Goal: Contribute content: Contribute content

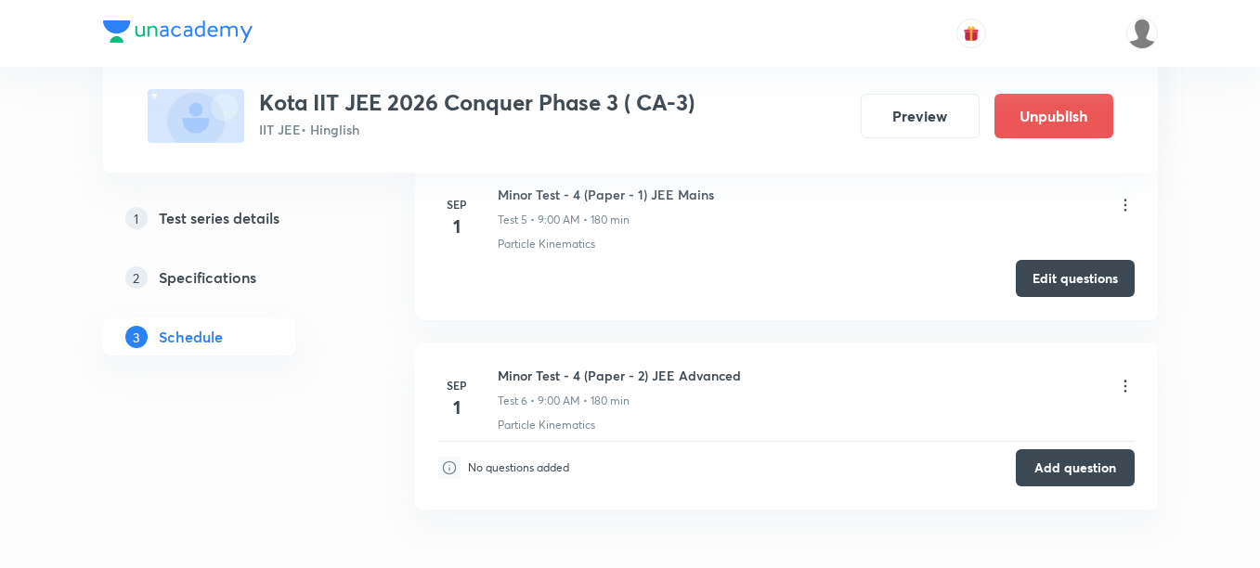
scroll to position [2139, 0]
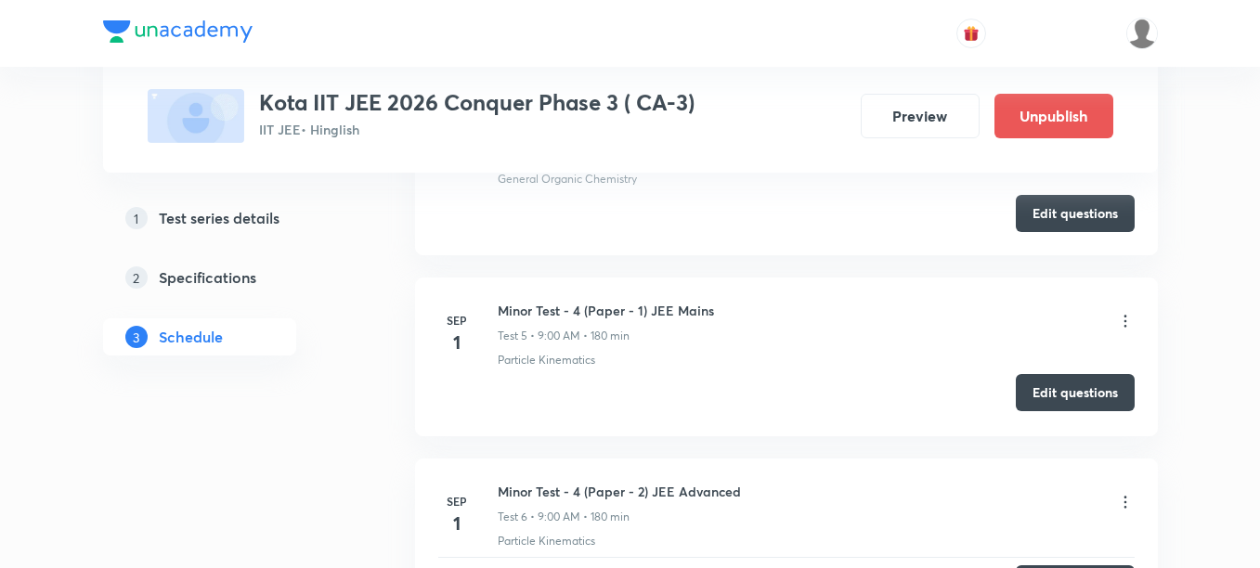
click at [1075, 394] on button "Edit questions" at bounding box center [1075, 392] width 119 height 37
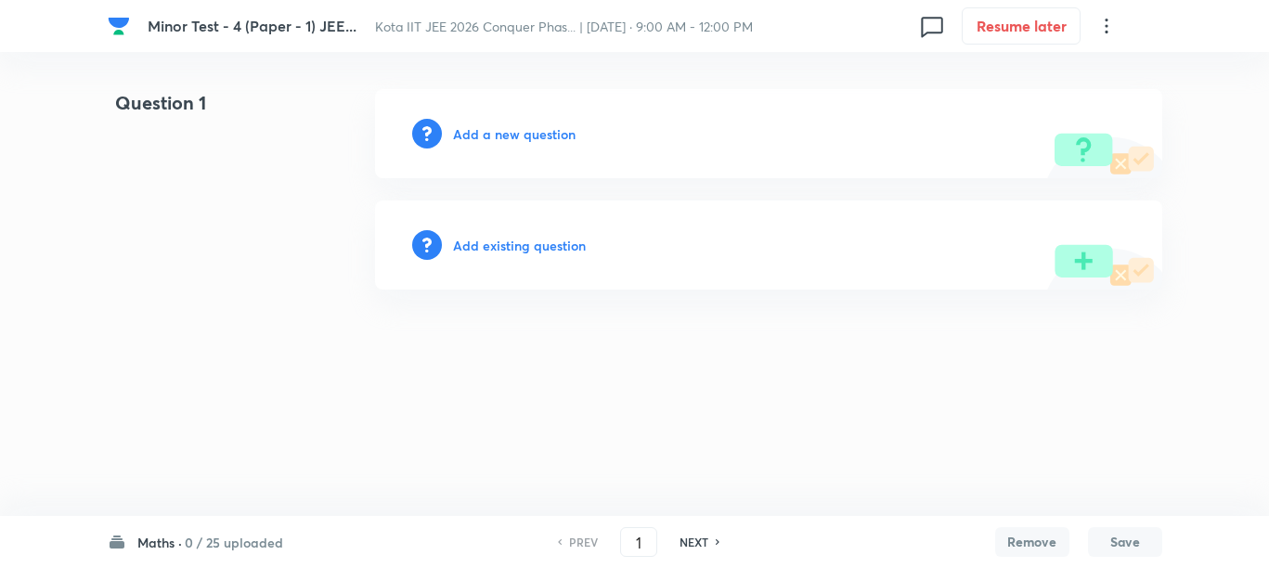
click at [481, 140] on h6 "Add a new question" at bounding box center [514, 133] width 123 height 19
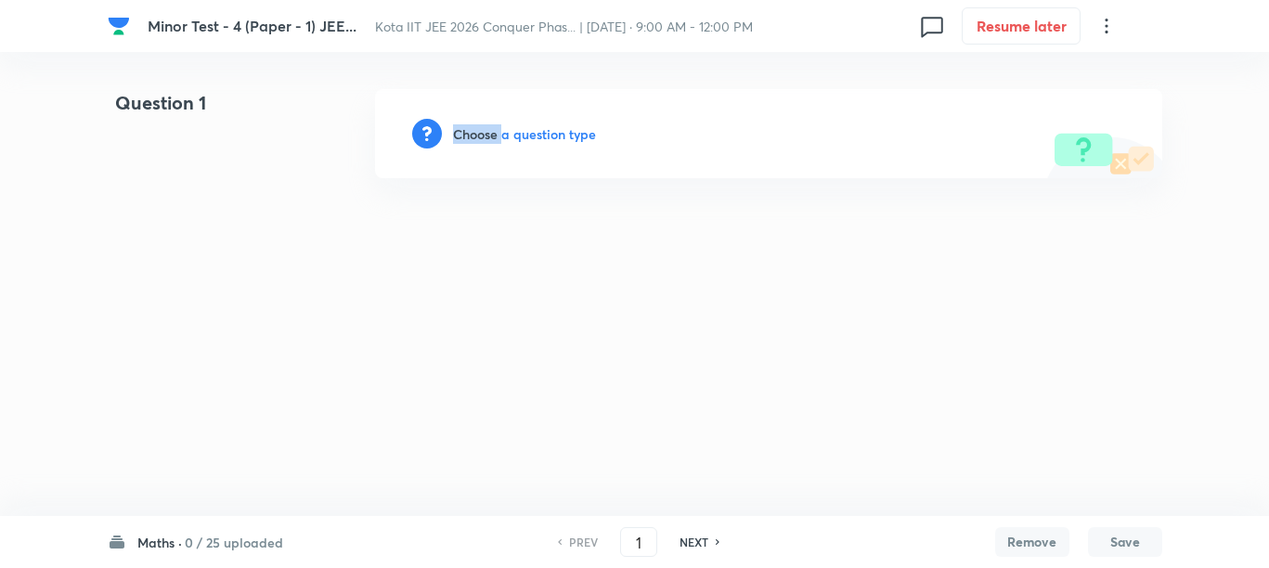
click at [481, 140] on h6 "Choose a question type" at bounding box center [524, 133] width 143 height 19
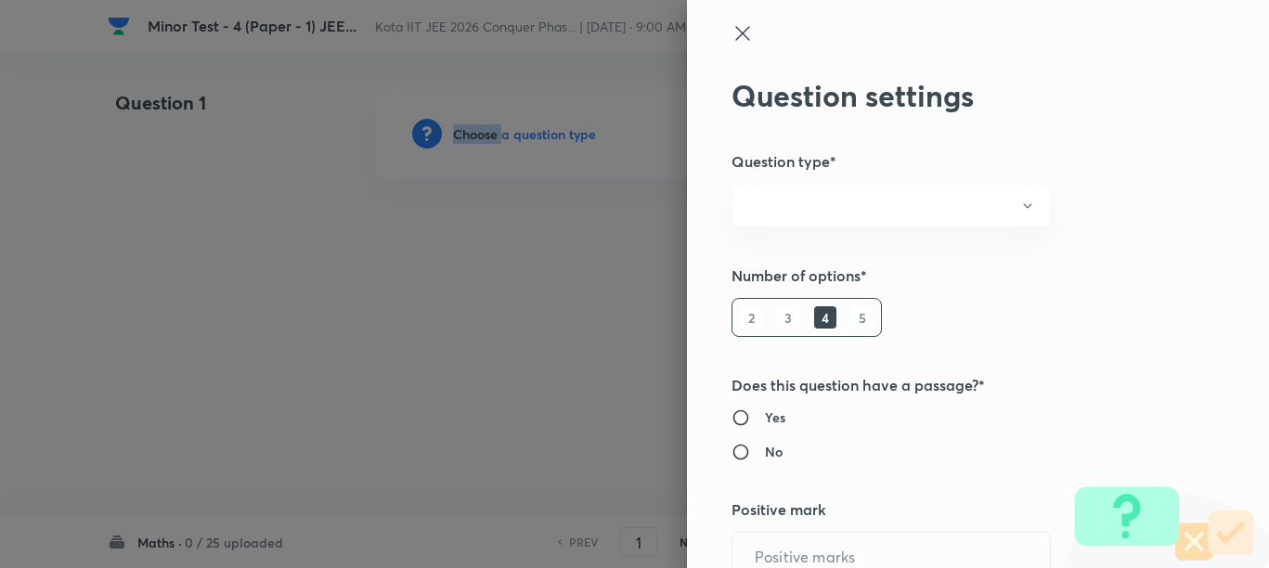
radio input "true"
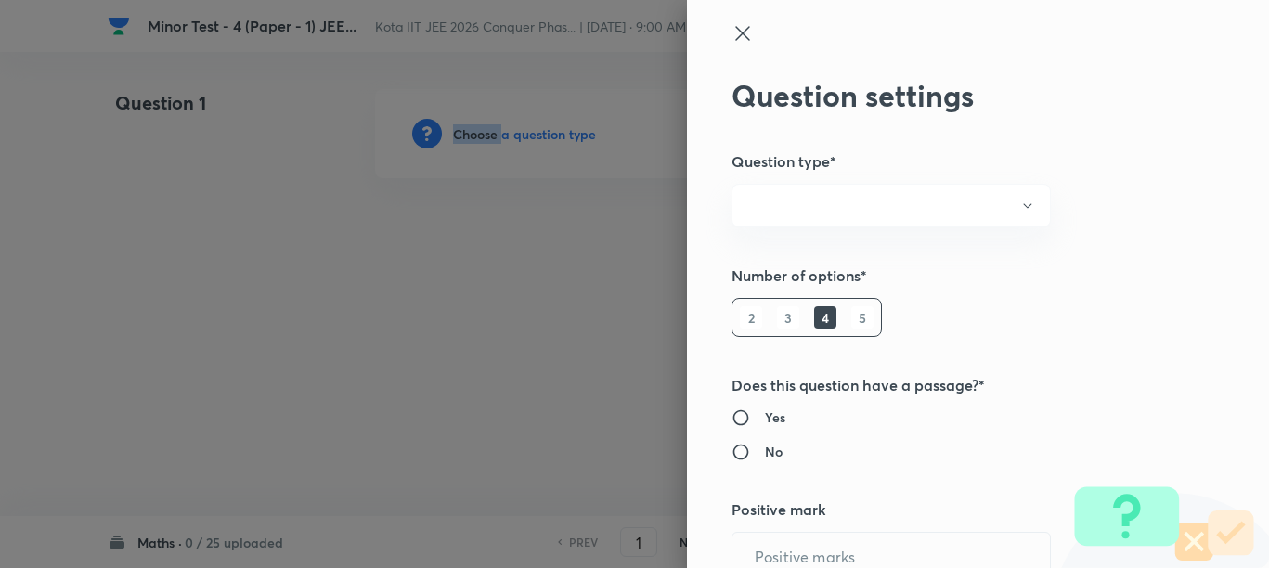
radio input "true"
type input "1"
type input "0"
click at [731, 37] on icon at bounding box center [742, 33] width 22 height 22
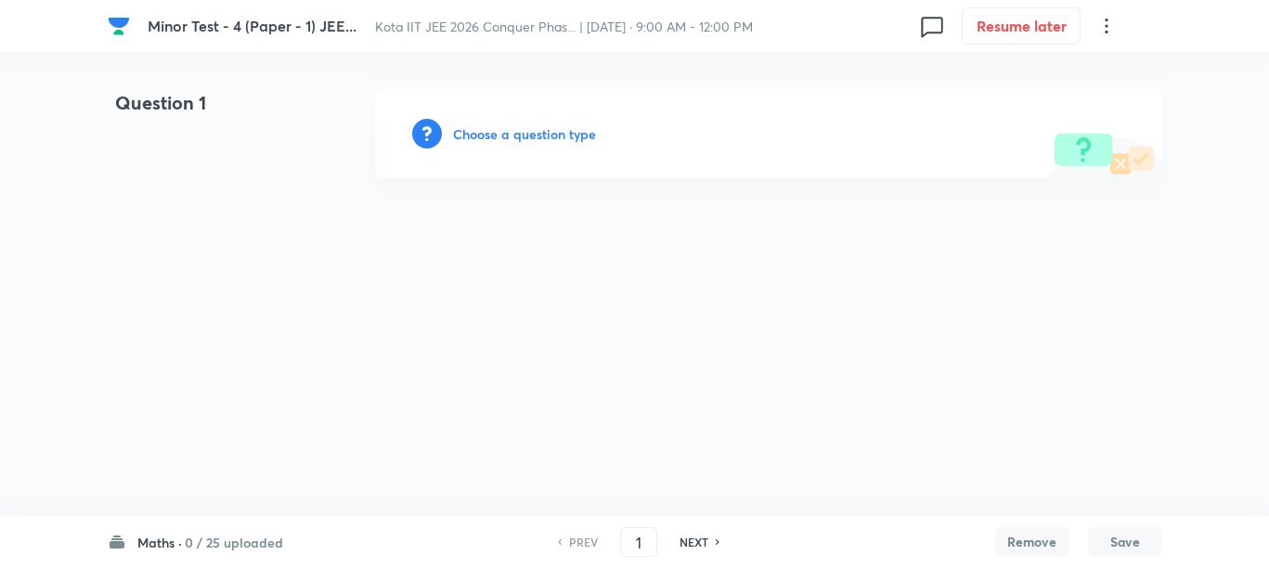
click at [169, 540] on h6 "Maths ·" at bounding box center [159, 542] width 45 height 19
click at [233, 283] on p "10 / 25 uploaded" at bounding box center [222, 290] width 169 height 17
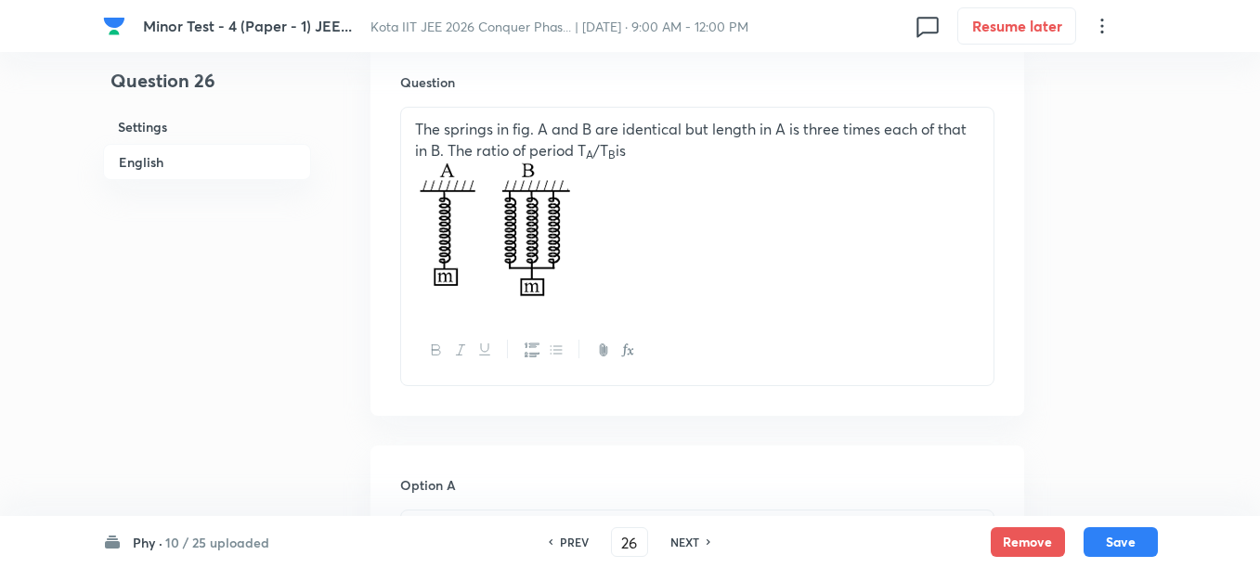
scroll to position [580, 0]
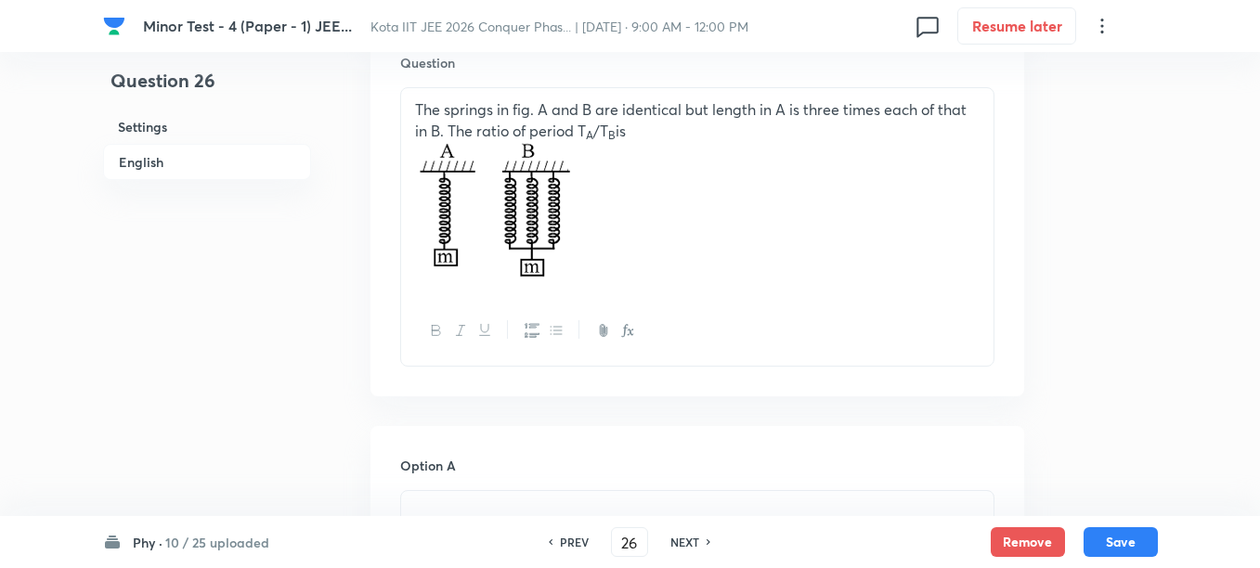
click at [705, 543] on div "NEXT" at bounding box center [687, 542] width 49 height 17
type input "27"
checkbox input "true"
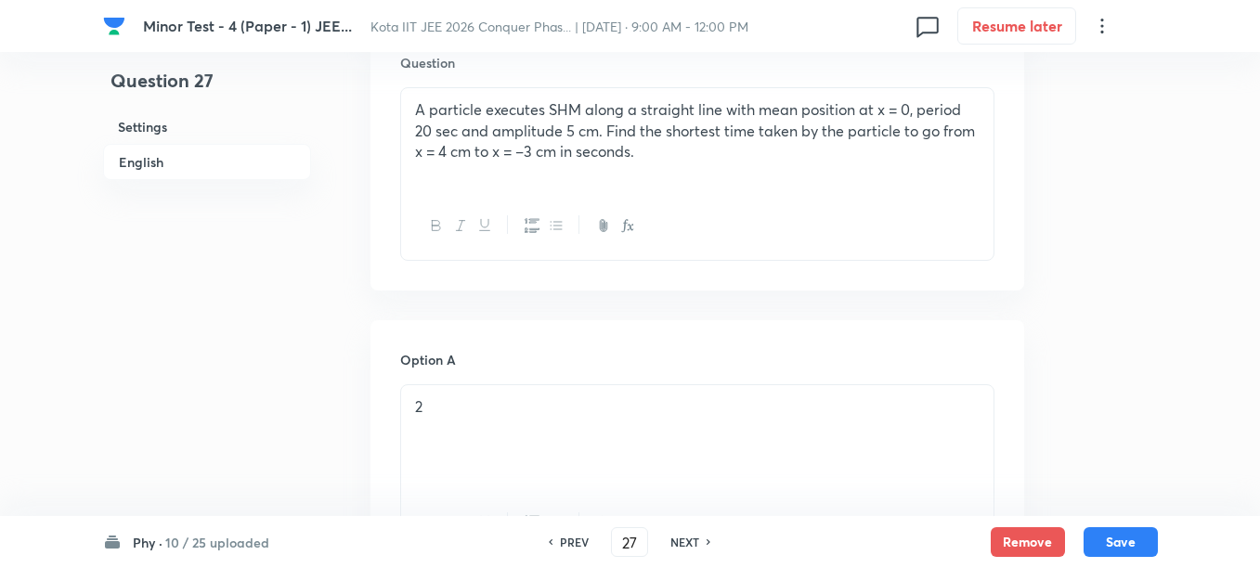
click at [705, 543] on div "NEXT" at bounding box center [687, 542] width 49 height 17
type input "28"
checkbox input "true"
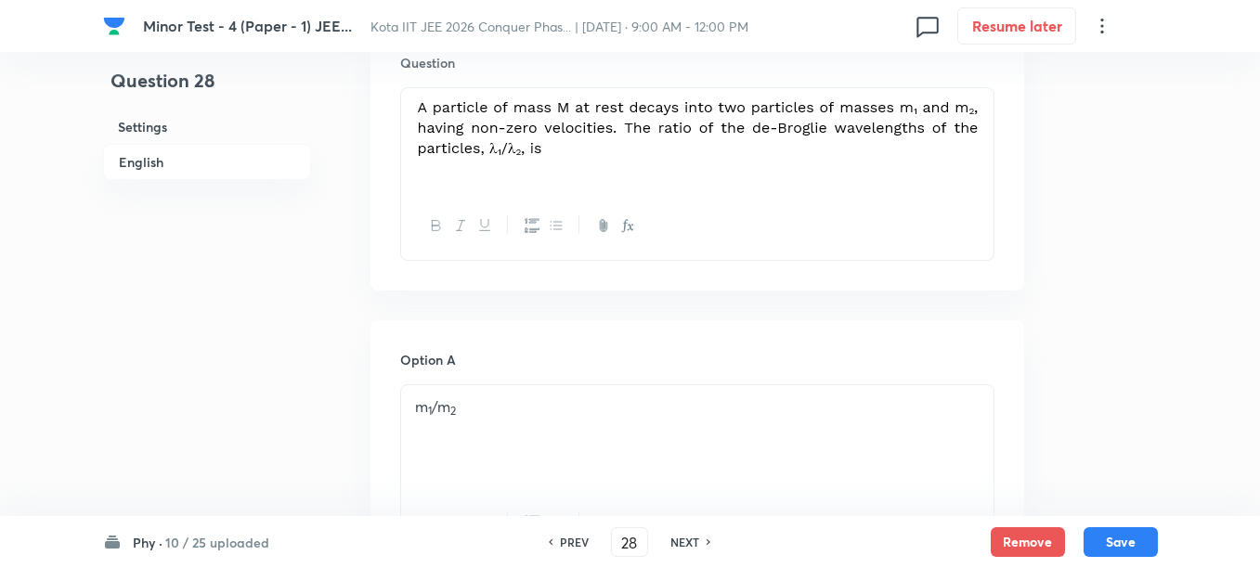
click at [705, 543] on div "NEXT" at bounding box center [687, 542] width 49 height 17
type input "29"
checkbox input "true"
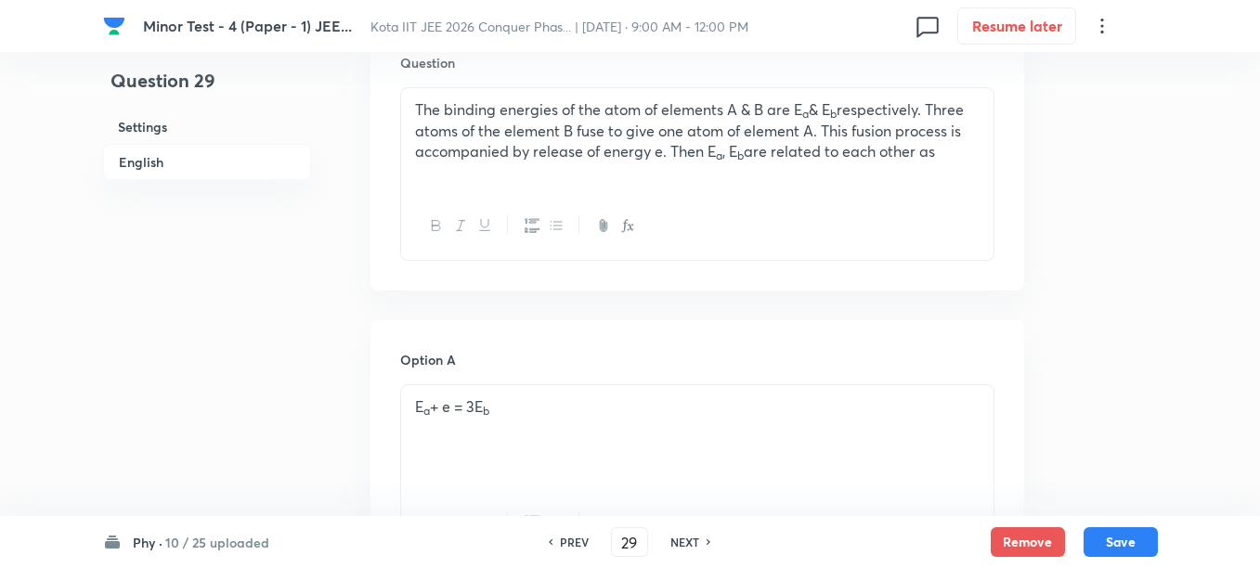
click at [705, 543] on div "NEXT" at bounding box center [687, 542] width 49 height 17
type input "30"
checkbox input "false"
checkbox input "true"
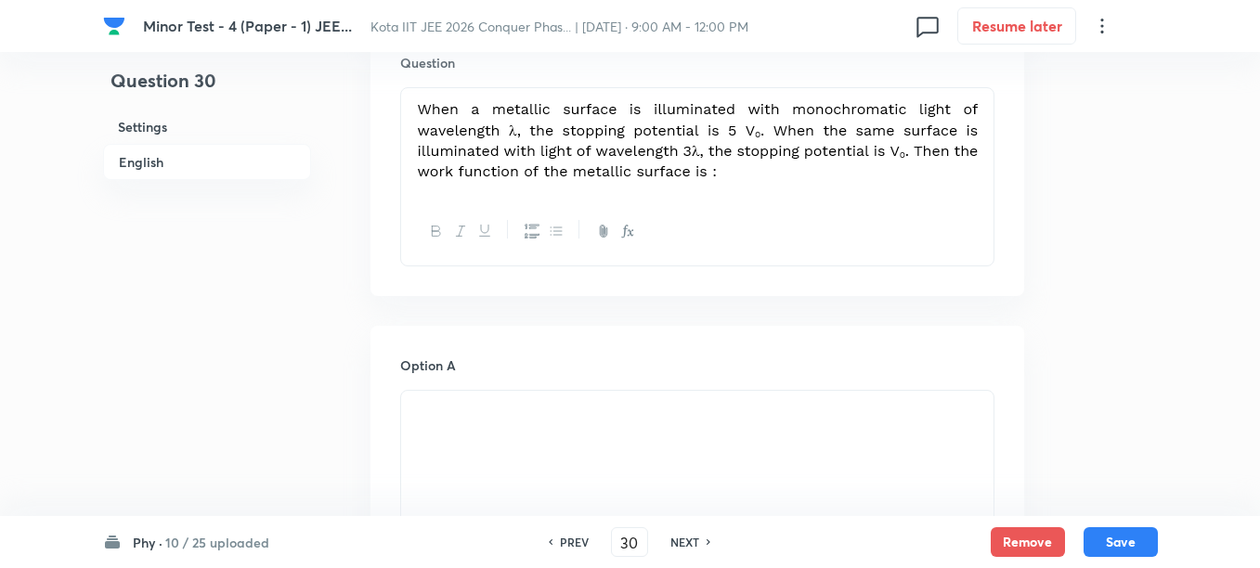
click at [686, 543] on h6 "NEXT" at bounding box center [684, 542] width 29 height 17
type input "31"
checkbox input "true"
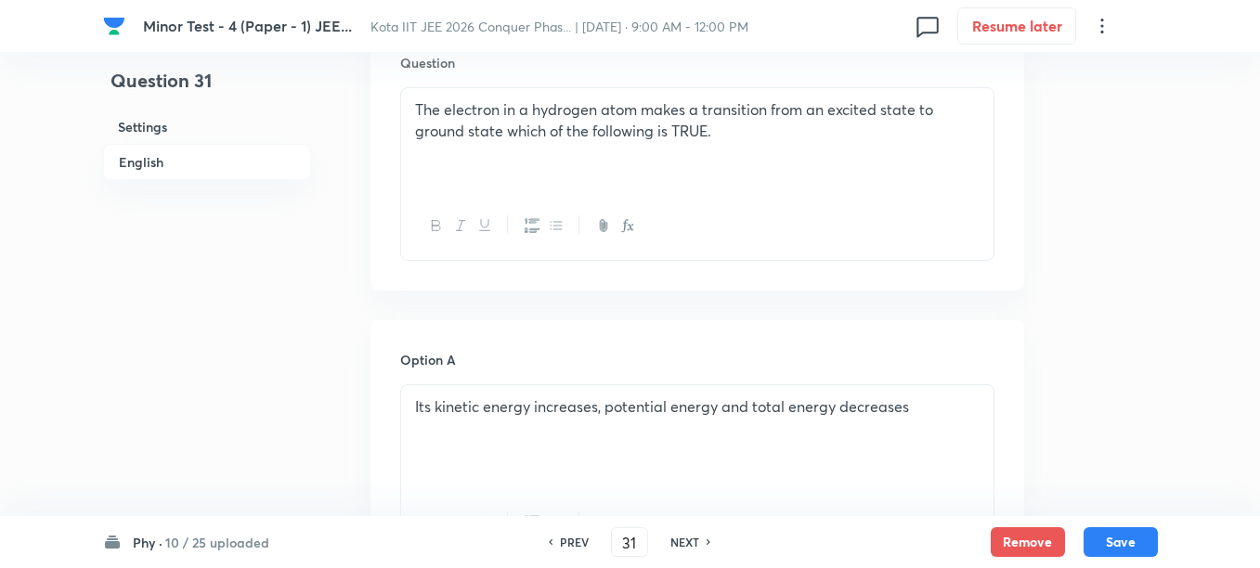
click at [687, 541] on h6 "NEXT" at bounding box center [684, 542] width 29 height 17
type input "32"
checkbox input "true"
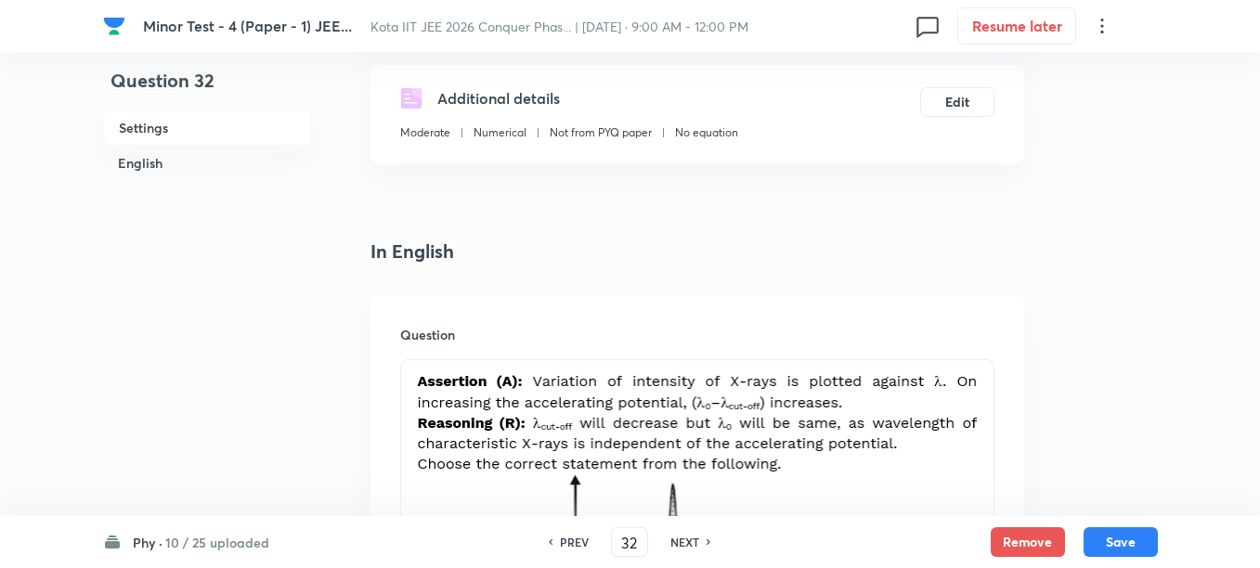
scroll to position [348, 0]
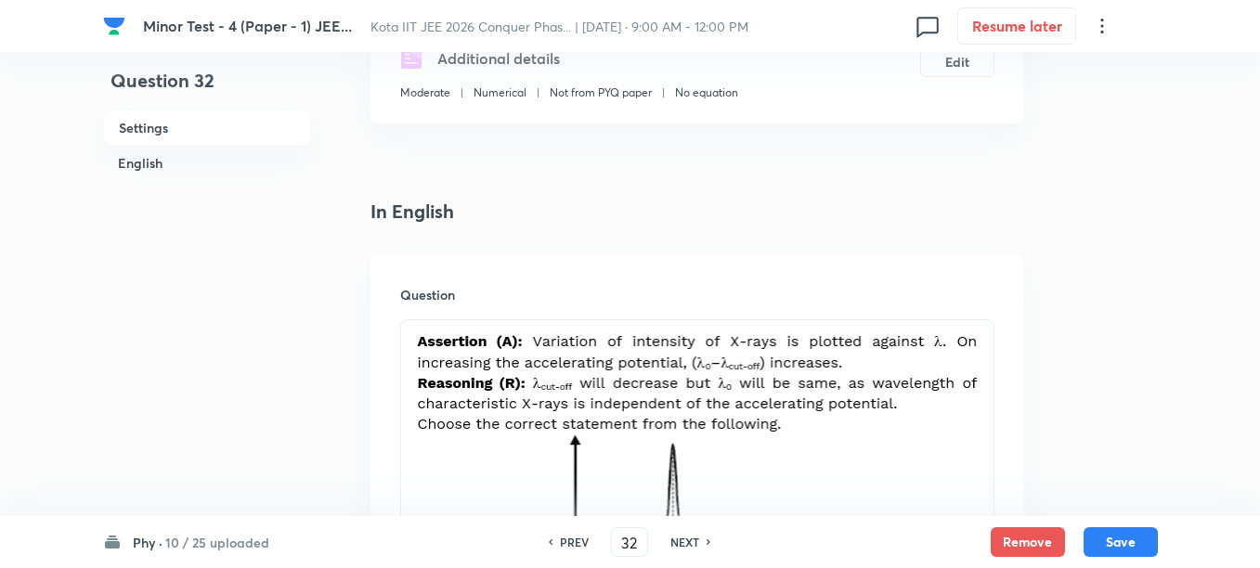
click at [694, 546] on h6 "NEXT" at bounding box center [684, 542] width 29 height 17
type input "33"
checkbox input "false"
checkbox input "true"
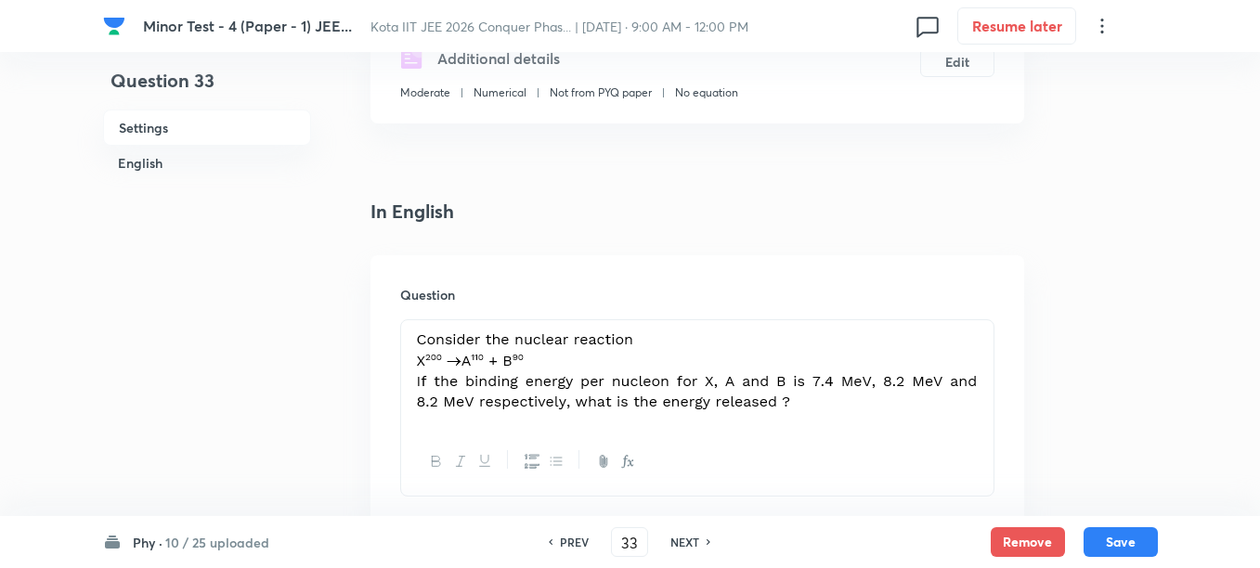
scroll to position [580, 0]
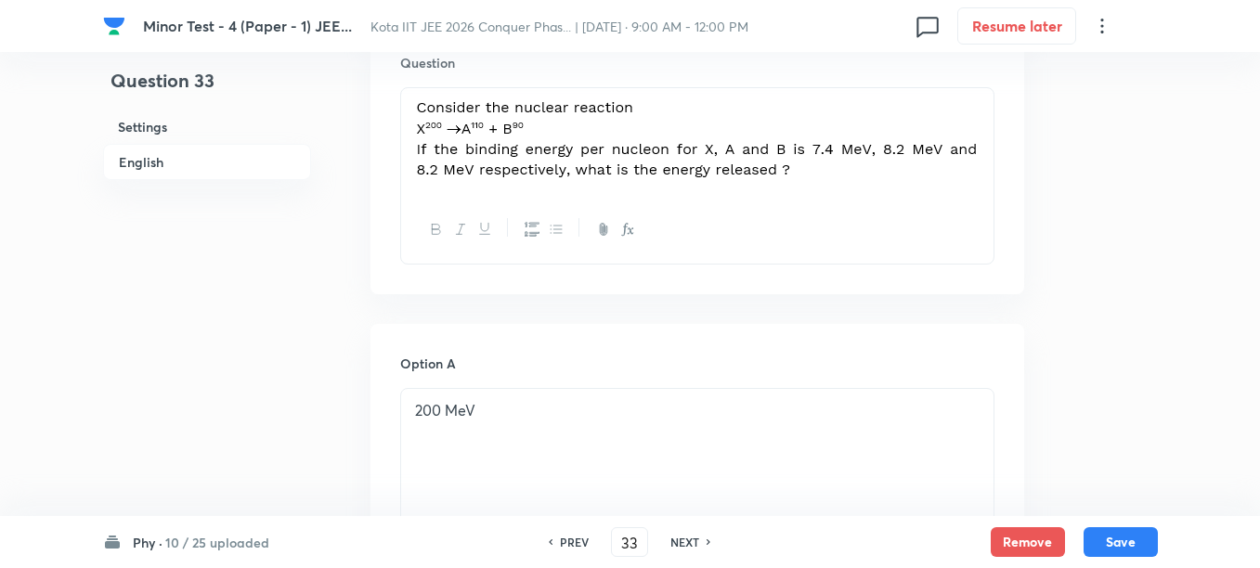
click at [692, 544] on h6 "NEXT" at bounding box center [684, 542] width 29 height 17
type input "34"
checkbox input "false"
checkbox input "true"
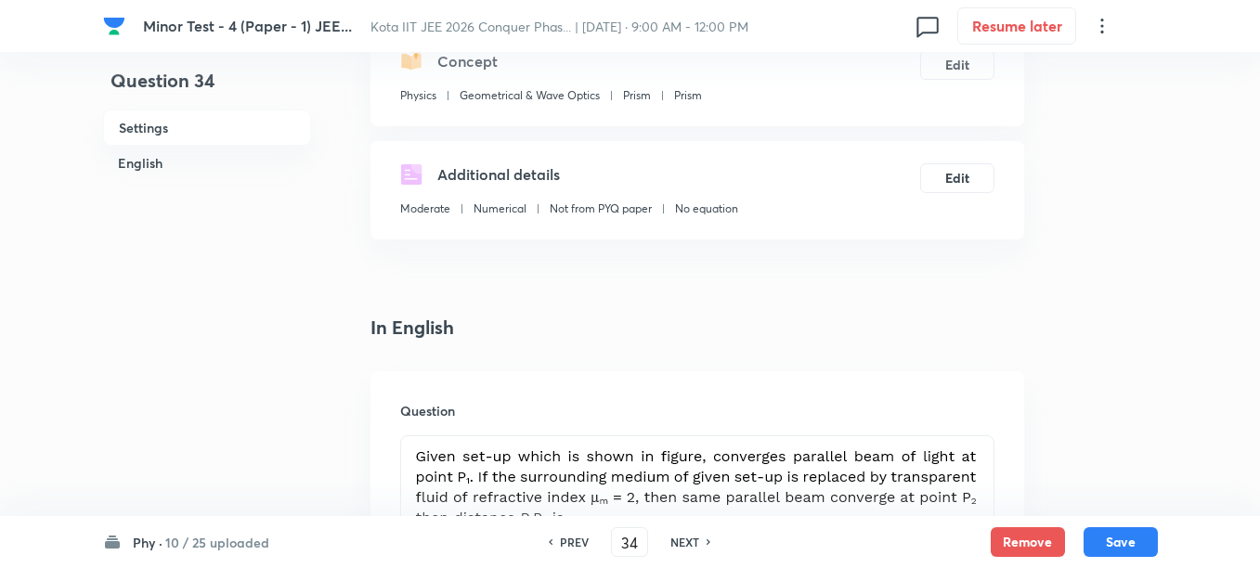
scroll to position [348, 0]
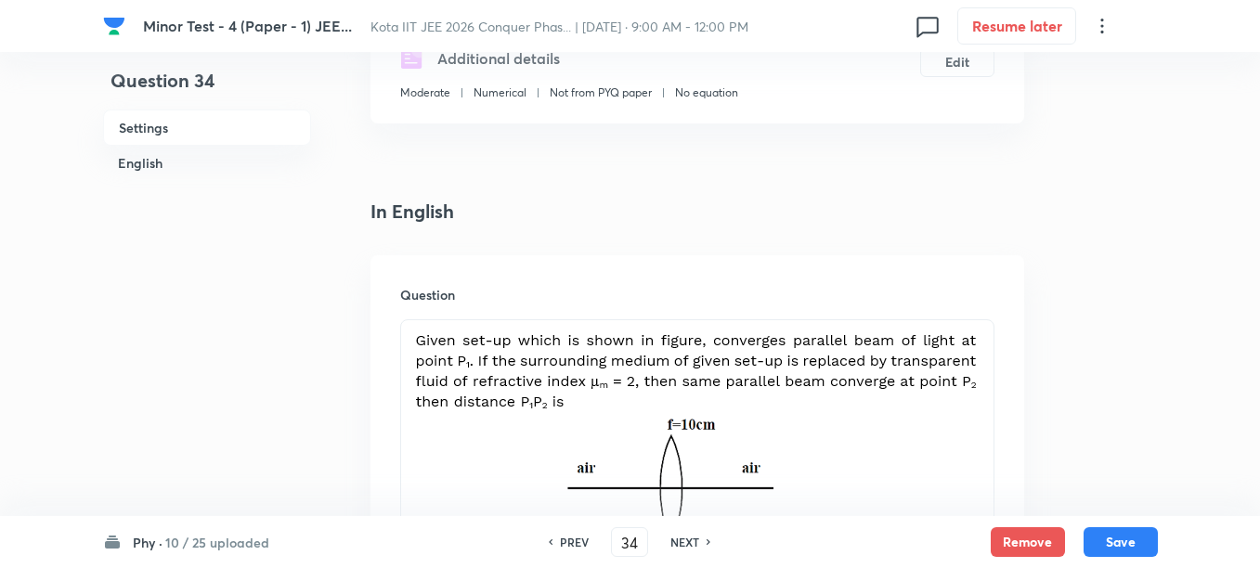
click at [687, 540] on h6 "NEXT" at bounding box center [684, 542] width 29 height 17
type input "35"
checkbox input "false"
checkbox input "true"
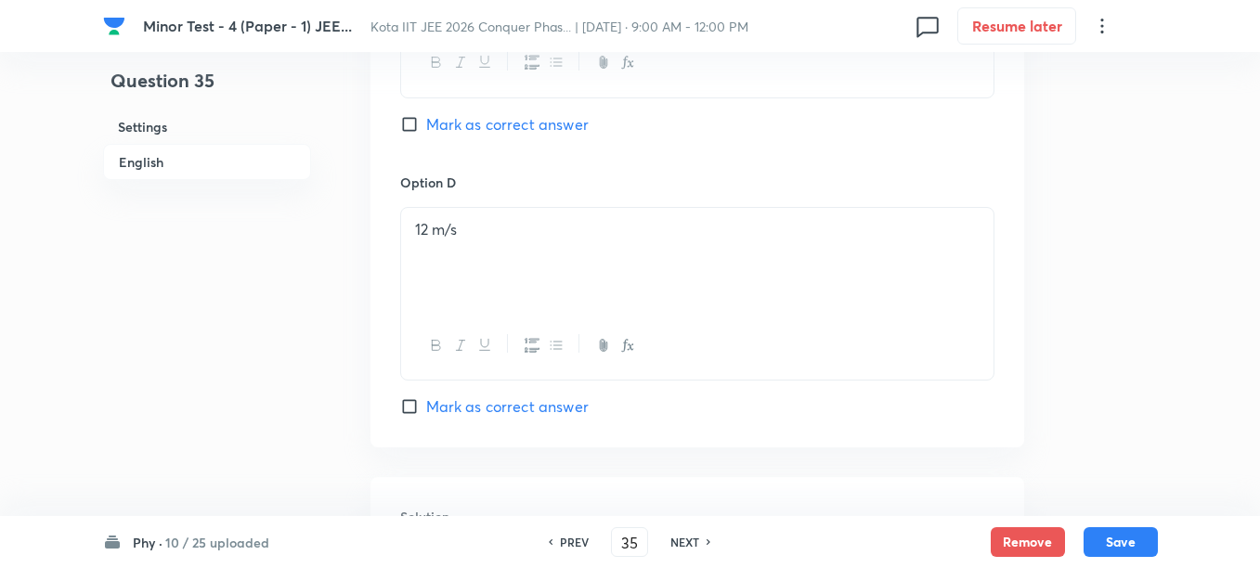
scroll to position [1973, 0]
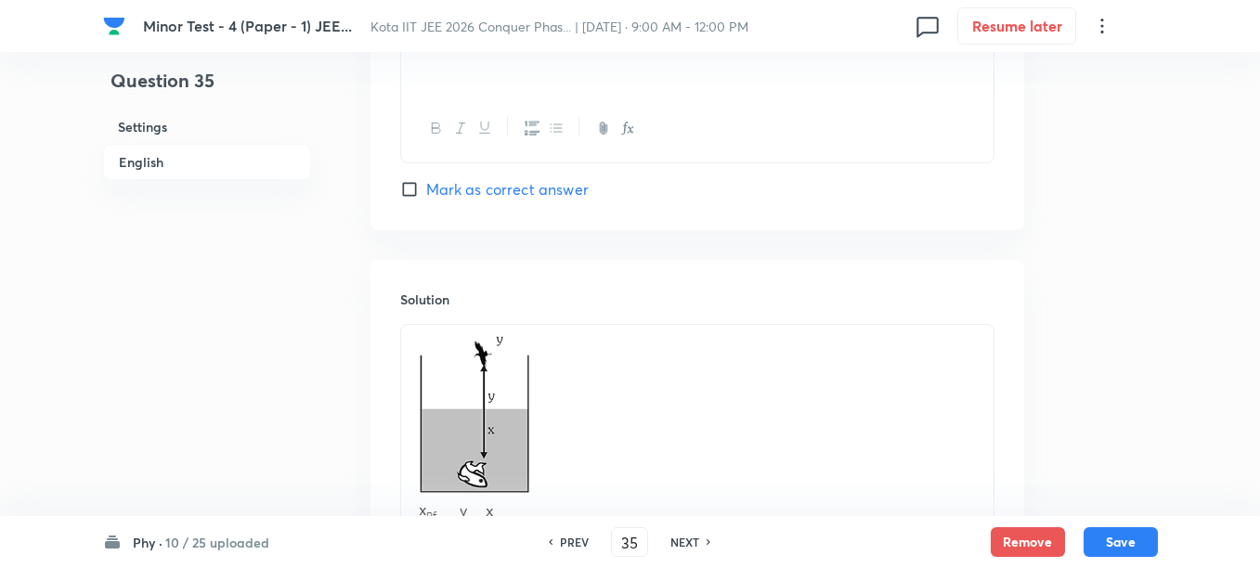
click at [689, 532] on div "PREV 35 ​ NEXT" at bounding box center [629, 542] width 239 height 30
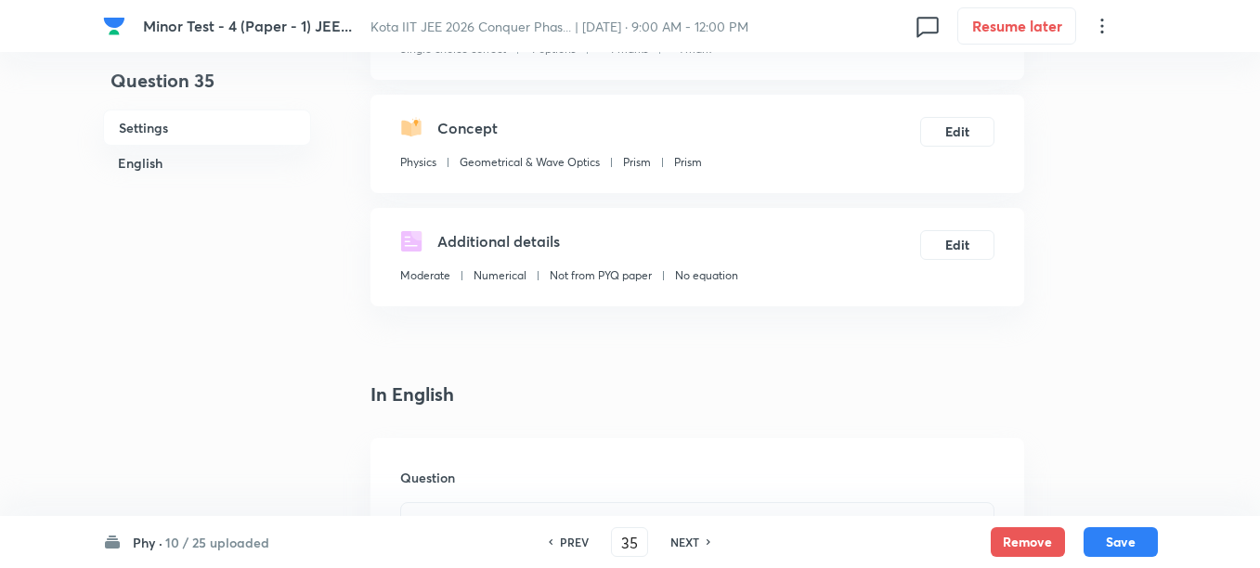
scroll to position [464, 0]
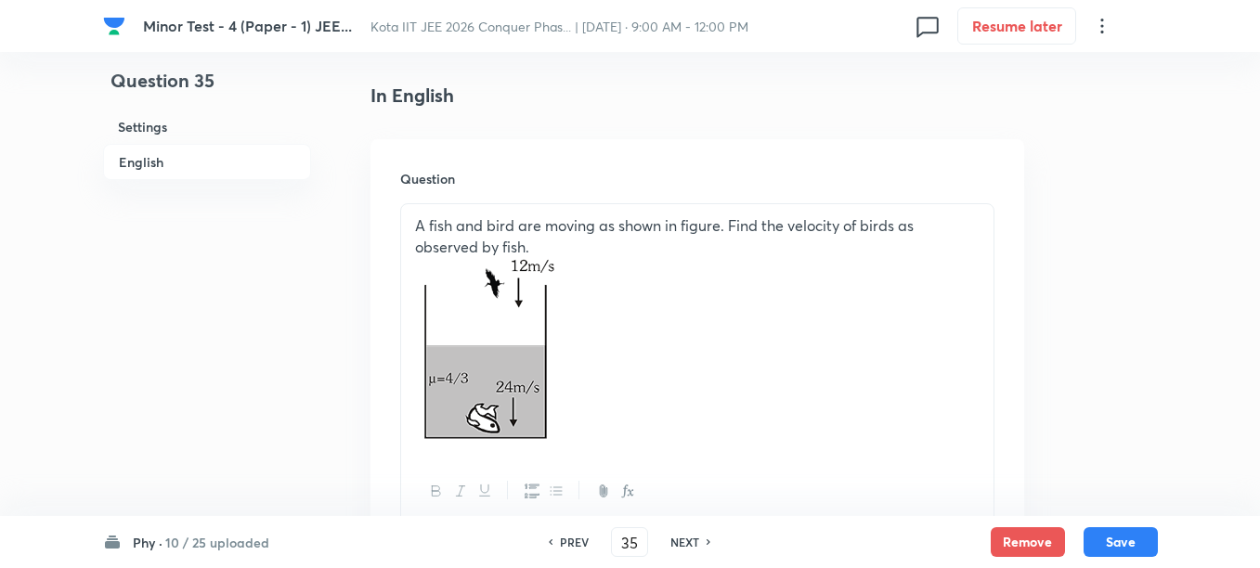
click at [692, 538] on h6 "NEXT" at bounding box center [684, 542] width 29 height 17
type input "36"
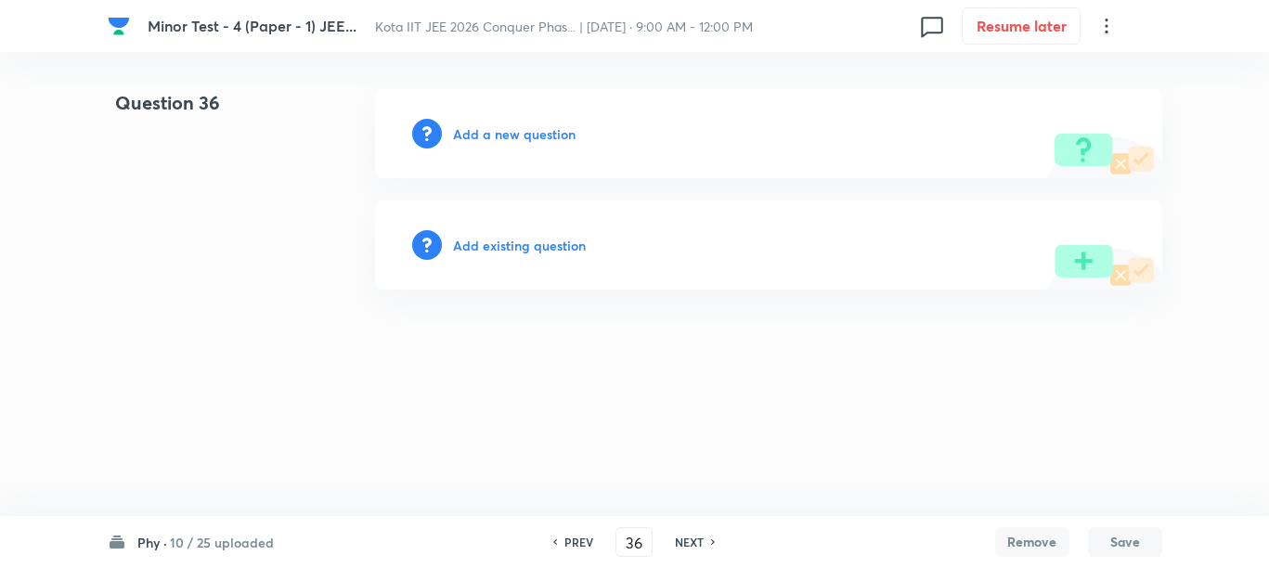
click at [485, 140] on h6 "Add a new question" at bounding box center [514, 133] width 123 height 19
click at [485, 140] on h6 "Choose a question type" at bounding box center [524, 133] width 143 height 19
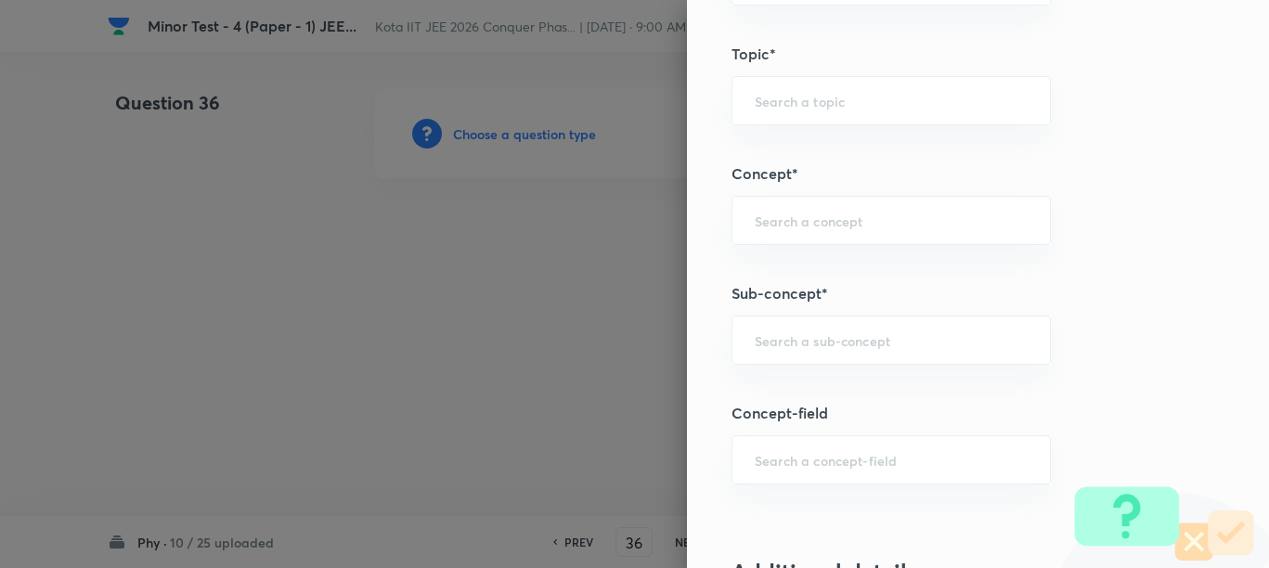
scroll to position [1044, 0]
click at [783, 335] on input "text" at bounding box center [891, 337] width 273 height 18
paste input "Work"
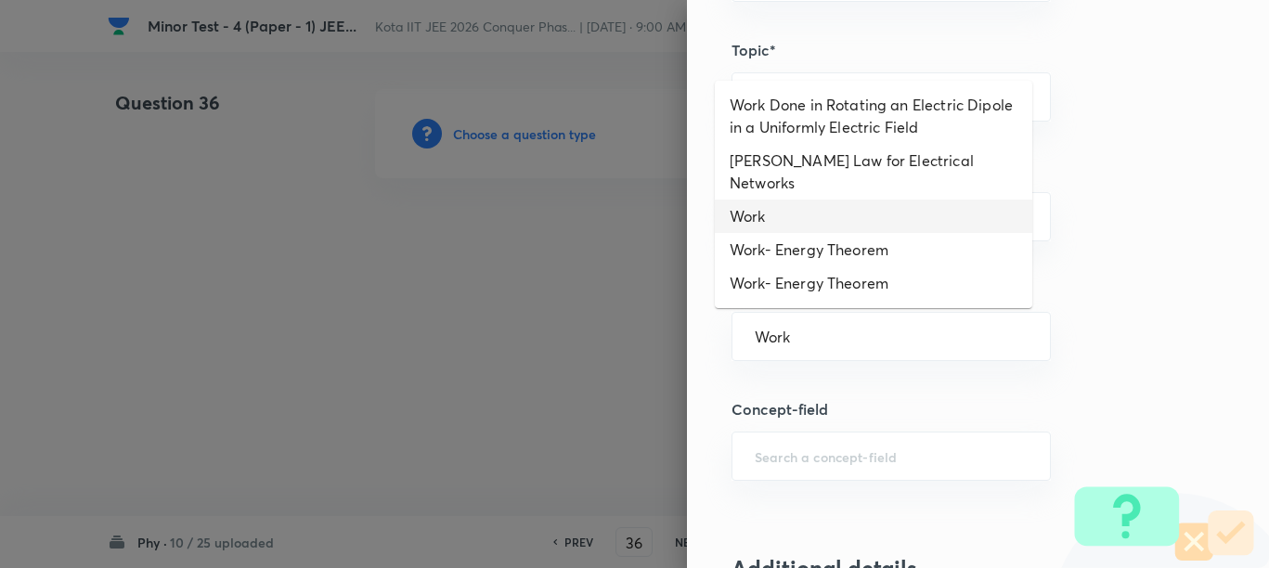
click at [769, 200] on li "Work" at bounding box center [873, 216] width 317 height 33
type input "Work"
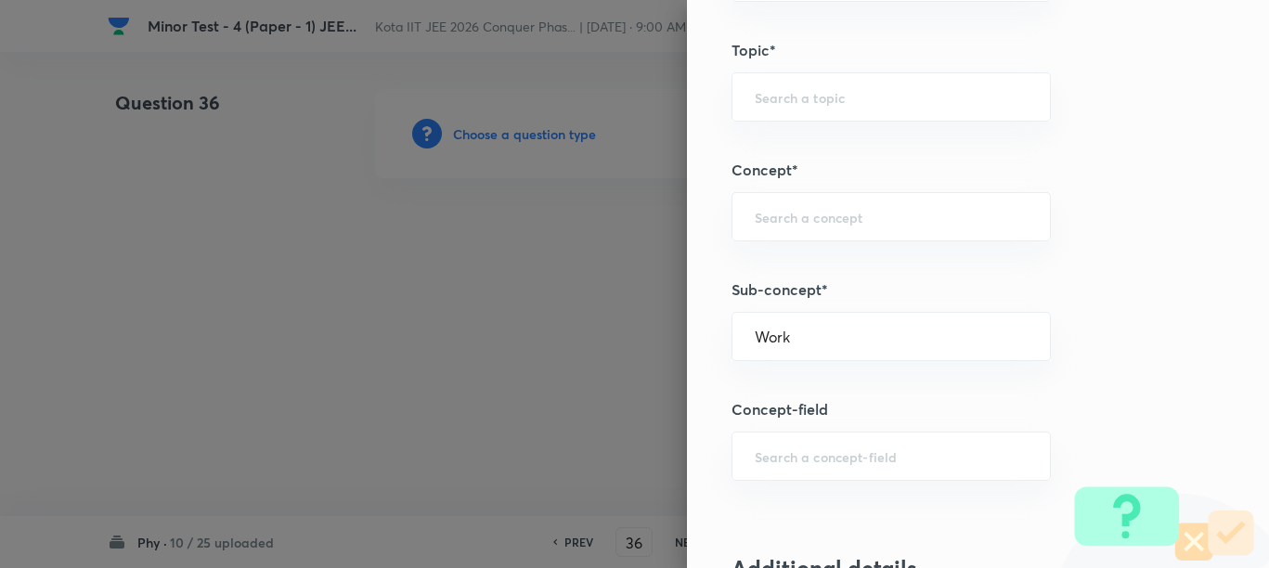
type input "Physics"
type input "Mechanics"
type input "Work, Energy & Power"
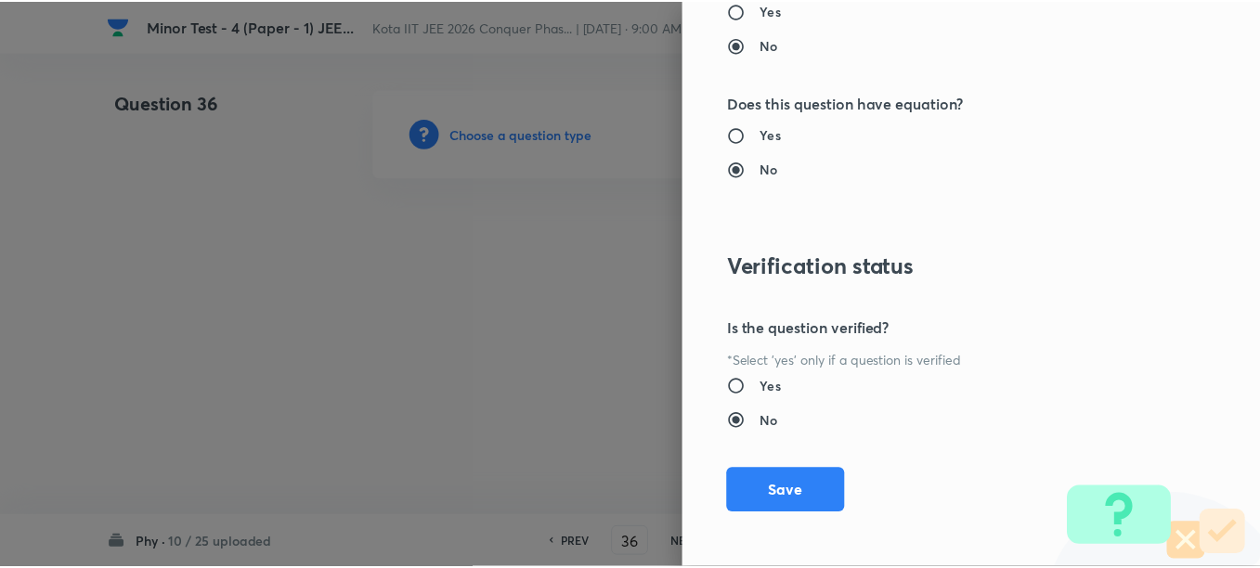
scroll to position [2087, 0]
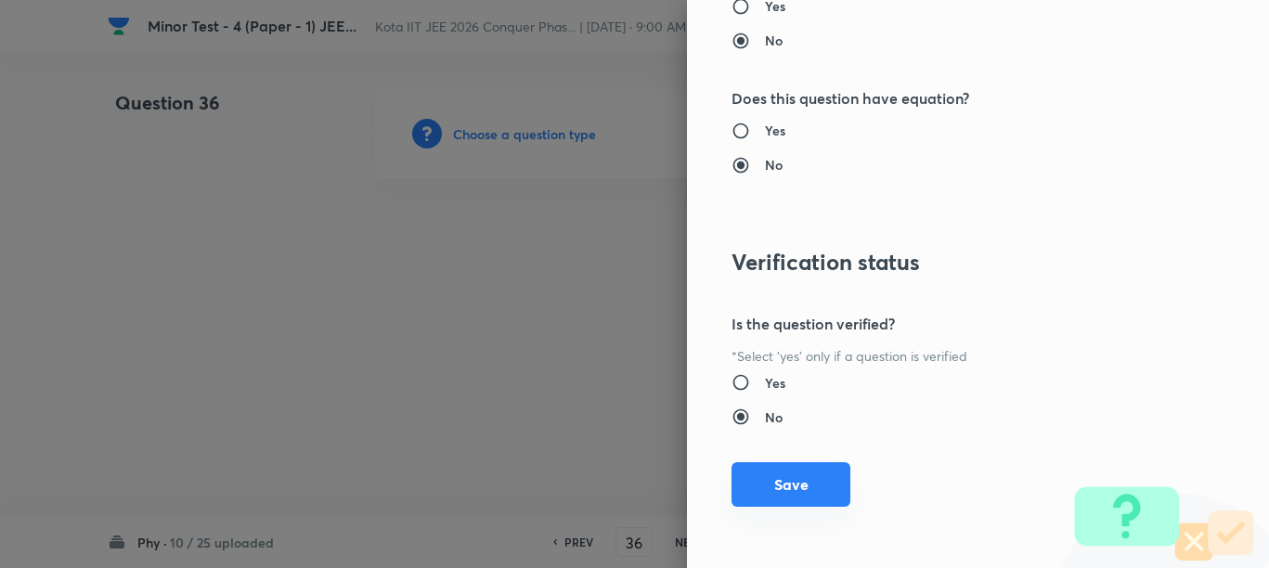
click at [794, 492] on button "Save" at bounding box center [790, 484] width 119 height 45
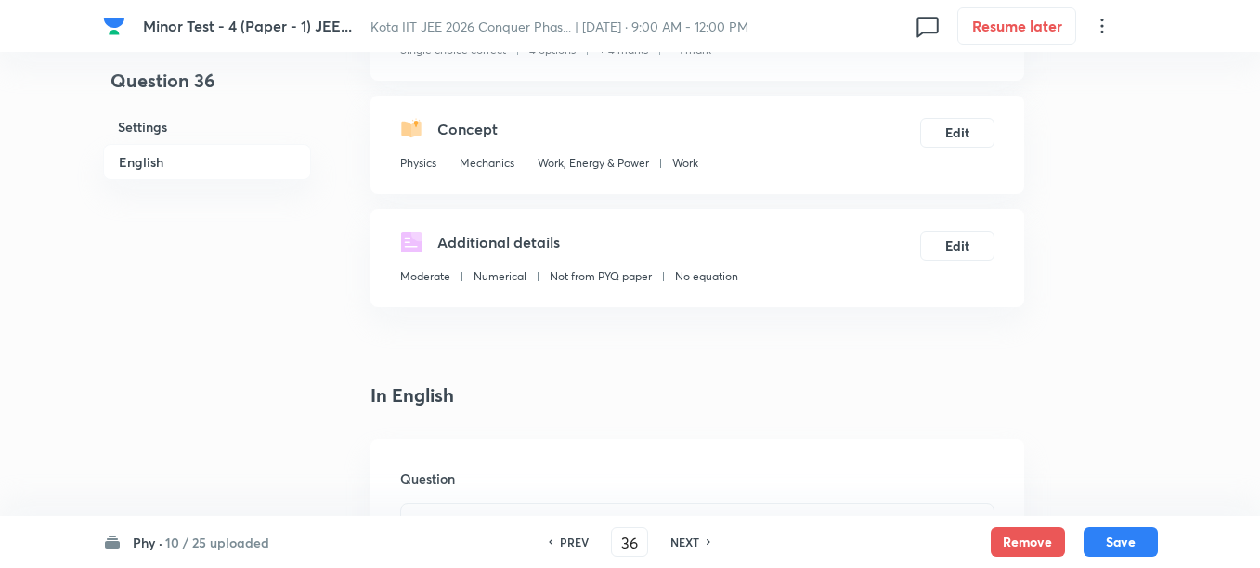
scroll to position [464, 0]
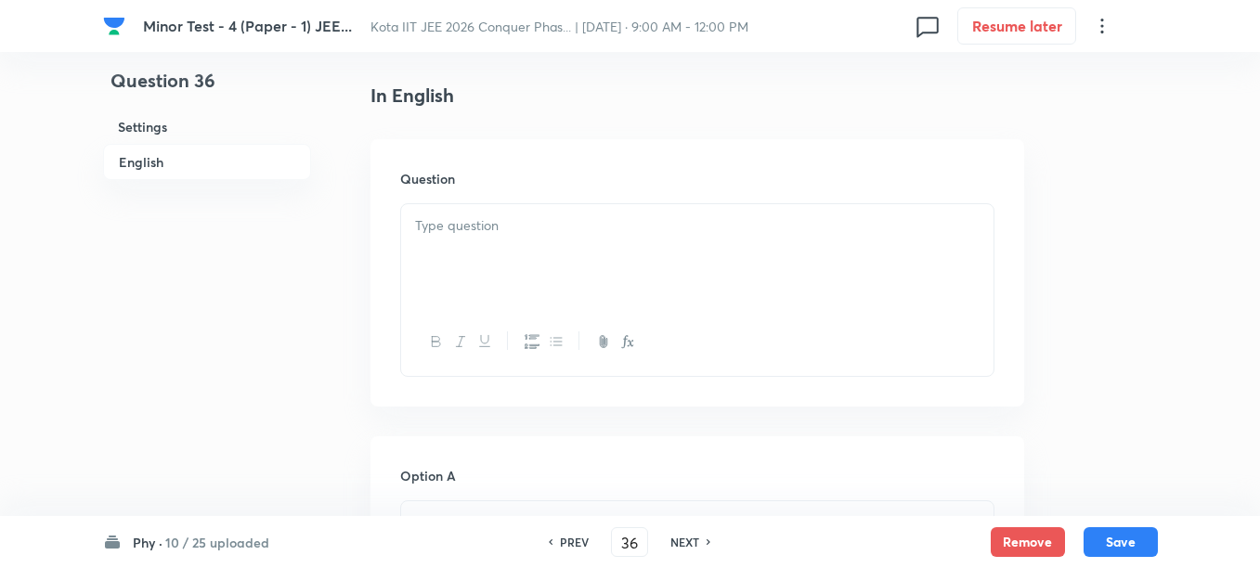
click at [573, 266] on div at bounding box center [697, 256] width 592 height 104
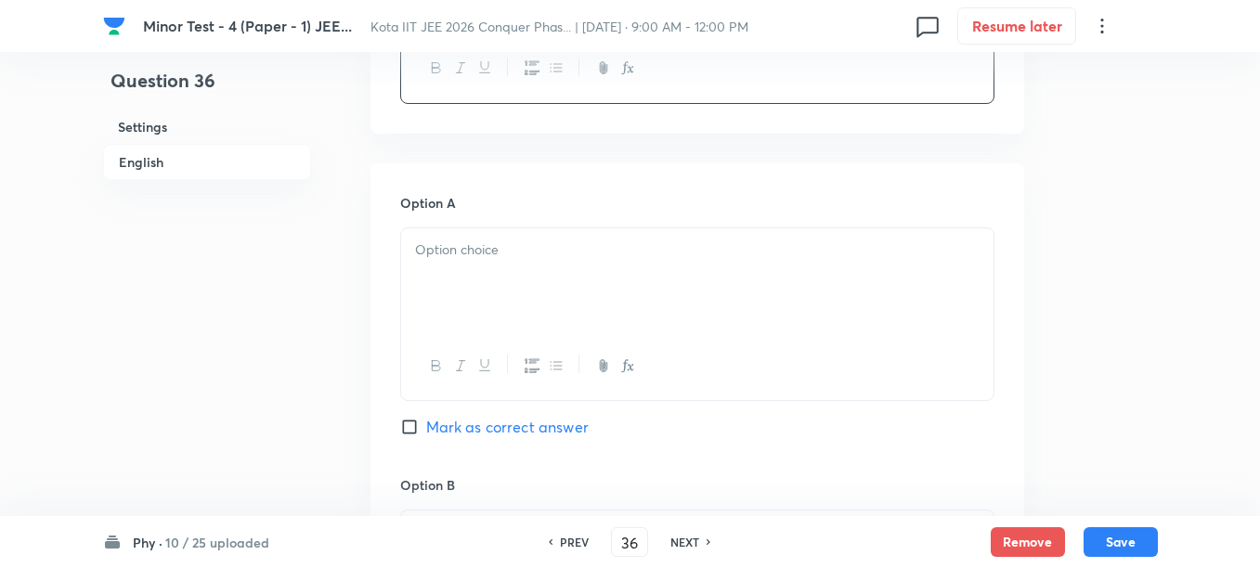
scroll to position [812, 0]
click at [636, 266] on div at bounding box center [697, 272] width 592 height 104
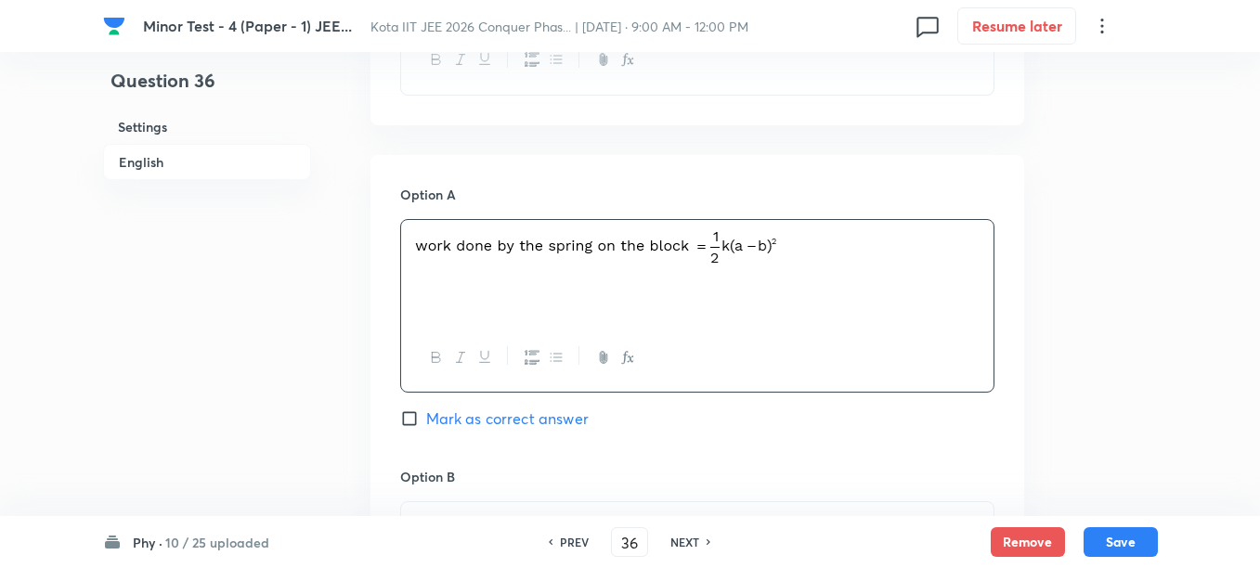
scroll to position [1044, 0]
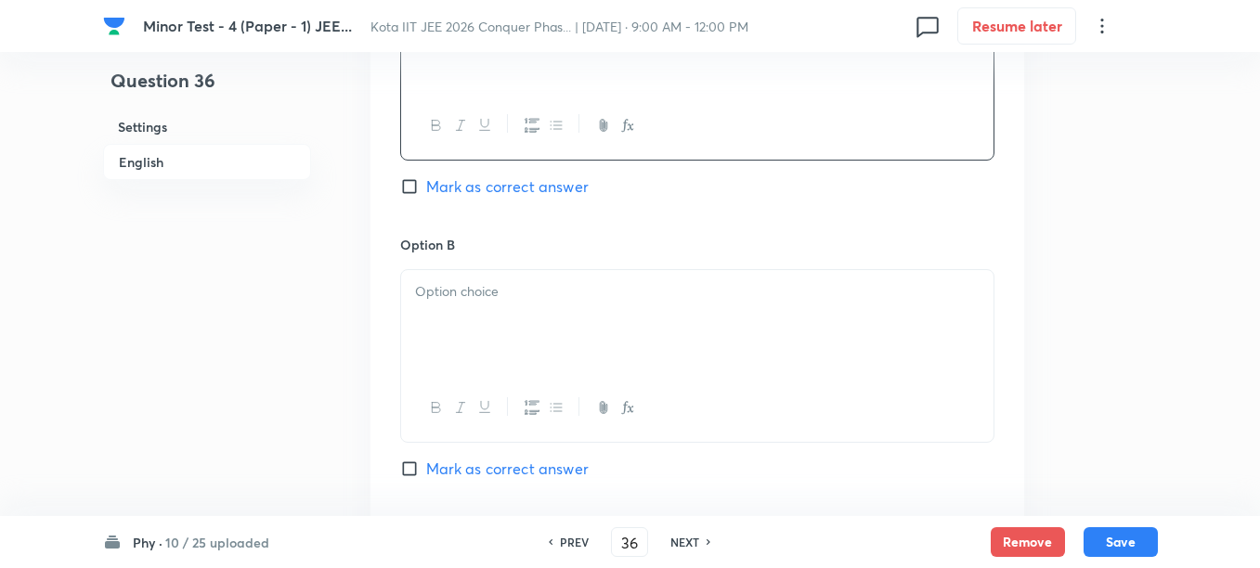
click at [520, 335] on div at bounding box center [697, 322] width 592 height 104
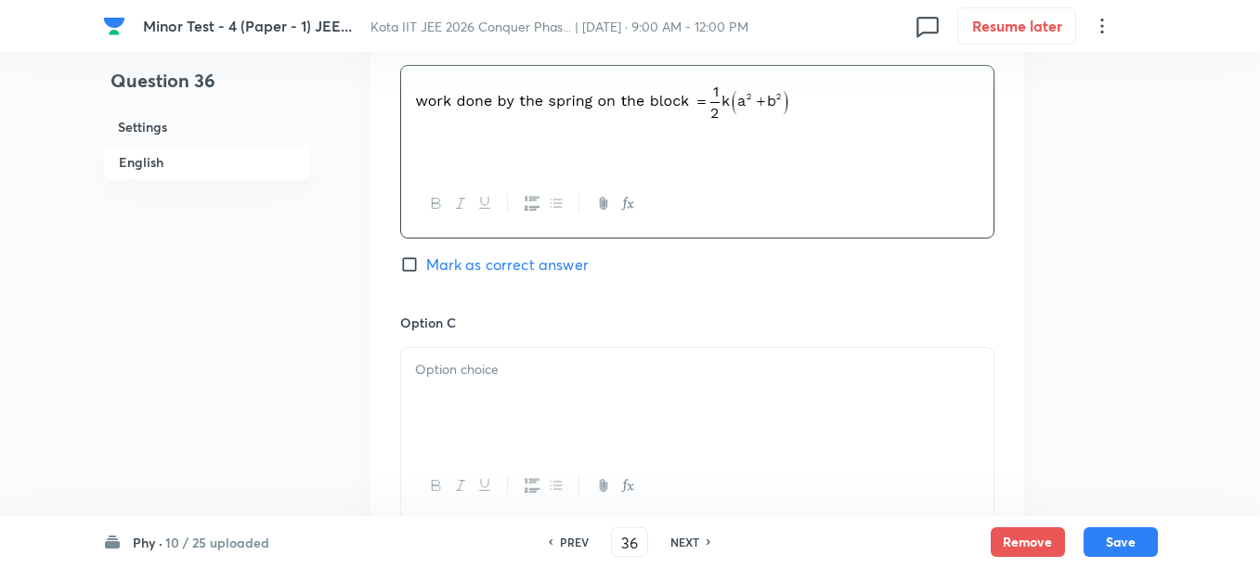
scroll to position [1276, 0]
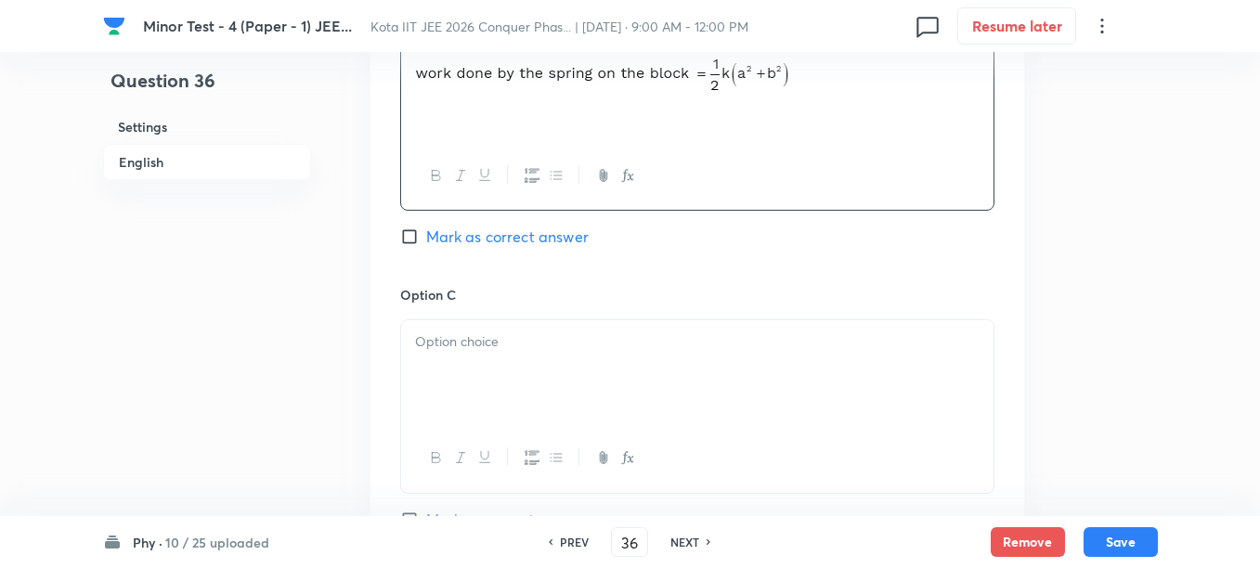
click at [544, 351] on p at bounding box center [697, 341] width 564 height 21
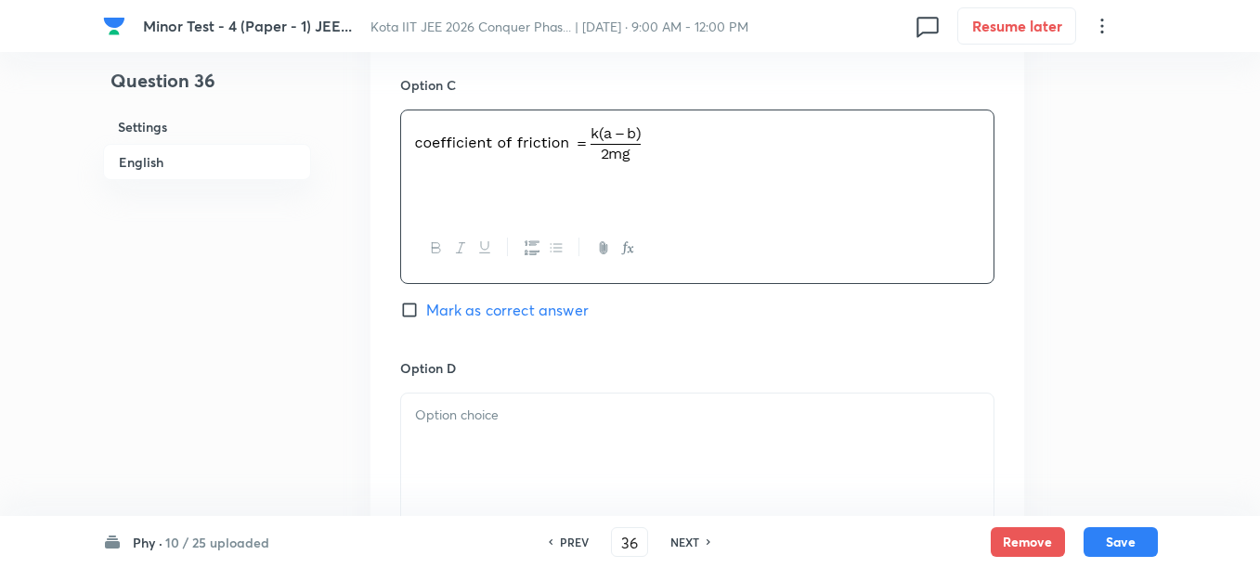
scroll to position [1508, 0]
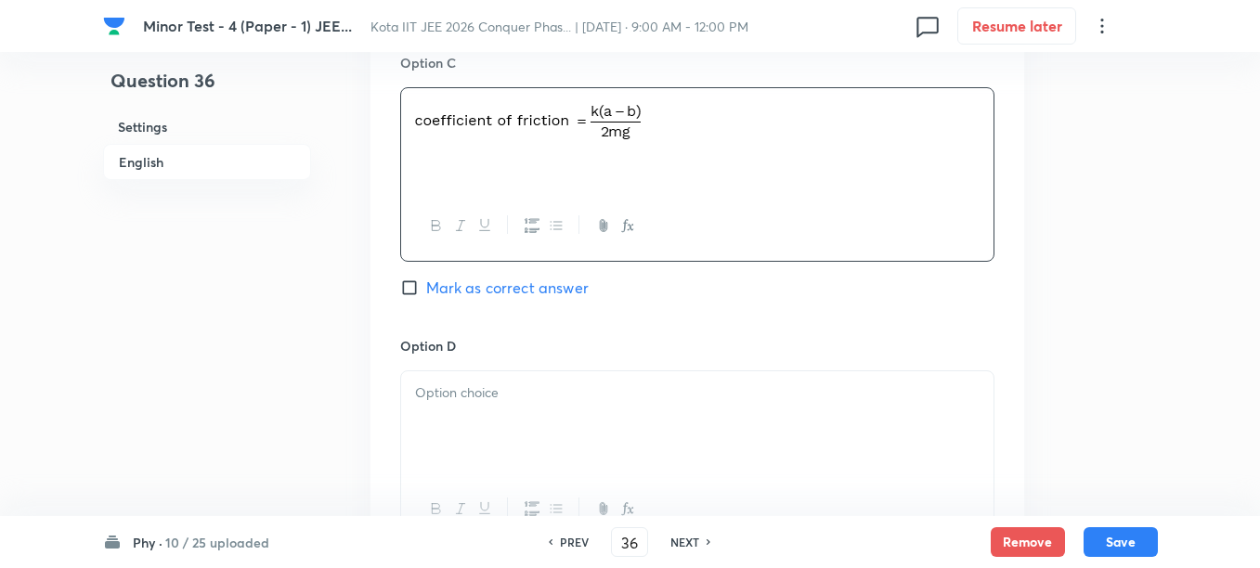
click at [499, 443] on div at bounding box center [697, 423] width 592 height 104
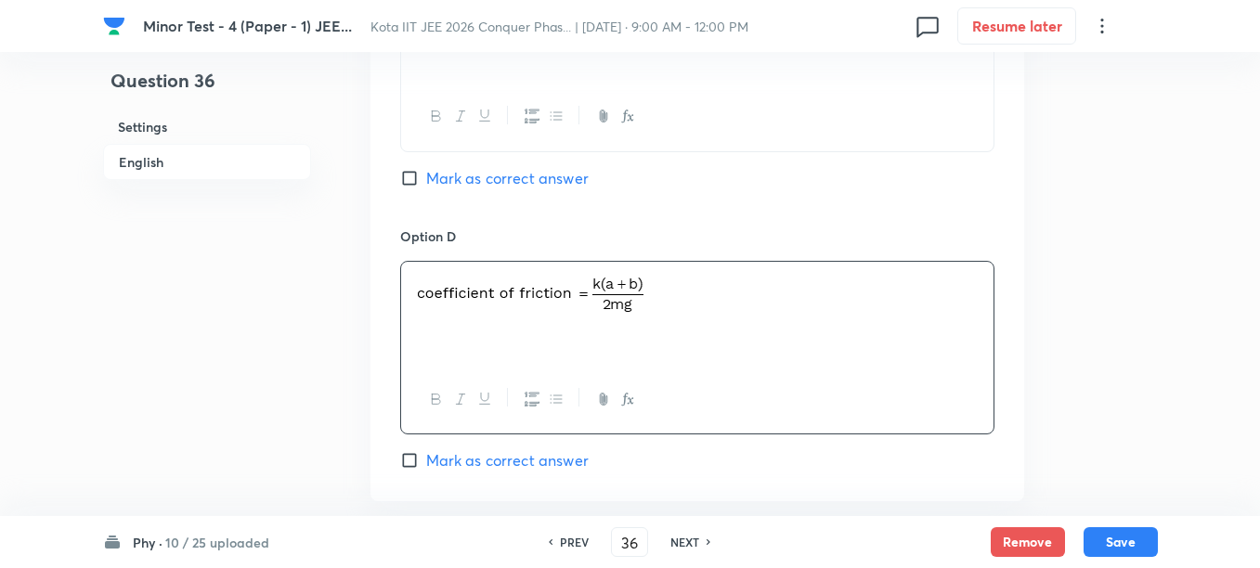
scroll to position [1741, 0]
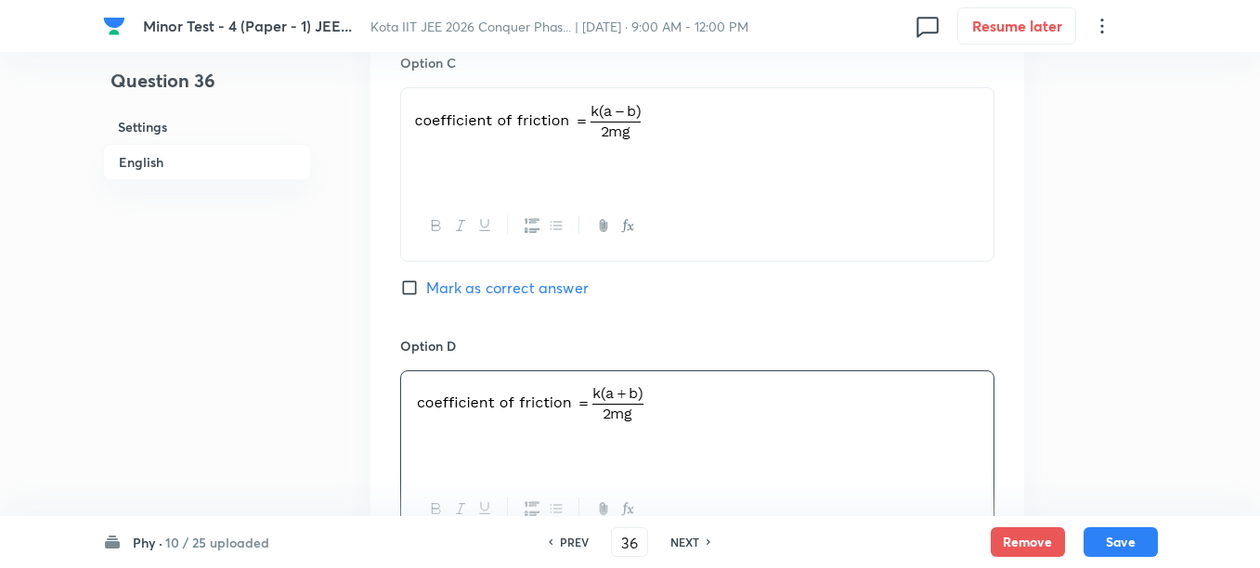
click at [504, 283] on span "Mark as correct answer" at bounding box center [507, 288] width 162 height 22
click at [426, 283] on input "Mark as correct answer" at bounding box center [413, 287] width 26 height 19
checkbox input "true"
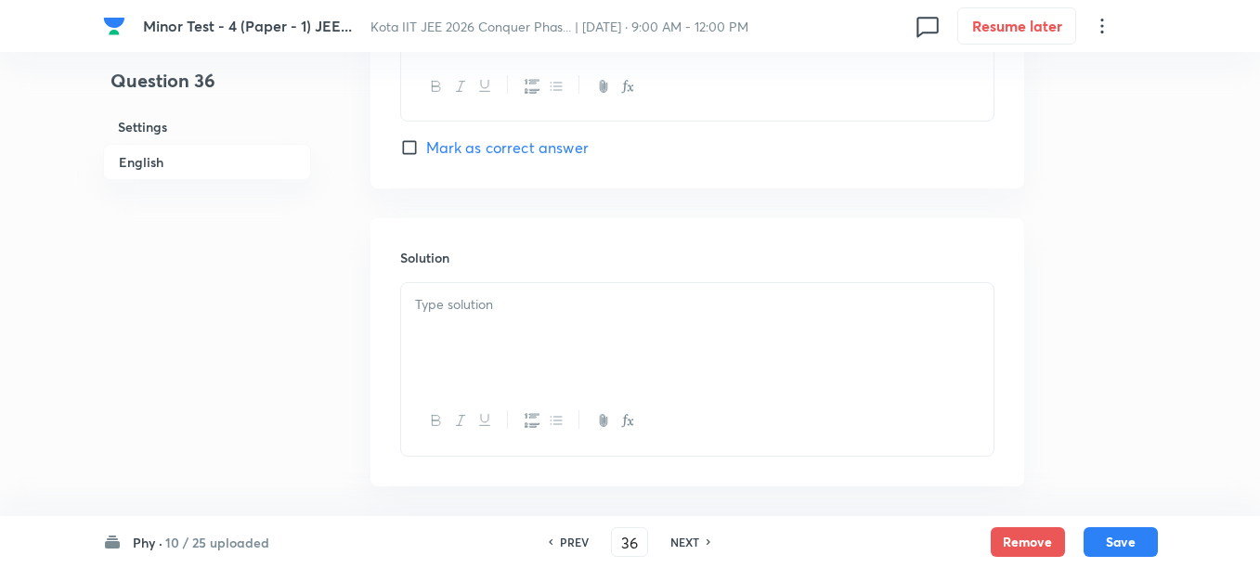
scroll to position [2013, 0]
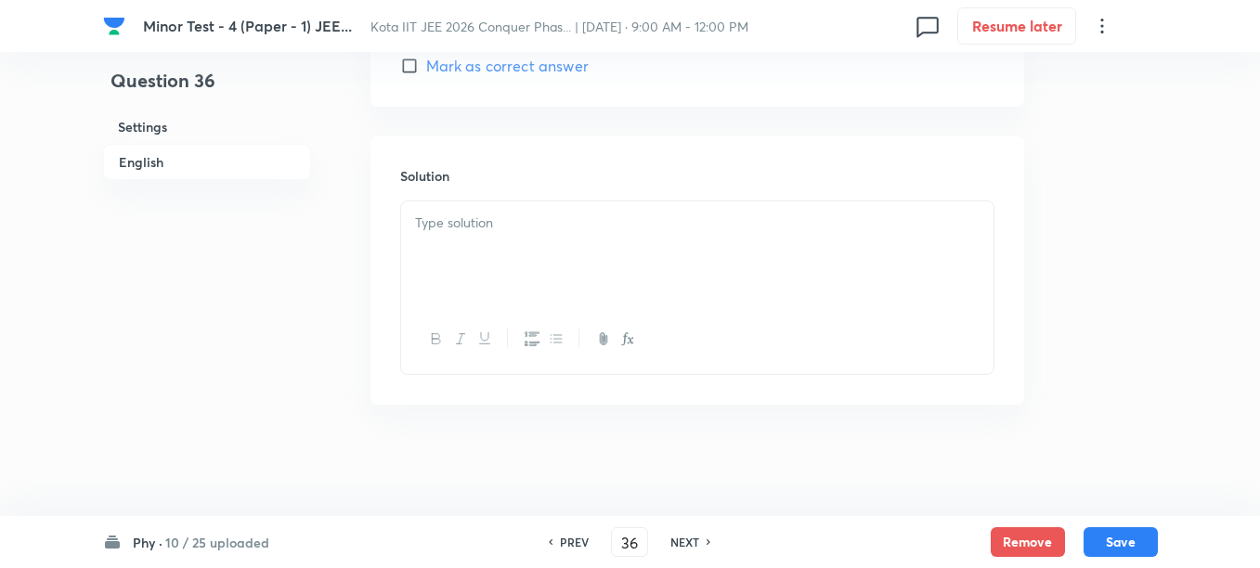
click at [596, 265] on div at bounding box center [697, 253] width 592 height 104
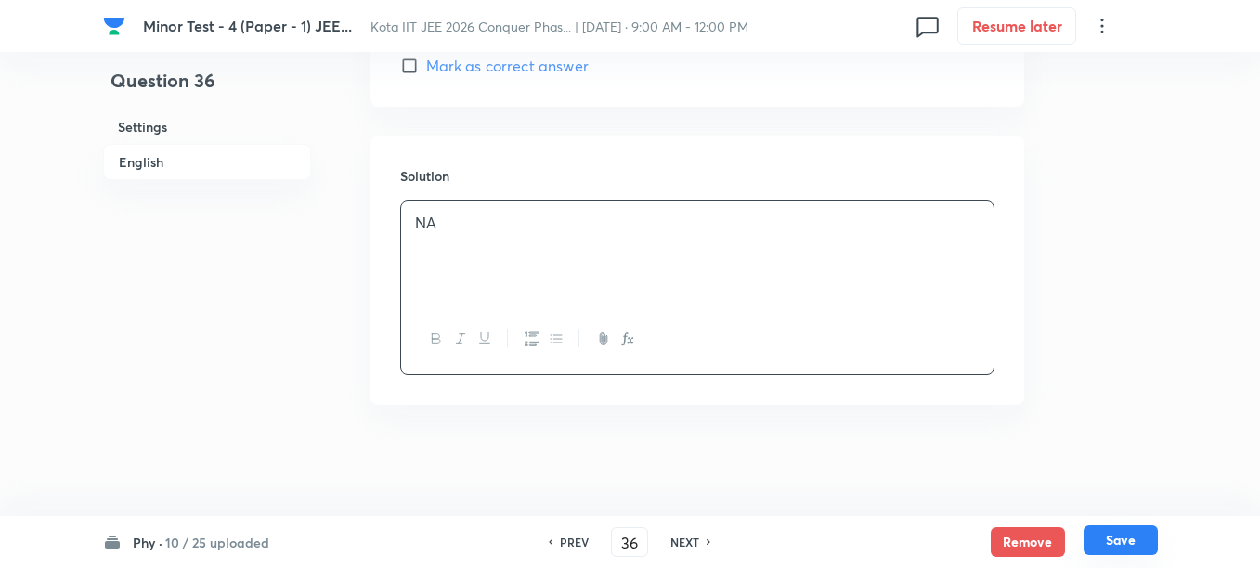
click at [1144, 531] on button "Save" at bounding box center [1120, 540] width 74 height 30
type input "37"
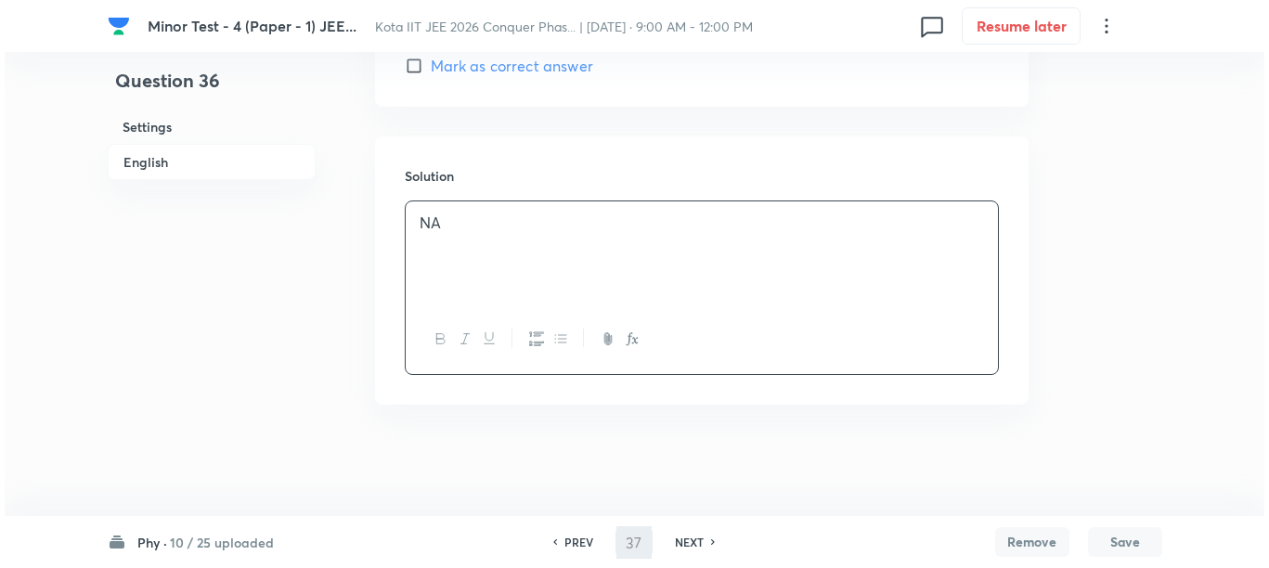
scroll to position [0, 0]
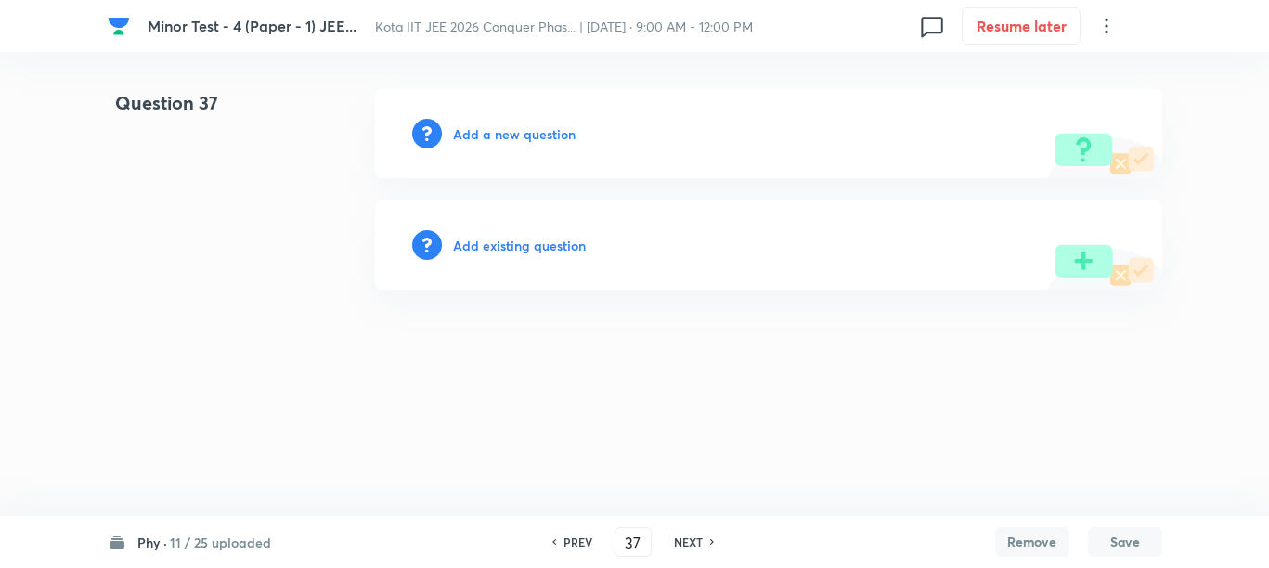
click at [468, 140] on h6 "Add a new question" at bounding box center [514, 133] width 123 height 19
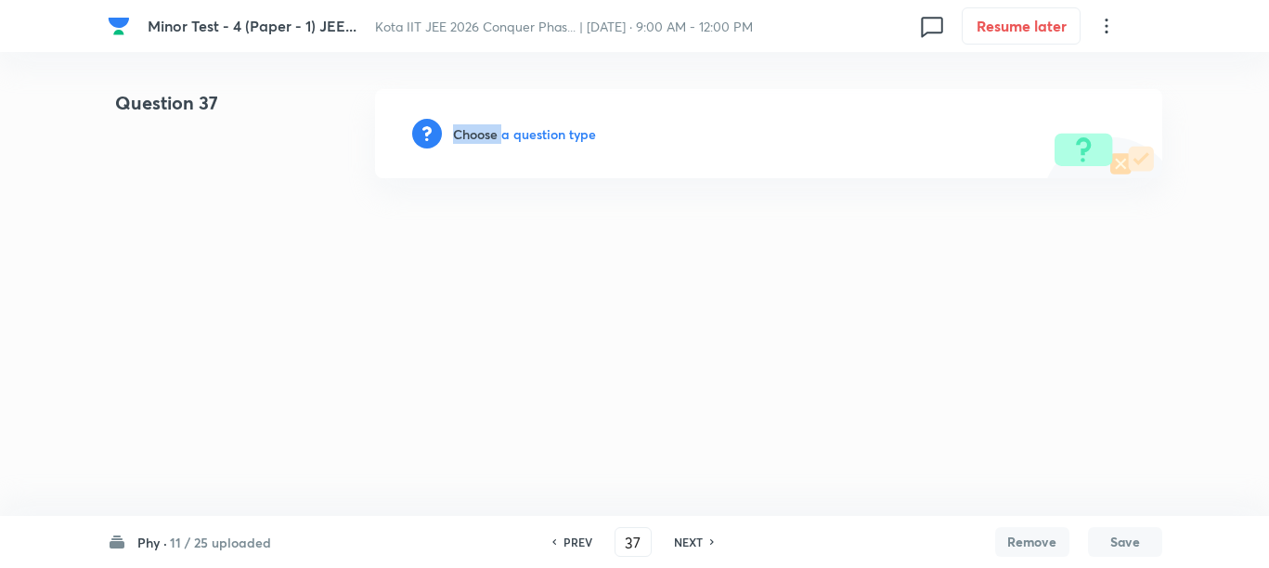
click at [468, 140] on h6 "Choose a question type" at bounding box center [524, 133] width 143 height 19
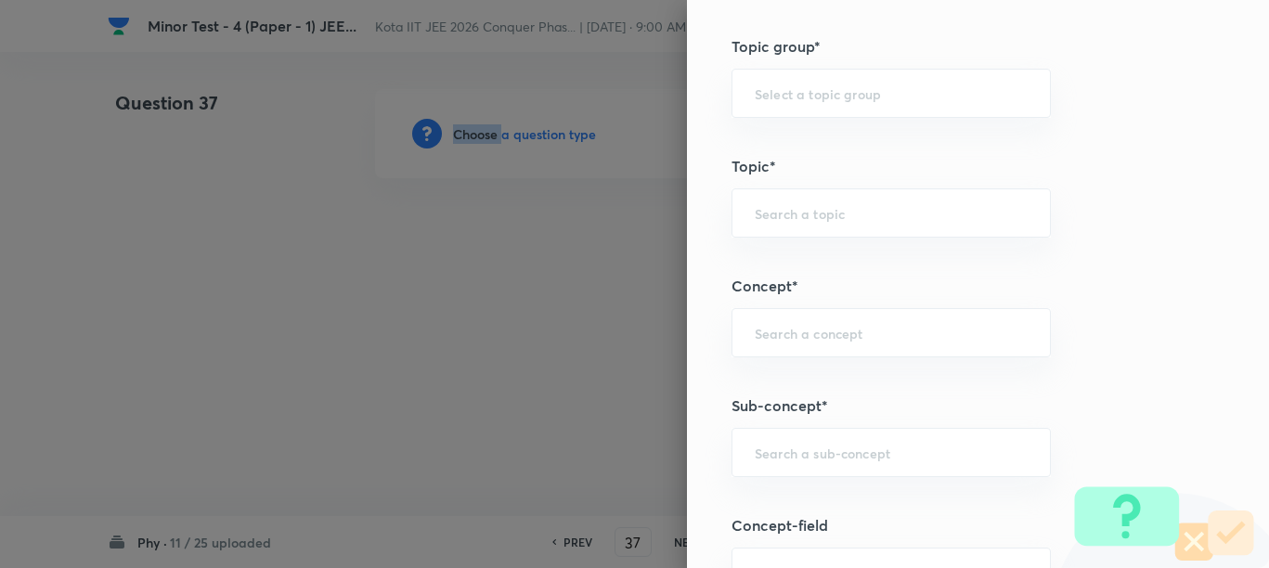
scroll to position [1044, 0]
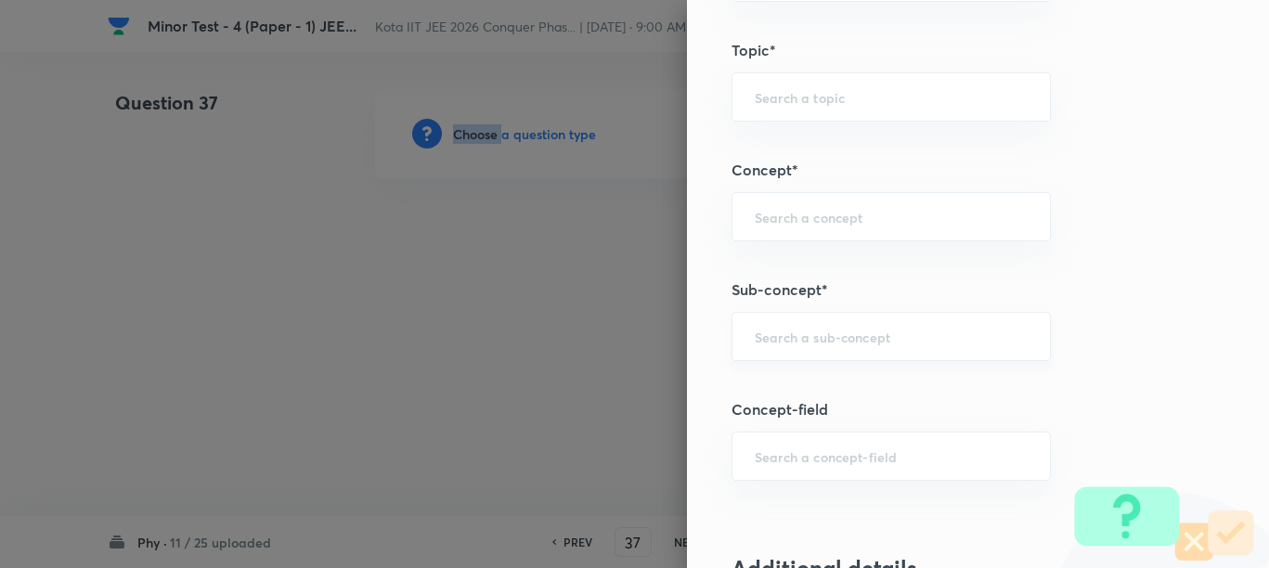
click at [783, 325] on div "​" at bounding box center [890, 336] width 319 height 49
paste input "Motion in a Straight Line"
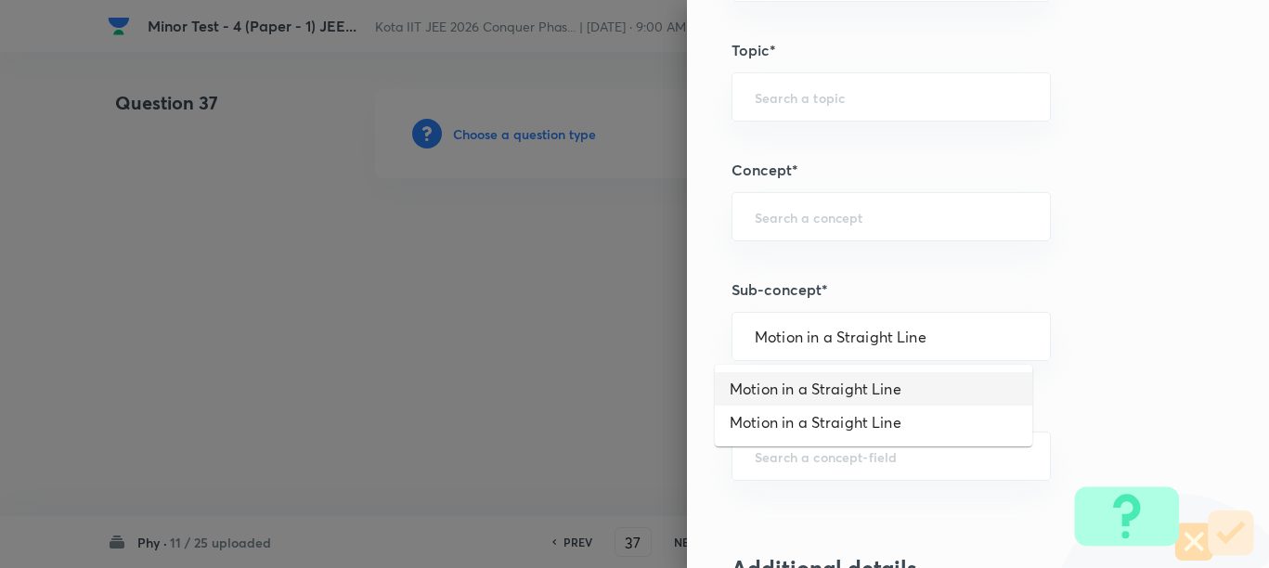
click at [824, 395] on li "Motion in a Straight Line" at bounding box center [873, 388] width 317 height 33
type input "Motion in a Straight Line"
type input "Physics"
type input "Mechanics"
type input "Kinematics"
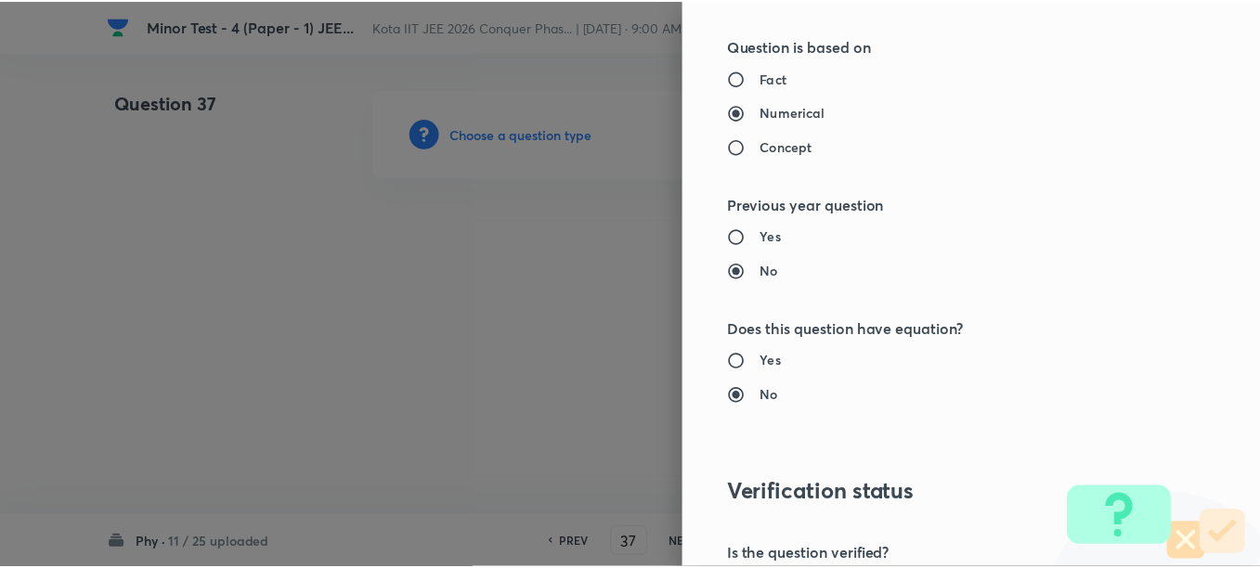
scroll to position [2087, 0]
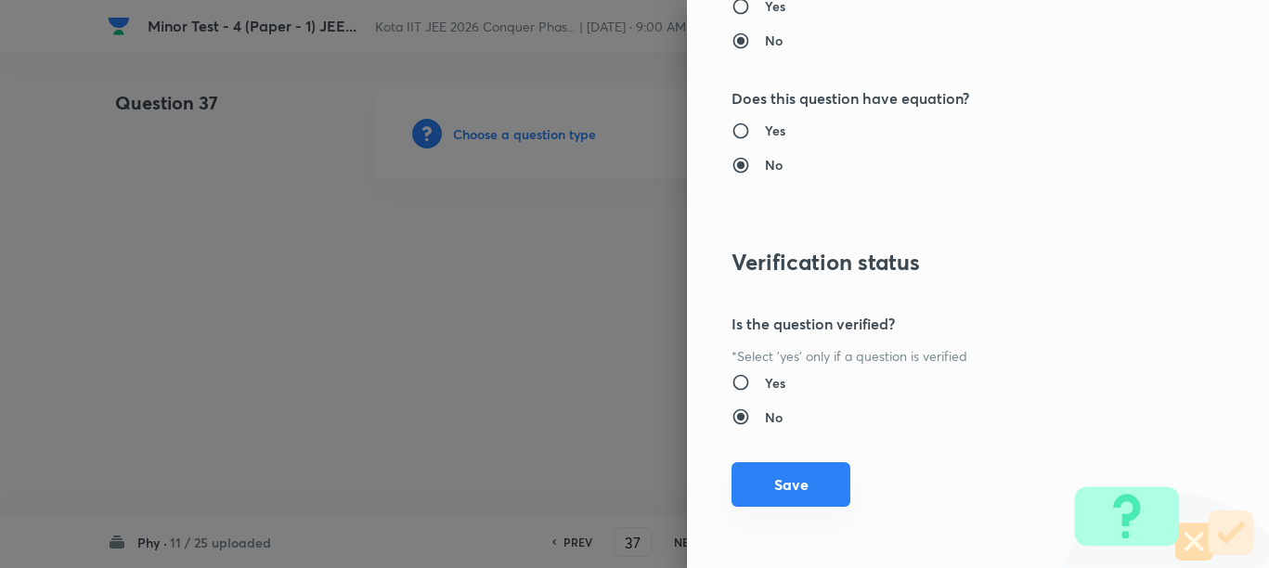
click at [806, 486] on button "Save" at bounding box center [790, 484] width 119 height 45
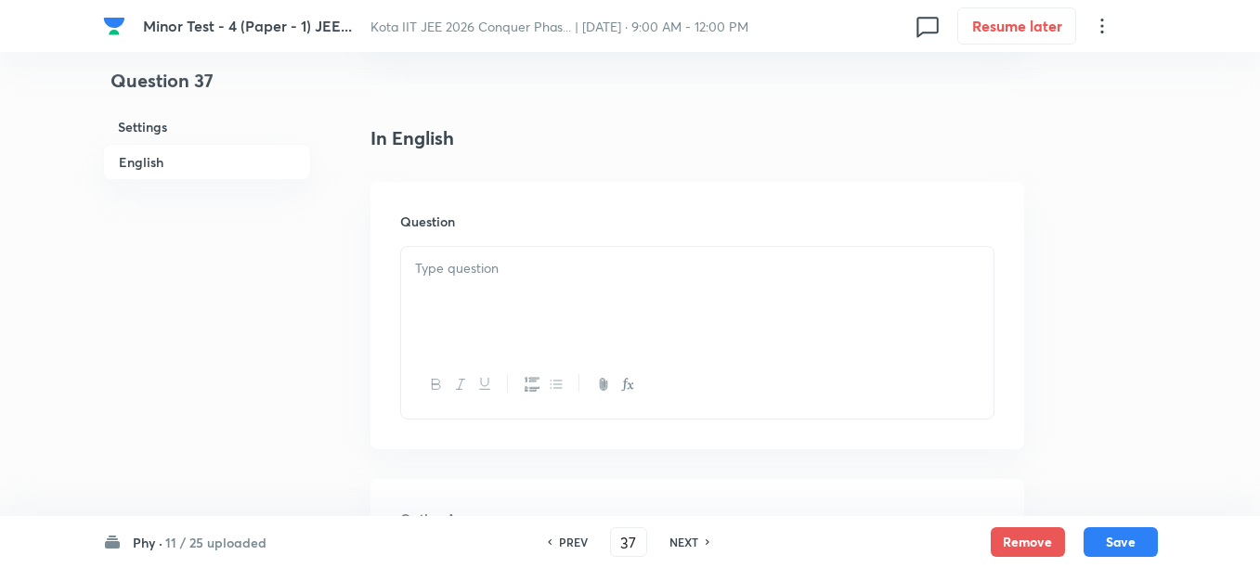
scroll to position [464, 0]
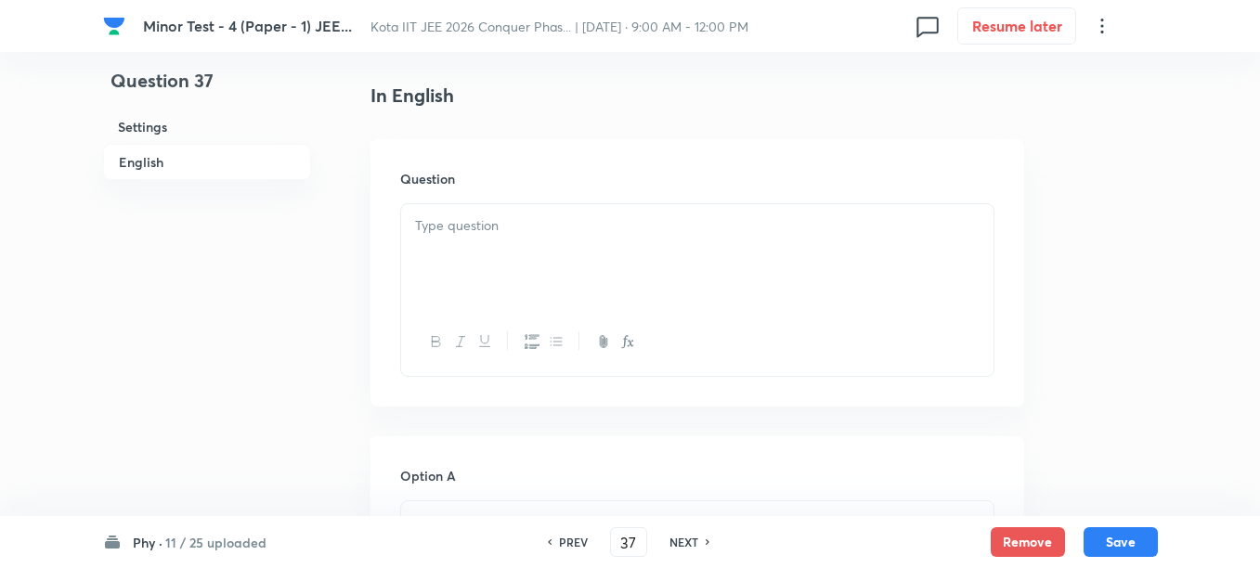
click at [575, 274] on div at bounding box center [697, 256] width 592 height 104
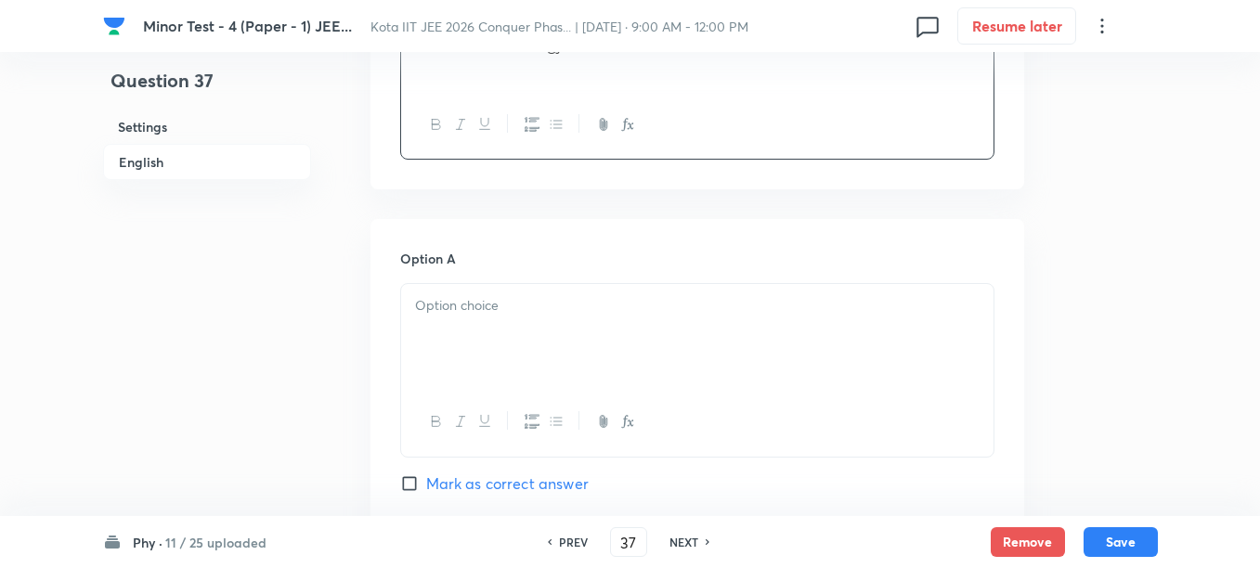
scroll to position [696, 0]
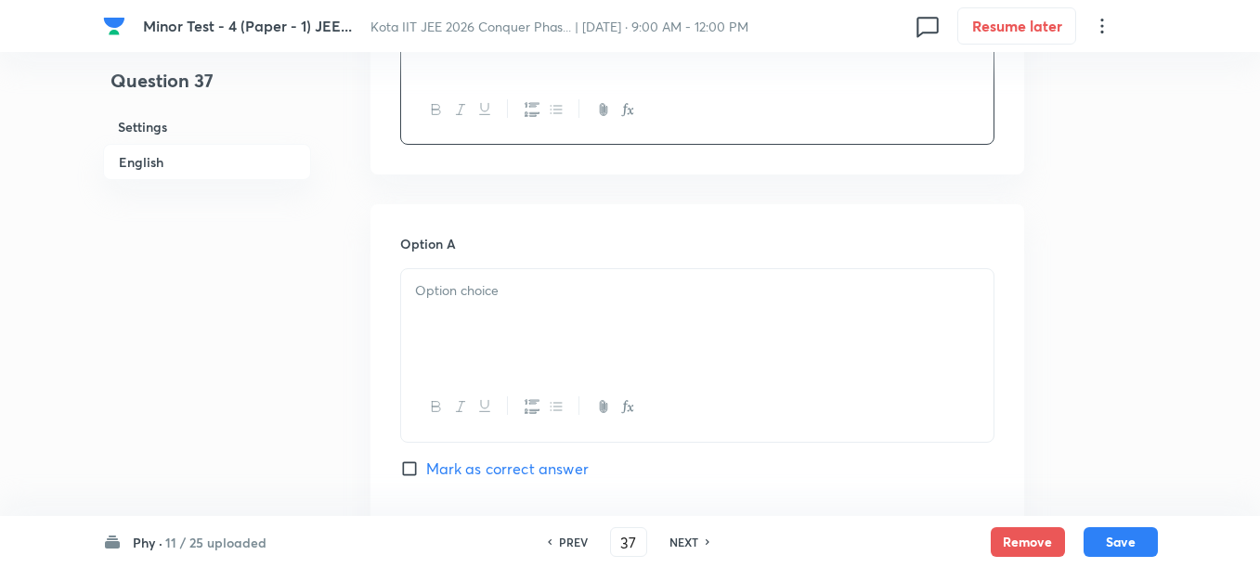
click at [518, 297] on p at bounding box center [697, 290] width 564 height 21
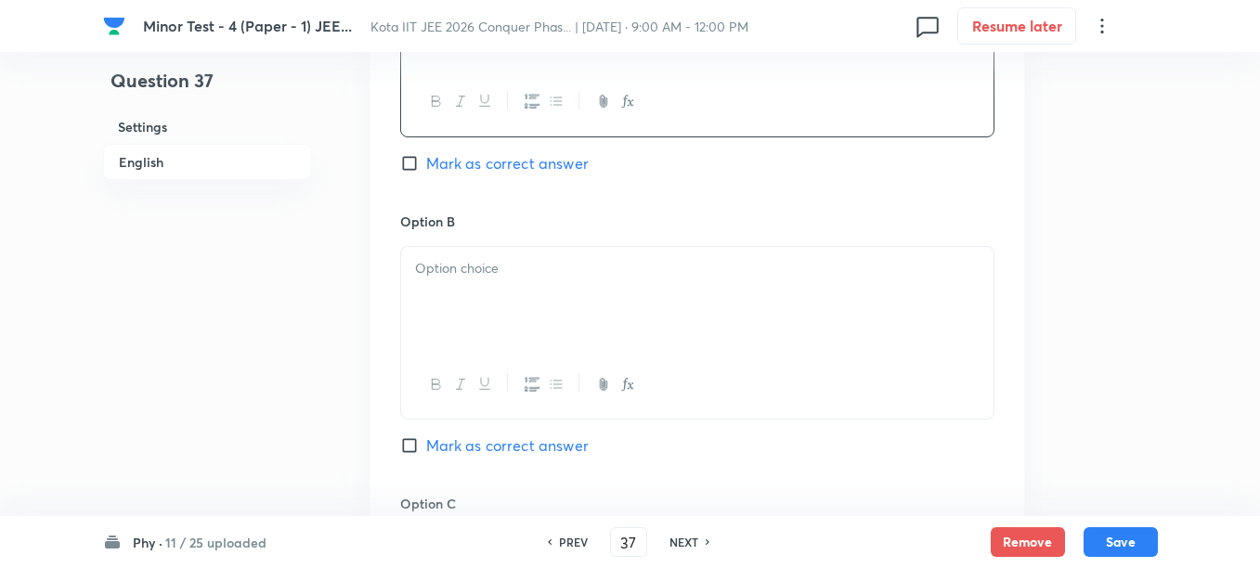
scroll to position [1044, 0]
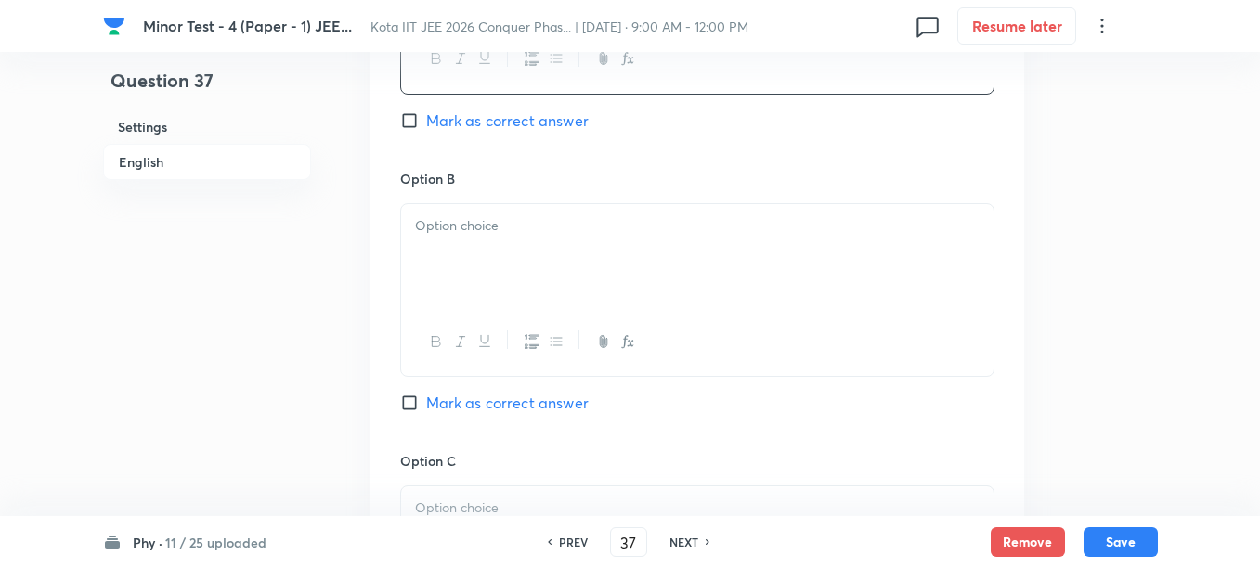
click at [544, 261] on div at bounding box center [697, 256] width 592 height 104
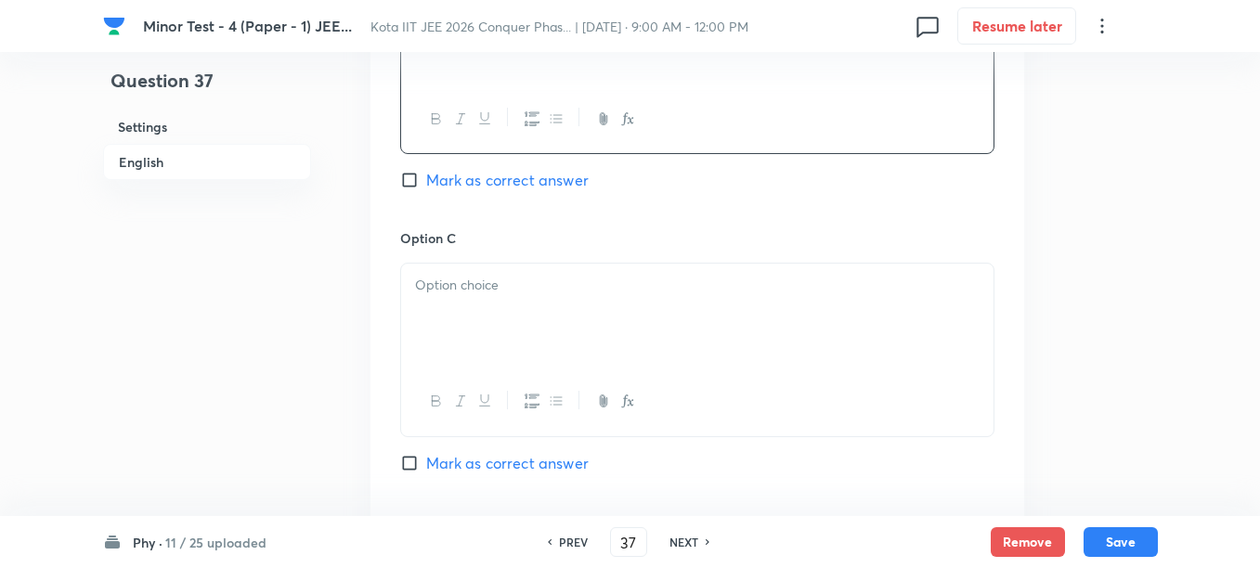
scroll to position [1276, 0]
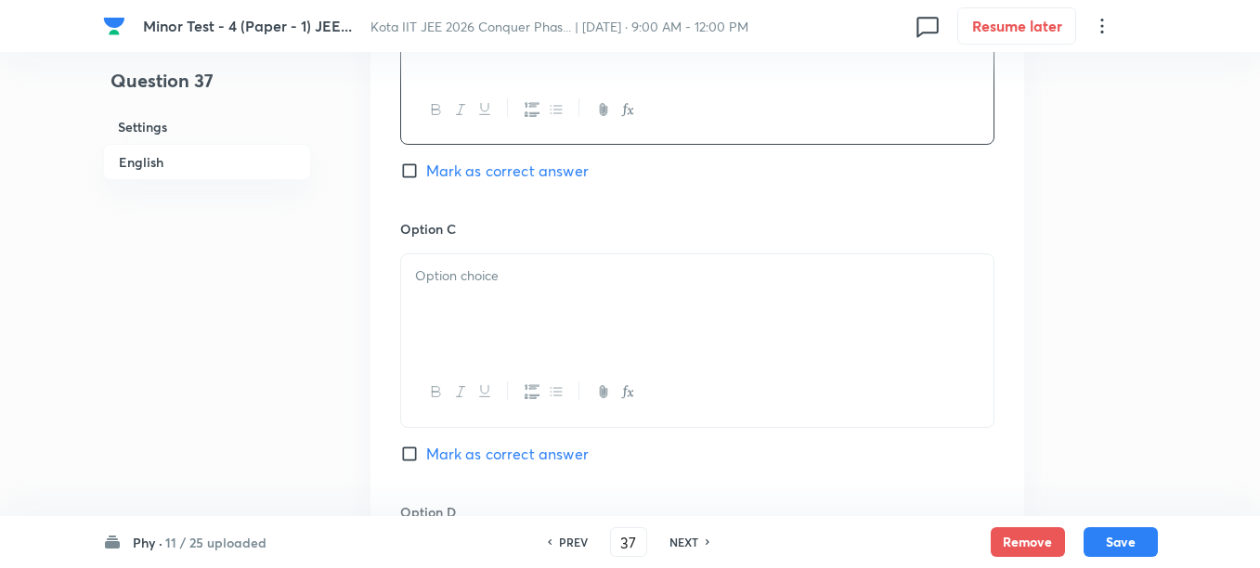
click at [516, 319] on div at bounding box center [697, 306] width 592 height 104
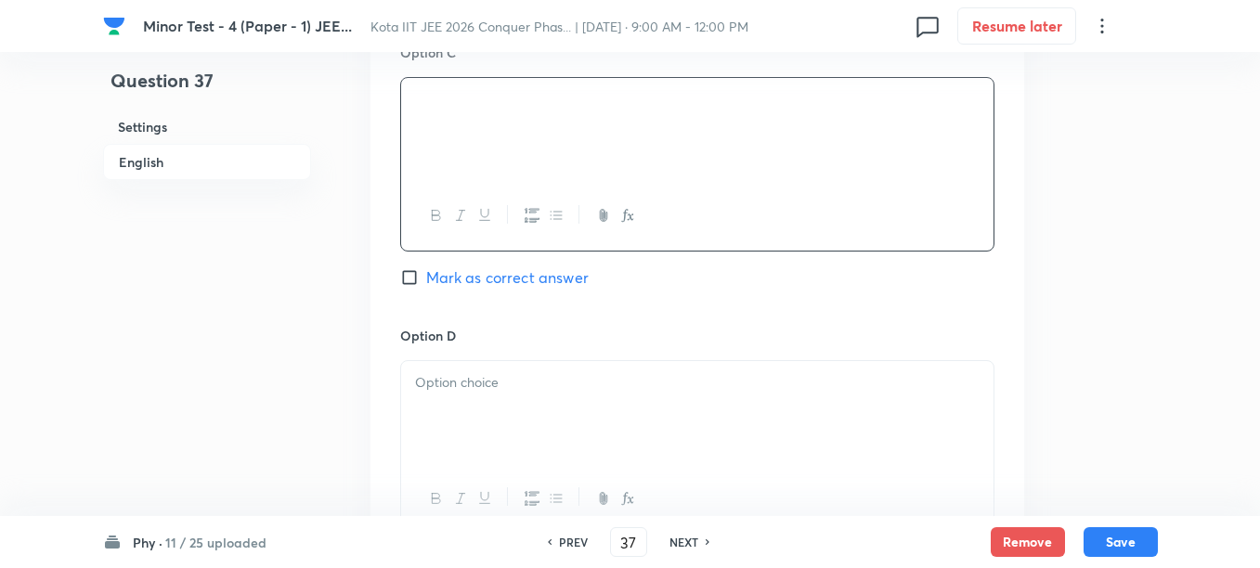
scroll to position [1508, 0]
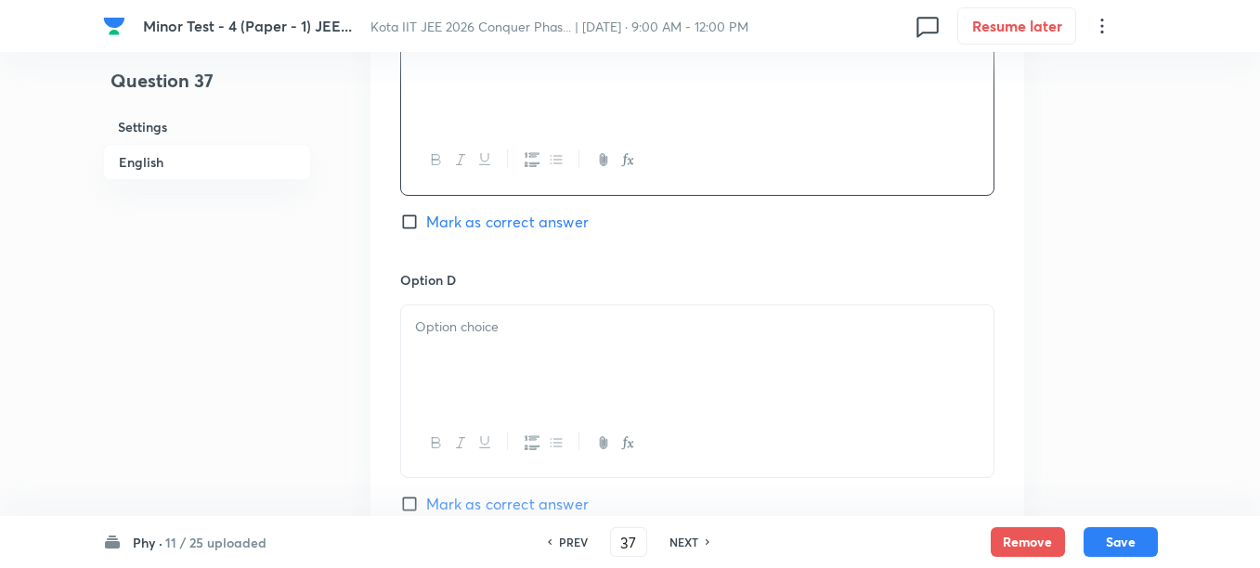
click at [510, 385] on div at bounding box center [697, 357] width 592 height 104
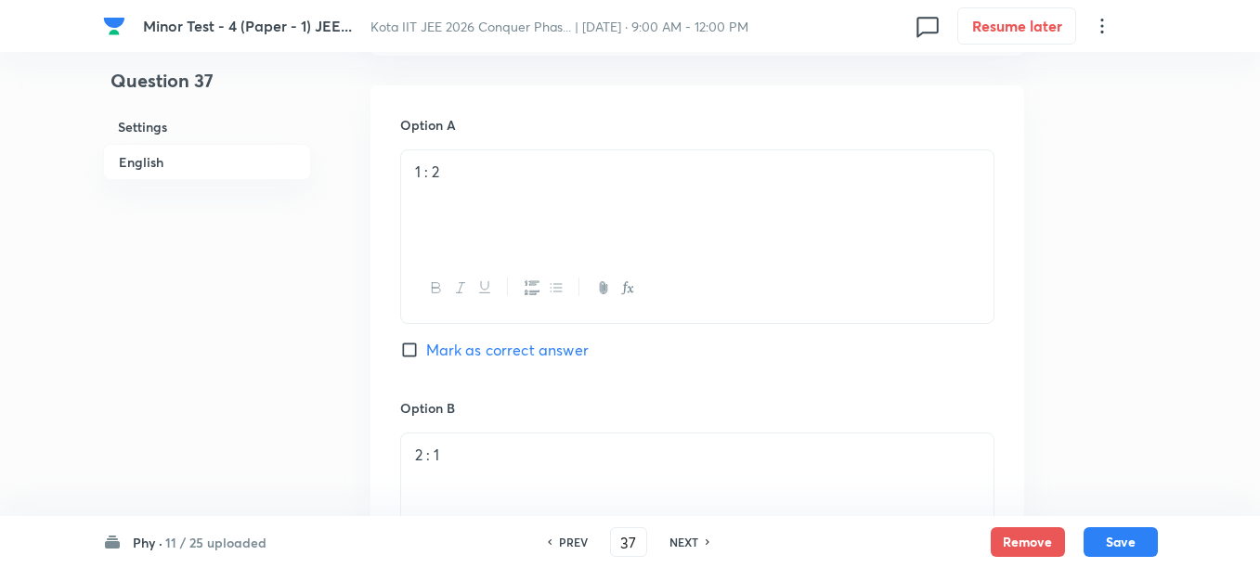
scroll to position [812, 0]
click at [482, 352] on span "Mark as correct answer" at bounding box center [507, 353] width 162 height 22
click at [426, 352] on input "Mark as correct answer" at bounding box center [413, 352] width 26 height 19
checkbox input "true"
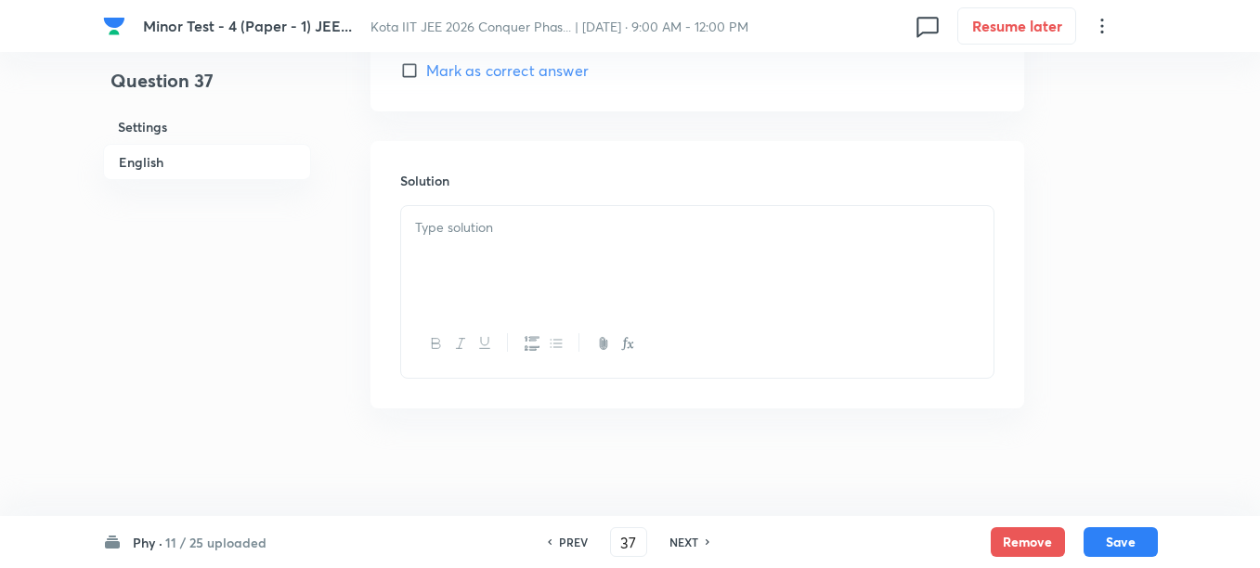
scroll to position [1946, 0]
click at [540, 274] on div at bounding box center [697, 254] width 592 height 104
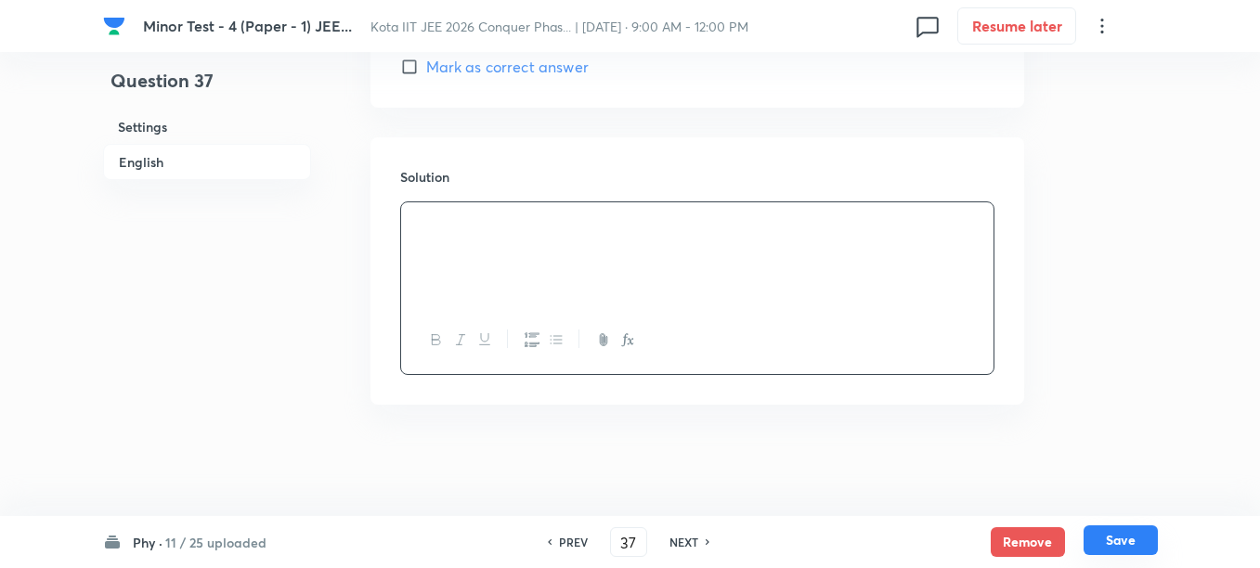
click at [1140, 535] on button "Save" at bounding box center [1120, 540] width 74 height 30
type input "38"
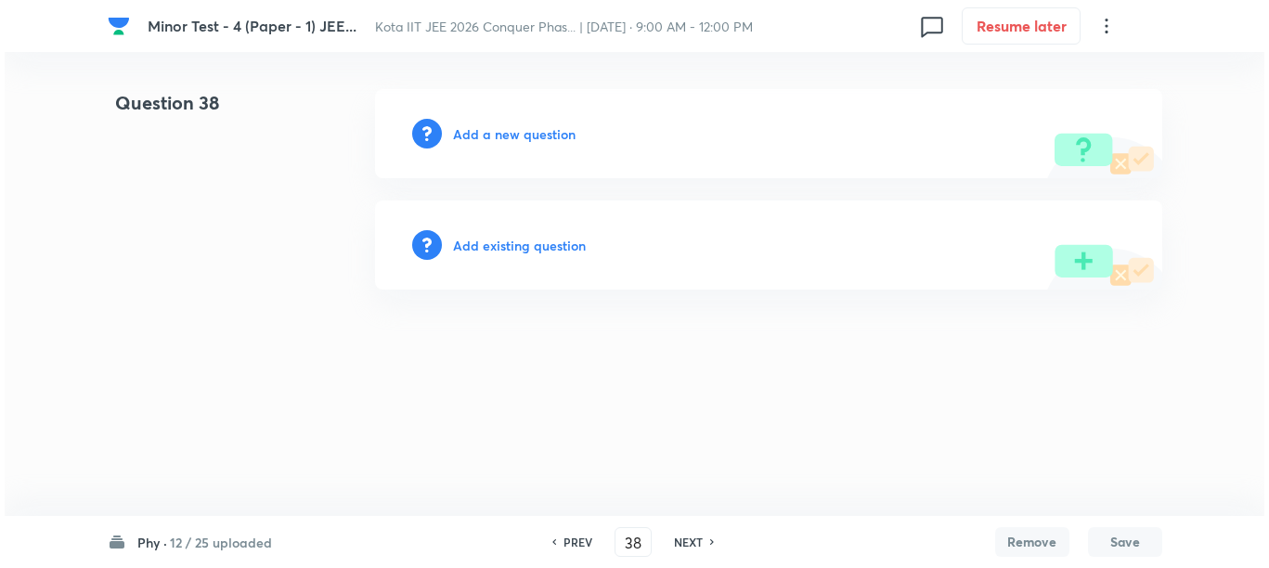
scroll to position [0, 0]
click at [505, 141] on h6 "Add a new question" at bounding box center [514, 133] width 123 height 19
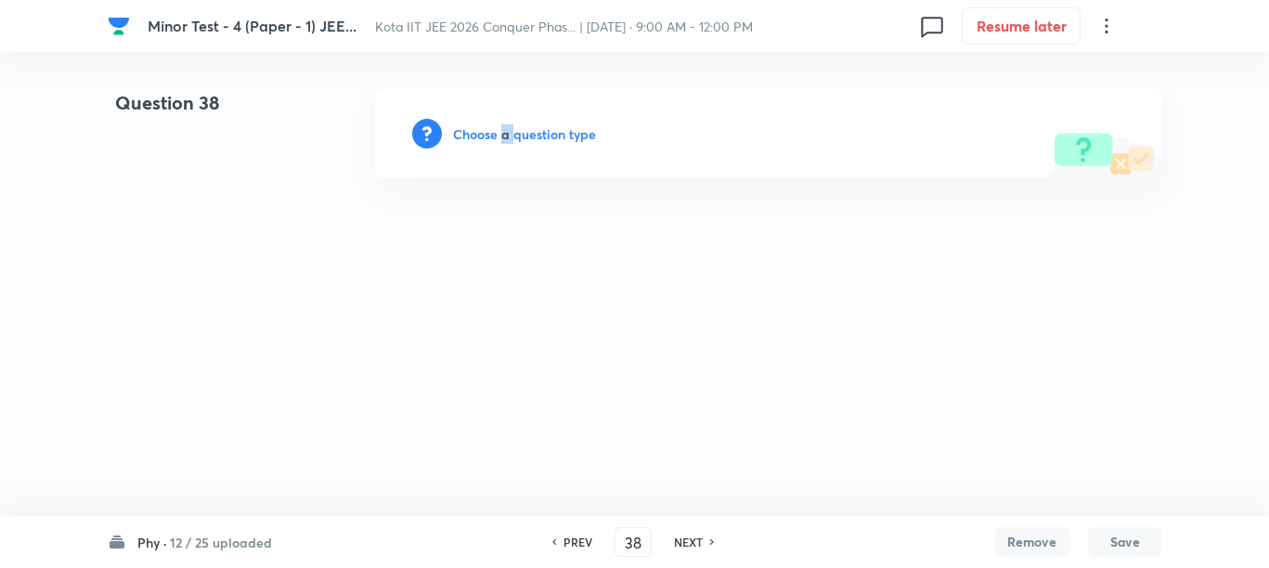
click at [505, 141] on h6 "Choose a question type" at bounding box center [524, 133] width 143 height 19
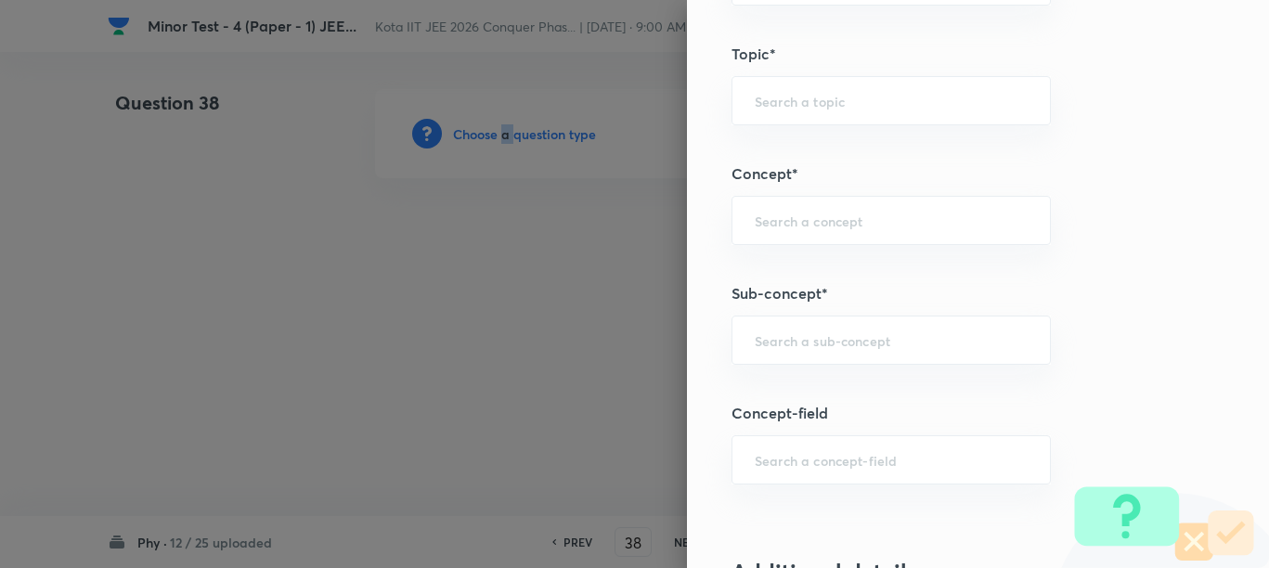
scroll to position [1044, 0]
click at [769, 341] on input "text" at bounding box center [891, 337] width 273 height 18
paste input "Work"
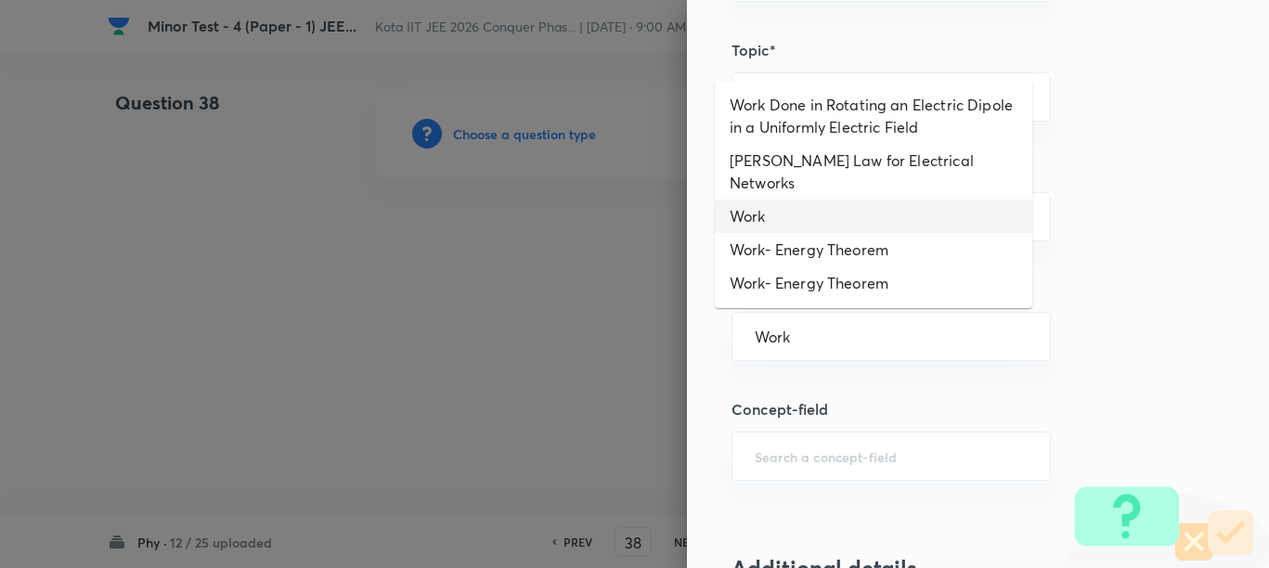
click at [796, 200] on li "Work" at bounding box center [873, 216] width 317 height 33
type input "Work"
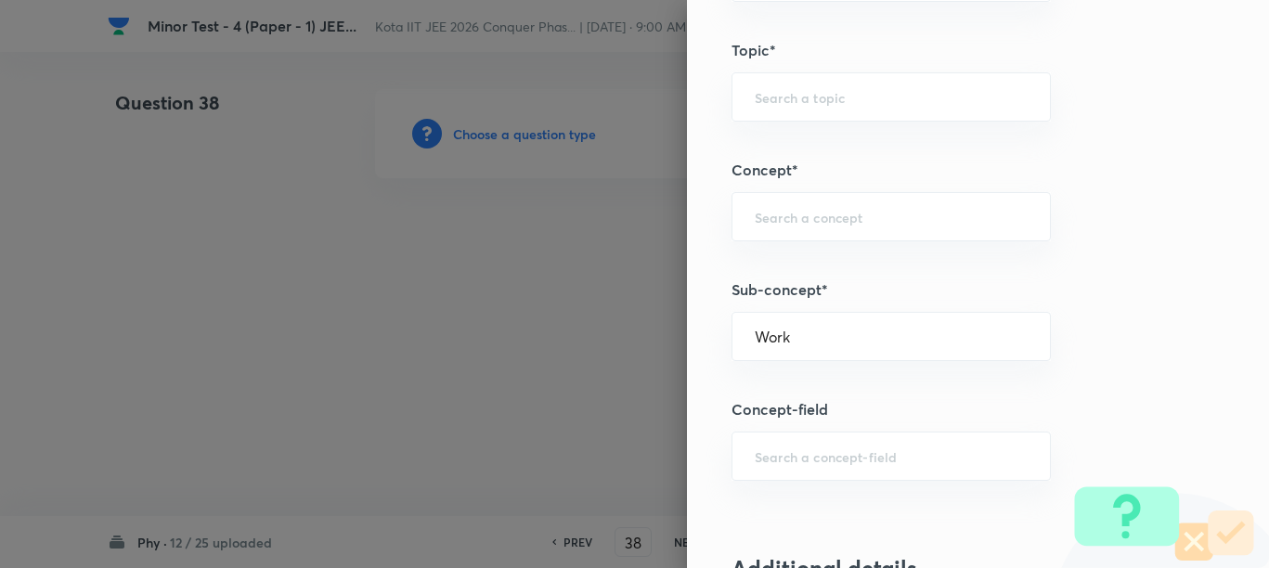
type input "Physics"
type input "Mechanics"
type input "Work, Energy & Power"
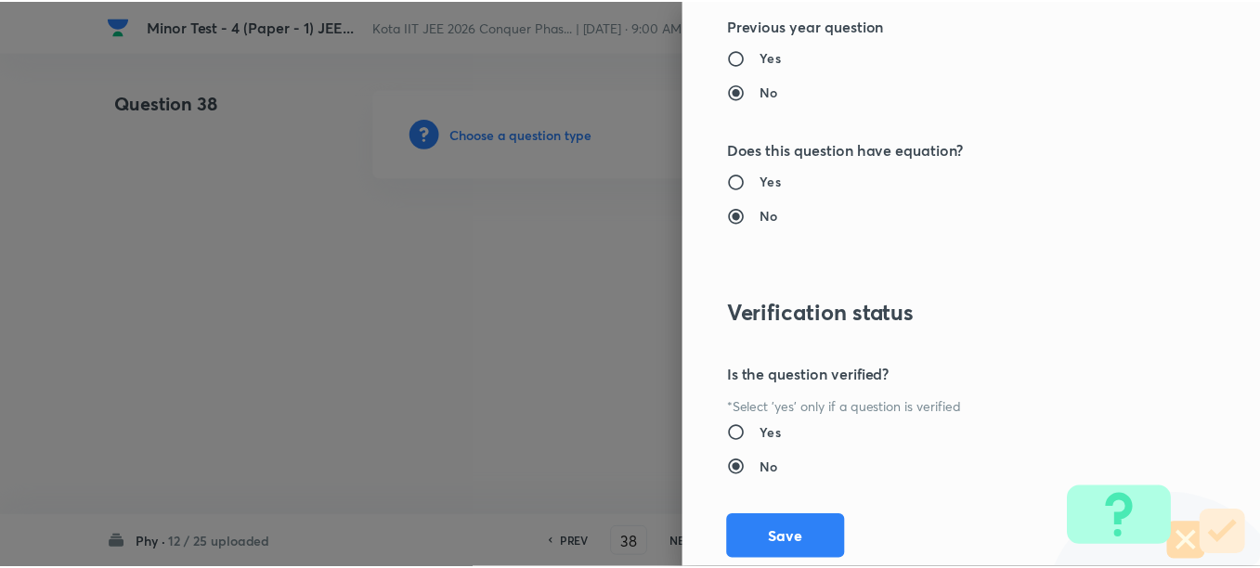
scroll to position [2087, 0]
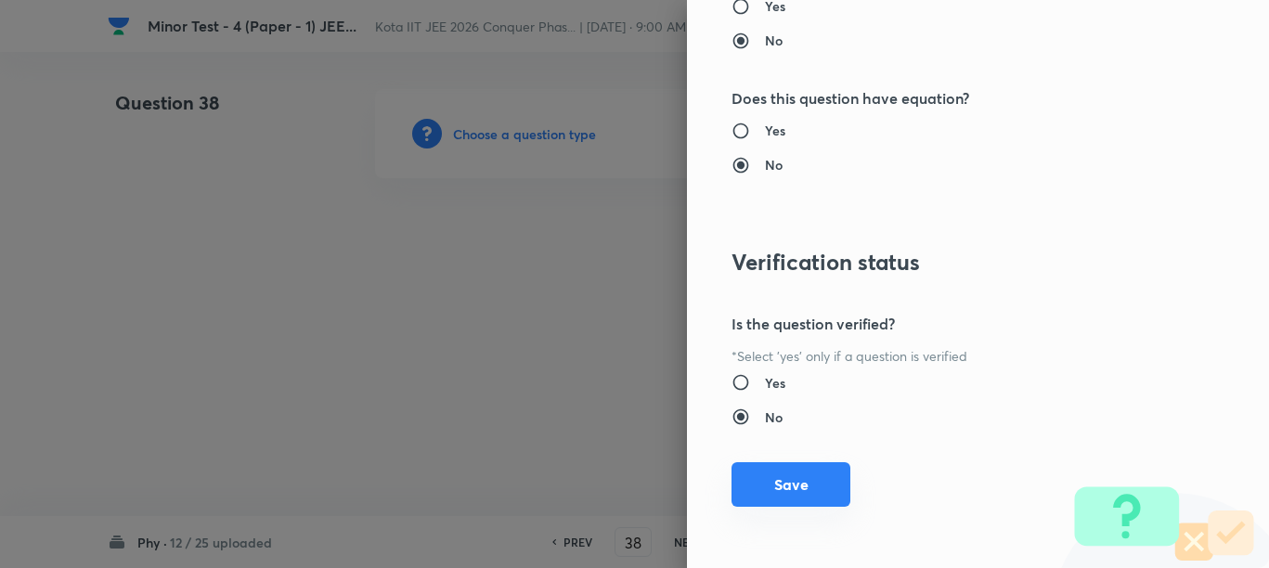
click at [778, 481] on button "Save" at bounding box center [790, 484] width 119 height 45
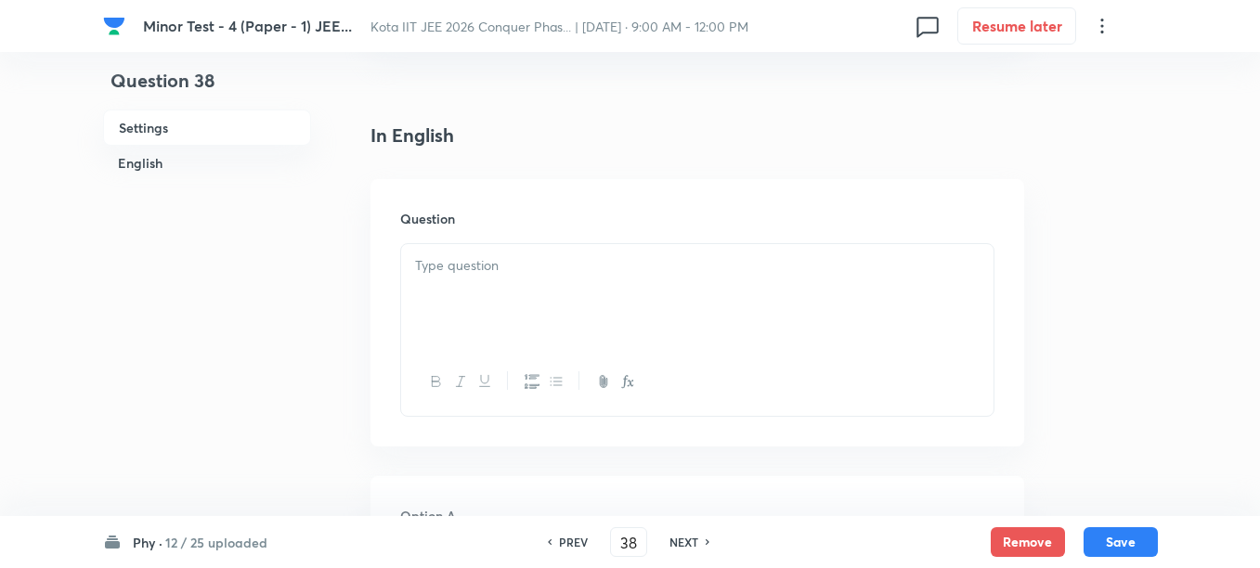
scroll to position [464, 0]
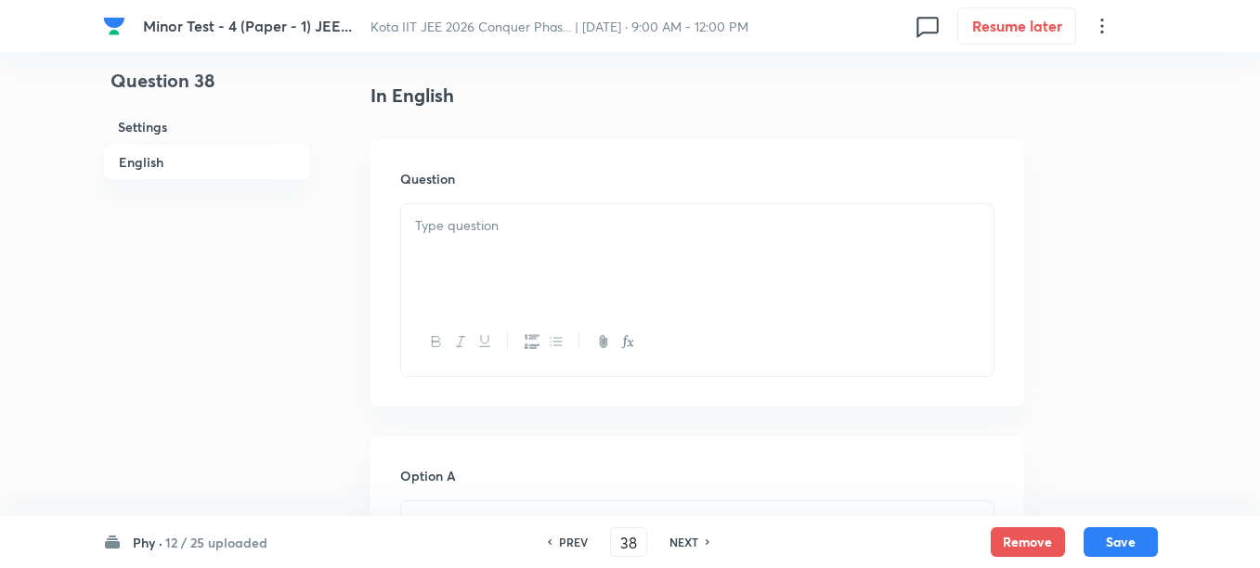
click at [491, 248] on div at bounding box center [697, 256] width 592 height 104
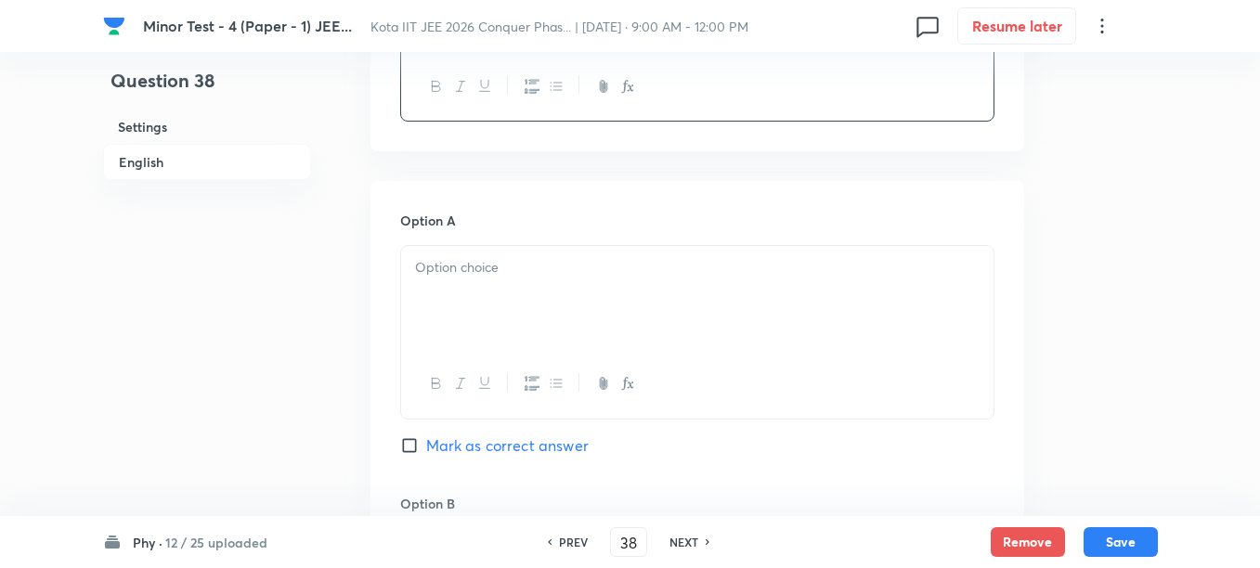
scroll to position [812, 0]
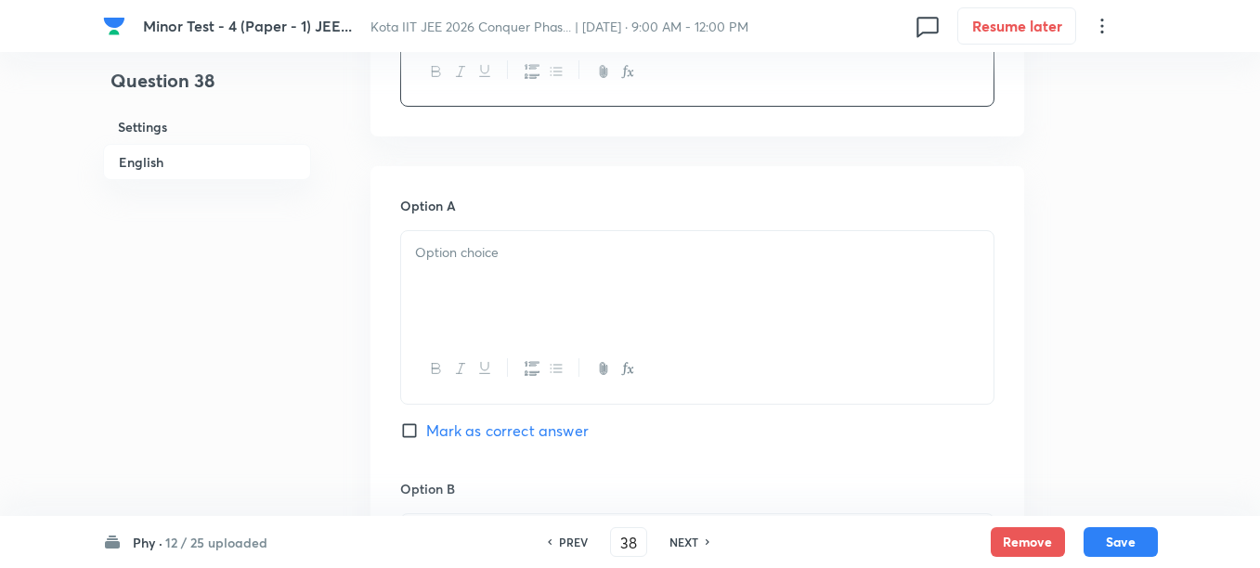
click at [535, 286] on div at bounding box center [697, 283] width 592 height 104
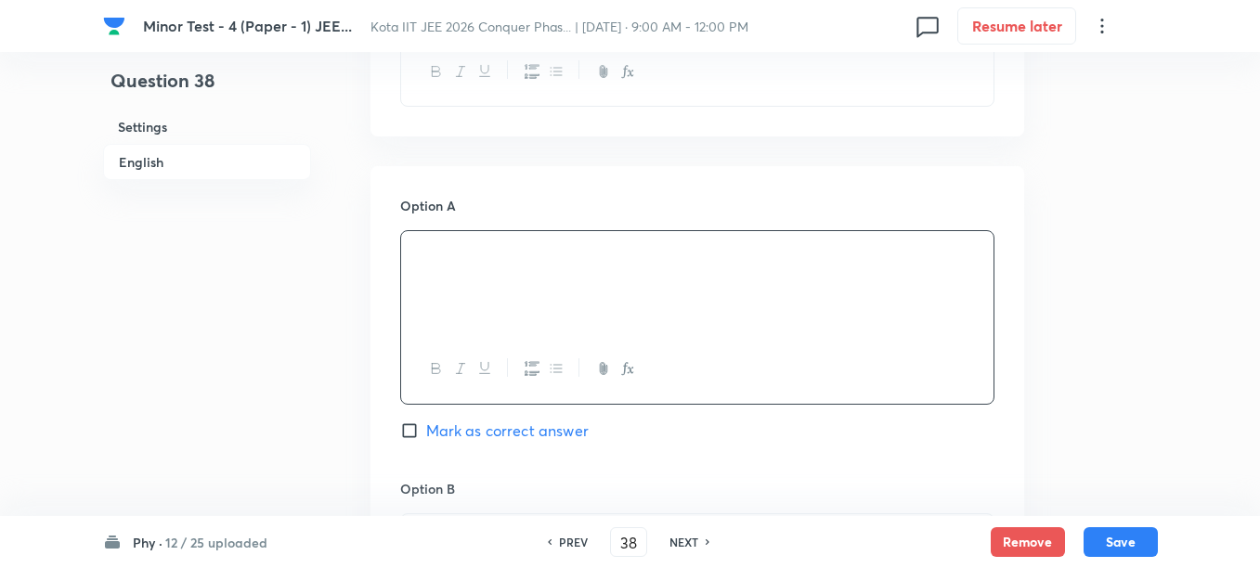
scroll to position [1044, 0]
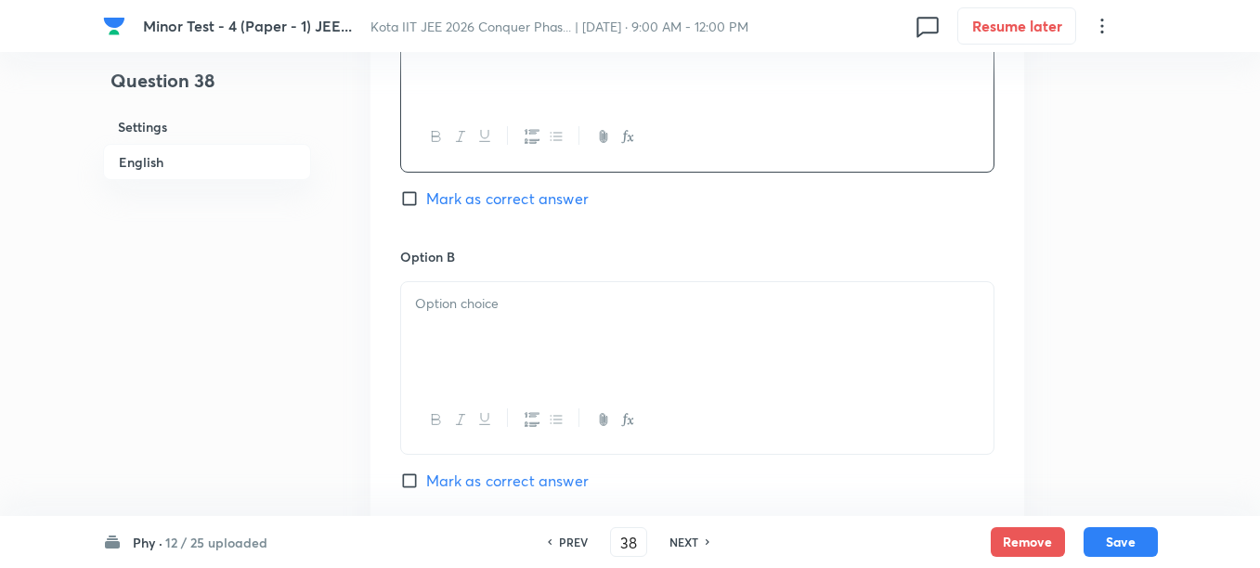
click at [504, 337] on div at bounding box center [697, 334] width 592 height 104
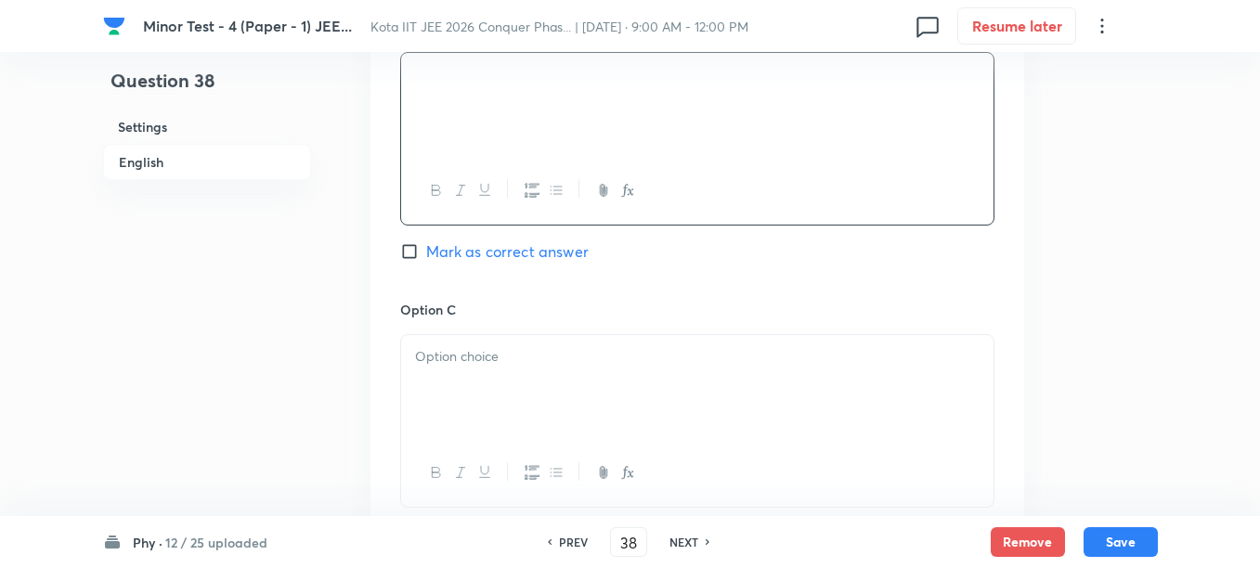
scroll to position [1392, 0]
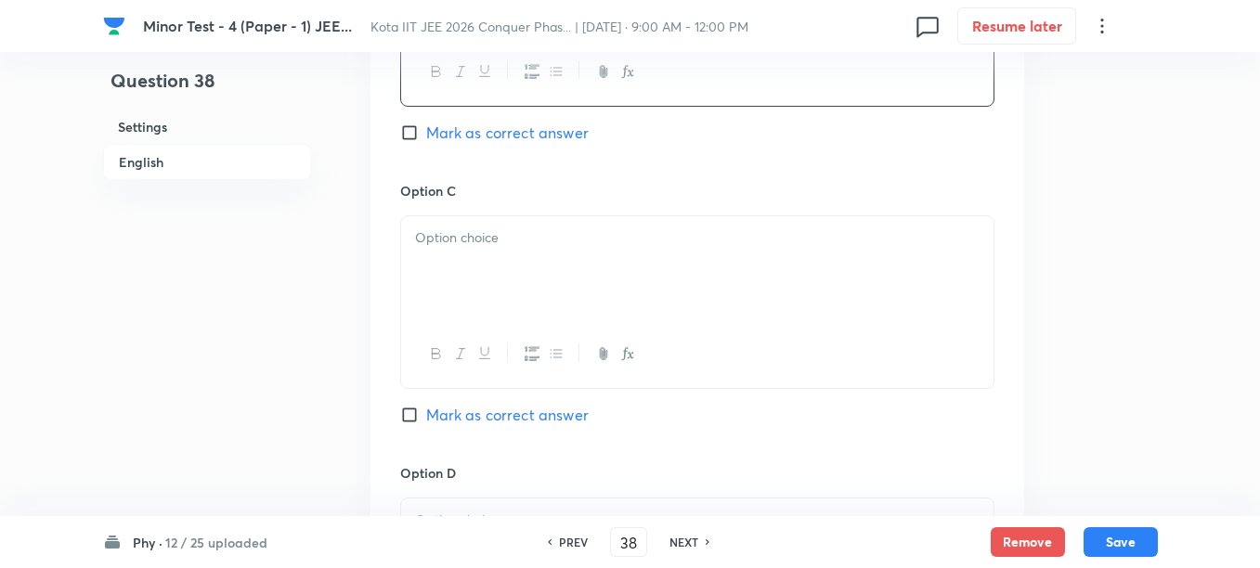
click at [514, 290] on div at bounding box center [697, 268] width 592 height 104
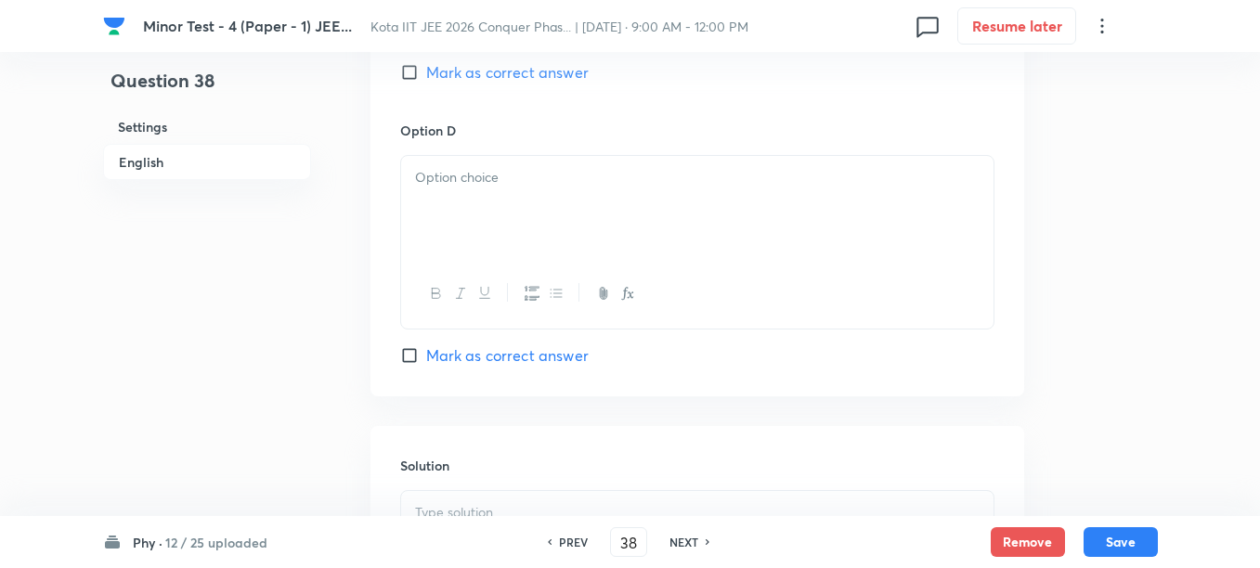
scroll to position [1741, 0]
click at [500, 216] on div at bounding box center [697, 202] width 592 height 104
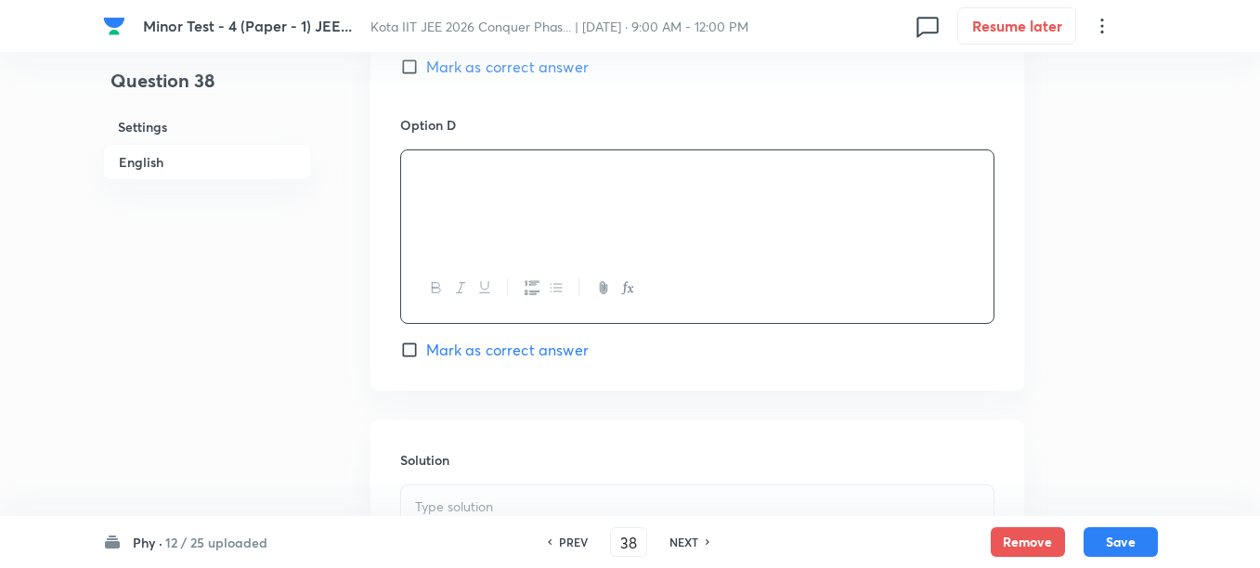
scroll to position [1624, 0]
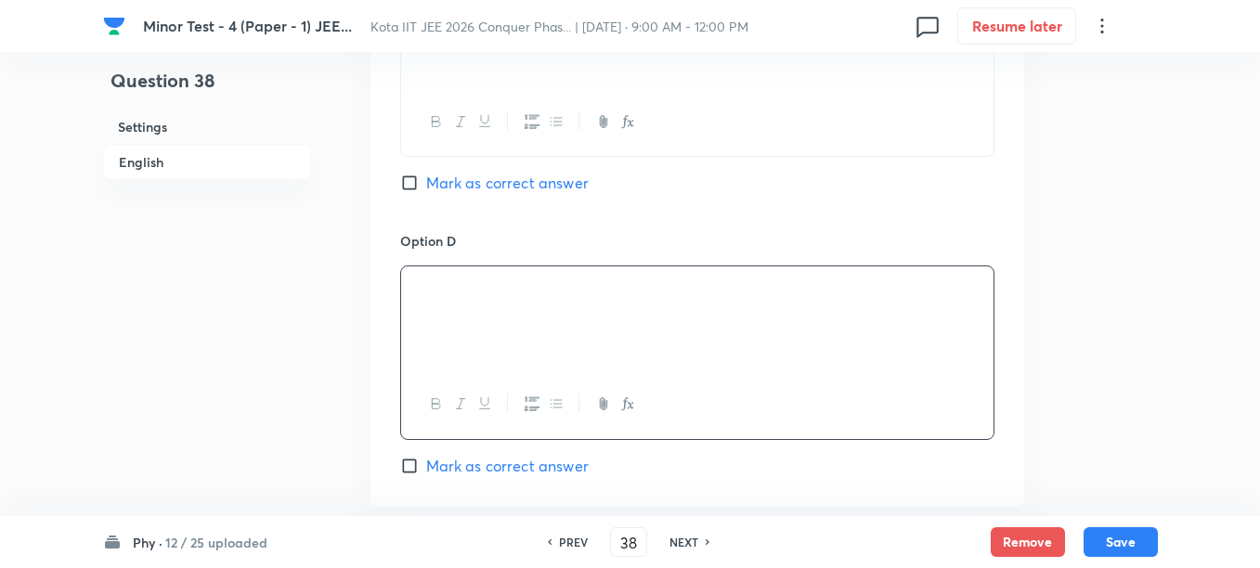
click at [449, 187] on span "Mark as correct answer" at bounding box center [507, 183] width 162 height 22
click at [426, 187] on input "Mark as correct answer" at bounding box center [413, 183] width 26 height 19
checkbox input "true"
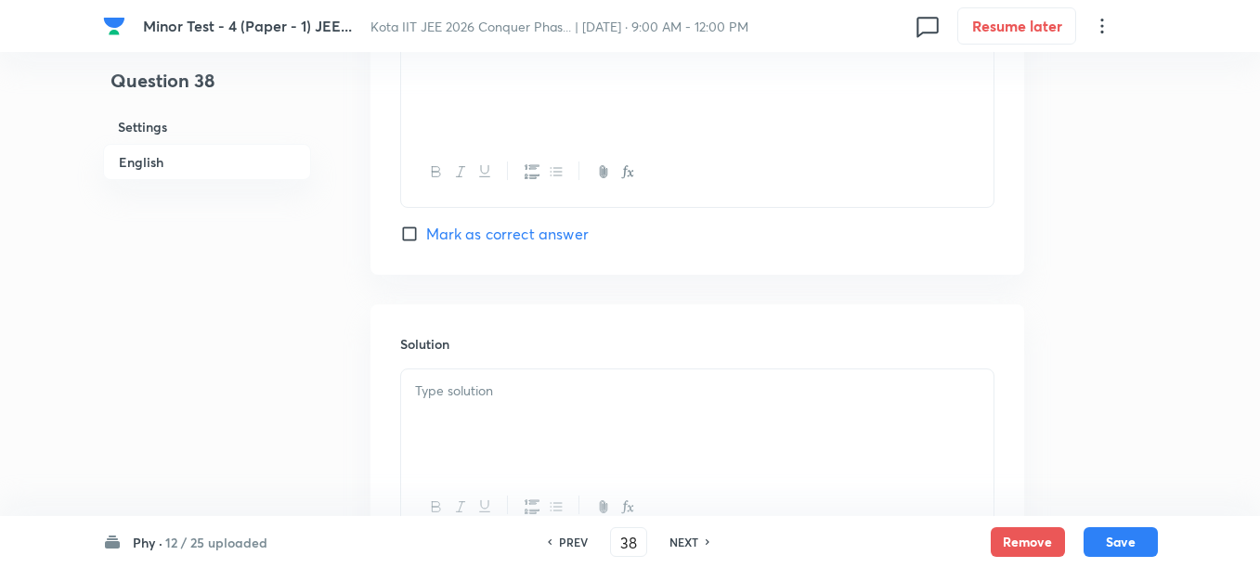
scroll to position [2024, 0]
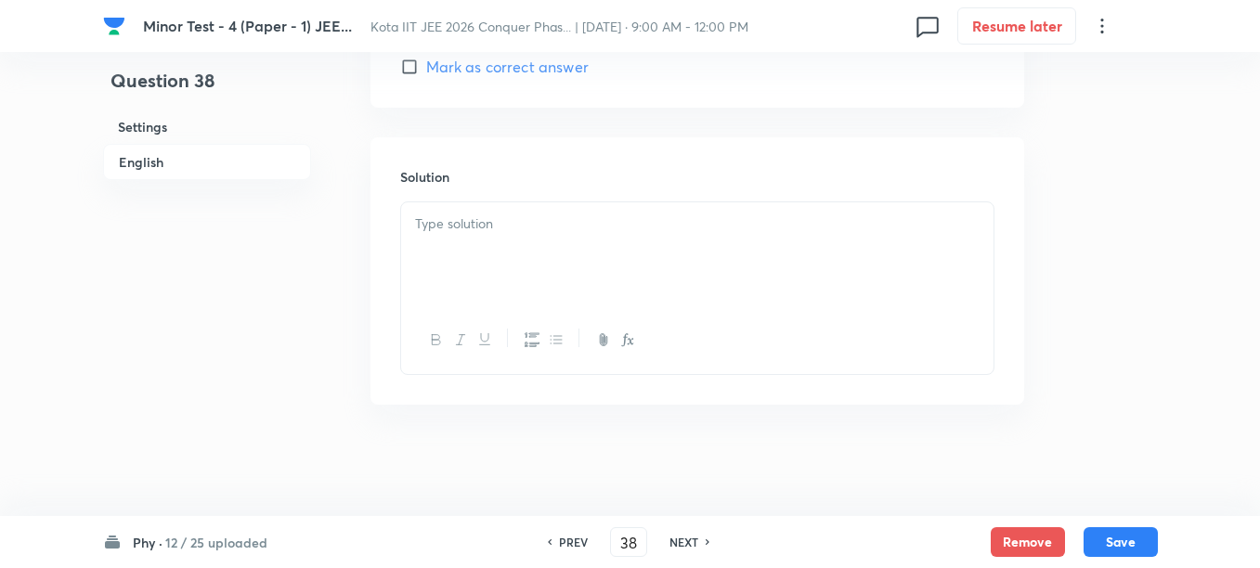
click at [523, 252] on div at bounding box center [697, 254] width 592 height 104
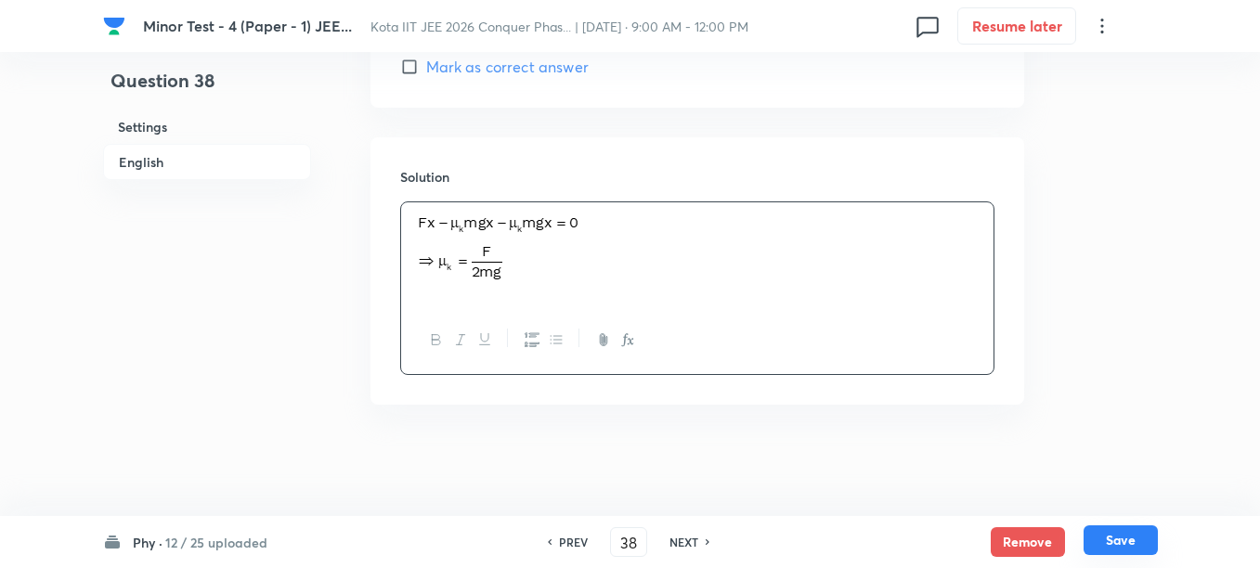
click at [1139, 541] on button "Save" at bounding box center [1120, 540] width 74 height 30
type input "39"
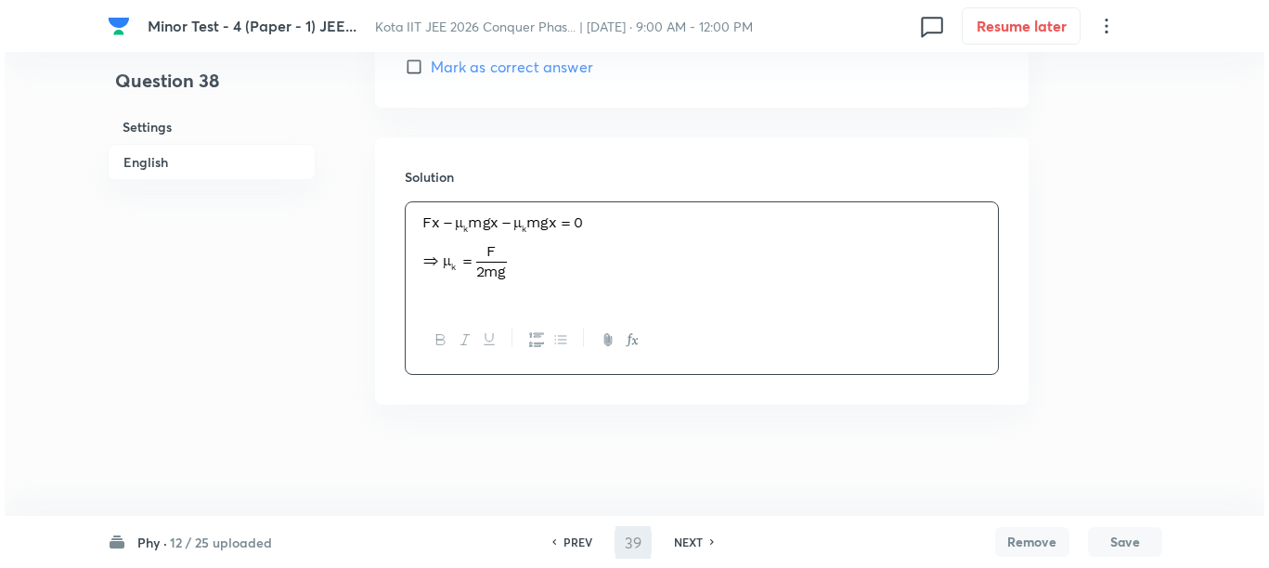
scroll to position [0, 0]
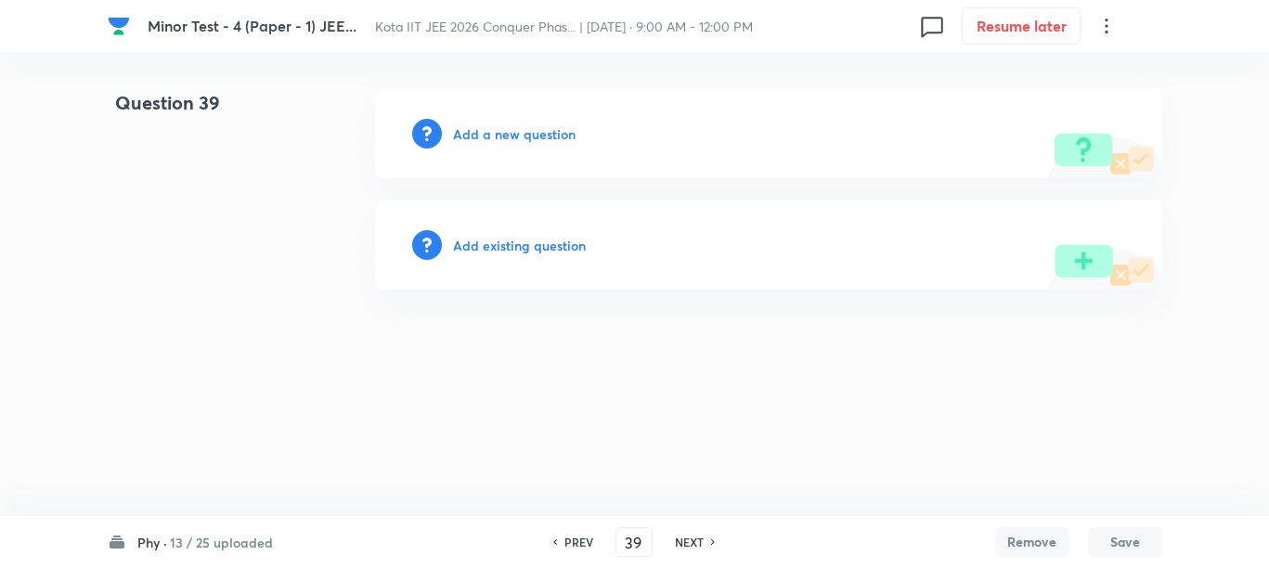
click at [478, 140] on h6 "Add a new question" at bounding box center [514, 133] width 123 height 19
click at [478, 140] on h6 "Choose a question type" at bounding box center [524, 133] width 143 height 19
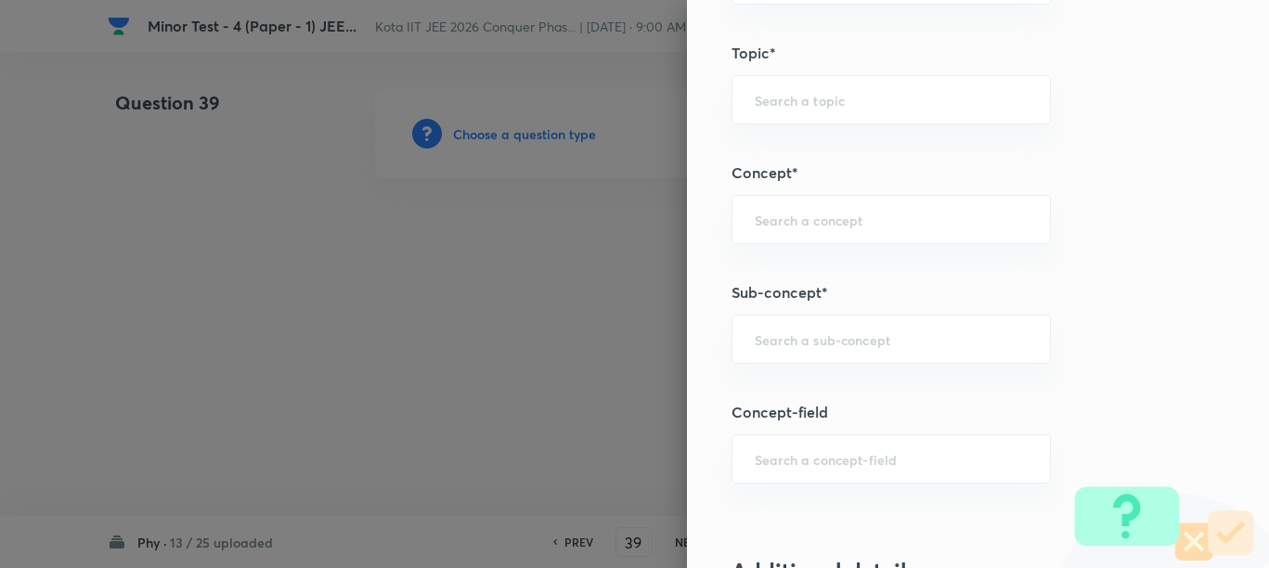
scroll to position [1044, 0]
click at [824, 339] on input "text" at bounding box center [891, 337] width 273 height 18
paste input "Work"
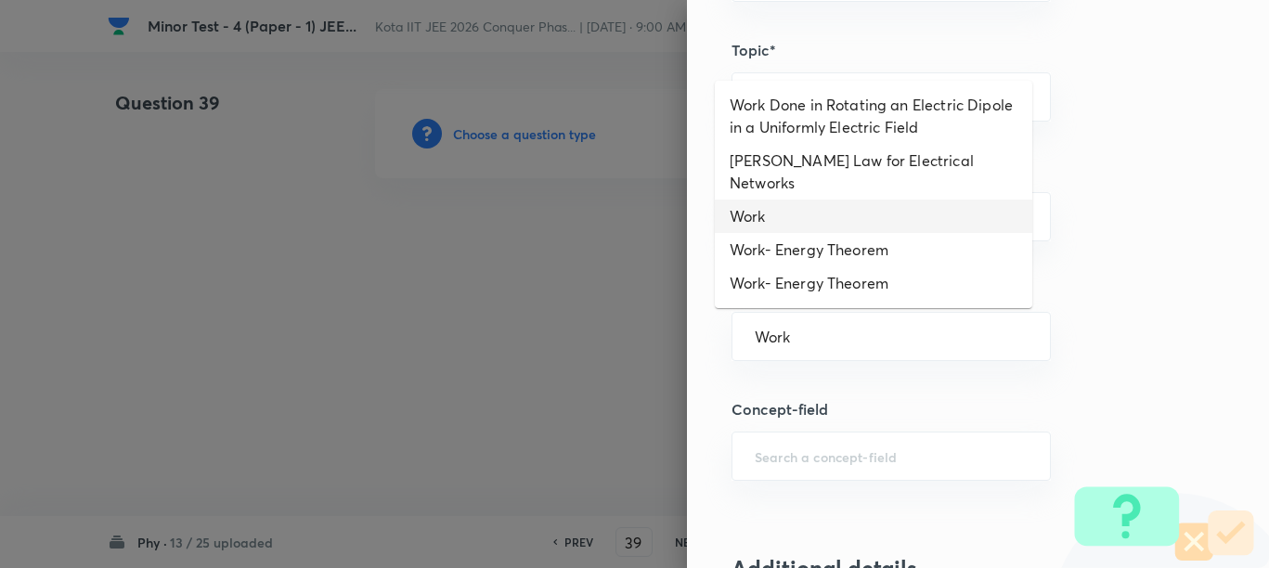
click at [775, 200] on li "Work" at bounding box center [873, 216] width 317 height 33
type input "Work"
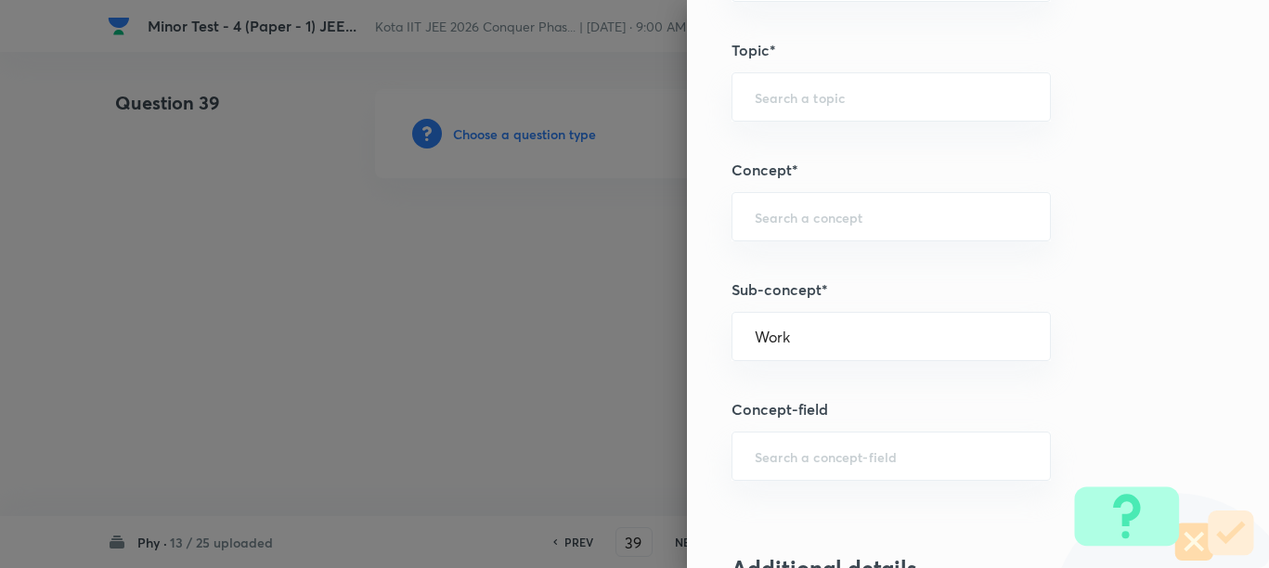
type input "Physics"
type input "Mechanics"
type input "Work, Energy & Power"
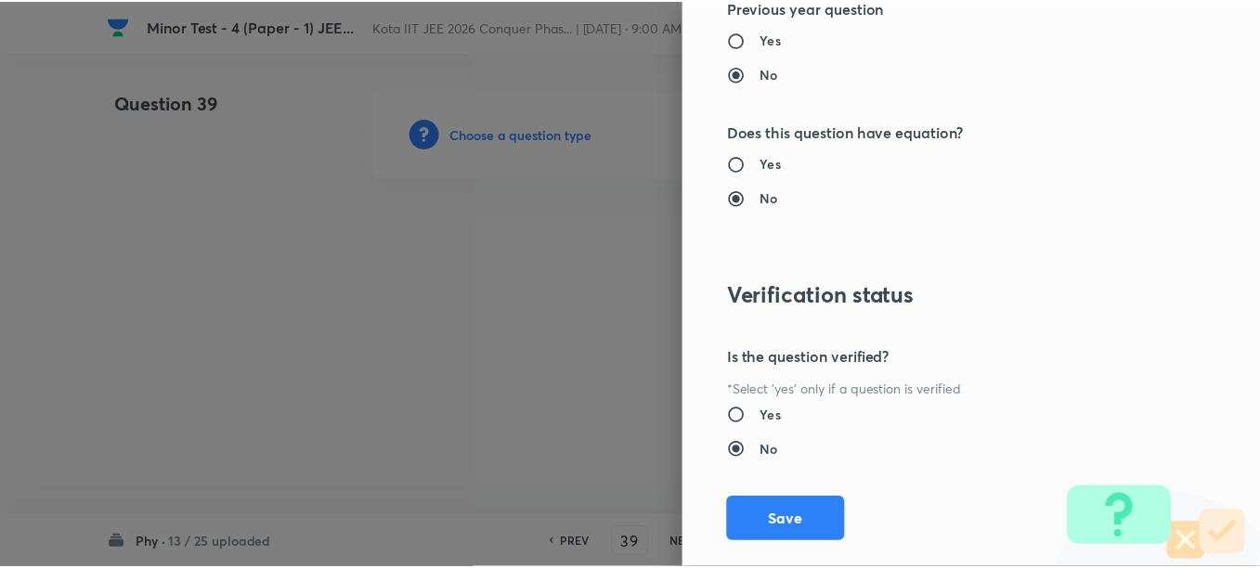
scroll to position [2087, 0]
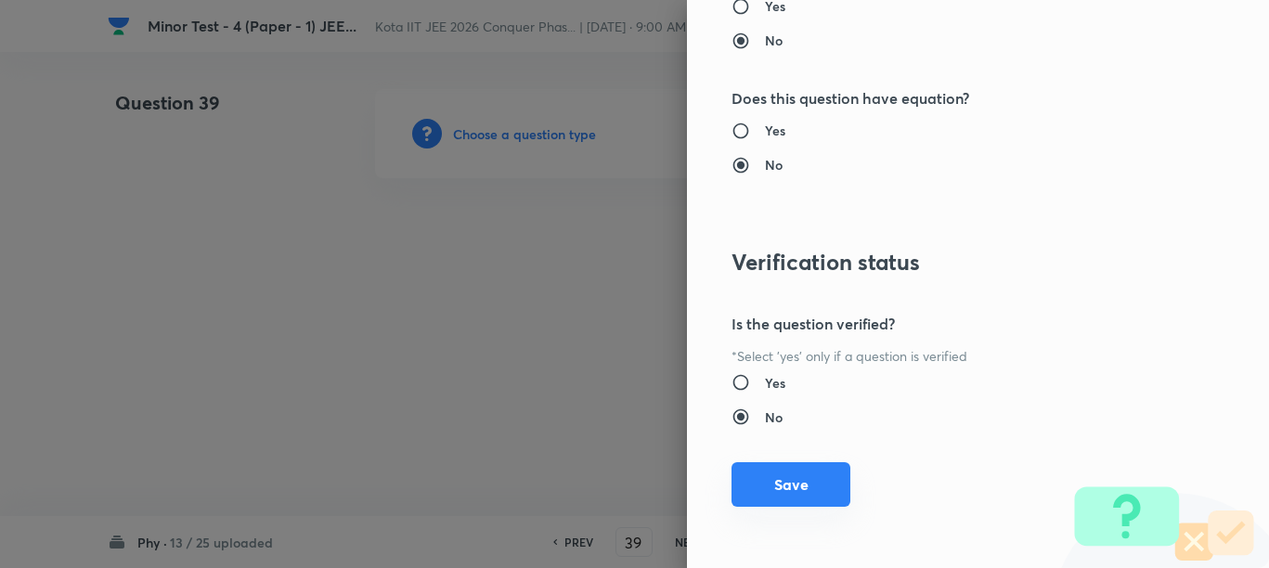
click at [796, 481] on button "Save" at bounding box center [790, 484] width 119 height 45
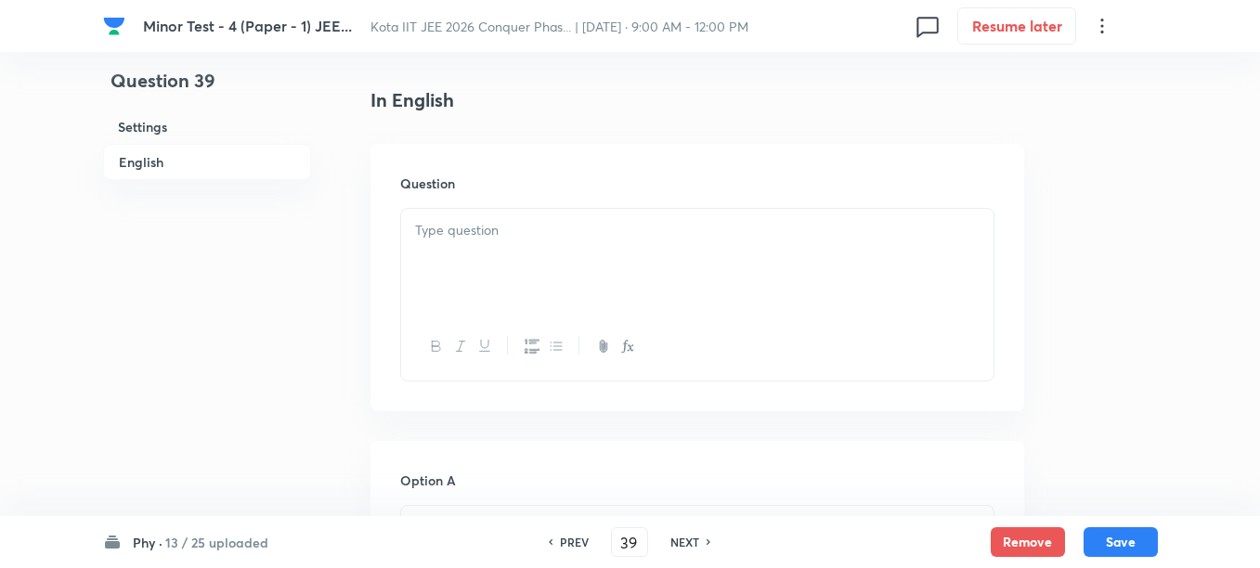
scroll to position [464, 0]
click at [553, 259] on div at bounding box center [697, 256] width 592 height 104
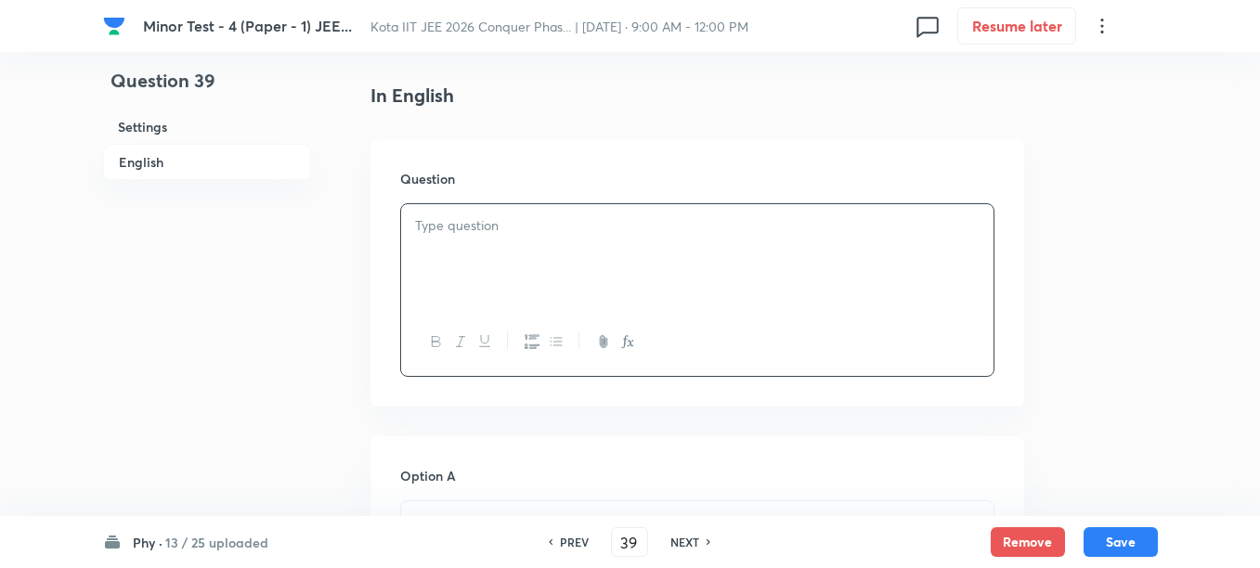
paste div
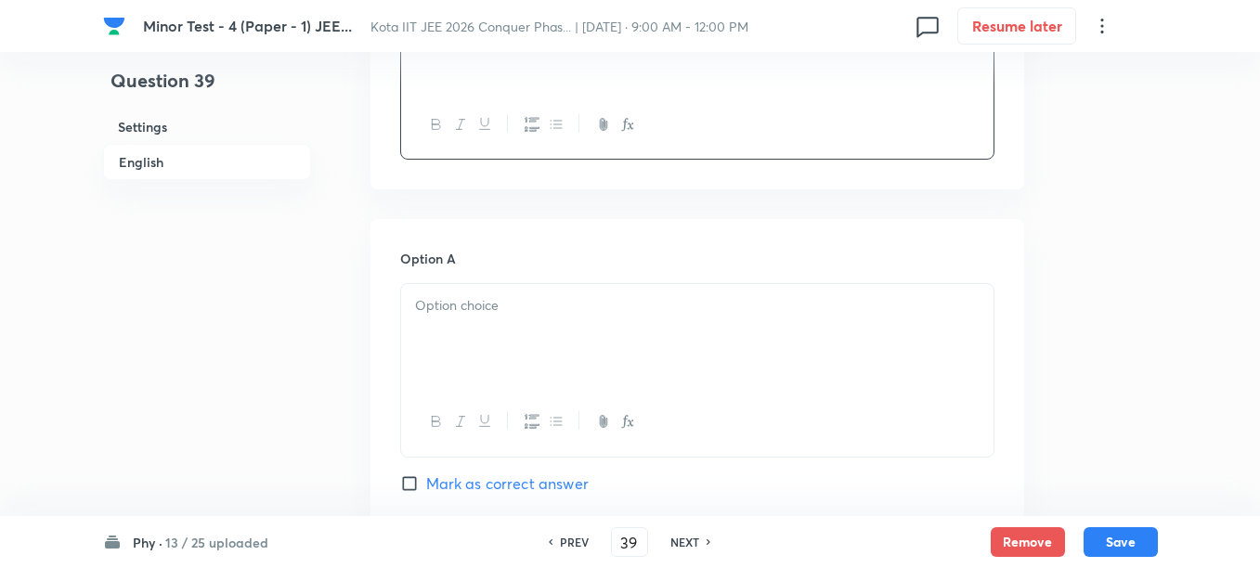
scroll to position [696, 0]
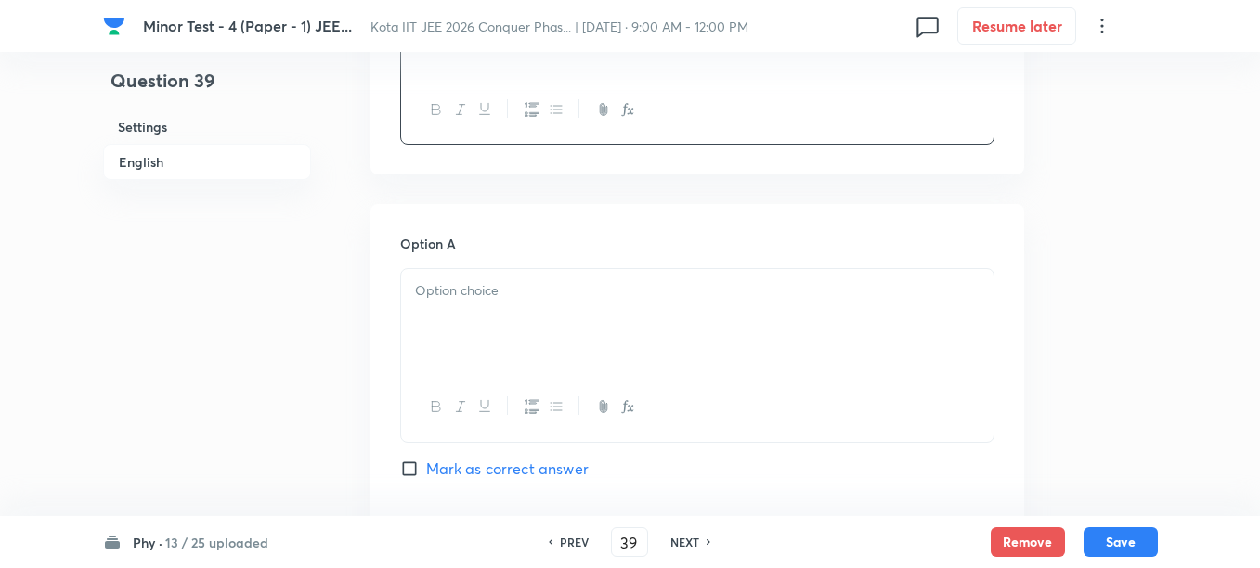
click at [585, 325] on div at bounding box center [697, 321] width 592 height 104
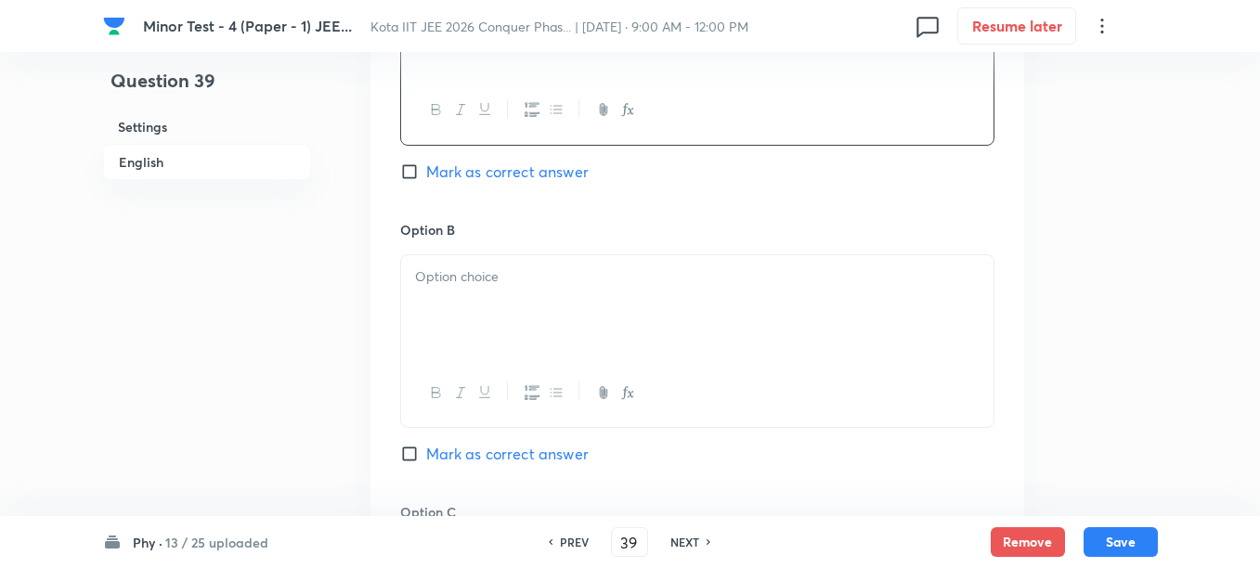
scroll to position [1044, 0]
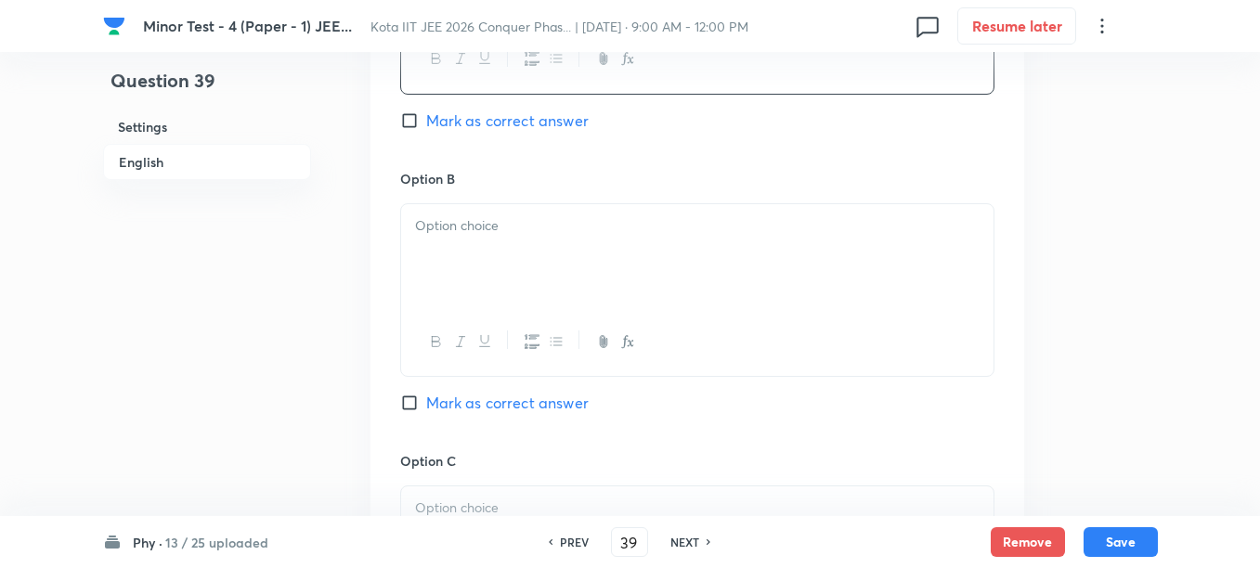
click at [558, 282] on div at bounding box center [697, 256] width 592 height 104
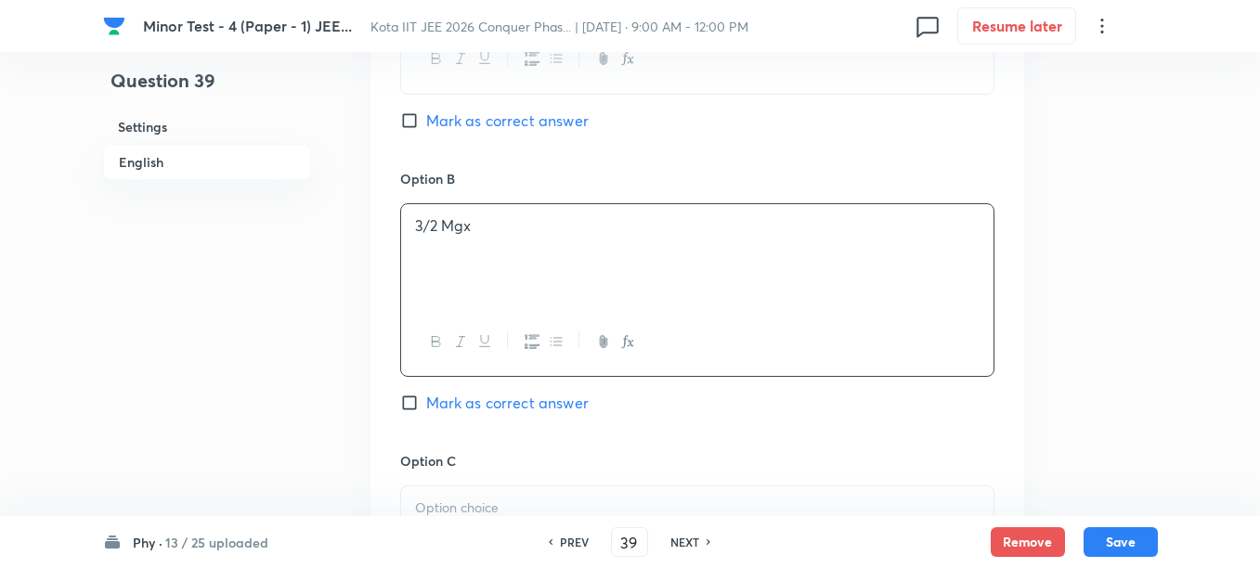
scroll to position [1276, 0]
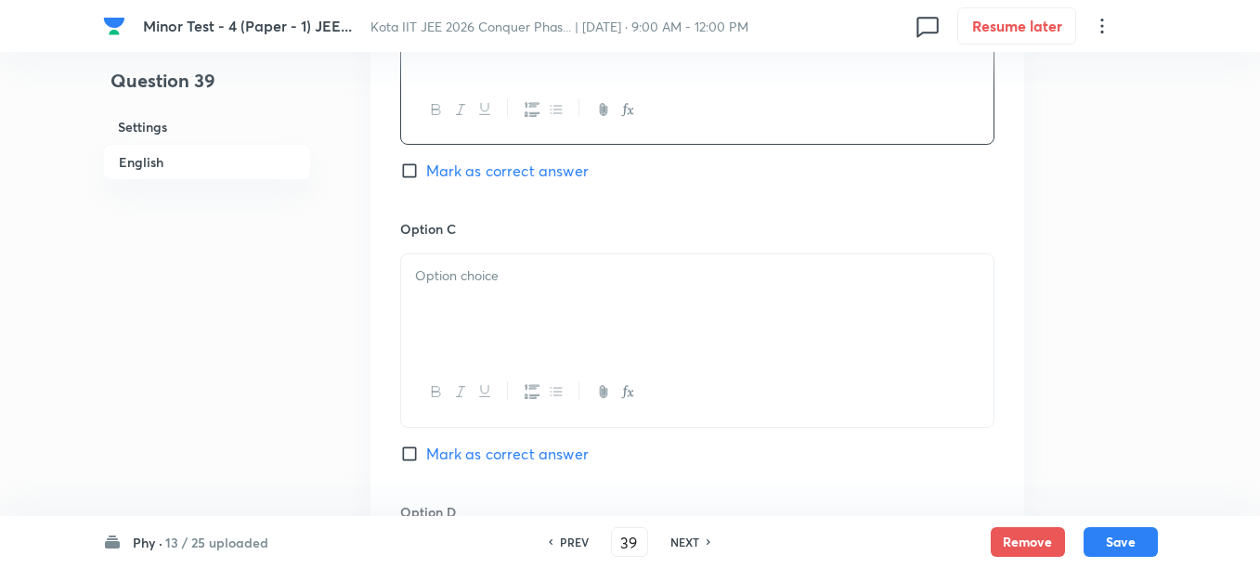
click at [586, 317] on div at bounding box center [697, 306] width 592 height 104
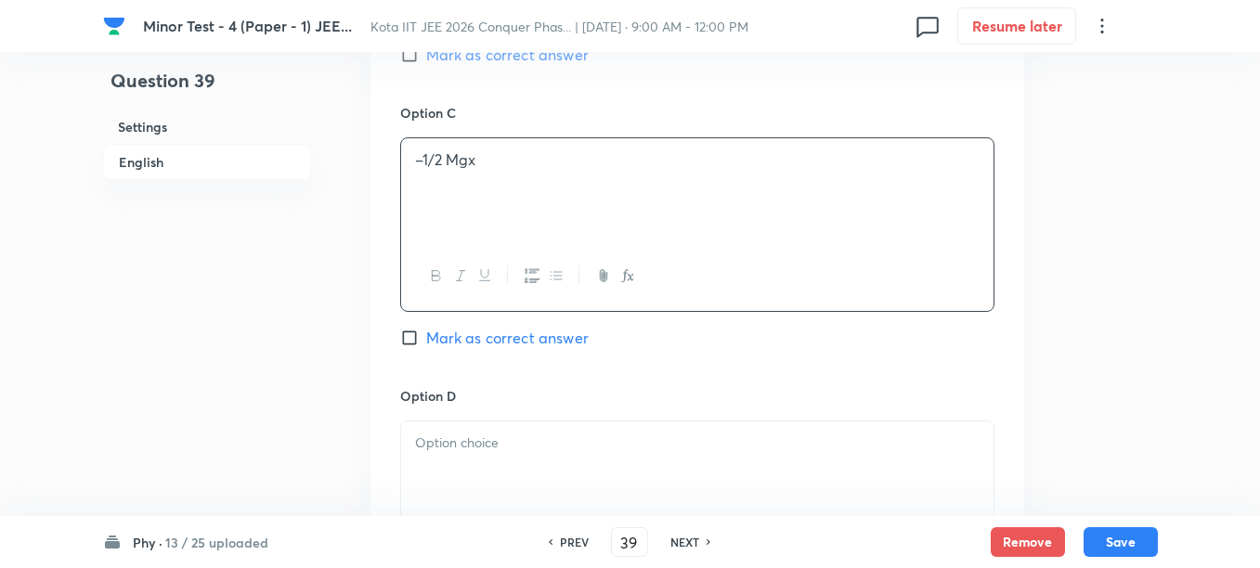
scroll to position [1508, 0]
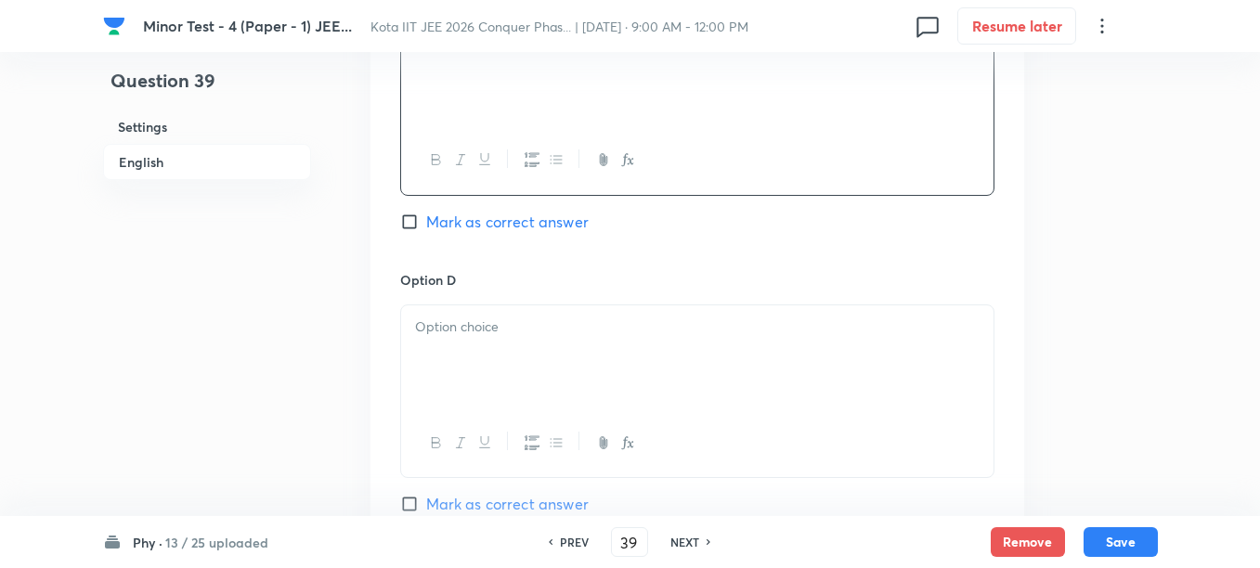
click at [524, 346] on div at bounding box center [697, 357] width 592 height 104
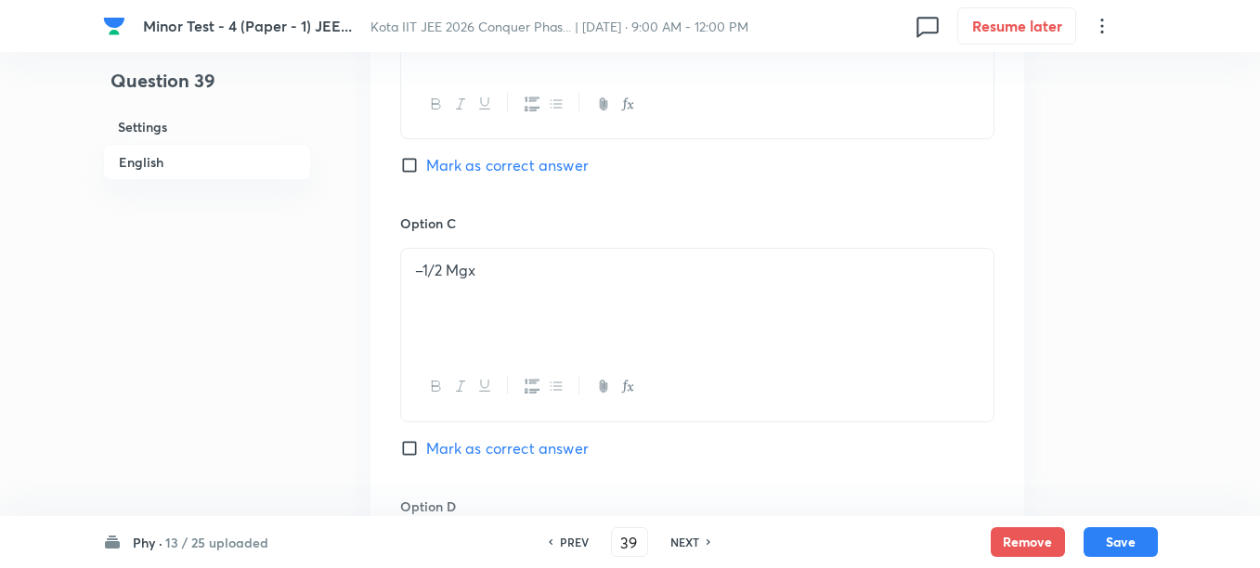
scroll to position [1276, 0]
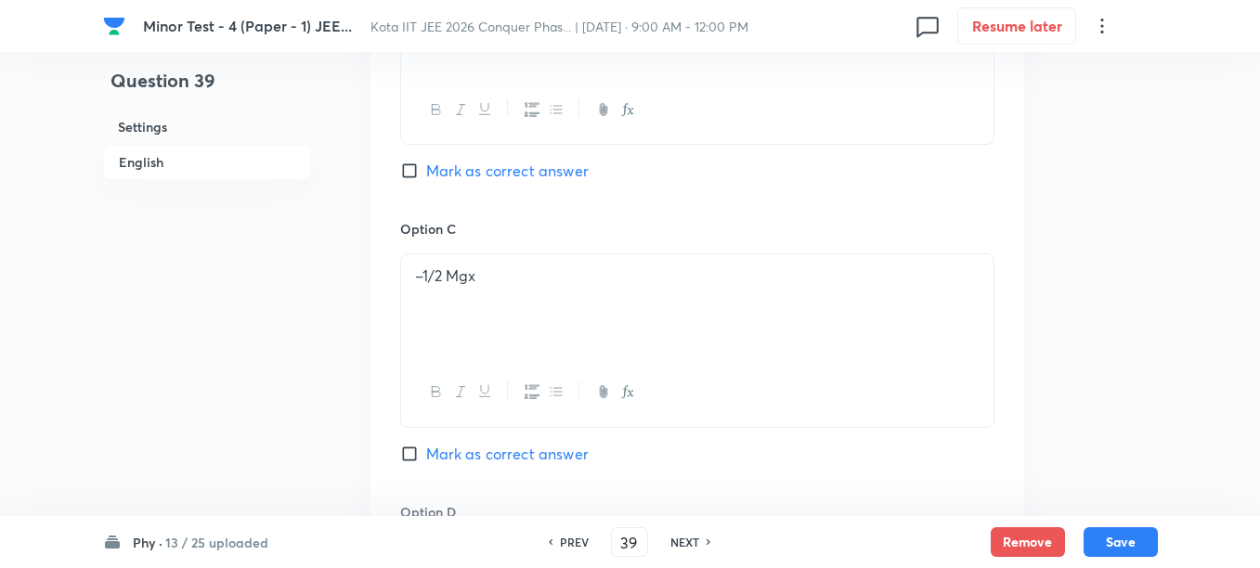
click at [453, 178] on span "Mark as correct answer" at bounding box center [507, 171] width 162 height 22
click at [426, 178] on input "Mark as correct answer" at bounding box center [413, 171] width 26 height 19
checkbox input "true"
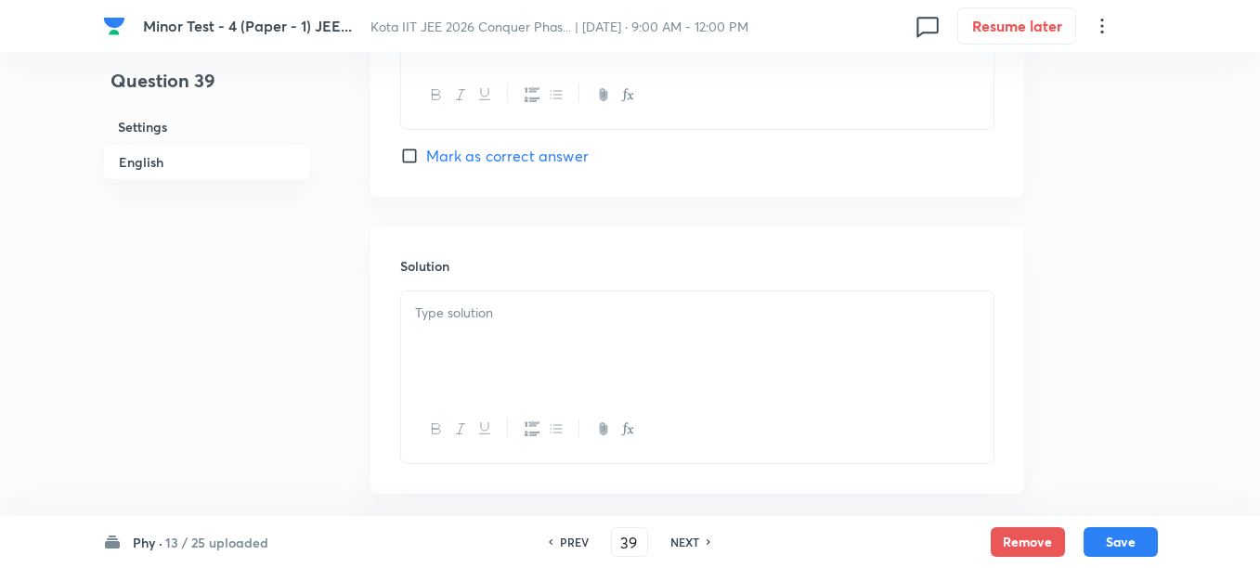
scroll to position [1946, 0]
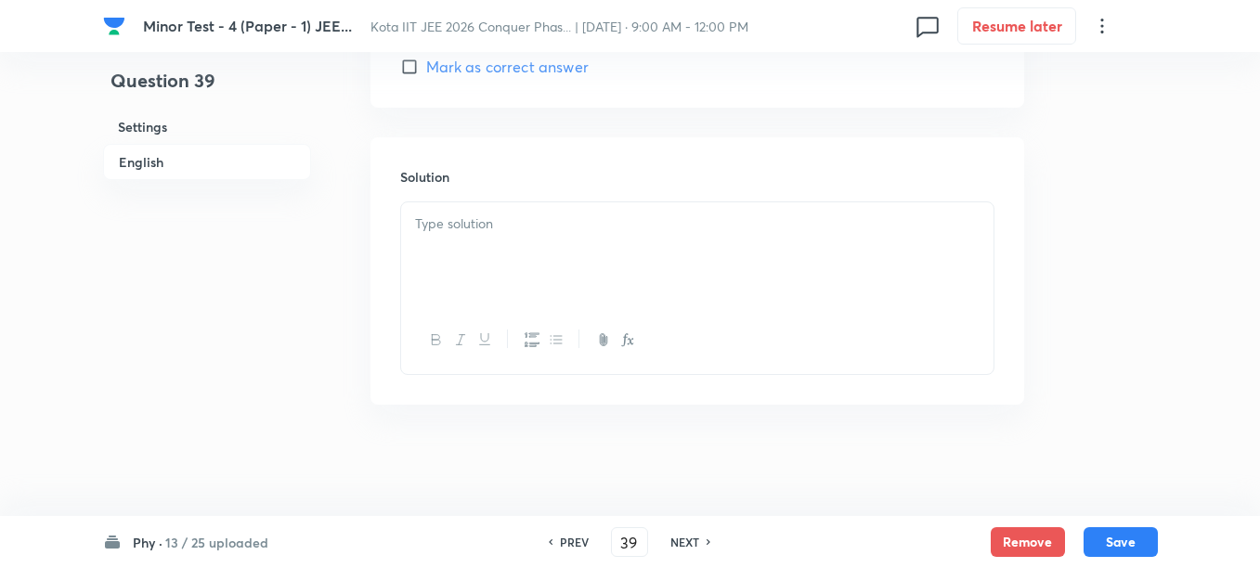
click at [524, 246] on div at bounding box center [697, 254] width 592 height 104
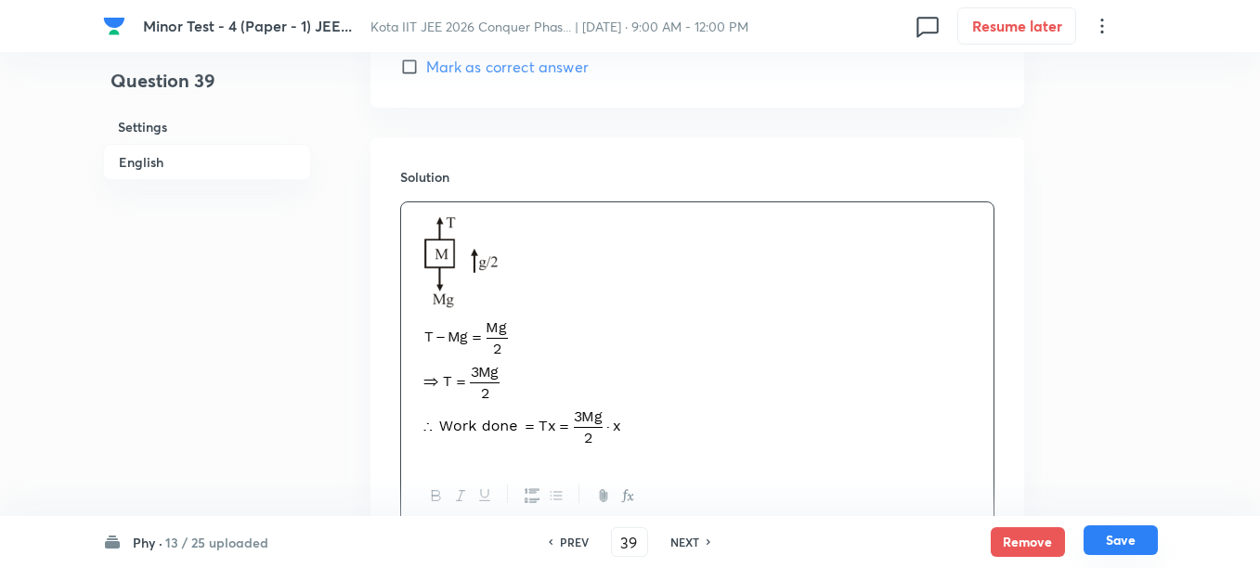
click at [1123, 537] on button "Save" at bounding box center [1120, 540] width 74 height 30
type input "40"
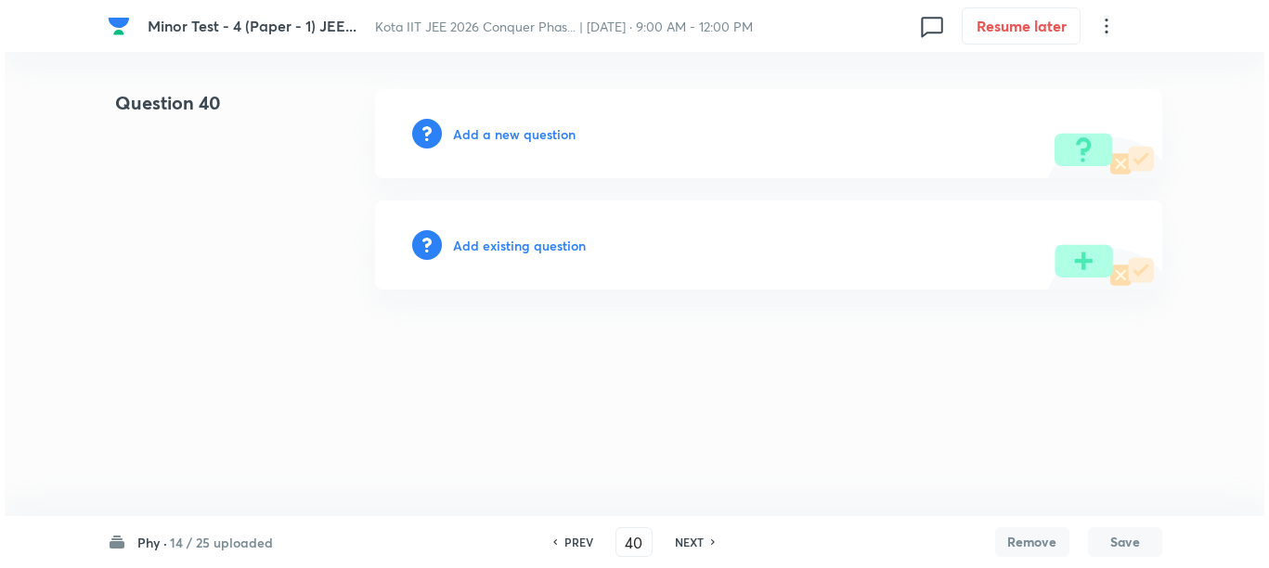
scroll to position [0, 0]
click at [476, 141] on h6 "Add a new question" at bounding box center [514, 133] width 123 height 19
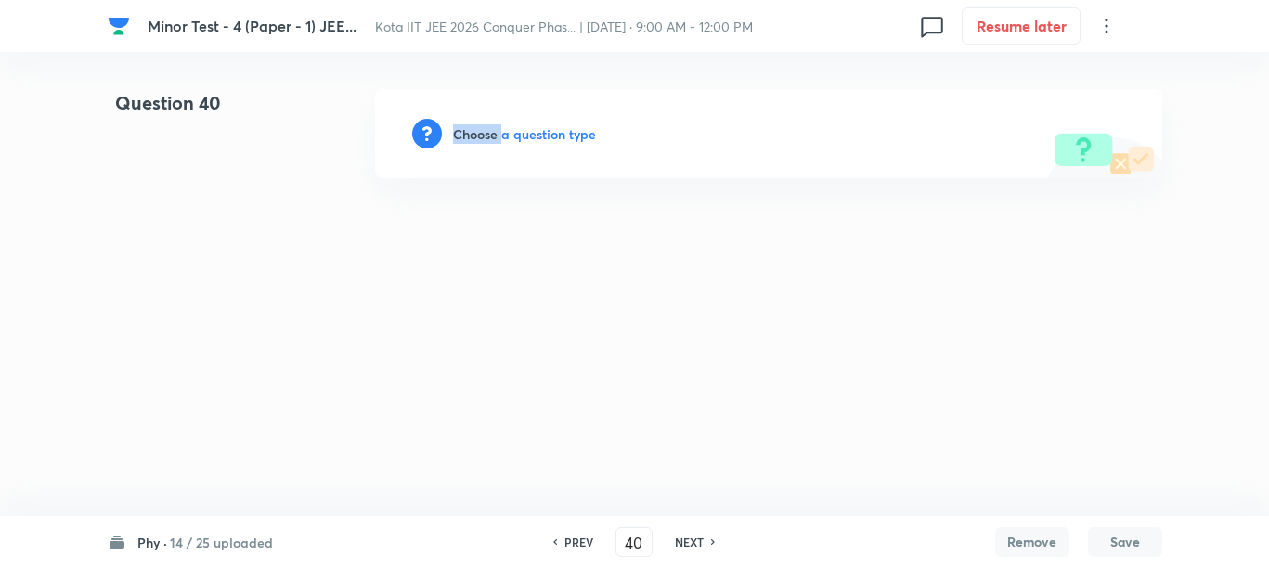
click at [476, 141] on h6 "Choose a question type" at bounding box center [524, 133] width 143 height 19
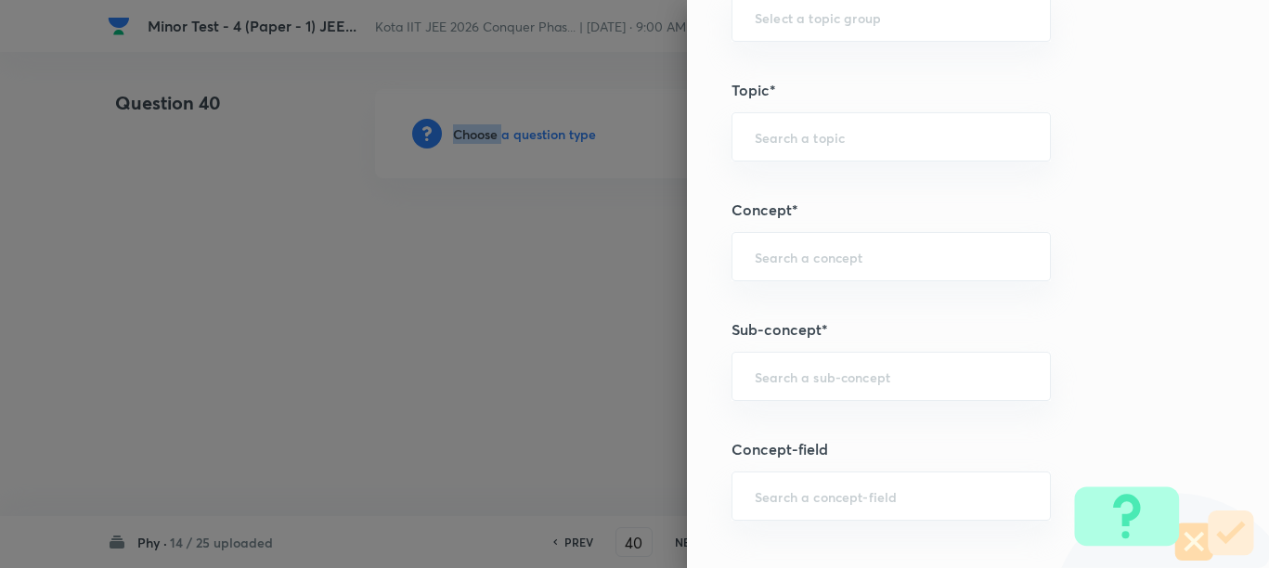
scroll to position [1044, 0]
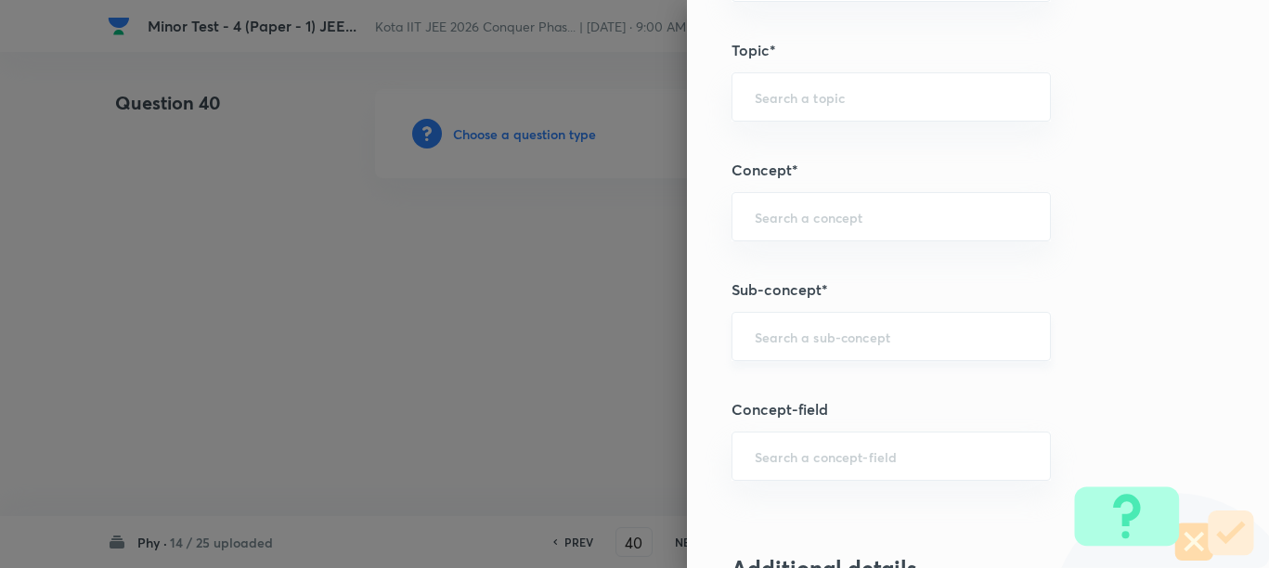
click at [790, 339] on input "text" at bounding box center [891, 337] width 273 height 18
paste input "Work"
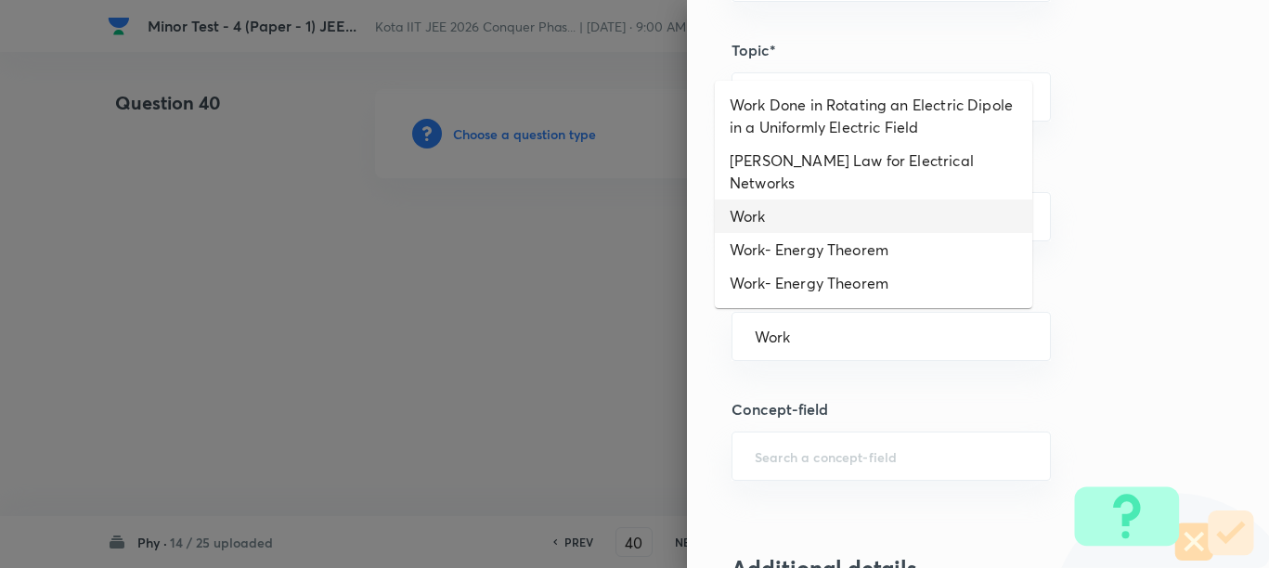
click at [778, 200] on li "Work" at bounding box center [873, 216] width 317 height 33
type input "Work"
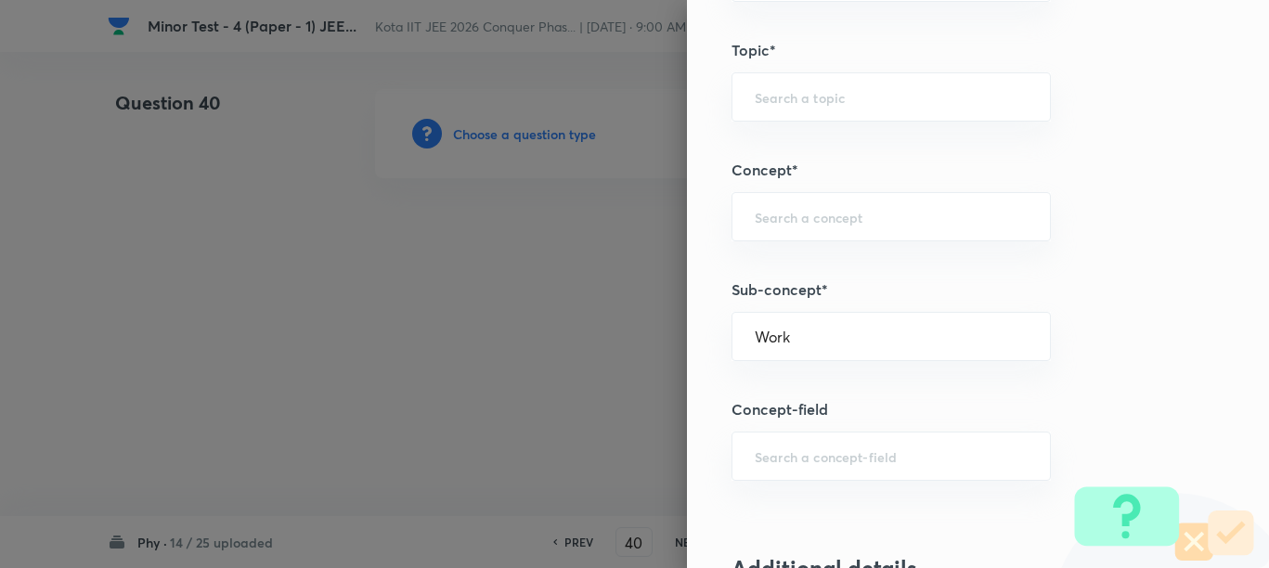
type input "Physics"
type input "Mechanics"
type input "Work, Energy & Power"
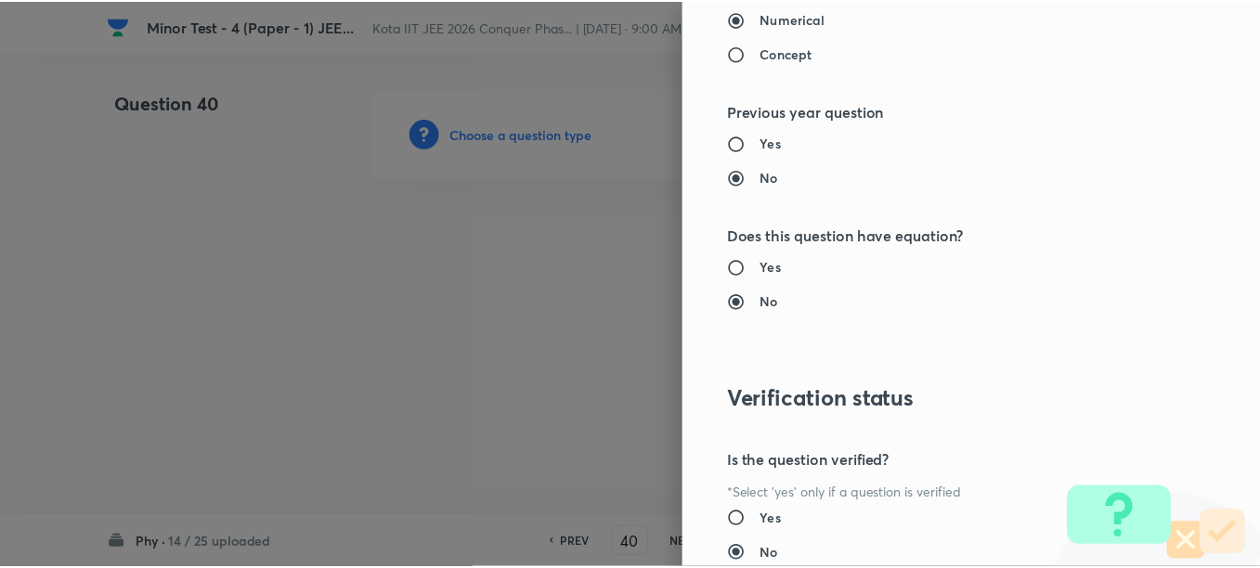
scroll to position [2087, 0]
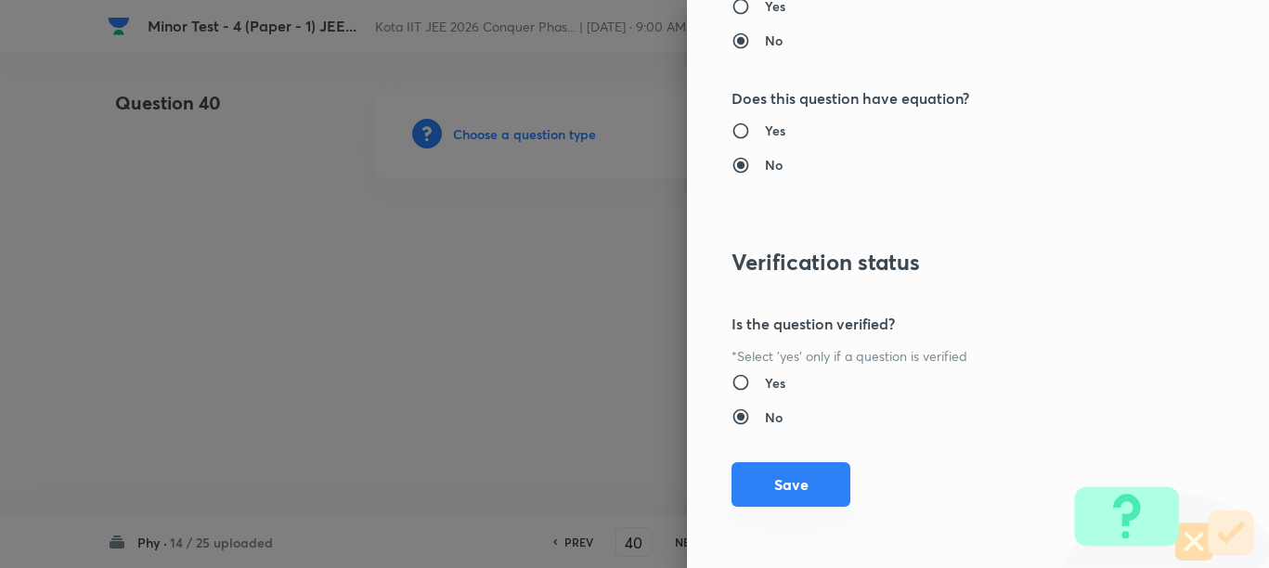
click at [805, 483] on button "Save" at bounding box center [790, 484] width 119 height 45
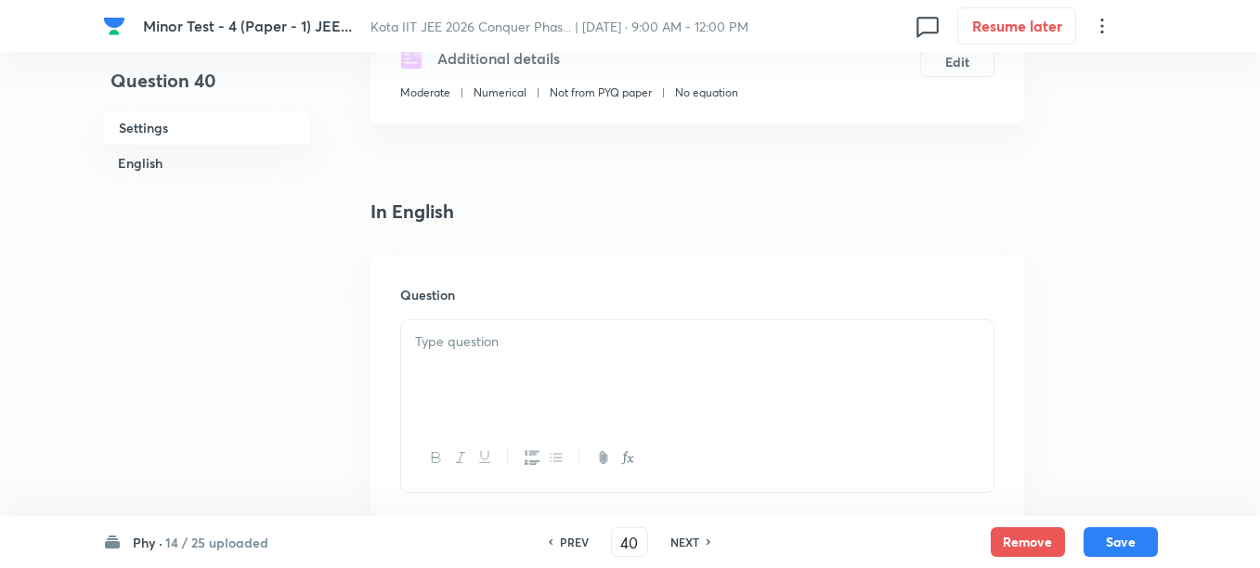
click at [585, 357] on div at bounding box center [697, 372] width 592 height 104
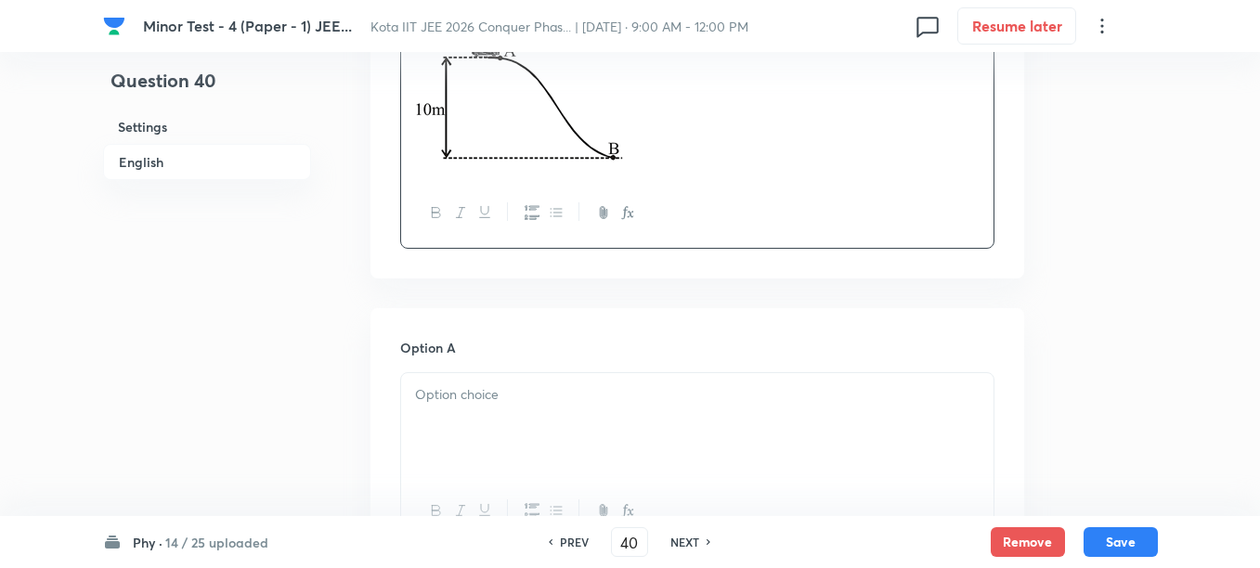
scroll to position [812, 0]
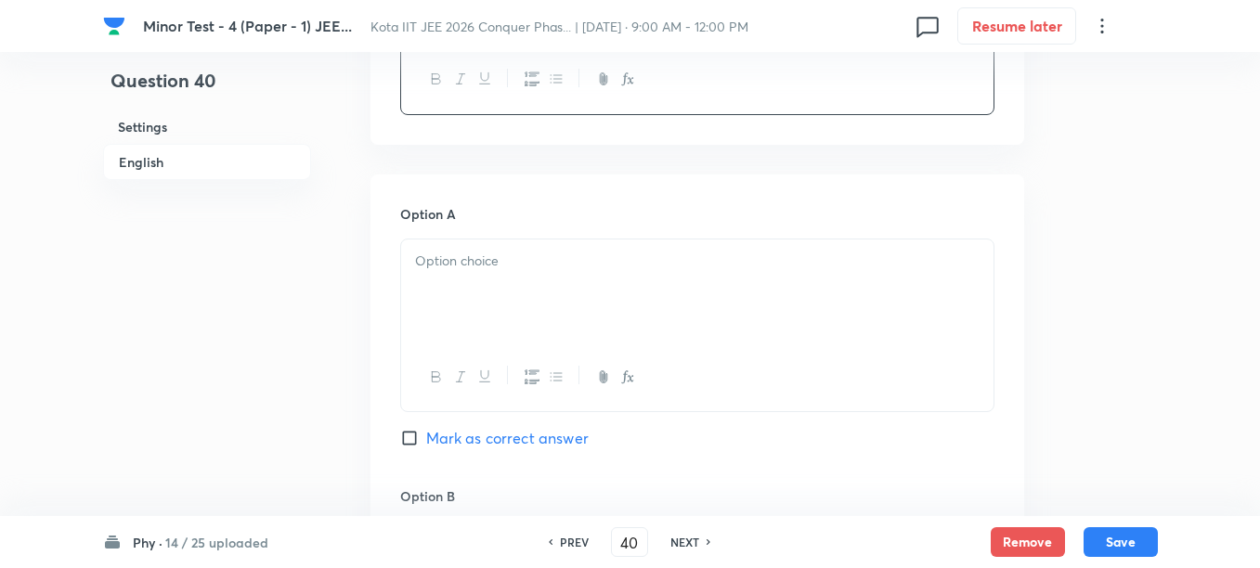
click at [564, 297] on div at bounding box center [697, 291] width 592 height 104
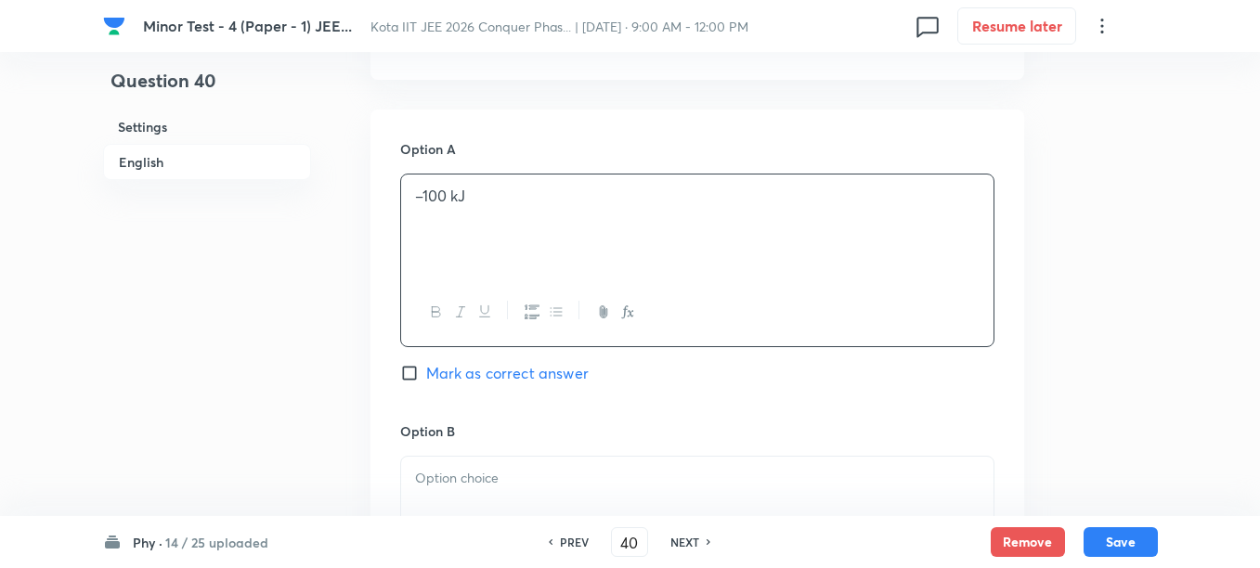
scroll to position [928, 0]
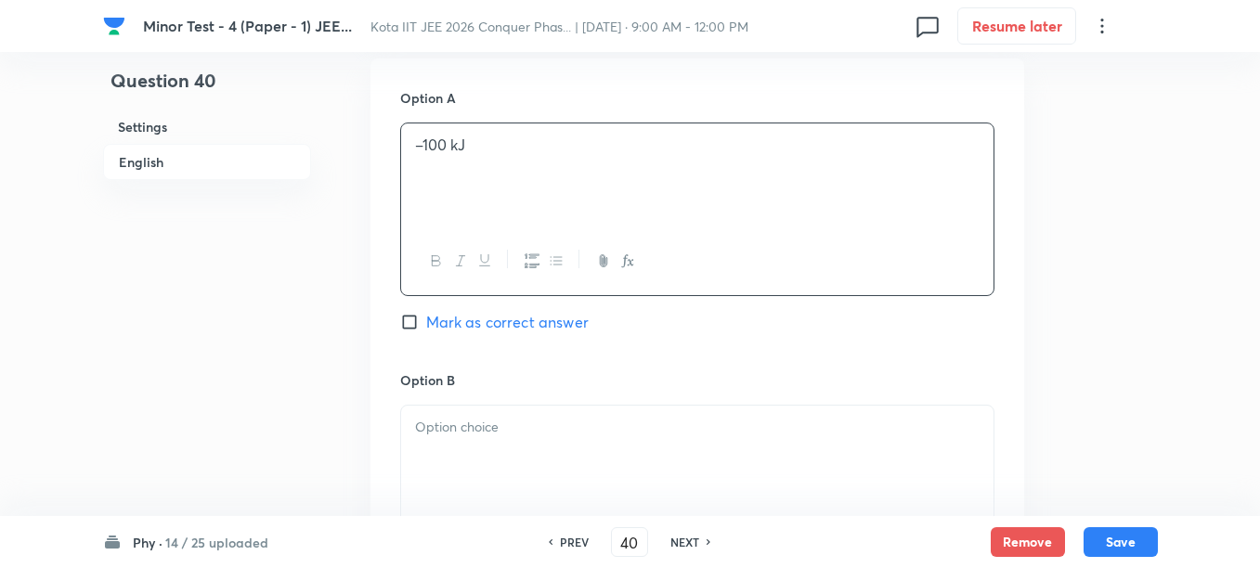
click at [507, 429] on p at bounding box center [697, 427] width 564 height 21
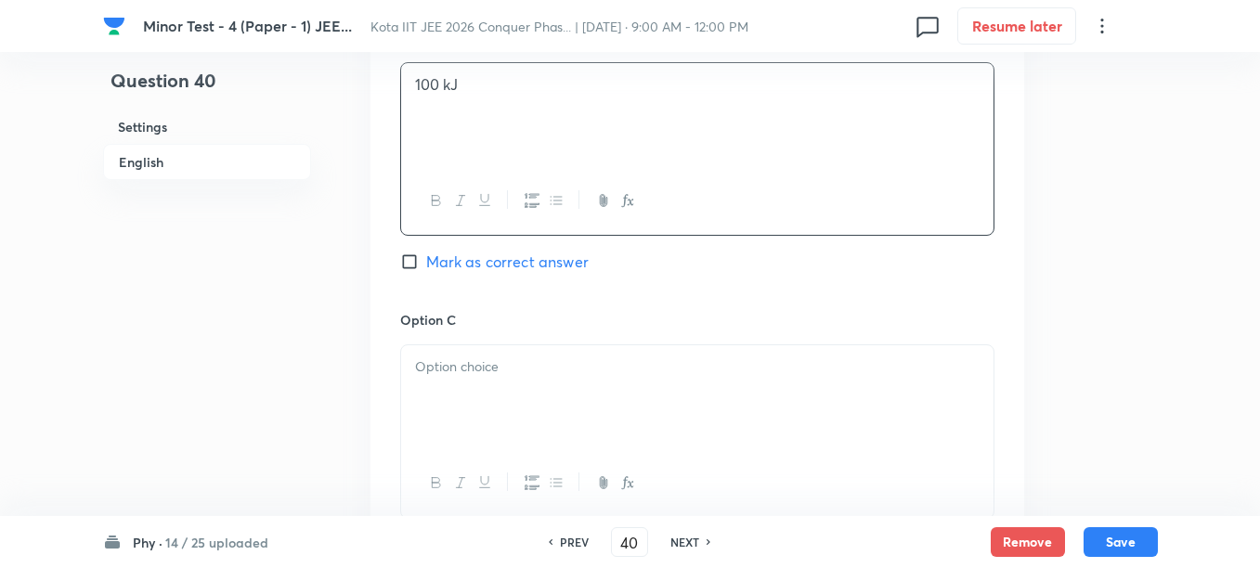
scroll to position [1276, 0]
click at [532, 417] on div at bounding box center [697, 392] width 592 height 104
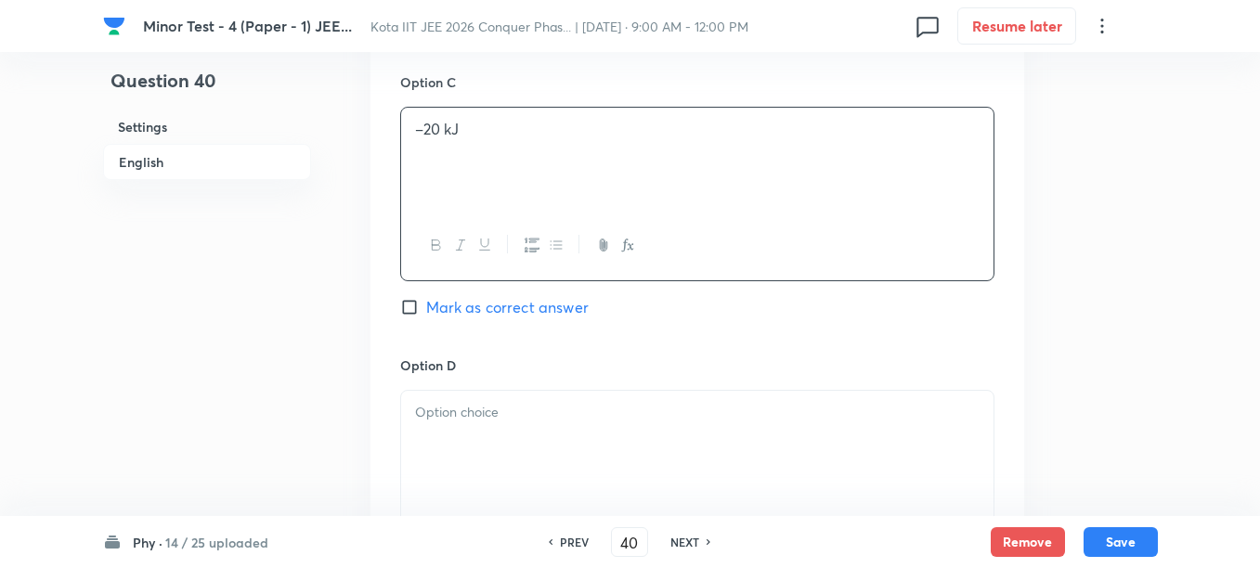
scroll to position [1624, 0]
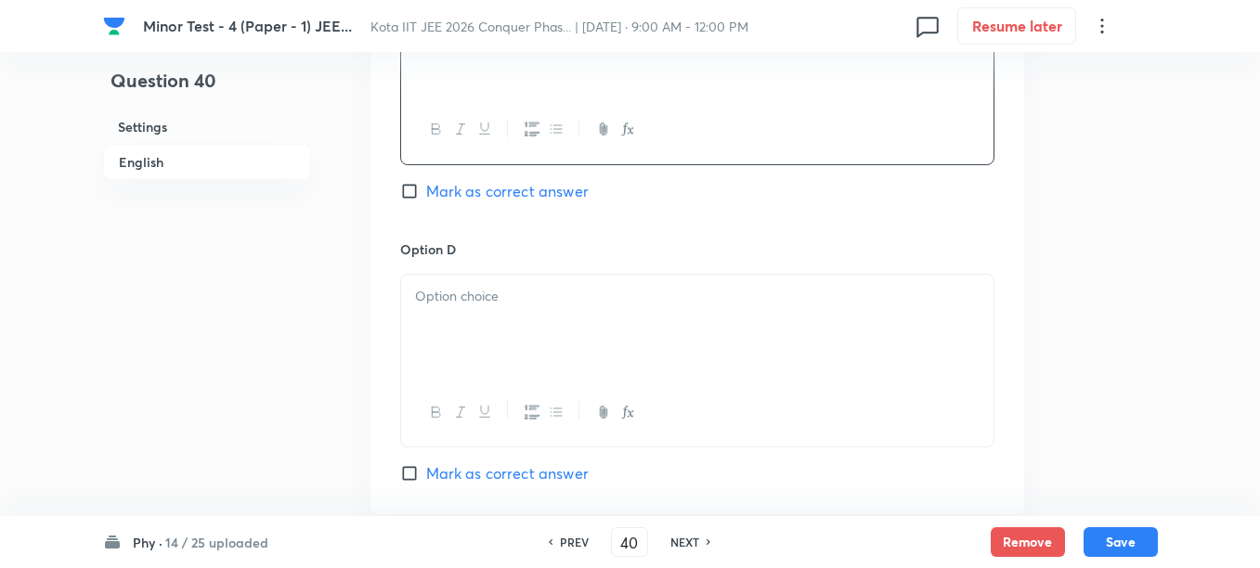
click at [537, 339] on div at bounding box center [697, 327] width 592 height 104
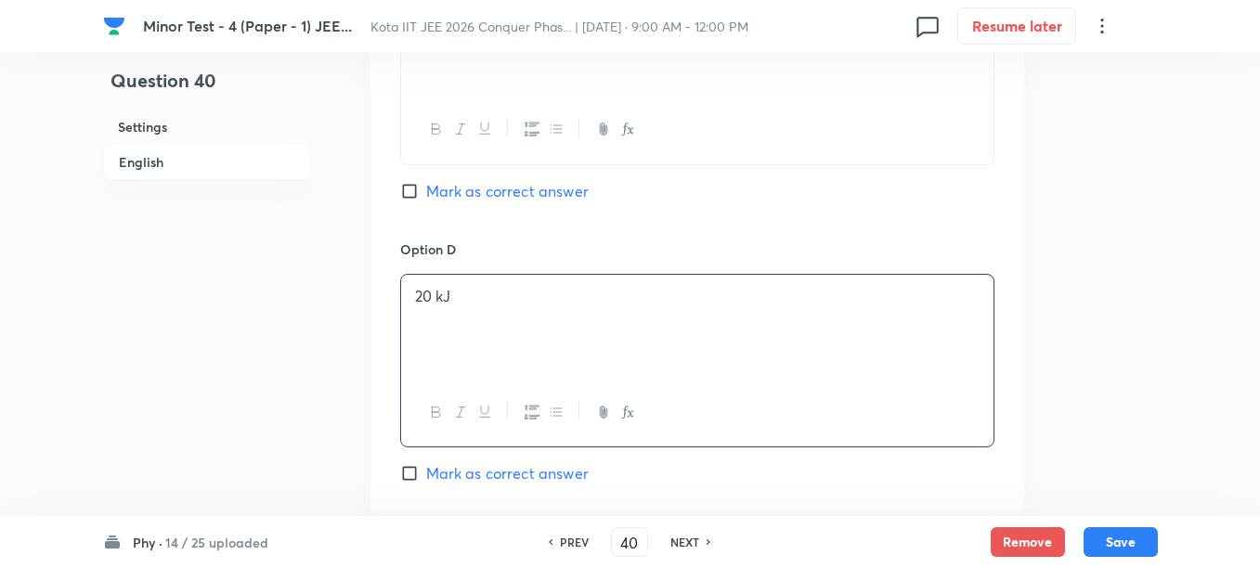
scroll to position [1741, 0]
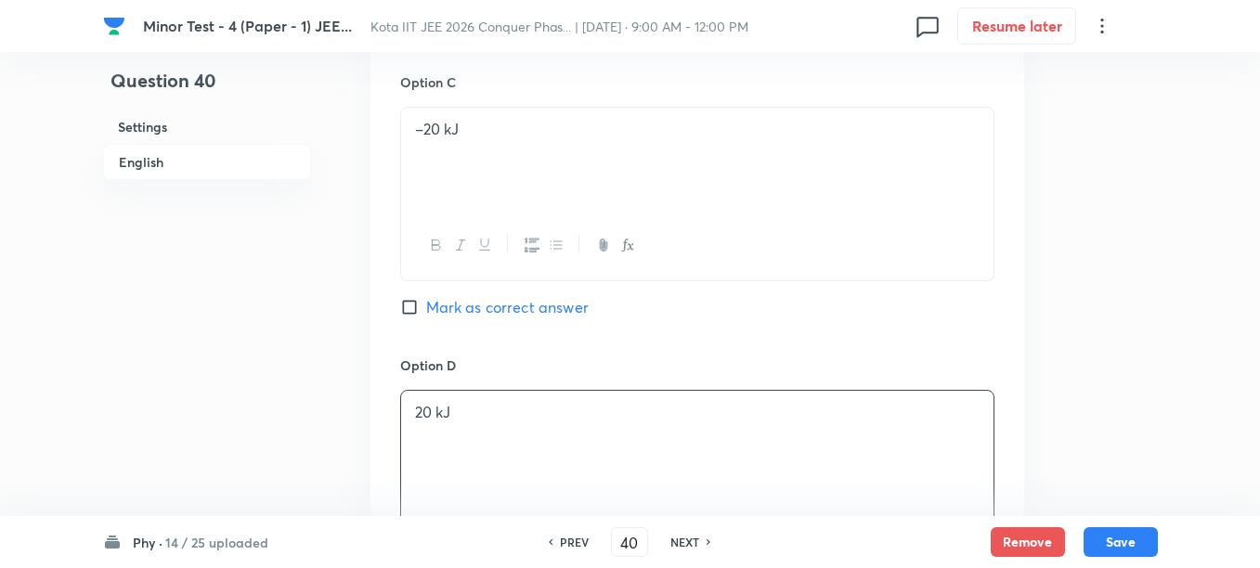
click at [469, 312] on span "Mark as correct answer" at bounding box center [507, 307] width 162 height 22
click at [426, 312] on input "Mark as correct answer" at bounding box center [413, 307] width 26 height 19
checkbox input "true"
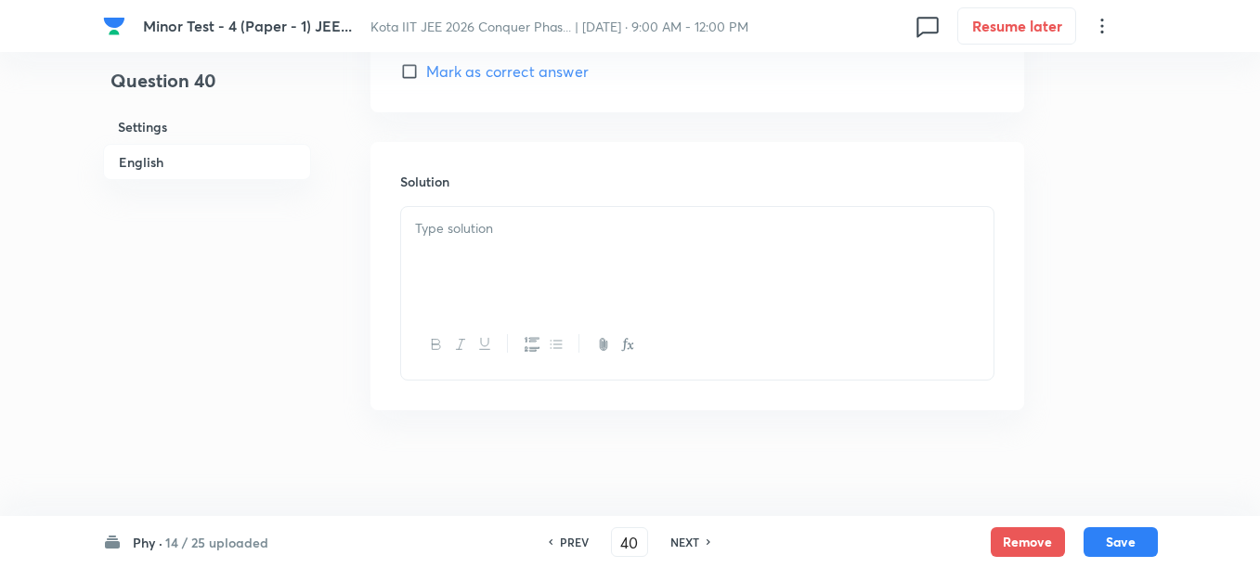
scroll to position [2032, 0]
click at [548, 280] on div at bounding box center [697, 253] width 592 height 104
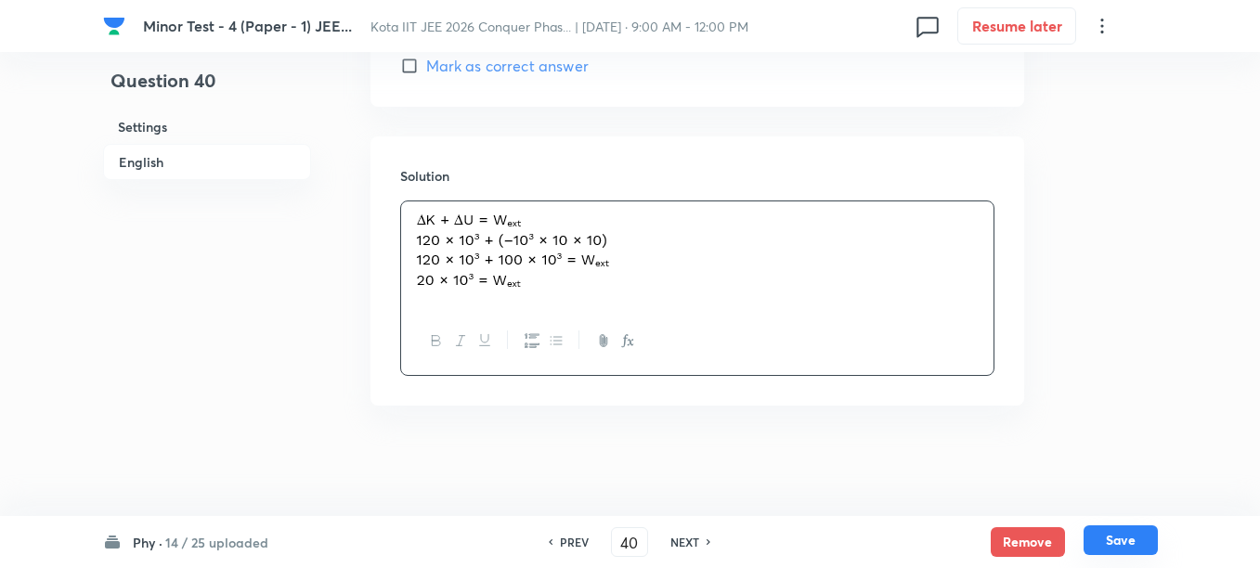
click at [1124, 540] on button "Save" at bounding box center [1120, 540] width 74 height 30
type input "41"
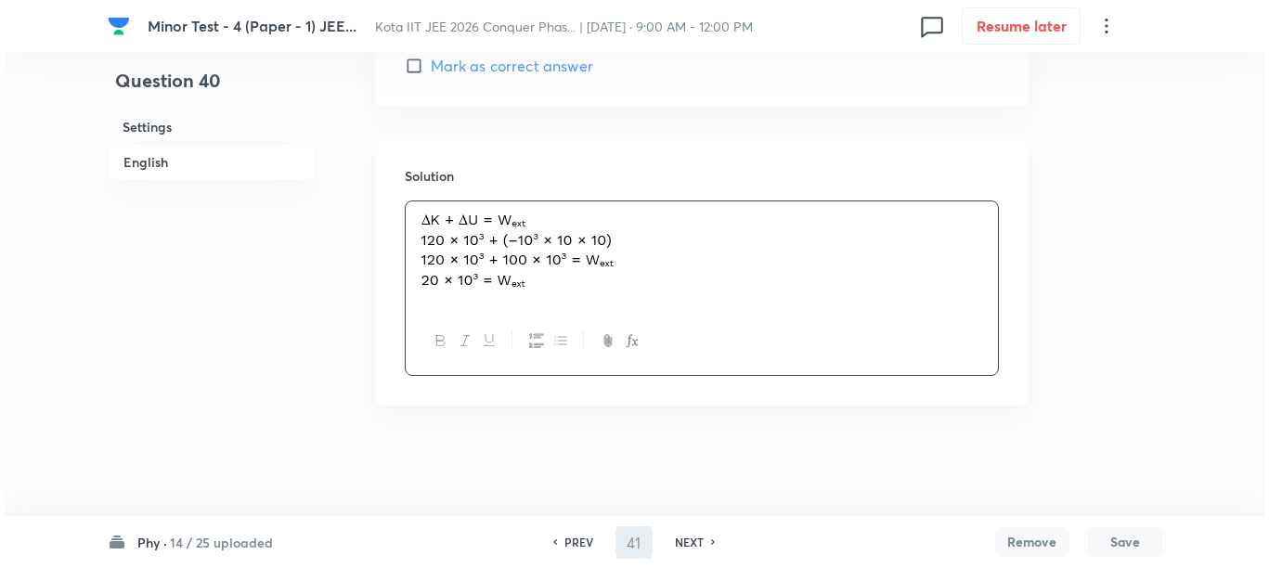
scroll to position [0, 0]
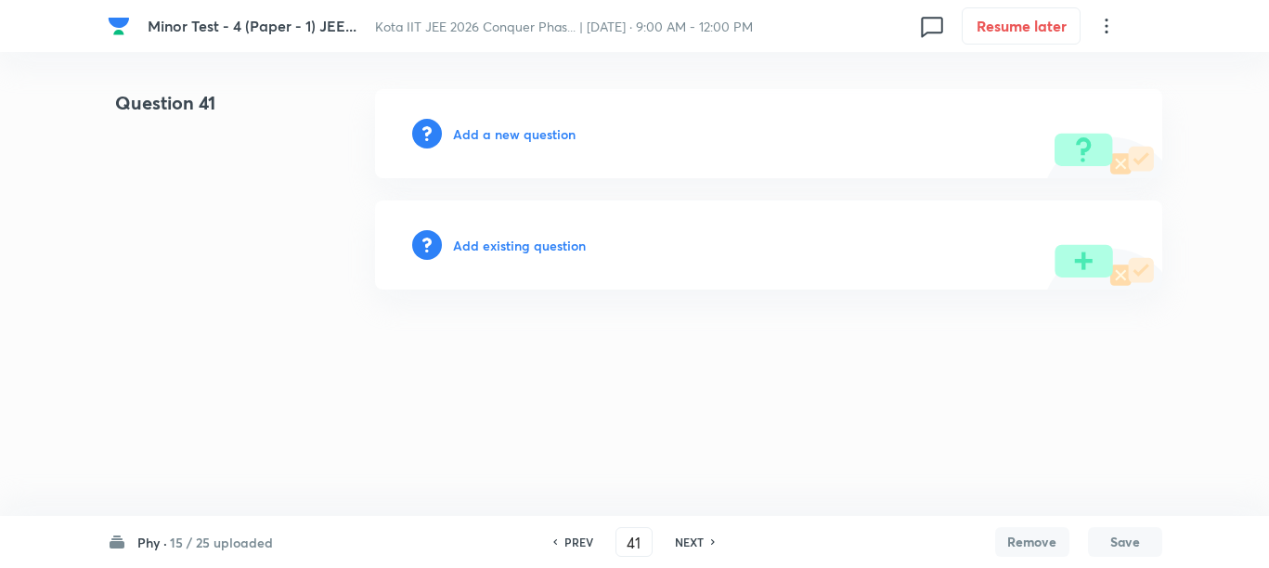
click at [477, 130] on h6 "Add a new question" at bounding box center [514, 133] width 123 height 19
click at [477, 130] on h6 "Choose a question type" at bounding box center [524, 133] width 143 height 19
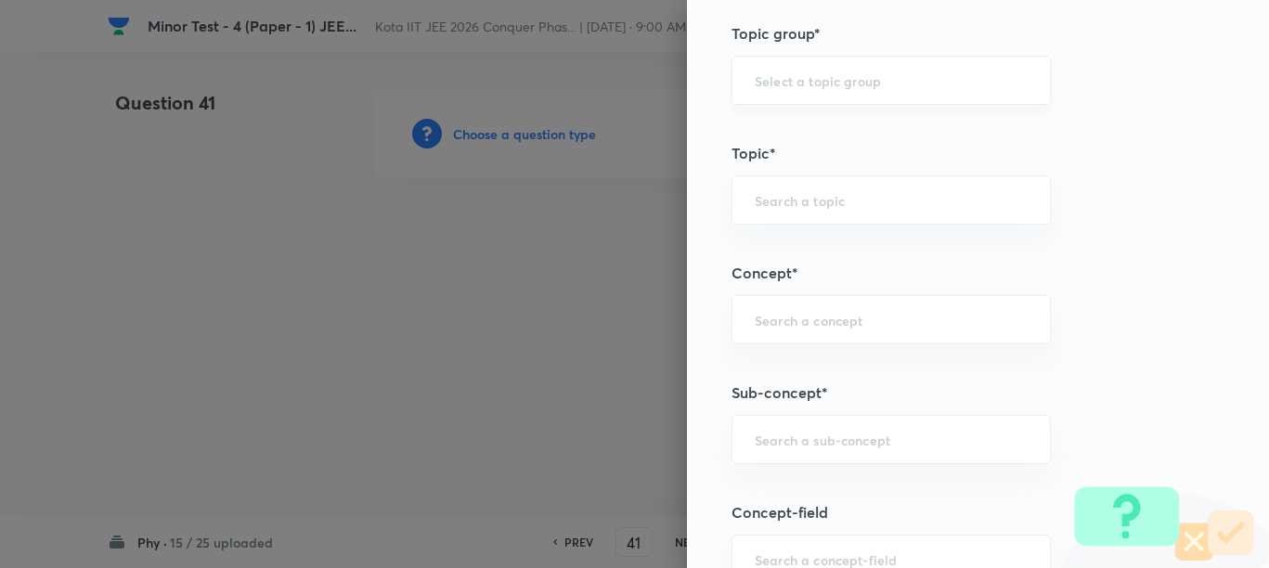
scroll to position [1044, 0]
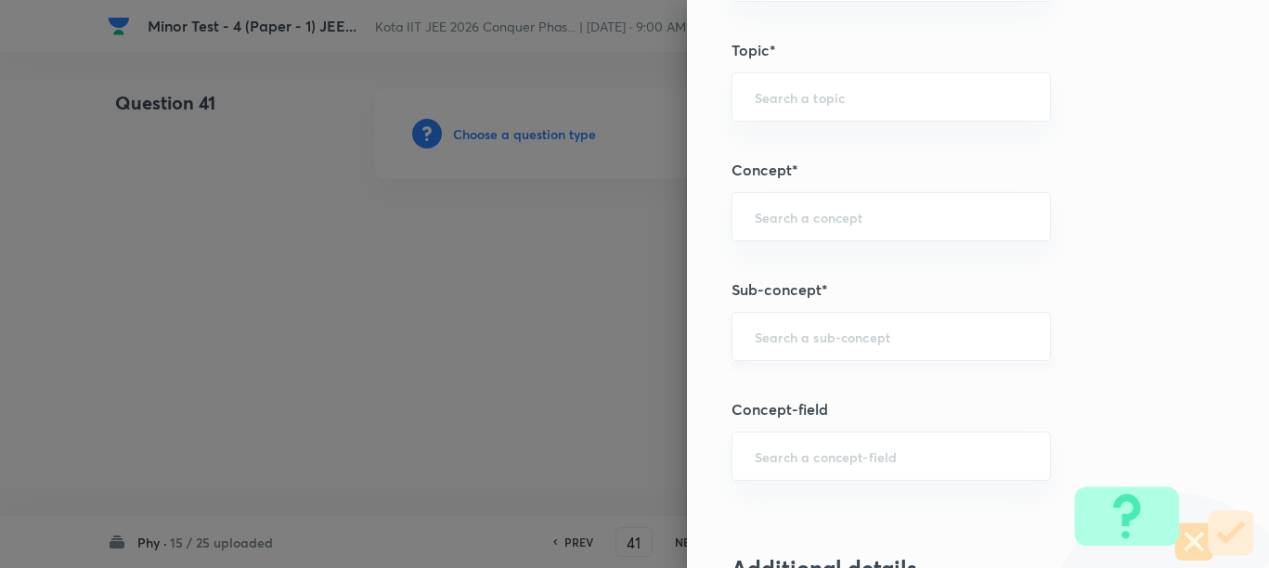
click at [807, 324] on div "​" at bounding box center [890, 336] width 319 height 49
paste input "Work"
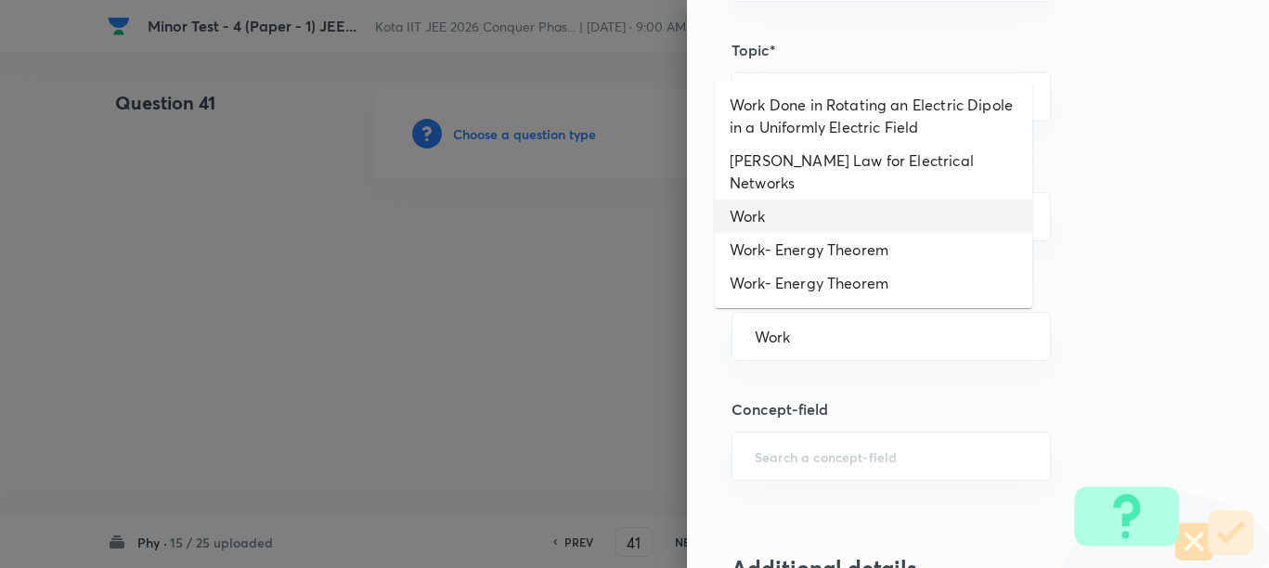
click at [788, 200] on li "Work" at bounding box center [873, 216] width 317 height 33
type input "Work"
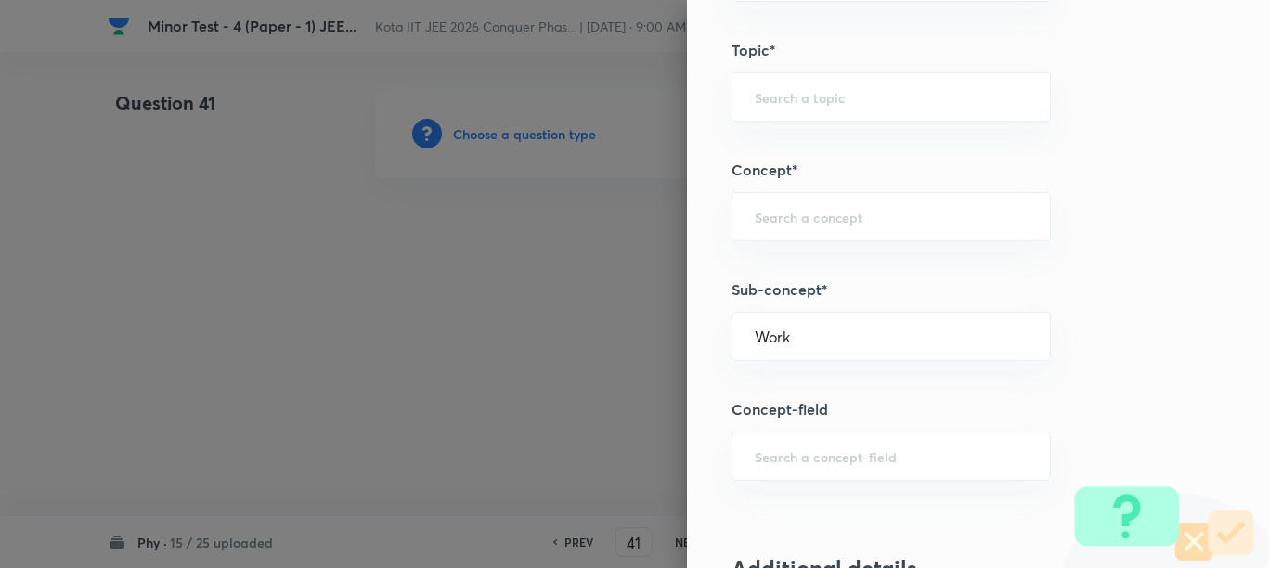
type input "Physics"
type input "Mechanics"
type input "Work, Energy & Power"
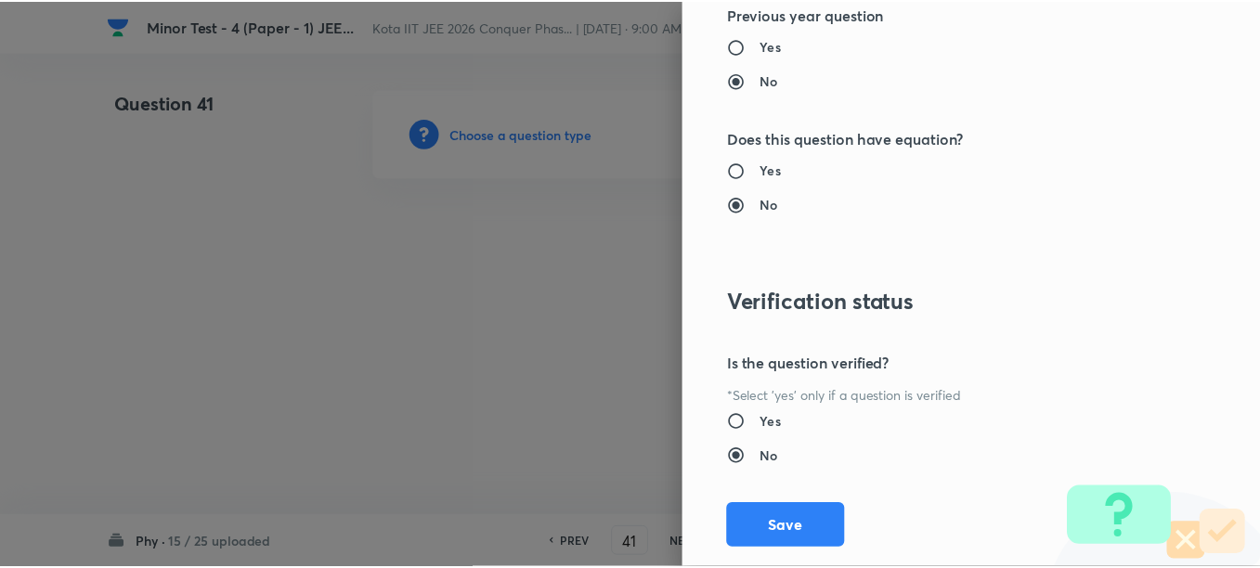
scroll to position [2087, 0]
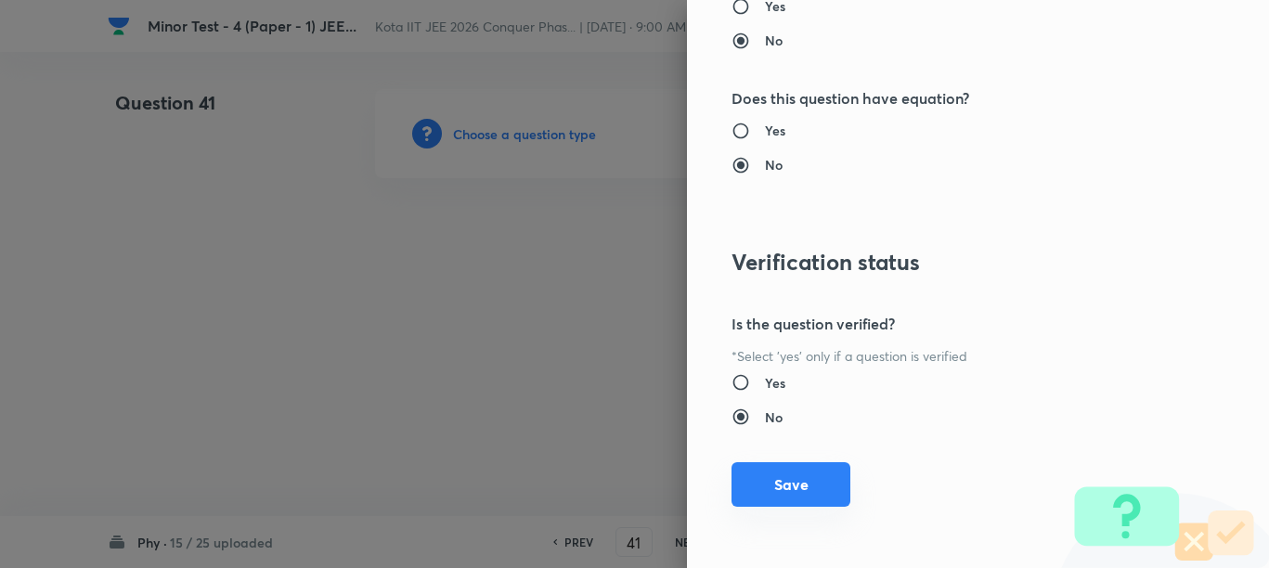
click at [805, 482] on button "Save" at bounding box center [790, 484] width 119 height 45
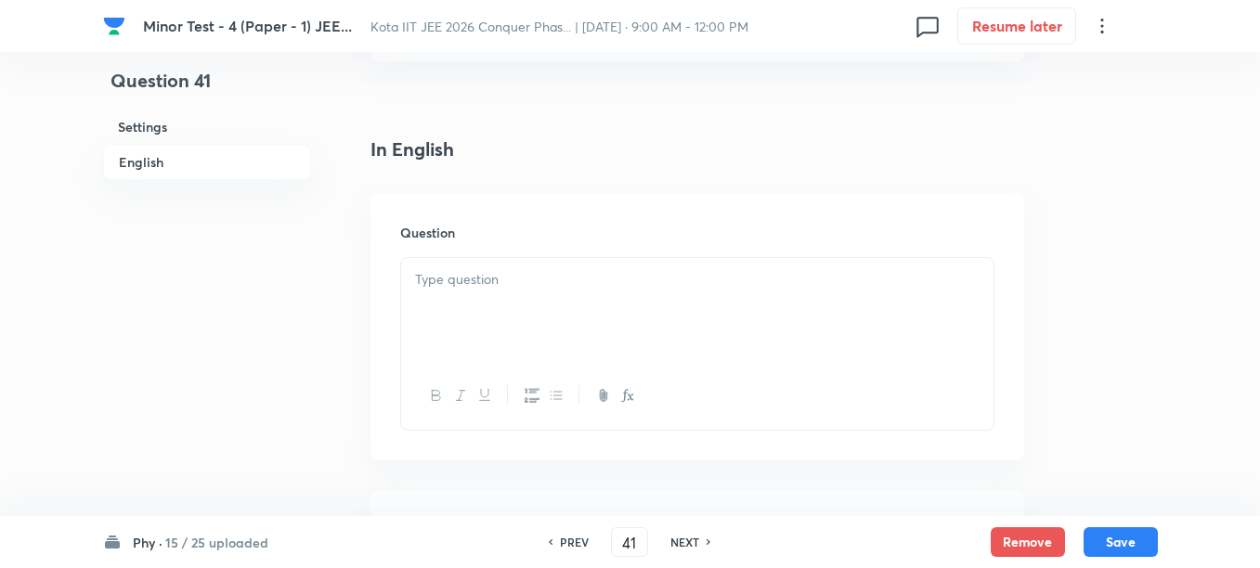
scroll to position [464, 0]
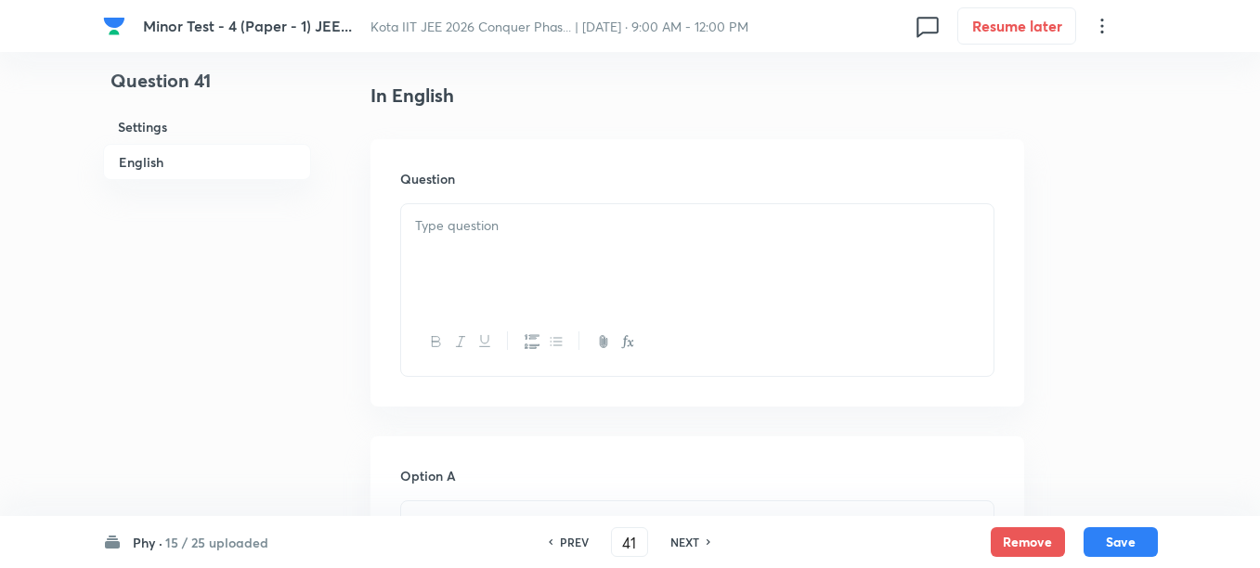
click at [635, 278] on div at bounding box center [697, 256] width 592 height 104
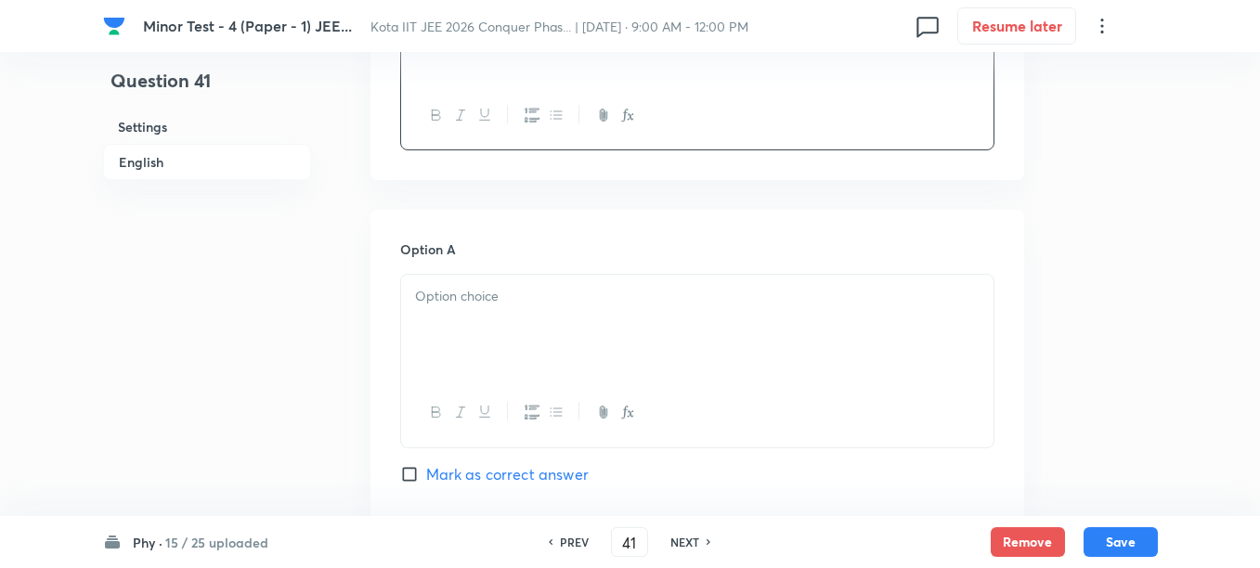
scroll to position [696, 0]
click at [586, 350] on div at bounding box center [697, 321] width 592 height 104
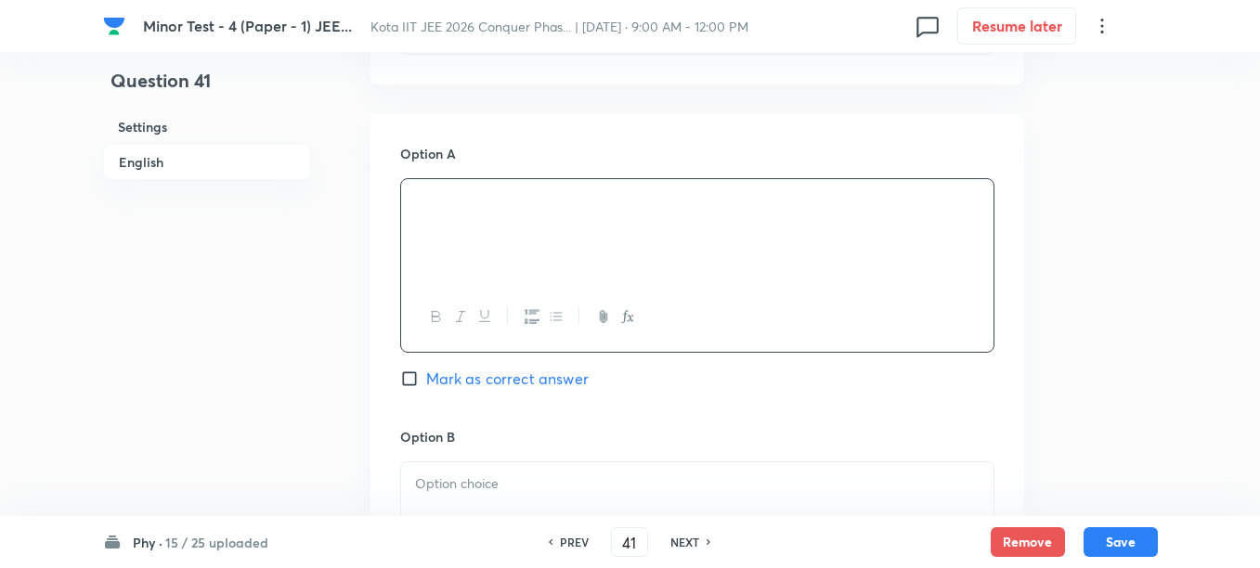
scroll to position [928, 0]
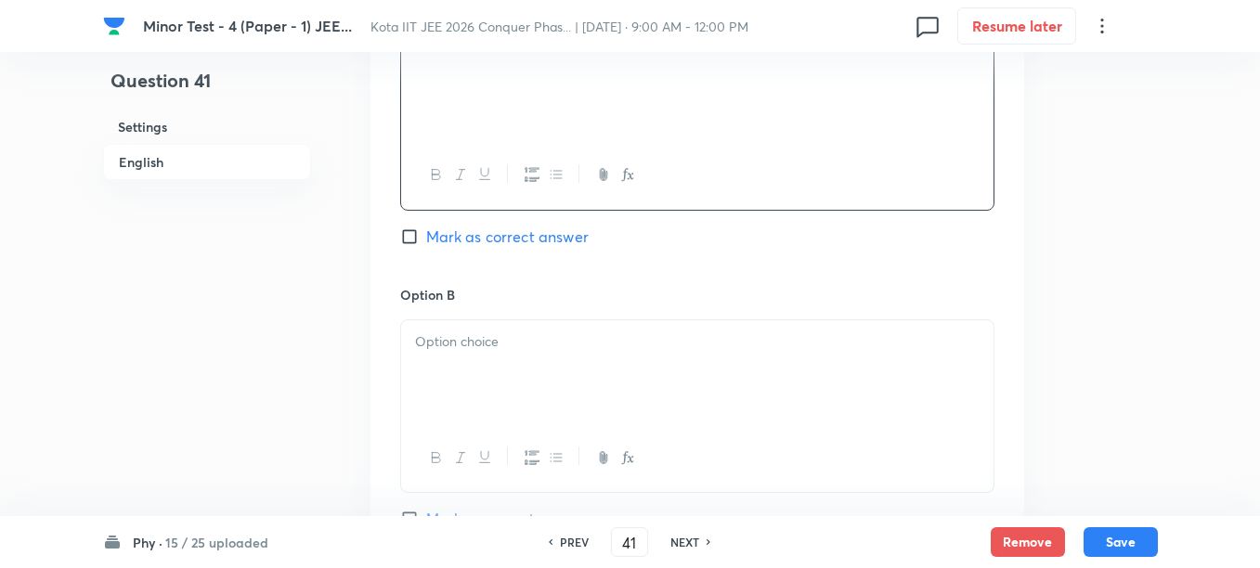
click at [534, 337] on p at bounding box center [697, 341] width 564 height 21
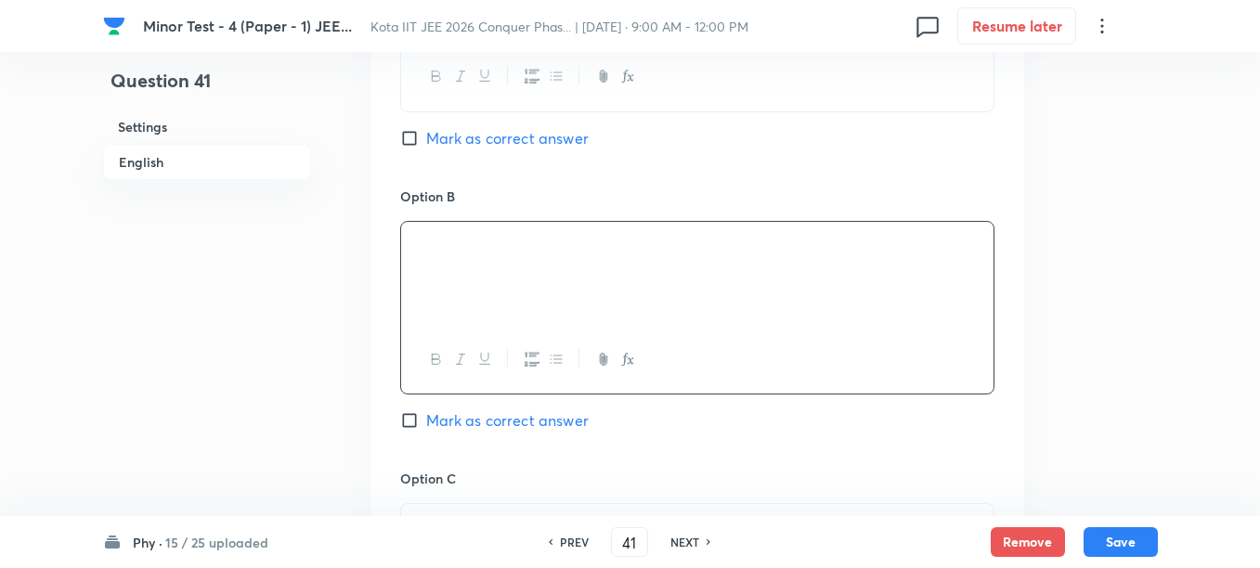
scroll to position [1160, 0]
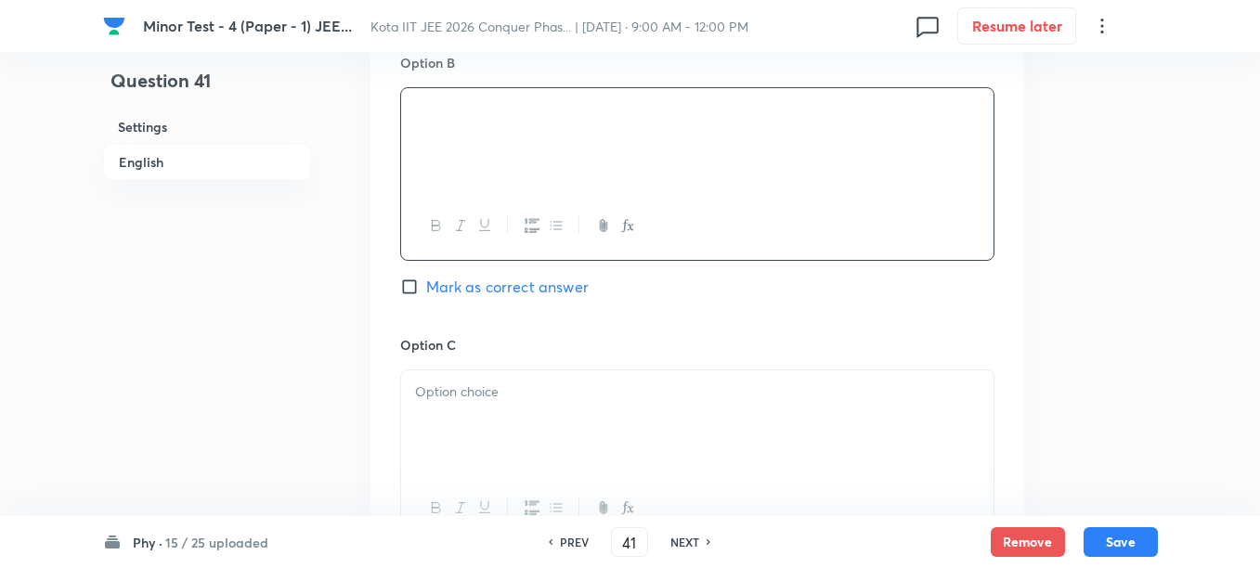
click at [523, 426] on div at bounding box center [697, 422] width 592 height 104
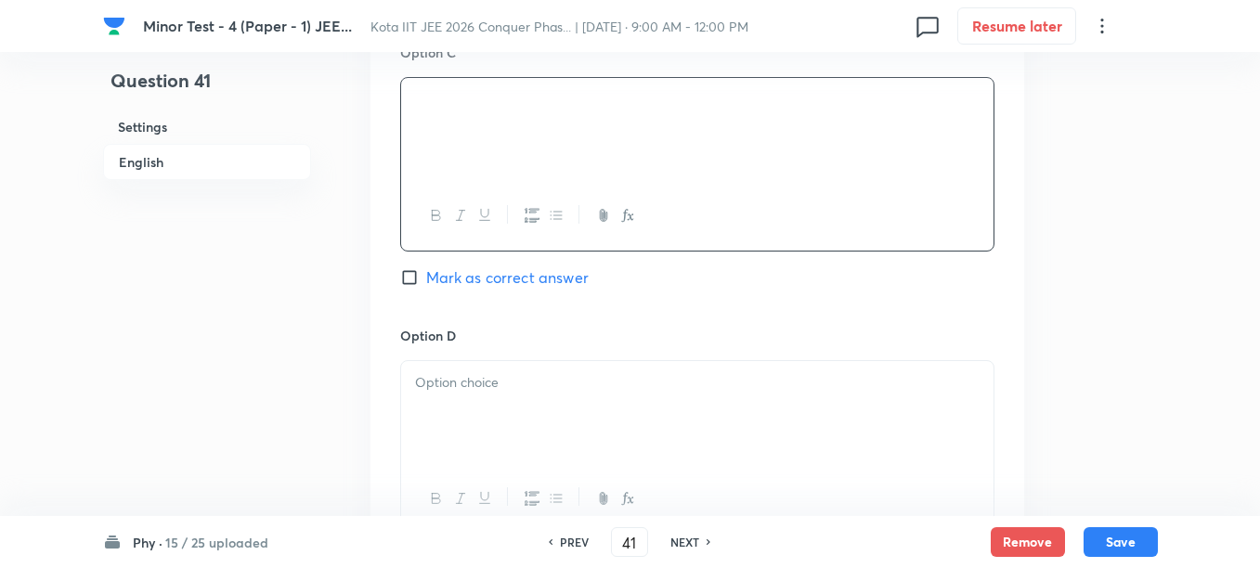
scroll to position [1508, 0]
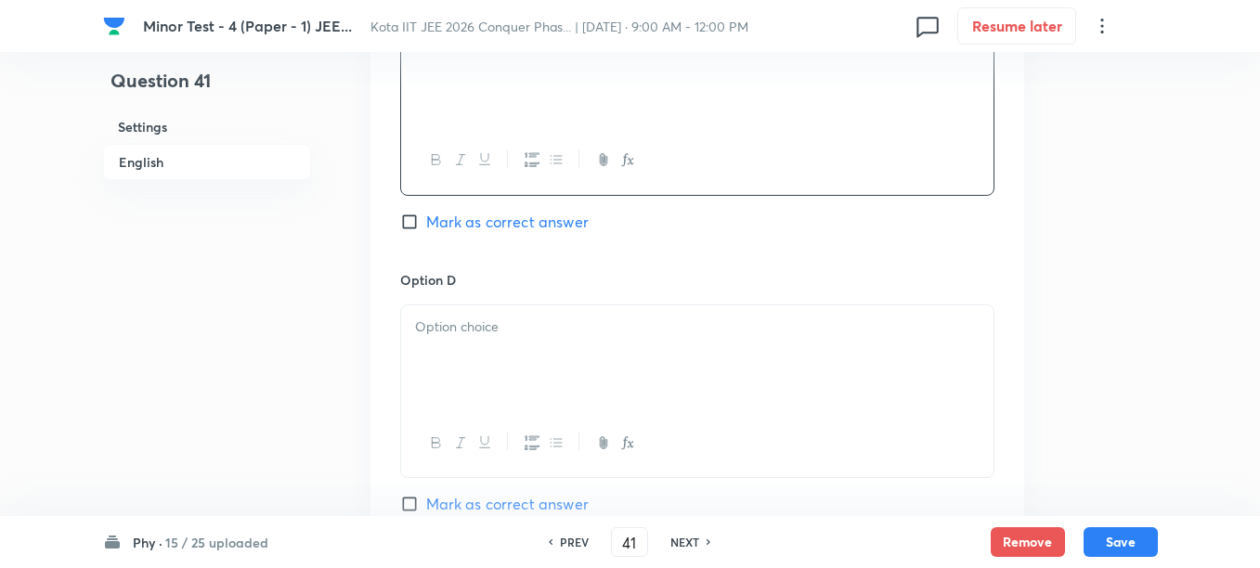
click at [510, 374] on div at bounding box center [697, 357] width 592 height 104
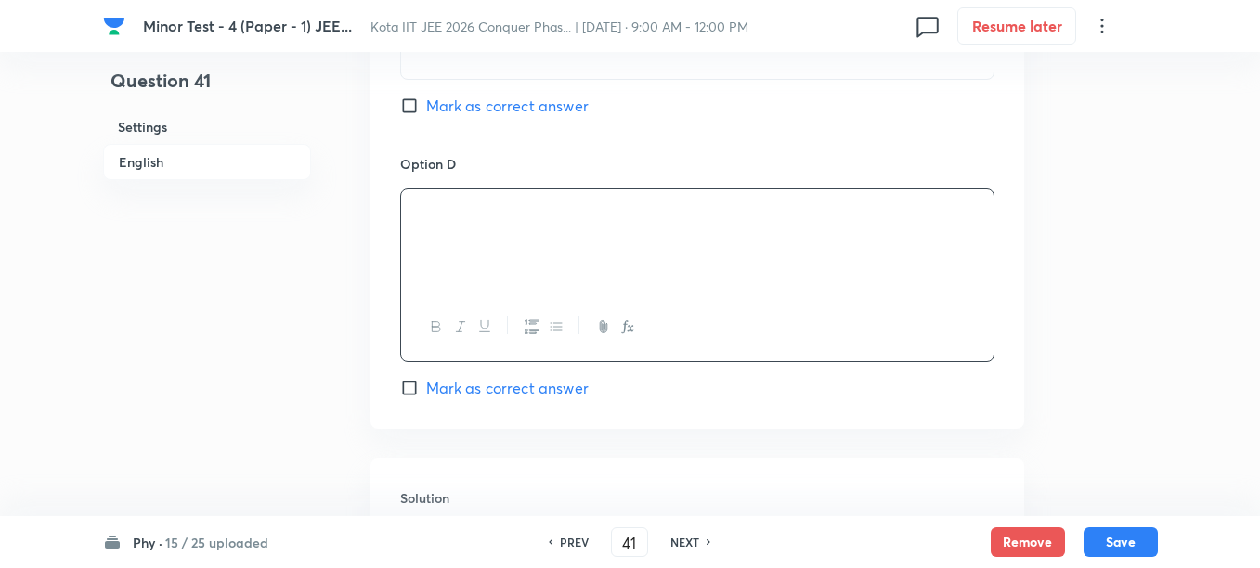
click at [451, 381] on span "Mark as correct answer" at bounding box center [507, 388] width 162 height 22
click at [426, 381] on input "Mark as correct answer" at bounding box center [413, 388] width 26 height 19
checkbox input "true"
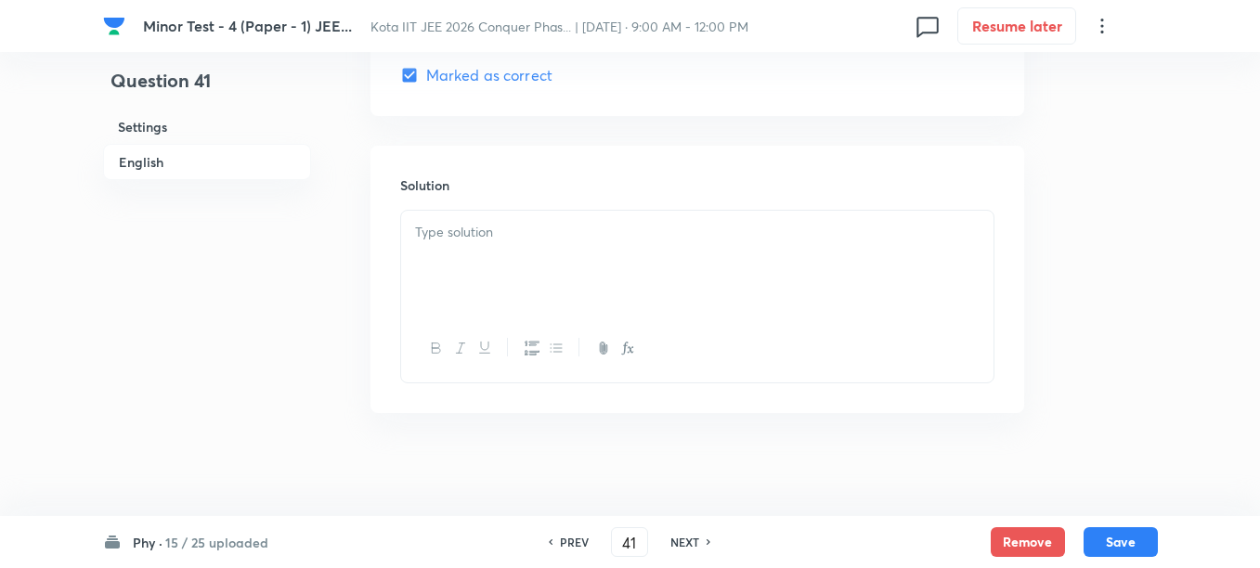
scroll to position [1946, 0]
click at [519, 289] on div at bounding box center [697, 254] width 592 height 104
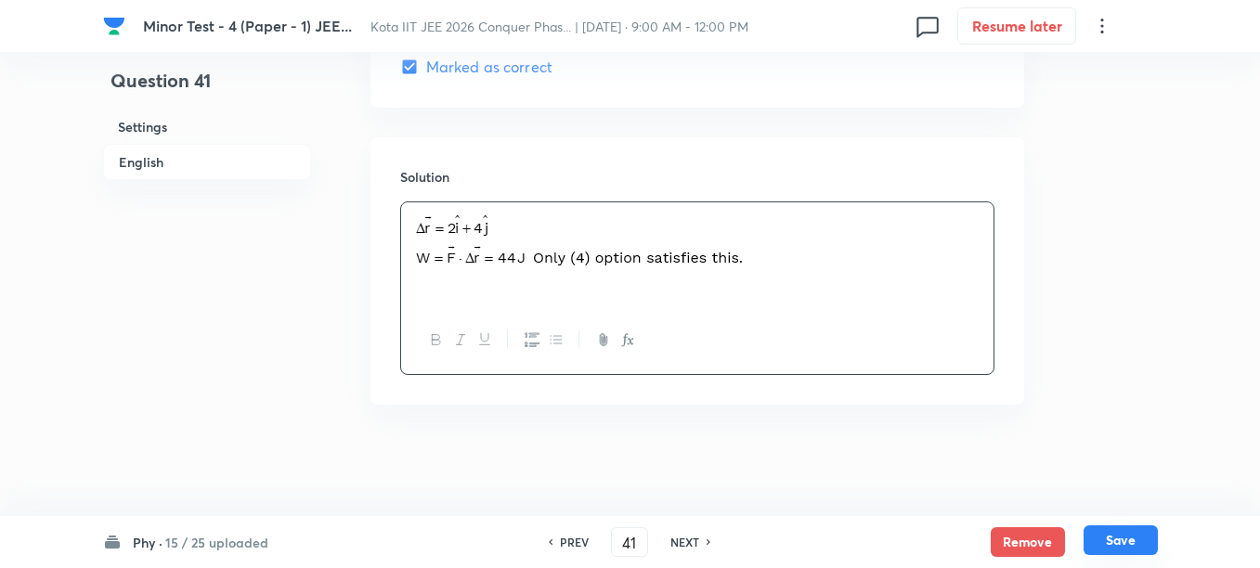
click at [1122, 537] on button "Save" at bounding box center [1120, 540] width 74 height 30
type input "42"
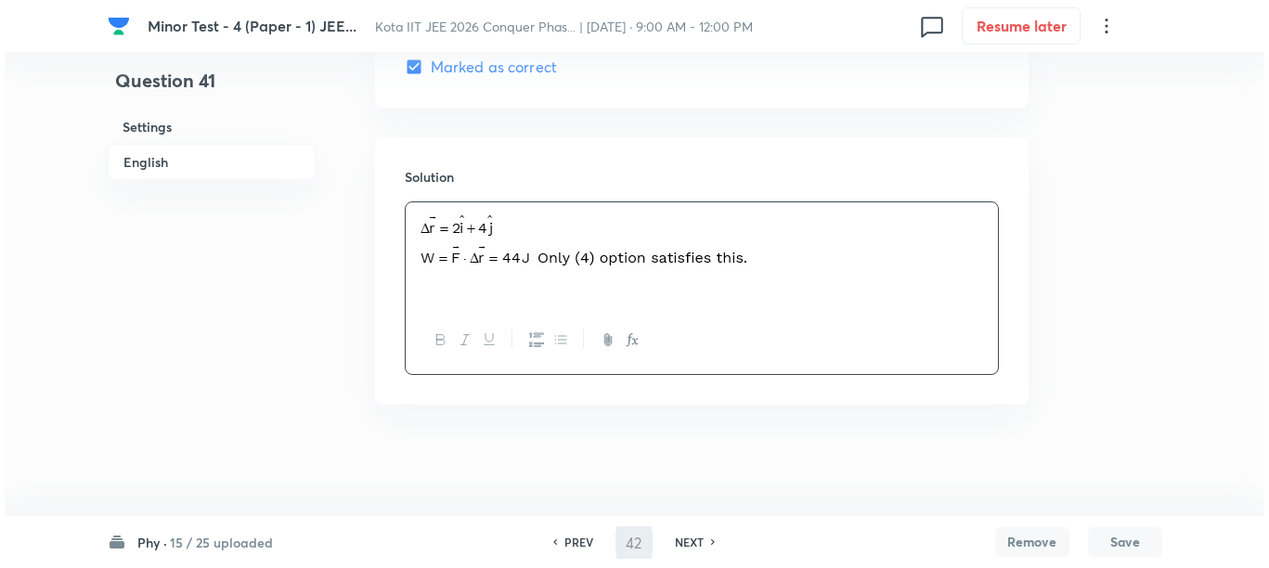
scroll to position [0, 0]
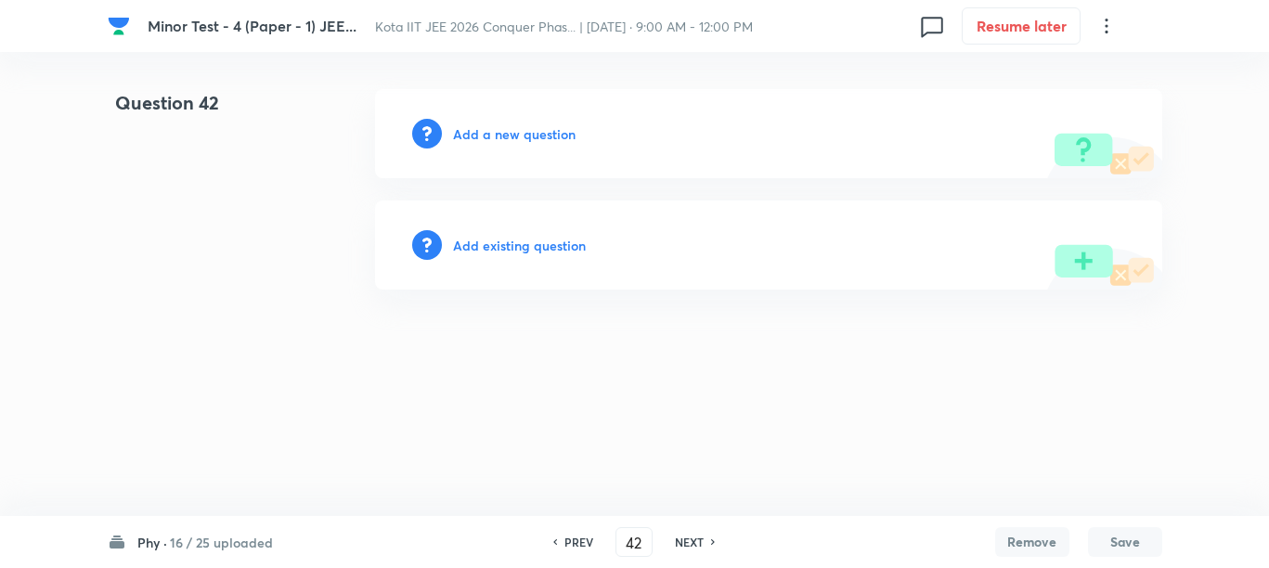
click at [471, 136] on h6 "Add a new question" at bounding box center [514, 133] width 123 height 19
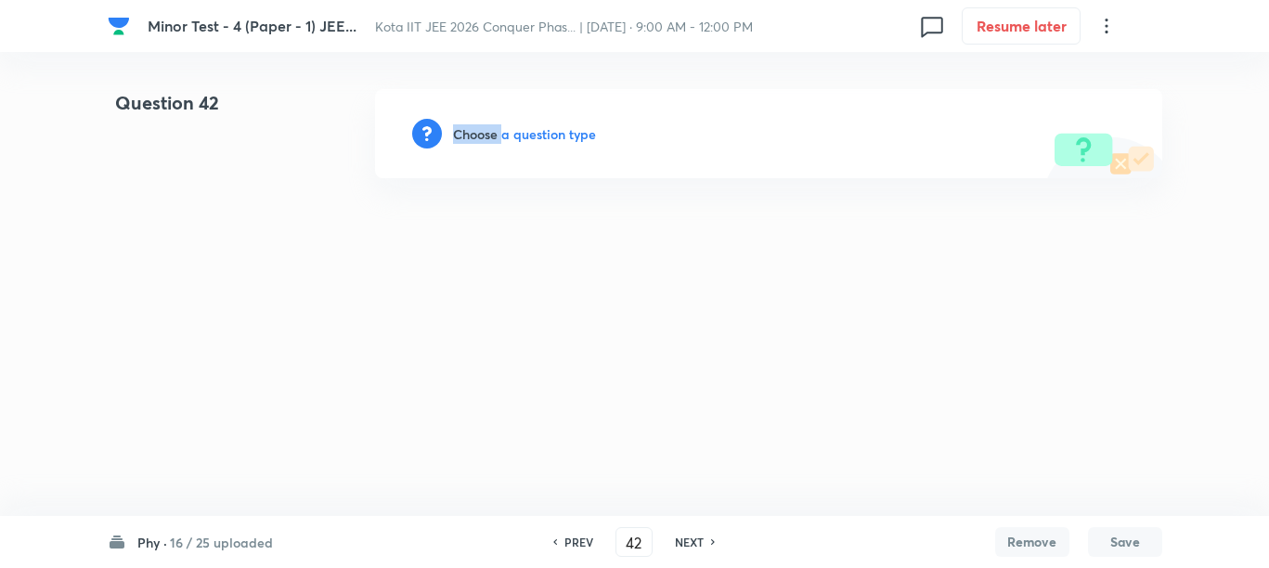
click at [471, 136] on h6 "Choose a question type" at bounding box center [524, 133] width 143 height 19
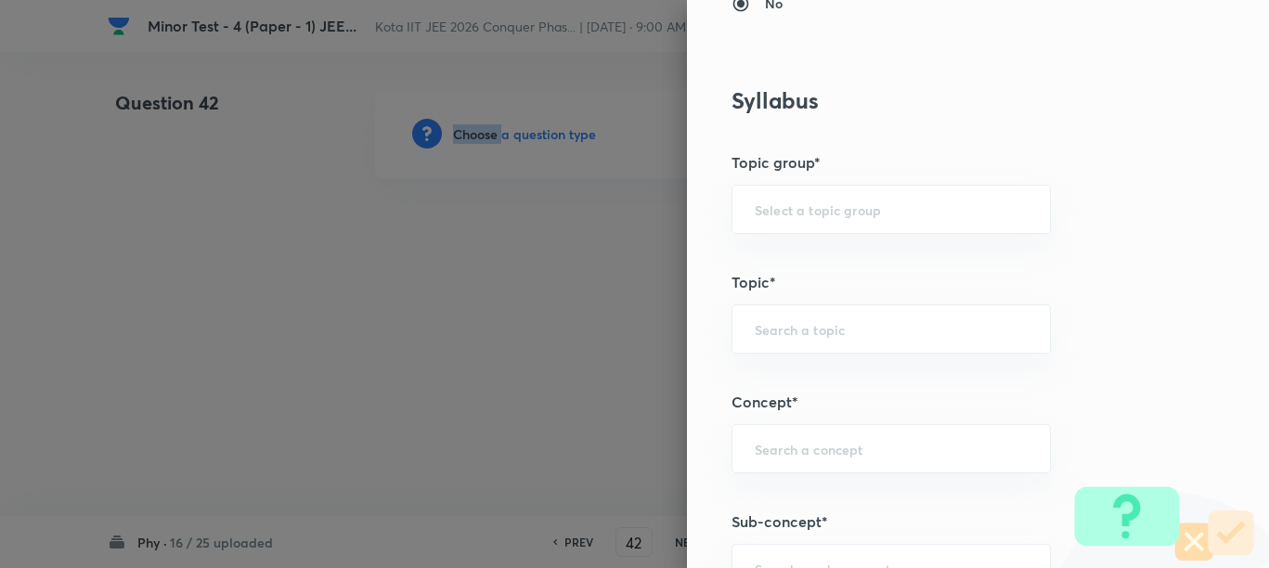
scroll to position [1160, 0]
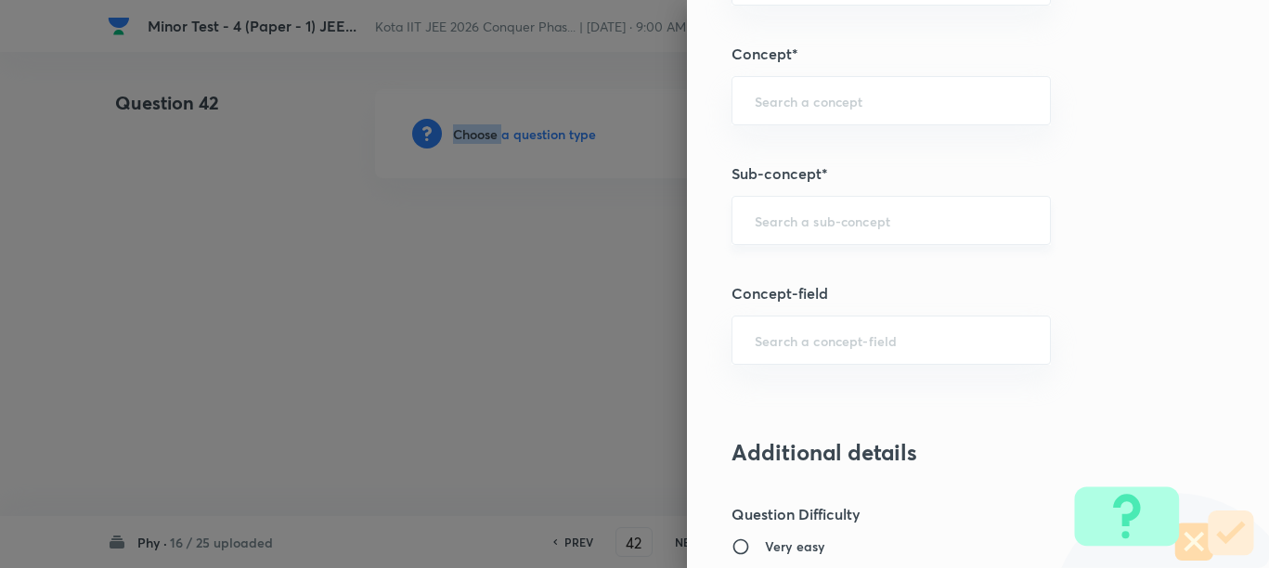
click at [803, 229] on div "​" at bounding box center [890, 220] width 319 height 49
paste input "Kinematics of Circular Motion"
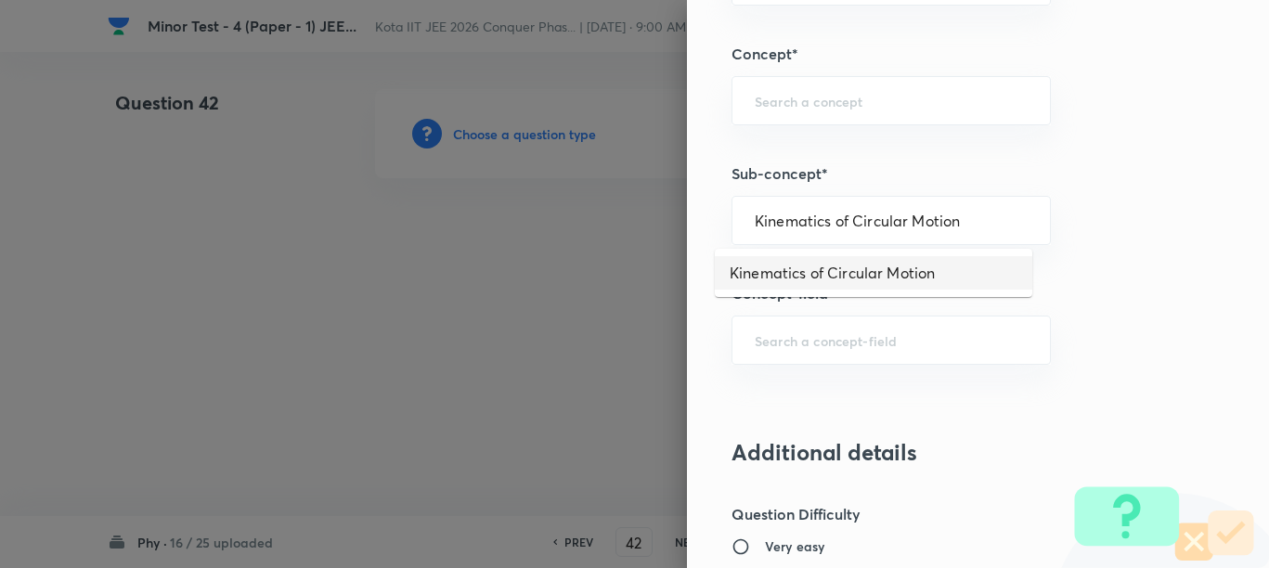
click at [783, 283] on li "Kinematics of Circular Motion" at bounding box center [873, 272] width 317 height 33
type input "Kinematics of Circular Motion"
type input "Physics"
type input "Mechanics"
type input "Circular Motion"
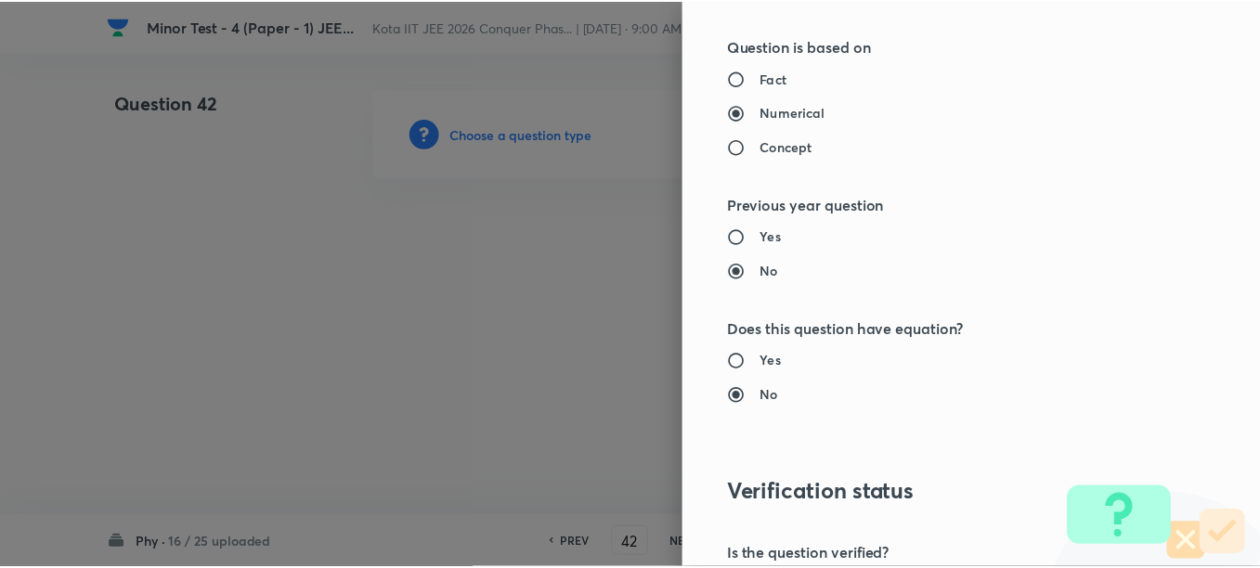
scroll to position [2087, 0]
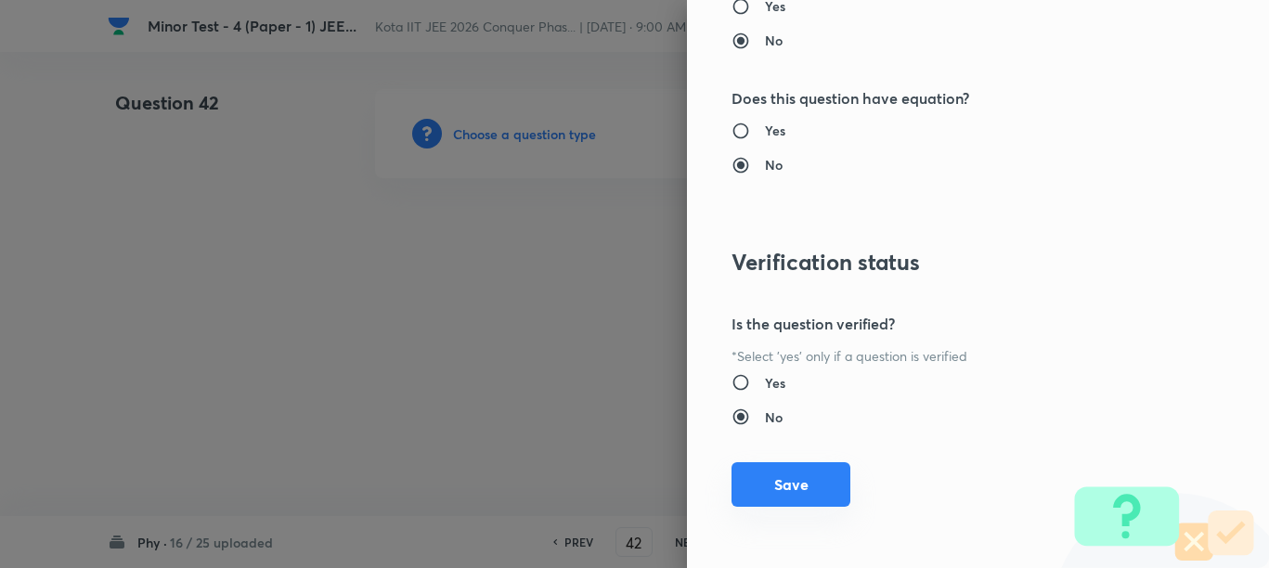
click at [770, 485] on button "Save" at bounding box center [790, 484] width 119 height 45
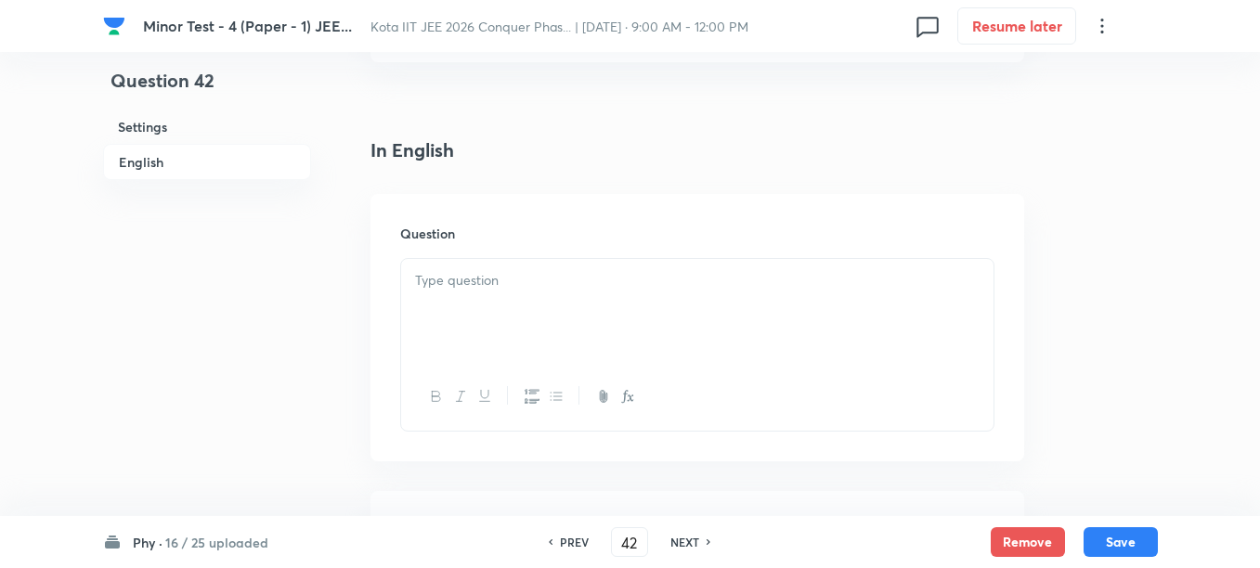
scroll to position [464, 0]
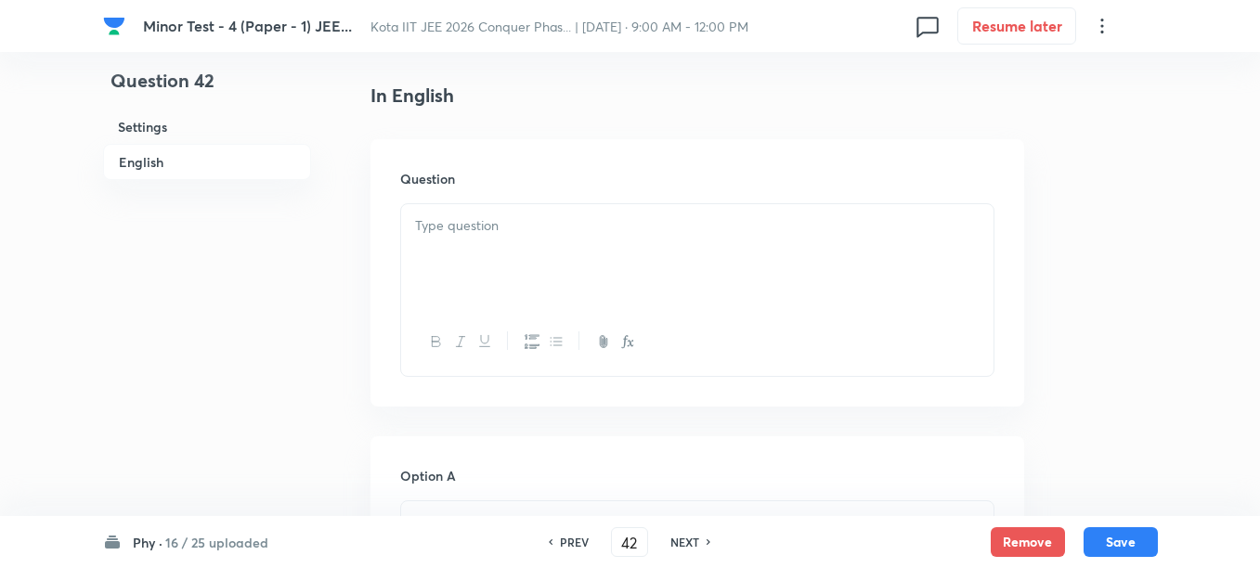
click at [490, 255] on div at bounding box center [697, 256] width 592 height 104
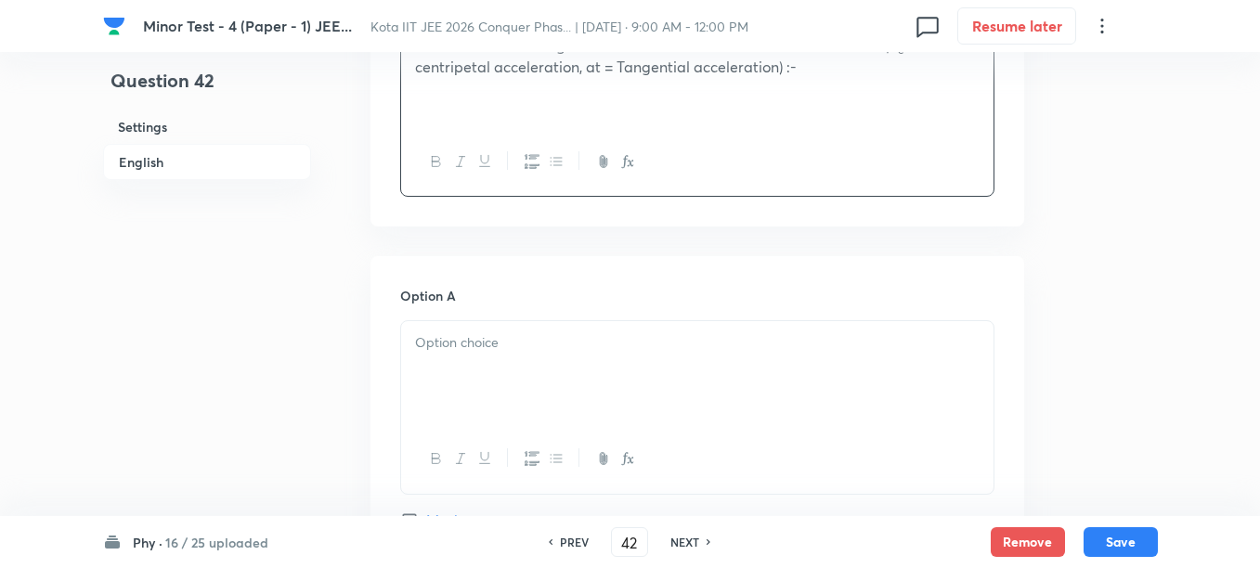
scroll to position [696, 0]
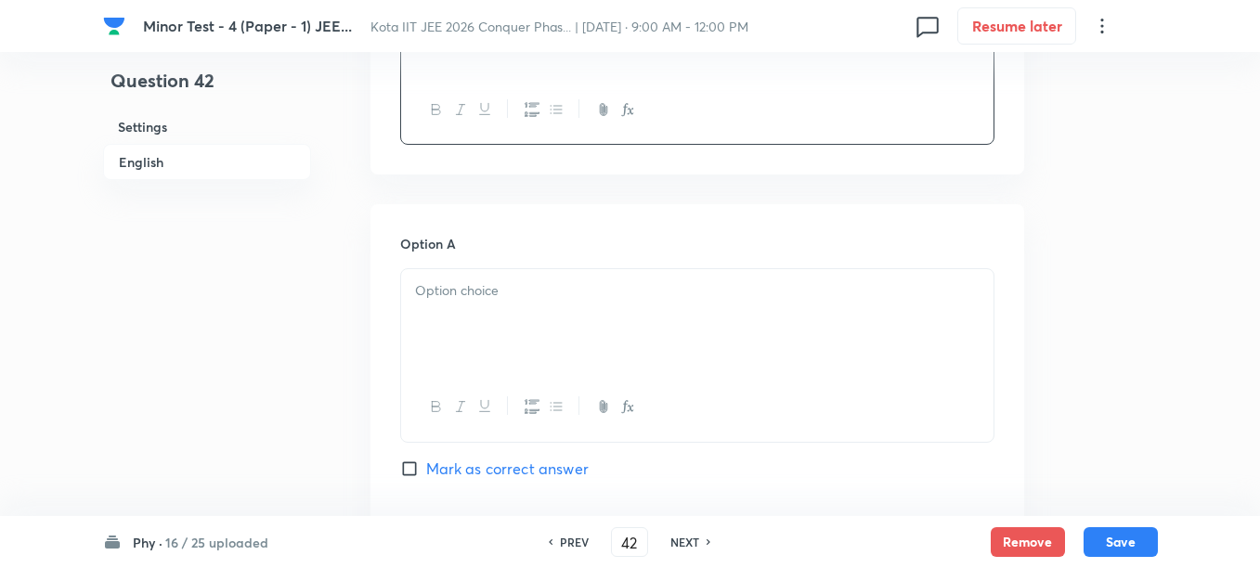
click at [595, 309] on div at bounding box center [697, 321] width 592 height 104
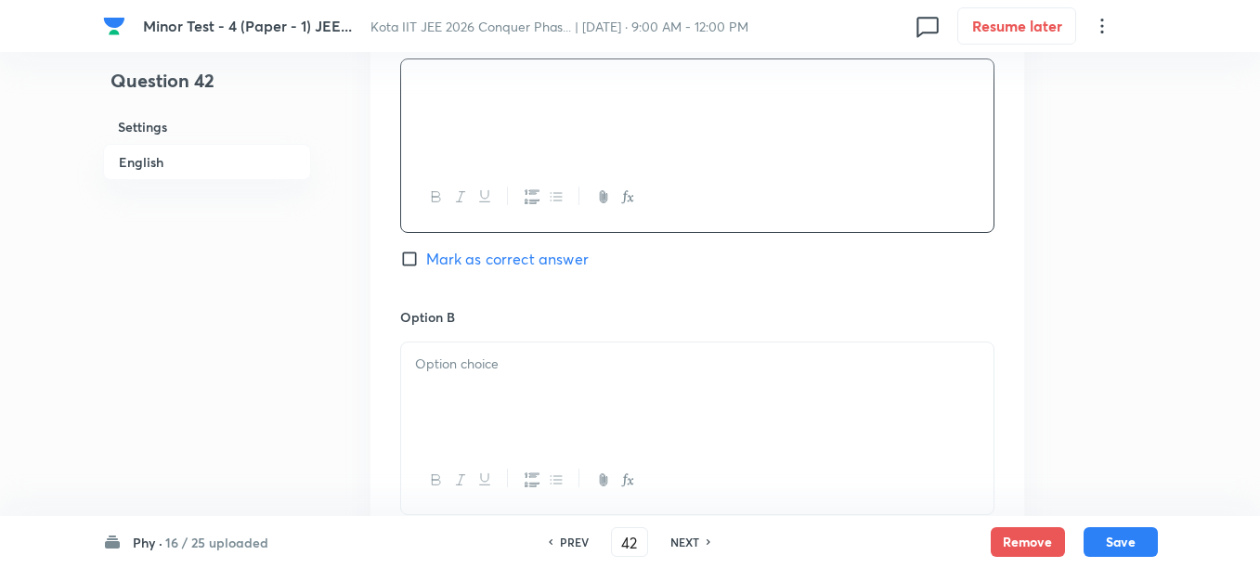
scroll to position [928, 0]
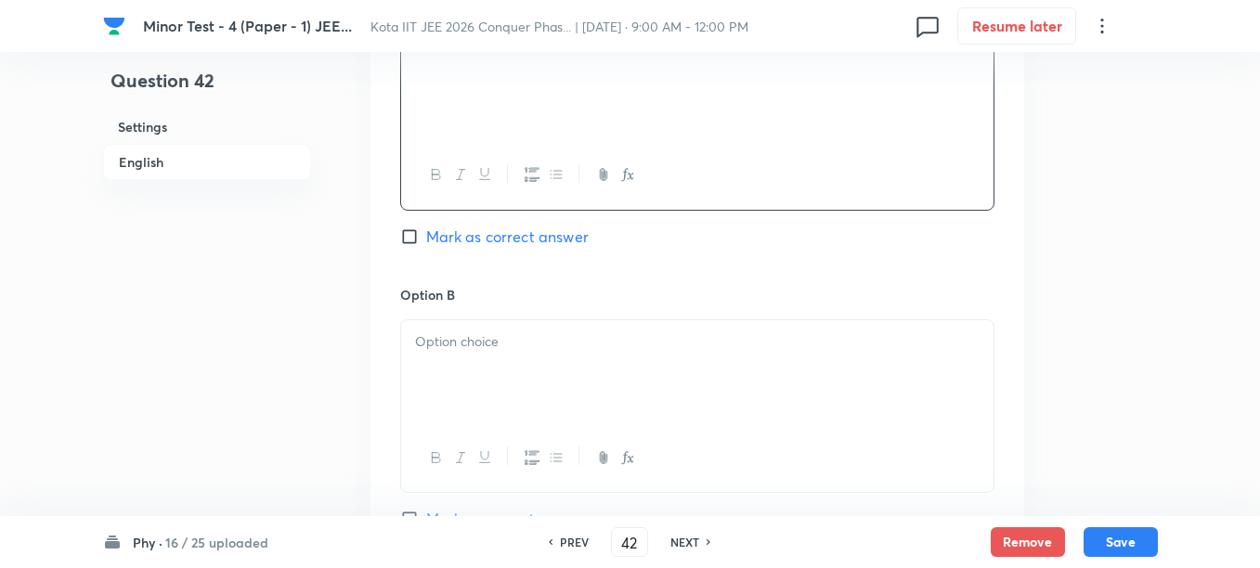
click at [479, 338] on p at bounding box center [697, 341] width 564 height 21
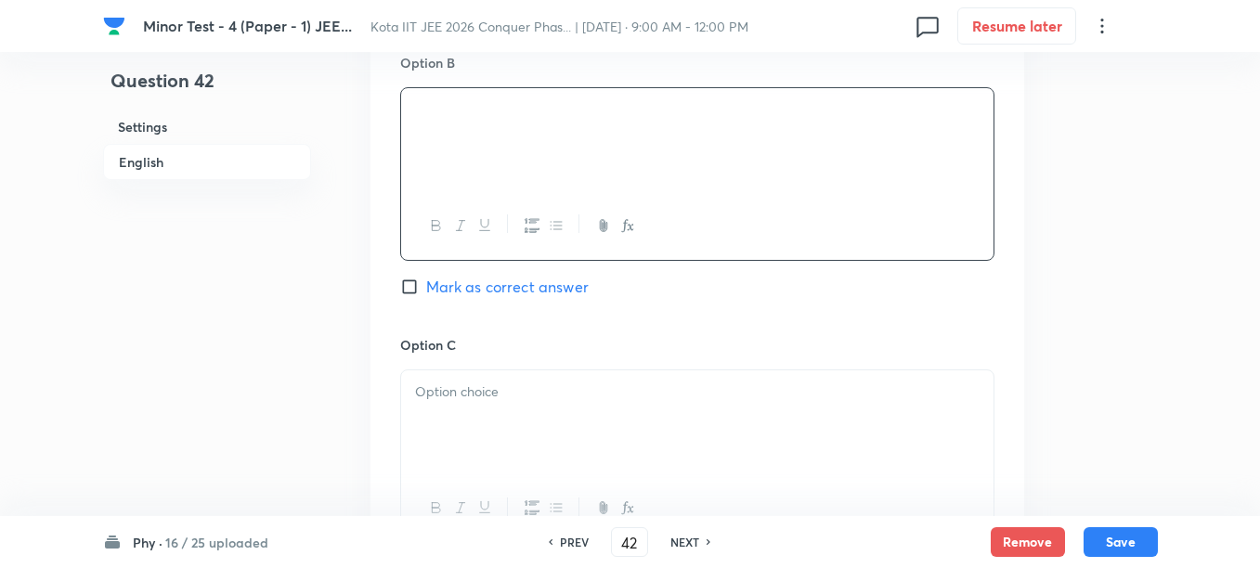
click at [521, 394] on p at bounding box center [697, 392] width 564 height 21
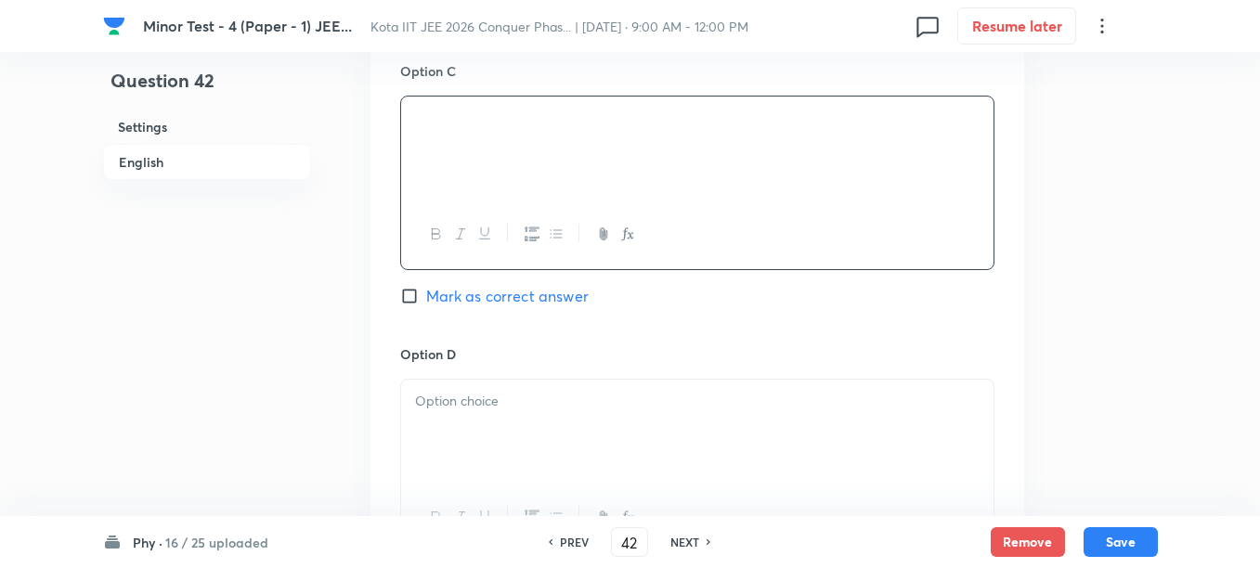
scroll to position [1624, 0]
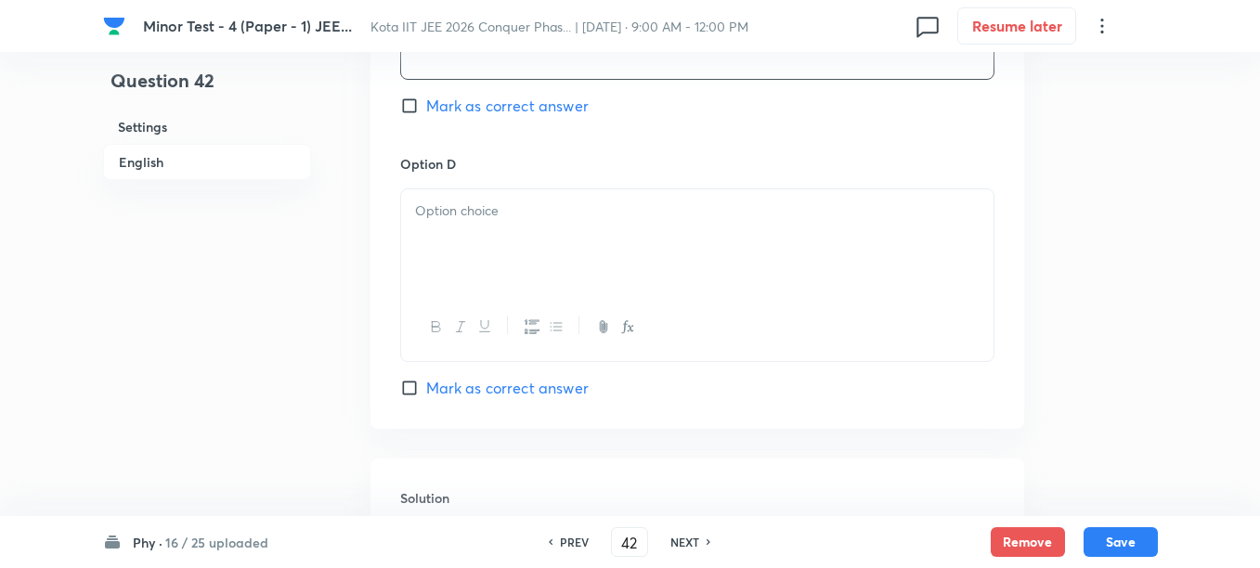
click at [546, 260] on div at bounding box center [697, 241] width 592 height 104
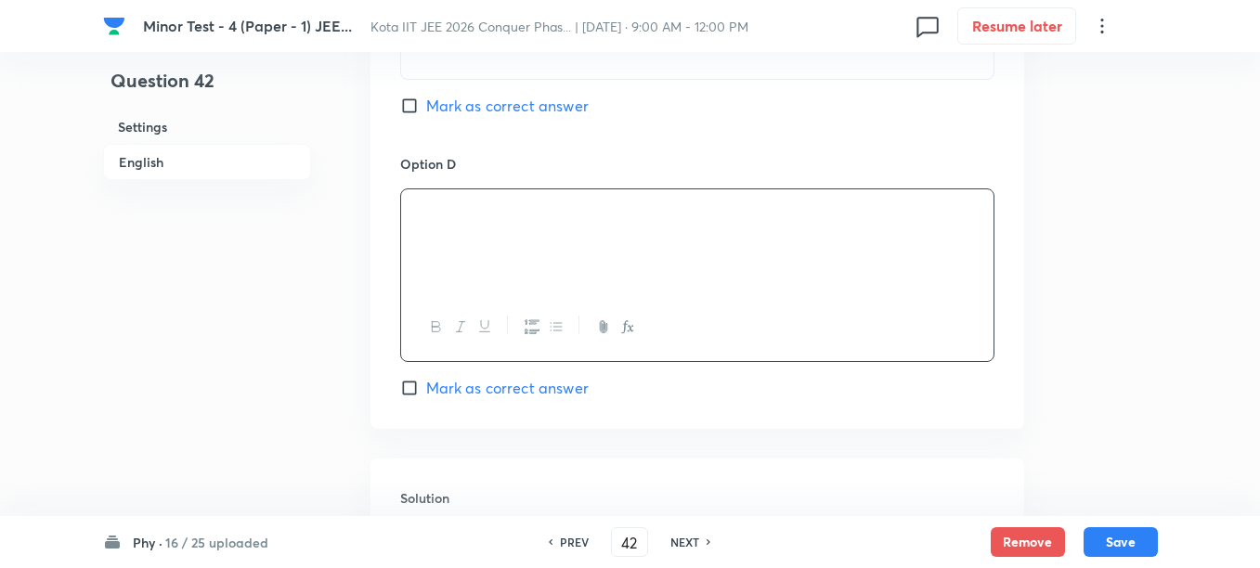
click at [457, 386] on span "Mark as correct answer" at bounding box center [507, 388] width 162 height 22
click at [426, 386] on input "Mark as correct answer" at bounding box center [413, 388] width 26 height 19
checkbox input "true"
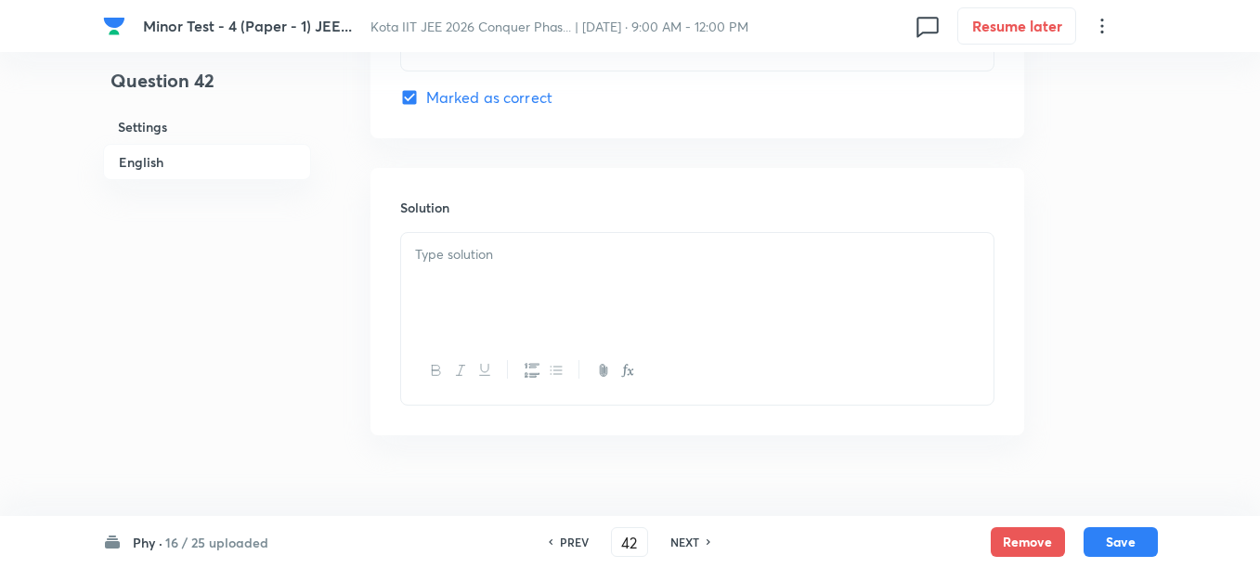
scroll to position [1946, 0]
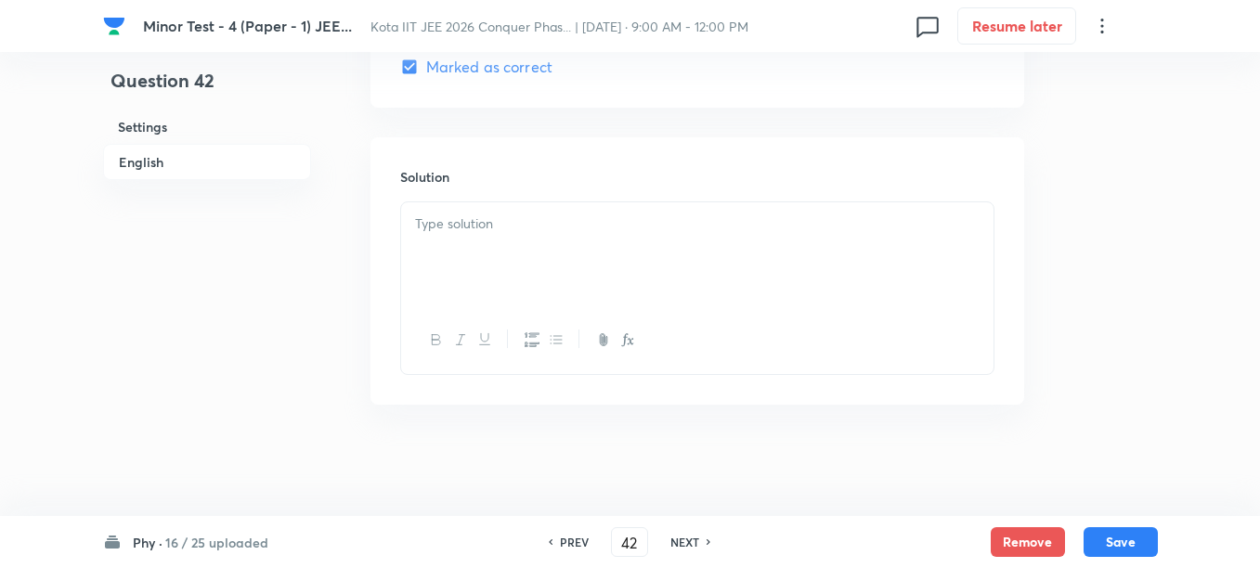
click at [568, 280] on div at bounding box center [697, 254] width 592 height 104
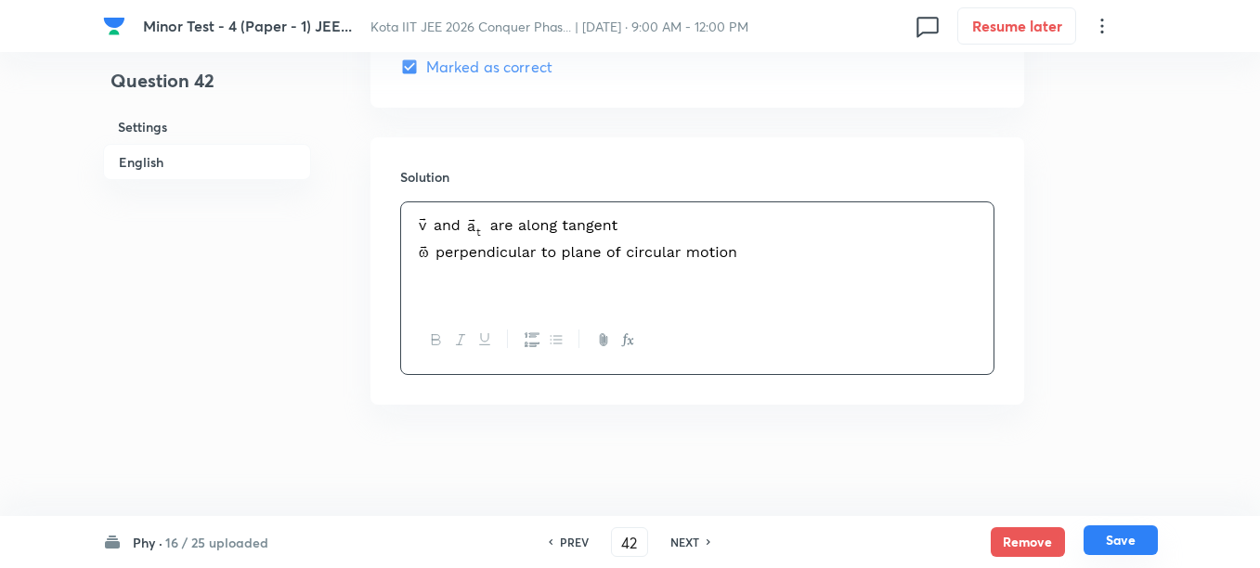
click at [1107, 537] on button "Save" at bounding box center [1120, 540] width 74 height 30
type input "43"
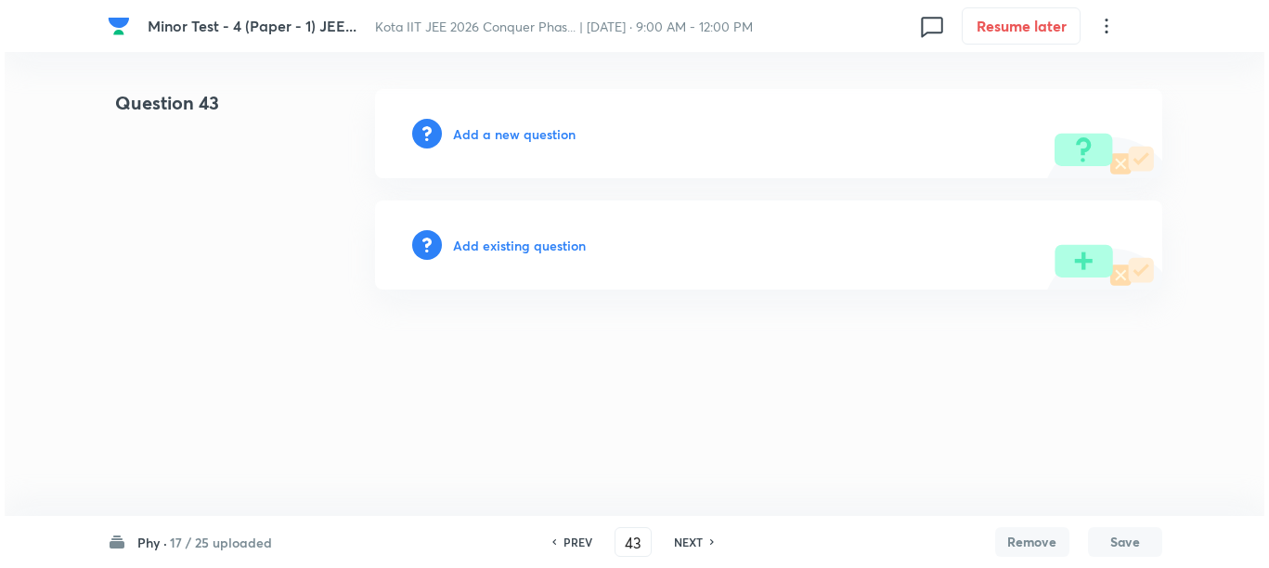
scroll to position [0, 0]
click at [510, 137] on h6 "Add a new question" at bounding box center [514, 133] width 123 height 19
click at [510, 137] on h6 "Choose a question type" at bounding box center [524, 133] width 143 height 19
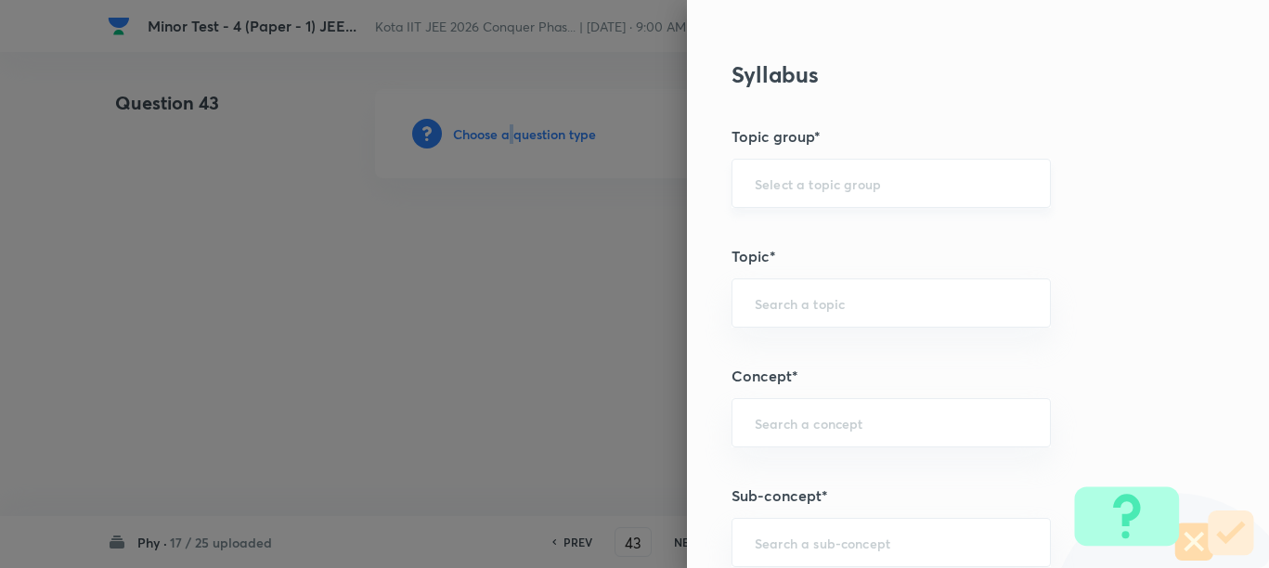
scroll to position [1044, 0]
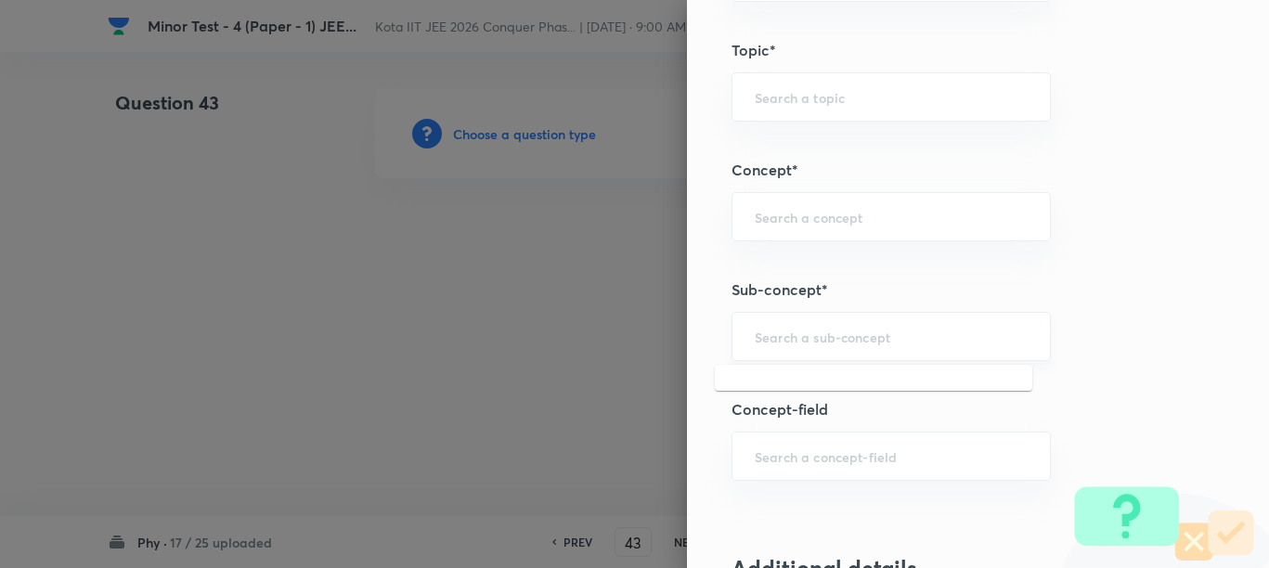
click at [857, 344] on input "text" at bounding box center [891, 337] width 273 height 18
paste input "Kinematics of Circular Motion"
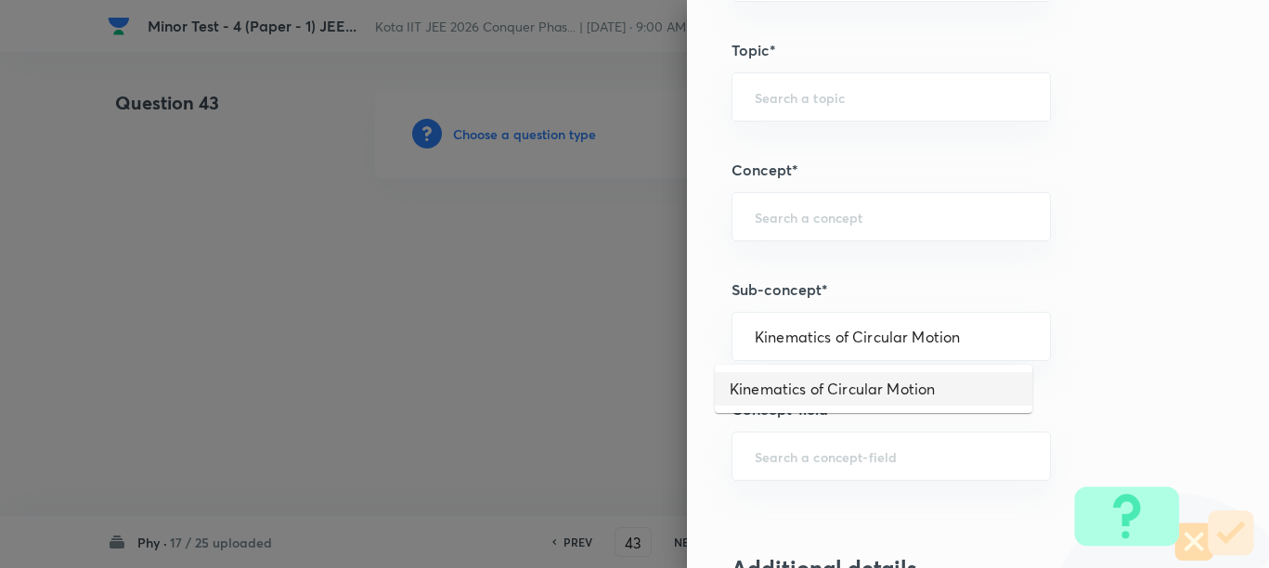
click at [830, 388] on li "Kinematics of Circular Motion" at bounding box center [873, 388] width 317 height 33
type input "Kinematics of Circular Motion"
type input "Physics"
type input "Mechanics"
type input "Circular Motion"
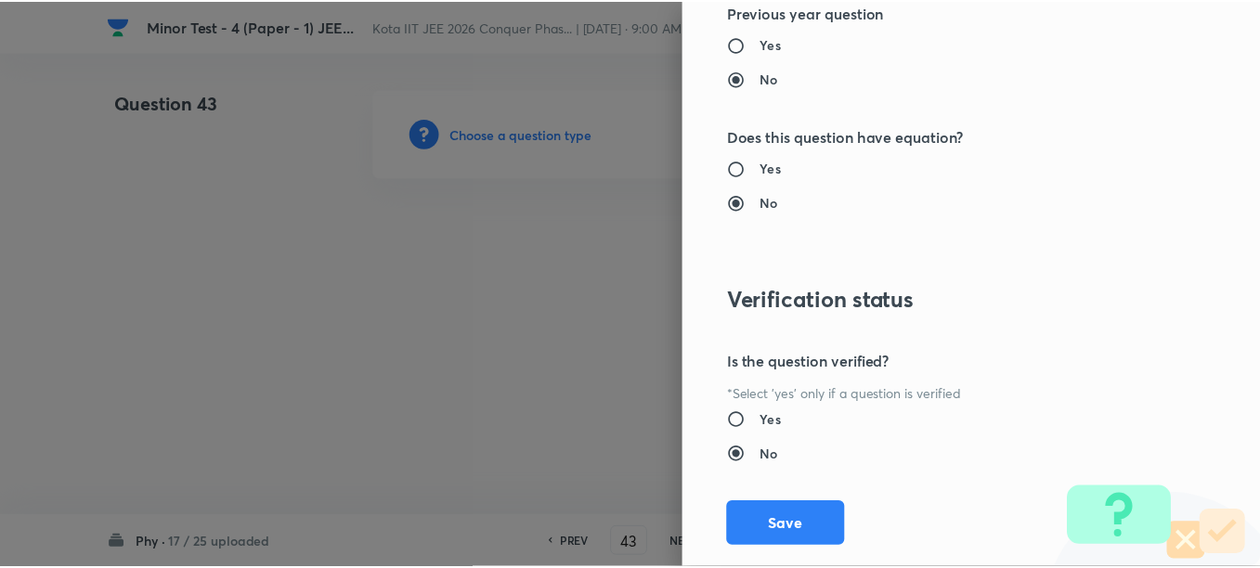
scroll to position [2087, 0]
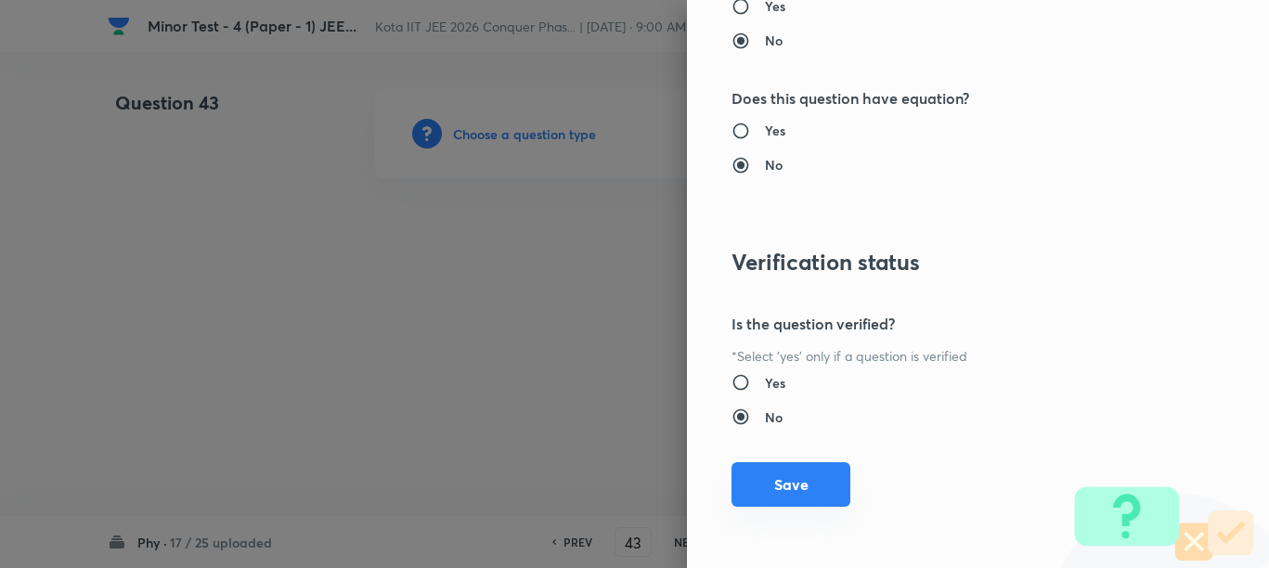
click at [808, 485] on button "Save" at bounding box center [790, 484] width 119 height 45
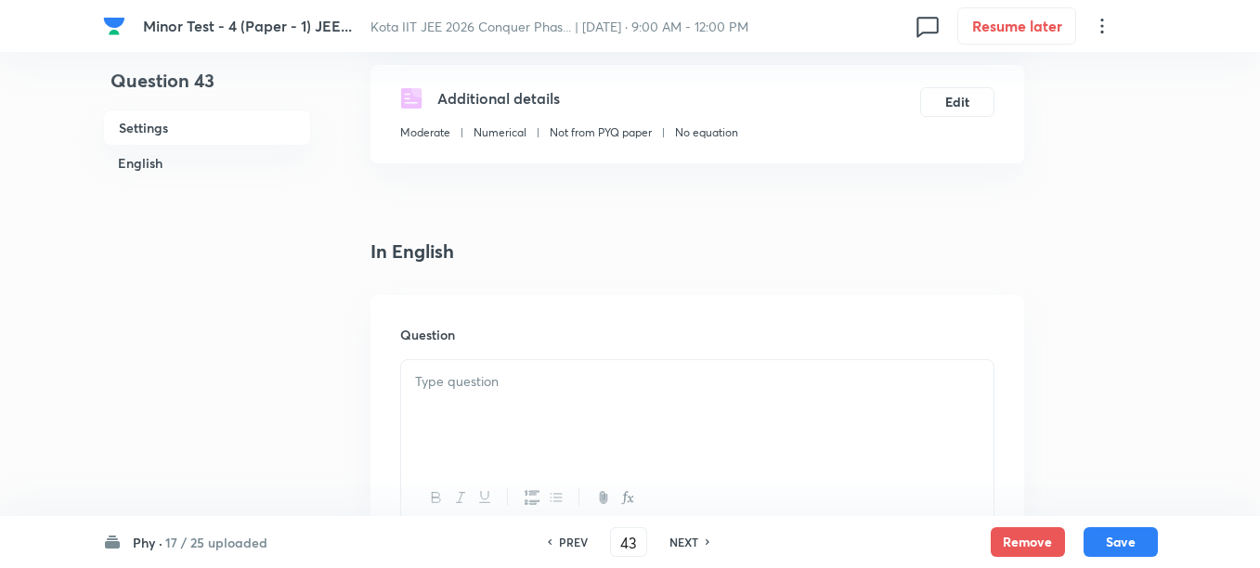
scroll to position [348, 0]
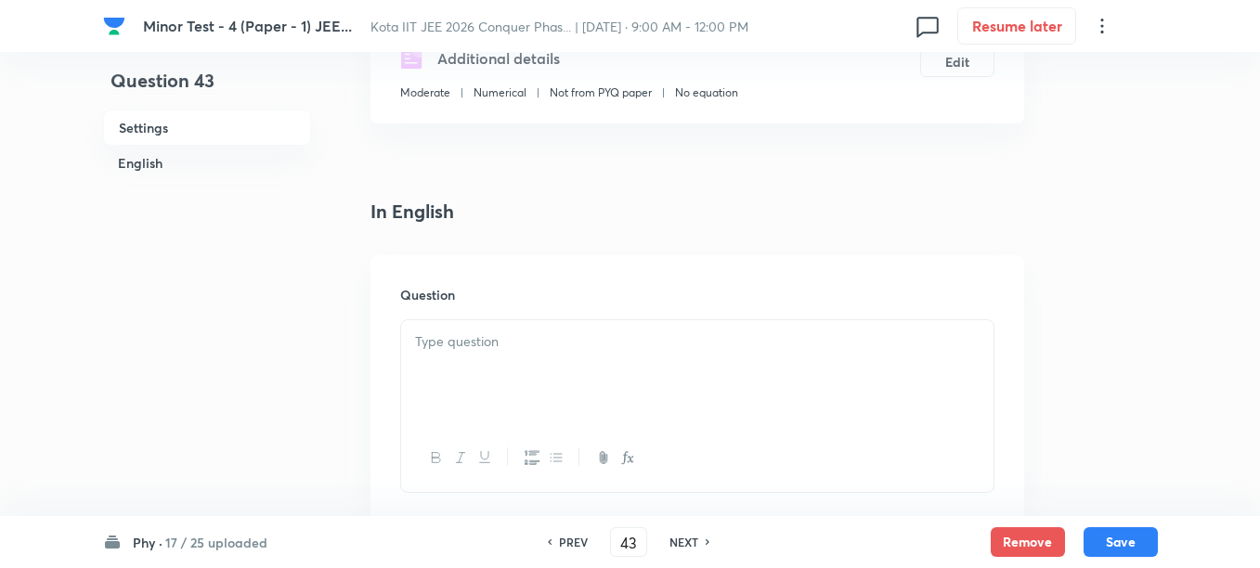
click at [573, 343] on p at bounding box center [697, 341] width 564 height 21
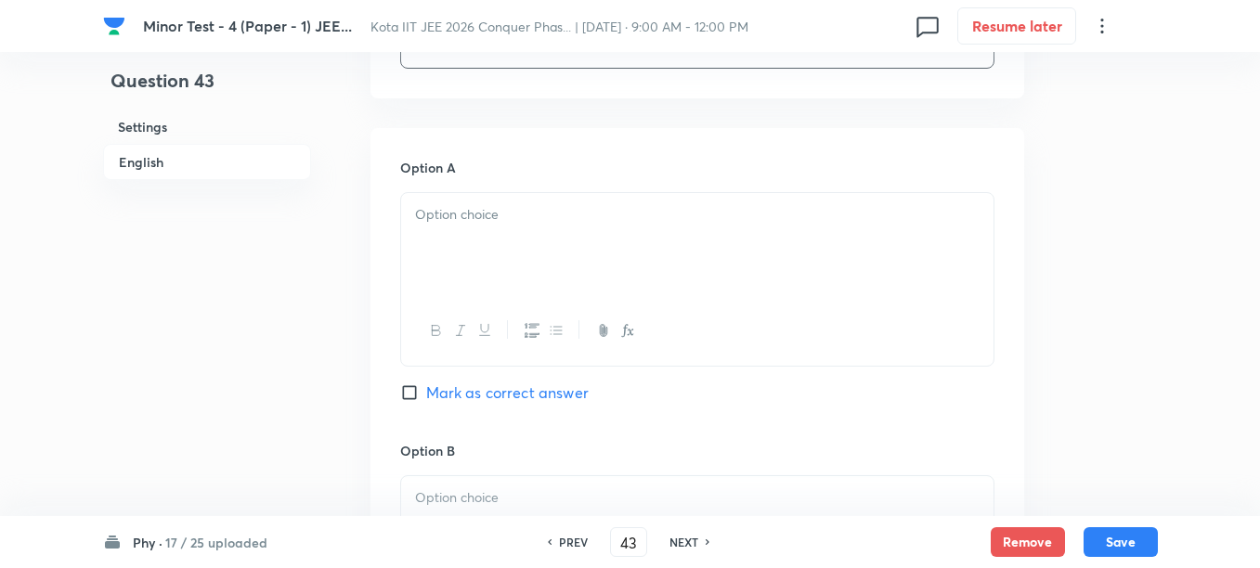
scroll to position [812, 0]
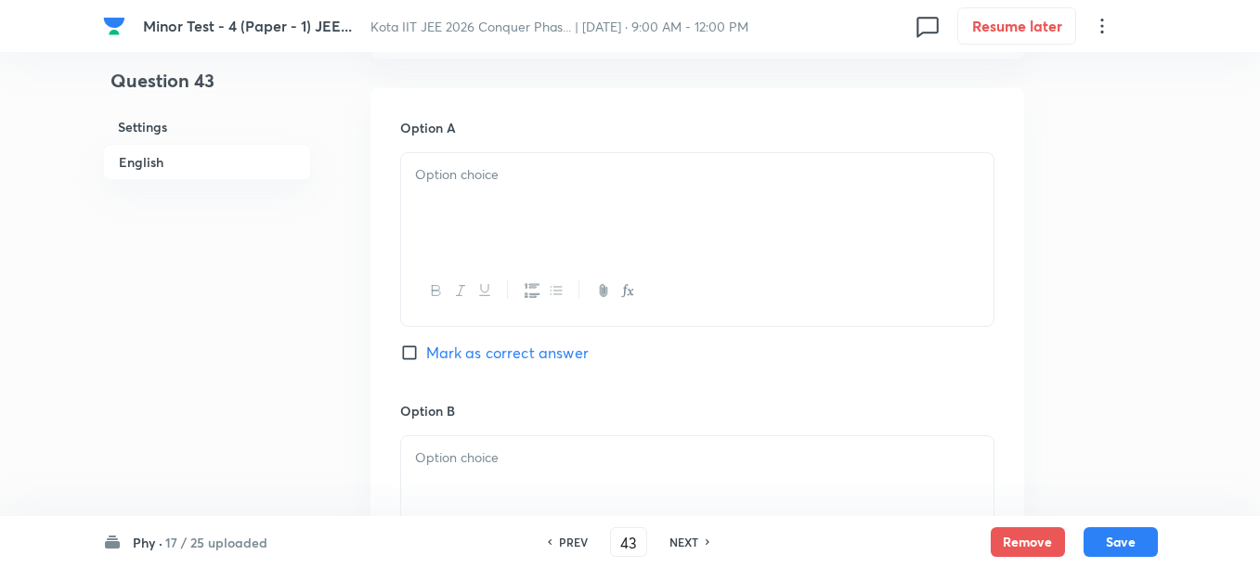
click at [540, 222] on div at bounding box center [697, 205] width 592 height 104
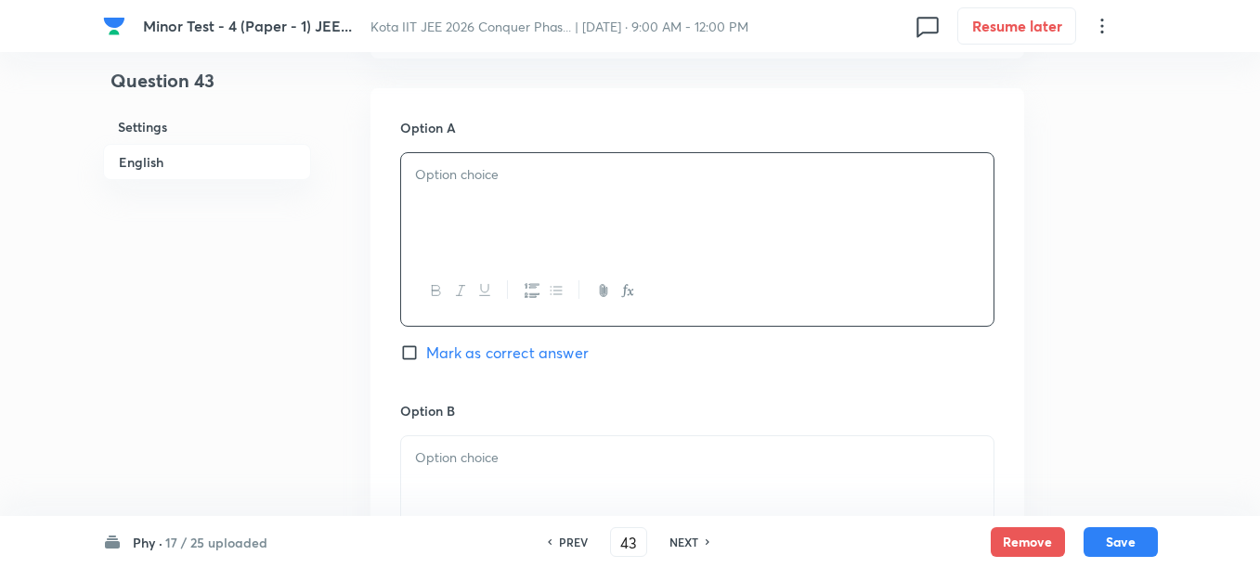
click at [519, 212] on div at bounding box center [697, 205] width 592 height 104
click at [490, 458] on p at bounding box center [697, 457] width 564 height 21
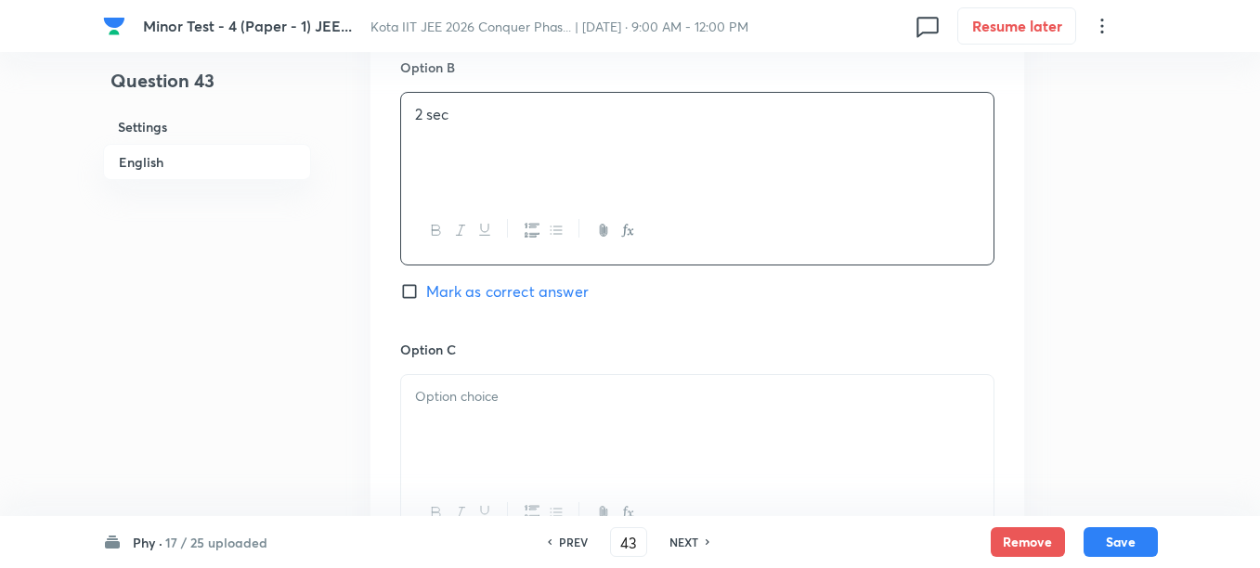
scroll to position [1160, 0]
click at [508, 426] on div at bounding box center [697, 422] width 592 height 104
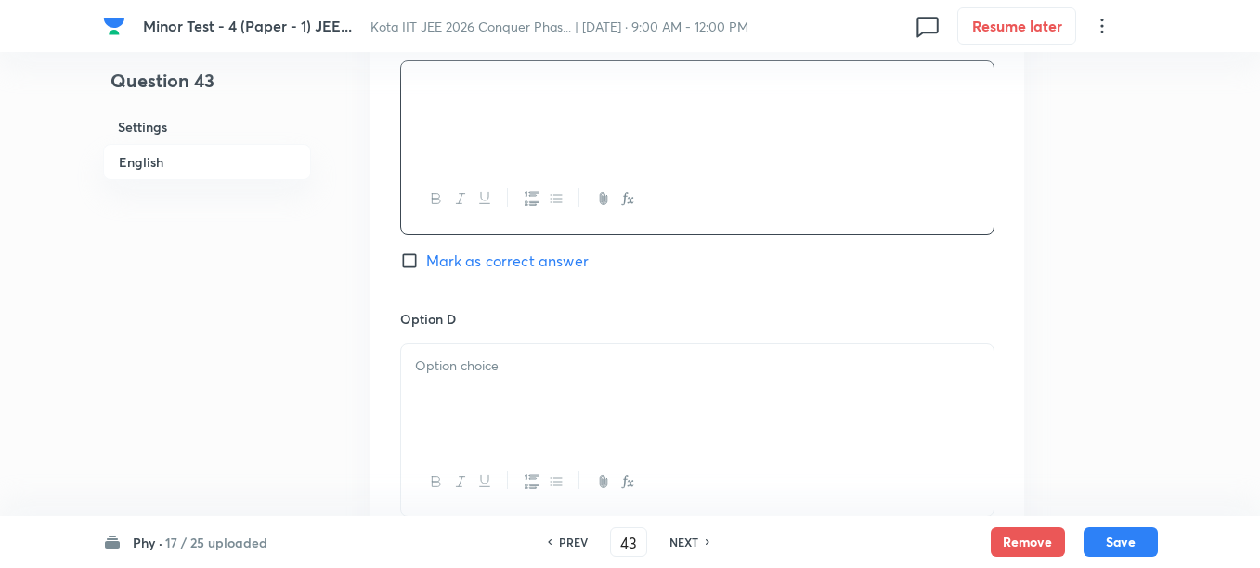
scroll to position [1508, 0]
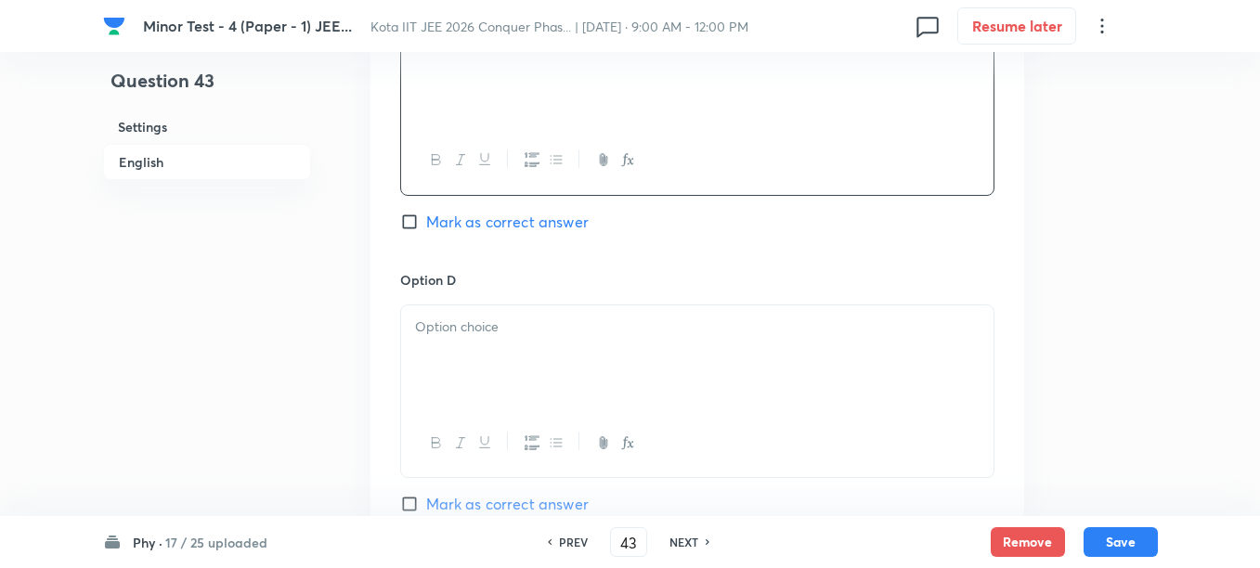
click at [533, 362] on div at bounding box center [697, 357] width 592 height 104
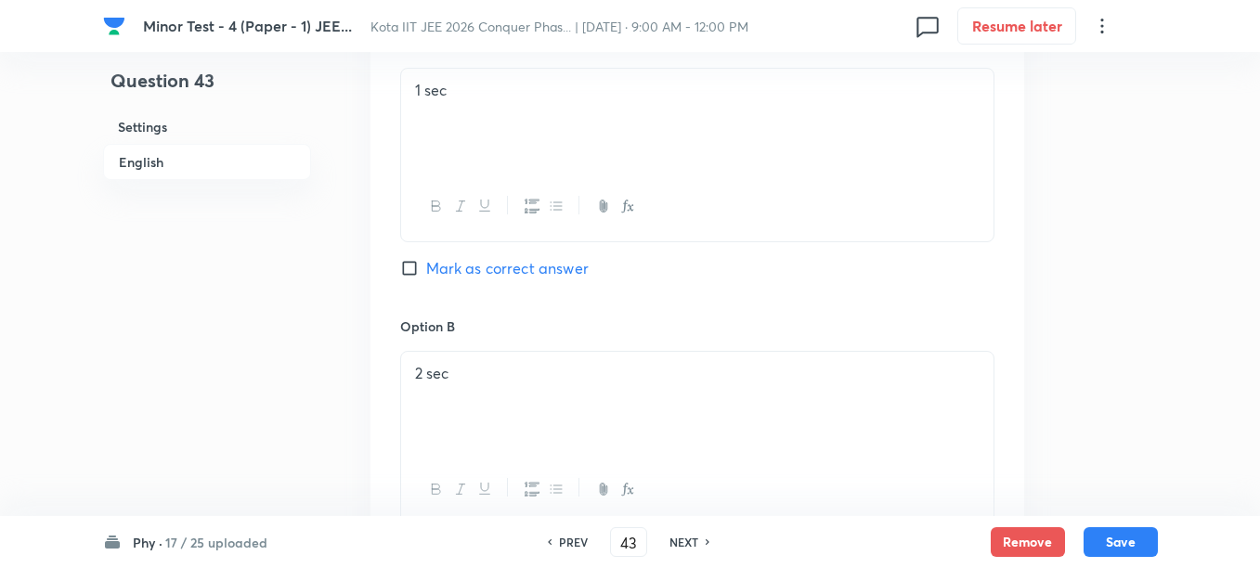
scroll to position [928, 0]
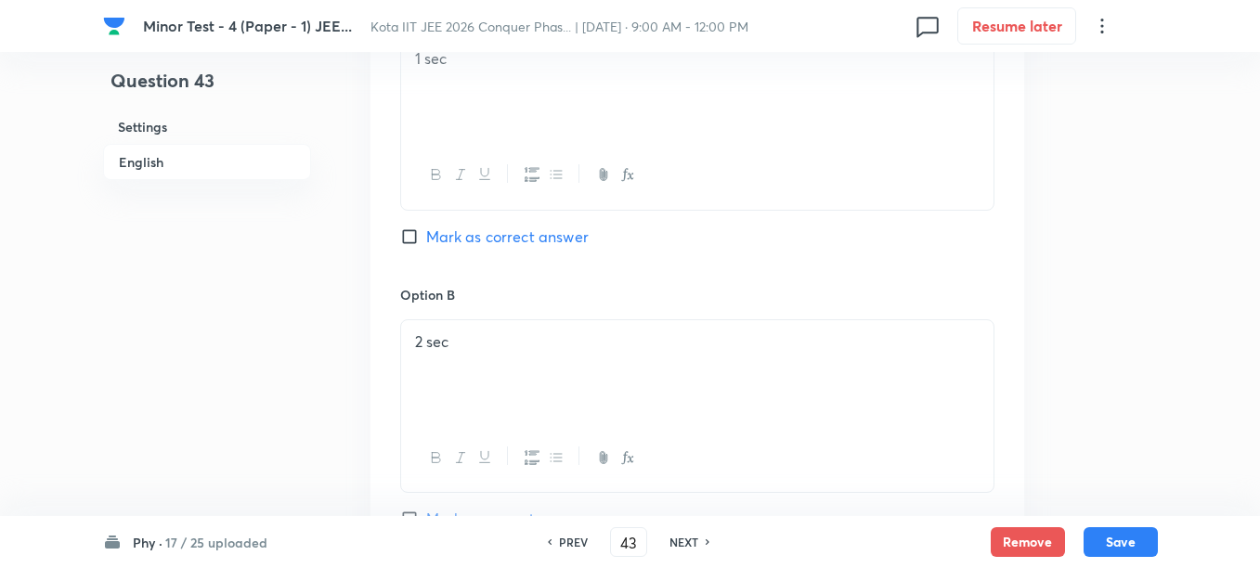
click at [442, 247] on span "Mark as correct answer" at bounding box center [507, 237] width 162 height 22
click at [426, 246] on input "Mark as correct answer" at bounding box center [413, 236] width 26 height 19
checkbox input "true"
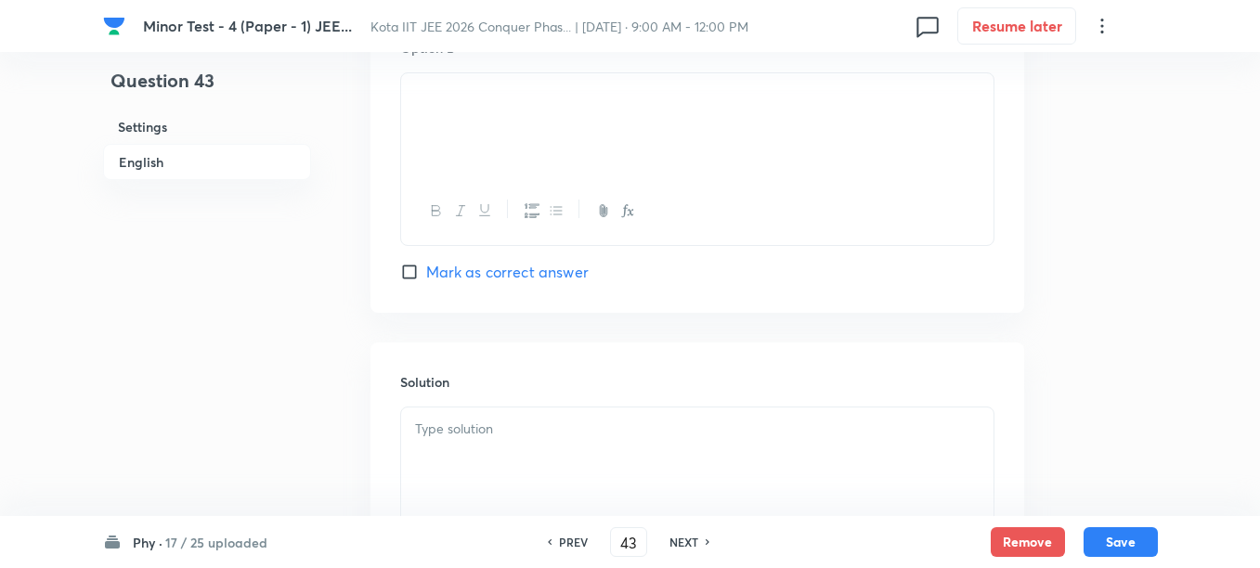
scroll to position [1946, 0]
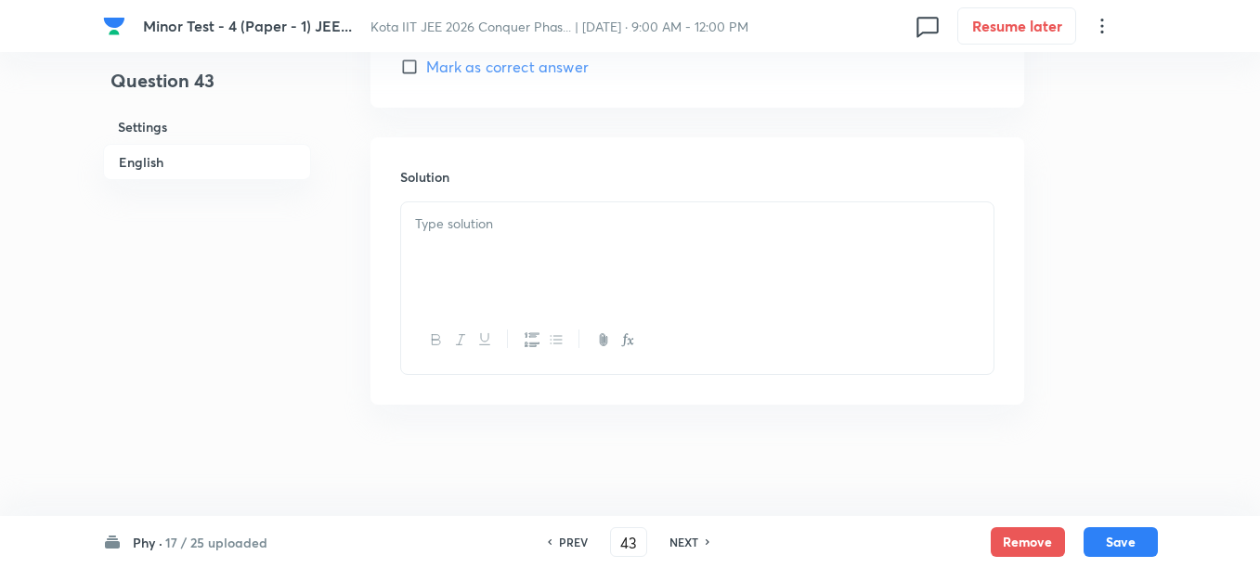
click at [489, 269] on div at bounding box center [697, 254] width 592 height 104
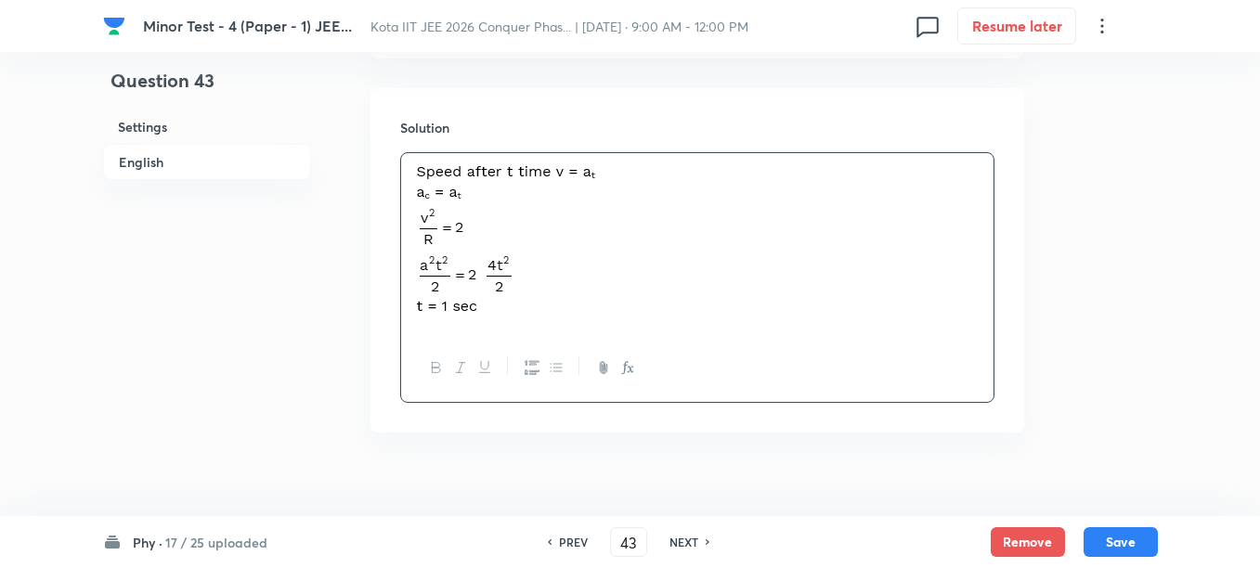
scroll to position [2023, 0]
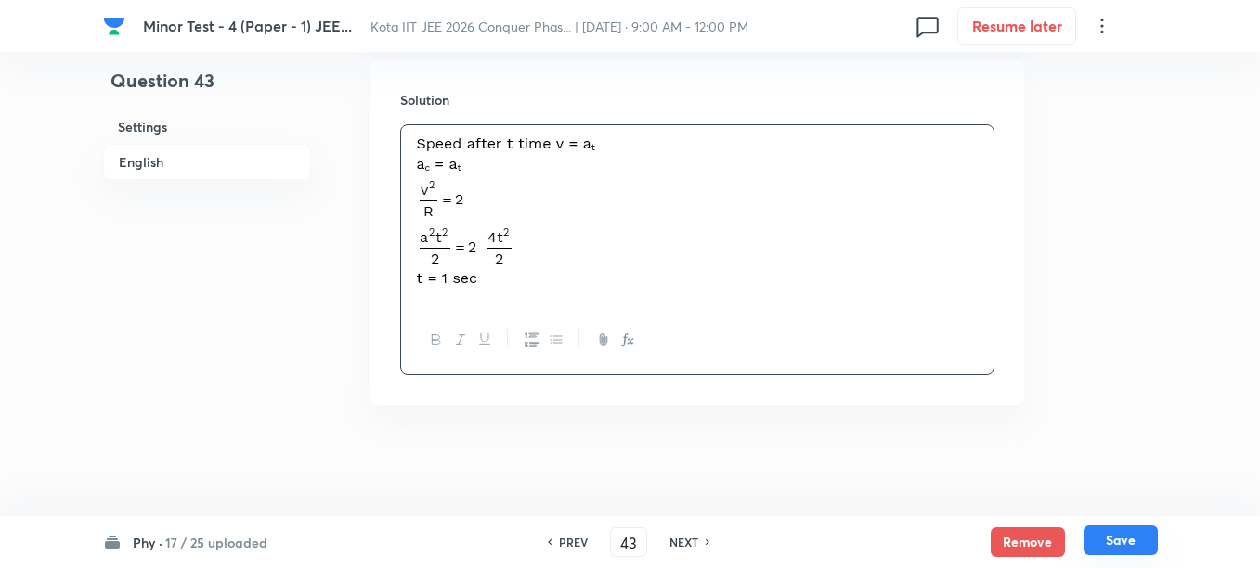
click at [1098, 535] on button "Save" at bounding box center [1120, 540] width 74 height 30
type input "44"
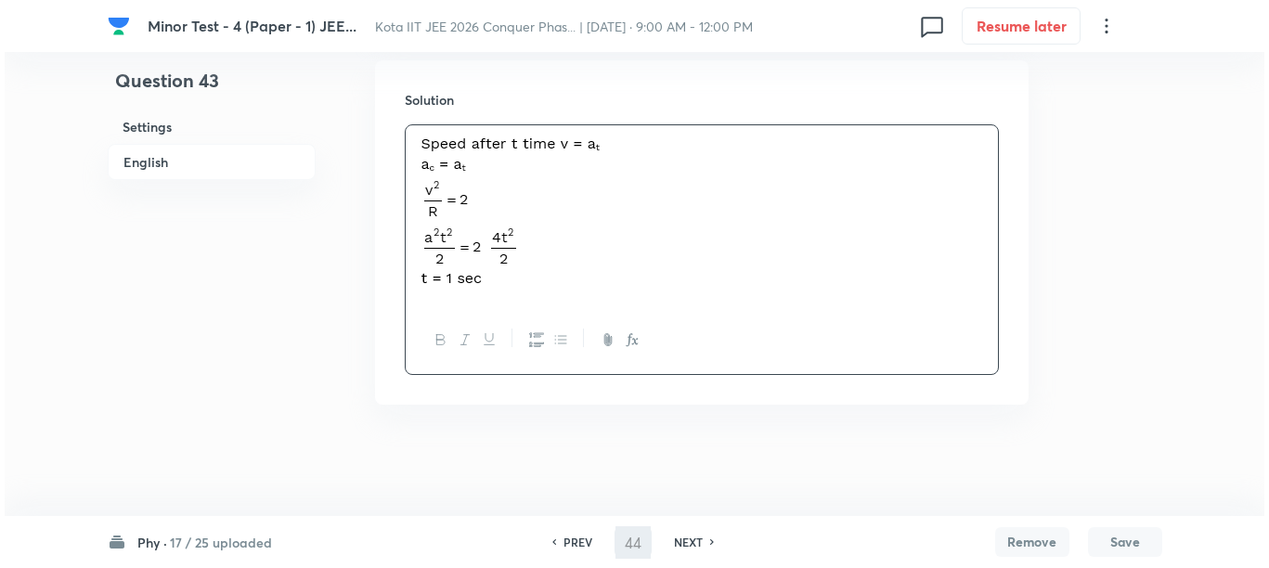
scroll to position [0, 0]
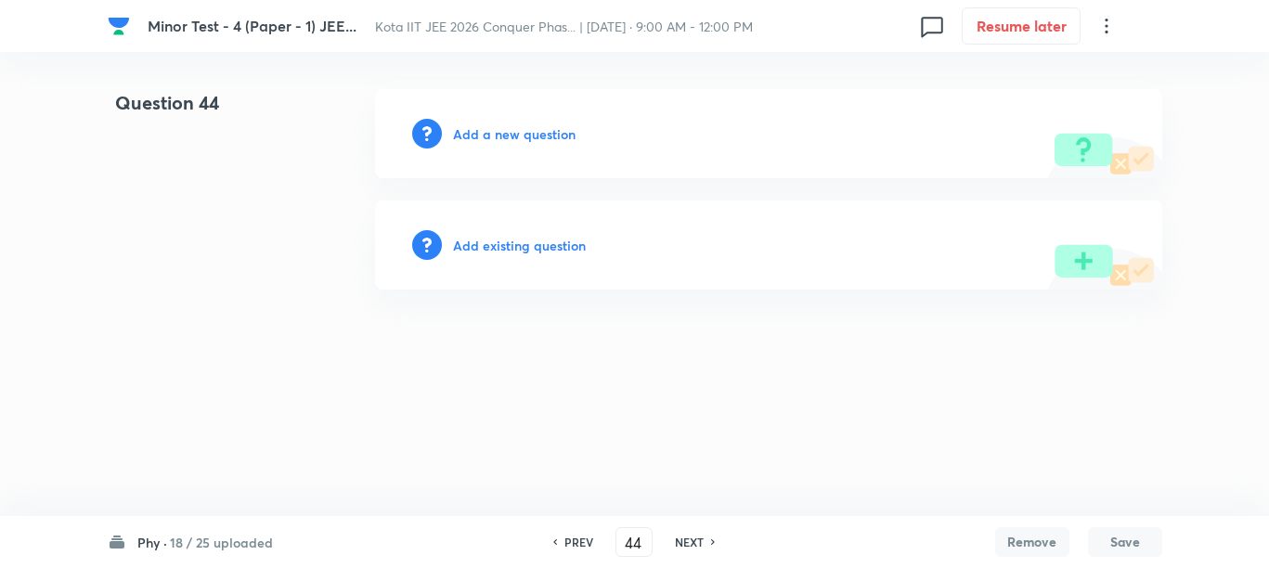
click at [481, 134] on h6 "Add a new question" at bounding box center [514, 133] width 123 height 19
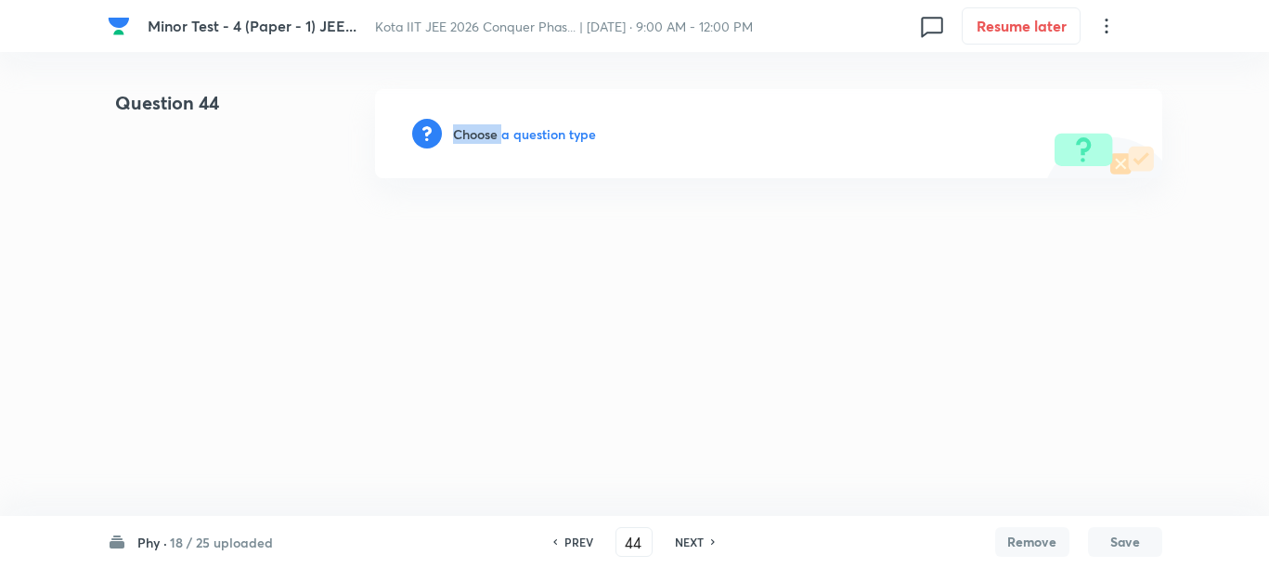
click at [481, 134] on h6 "Choose a question type" at bounding box center [524, 133] width 143 height 19
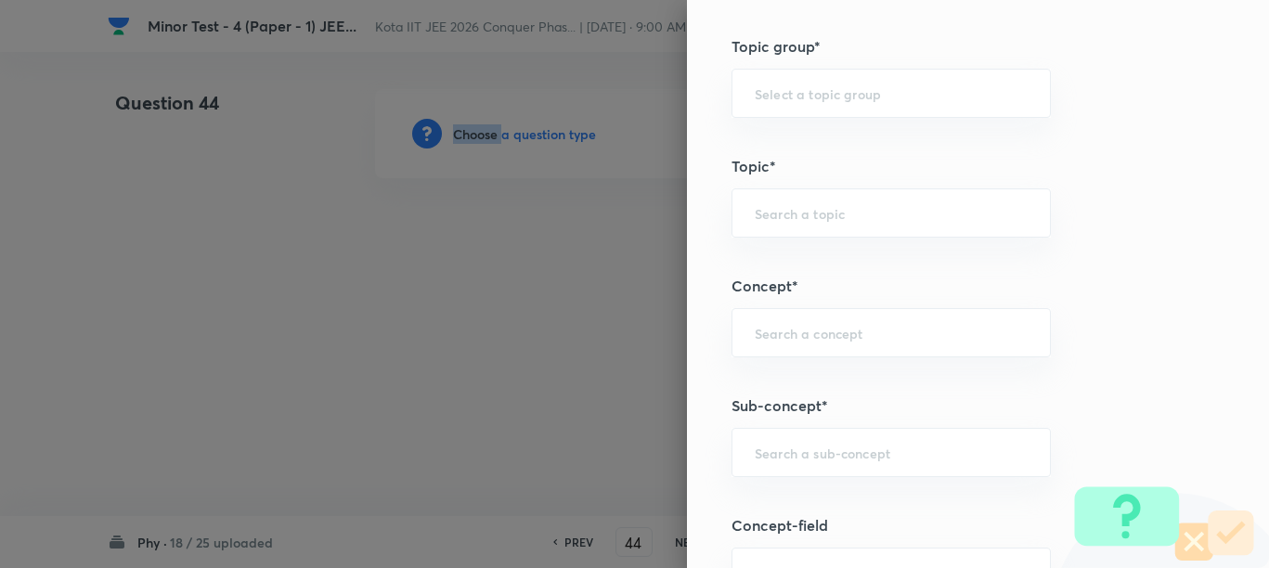
scroll to position [1160, 0]
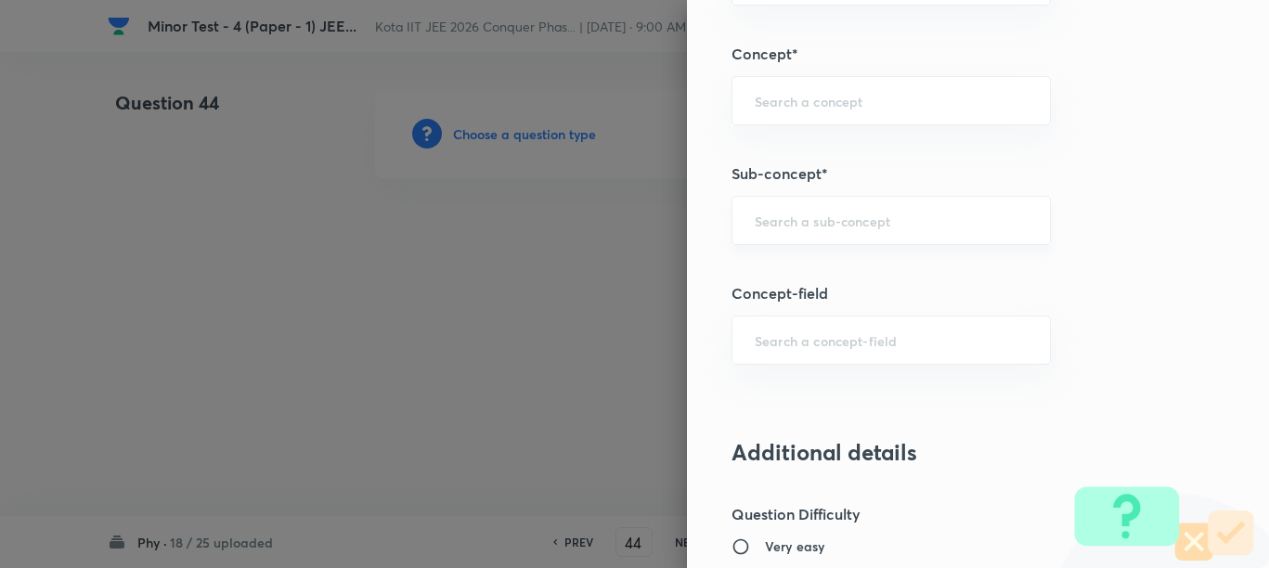
click at [772, 212] on input "text" at bounding box center [891, 221] width 273 height 18
paste input "Kinematics of Circular Motion"
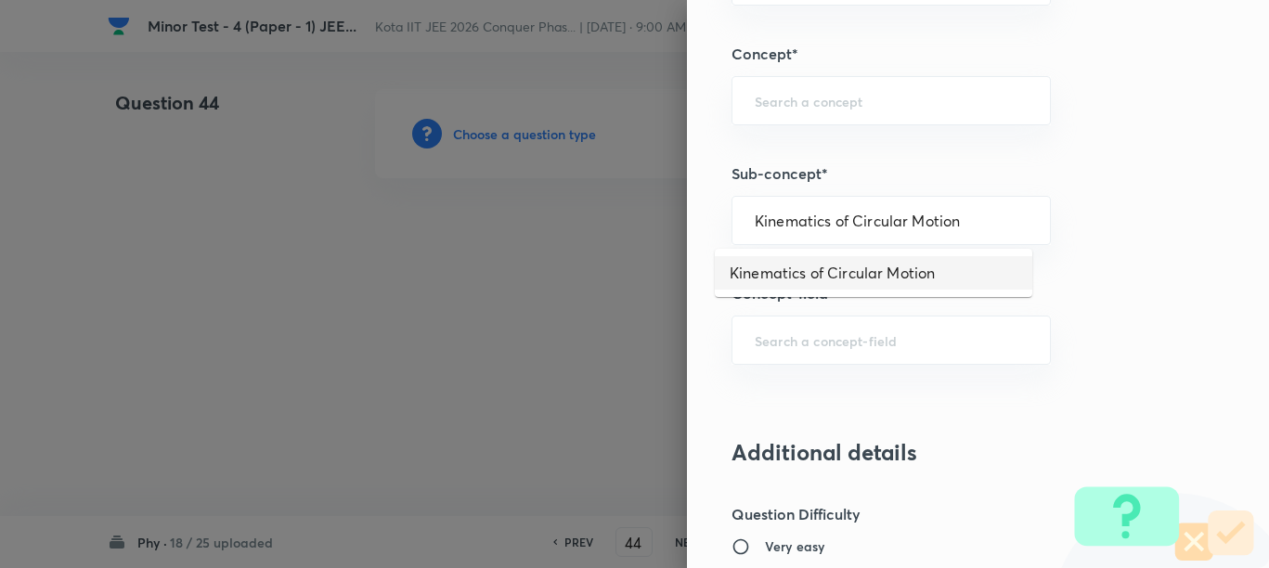
click at [801, 273] on li "Kinematics of Circular Motion" at bounding box center [873, 272] width 317 height 33
type input "Kinematics of Circular Motion"
type input "Physics"
type input "Mechanics"
type input "Circular Motion"
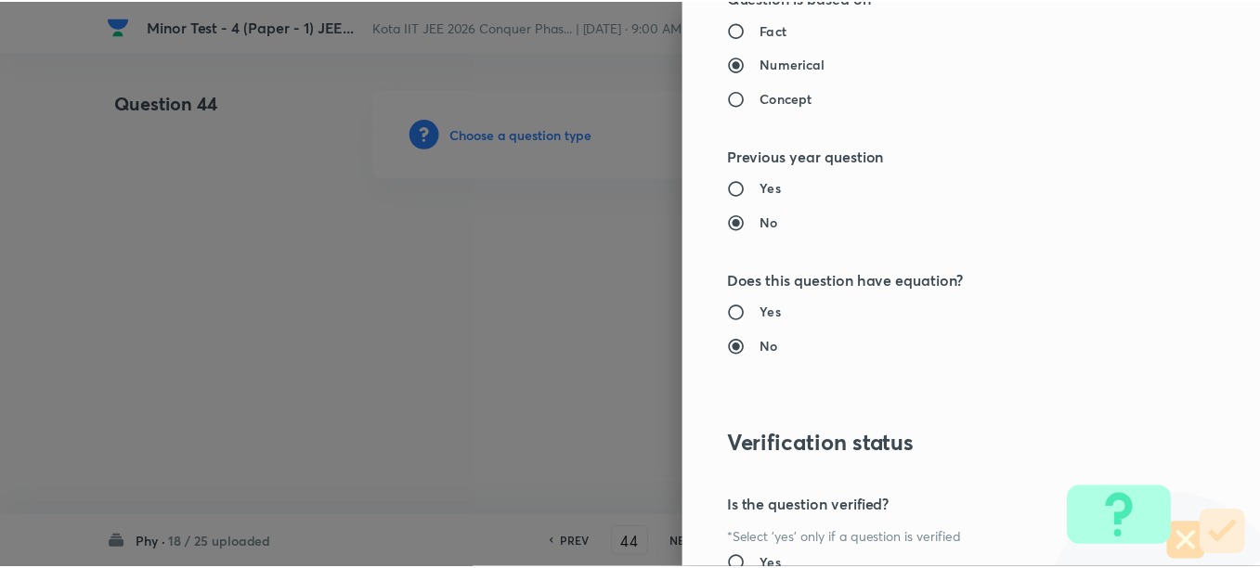
scroll to position [2087, 0]
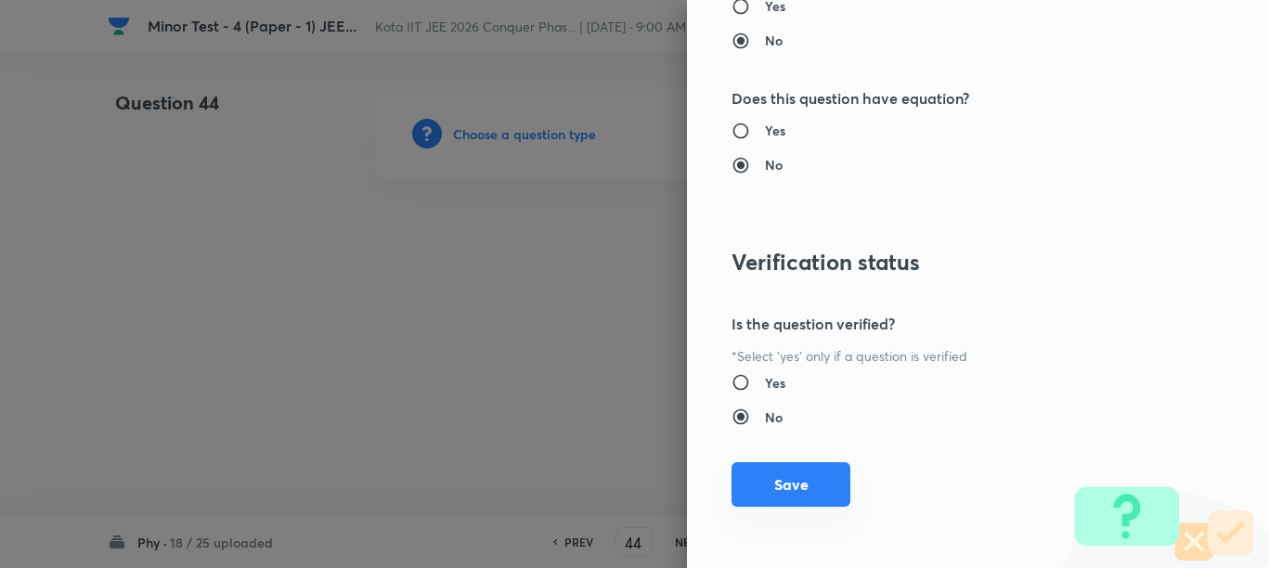
click at [788, 483] on button "Save" at bounding box center [790, 484] width 119 height 45
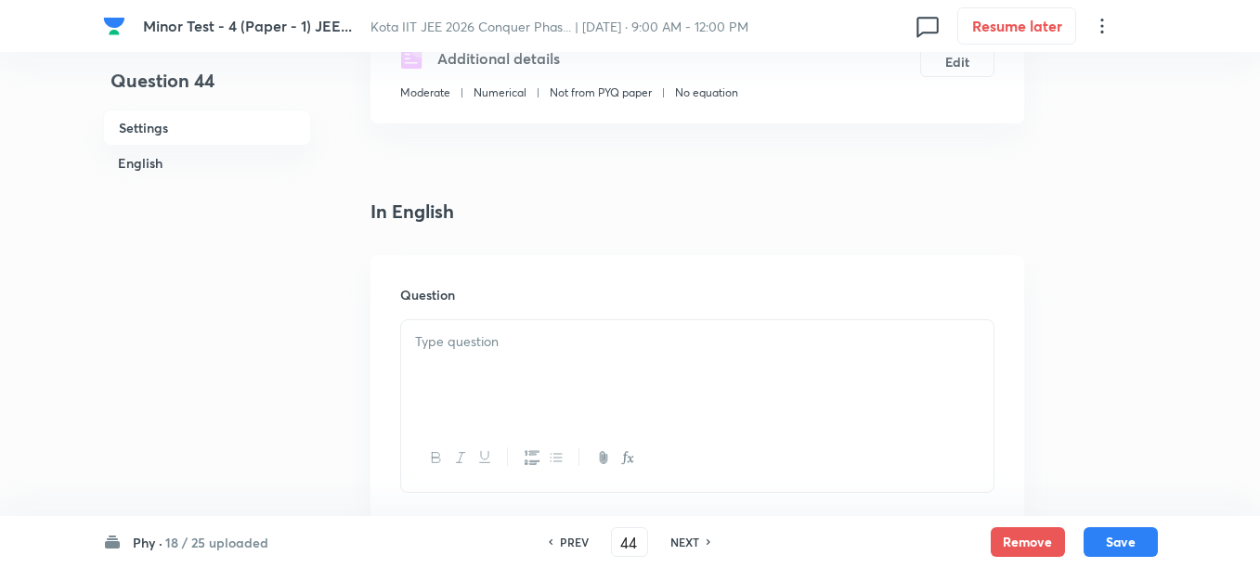
scroll to position [464, 0]
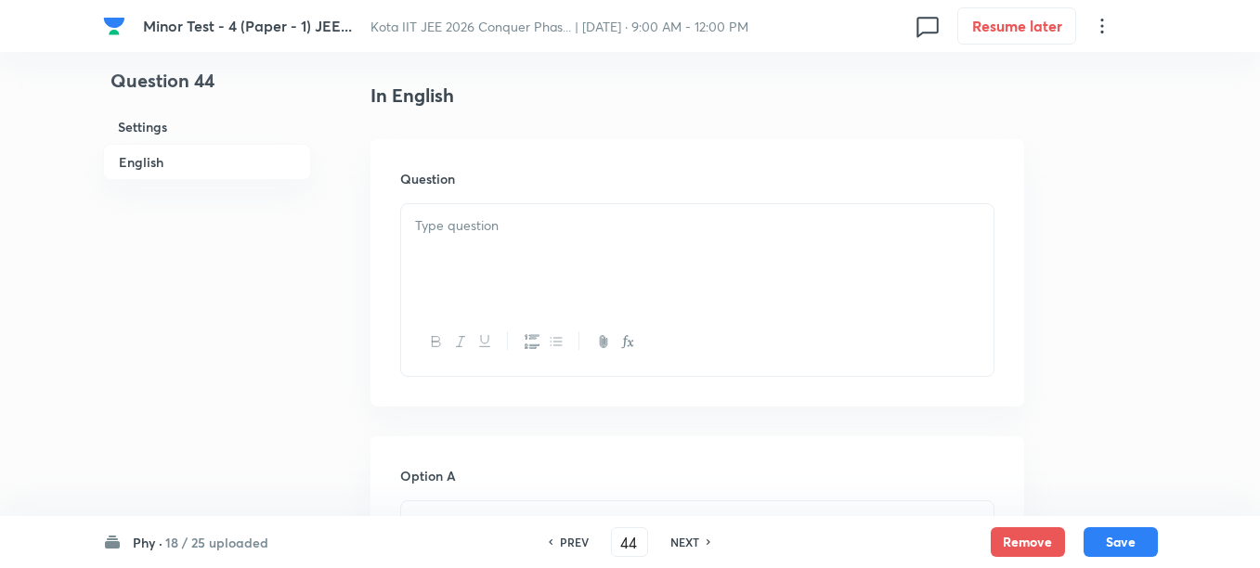
click at [589, 287] on div at bounding box center [697, 256] width 592 height 104
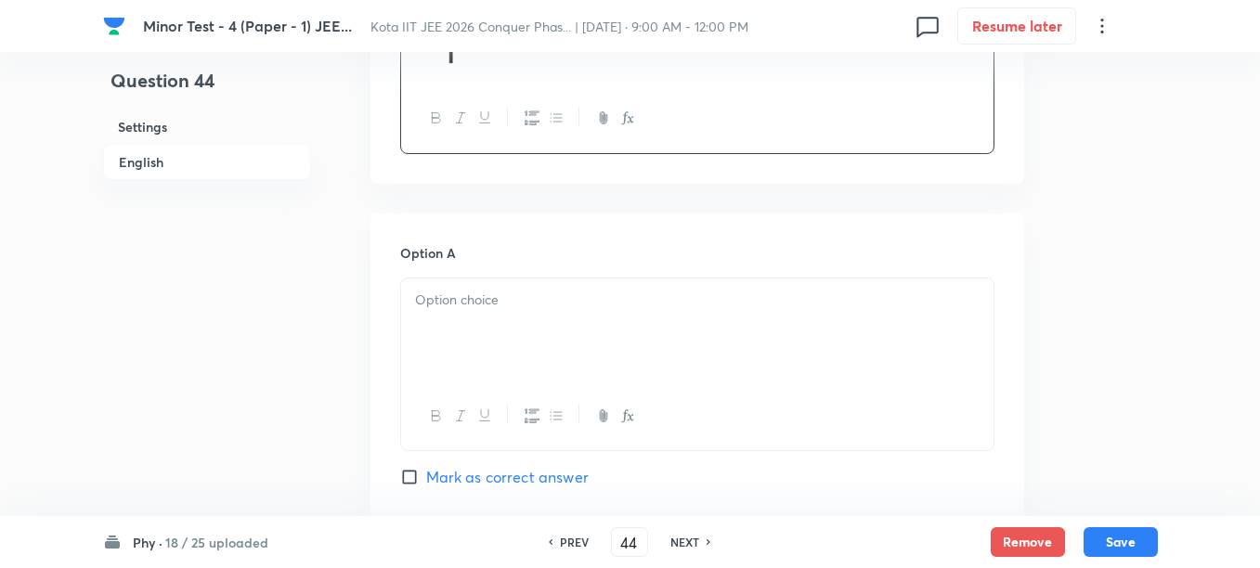
scroll to position [812, 0]
click at [602, 296] on p at bounding box center [697, 297] width 564 height 21
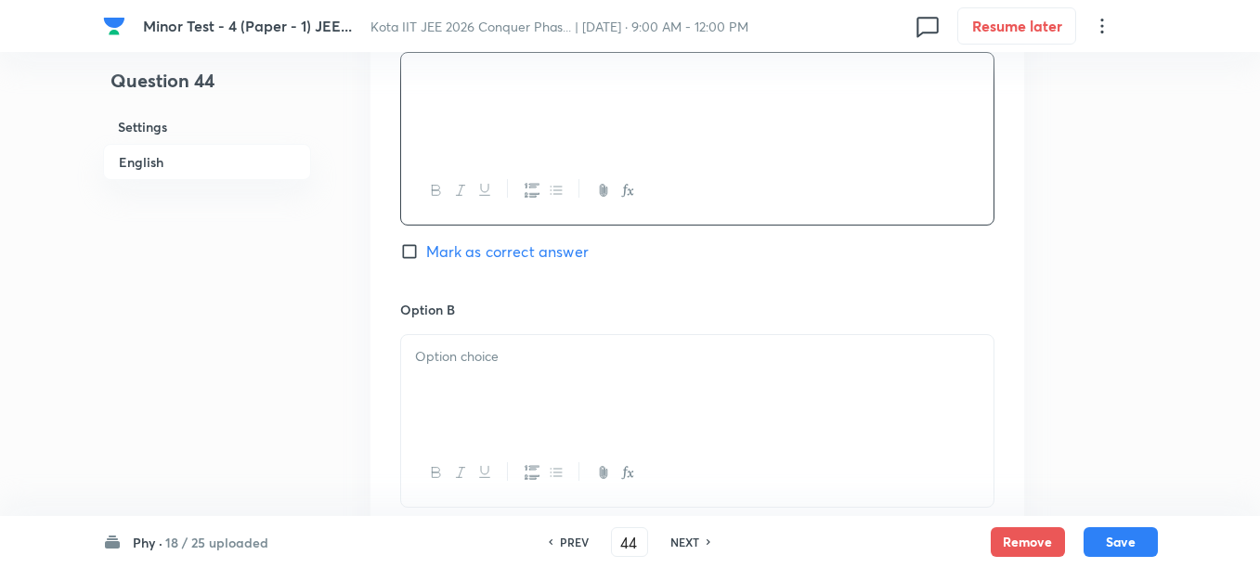
scroll to position [1044, 0]
click at [480, 369] on div at bounding box center [697, 378] width 592 height 104
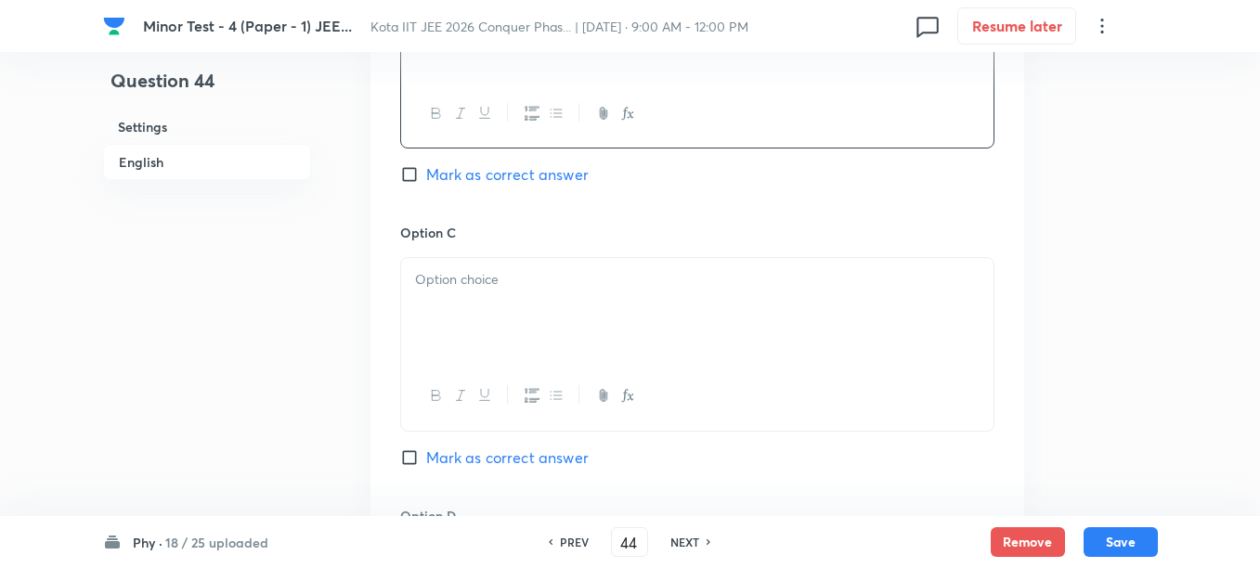
scroll to position [1392, 0]
click at [509, 321] on div at bounding box center [697, 312] width 592 height 104
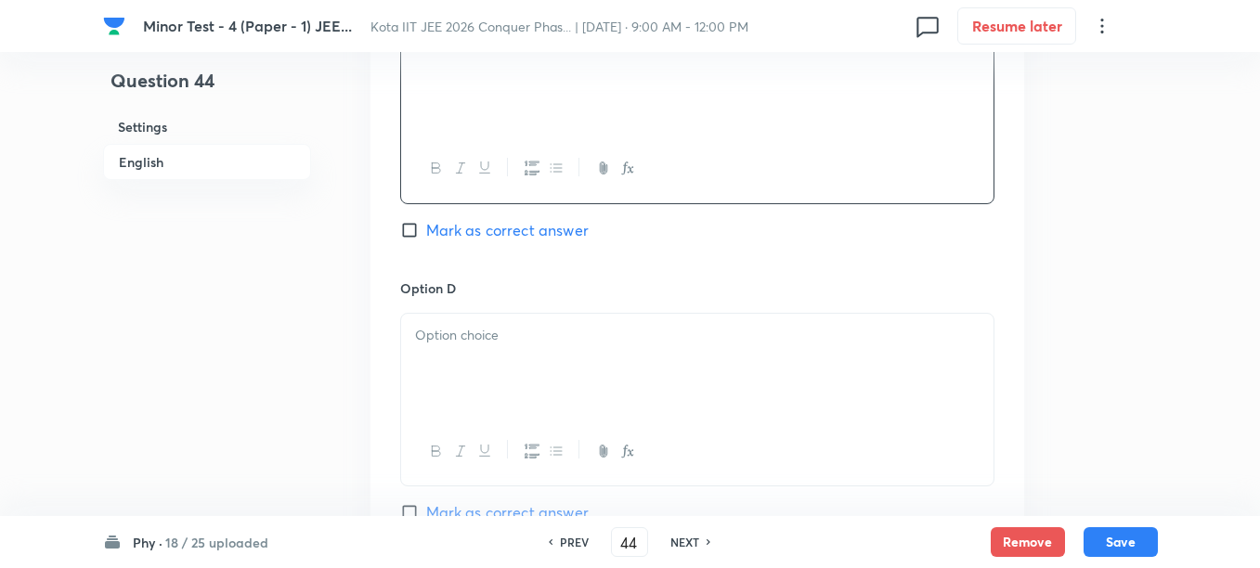
scroll to position [1624, 0]
click at [502, 371] on div at bounding box center [697, 363] width 592 height 104
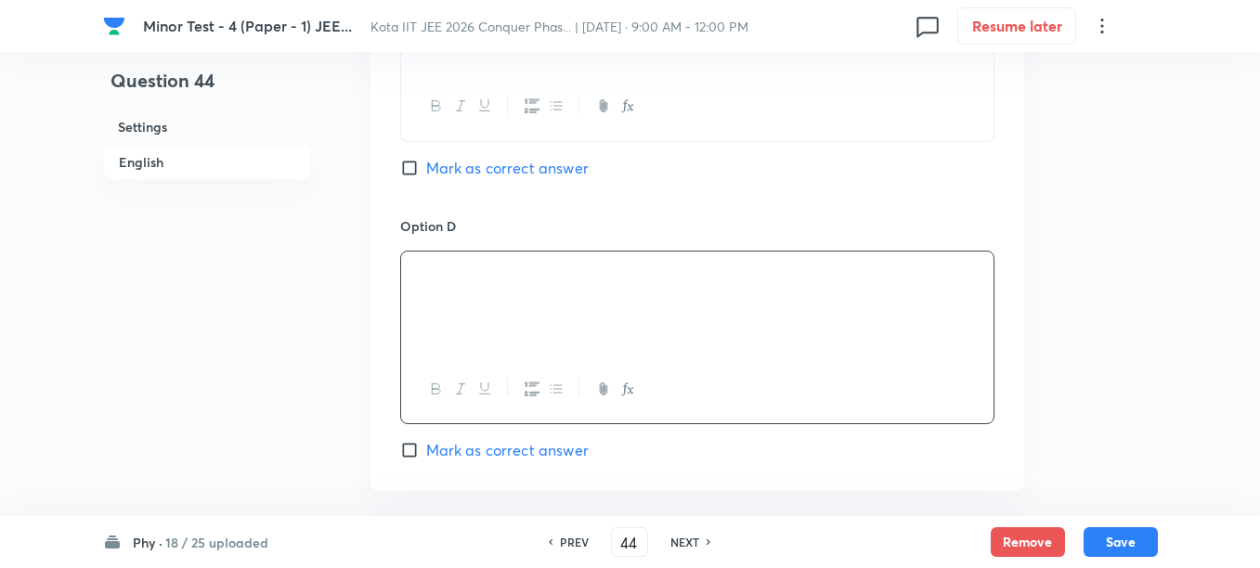
scroll to position [1741, 0]
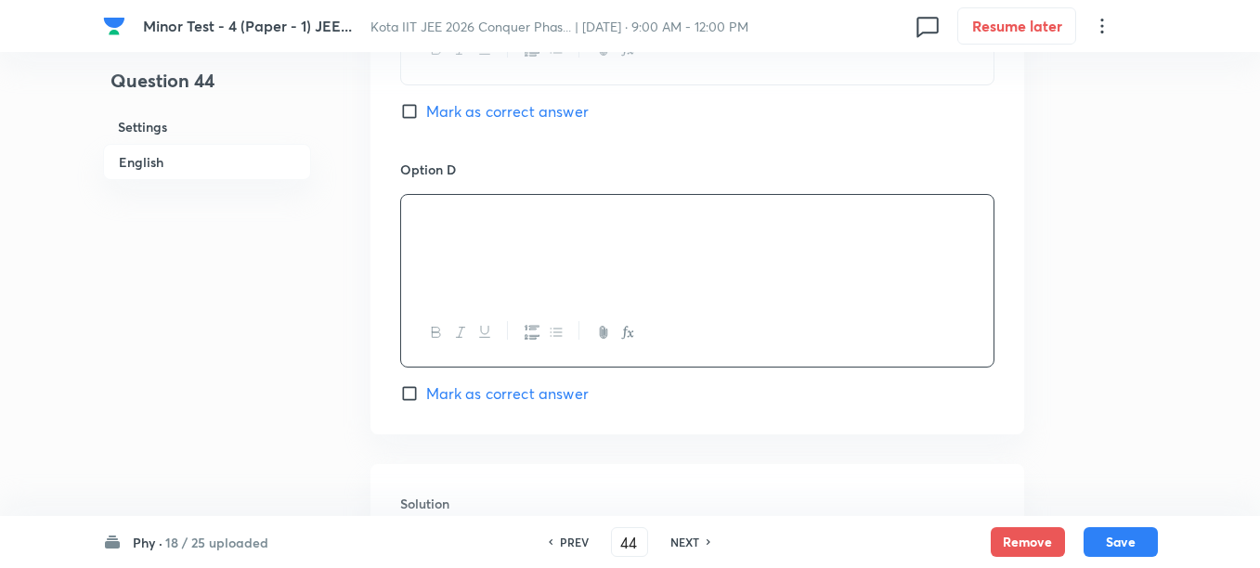
click at [465, 396] on span "Mark as correct answer" at bounding box center [507, 393] width 162 height 22
click at [426, 396] on input "Mark as correct answer" at bounding box center [413, 393] width 26 height 19
checkbox input "true"
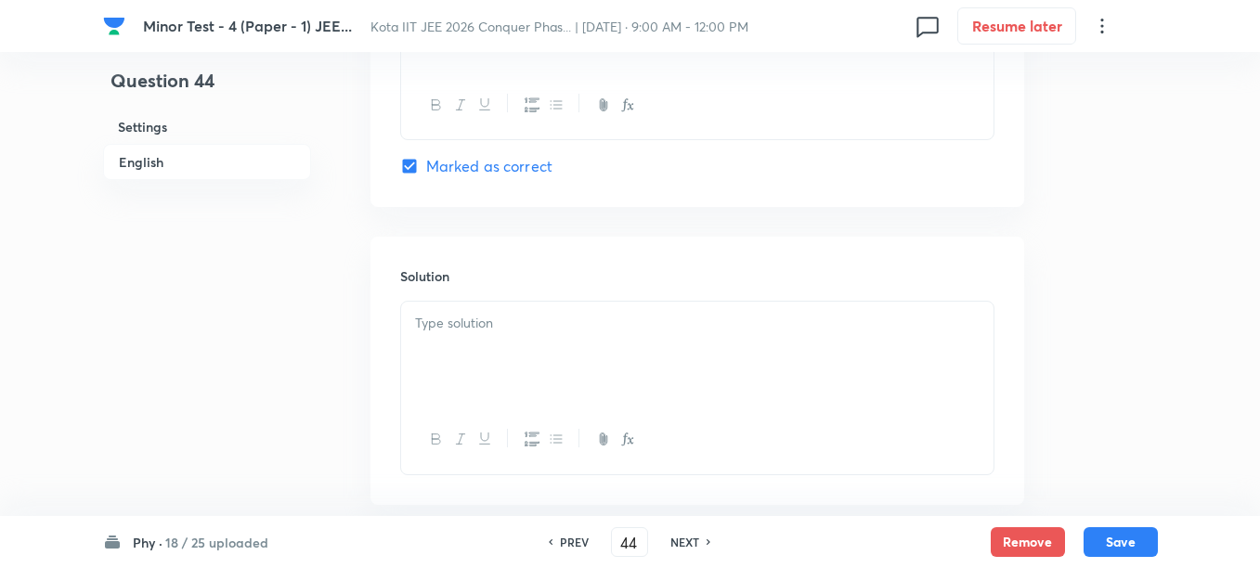
scroll to position [1973, 0]
click at [517, 347] on div at bounding box center [697, 349] width 592 height 104
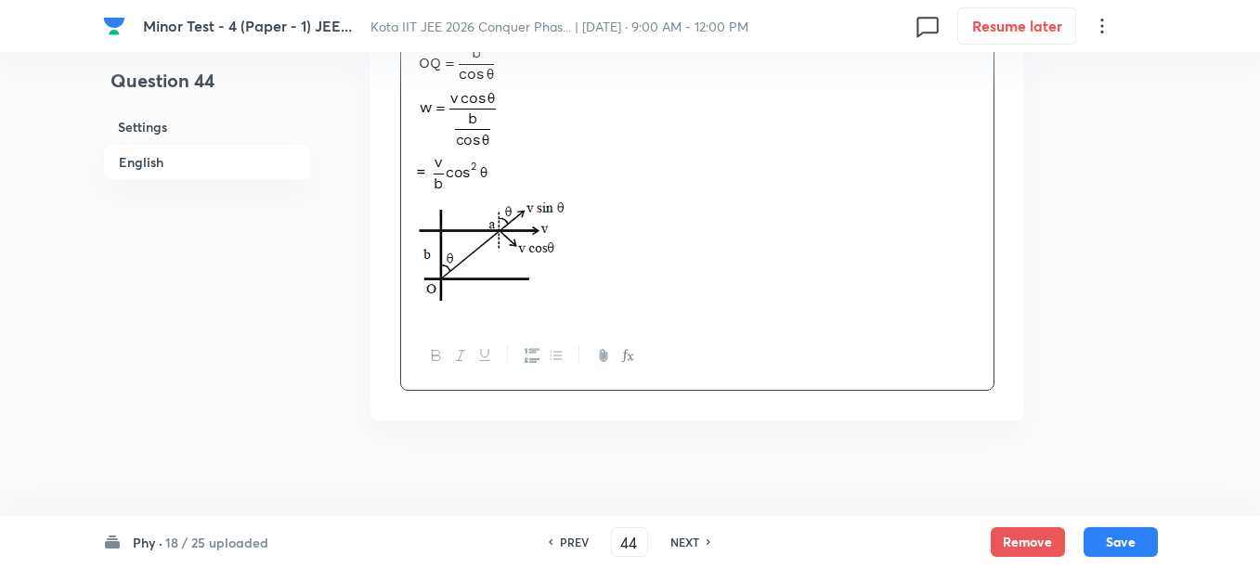
scroll to position [2253, 0]
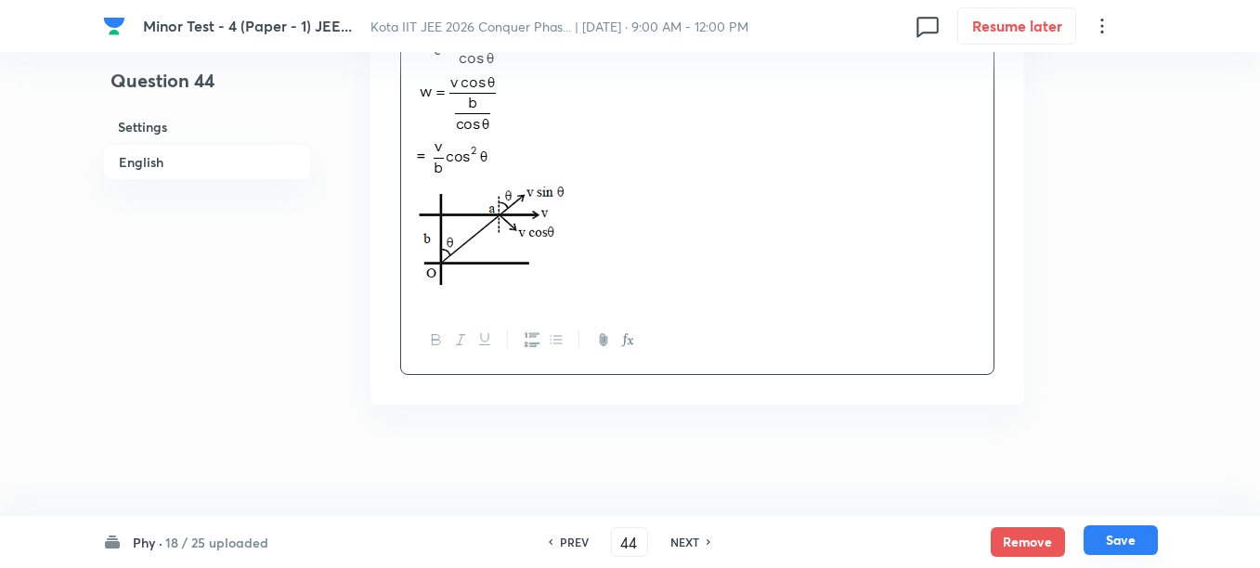
click at [1139, 544] on button "Save" at bounding box center [1120, 540] width 74 height 30
type input "45"
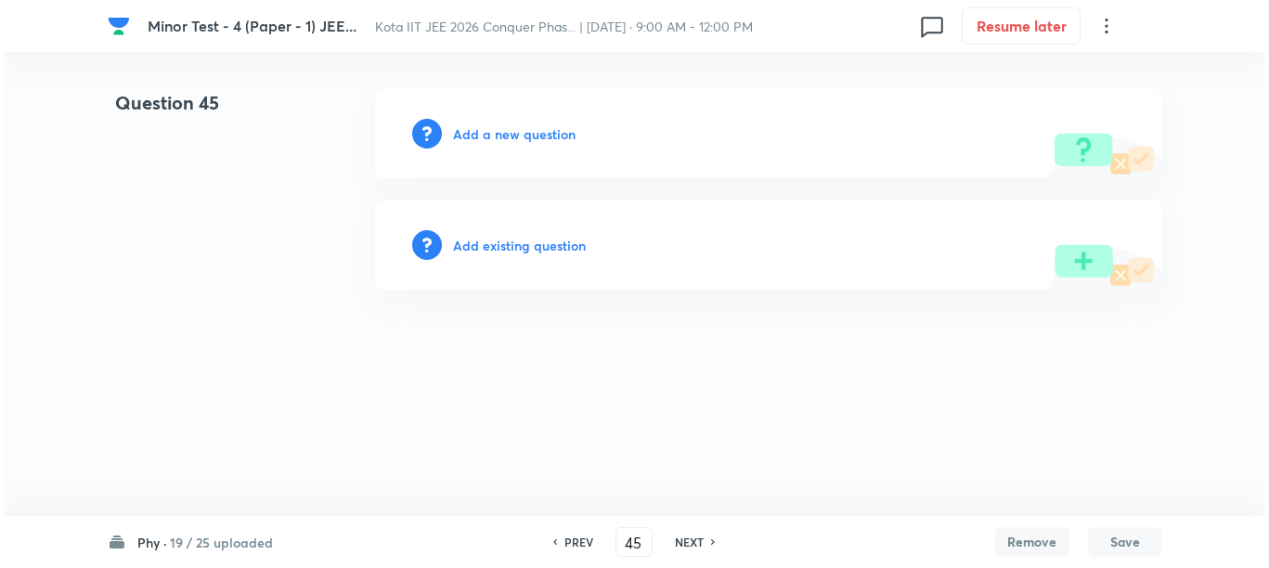
scroll to position [0, 0]
click at [479, 136] on h6 "Add a new question" at bounding box center [514, 133] width 123 height 19
click at [479, 136] on h6 "Choose a question type" at bounding box center [524, 133] width 143 height 19
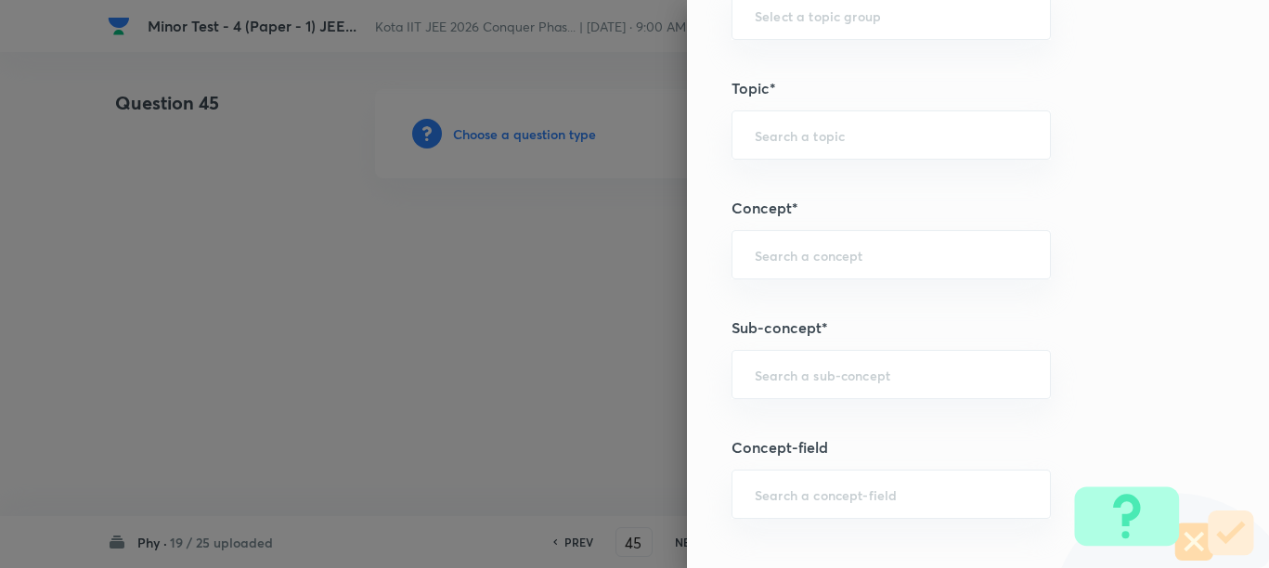
scroll to position [1044, 0]
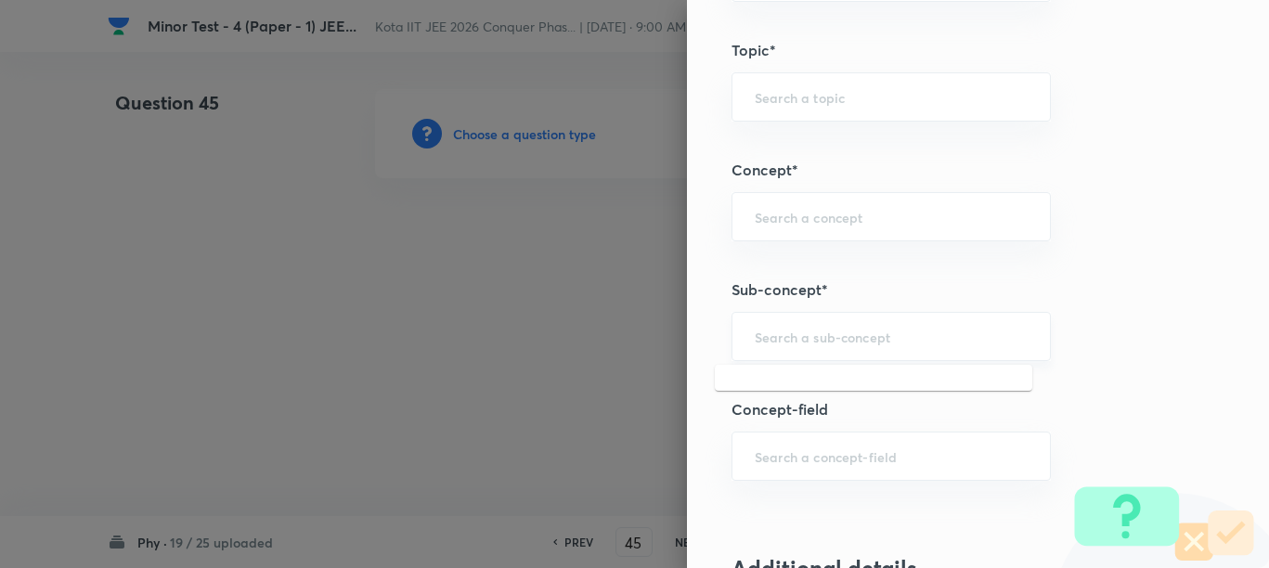
click at [796, 343] on input "text" at bounding box center [891, 337] width 273 height 18
paste input "Concept of Force"
click at [814, 391] on li "Concept of Force" at bounding box center [873, 388] width 317 height 33
type input "Concept of Force"
type input "Physics"
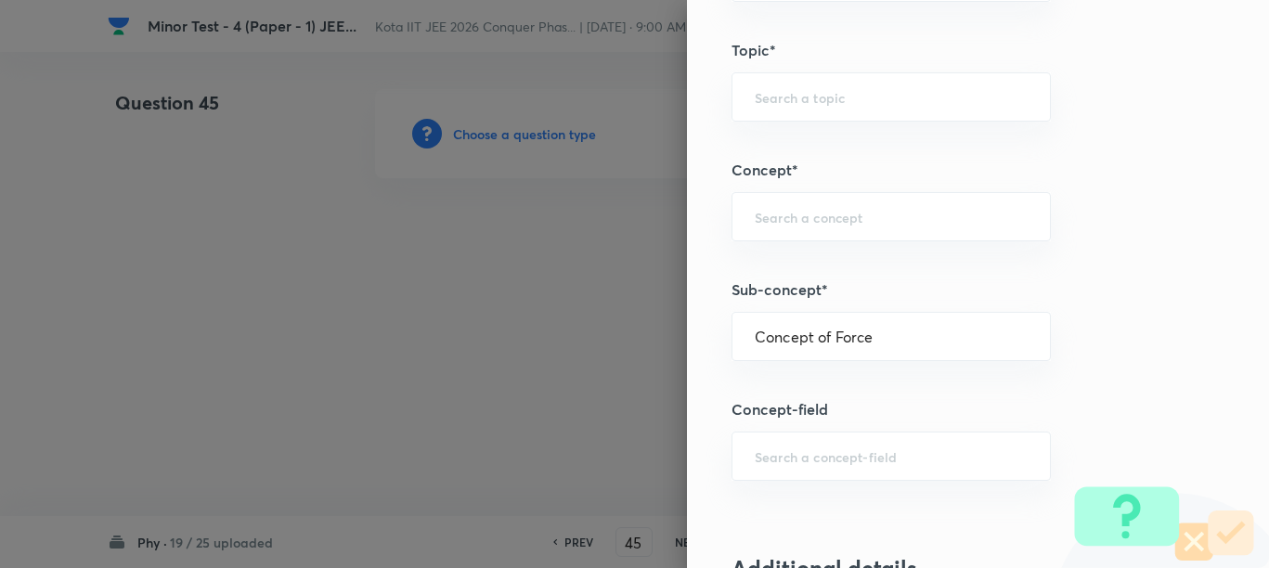
type input "Mechanics"
type input "Laws of Motion & Friction"
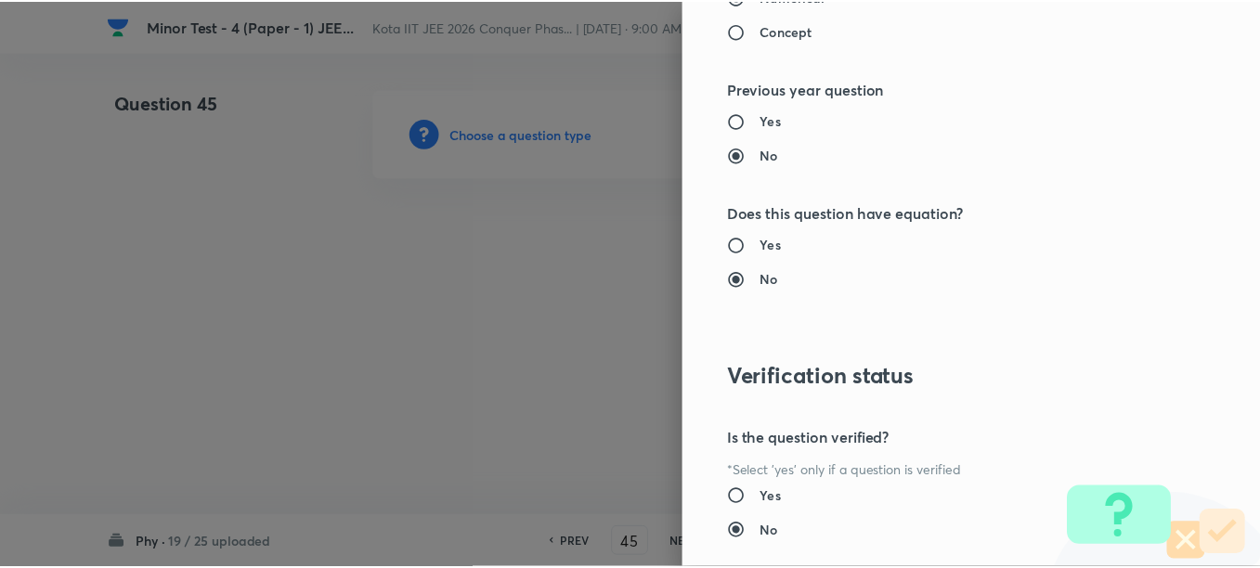
scroll to position [2087, 0]
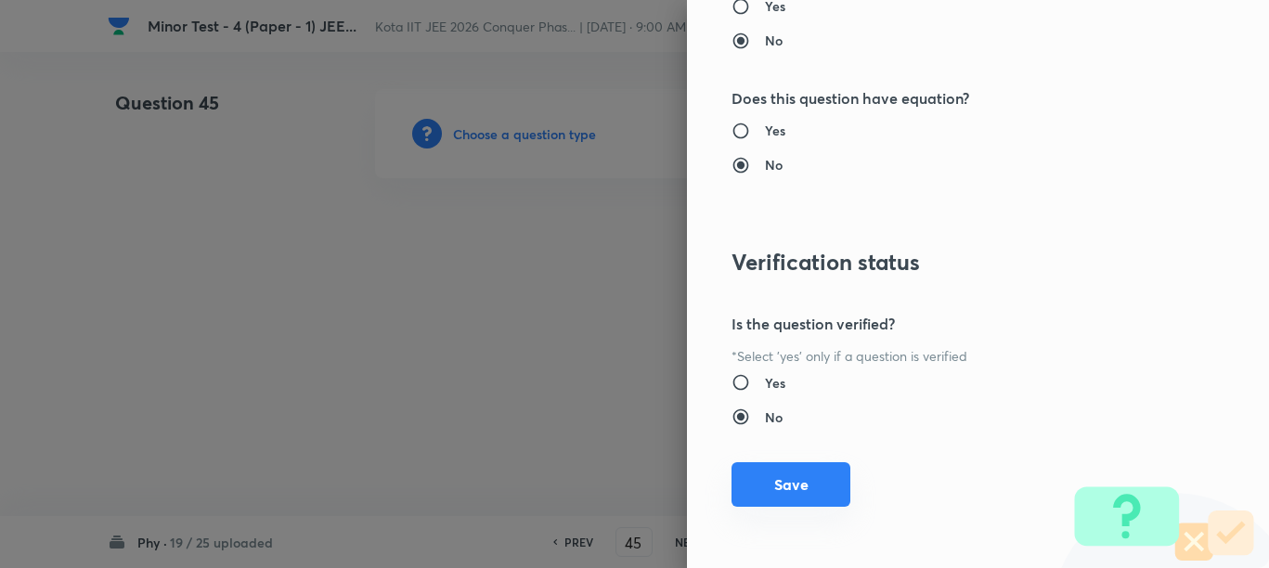
click at [795, 492] on button "Save" at bounding box center [790, 484] width 119 height 45
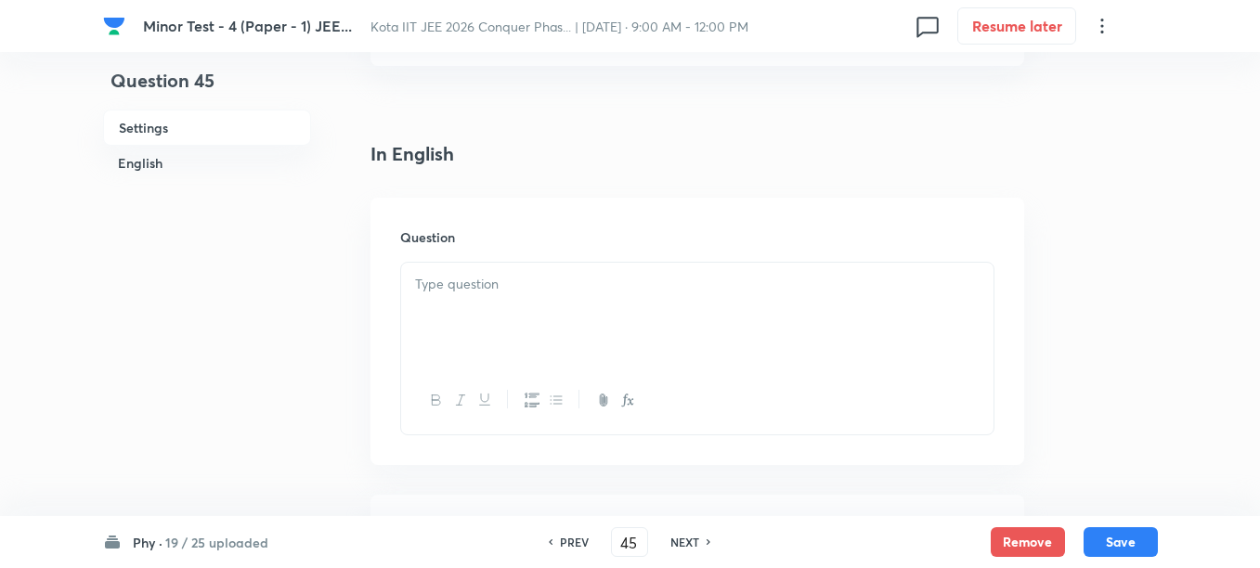
scroll to position [464, 0]
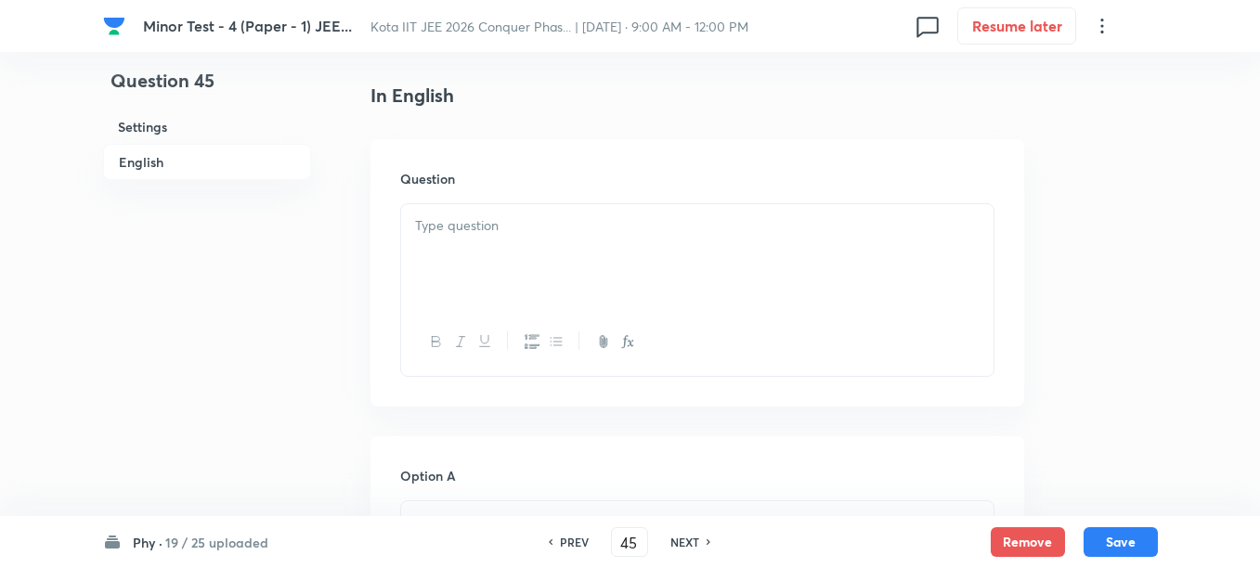
click at [641, 297] on div at bounding box center [697, 256] width 592 height 104
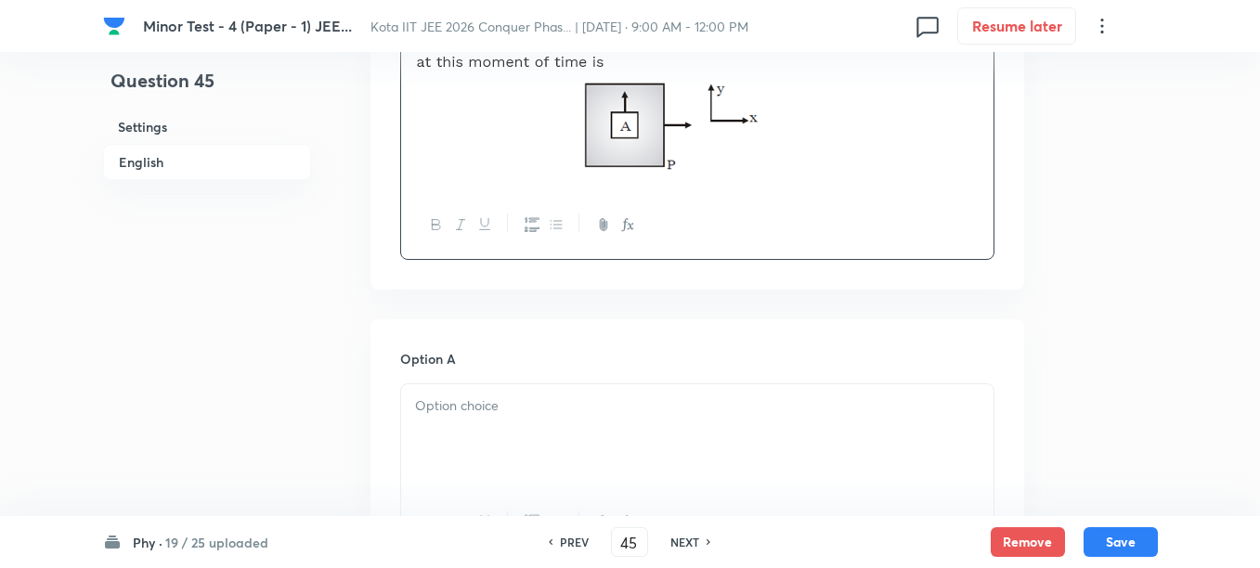
scroll to position [928, 0]
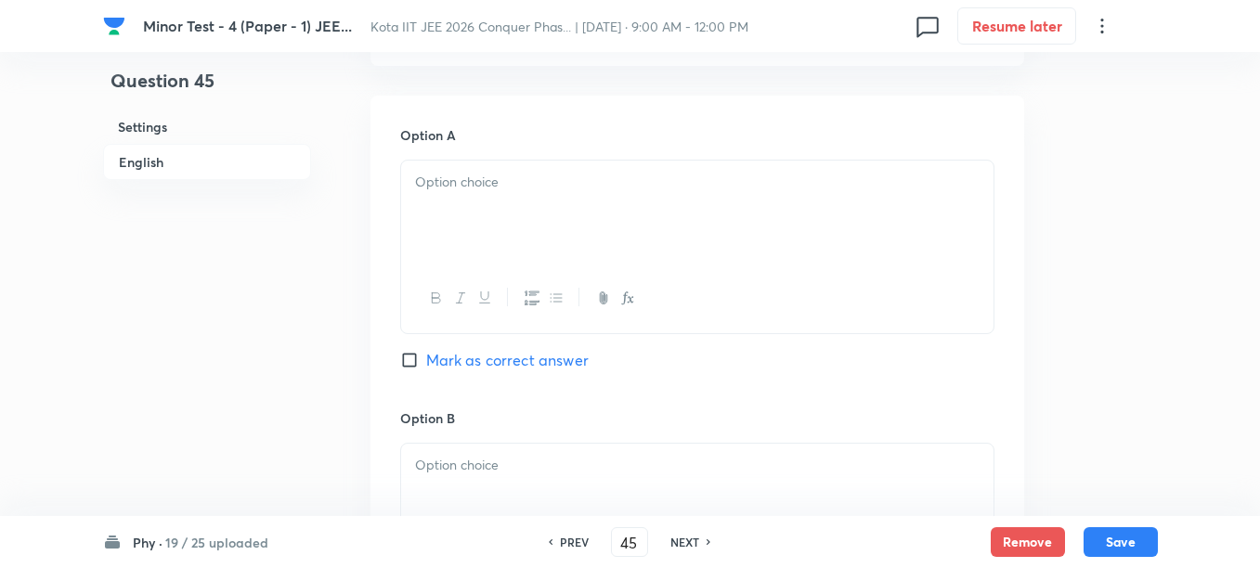
click at [611, 234] on div at bounding box center [697, 213] width 592 height 104
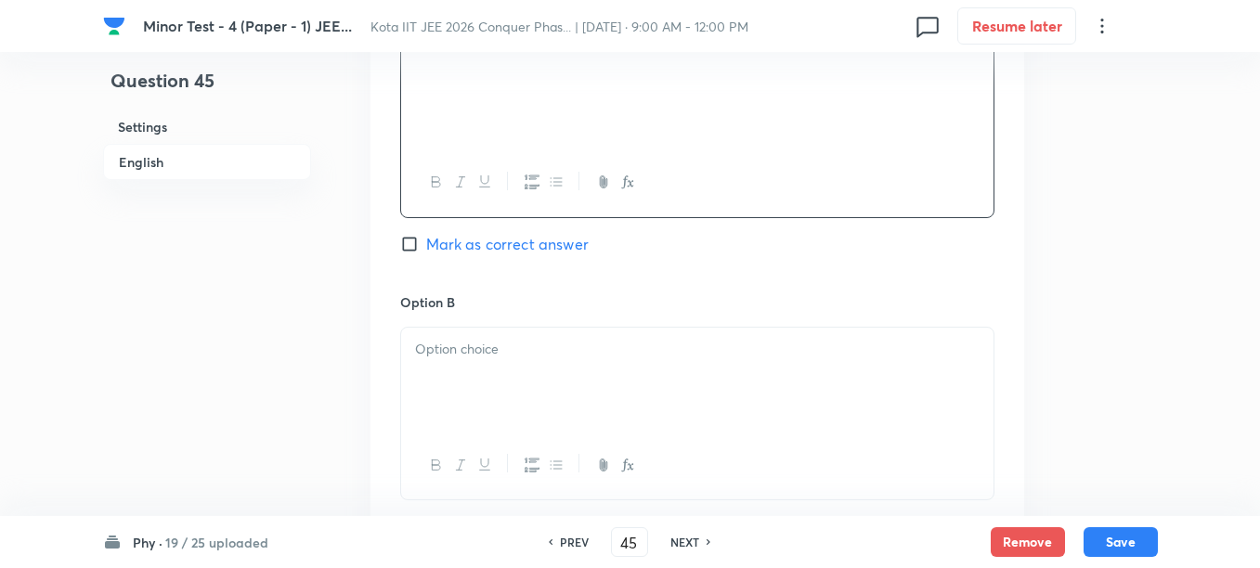
scroll to position [1160, 0]
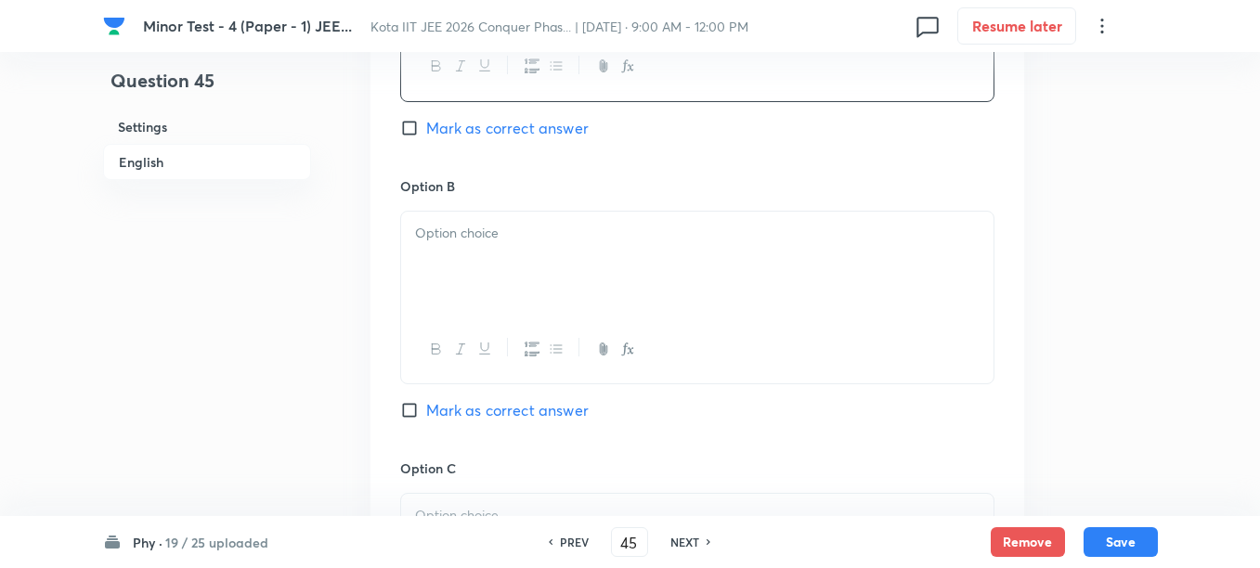
click at [507, 268] on div at bounding box center [697, 264] width 592 height 104
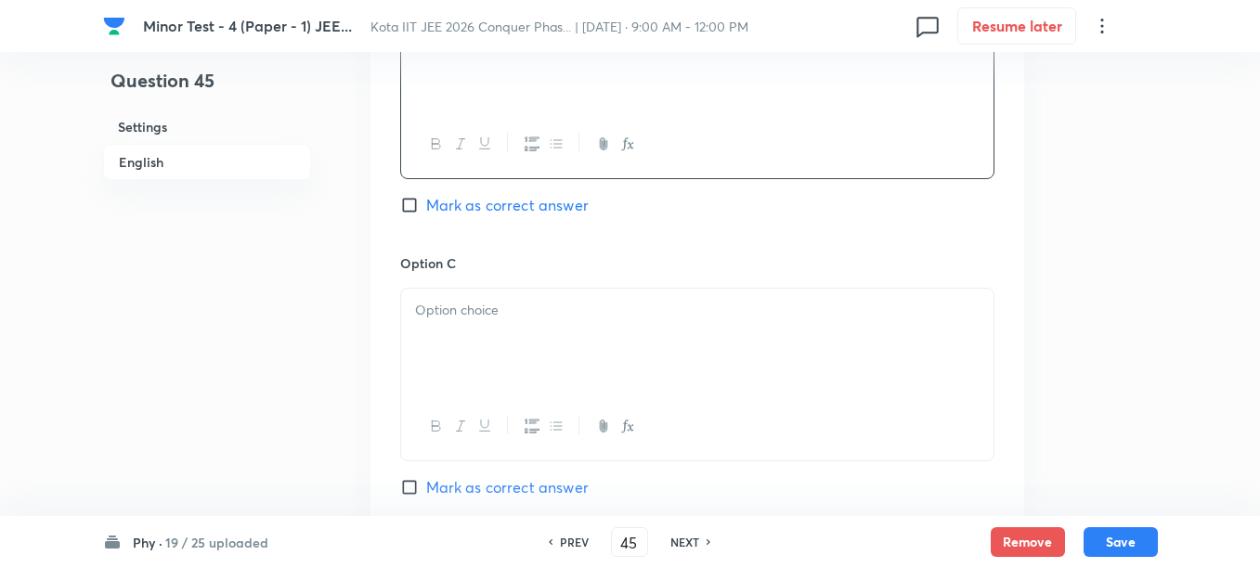
scroll to position [1392, 0]
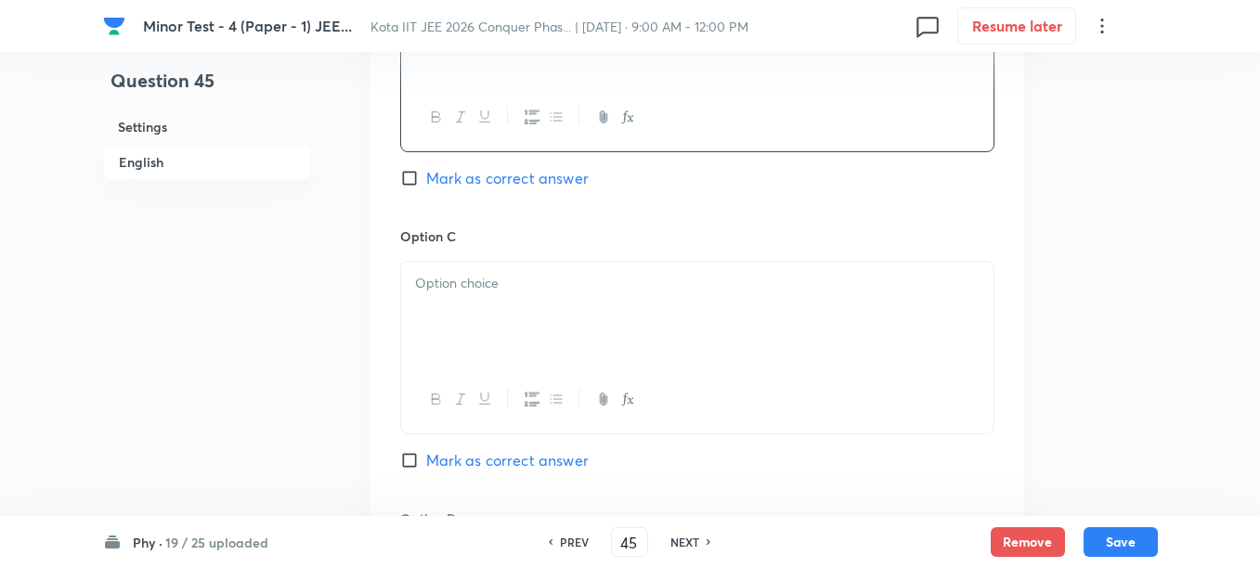
click at [511, 298] on div at bounding box center [697, 314] width 592 height 104
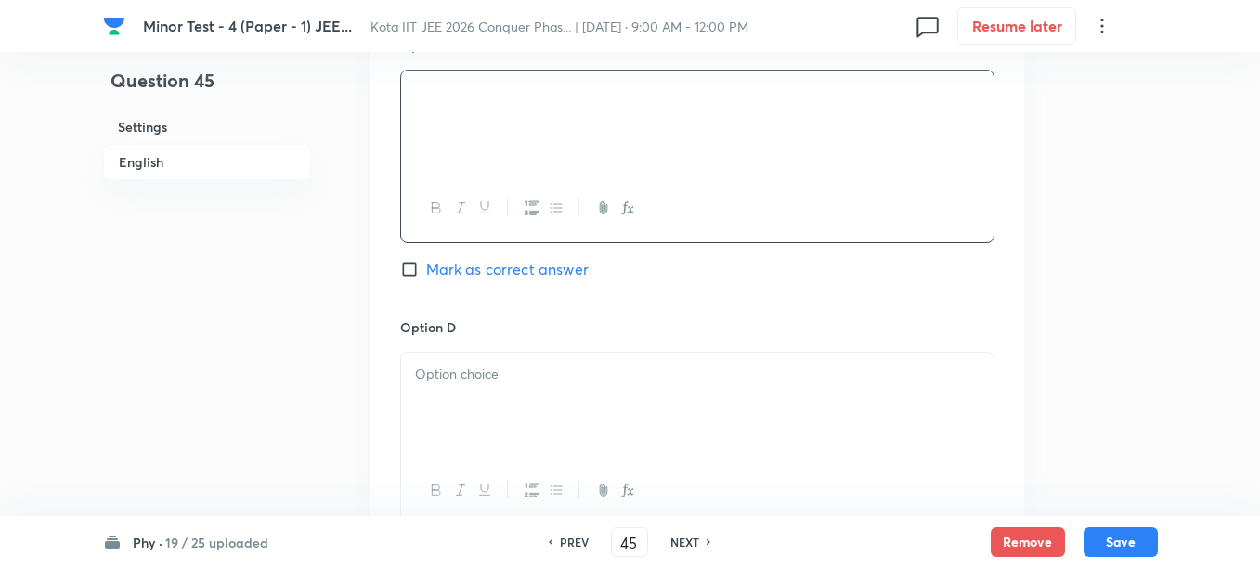
scroll to position [1624, 0]
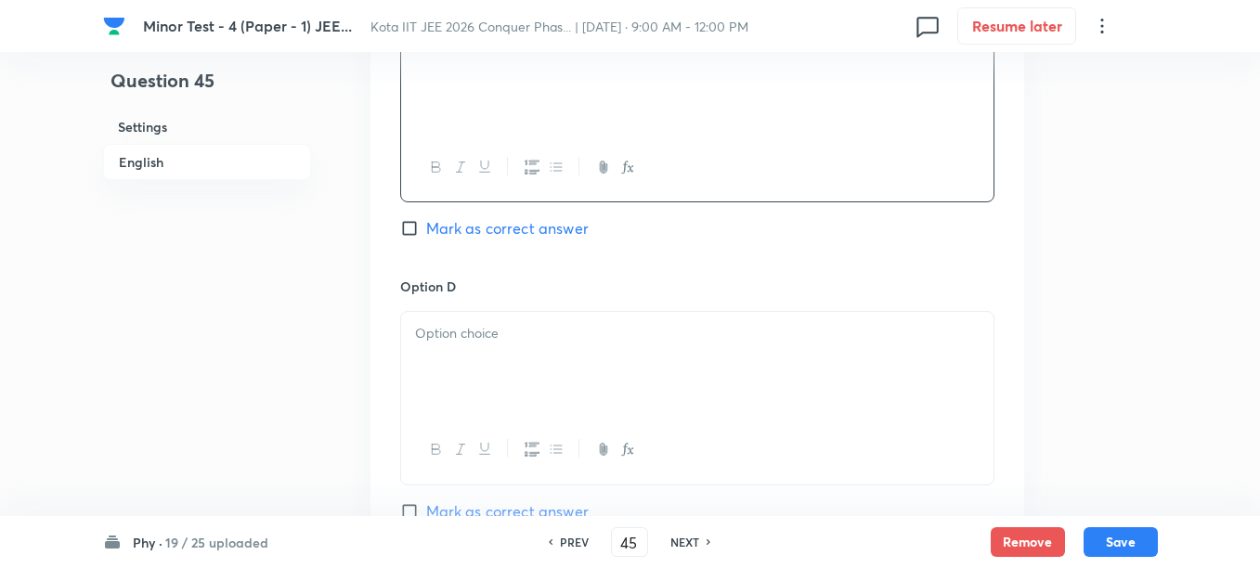
click at [507, 347] on div at bounding box center [697, 364] width 592 height 104
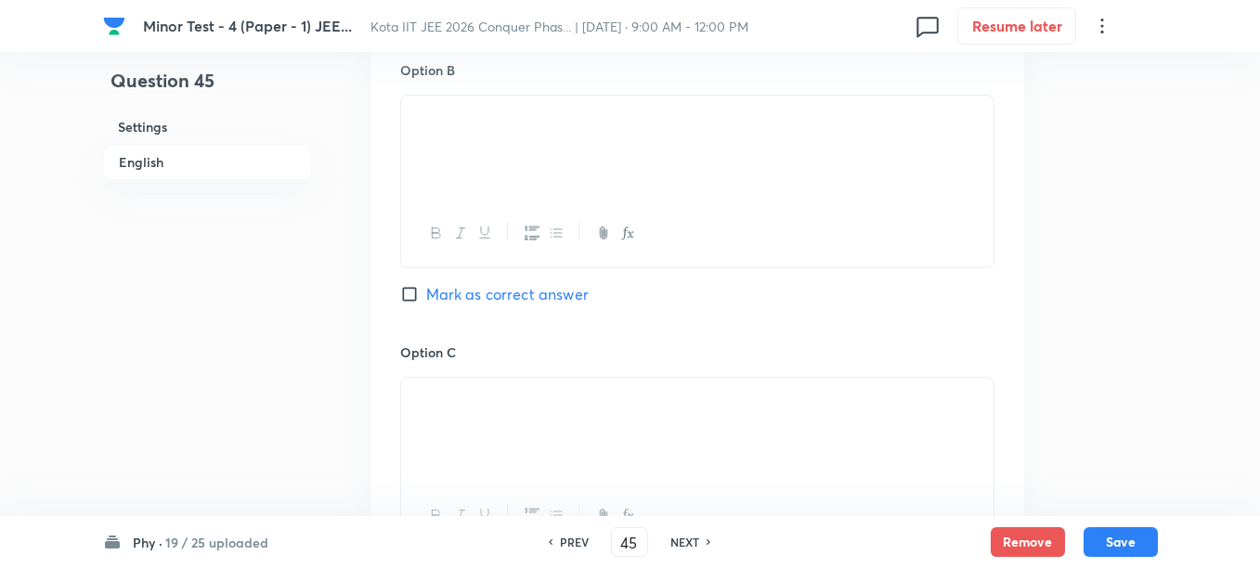
click at [481, 296] on span "Mark as correct answer" at bounding box center [507, 294] width 162 height 22
click at [426, 296] on input "Mark as correct answer" at bounding box center [413, 294] width 26 height 19
checkbox input "true"
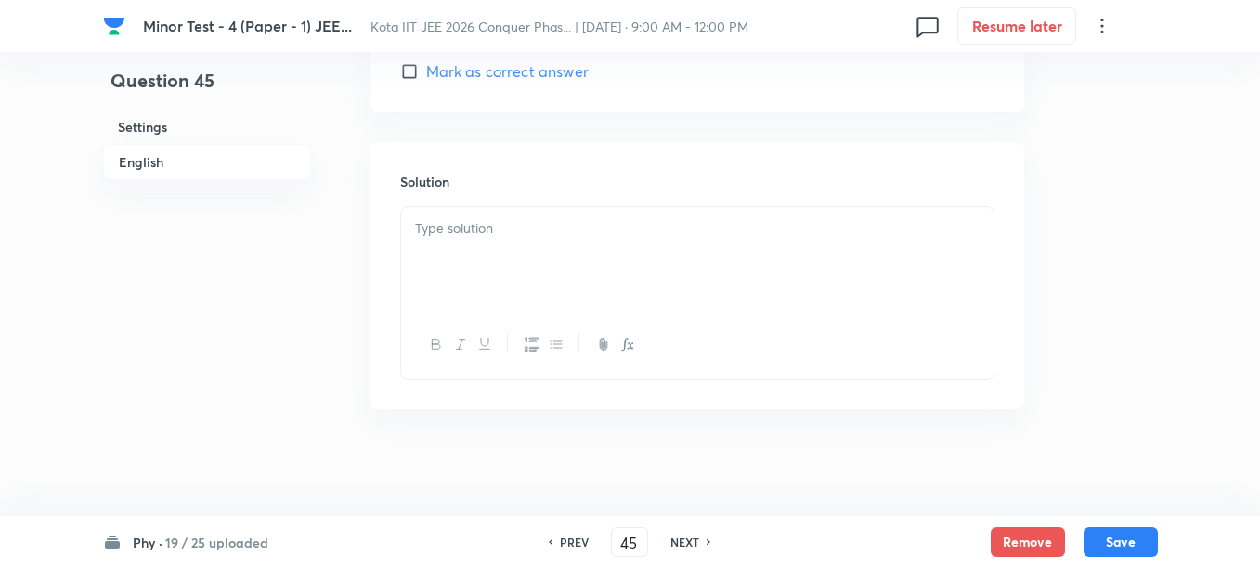
scroll to position [2069, 0]
click at [540, 268] on div at bounding box center [697, 254] width 592 height 104
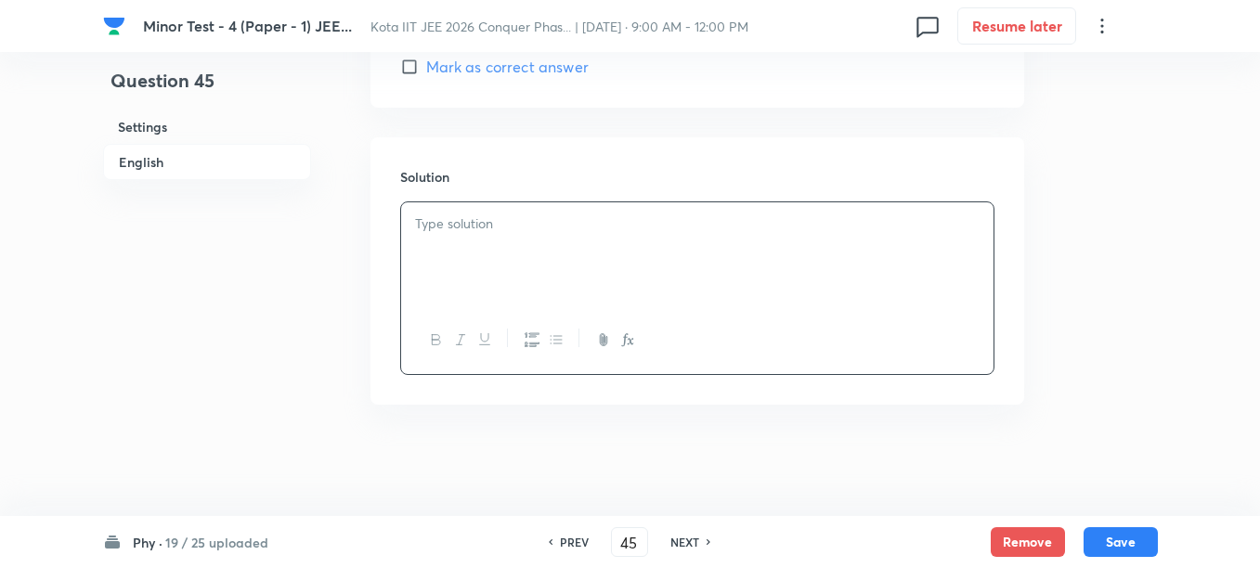
click at [542, 262] on div at bounding box center [697, 254] width 592 height 104
click at [1122, 542] on button "Save" at bounding box center [1120, 540] width 74 height 30
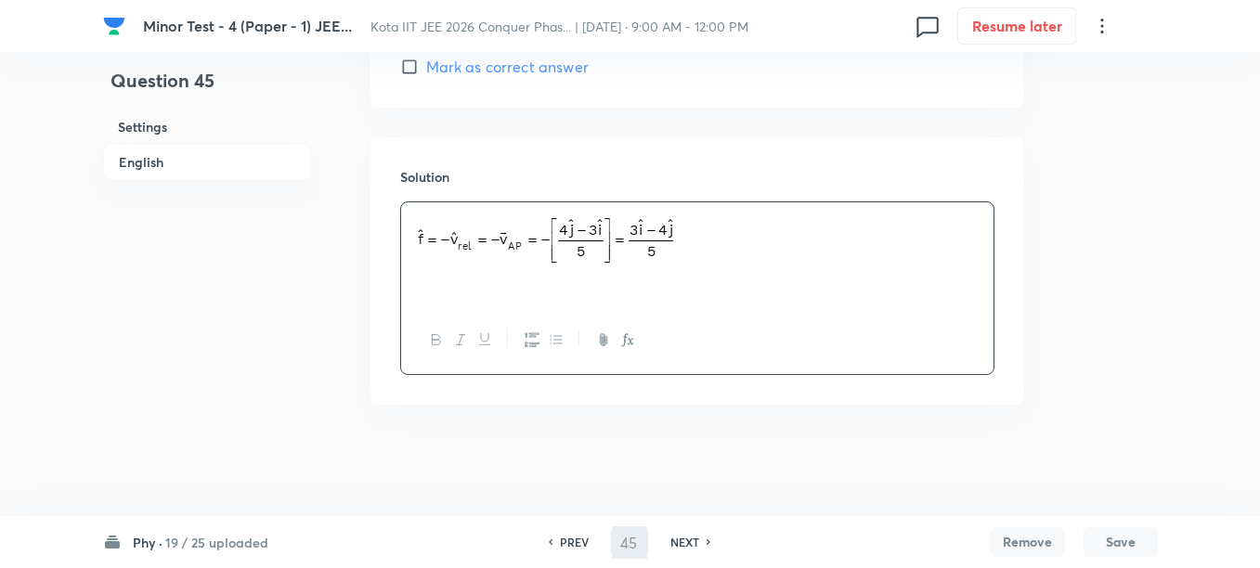
type input "46"
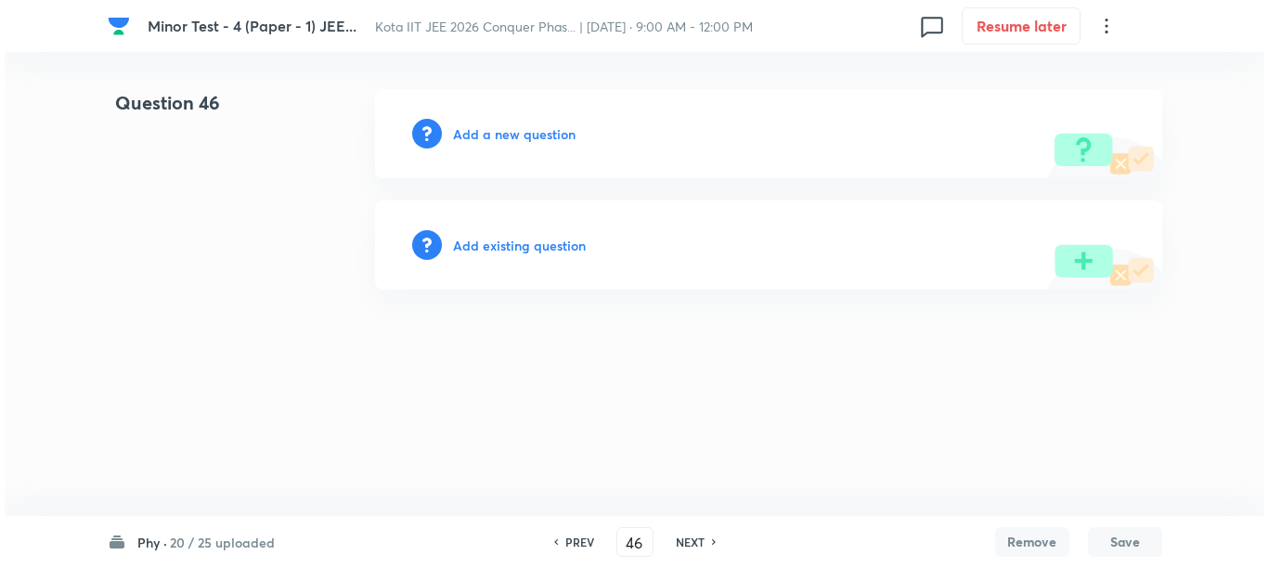
scroll to position [0, 0]
click at [488, 139] on h6 "Add a new question" at bounding box center [514, 133] width 123 height 19
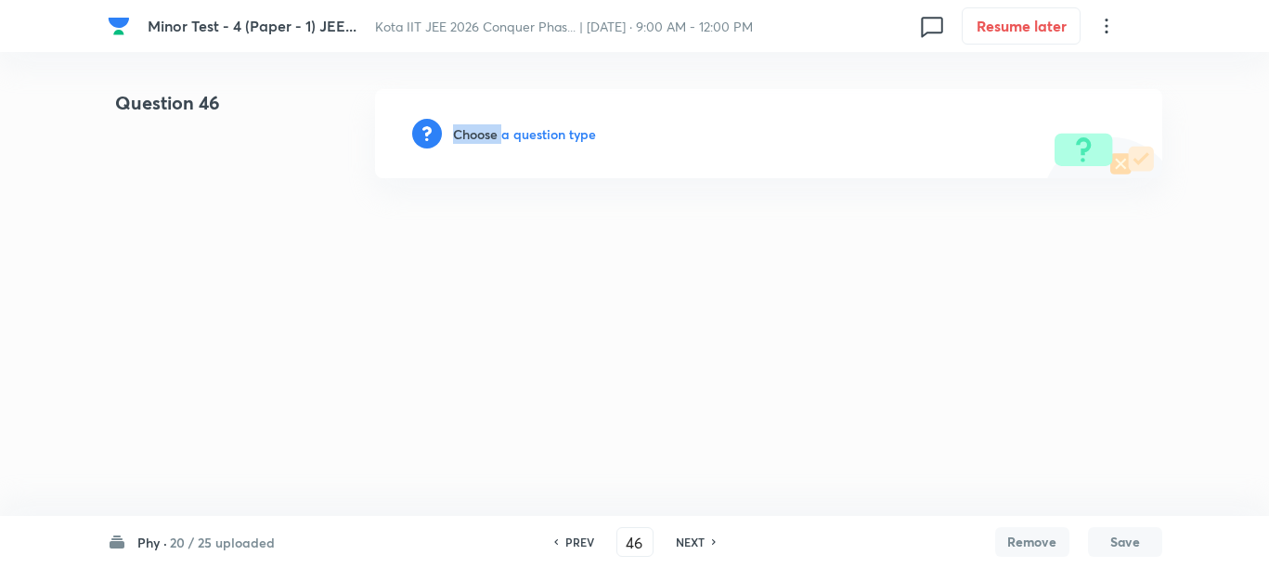
click at [488, 139] on h6 "Choose a question type" at bounding box center [524, 133] width 143 height 19
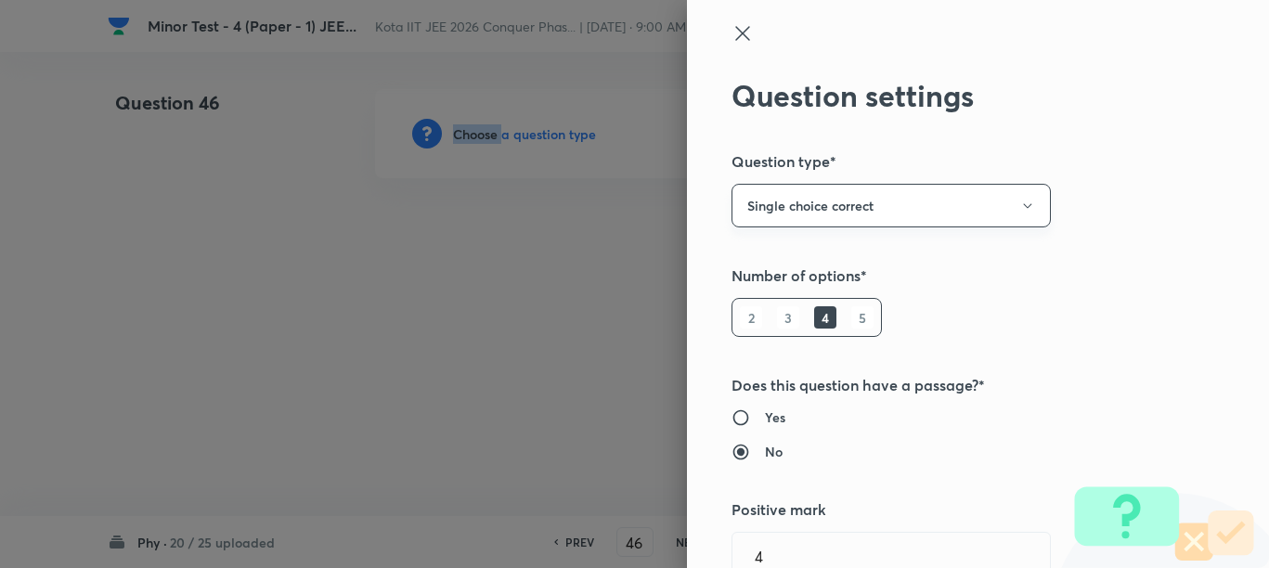
click at [1017, 205] on button "Single choice correct" at bounding box center [890, 206] width 319 height 44
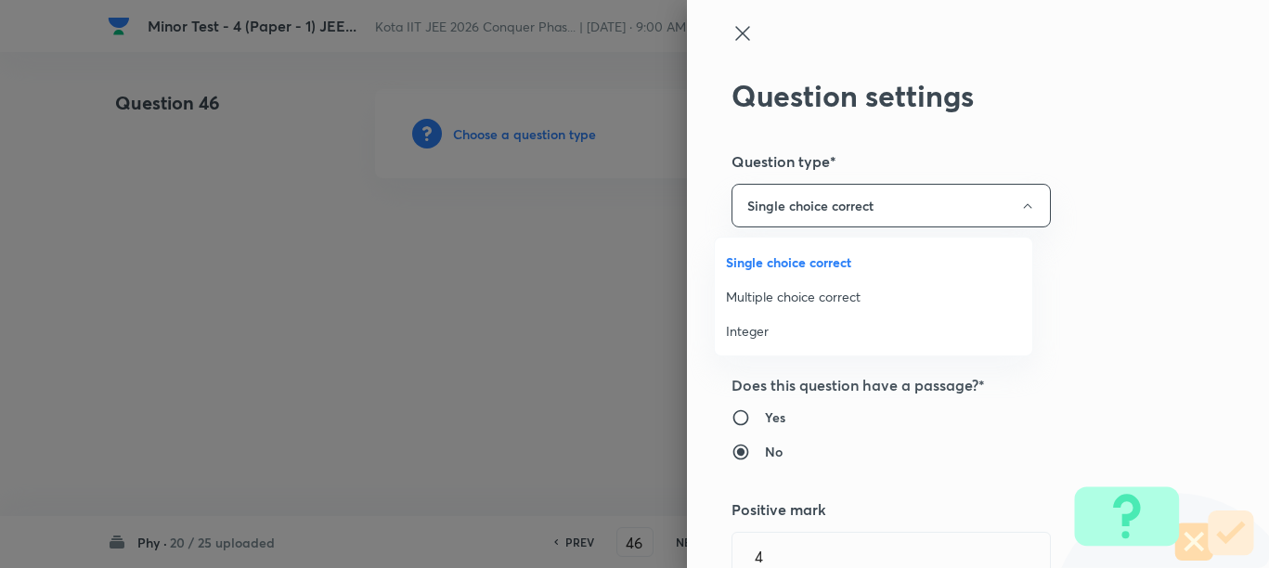
click at [761, 336] on span "Integer" at bounding box center [873, 330] width 295 height 19
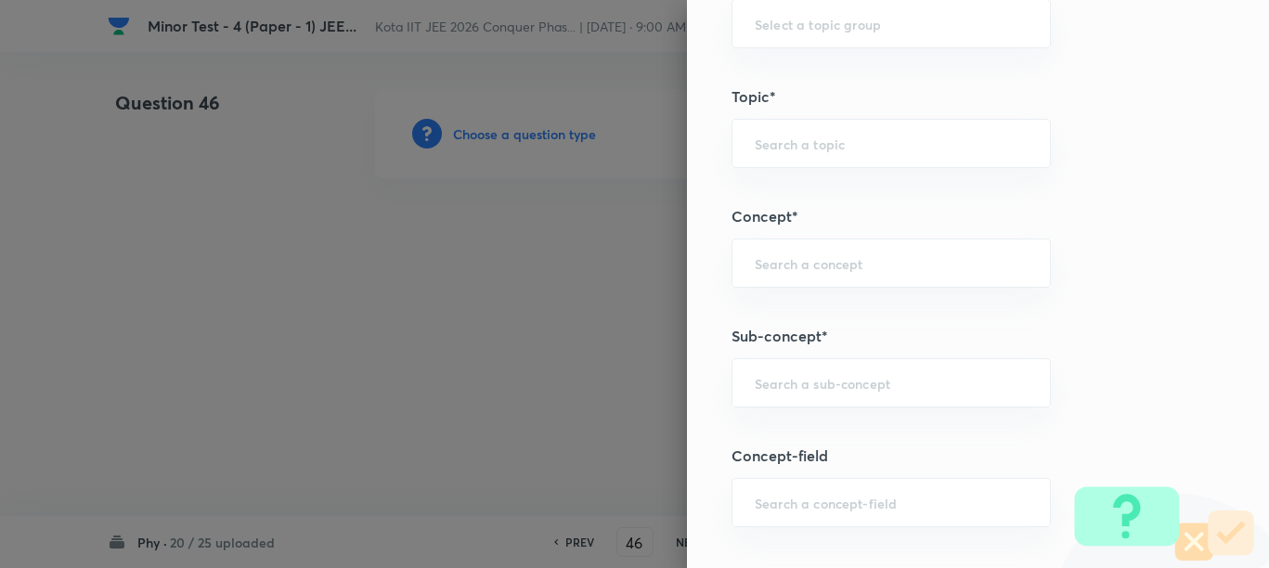
scroll to position [928, 0]
click at [805, 339] on input "text" at bounding box center [891, 343] width 273 height 18
paste input "Concept of Force"
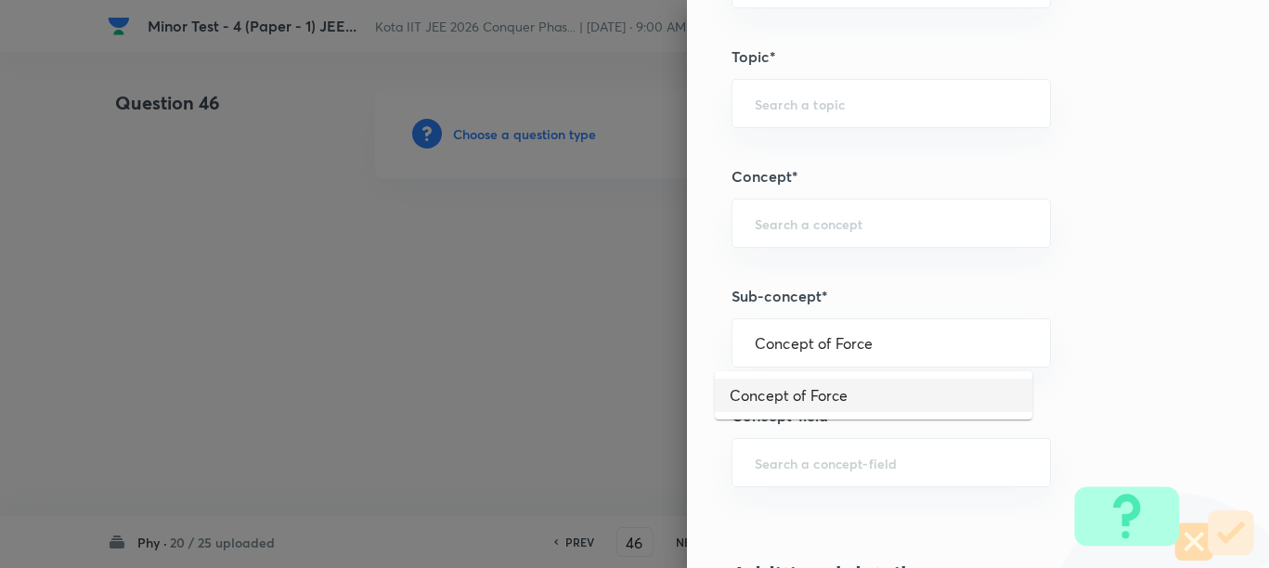
click at [802, 402] on li "Concept of Force" at bounding box center [873, 395] width 317 height 33
type input "Concept of Force"
type input "Physics"
type input "Mechanics"
type input "Laws of Motion & Friction"
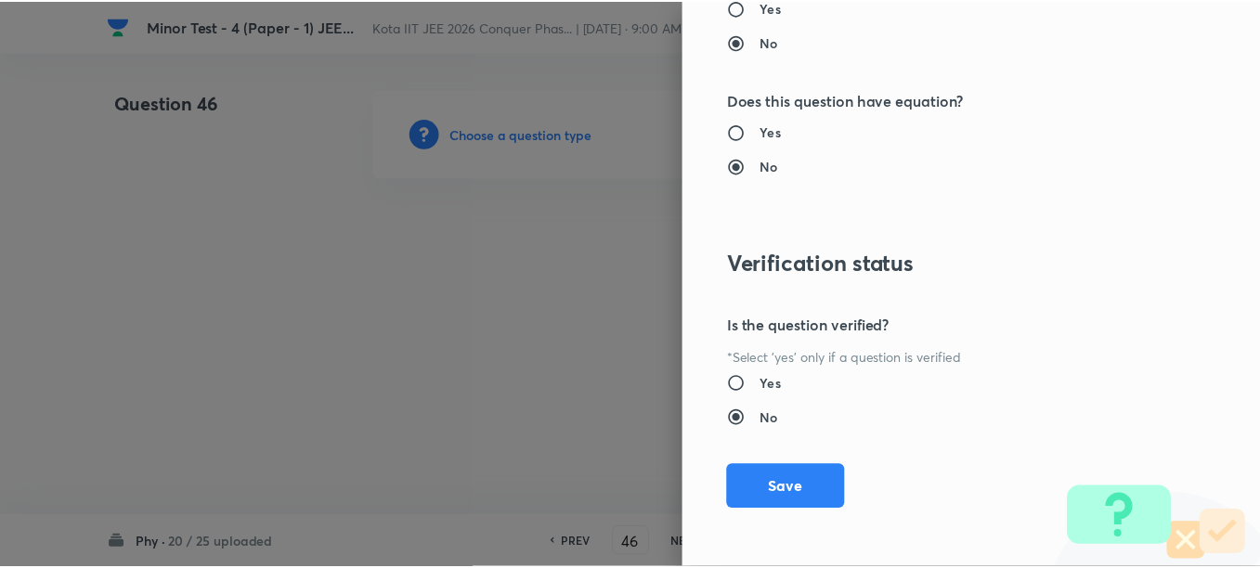
scroll to position [1977, 0]
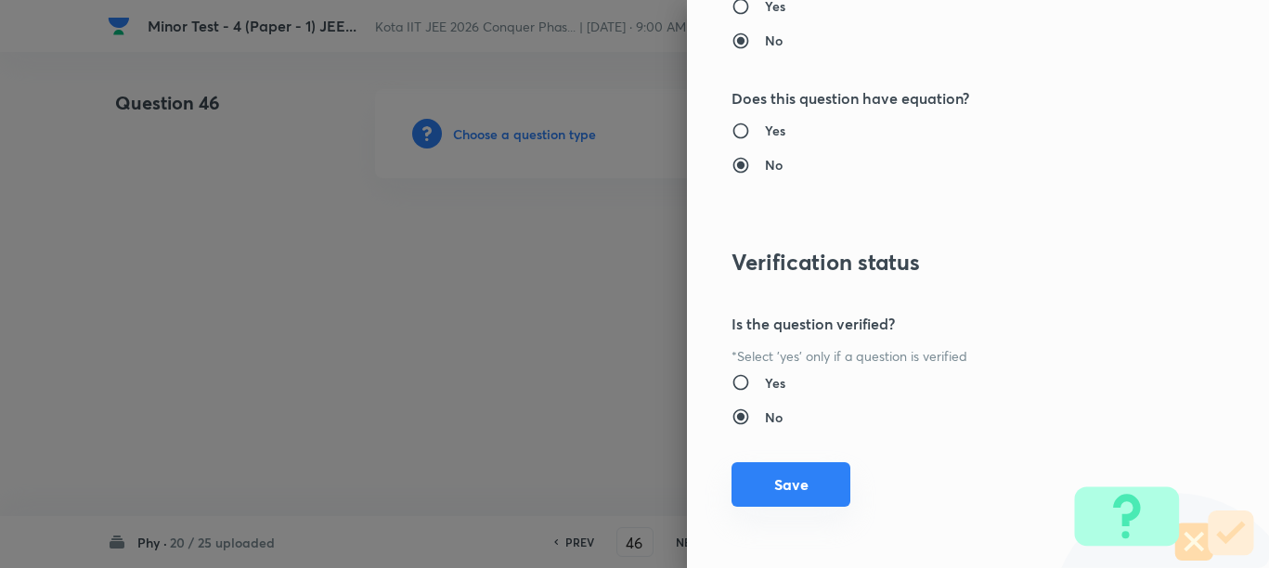
click at [793, 472] on button "Save" at bounding box center [790, 484] width 119 height 45
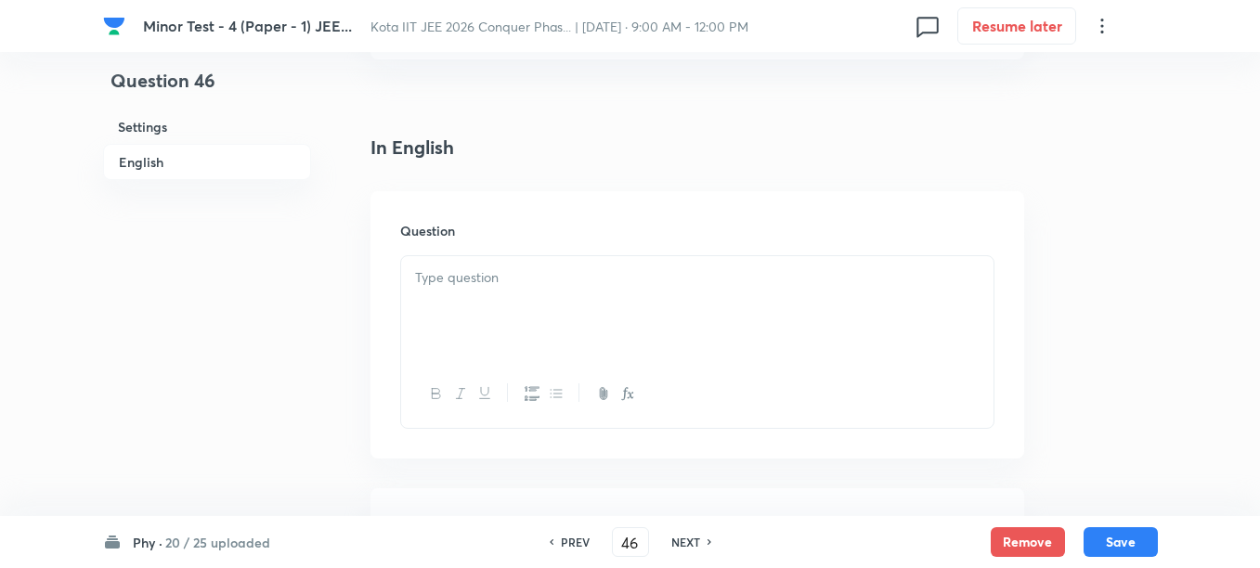
scroll to position [464, 0]
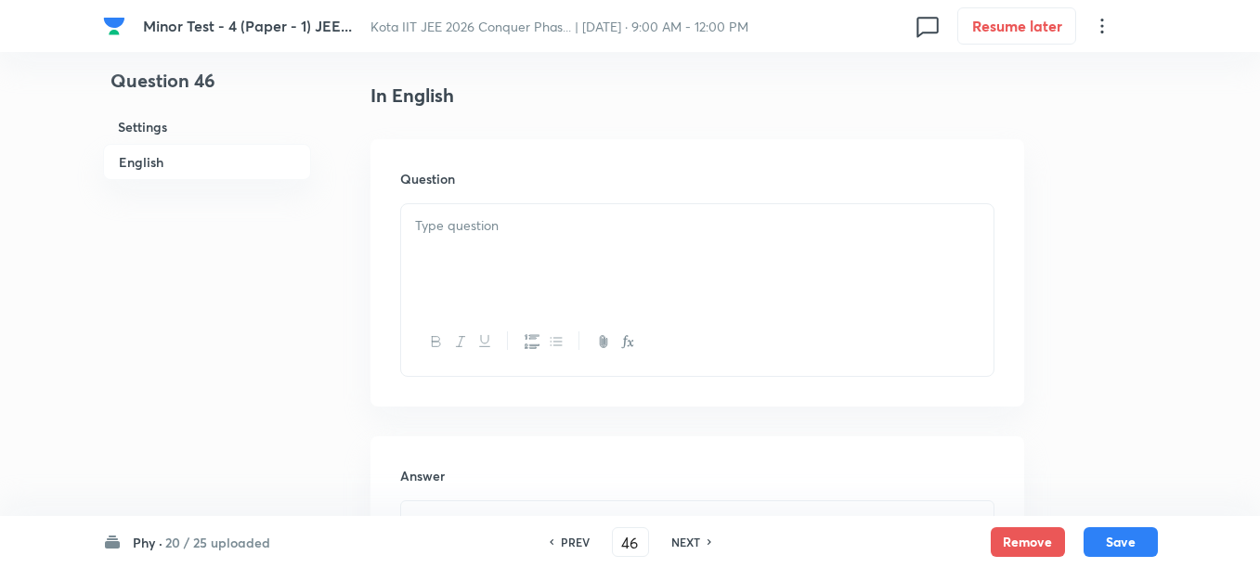
click at [590, 268] on div at bounding box center [697, 256] width 592 height 104
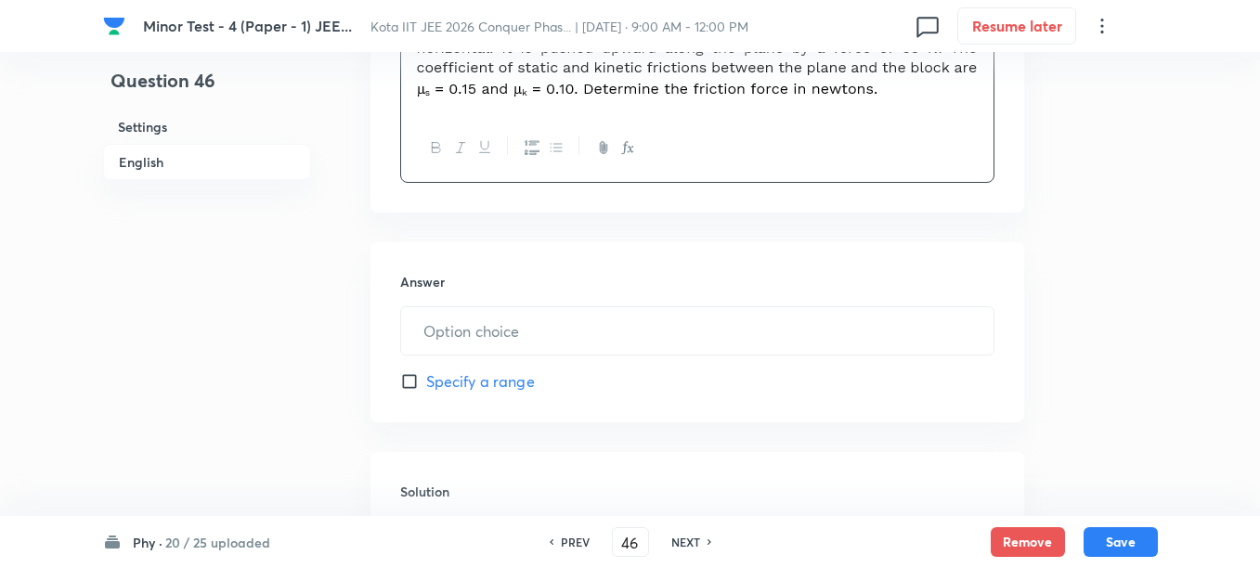
scroll to position [696, 0]
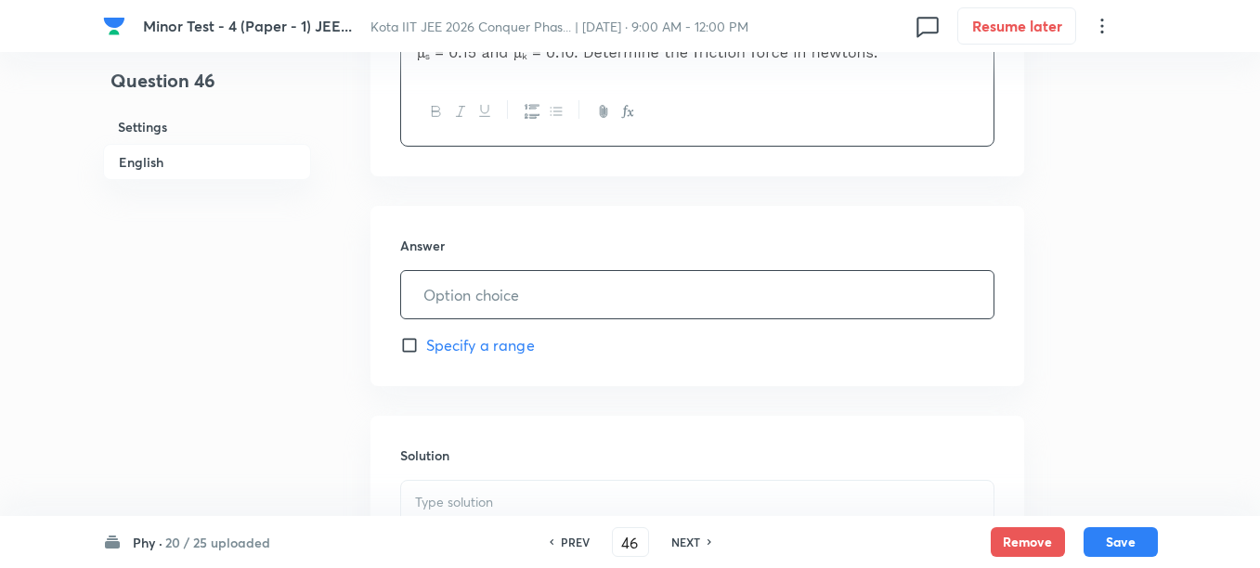
click at [516, 298] on input "text" at bounding box center [697, 294] width 592 height 47
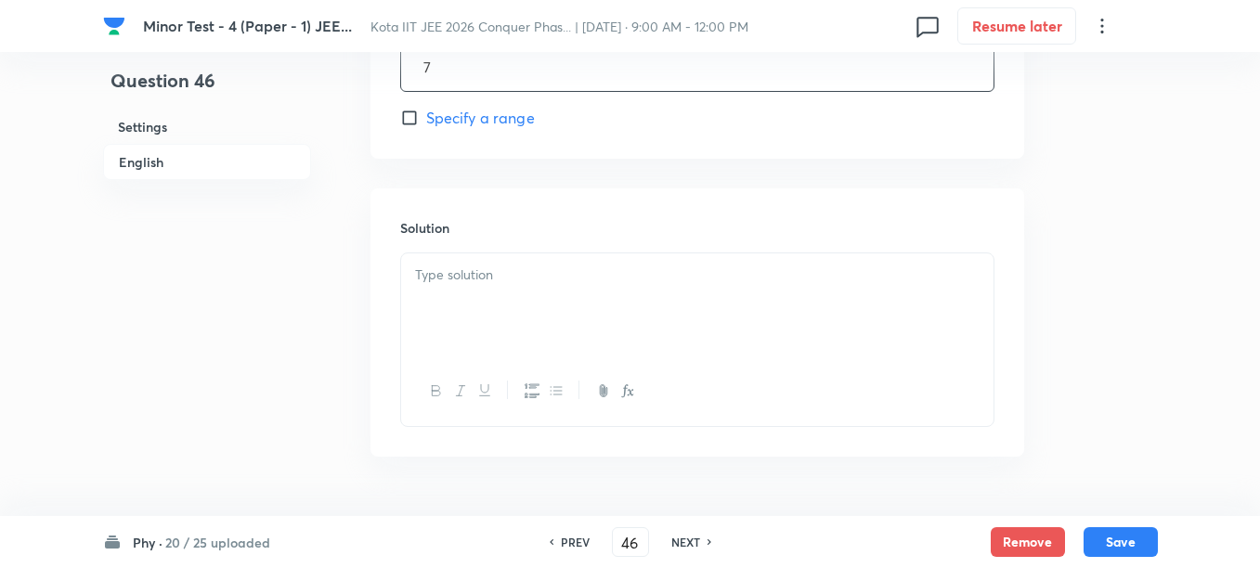
scroll to position [928, 0]
type input "7"
click at [509, 324] on div at bounding box center [697, 301] width 592 height 104
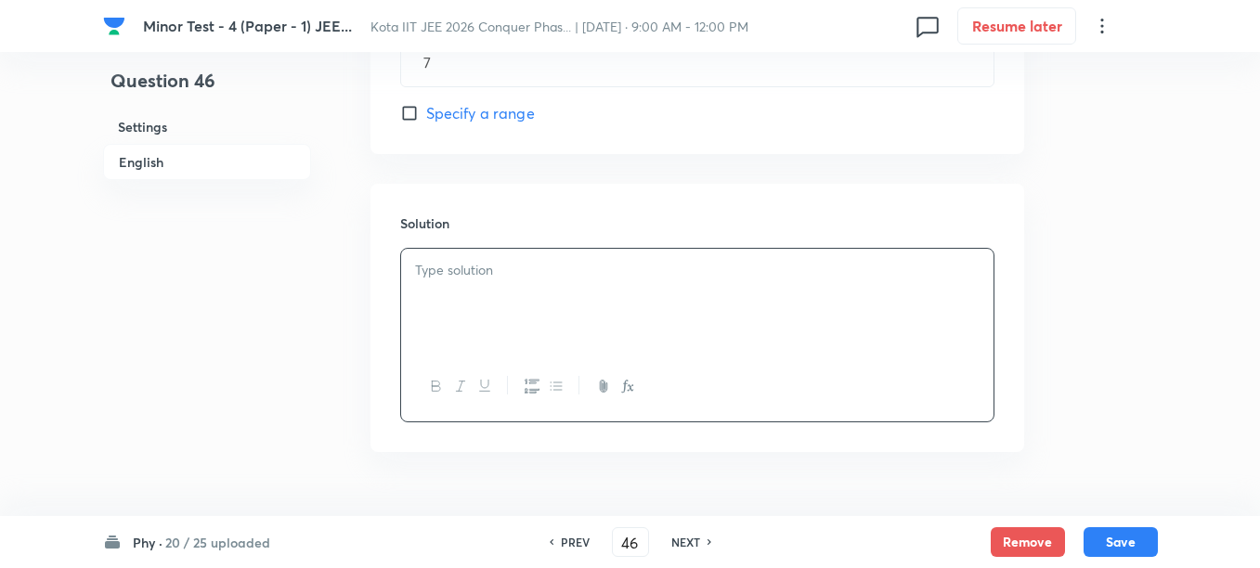
click at [485, 296] on div at bounding box center [697, 301] width 592 height 104
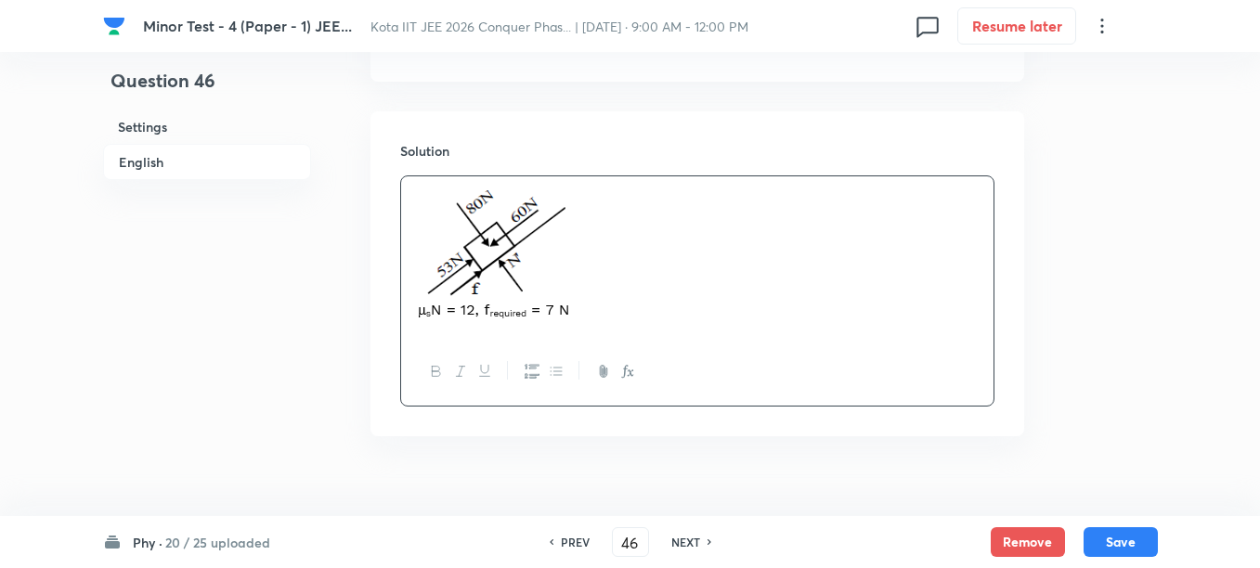
scroll to position [1032, 0]
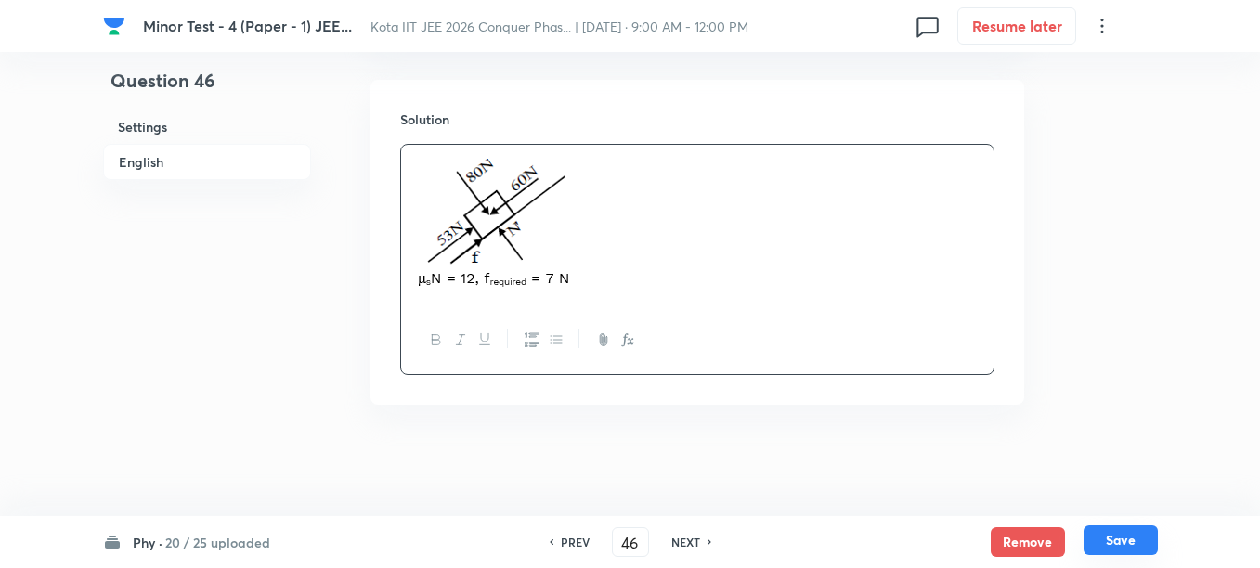
click at [1104, 540] on button "Save" at bounding box center [1120, 540] width 74 height 30
type input "47"
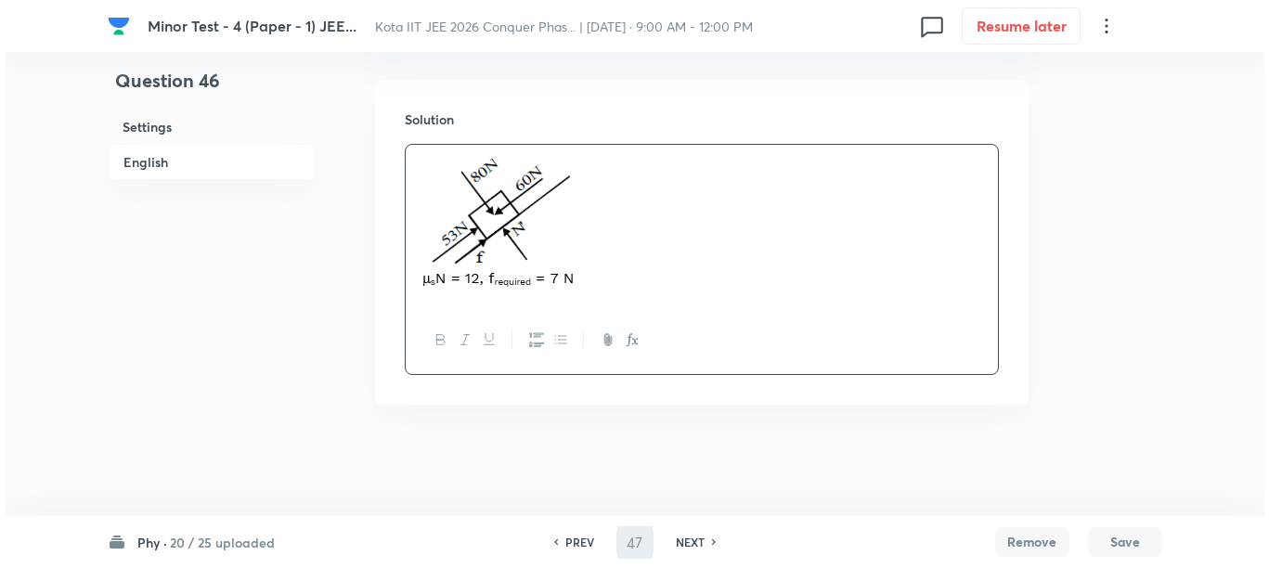
scroll to position [0, 0]
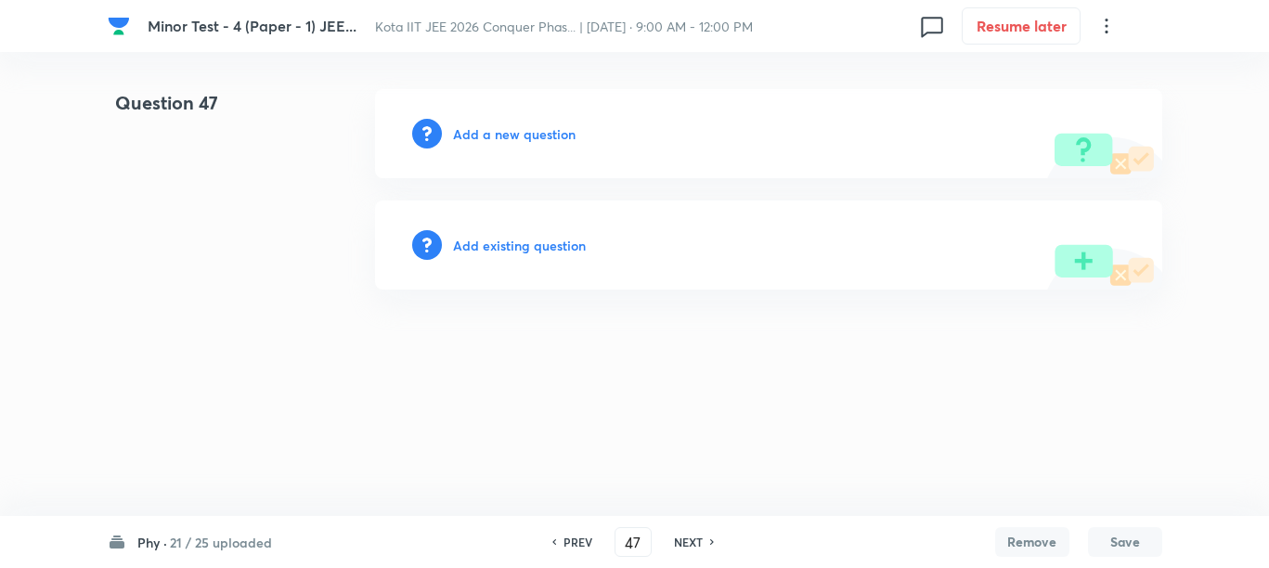
click at [494, 135] on h6 "Add a new question" at bounding box center [514, 133] width 123 height 19
click at [493, 134] on h6 "Choose a question type" at bounding box center [524, 133] width 143 height 19
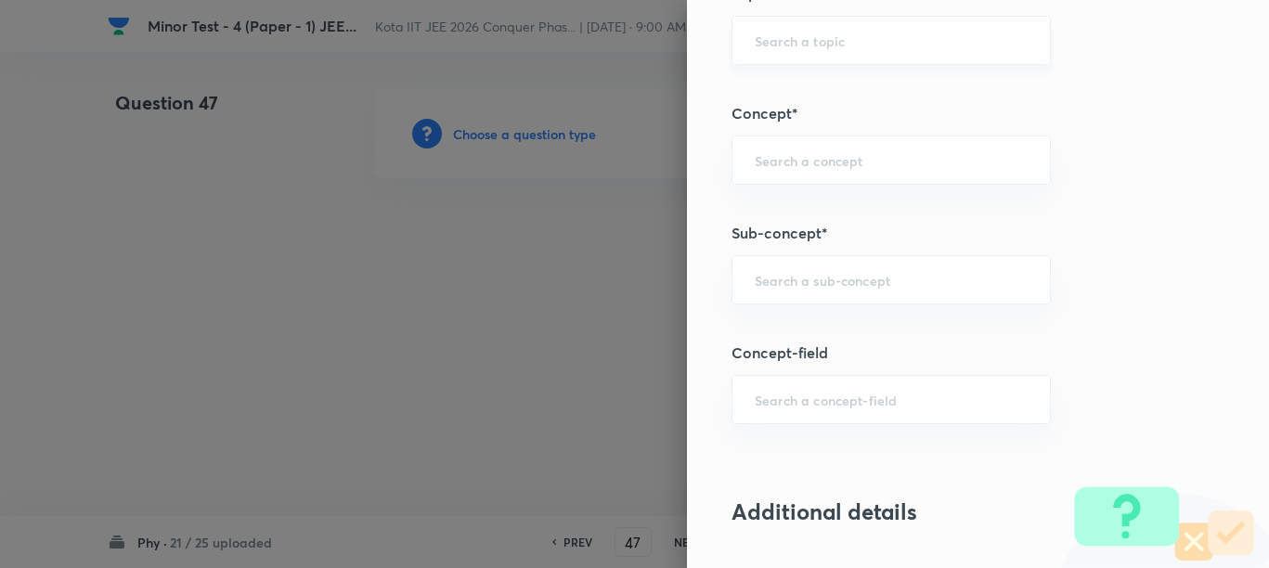
scroll to position [1044, 0]
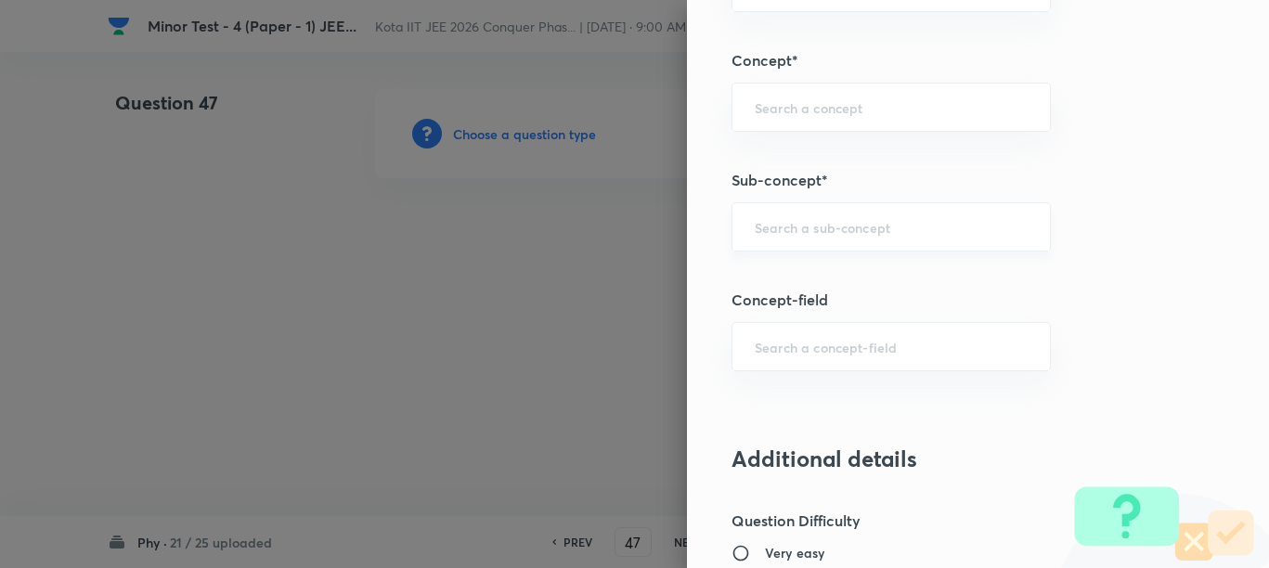
click at [812, 233] on input "text" at bounding box center [891, 227] width 273 height 18
paste input "Motion in a Straight Line"
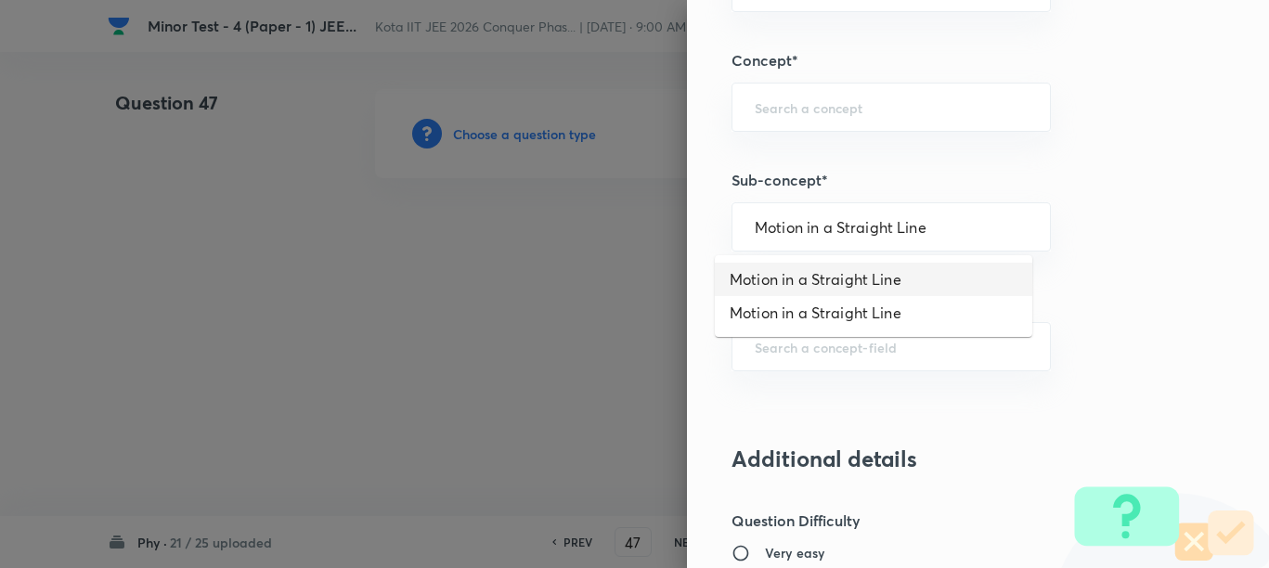
click at [819, 278] on li "Motion in a Straight Line" at bounding box center [873, 279] width 317 height 33
type input "Motion in a Straight Line"
type input "Physics"
type input "Mechanics"
type input "Kinematics"
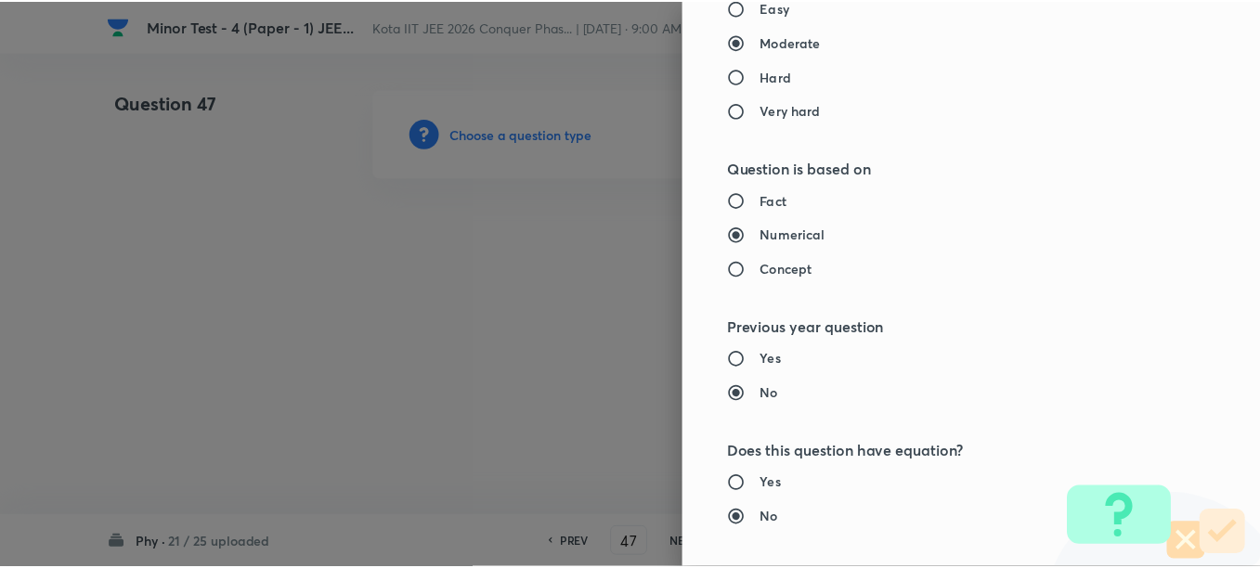
scroll to position [1977, 0]
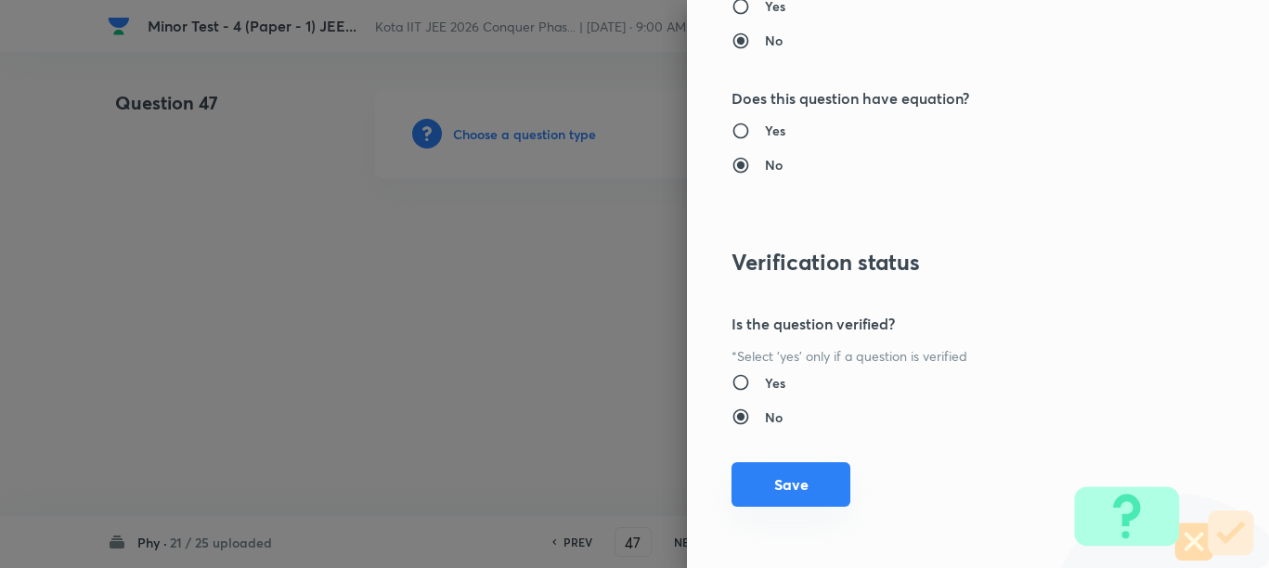
click at [796, 481] on button "Save" at bounding box center [790, 484] width 119 height 45
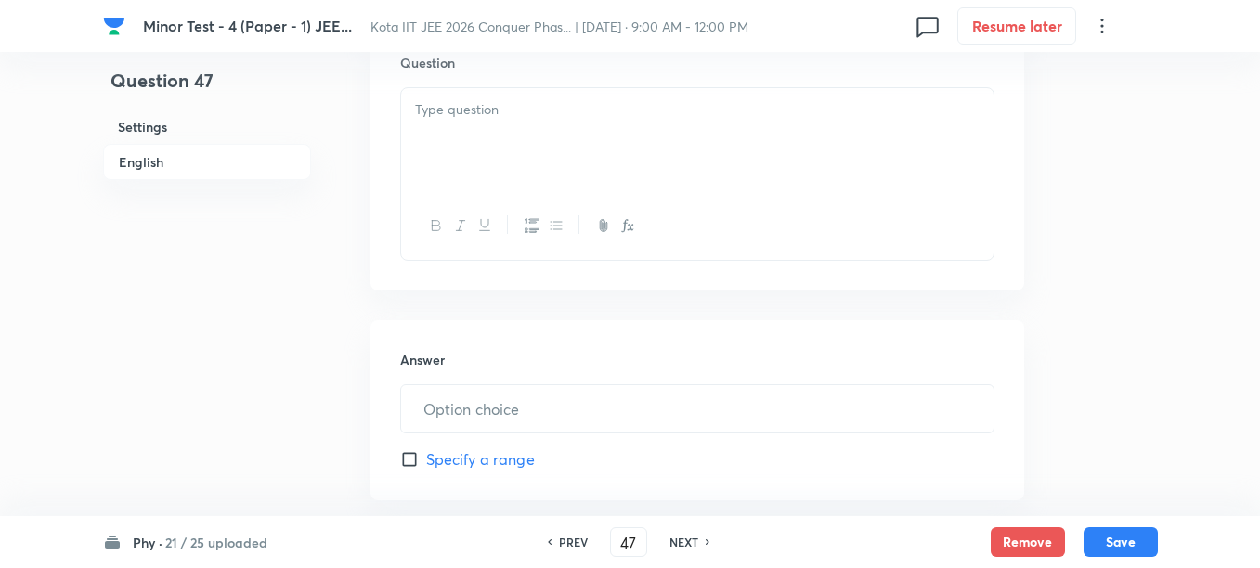
scroll to position [464, 0]
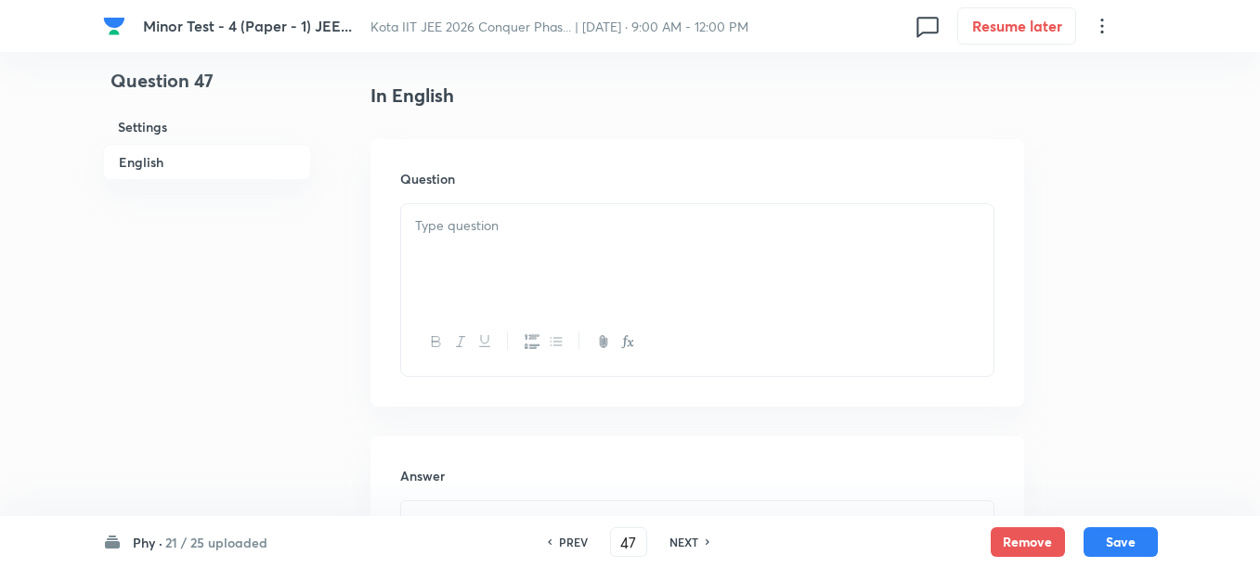
click at [563, 278] on div at bounding box center [697, 256] width 592 height 104
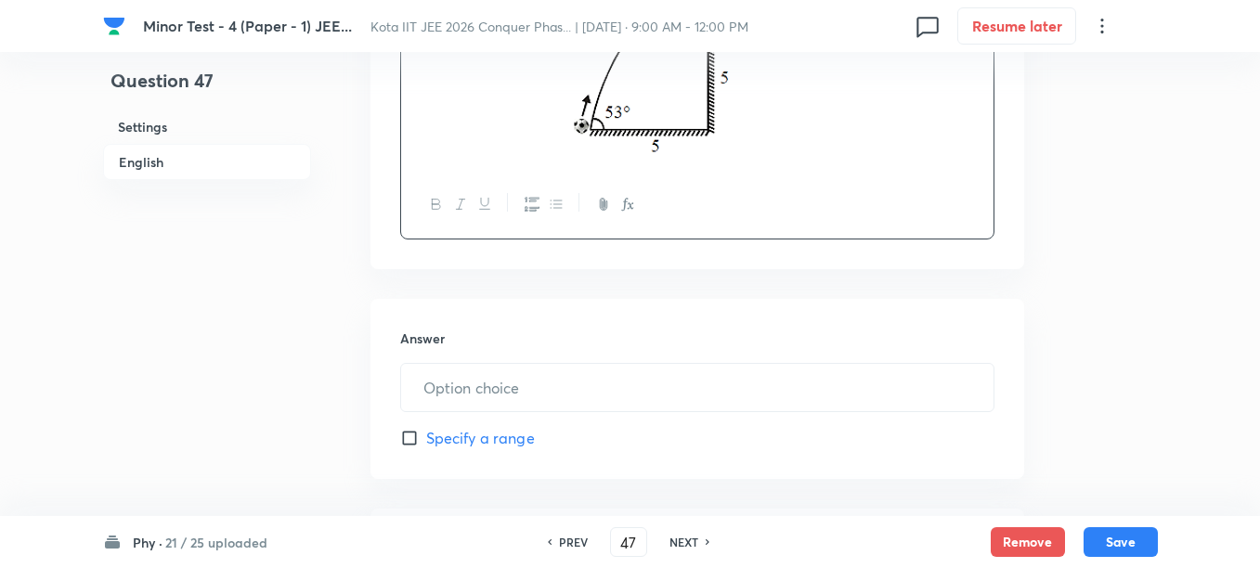
scroll to position [812, 0]
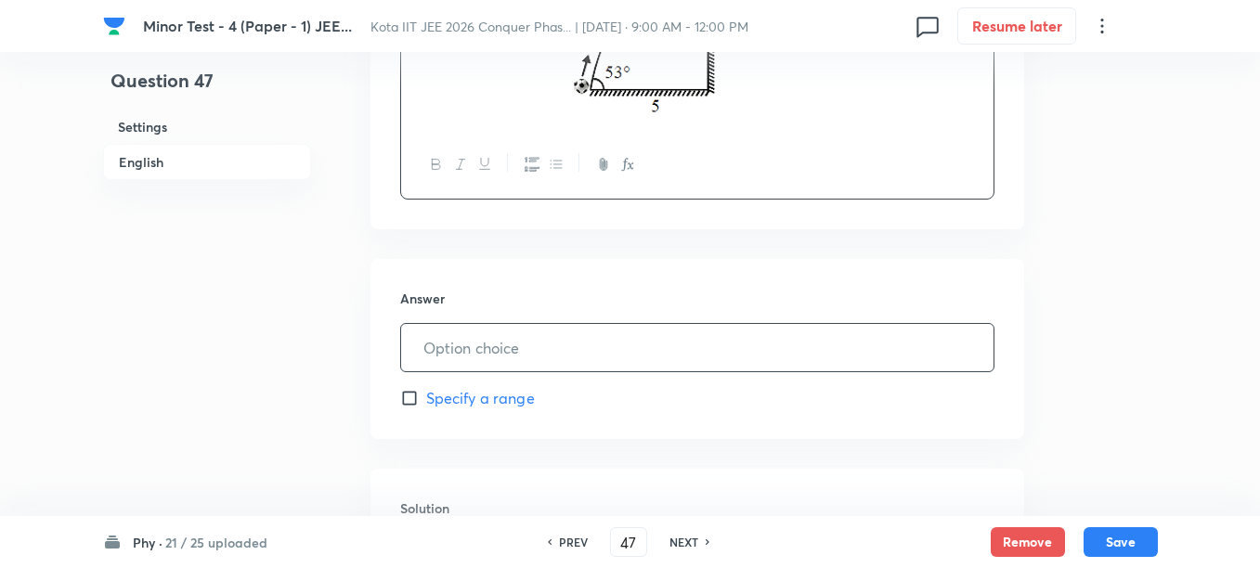
click at [573, 360] on input "text" at bounding box center [697, 347] width 592 height 47
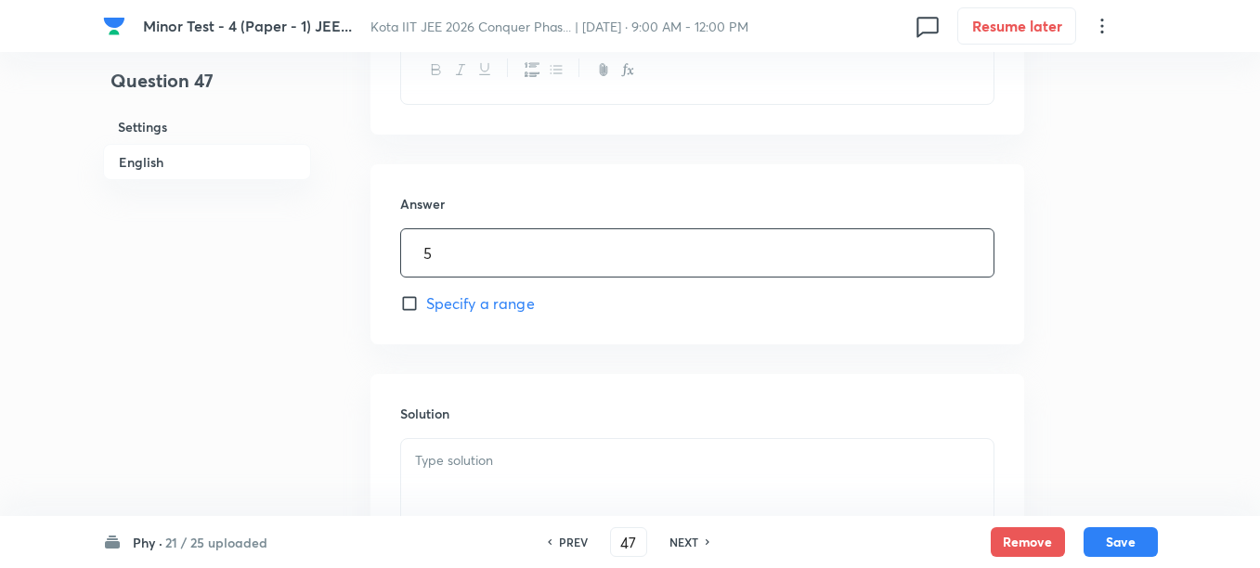
scroll to position [1044, 0]
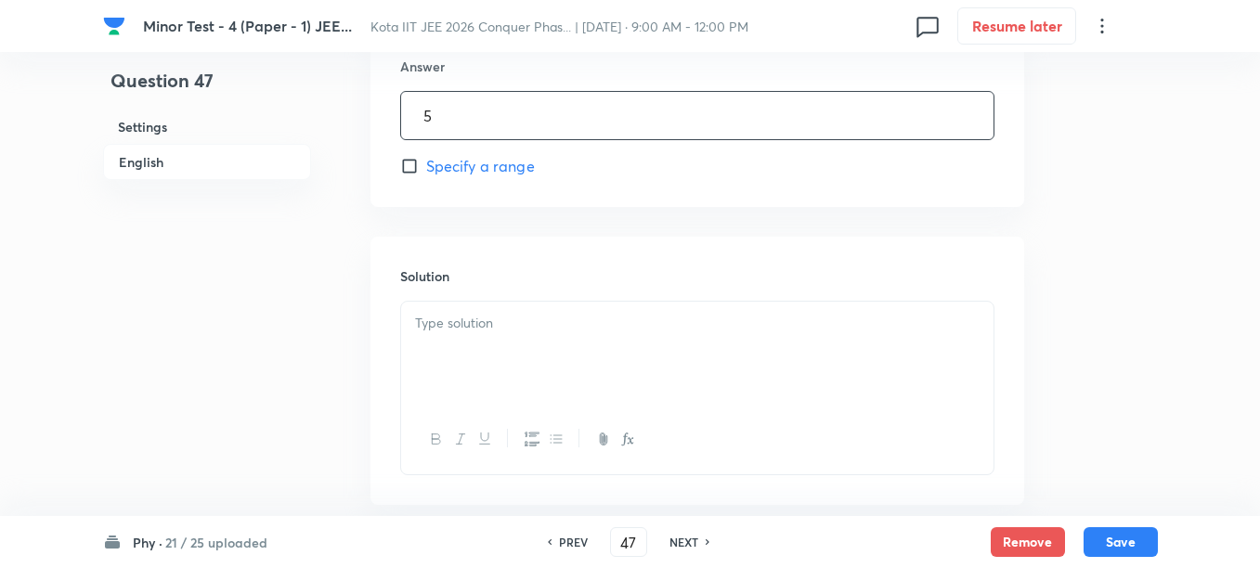
type input "5"
click at [566, 326] on p at bounding box center [697, 323] width 564 height 21
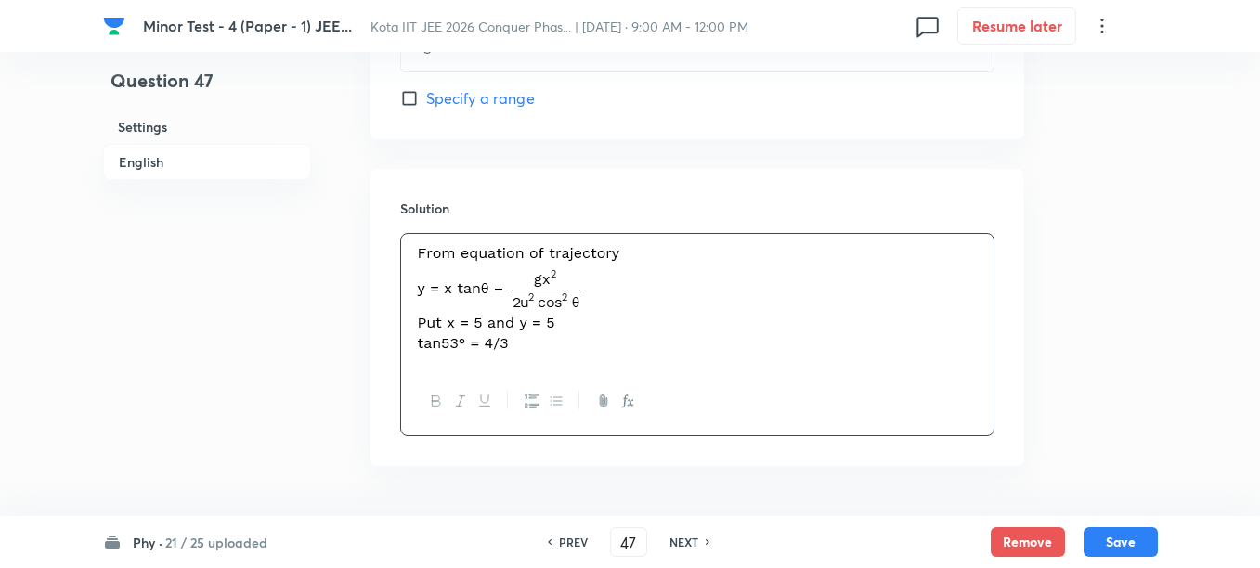
scroll to position [1173, 0]
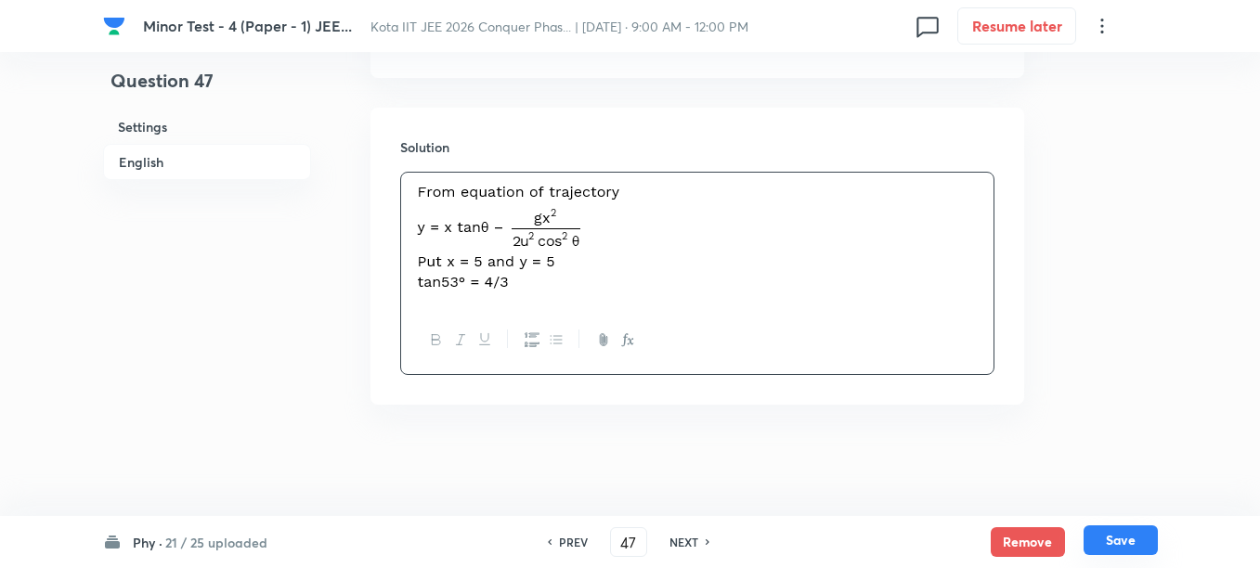
click at [1122, 539] on button "Save" at bounding box center [1120, 540] width 74 height 30
type input "48"
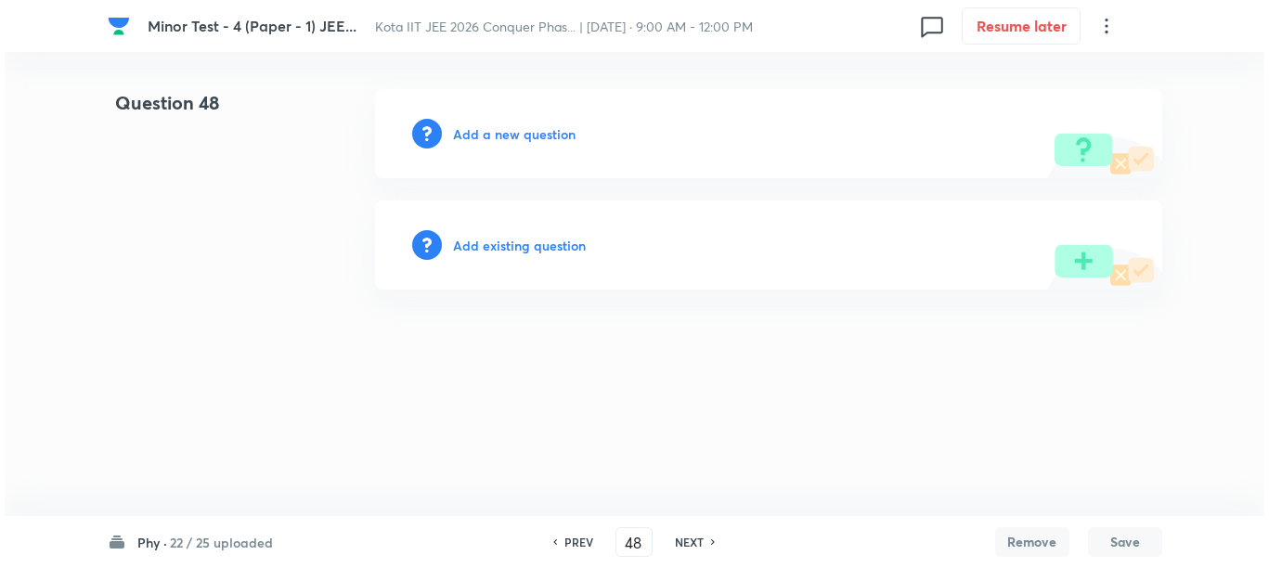
scroll to position [0, 0]
click at [497, 130] on h6 "Add a new question" at bounding box center [514, 133] width 123 height 19
click at [497, 130] on h6 "Choose a question type" at bounding box center [524, 133] width 143 height 19
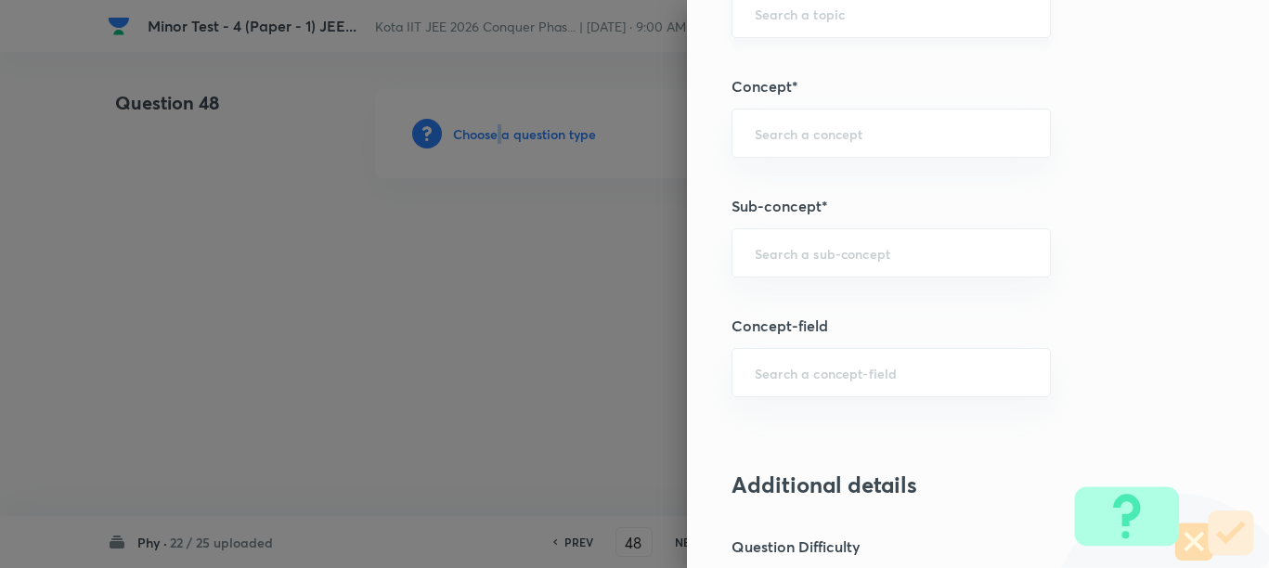
scroll to position [1044, 0]
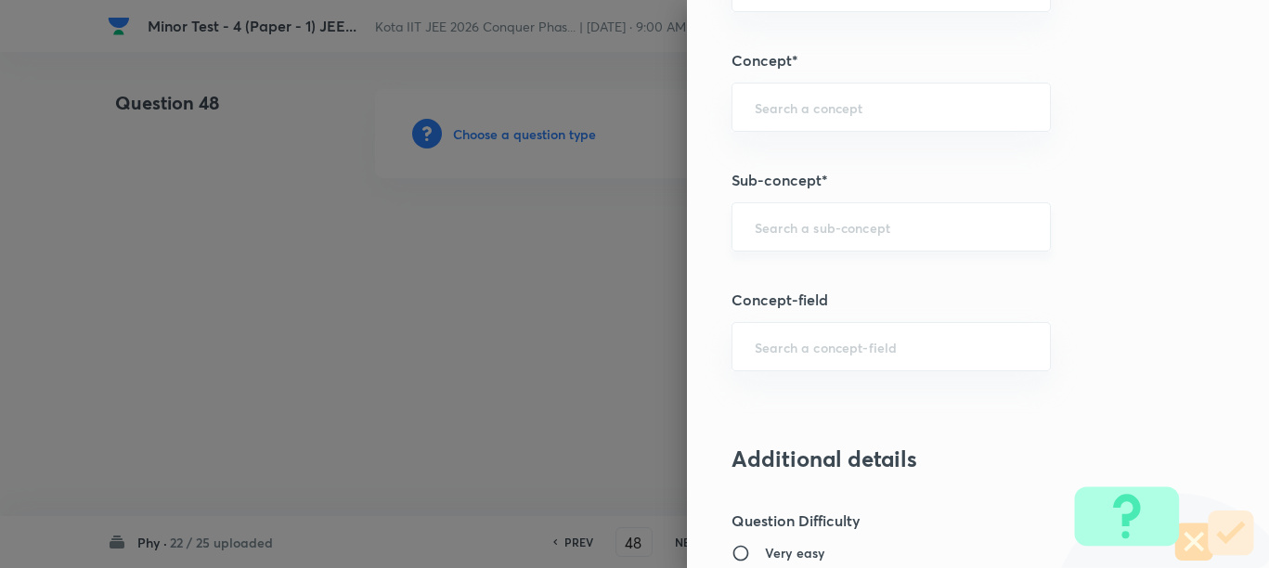
click at [769, 227] on input "text" at bounding box center [891, 227] width 273 height 18
paste input "Motion in a Straight Line"
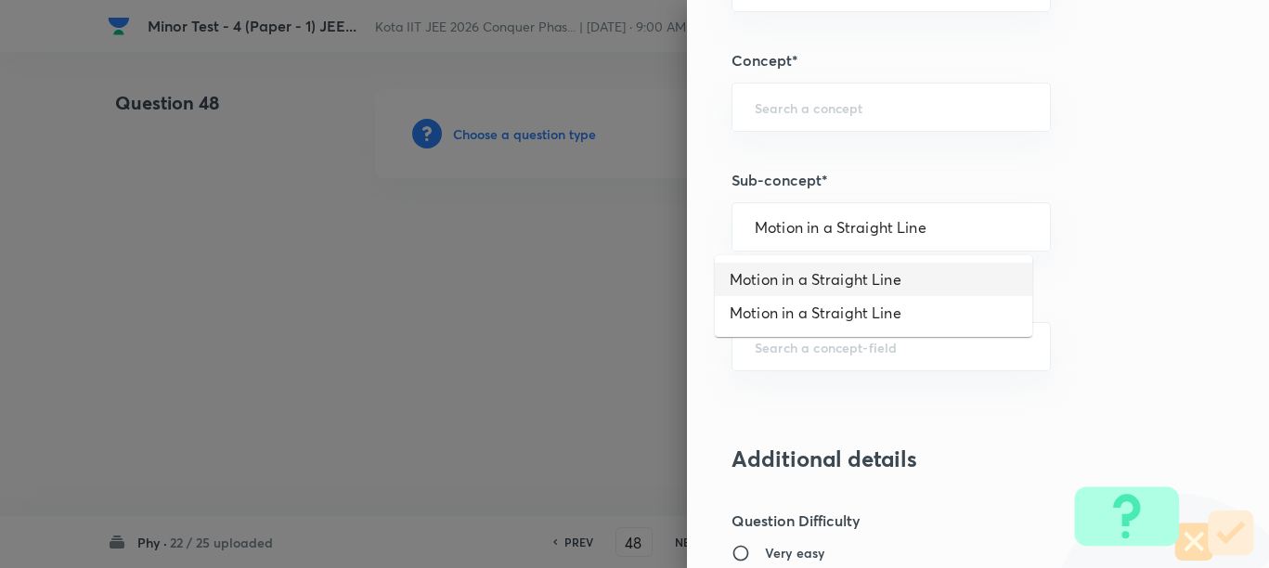
click at [763, 279] on li "Motion in a Straight Line" at bounding box center [873, 279] width 317 height 33
type input "Motion in a Straight Line"
type input "Physics"
type input "Mechanics"
type input "Kinematics"
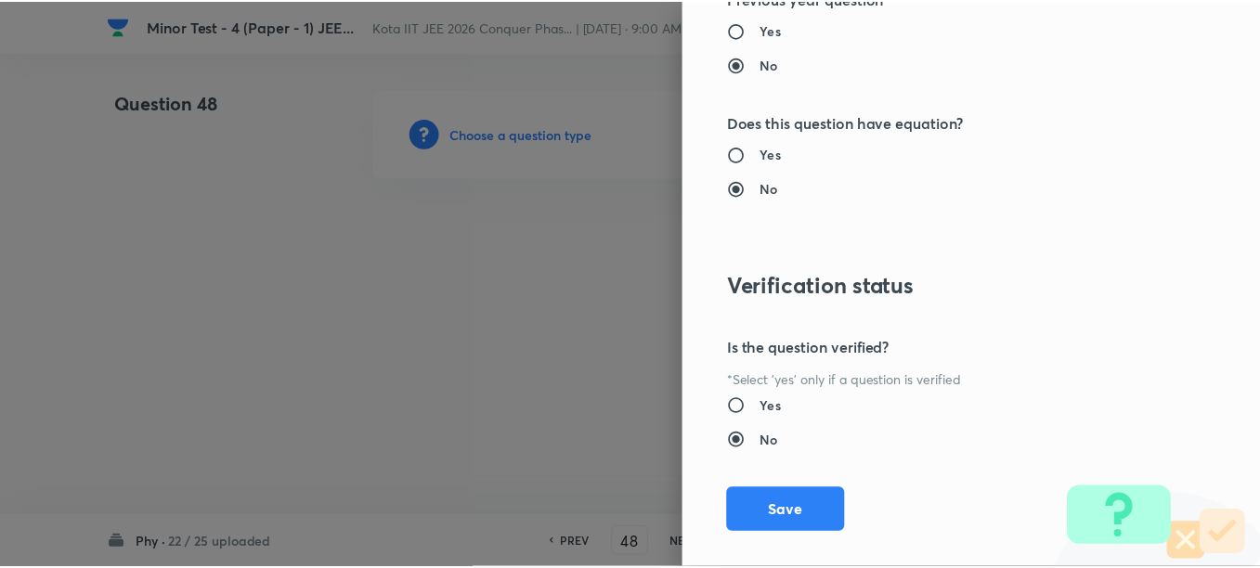
scroll to position [1977, 0]
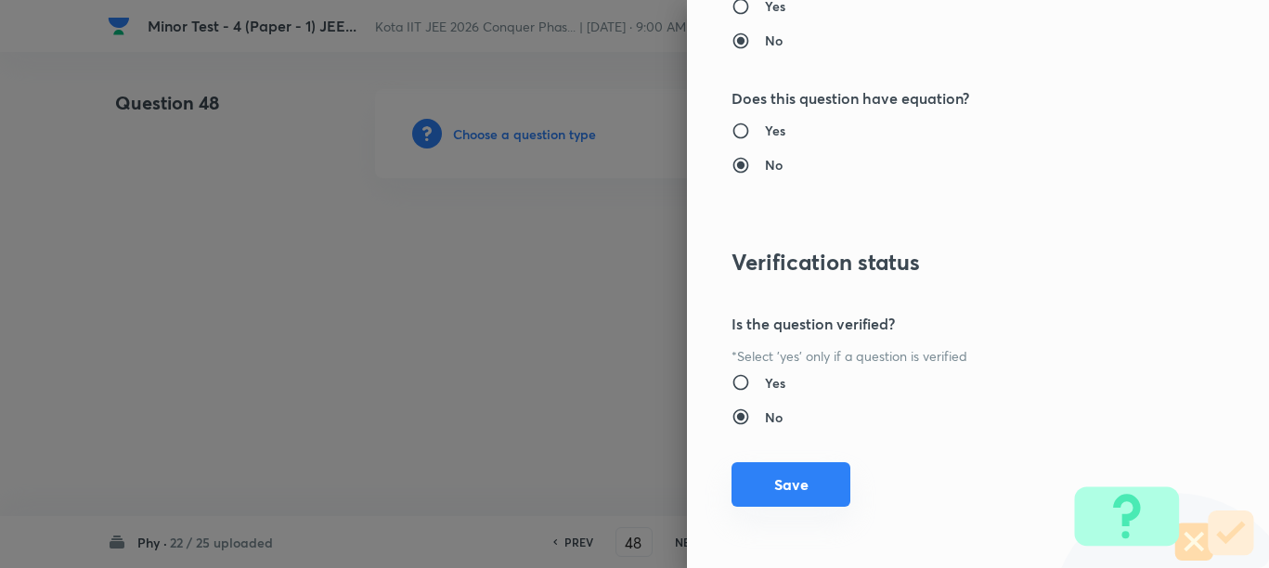
click at [791, 488] on button "Save" at bounding box center [790, 484] width 119 height 45
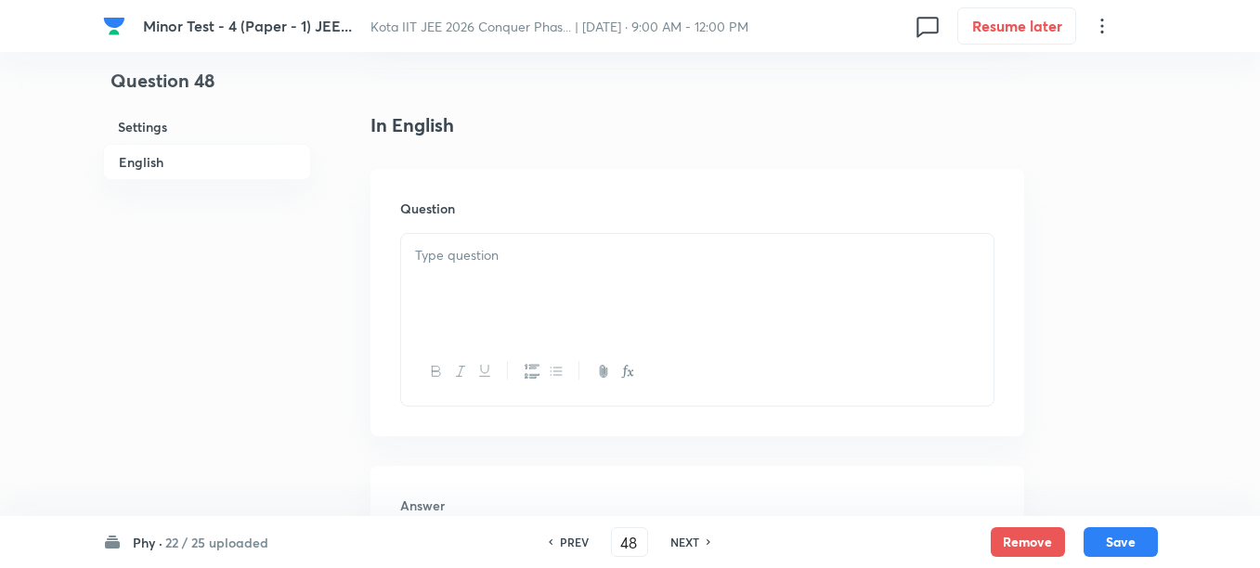
scroll to position [464, 0]
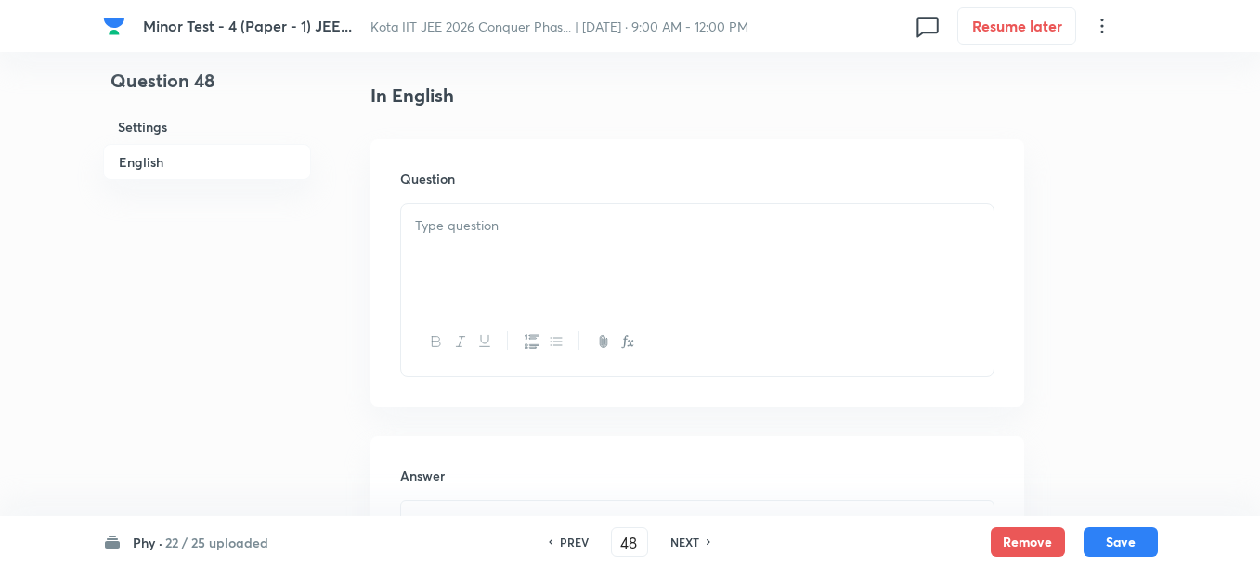
click at [569, 287] on div at bounding box center [697, 256] width 592 height 104
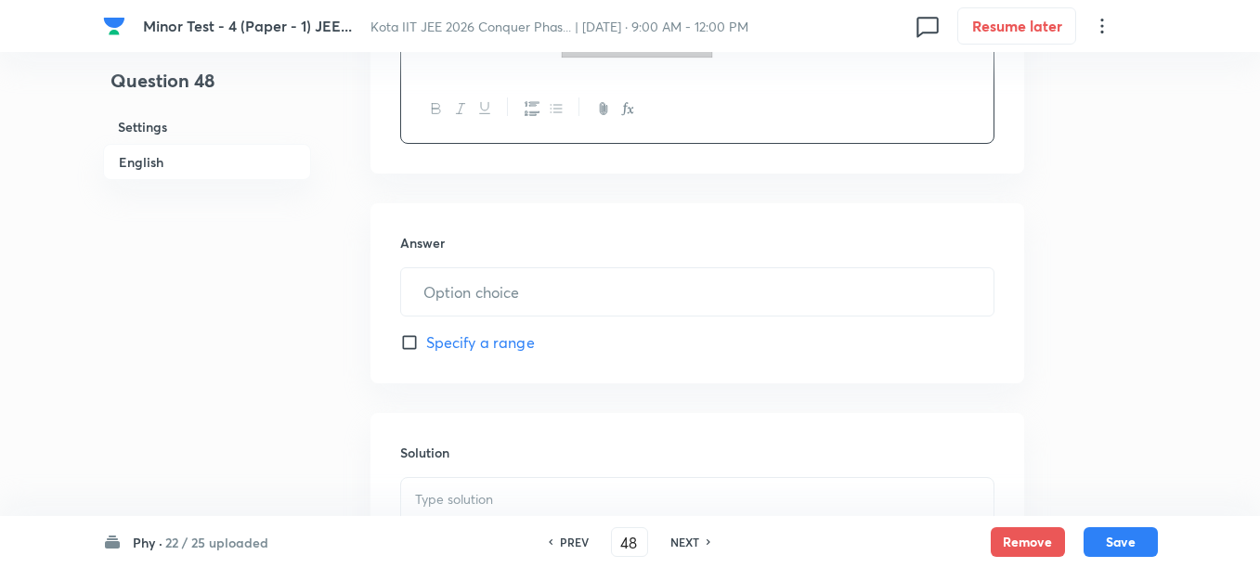
scroll to position [1034, 0]
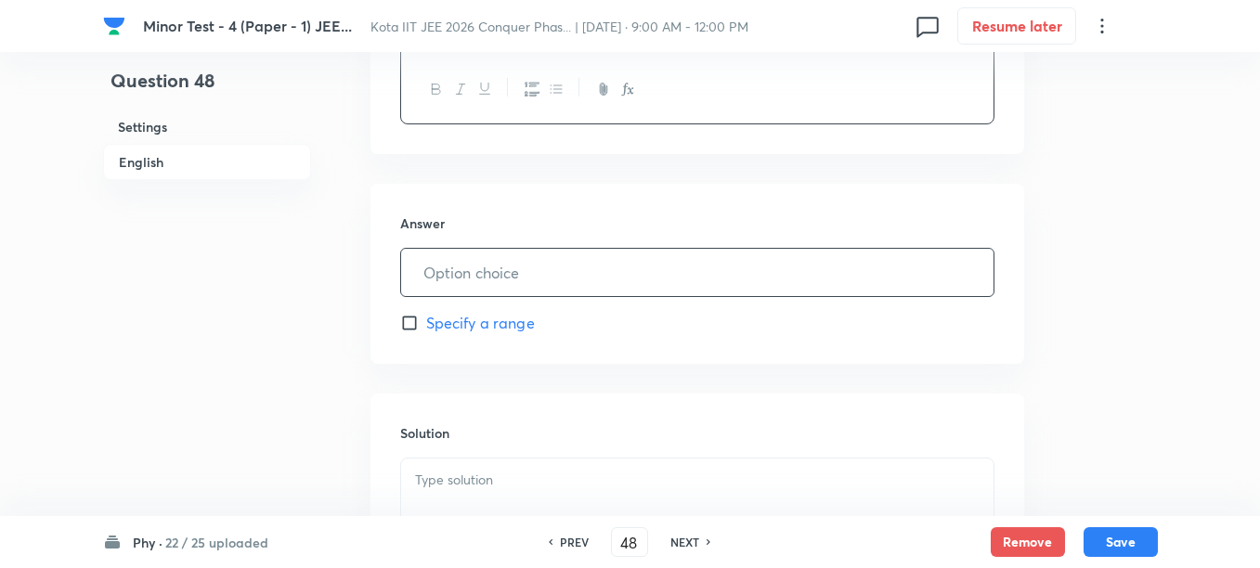
click at [553, 279] on input "text" at bounding box center [697, 272] width 592 height 47
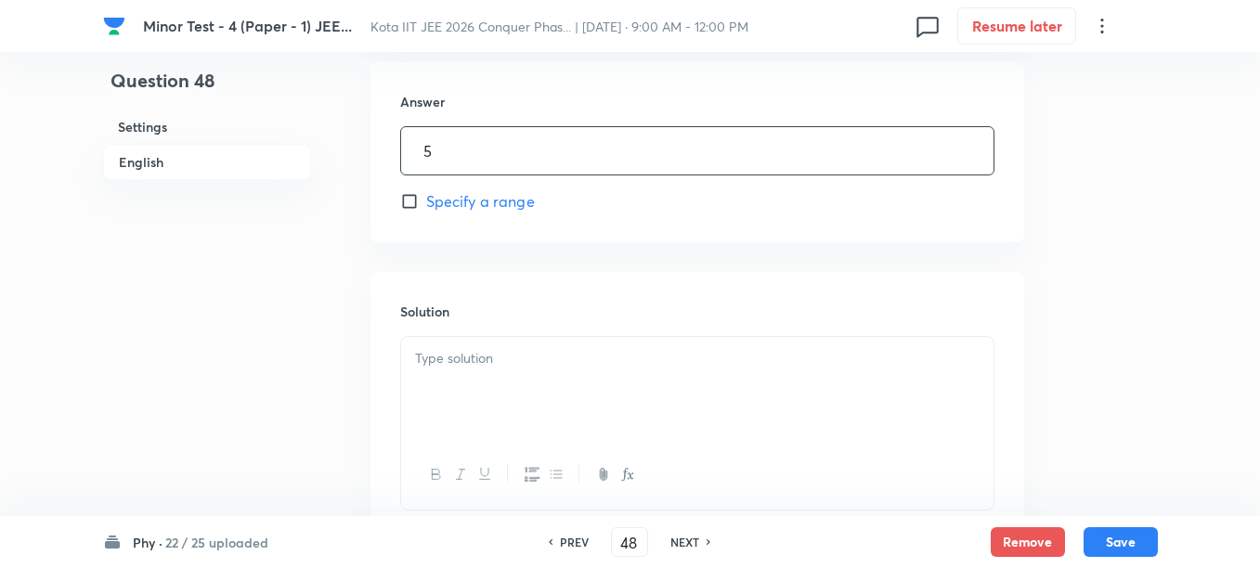
scroll to position [1266, 0]
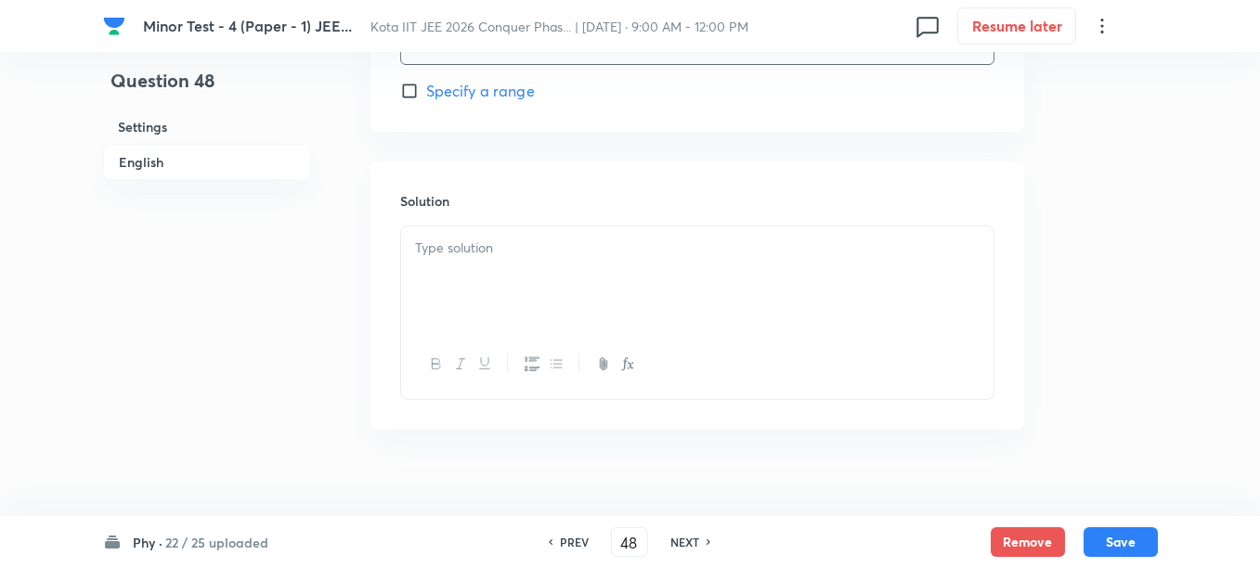
type input "5"
click at [545, 304] on div at bounding box center [697, 278] width 592 height 104
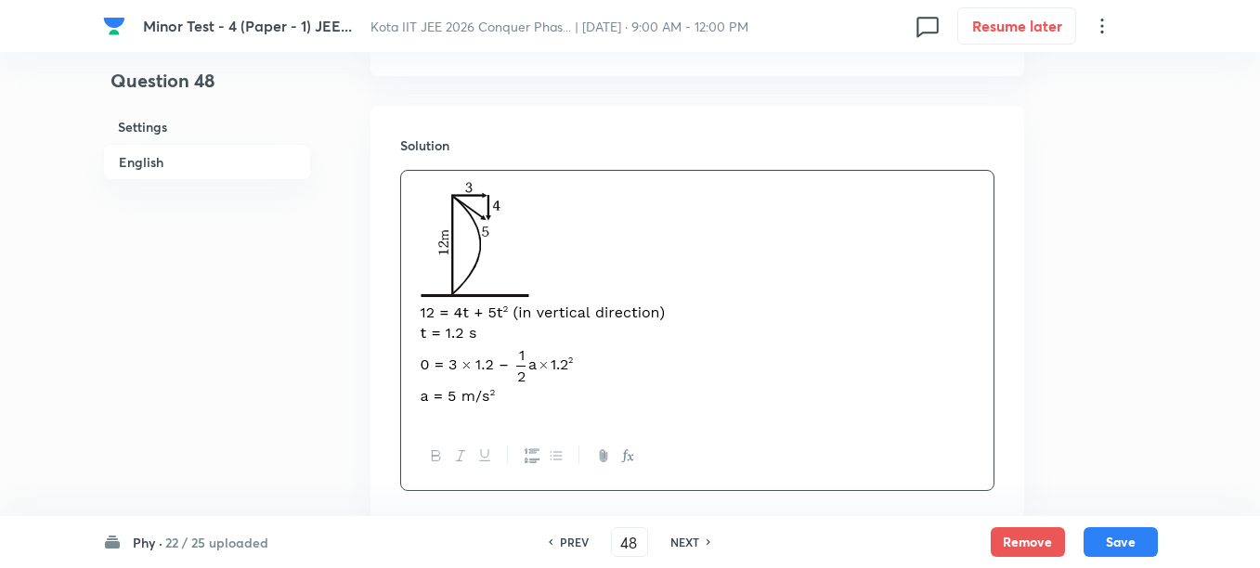
scroll to position [1438, 0]
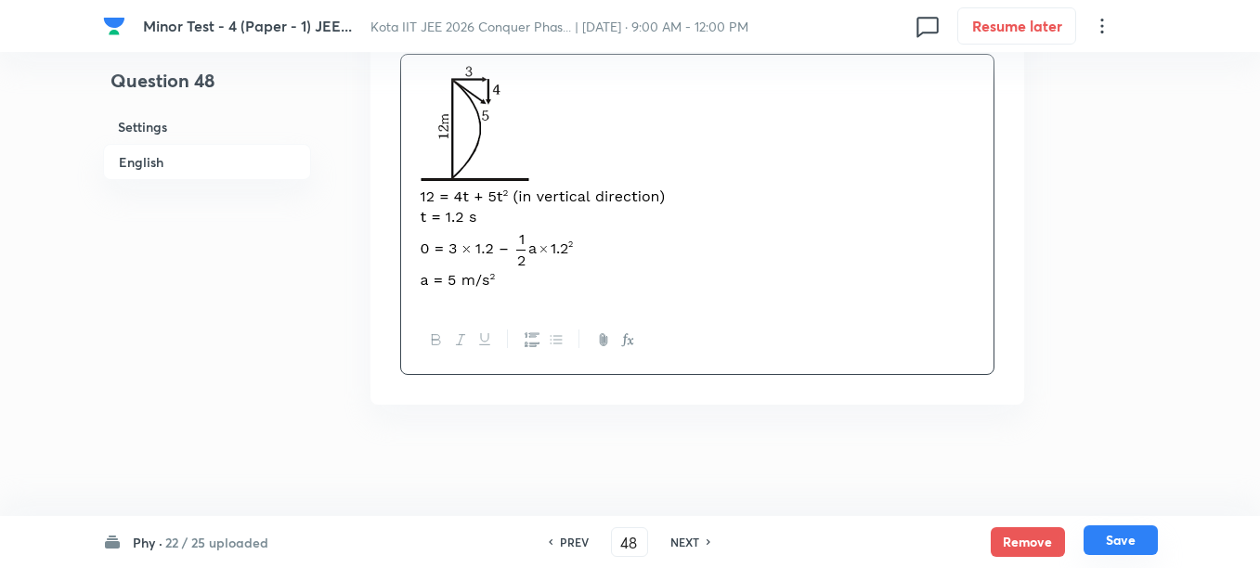
click at [1107, 543] on button "Save" at bounding box center [1120, 540] width 74 height 30
type input "49"
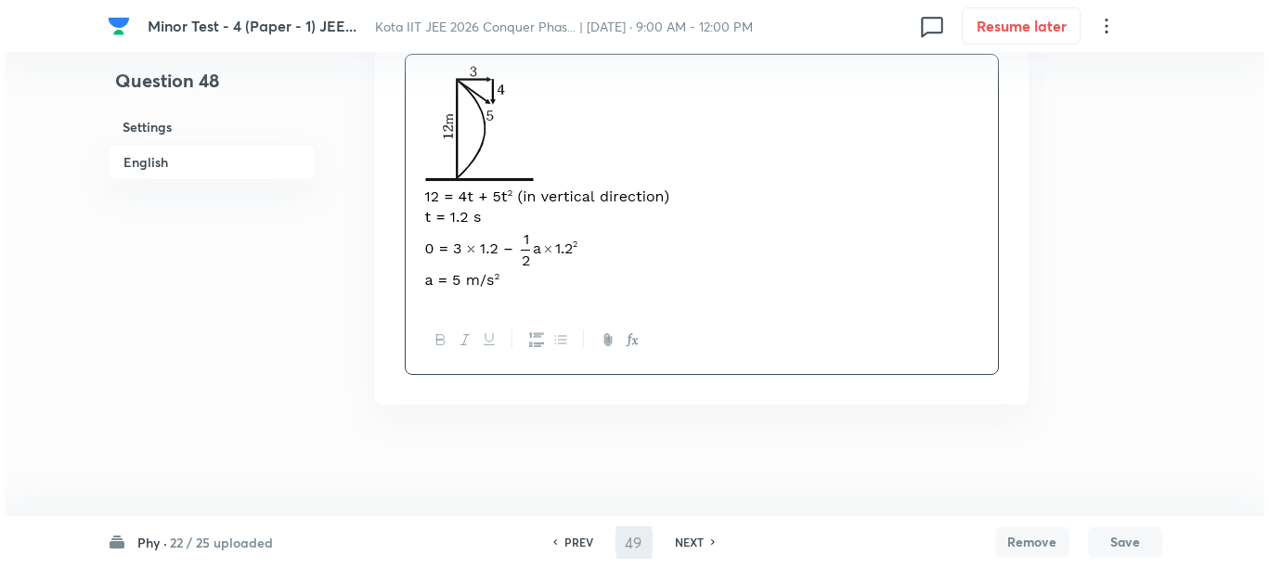
scroll to position [0, 0]
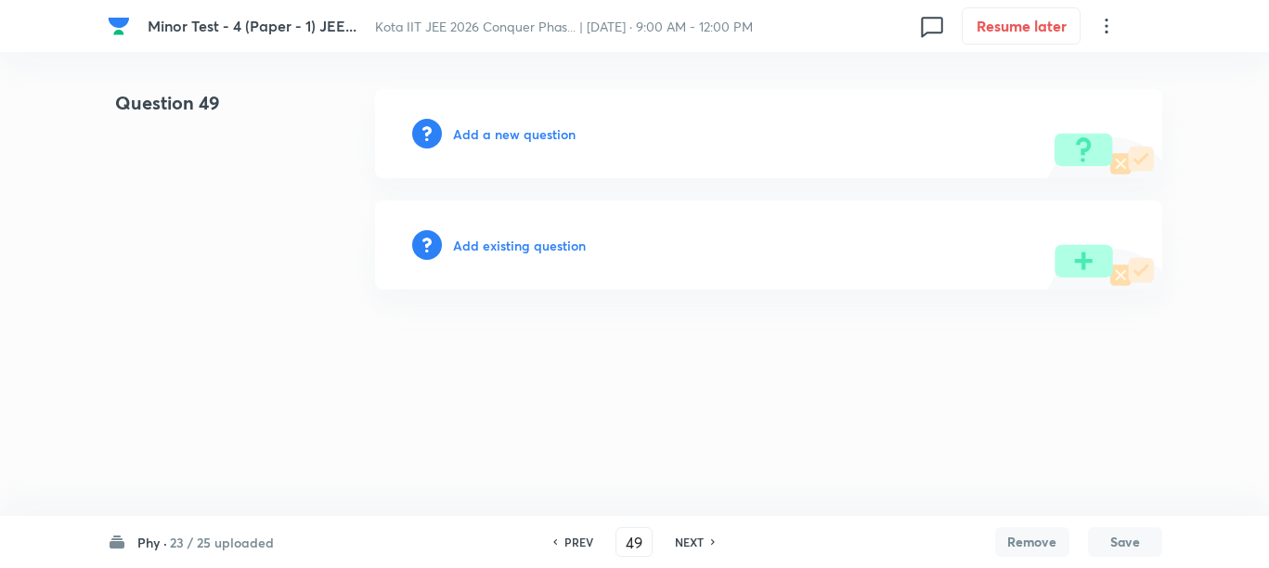
click at [476, 143] on h6 "Add a new question" at bounding box center [514, 133] width 123 height 19
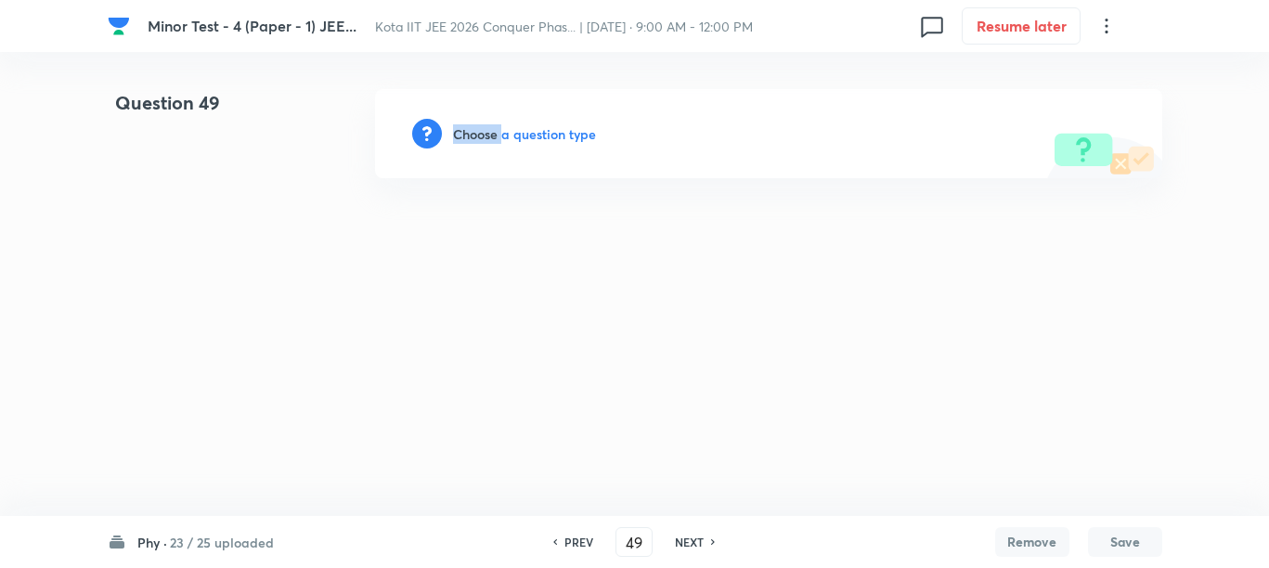
click at [478, 143] on h6 "Choose a question type" at bounding box center [524, 133] width 143 height 19
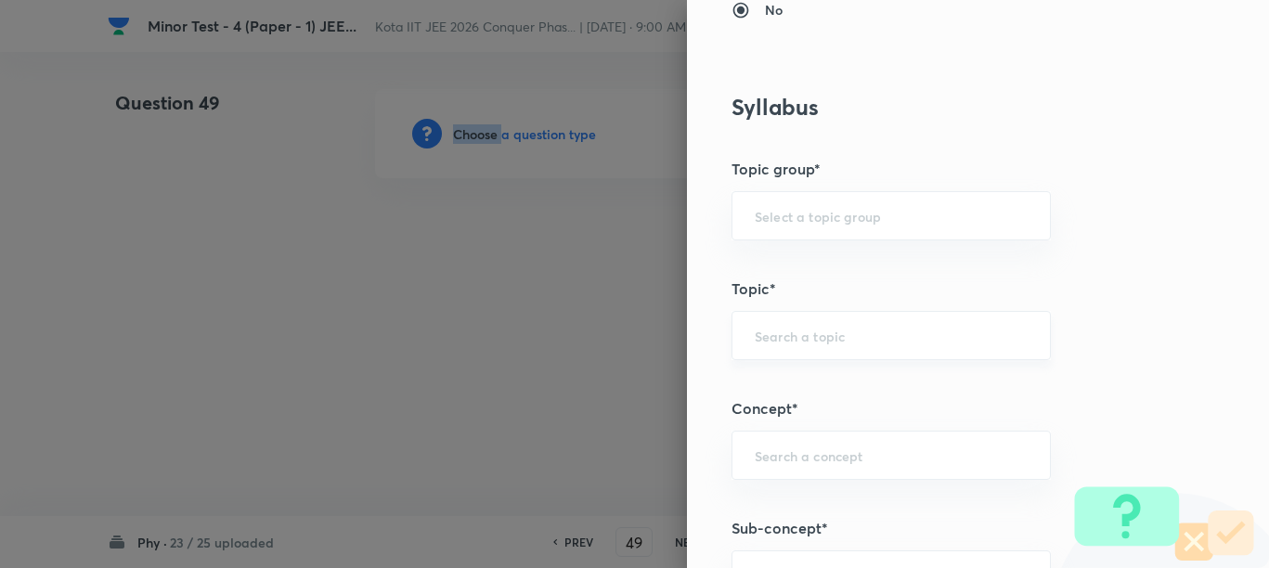
scroll to position [1044, 0]
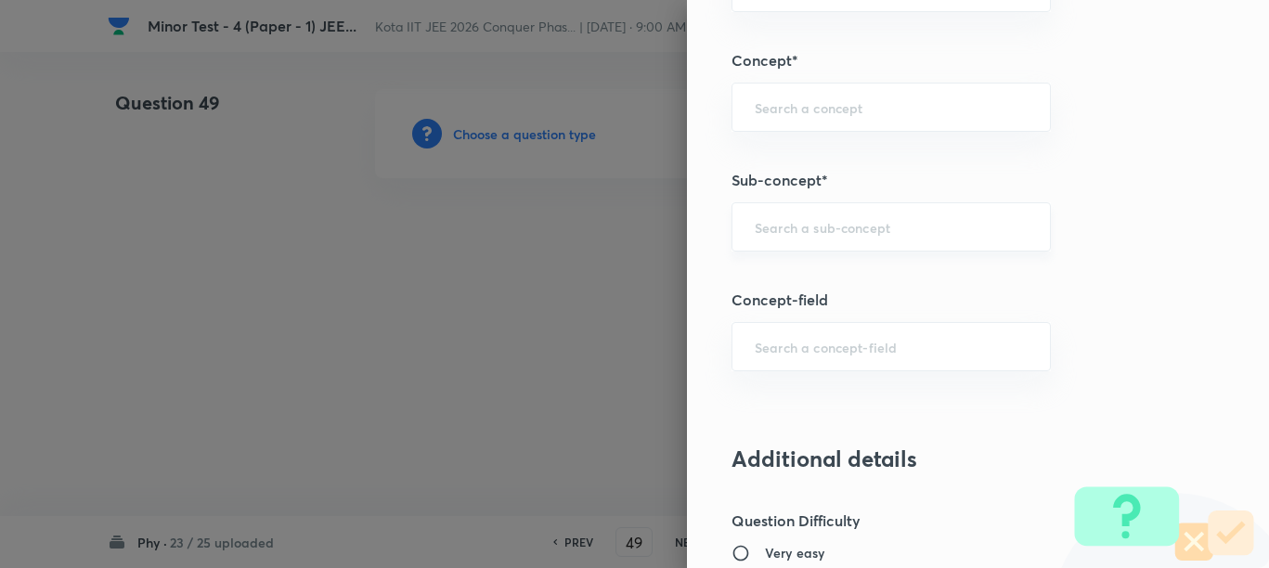
click at [774, 235] on input "text" at bounding box center [891, 227] width 273 height 18
paste input "Periodic Motion"
click at [762, 278] on li "Periodic Motion" at bounding box center [873, 279] width 317 height 33
type input "Periodic Motion"
type input "Physics"
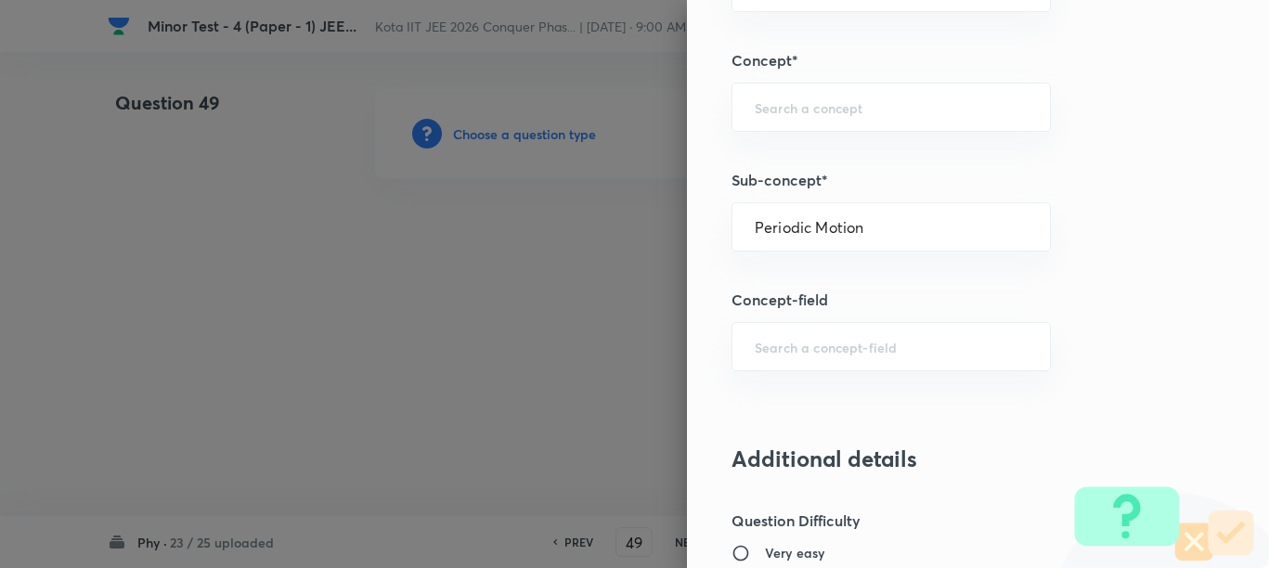
type input "Mechanics"
type input "Simple Harmonic Motion"
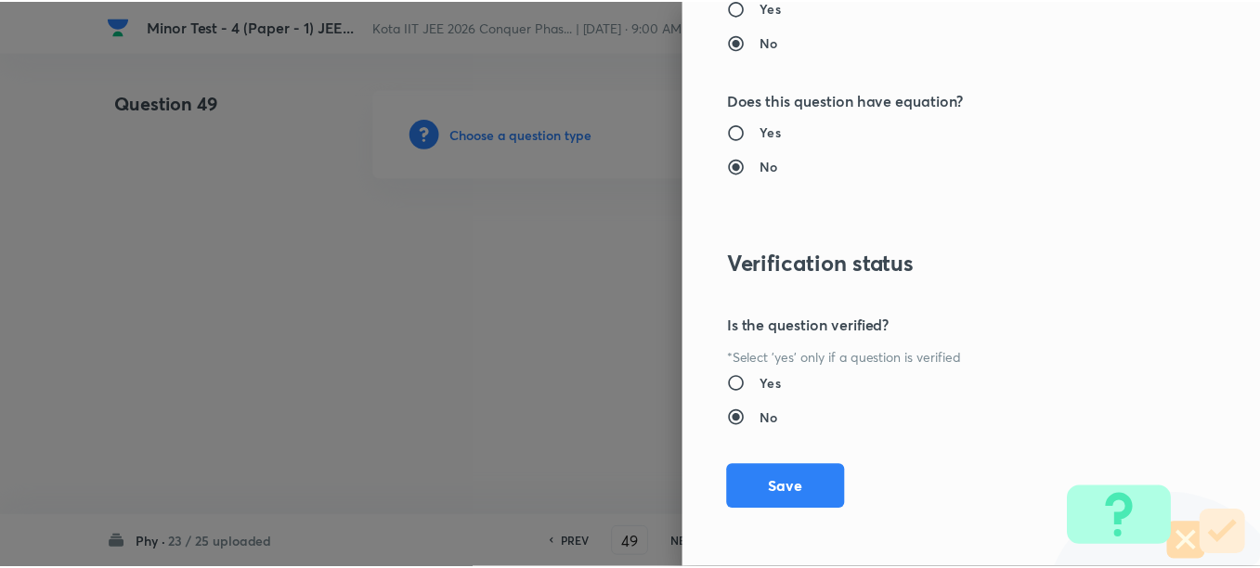
scroll to position [1977, 0]
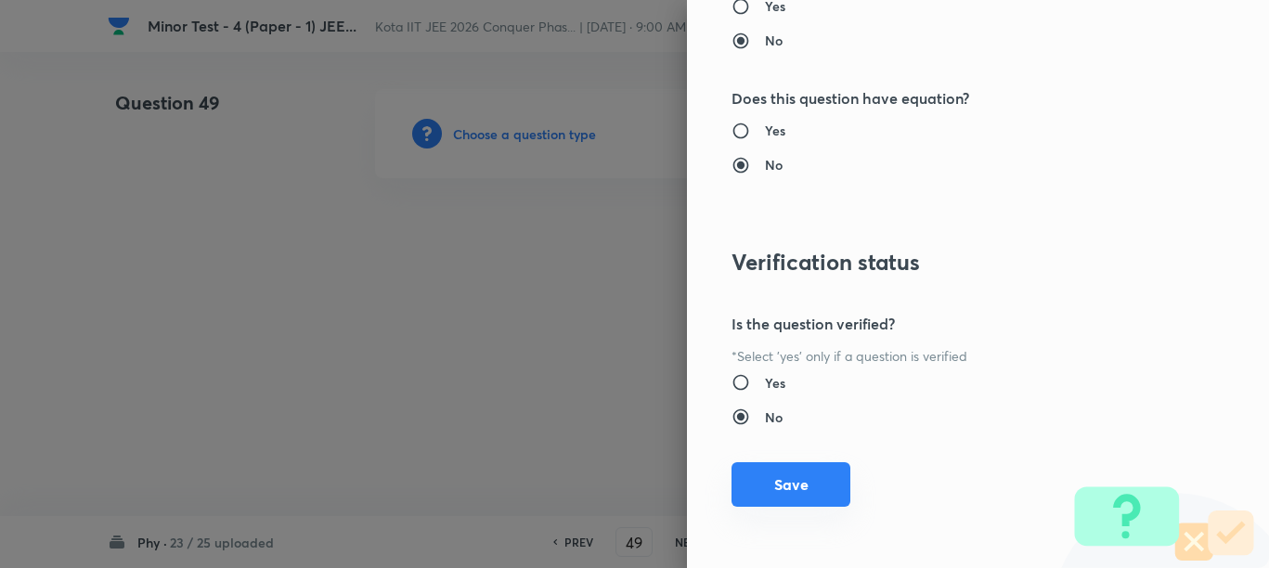
click at [767, 483] on button "Save" at bounding box center [790, 484] width 119 height 45
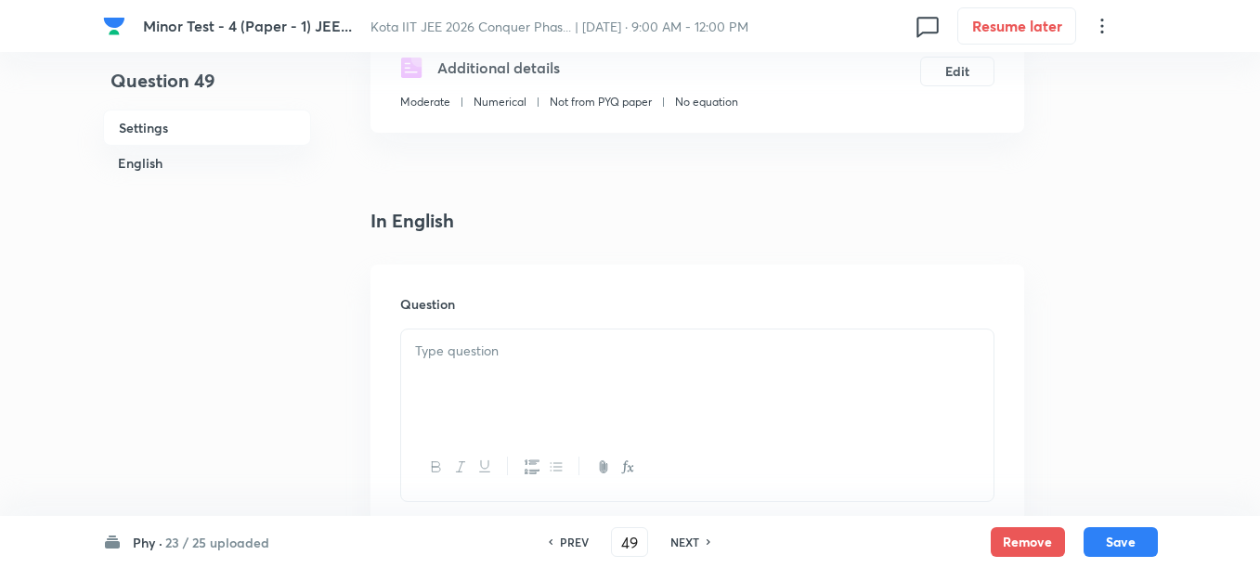
scroll to position [348, 0]
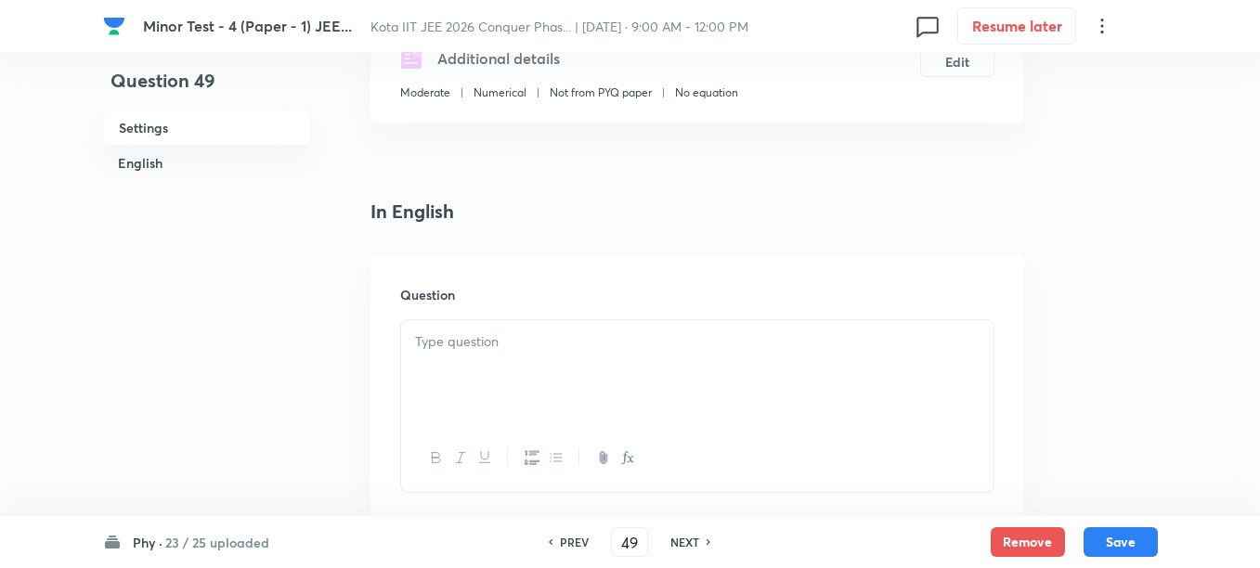
click at [551, 339] on p at bounding box center [697, 341] width 564 height 21
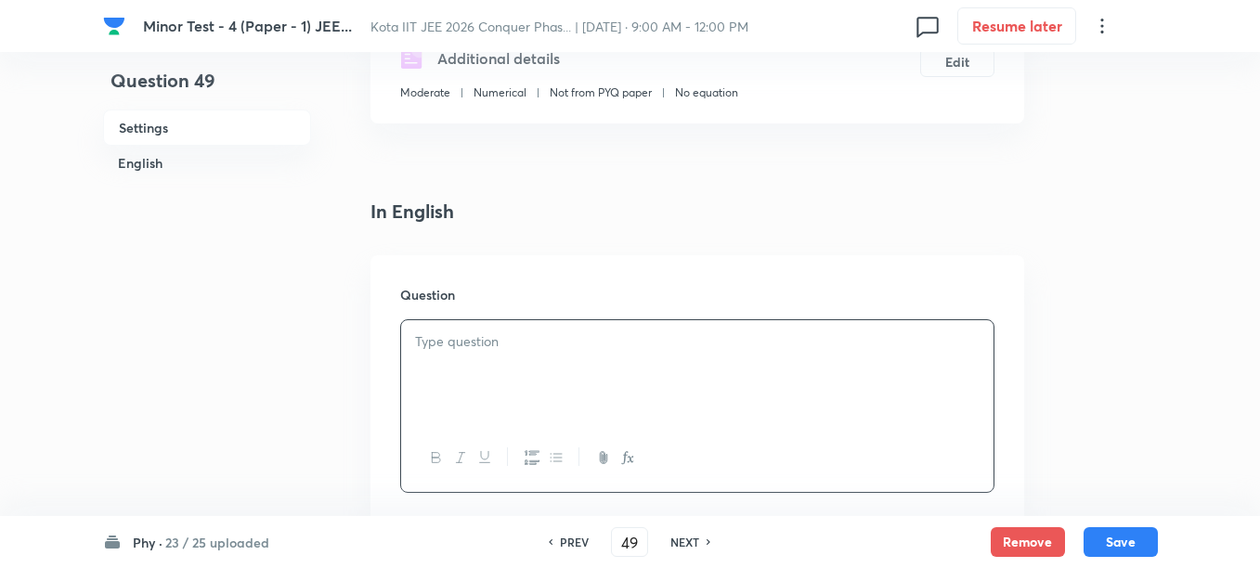
click at [533, 366] on div at bounding box center [697, 372] width 592 height 104
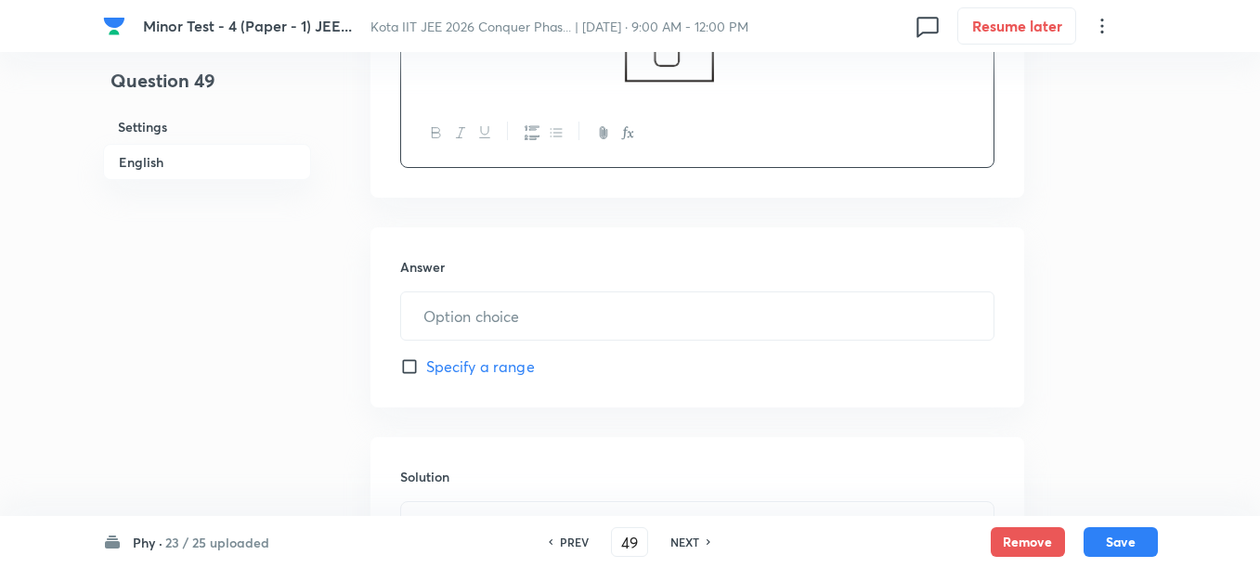
scroll to position [812, 0]
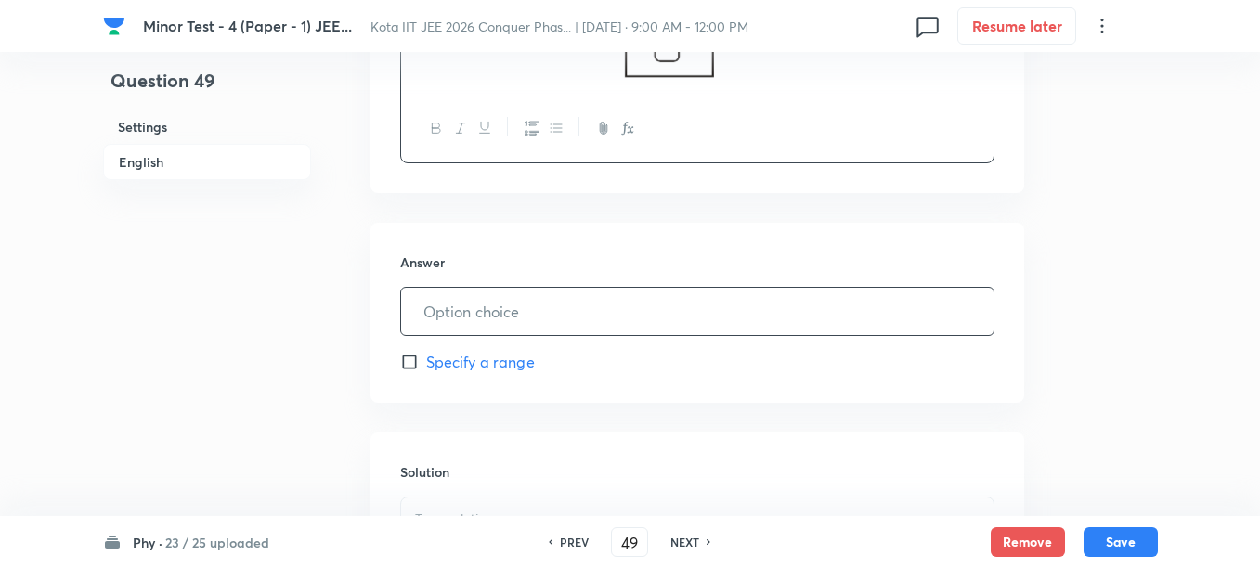
click at [561, 308] on input "text" at bounding box center [697, 311] width 592 height 47
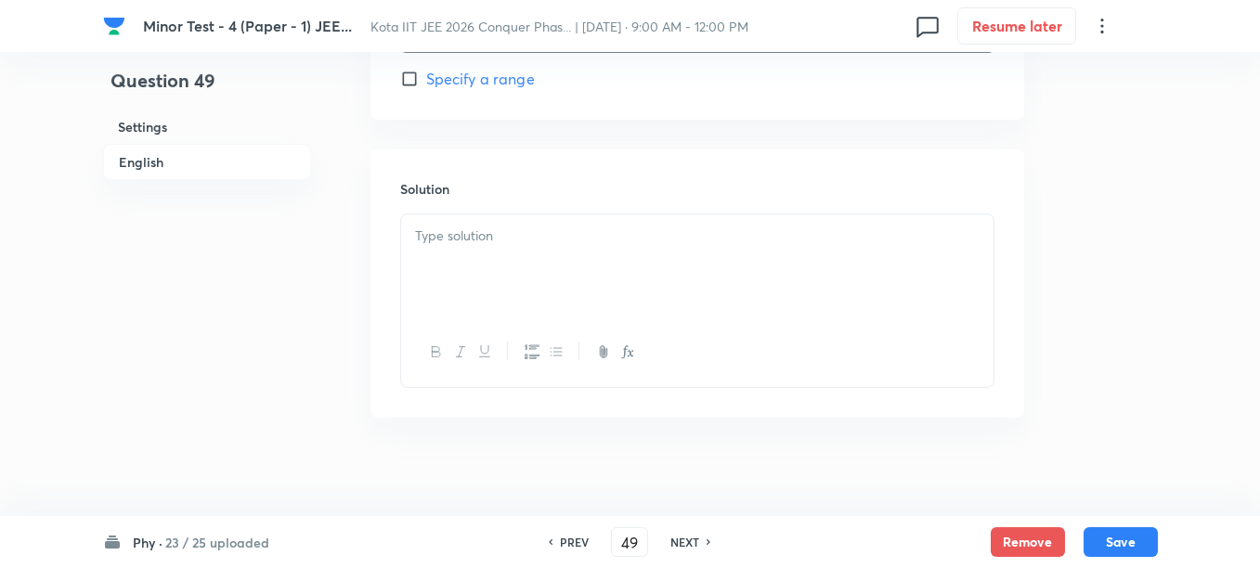
scroll to position [1108, 0]
type input "5"
click at [515, 270] on div at bounding box center [697, 253] width 592 height 104
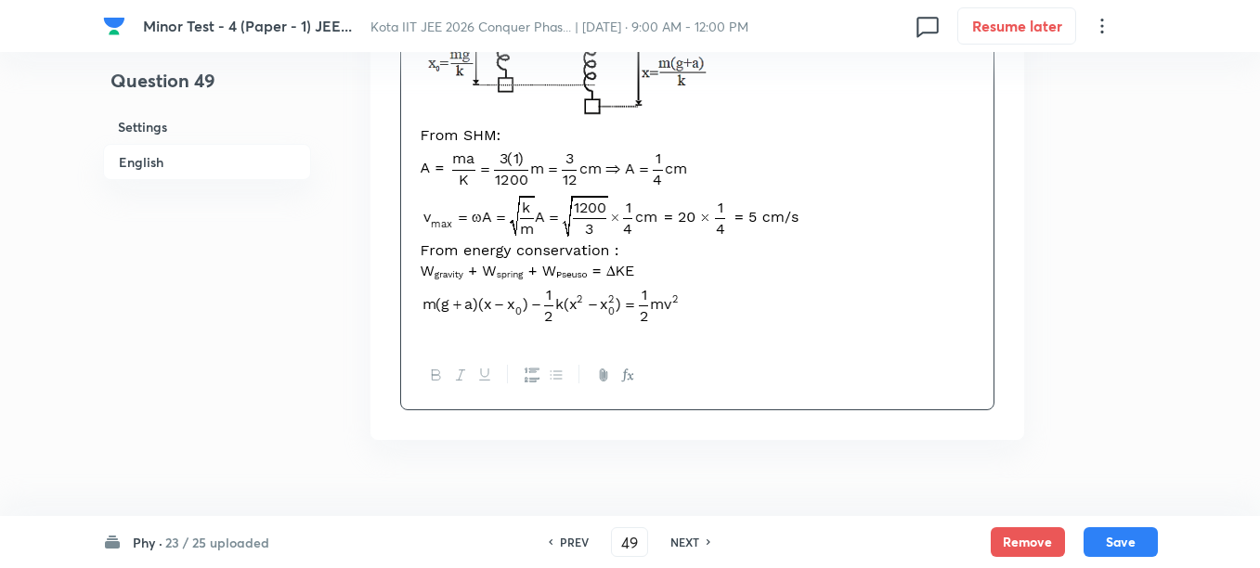
scroll to position [1382, 0]
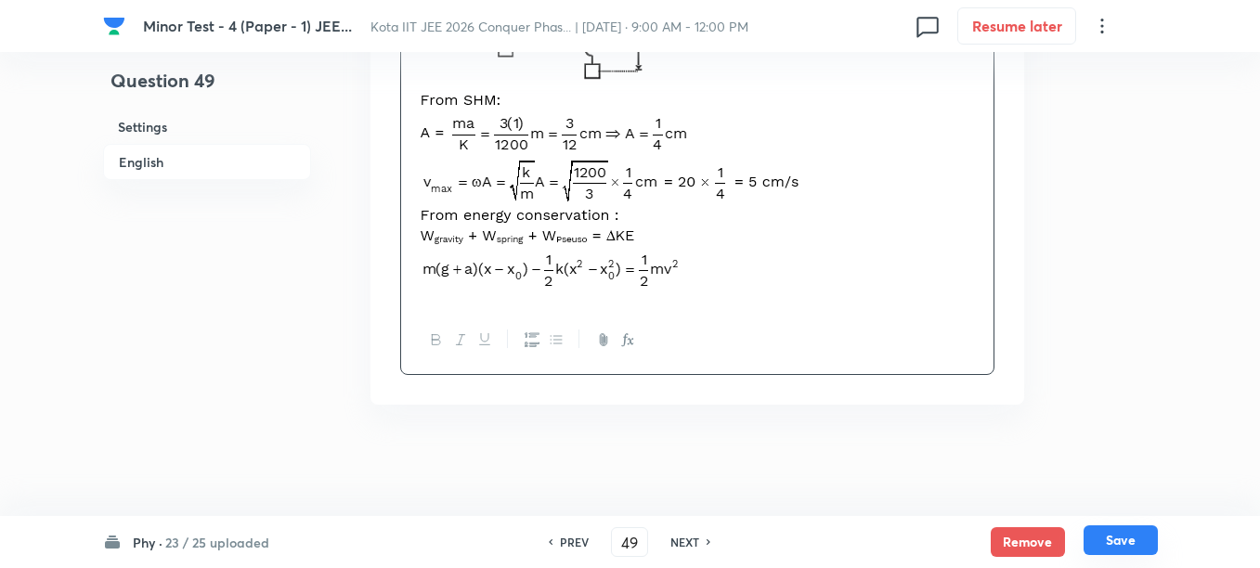
click at [1145, 539] on button "Save" at bounding box center [1120, 540] width 74 height 30
type input "50"
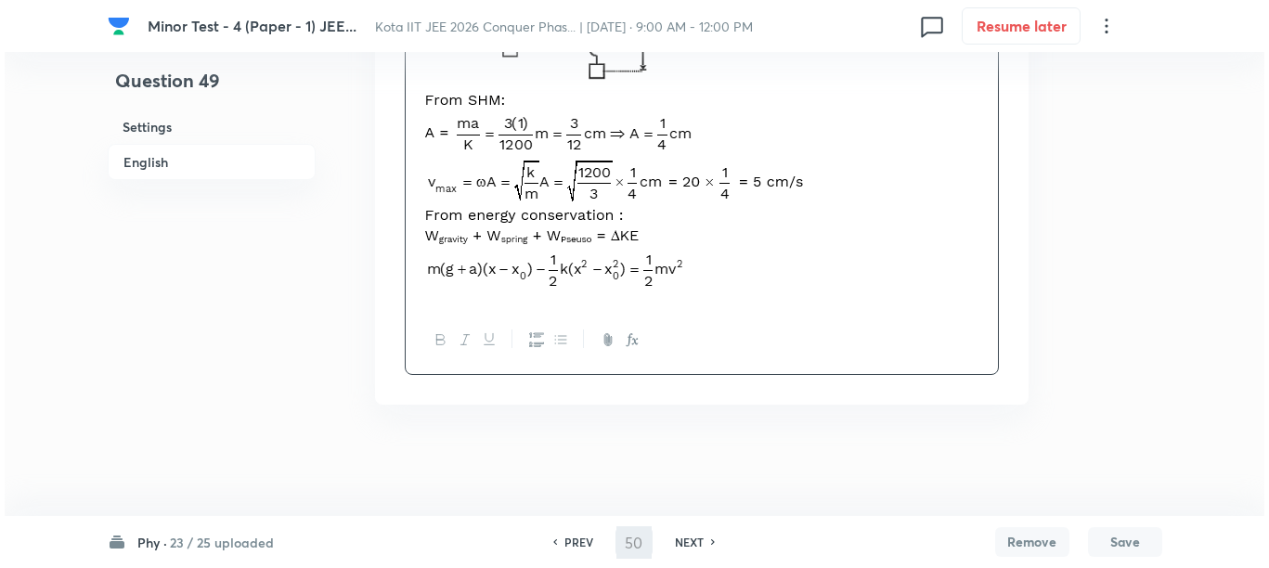
scroll to position [0, 0]
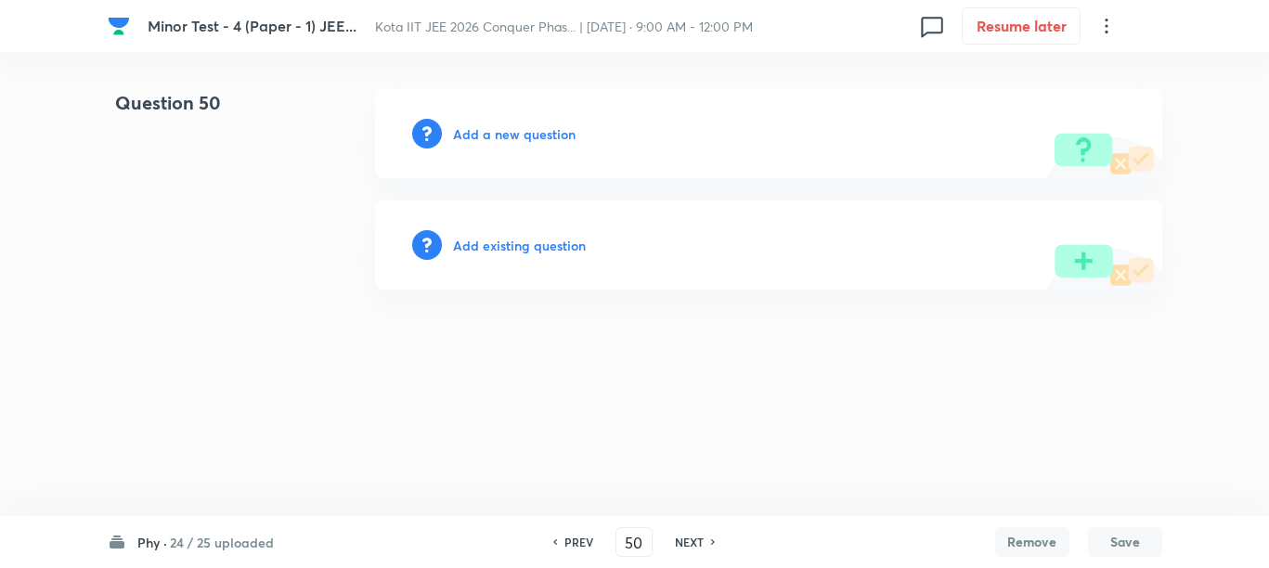
click at [465, 138] on h6 "Add a new question" at bounding box center [514, 133] width 123 height 19
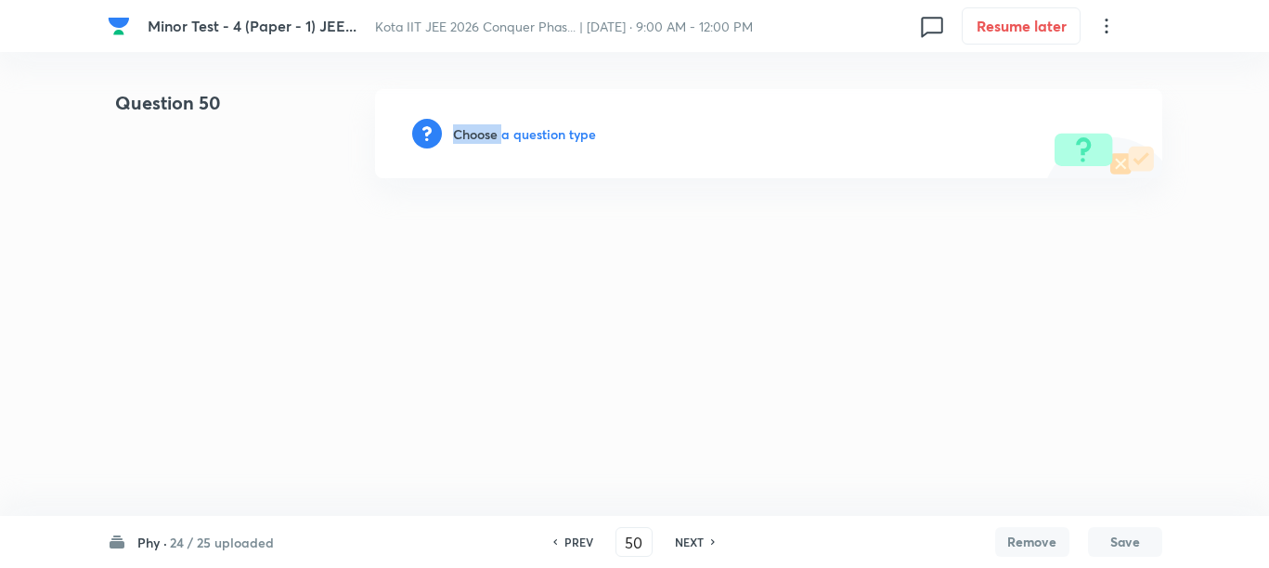
click at [465, 138] on h6 "Choose a question type" at bounding box center [524, 133] width 143 height 19
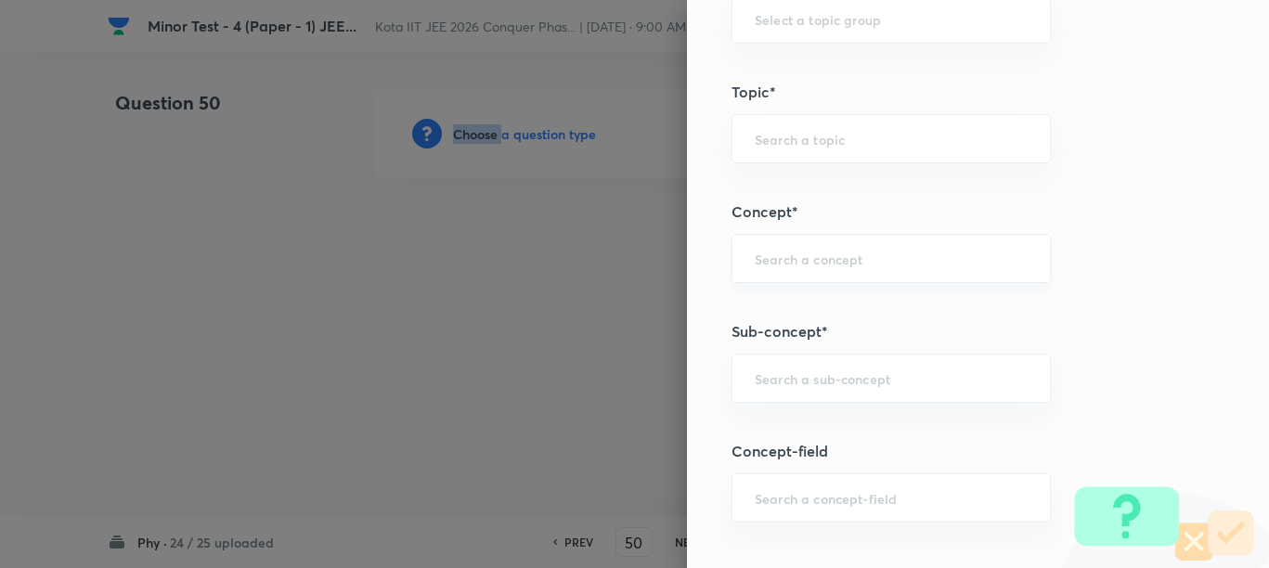
scroll to position [928, 0]
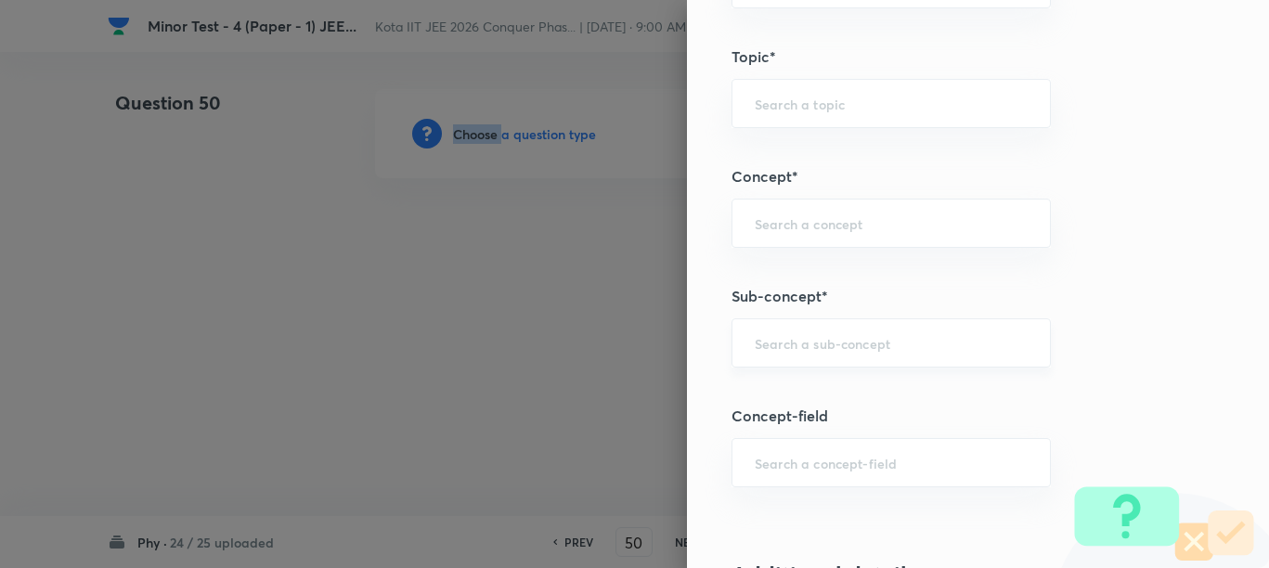
click at [800, 326] on div "​" at bounding box center [890, 342] width 319 height 49
paste input "Nuclear Structure"
click at [820, 400] on li "Nuclear Structure" at bounding box center [873, 395] width 317 height 33
type input "Nuclear Structure"
type input "Physics"
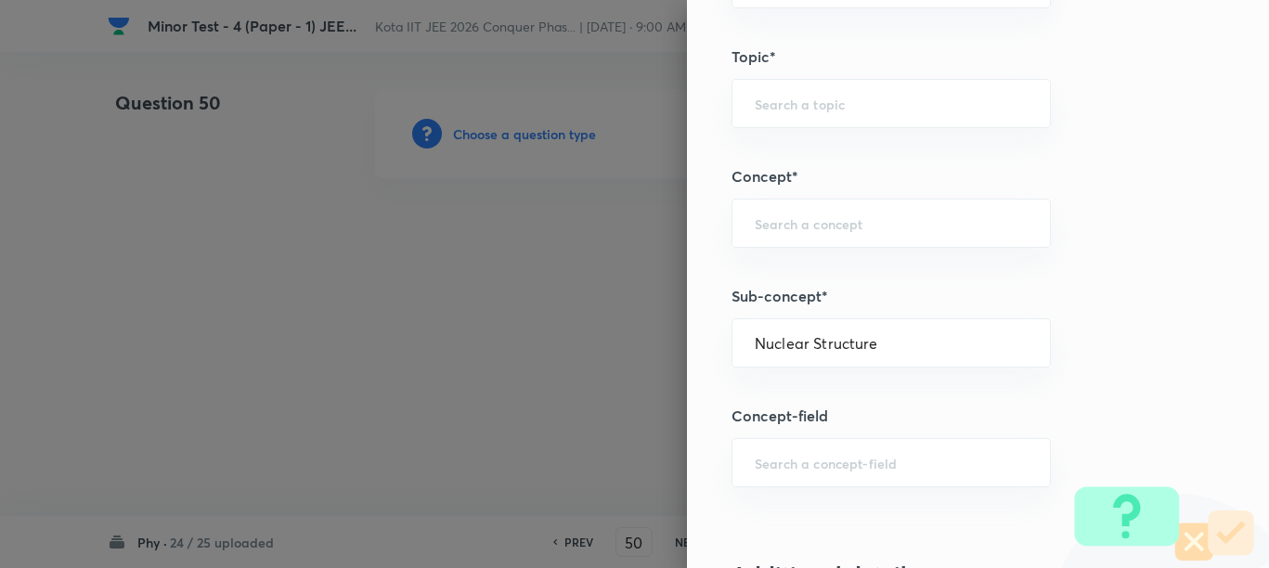
type input "Modern Physics"
type input "Nuclei"
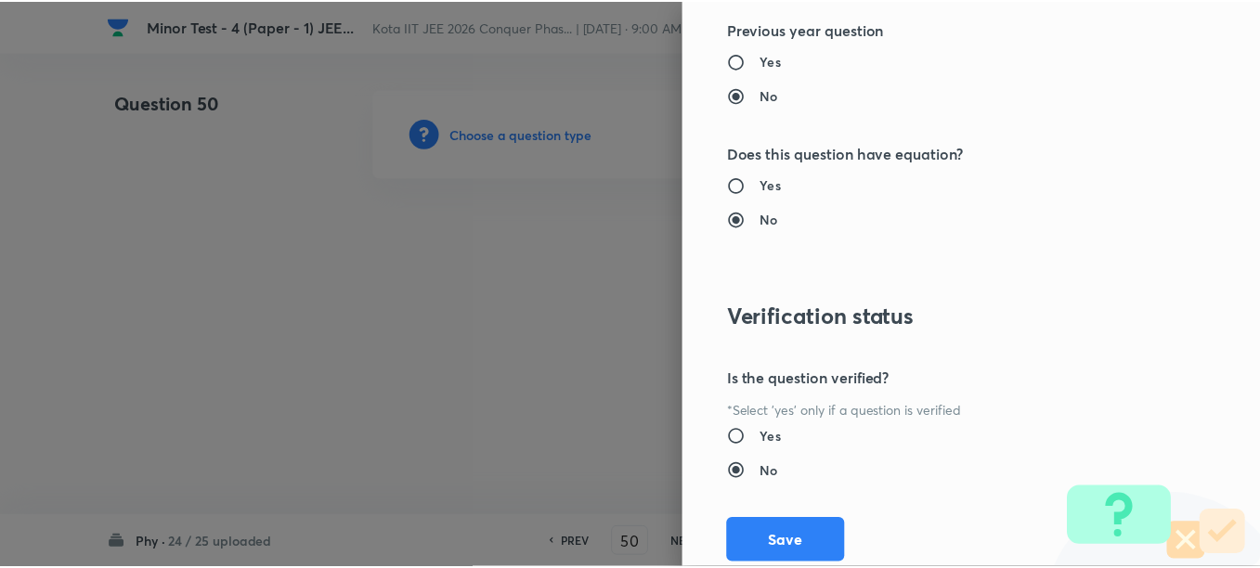
scroll to position [1977, 0]
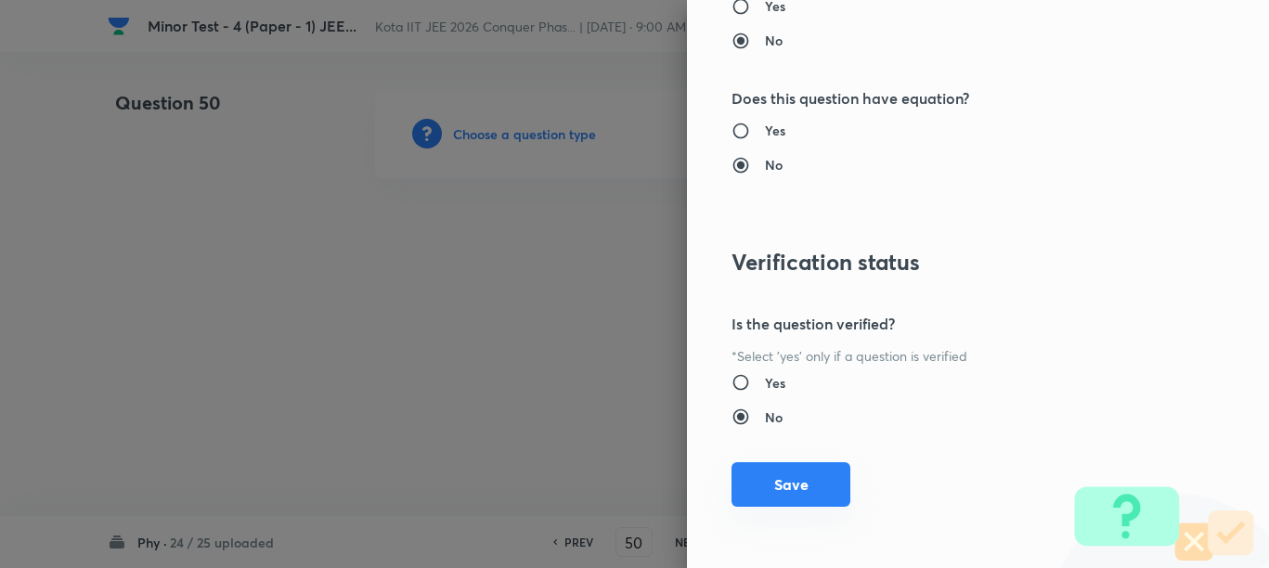
click at [780, 478] on button "Save" at bounding box center [790, 484] width 119 height 45
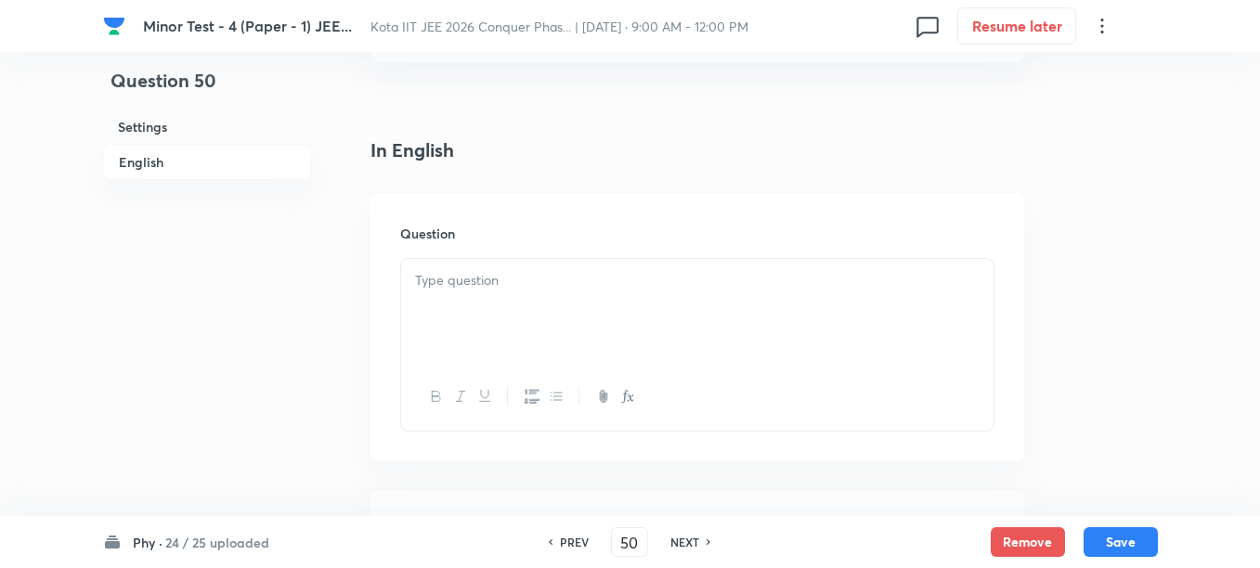
scroll to position [464, 0]
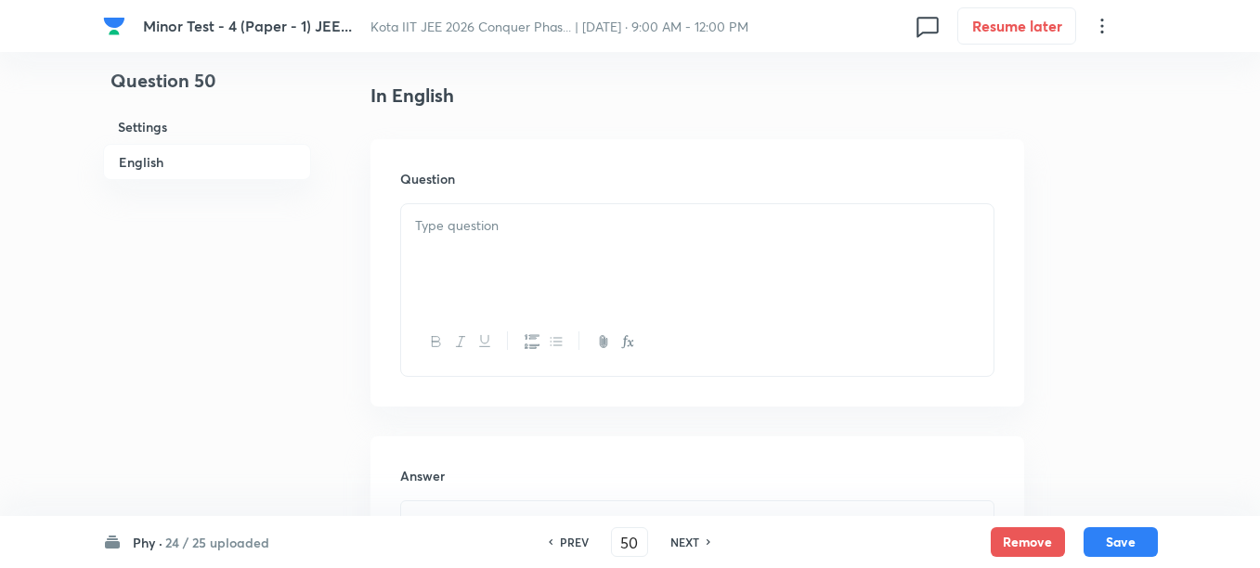
click at [502, 282] on div at bounding box center [697, 256] width 592 height 104
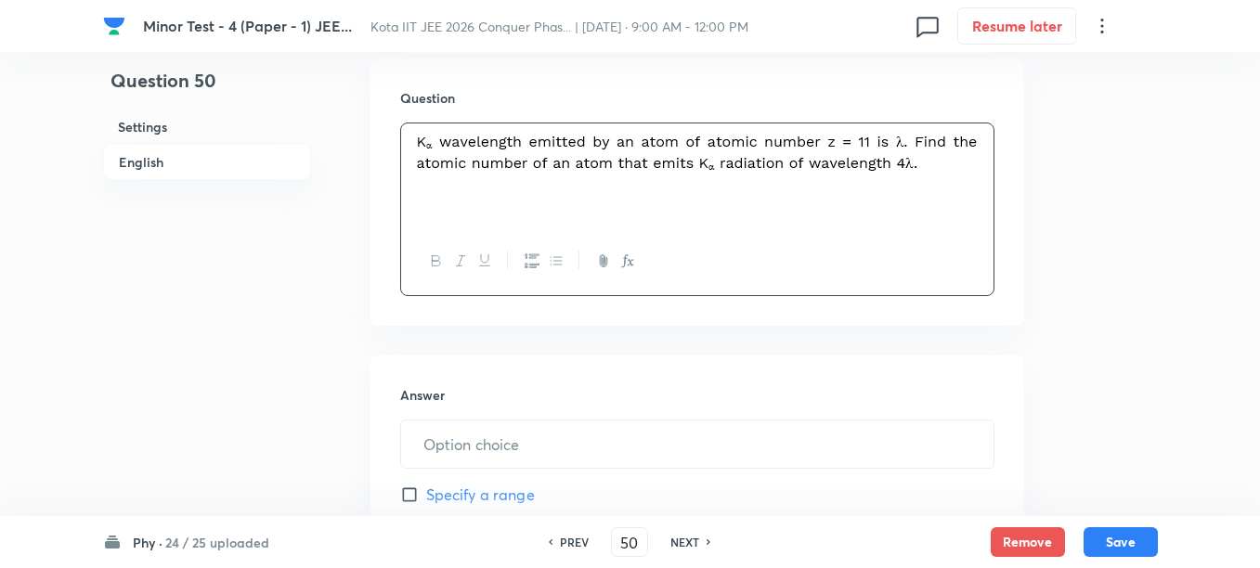
scroll to position [580, 0]
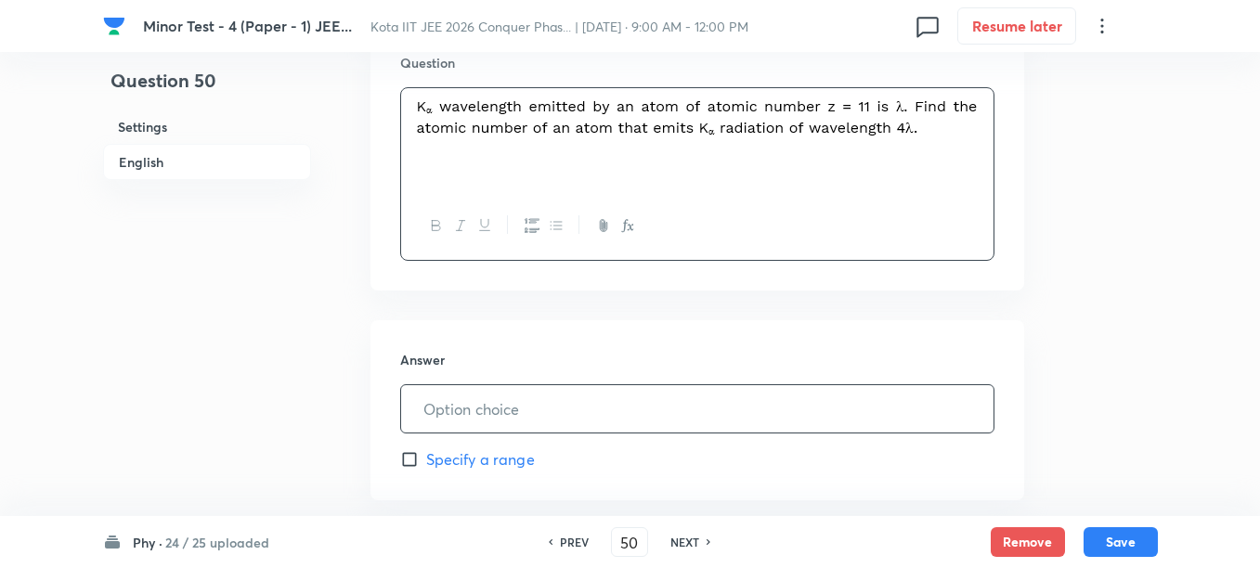
click at [510, 408] on input "text" at bounding box center [697, 408] width 592 height 47
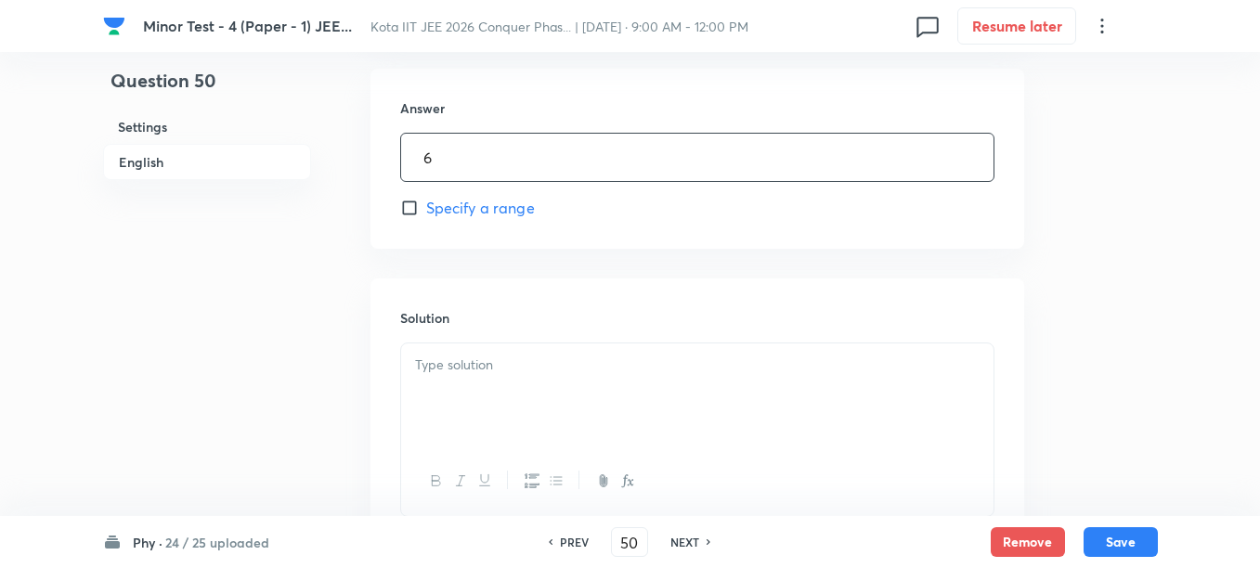
scroll to position [928, 0]
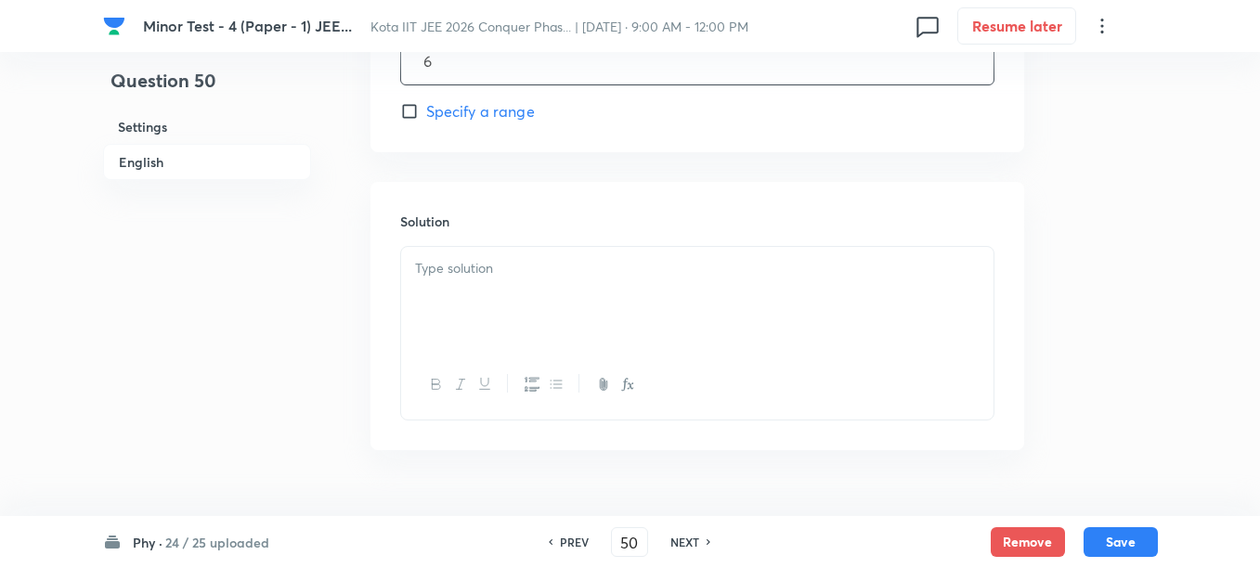
type input "6"
click at [555, 315] on div at bounding box center [697, 299] width 592 height 104
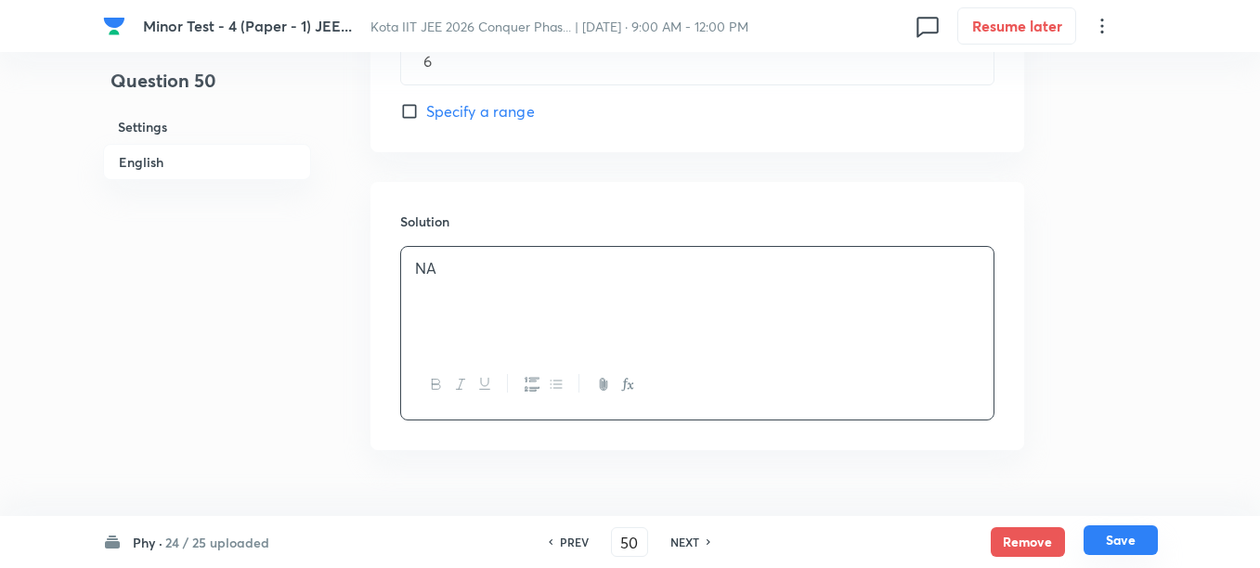
click at [1120, 538] on button "Save" at bounding box center [1120, 540] width 74 height 30
type input "51"
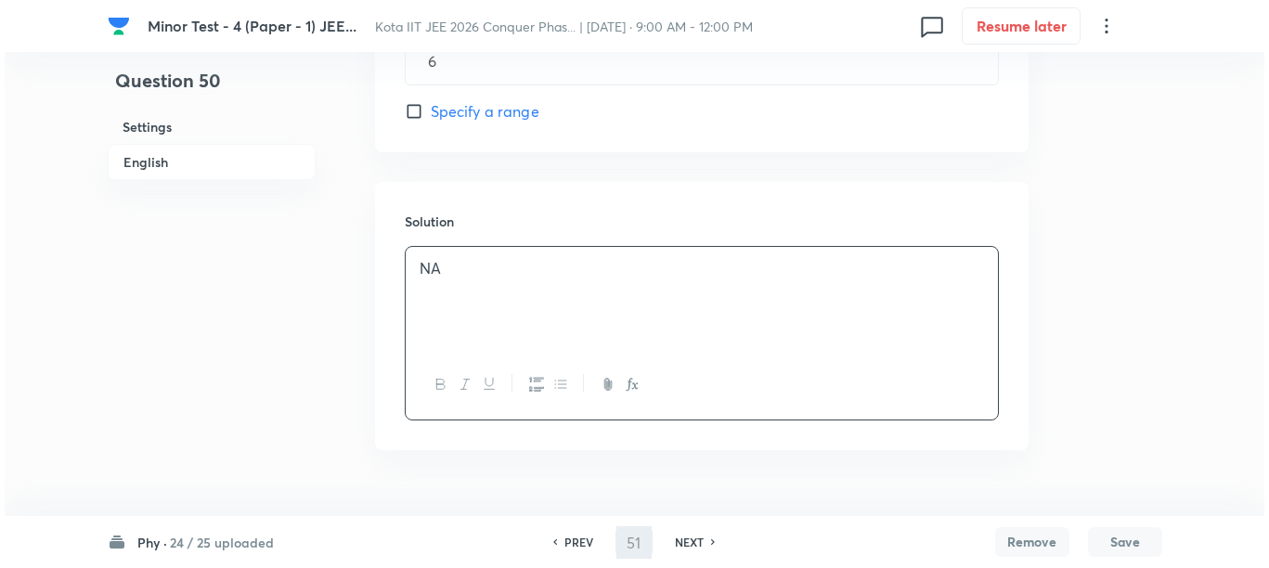
scroll to position [0, 0]
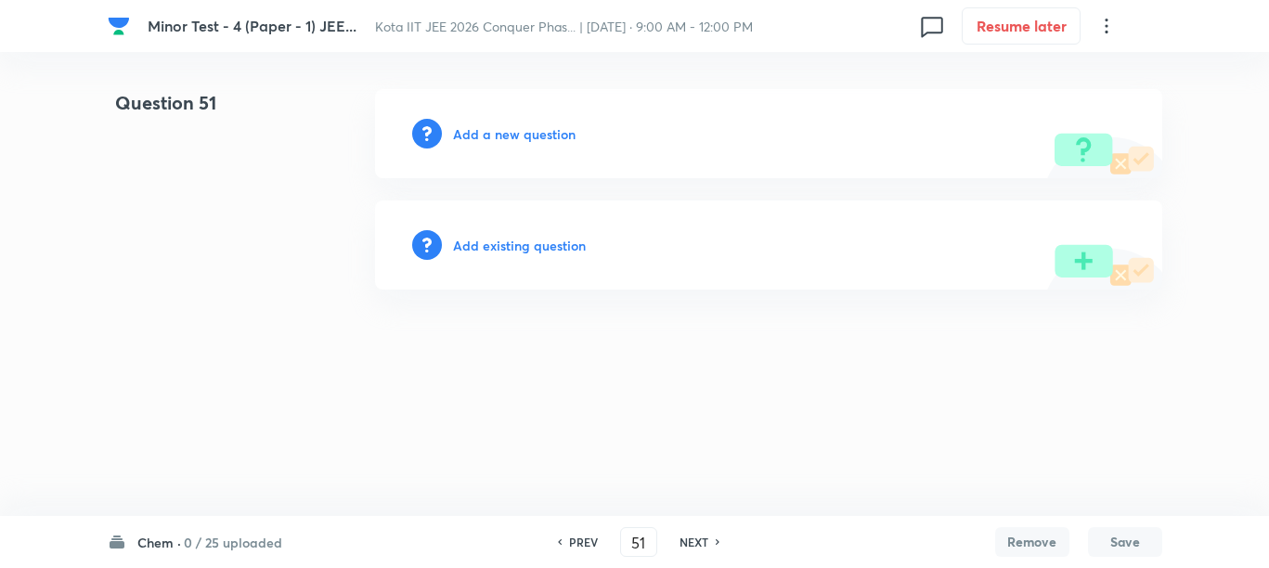
click at [154, 553] on div "Chem · 0 / 25 uploaded PREV 51 ​ NEXT Remove Save" at bounding box center [635, 542] width 1055 height 52
click at [155, 550] on h6 "Chem ·" at bounding box center [159, 542] width 44 height 19
click at [491, 373] on html "Minor Test - 4 (Paper - 1) JEE... Kota IIT JEE 2026 Conquer Phas... | Sep 1, 20…" at bounding box center [634, 189] width 1269 height 379
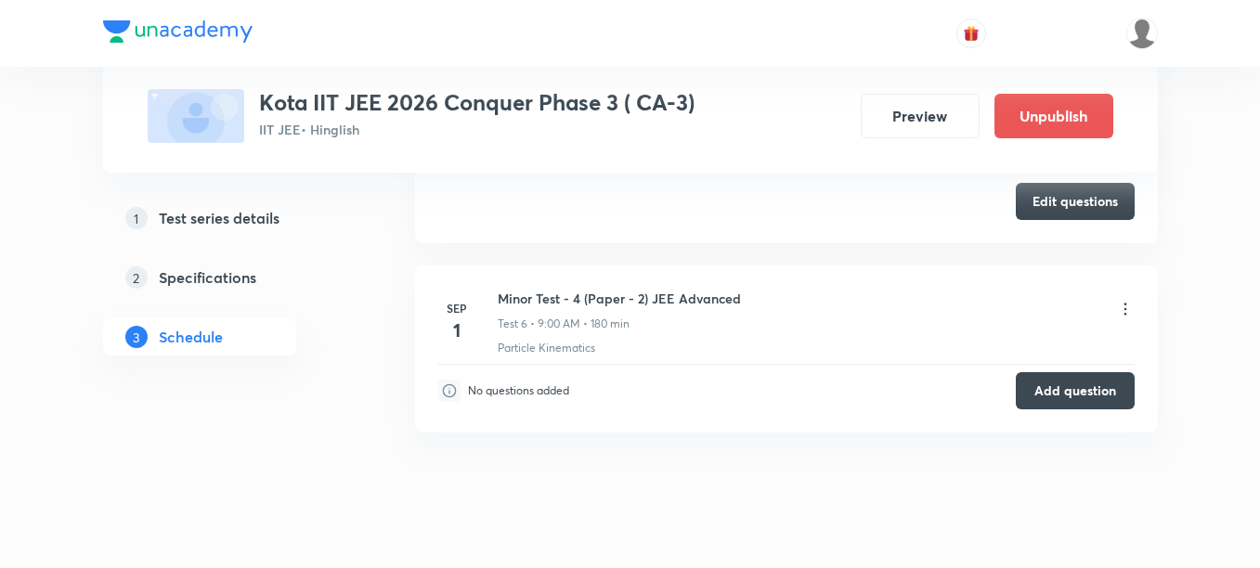
scroll to position [2371, 0]
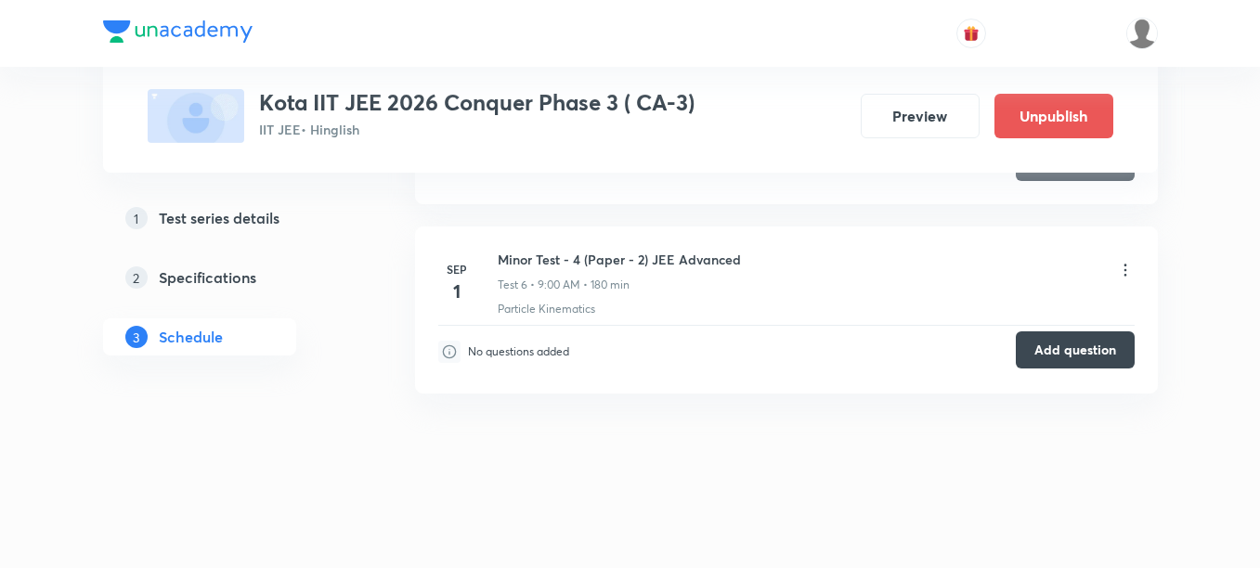
click at [1049, 351] on button "Add question" at bounding box center [1075, 349] width 119 height 37
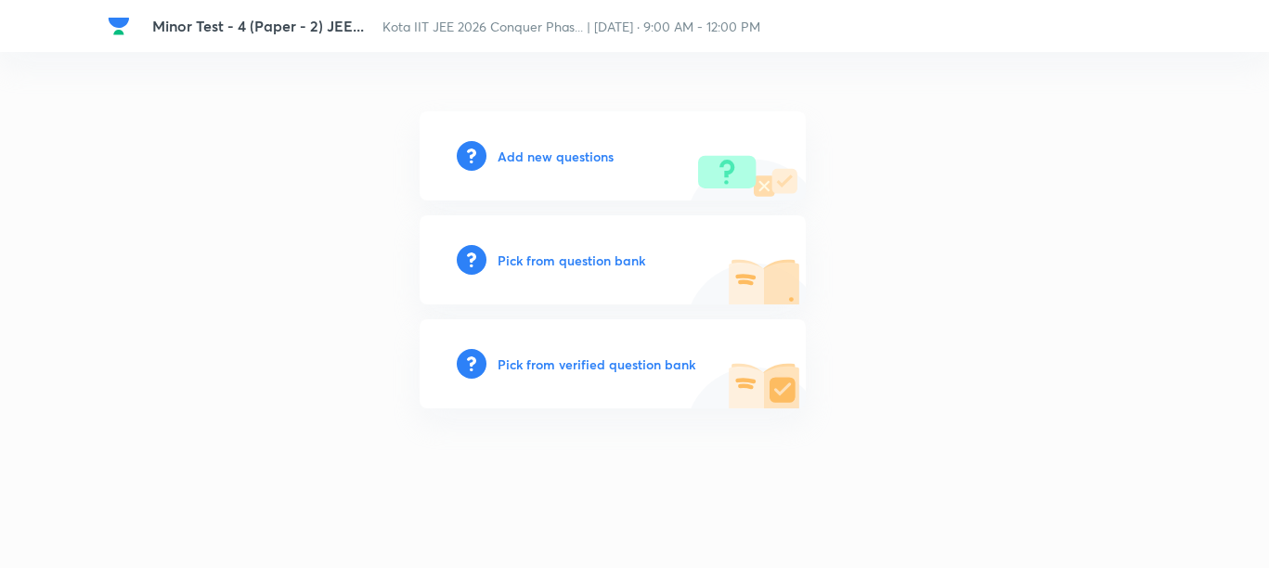
click at [521, 163] on h6 "Add new questions" at bounding box center [556, 156] width 116 height 19
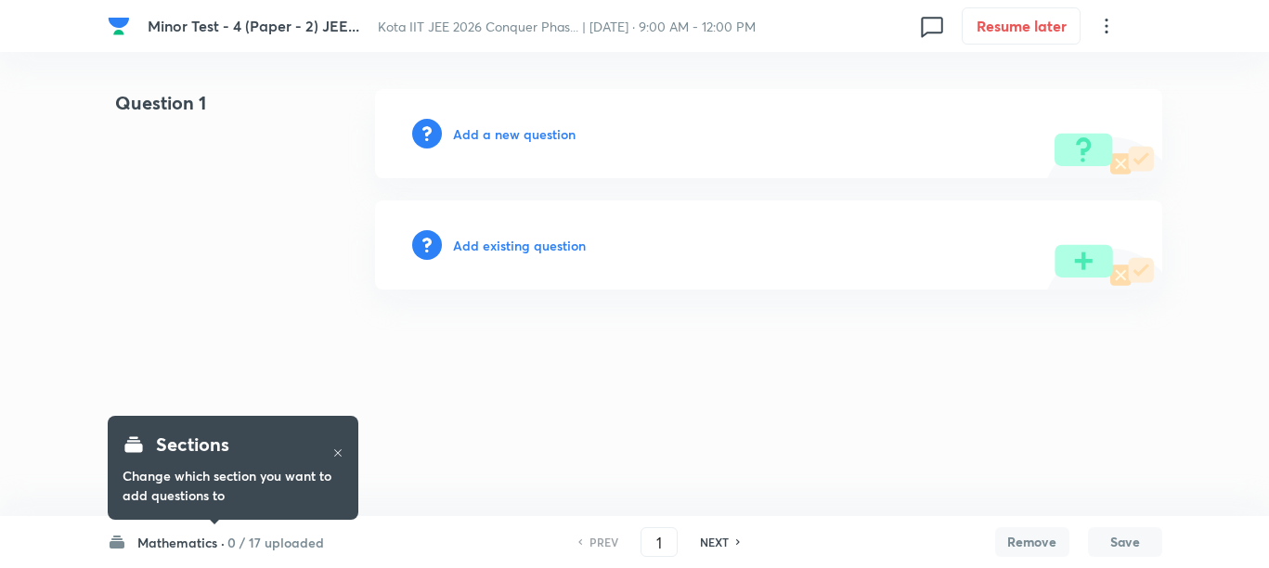
click at [338, 454] on icon at bounding box center [337, 452] width 11 height 11
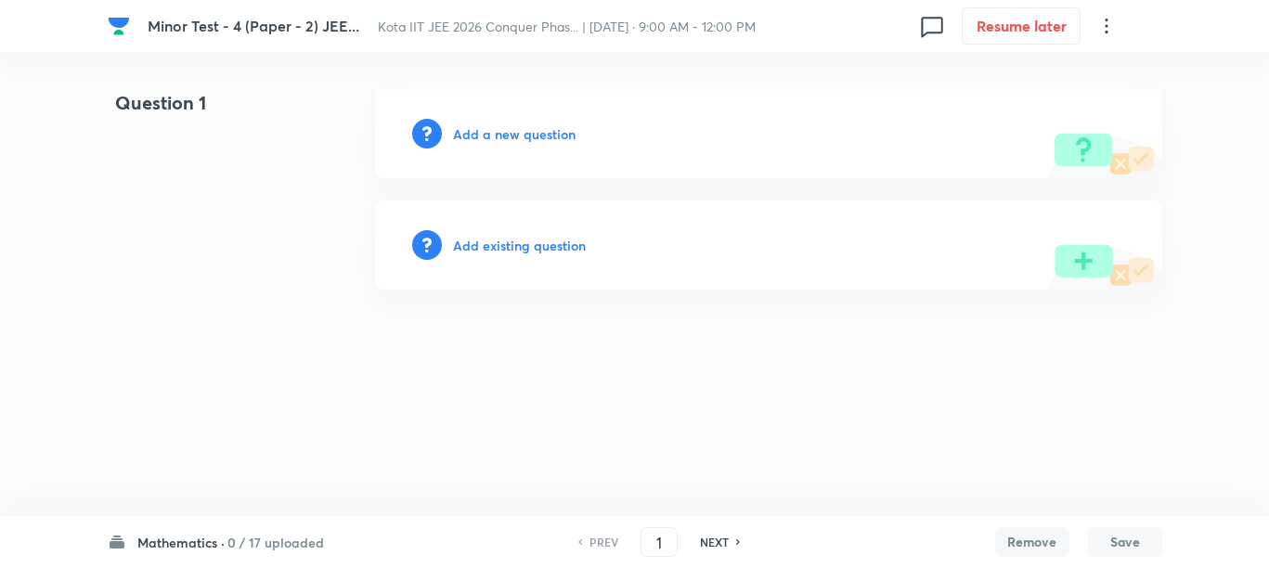
click at [160, 543] on h6 "Mathematics ·" at bounding box center [180, 542] width 87 height 19
click at [208, 277] on h6 "Physics" at bounding box center [222, 268] width 169 height 19
type input "18"
click at [460, 133] on h6 "Add a new question" at bounding box center [514, 133] width 123 height 19
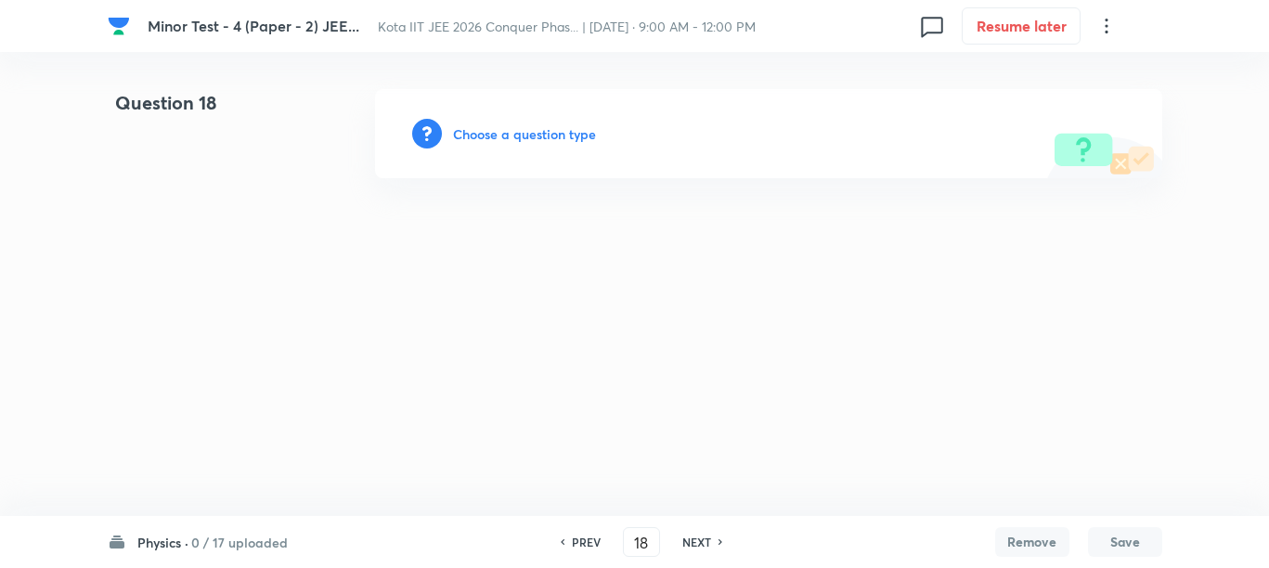
click at [463, 133] on h6 "Choose a question type" at bounding box center [524, 133] width 143 height 19
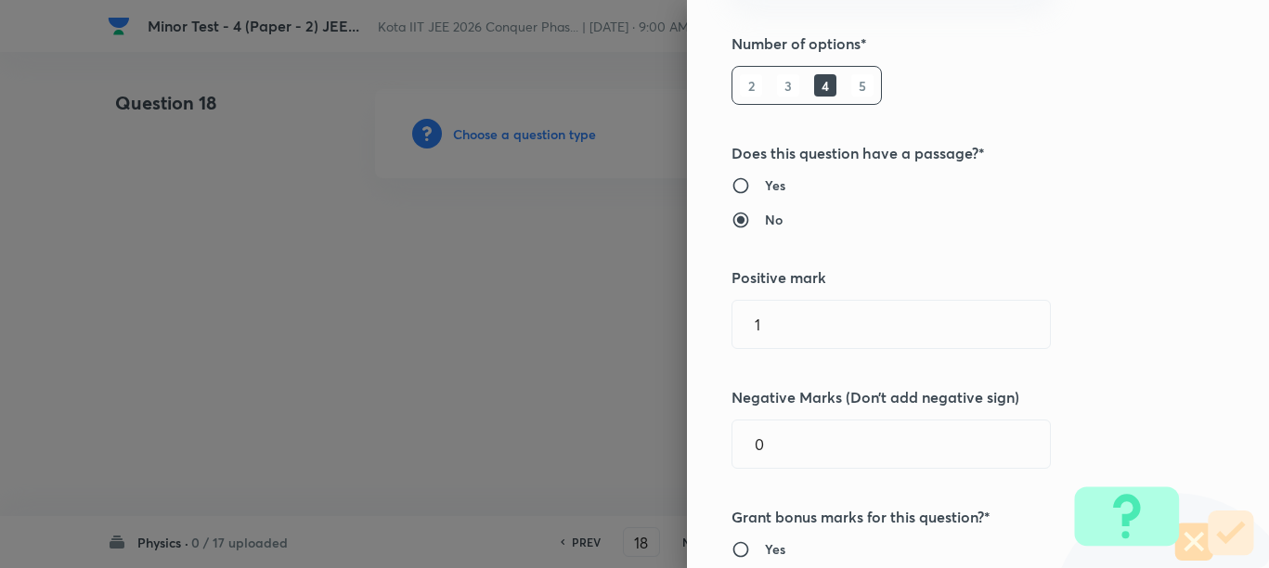
scroll to position [348, 0]
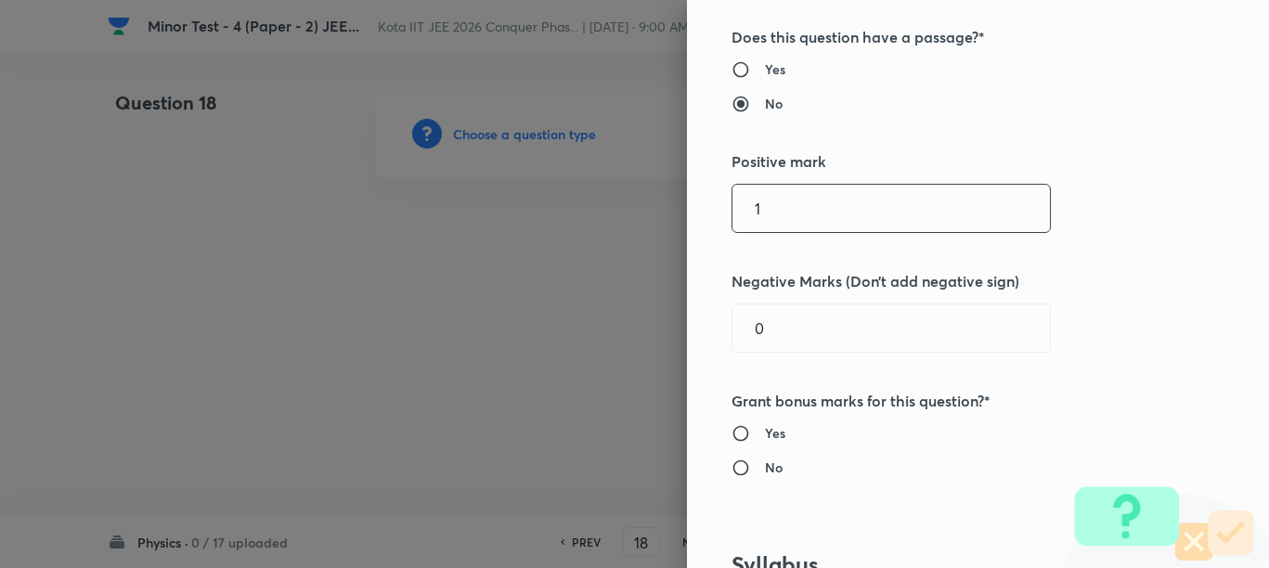
click at [783, 214] on input "1" at bounding box center [890, 208] width 317 height 47
type input "3"
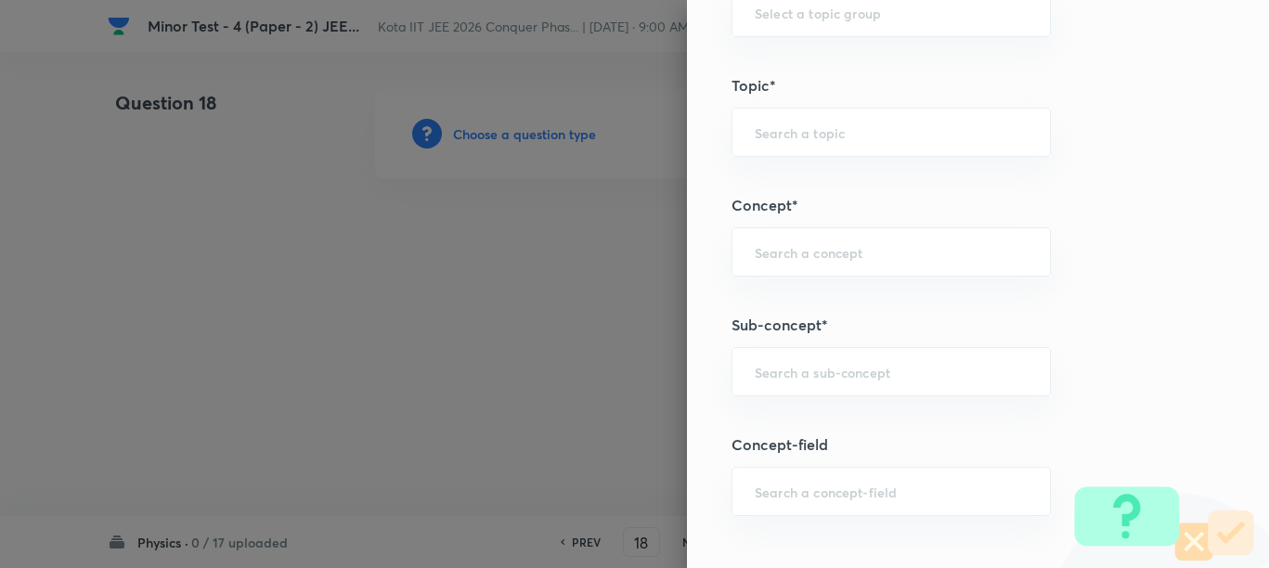
scroll to position [1044, 0]
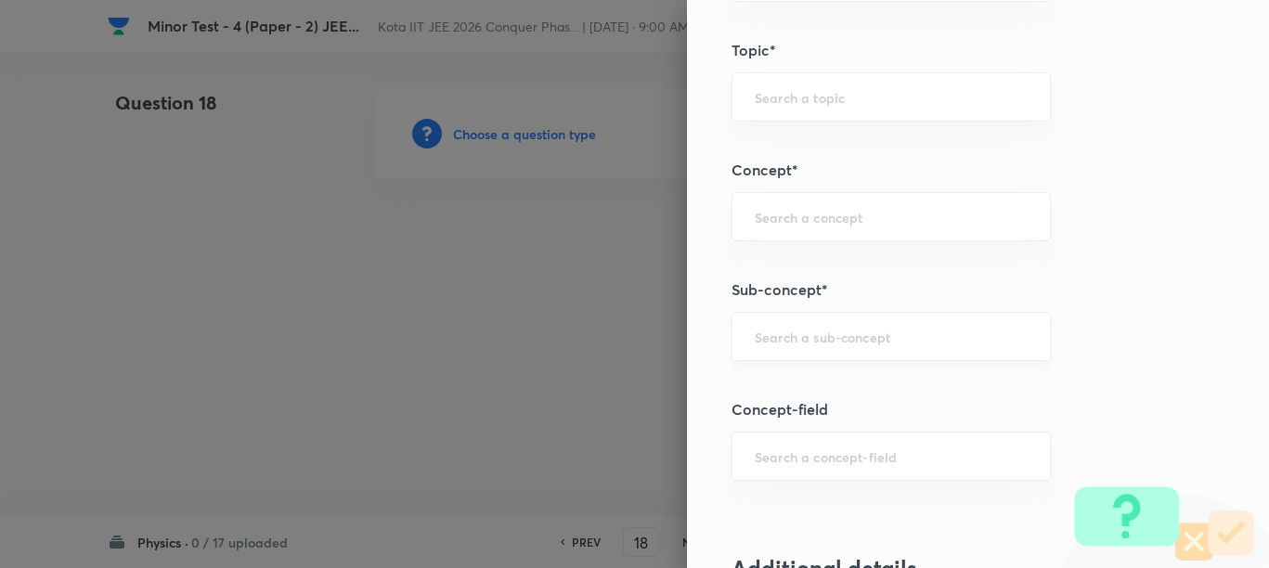
type input "1"
click at [797, 332] on input "text" at bounding box center [891, 337] width 273 height 18
paste input "Periodic Motion"
click at [799, 384] on li "Periodic Motion" at bounding box center [873, 388] width 317 height 33
type input "Periodic Motion"
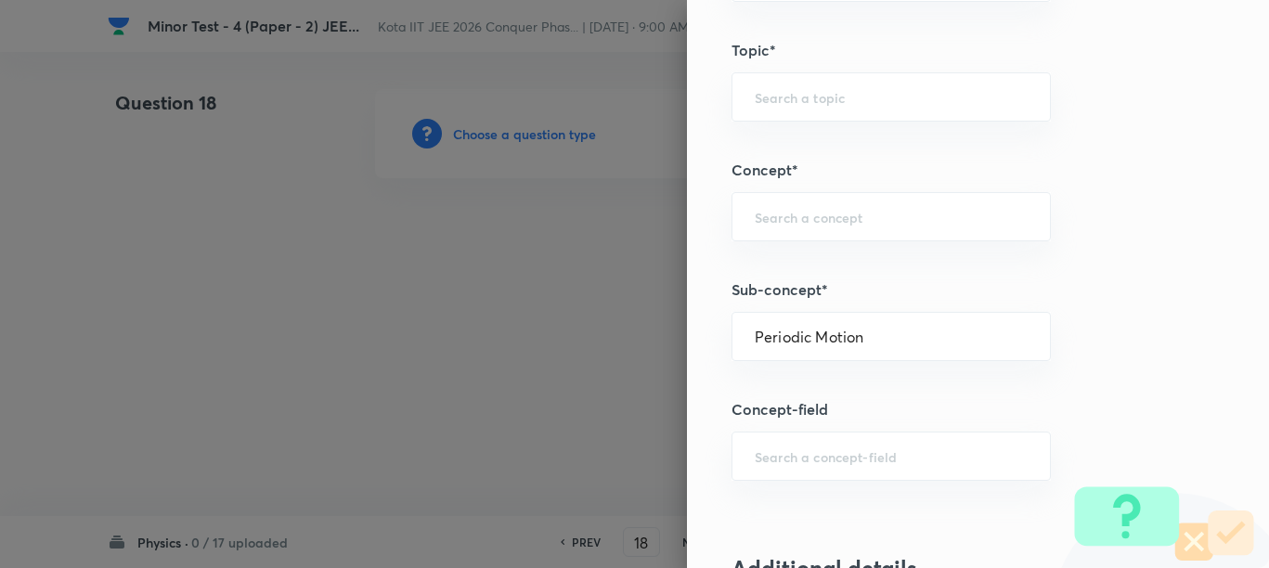
type input "Physics"
type input "Mechanics"
type input "Simple Harmonic Motion"
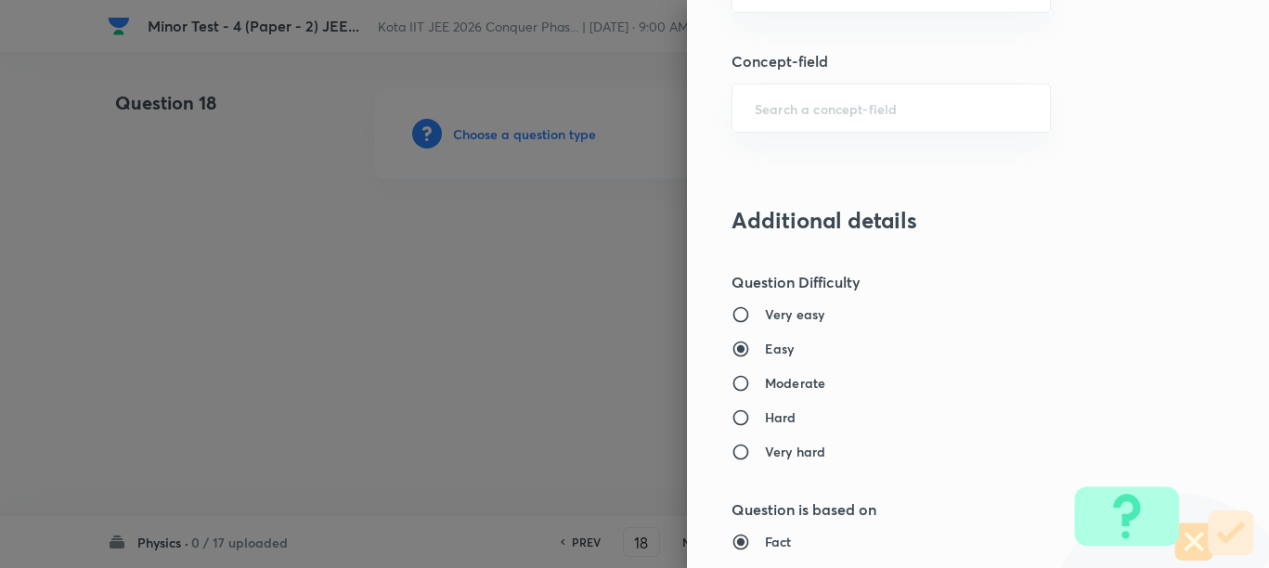
scroll to position [1508, 0]
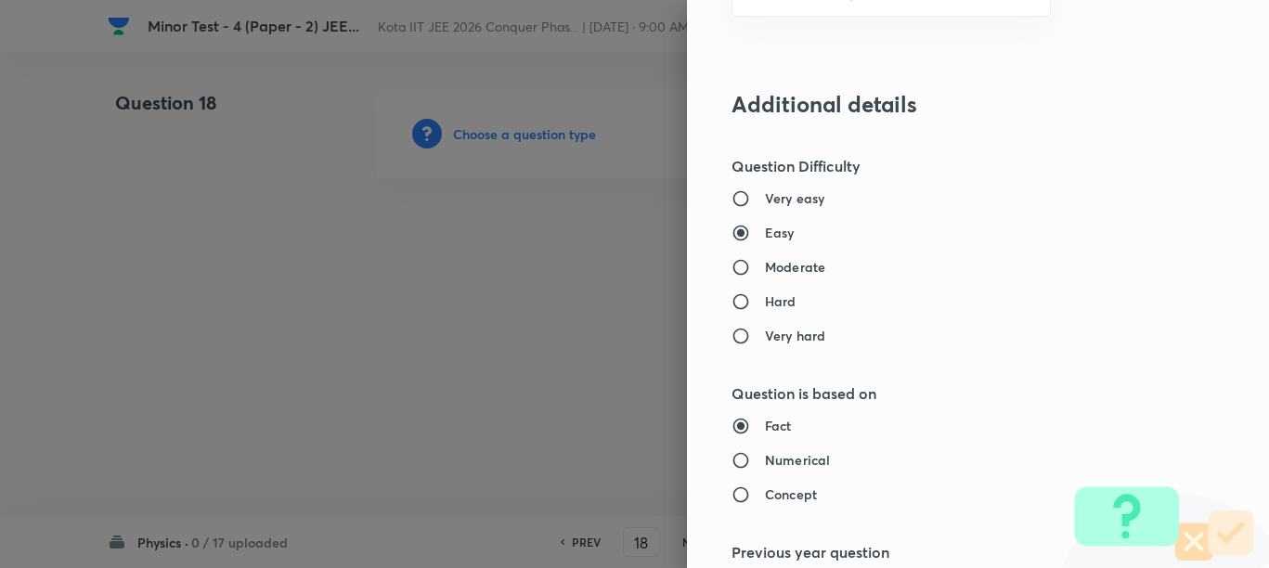
click at [790, 265] on h6 "Moderate" at bounding box center [795, 266] width 60 height 19
click at [765, 265] on input "Moderate" at bounding box center [747, 267] width 33 height 19
radio input "true"
radio input "false"
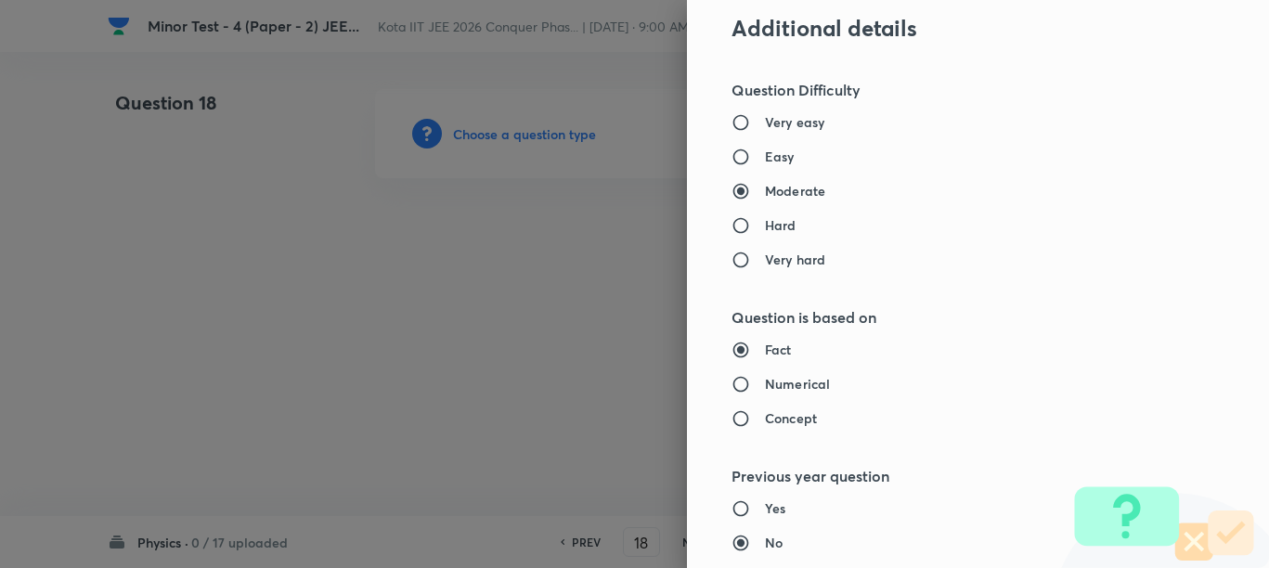
scroll to position [1624, 0]
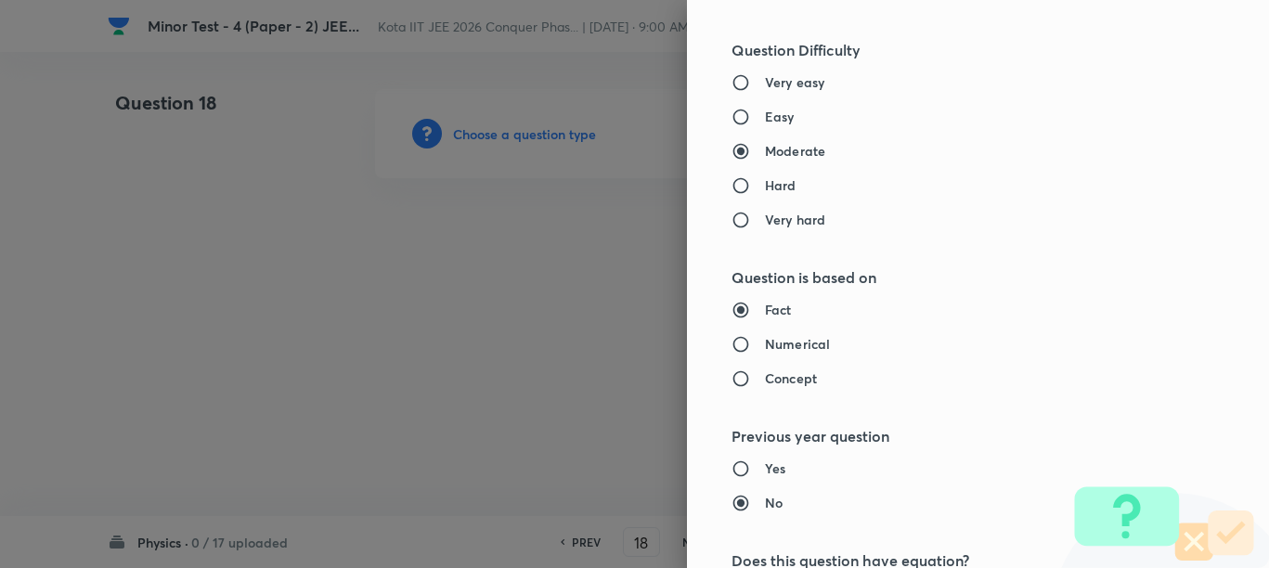
click at [765, 343] on h6 "Numerical" at bounding box center [797, 343] width 65 height 19
click at [759, 343] on input "Numerical" at bounding box center [747, 344] width 33 height 19
radio input "true"
radio input "false"
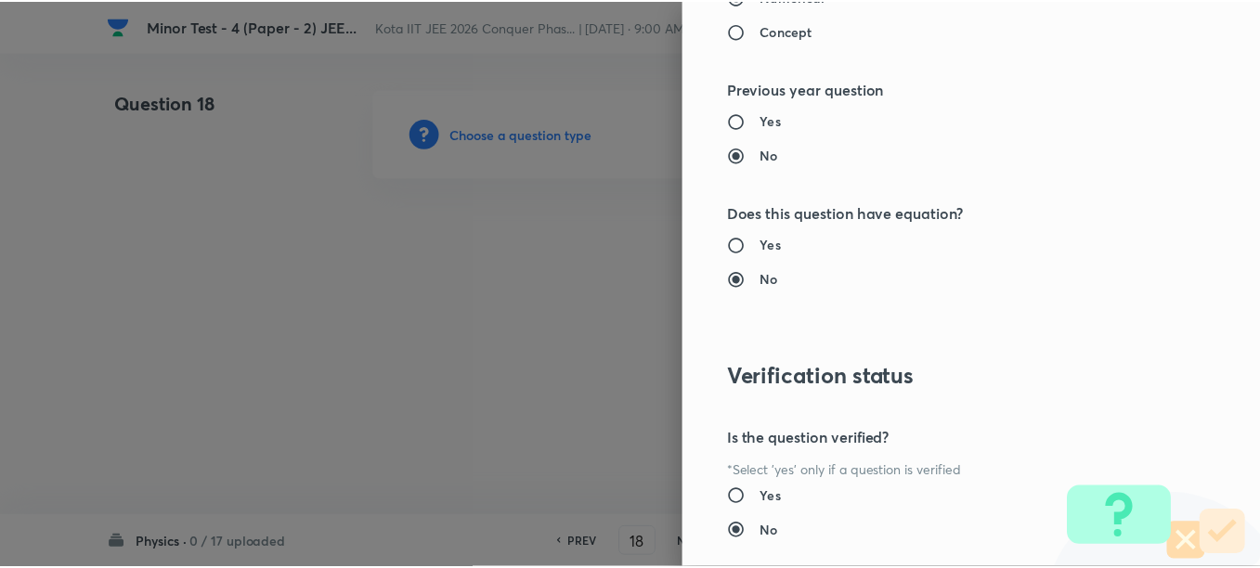
scroll to position [2087, 0]
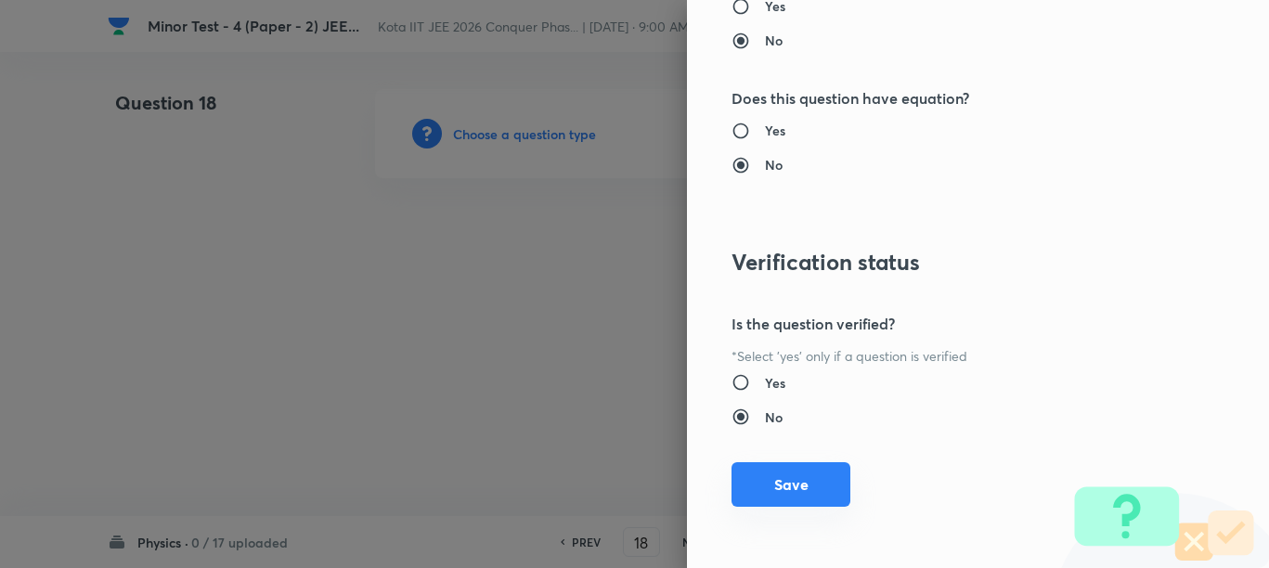
click at [796, 472] on button "Save" at bounding box center [790, 484] width 119 height 45
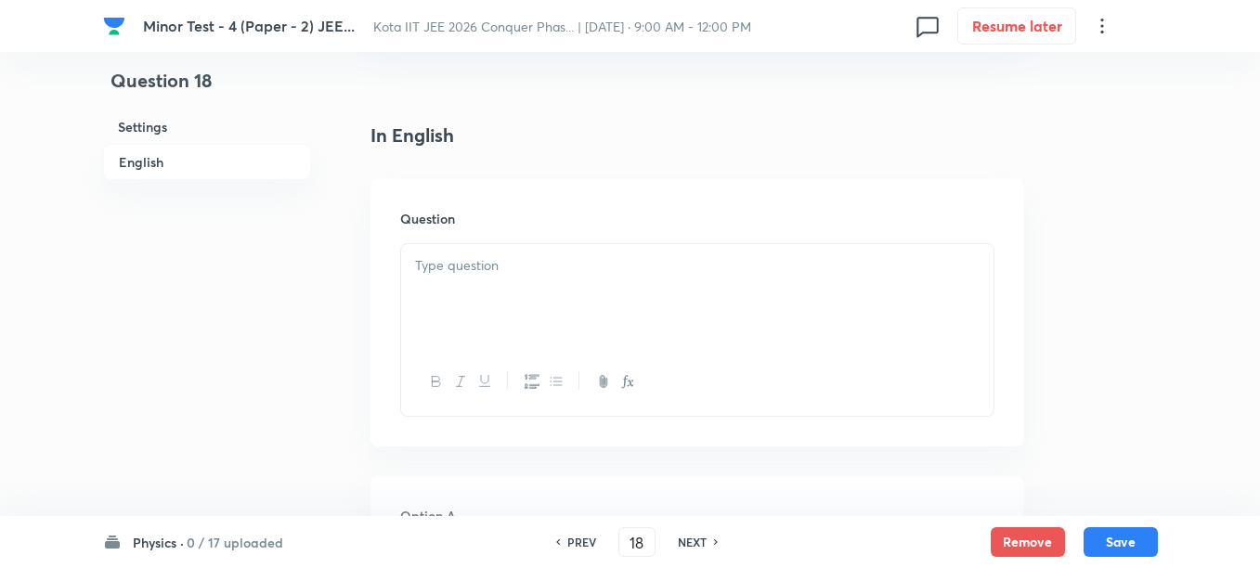
scroll to position [464, 0]
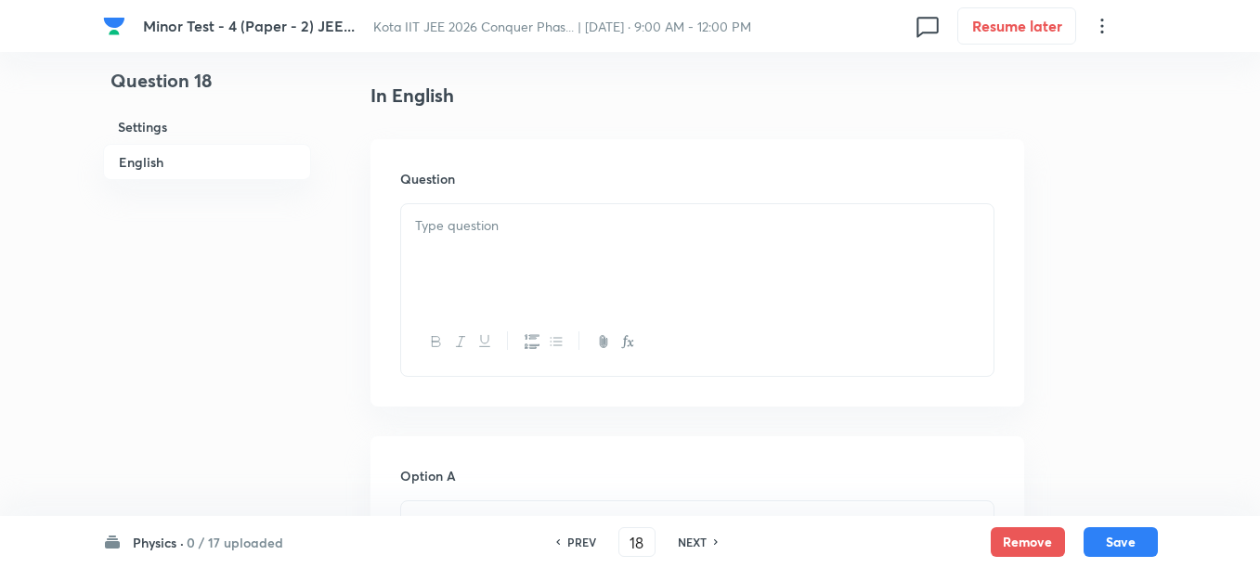
click at [608, 266] on div at bounding box center [697, 256] width 592 height 104
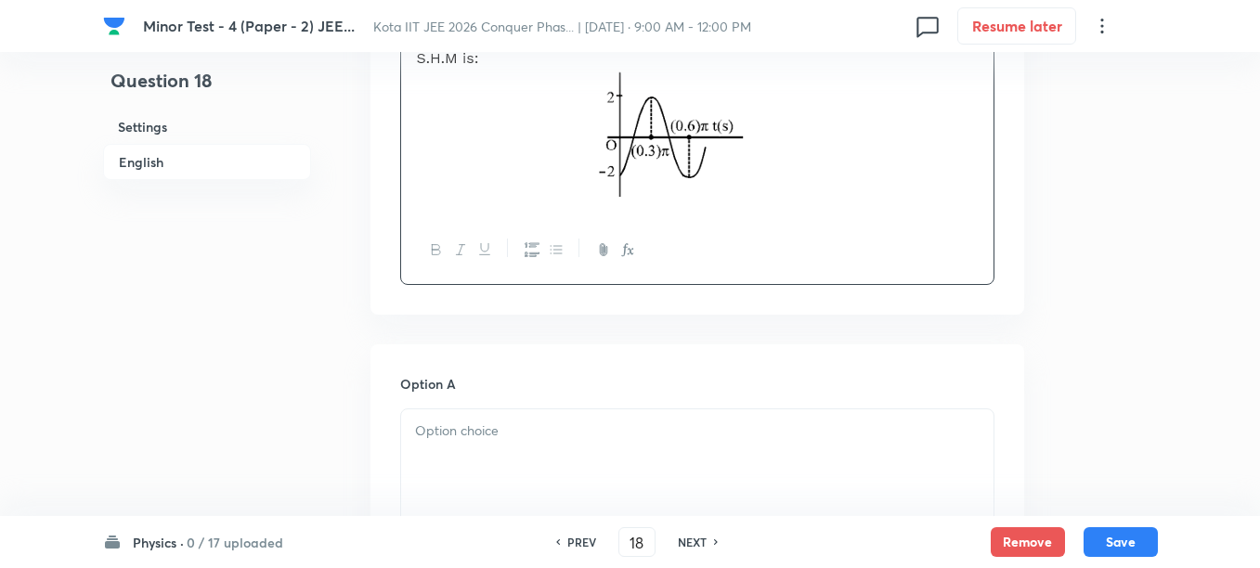
scroll to position [696, 0]
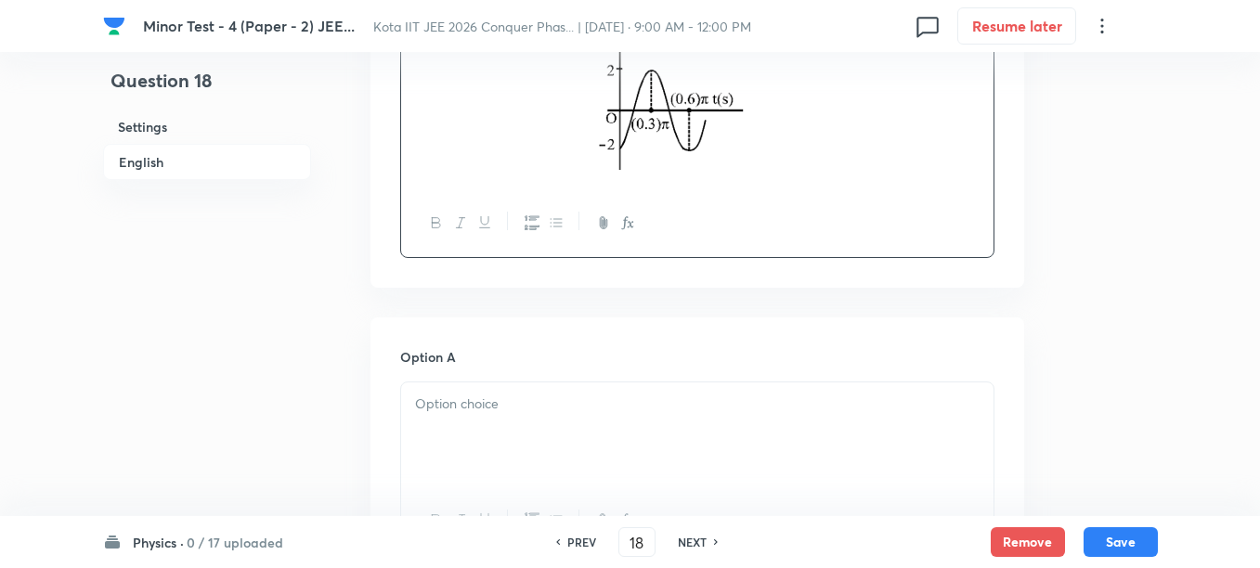
click at [503, 394] on p at bounding box center [697, 404] width 564 height 21
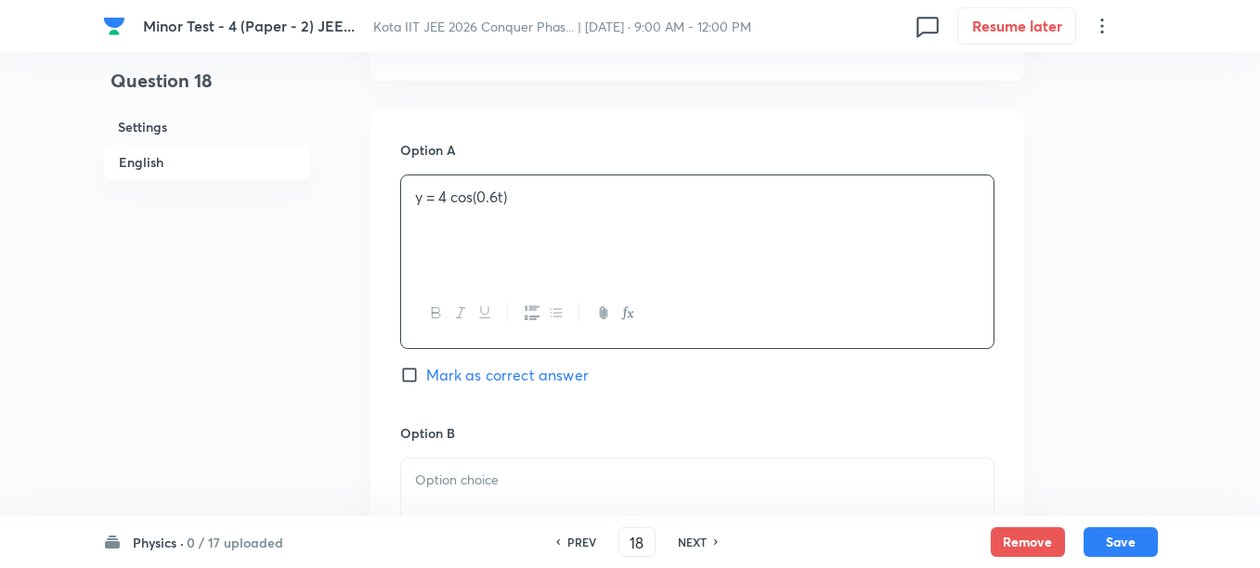
scroll to position [1044, 0]
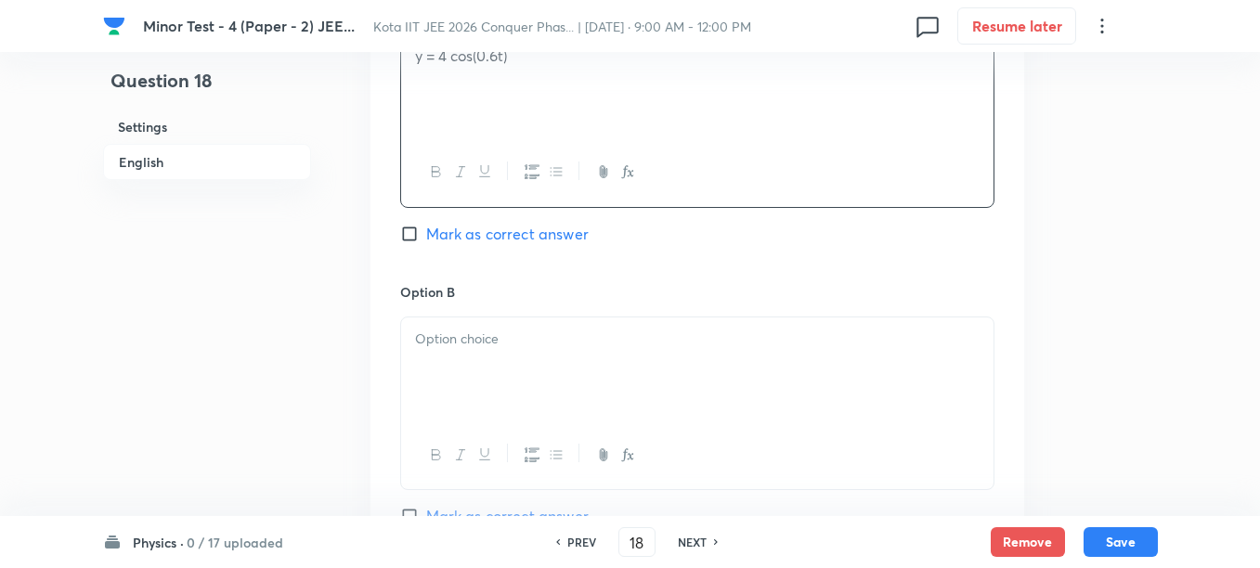
click at [520, 368] on div at bounding box center [697, 369] width 592 height 104
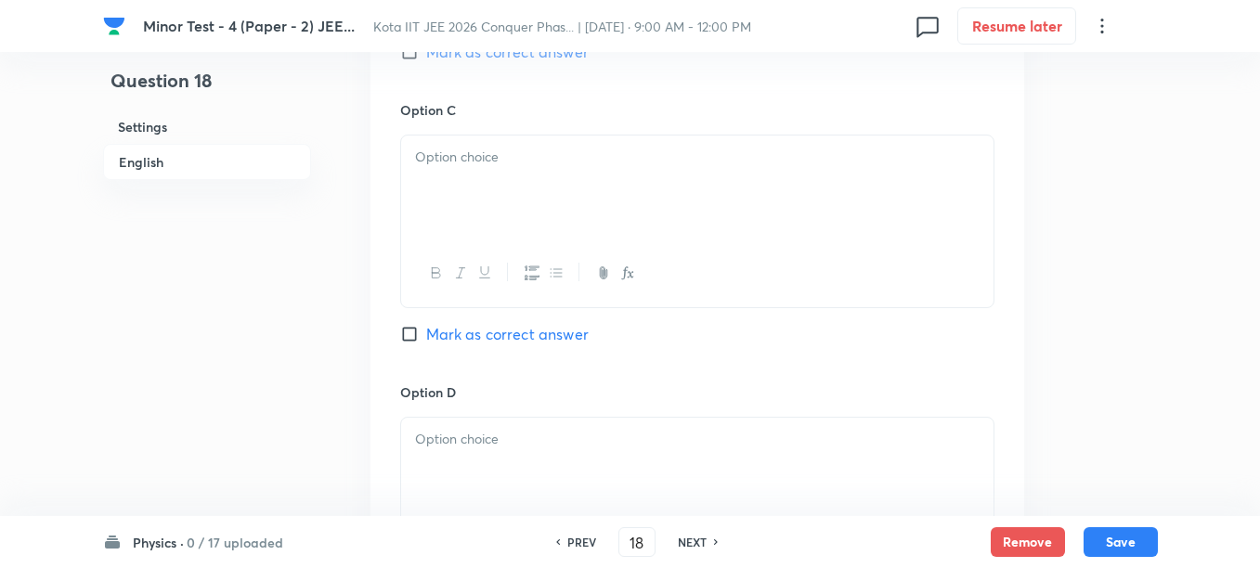
scroll to position [1392, 0]
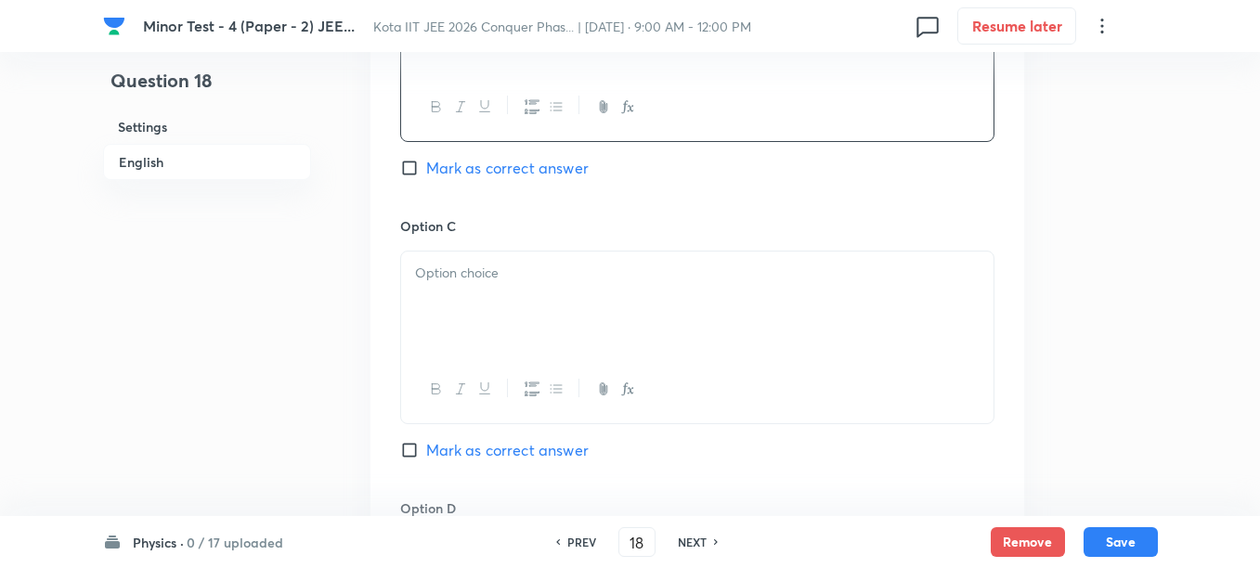
click at [553, 301] on div at bounding box center [697, 304] width 592 height 104
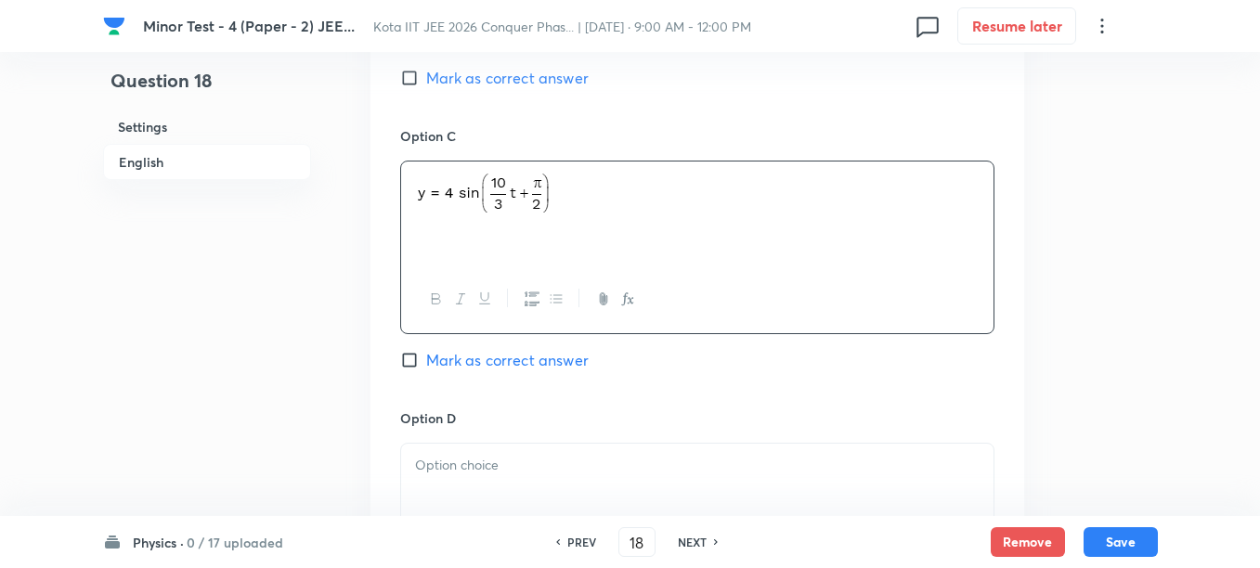
scroll to position [1624, 0]
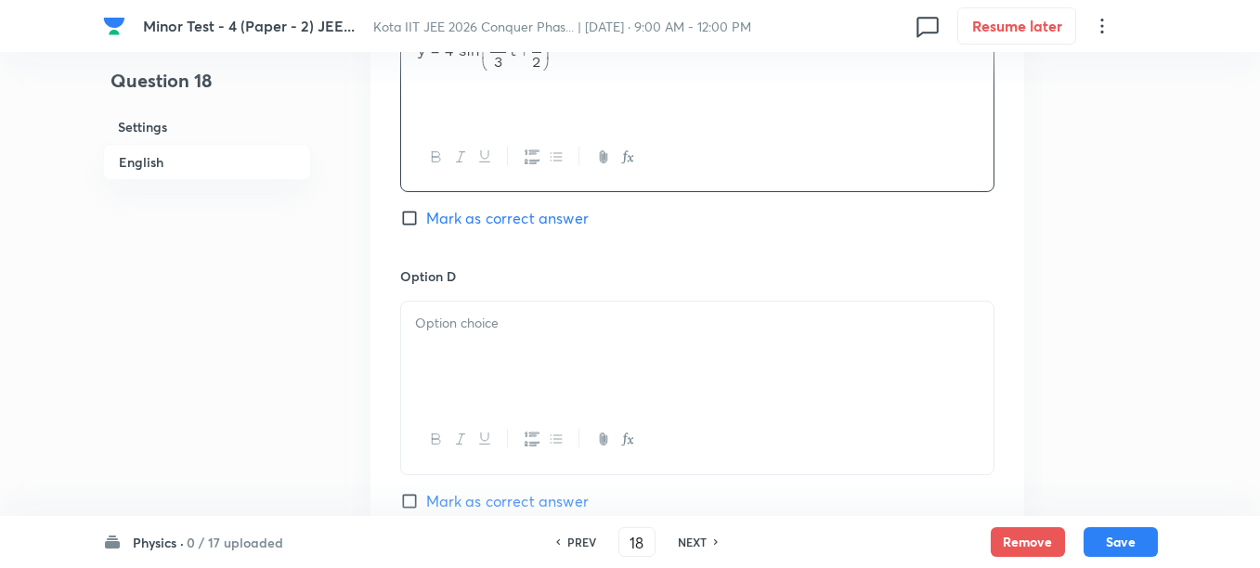
click at [552, 346] on div at bounding box center [697, 354] width 592 height 104
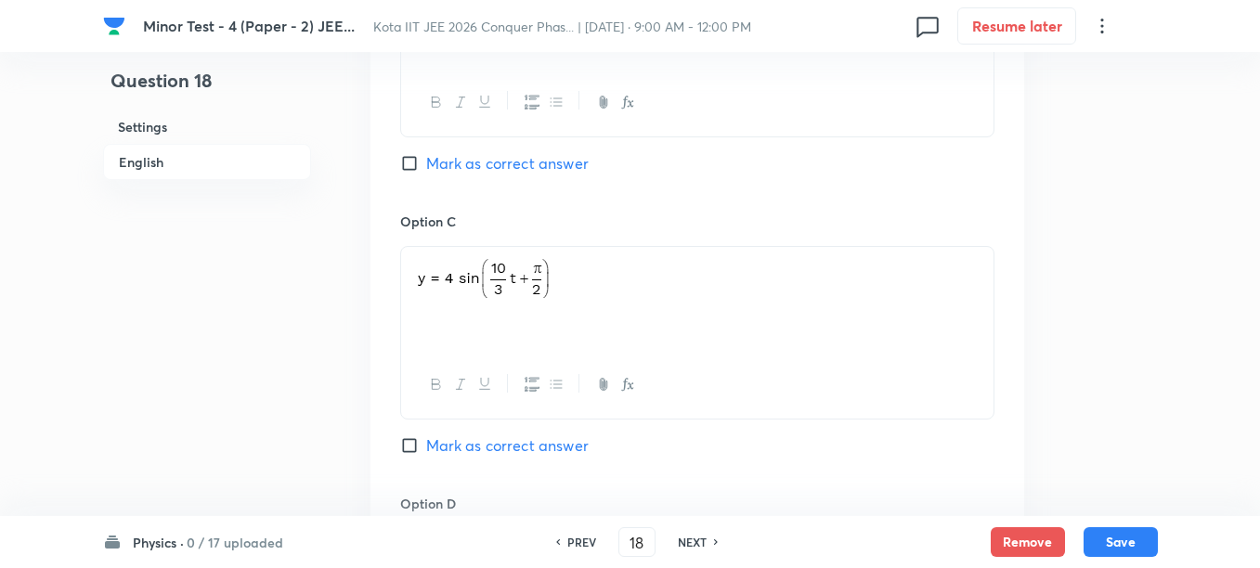
scroll to position [1276, 0]
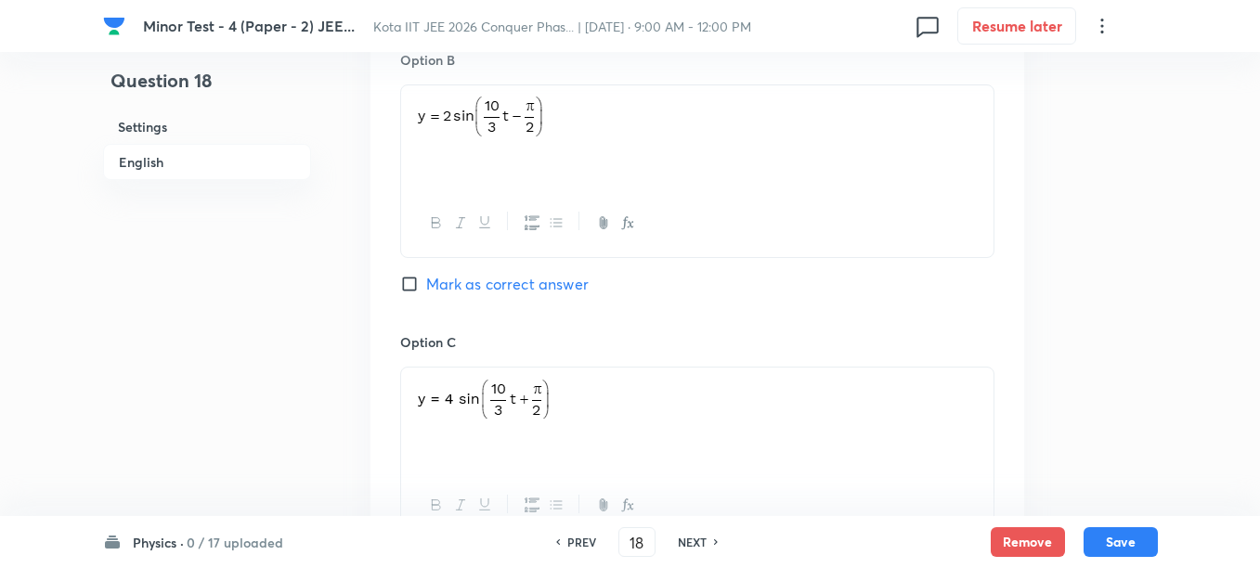
click at [500, 279] on span "Mark as correct answer" at bounding box center [507, 284] width 162 height 22
click at [426, 279] on input "Mark as correct answer" at bounding box center [413, 284] width 26 height 19
checkbox input "true"
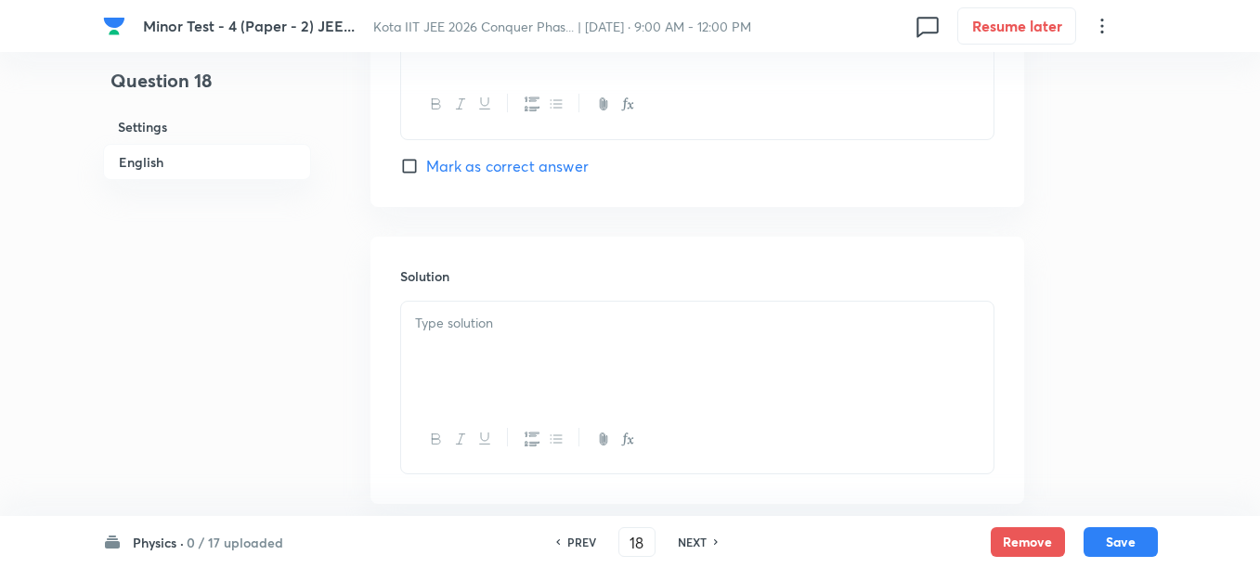
scroll to position [2059, 0]
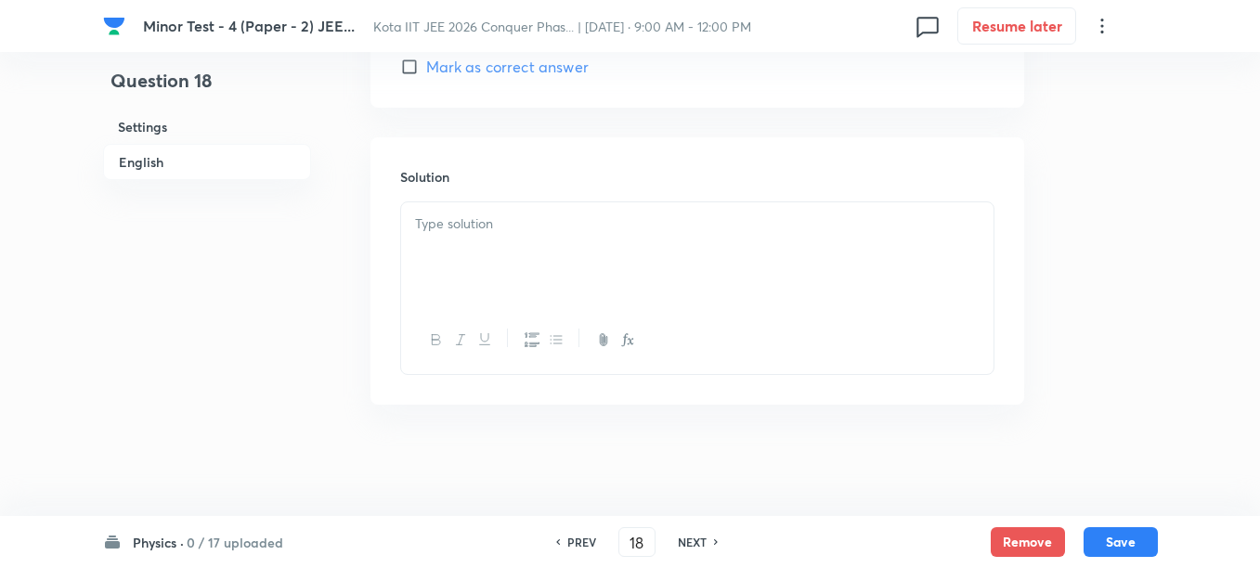
click at [533, 284] on div at bounding box center [697, 254] width 592 height 104
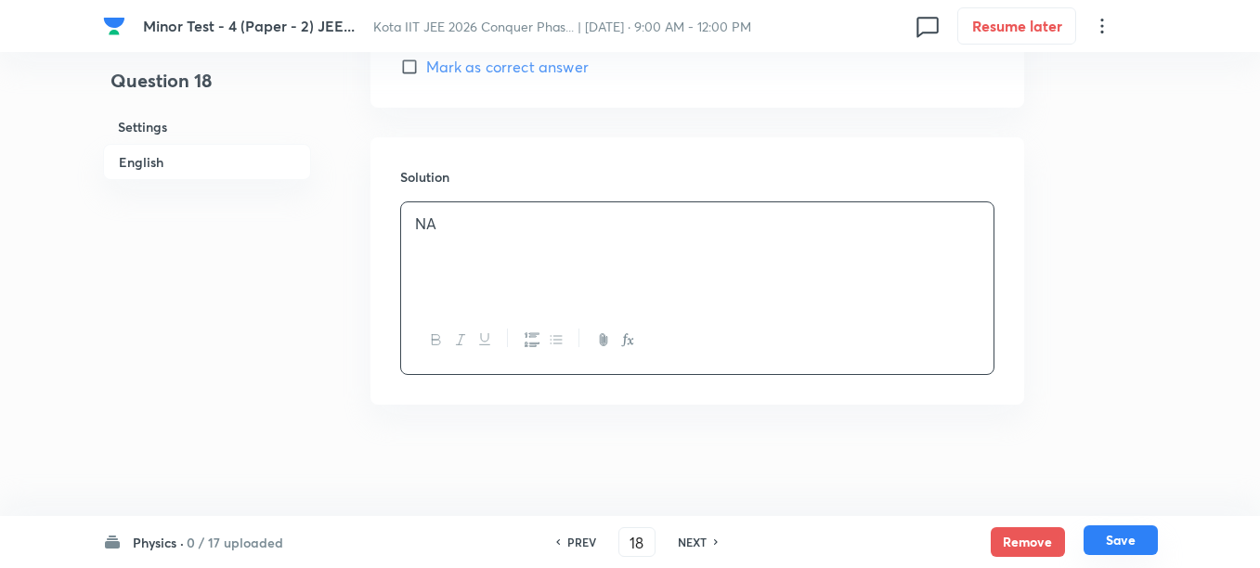
click at [1123, 550] on button "Save" at bounding box center [1120, 540] width 74 height 30
type input "19"
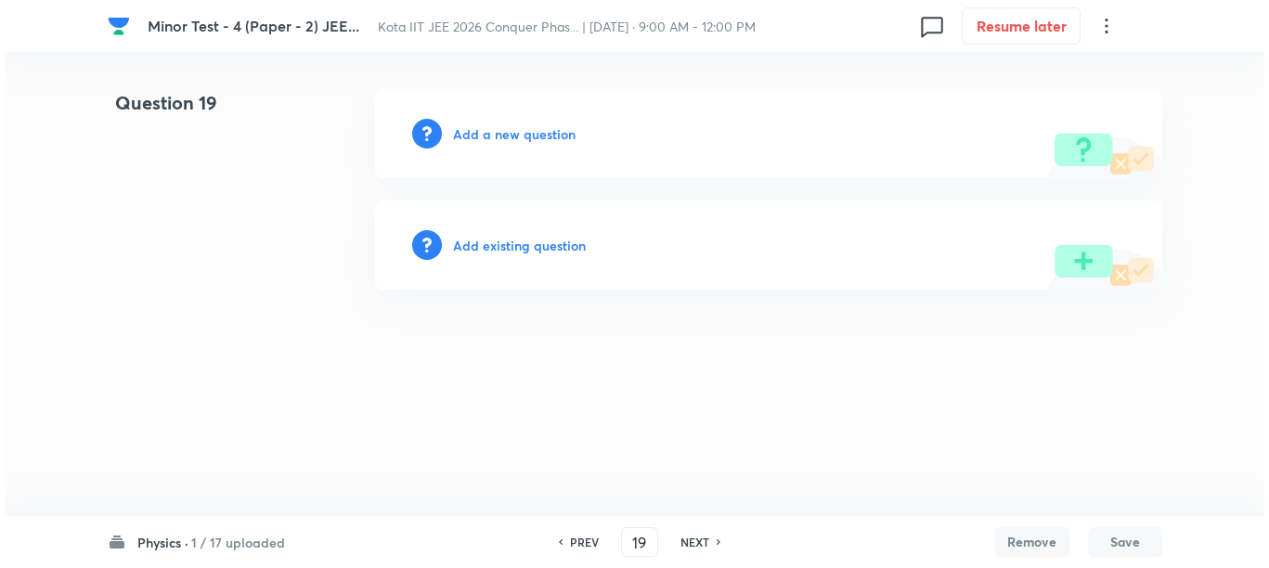
scroll to position [0, 0]
click at [460, 142] on h6 "Add a new question" at bounding box center [514, 133] width 123 height 19
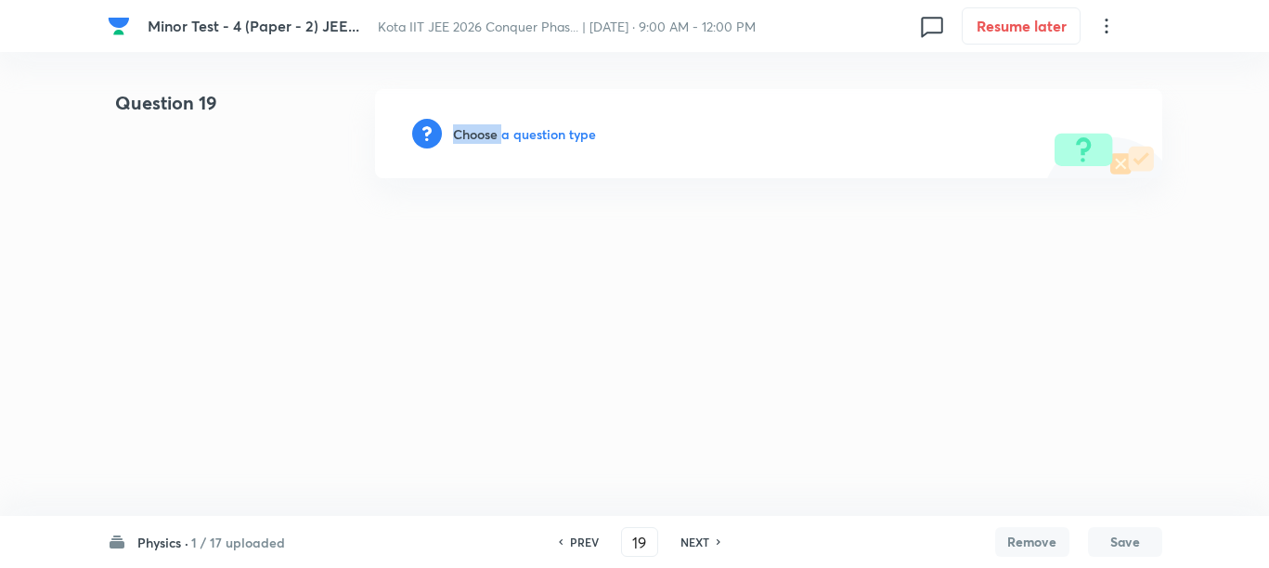
click at [460, 142] on h6 "Choose a question type" at bounding box center [524, 133] width 143 height 19
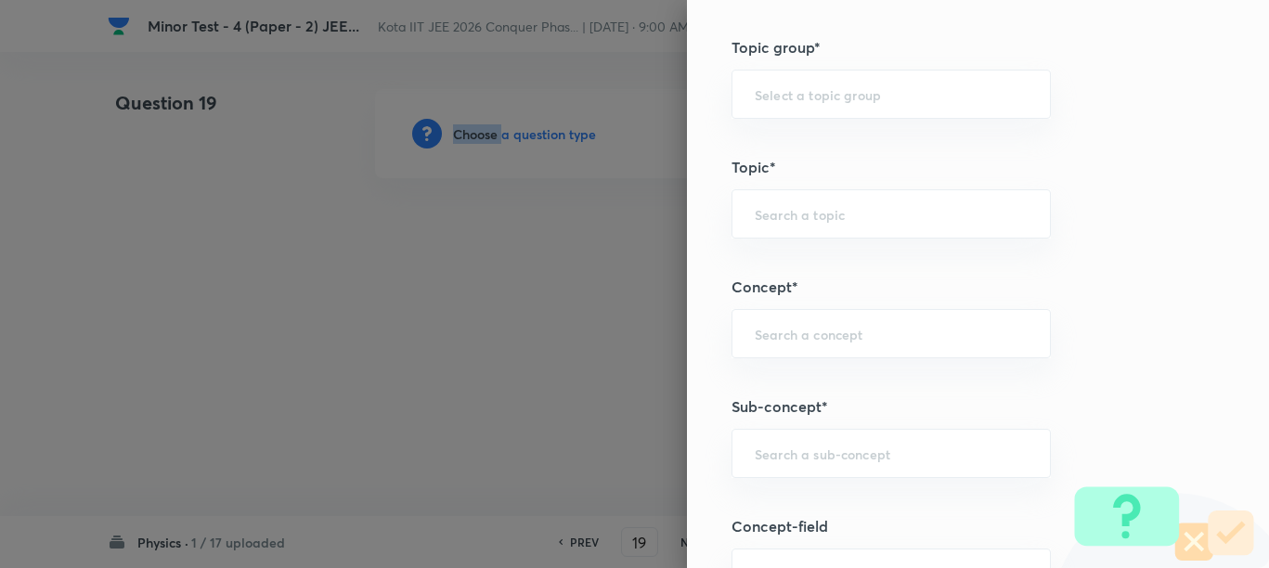
scroll to position [928, 0]
click at [769, 458] on input "text" at bounding box center [891, 453] width 273 height 18
paste input "Prism"
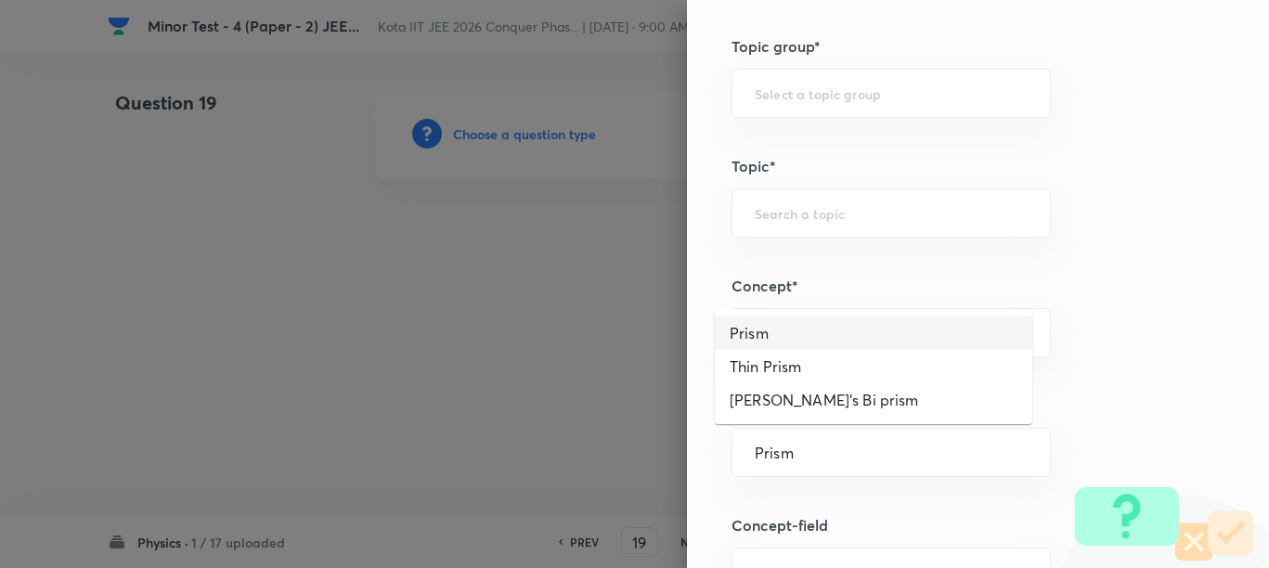
click at [776, 325] on li "Prism" at bounding box center [873, 333] width 317 height 33
type input "Prism"
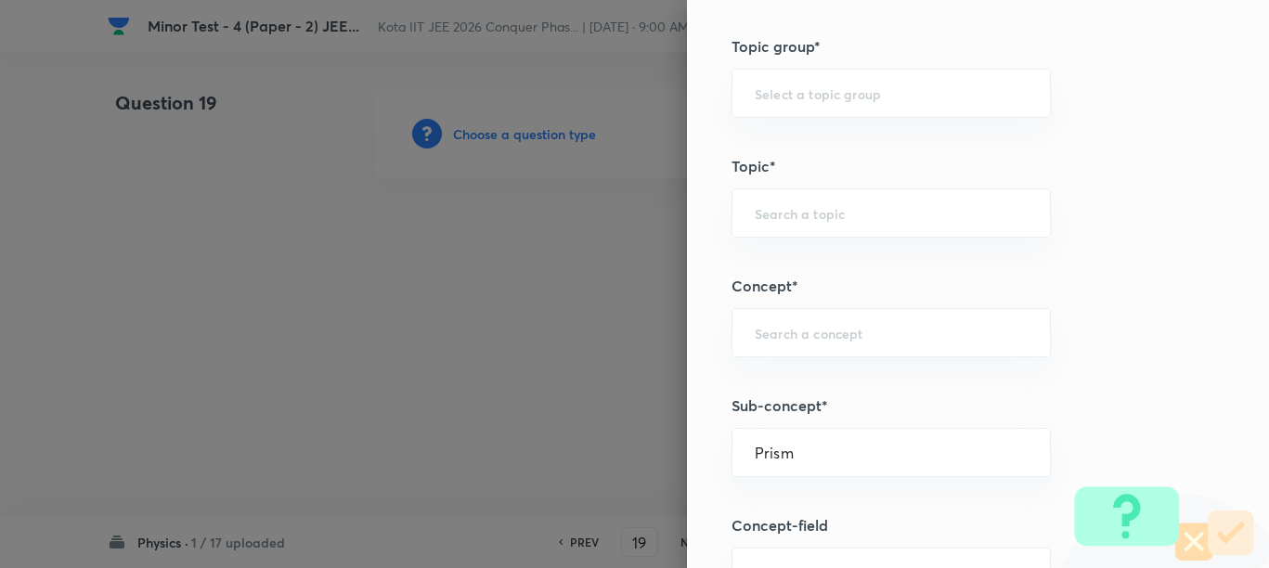
type input "Physics"
type input "Geometrical & Wave Optics"
type input "Prism"
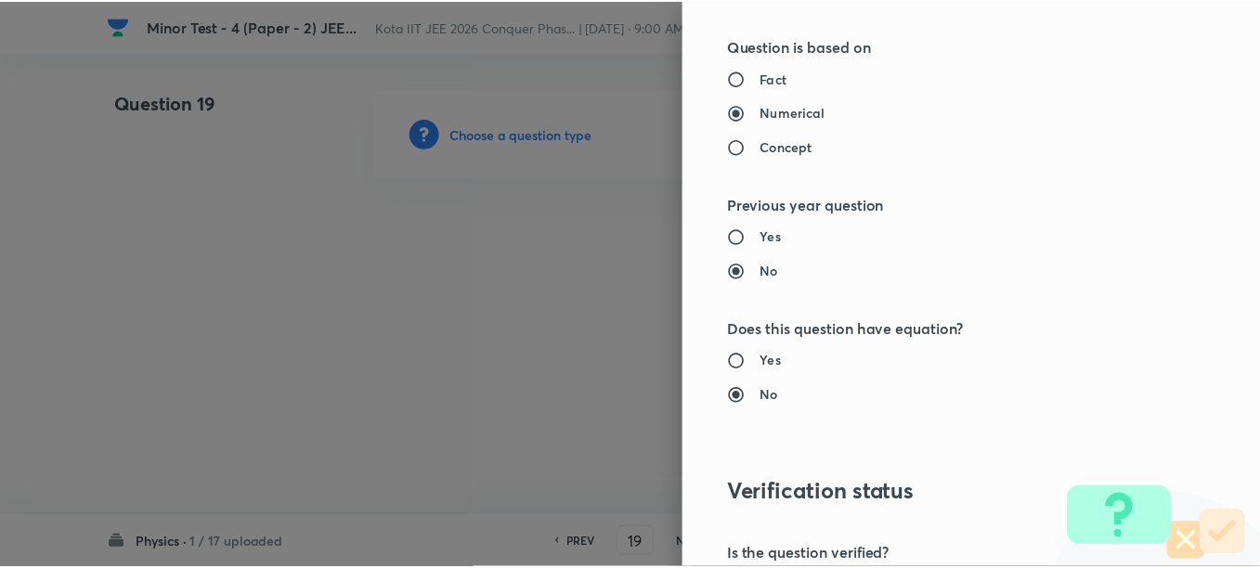
scroll to position [2087, 0]
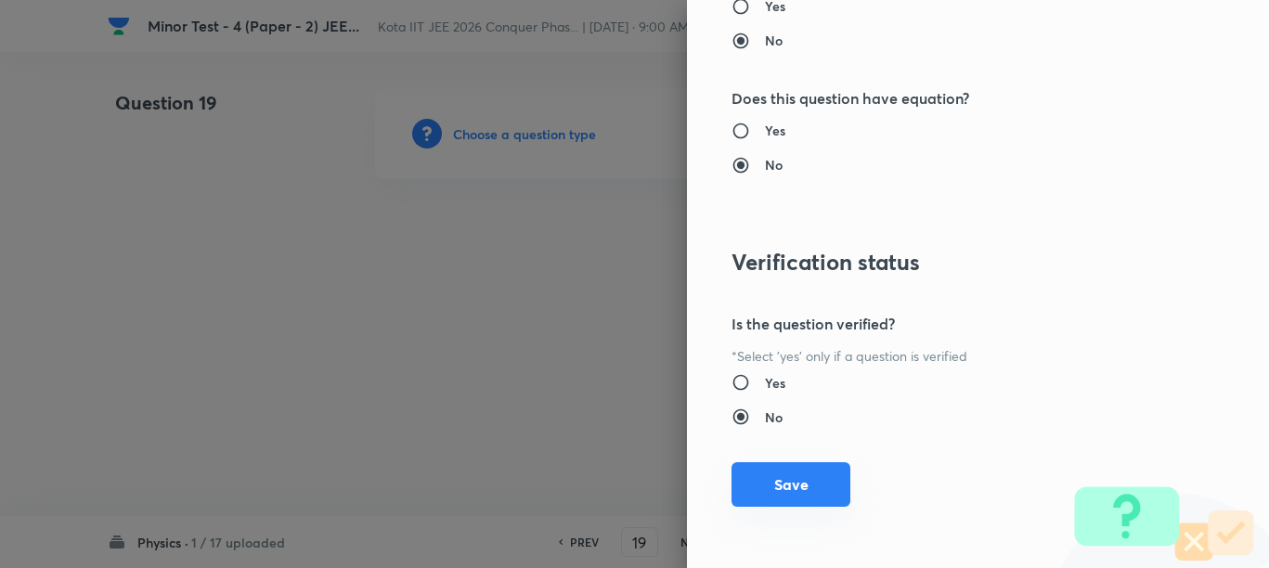
click at [789, 491] on button "Save" at bounding box center [790, 484] width 119 height 45
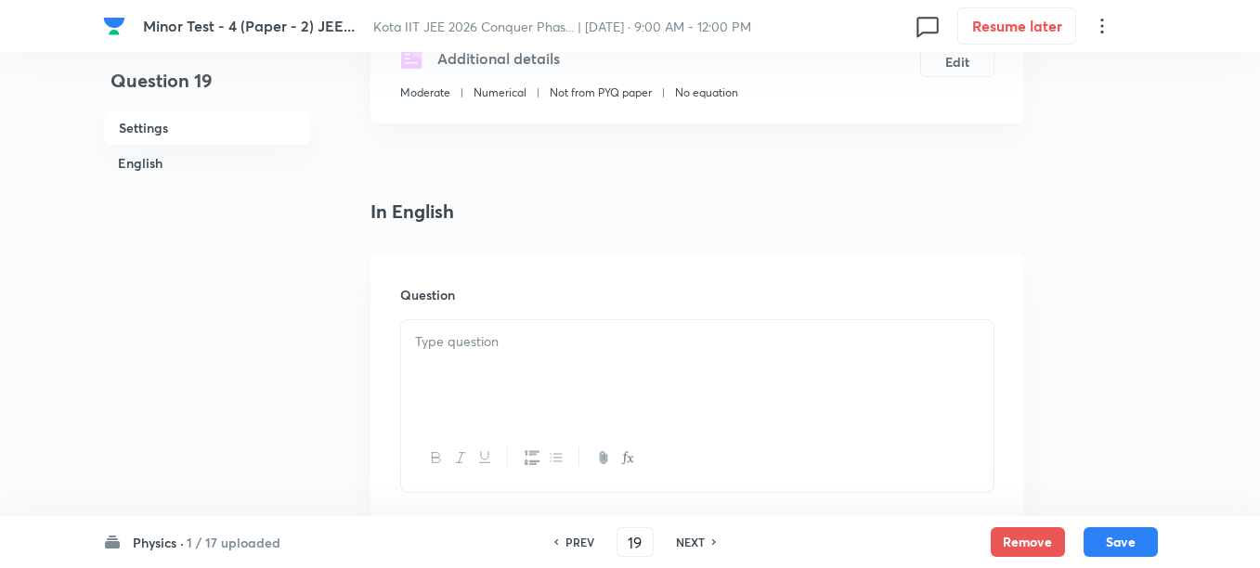
click at [529, 392] on div at bounding box center [697, 372] width 592 height 104
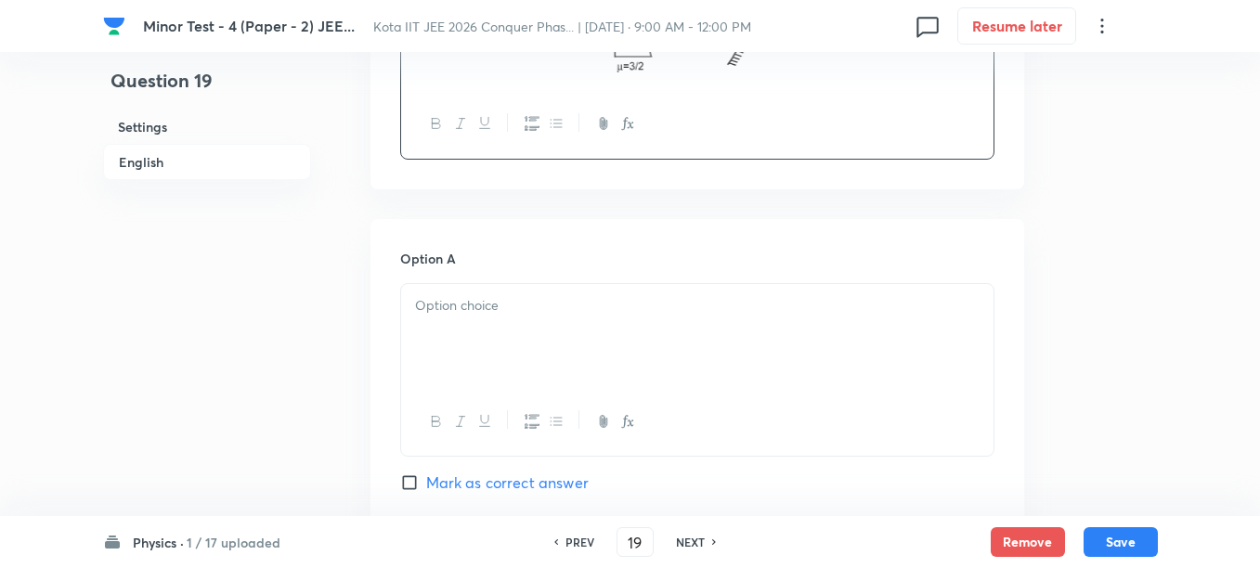
scroll to position [928, 0]
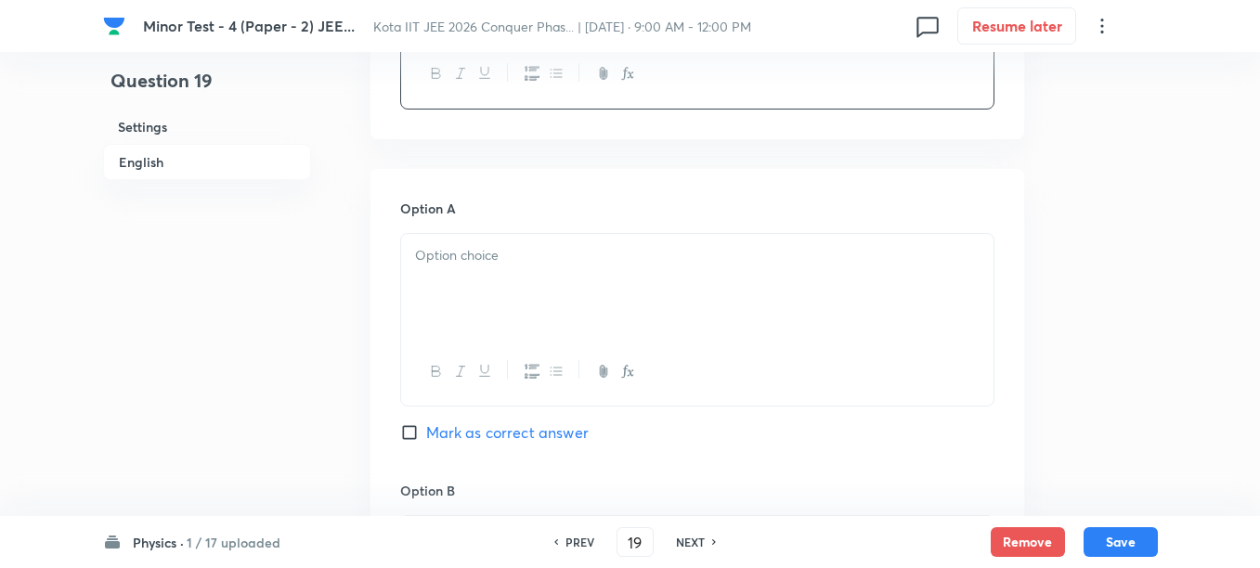
click at [538, 270] on div at bounding box center [697, 286] width 592 height 104
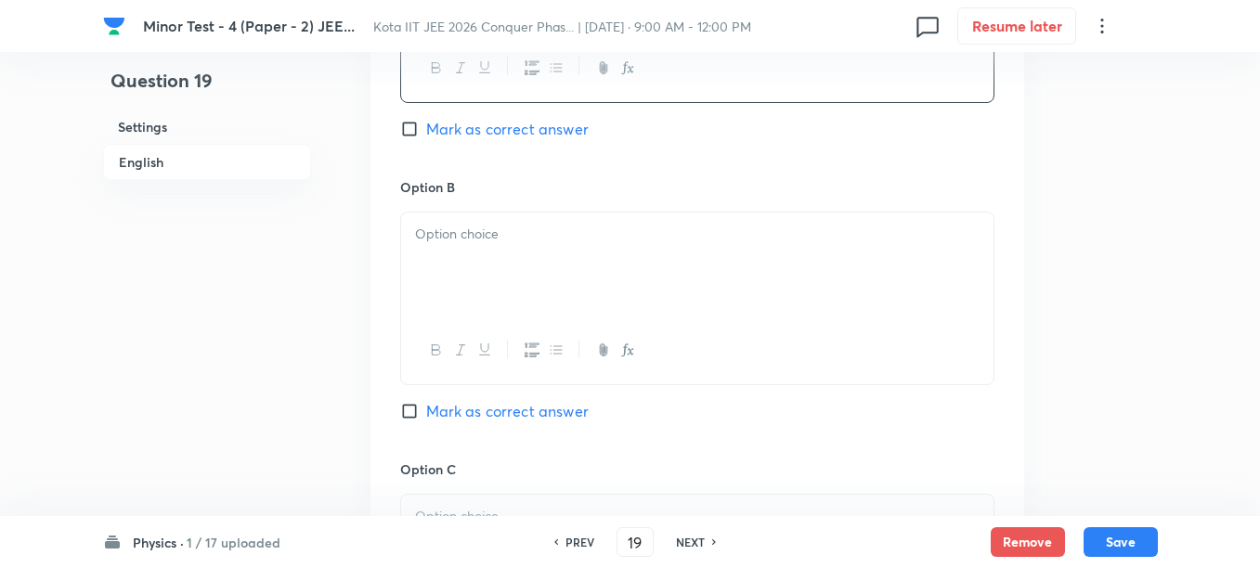
scroll to position [1276, 0]
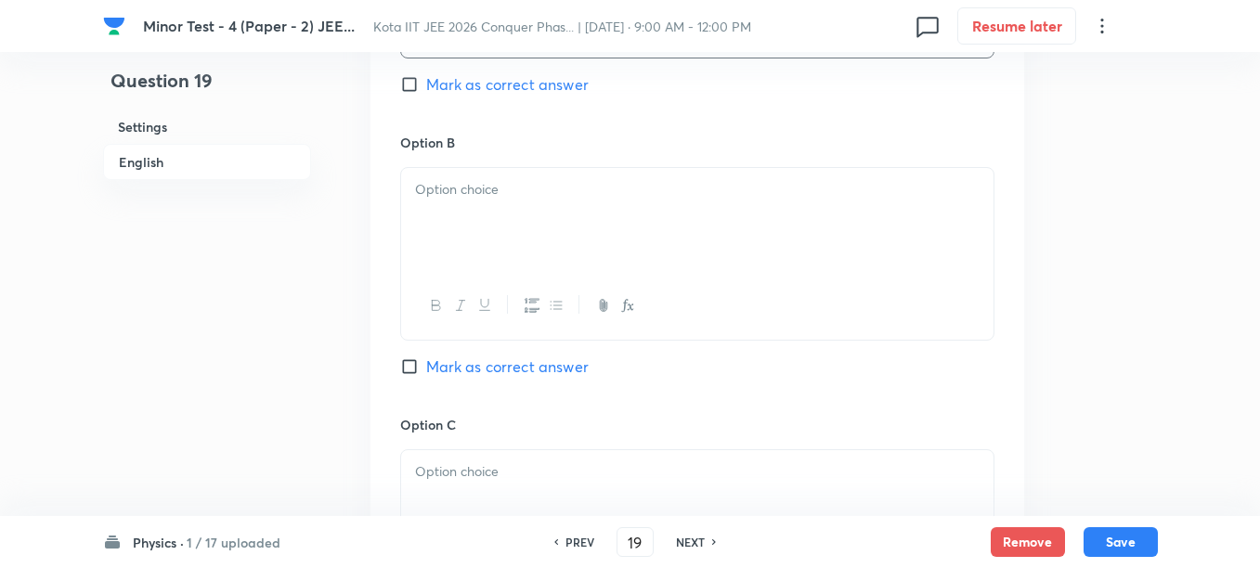
click at [539, 276] on div at bounding box center [697, 306] width 592 height 68
click at [536, 228] on div at bounding box center [697, 220] width 592 height 104
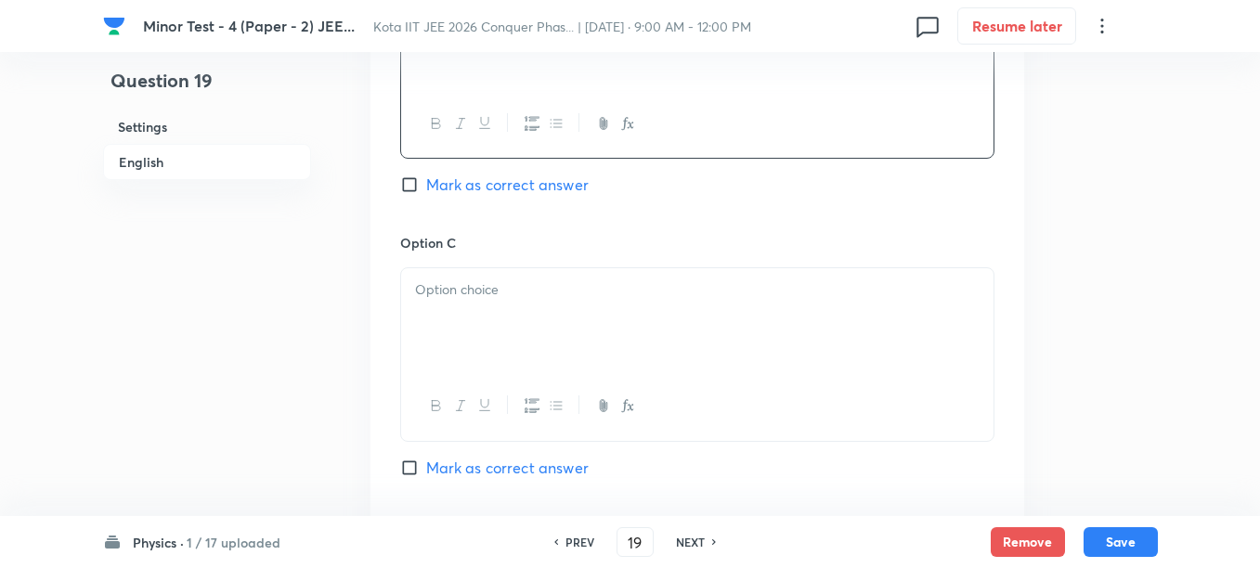
scroll to position [1508, 0]
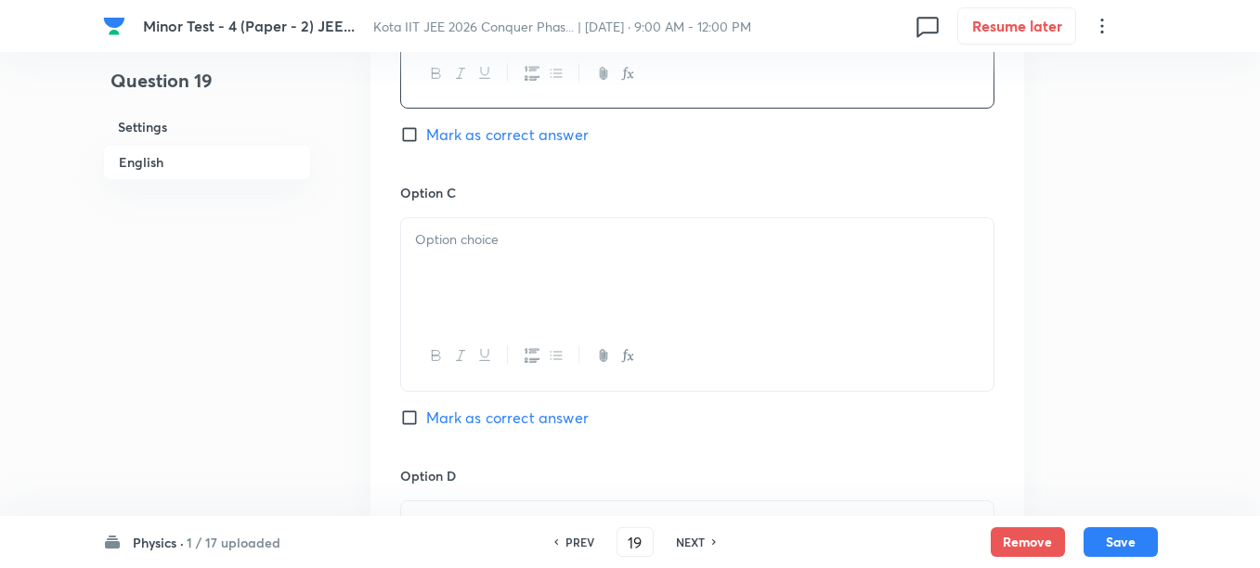
click at [567, 266] on div at bounding box center [697, 270] width 592 height 104
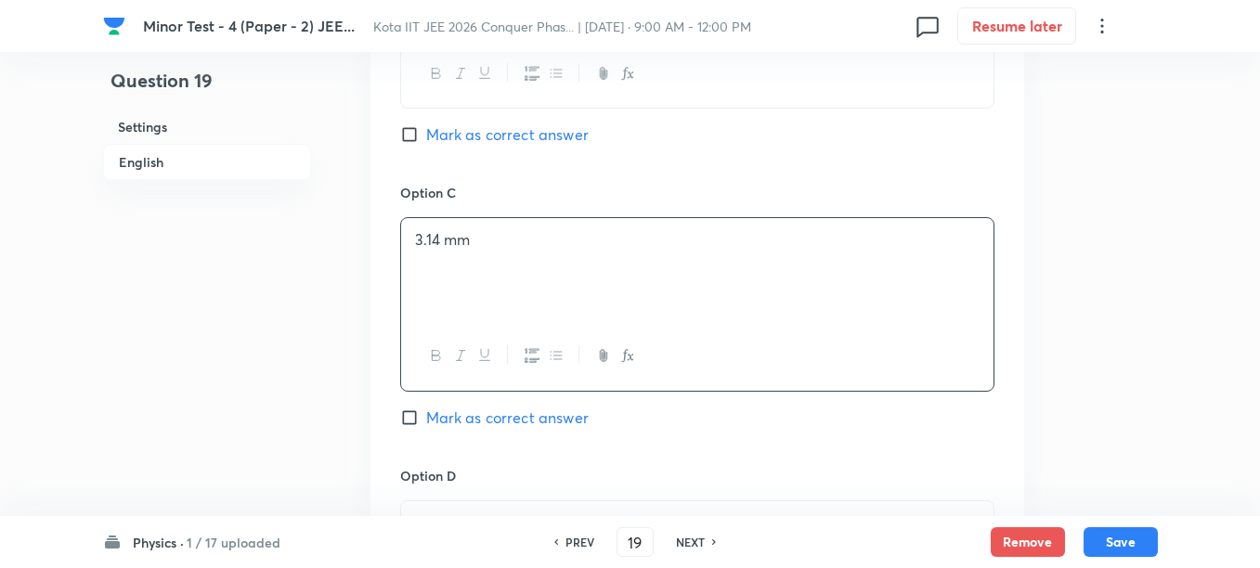
scroll to position [1741, 0]
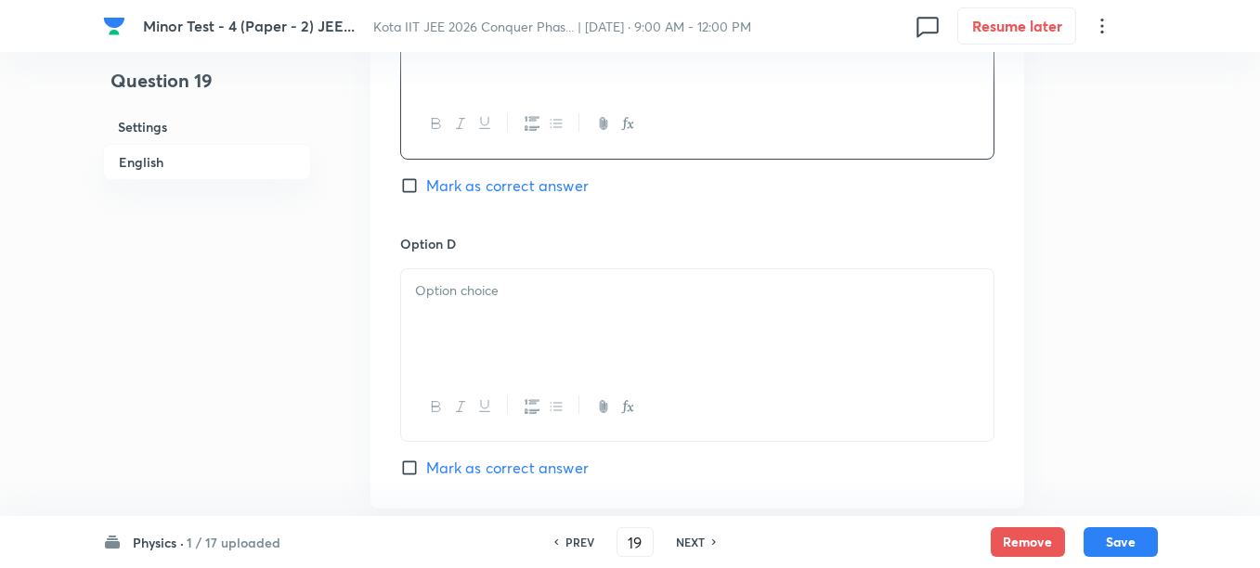
click at [542, 343] on div at bounding box center [697, 321] width 592 height 104
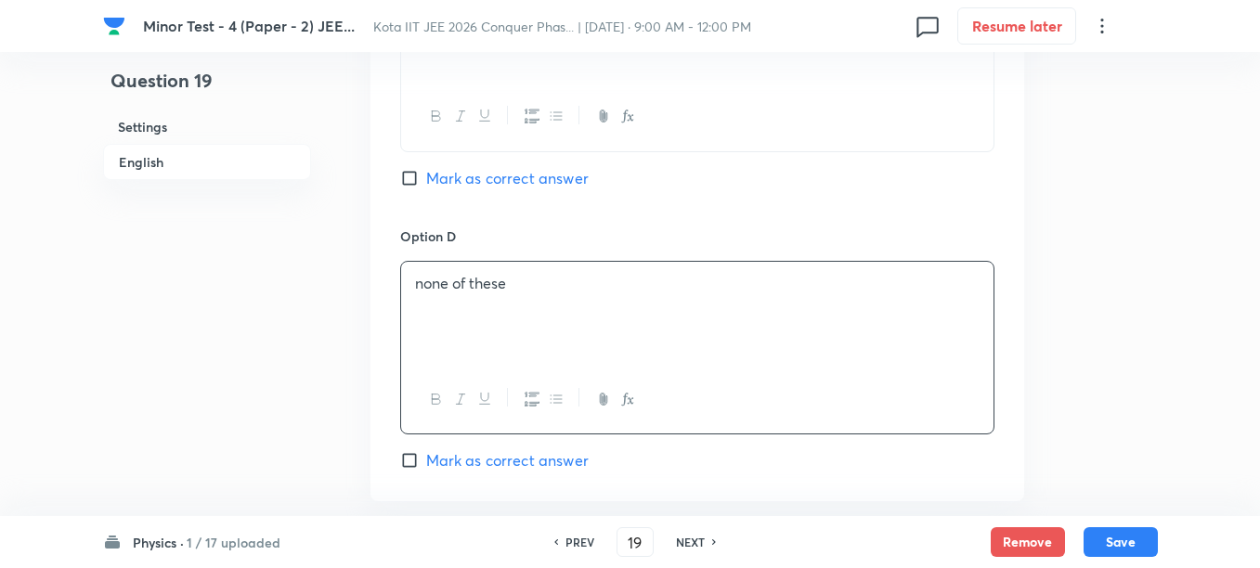
scroll to position [1857, 0]
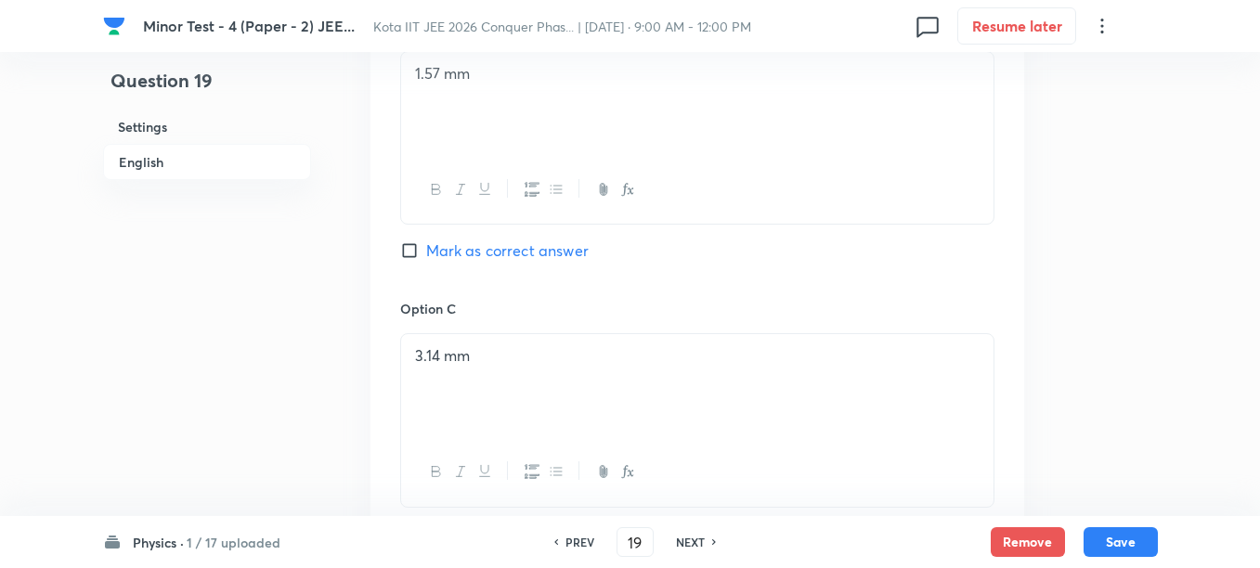
click at [477, 248] on span "Mark as correct answer" at bounding box center [507, 250] width 162 height 22
click at [426, 248] on input "Mark as correct answer" at bounding box center [413, 250] width 26 height 19
checkbox input "true"
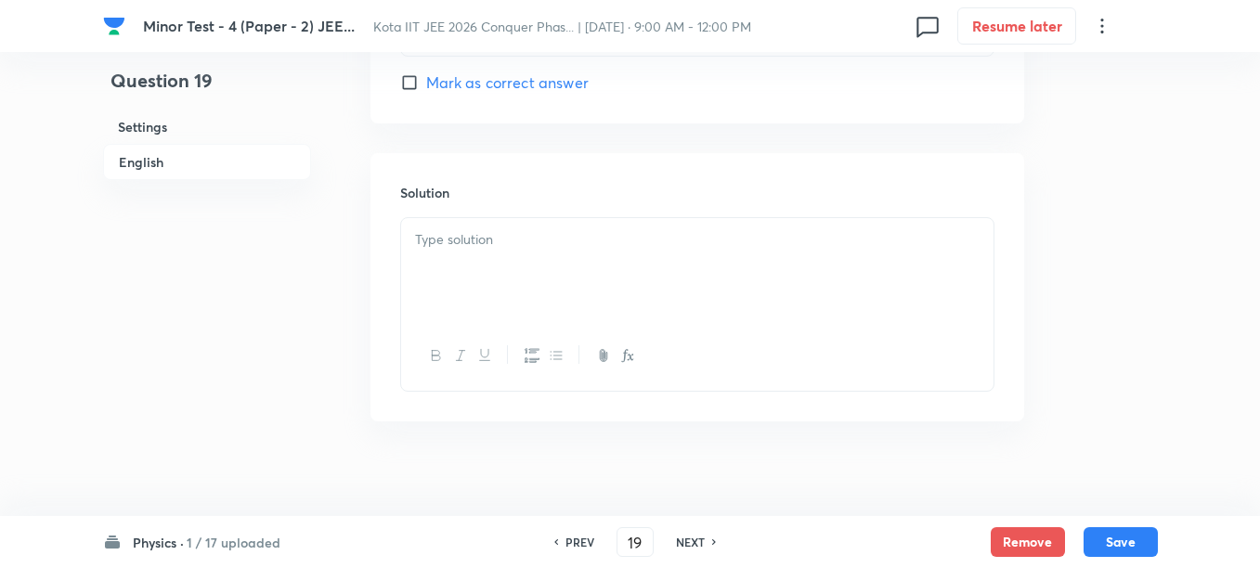
scroll to position [2142, 0]
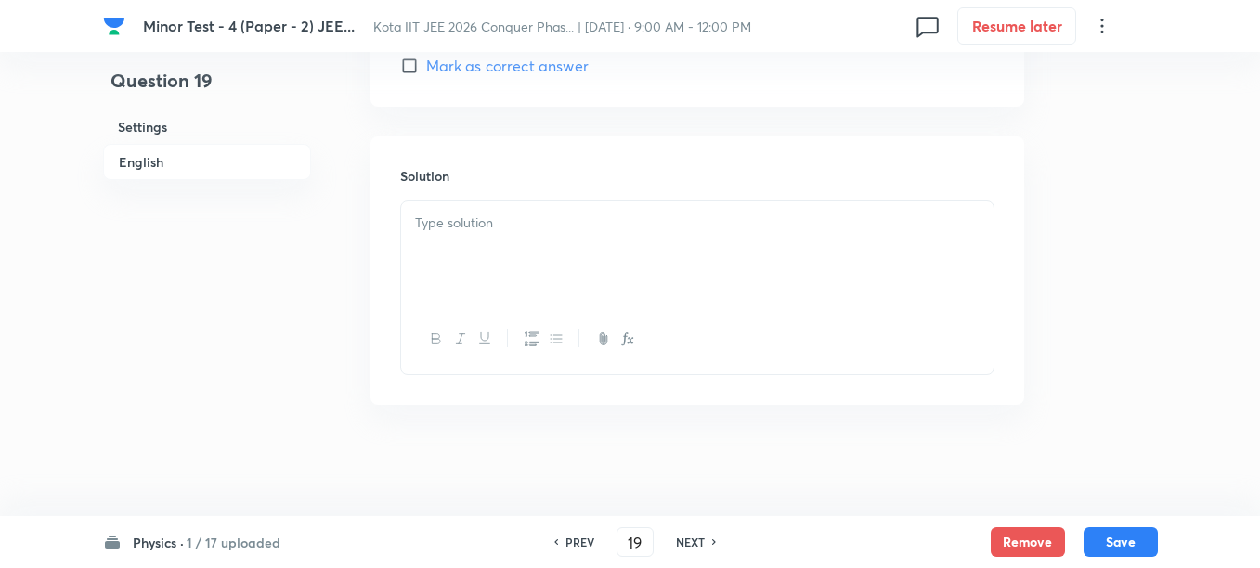
click at [513, 272] on div at bounding box center [697, 253] width 592 height 104
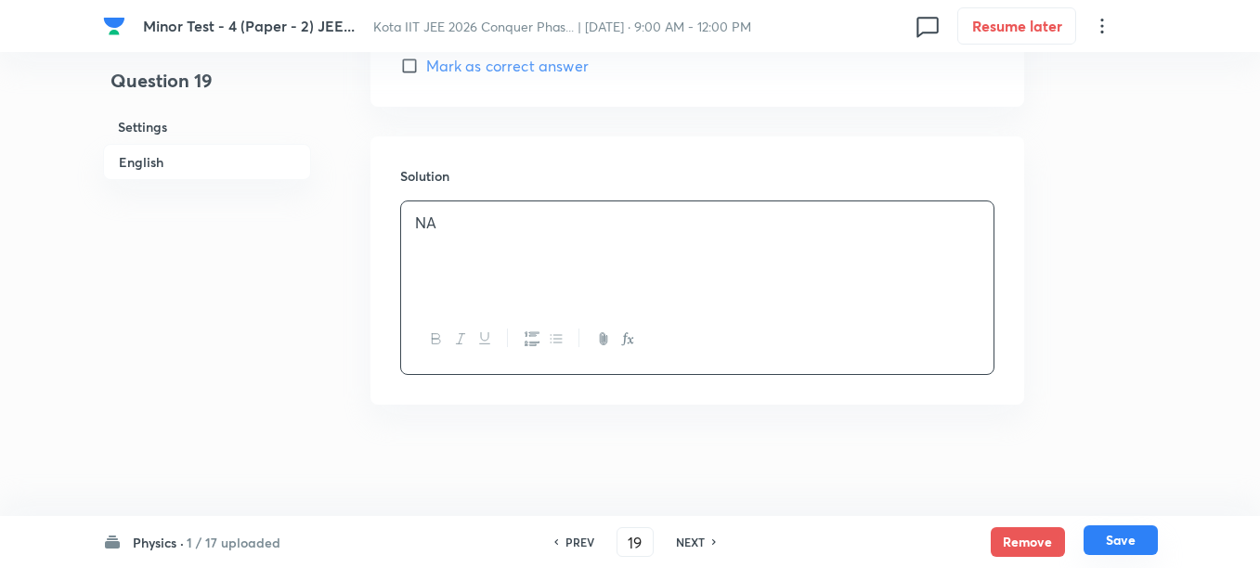
click at [1104, 546] on button "Save" at bounding box center [1120, 540] width 74 height 30
type input "20"
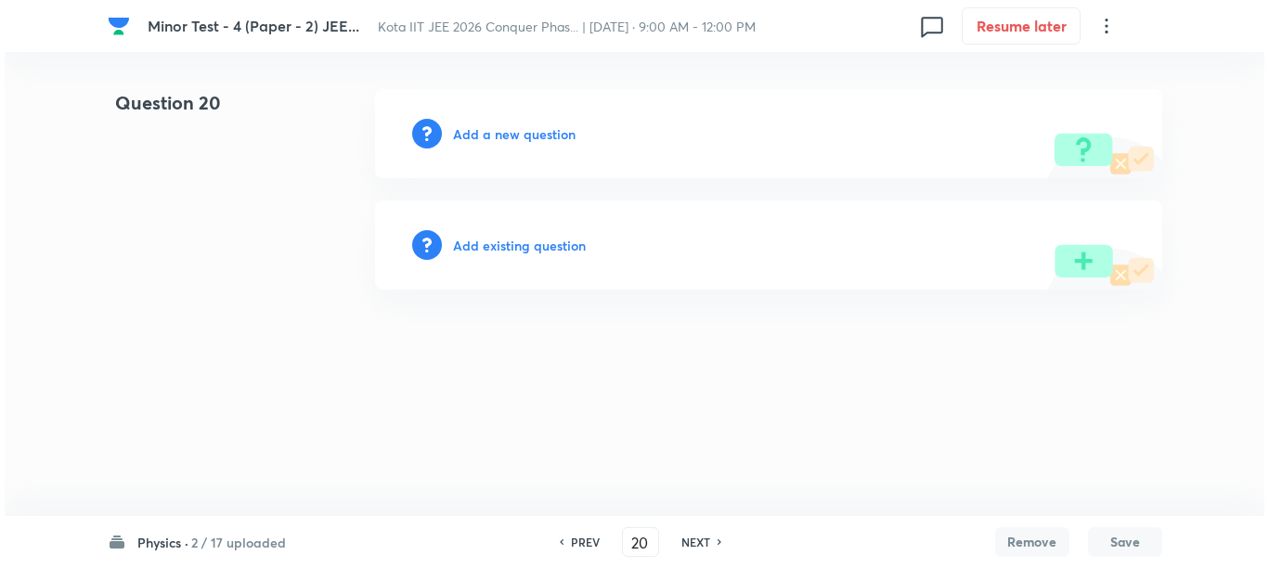
scroll to position [0, 0]
click at [491, 136] on h6 "Add a new question" at bounding box center [514, 133] width 123 height 19
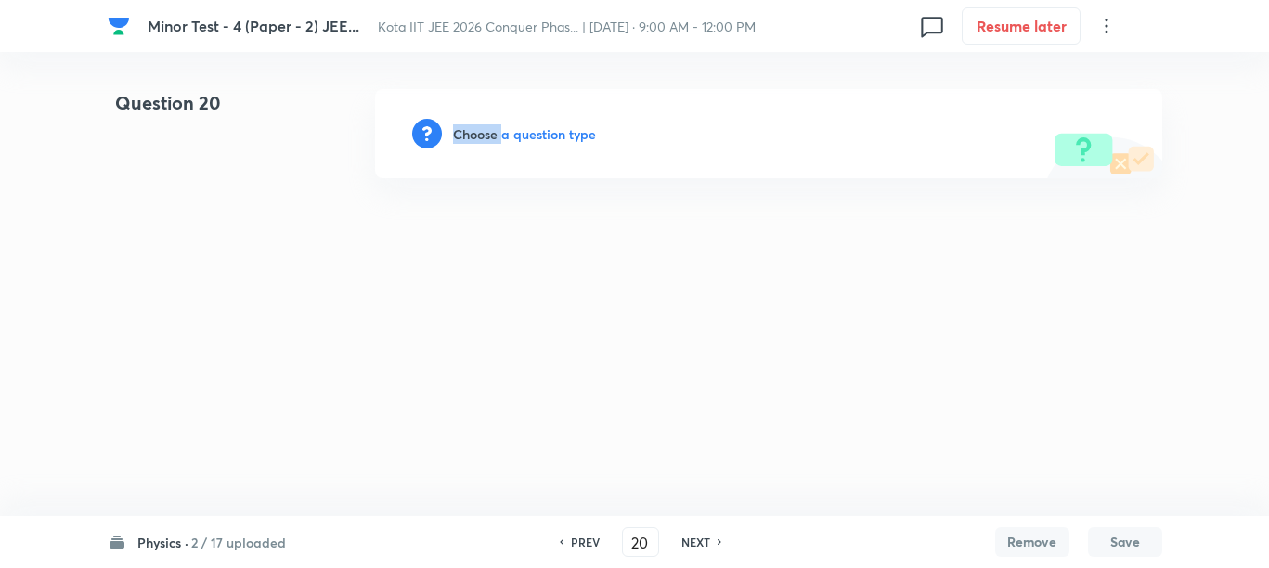
click at [491, 136] on h6 "Choose a question type" at bounding box center [524, 133] width 143 height 19
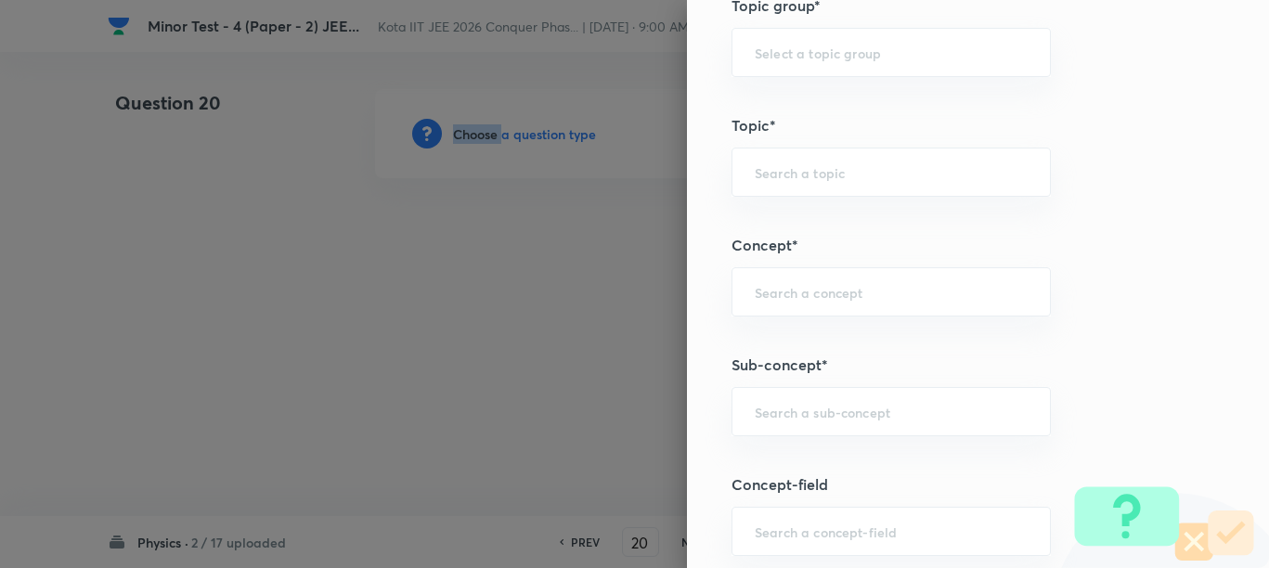
scroll to position [1044, 0]
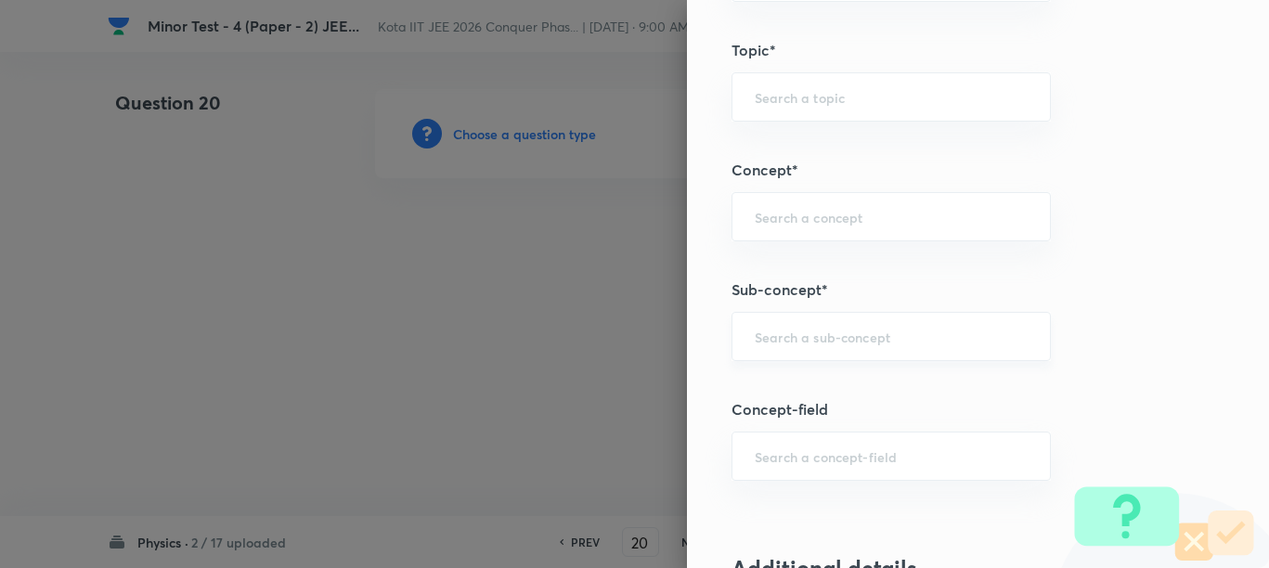
click at [788, 340] on input "text" at bounding box center [891, 337] width 273 height 18
paste input "Work"
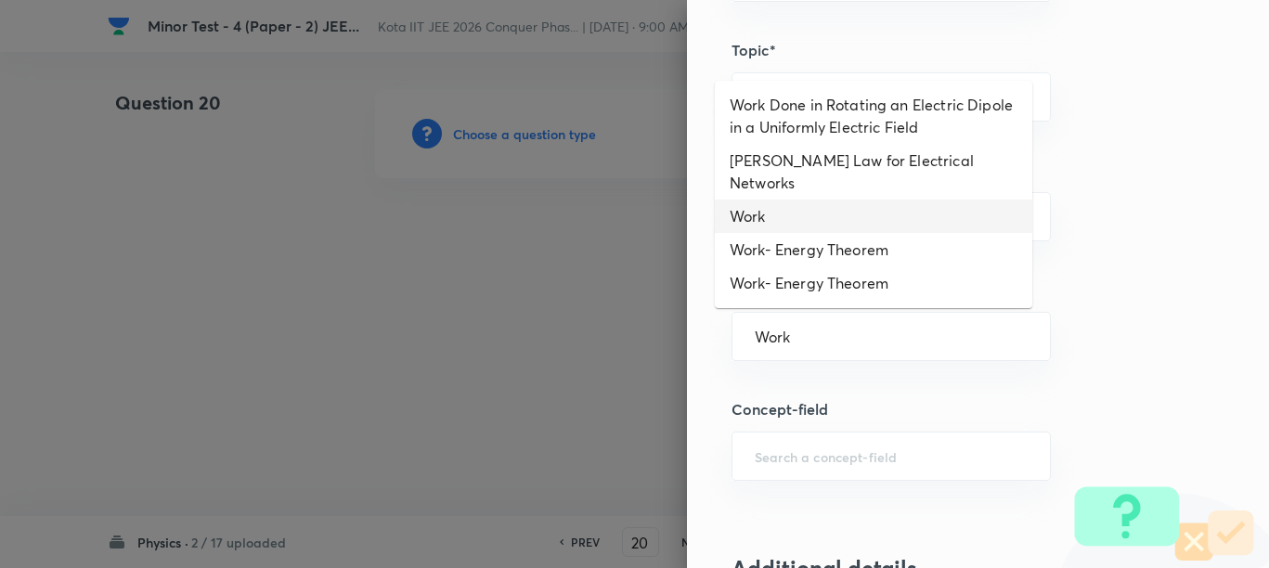
click at [789, 200] on li "Work" at bounding box center [873, 216] width 317 height 33
type input "Work"
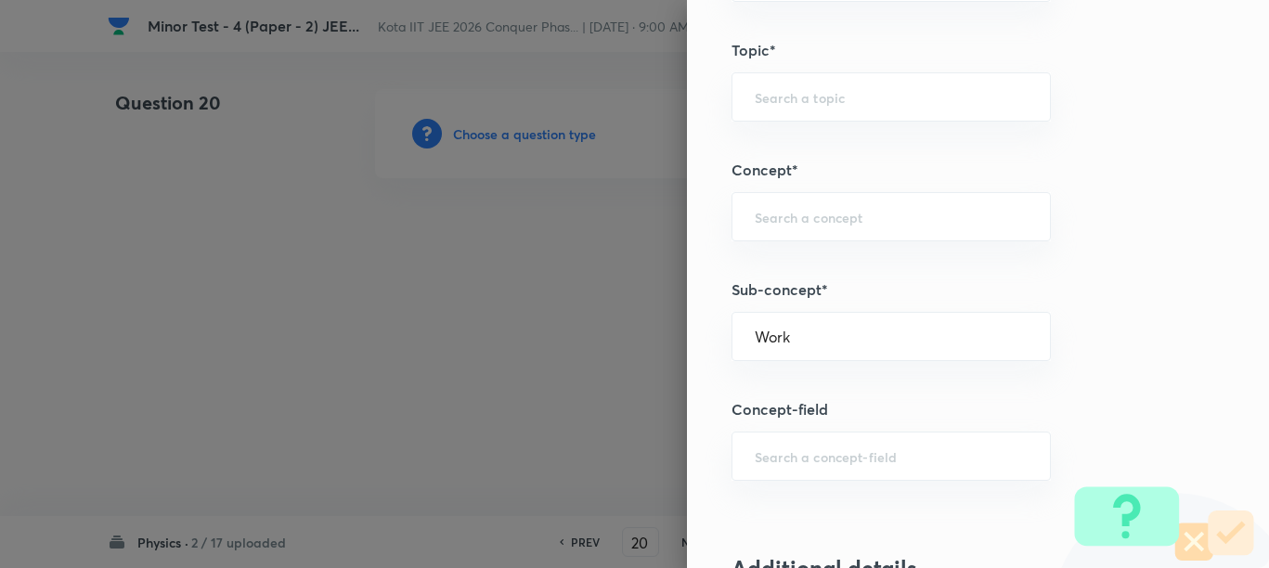
type input "Physics"
type input "Mechanics"
type input "Work, Energy & Power"
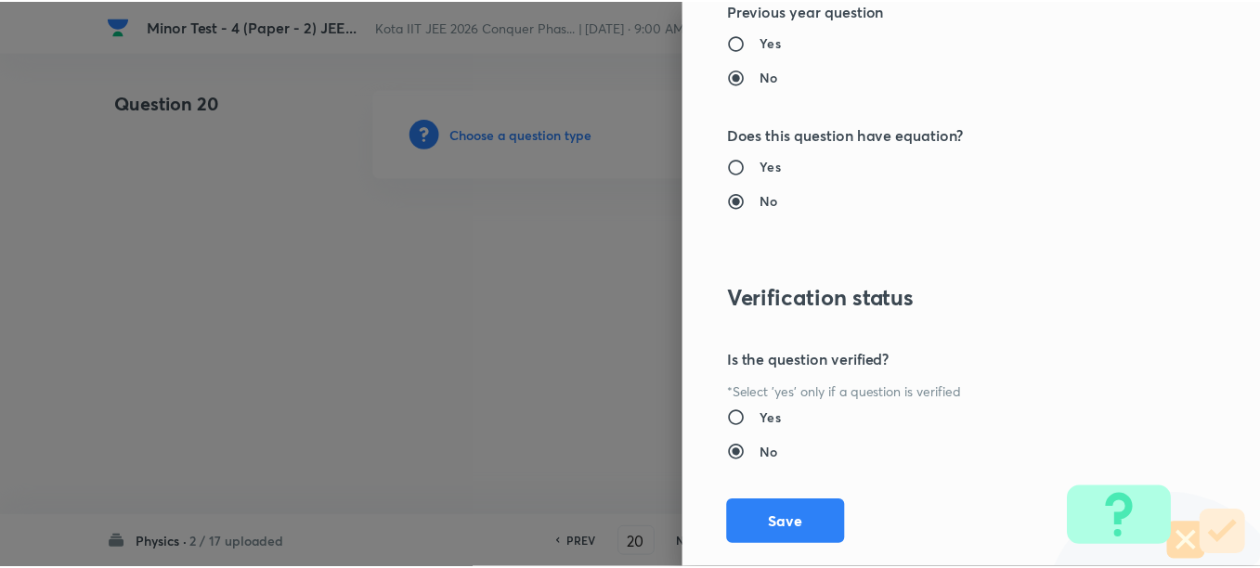
scroll to position [2087, 0]
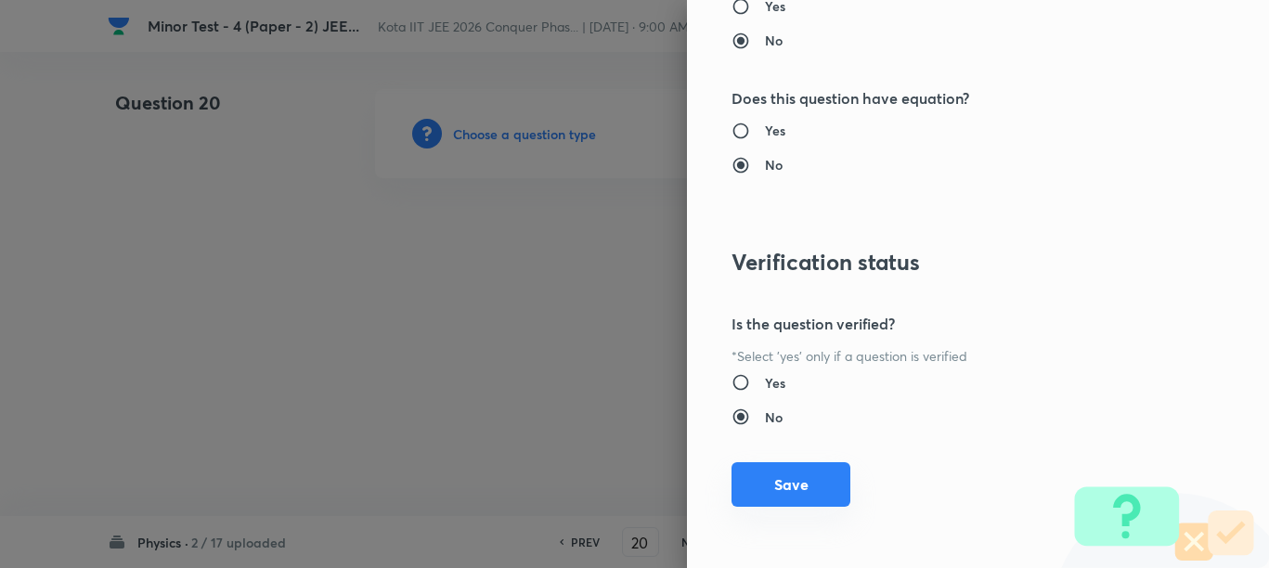
click at [780, 491] on button "Save" at bounding box center [790, 484] width 119 height 45
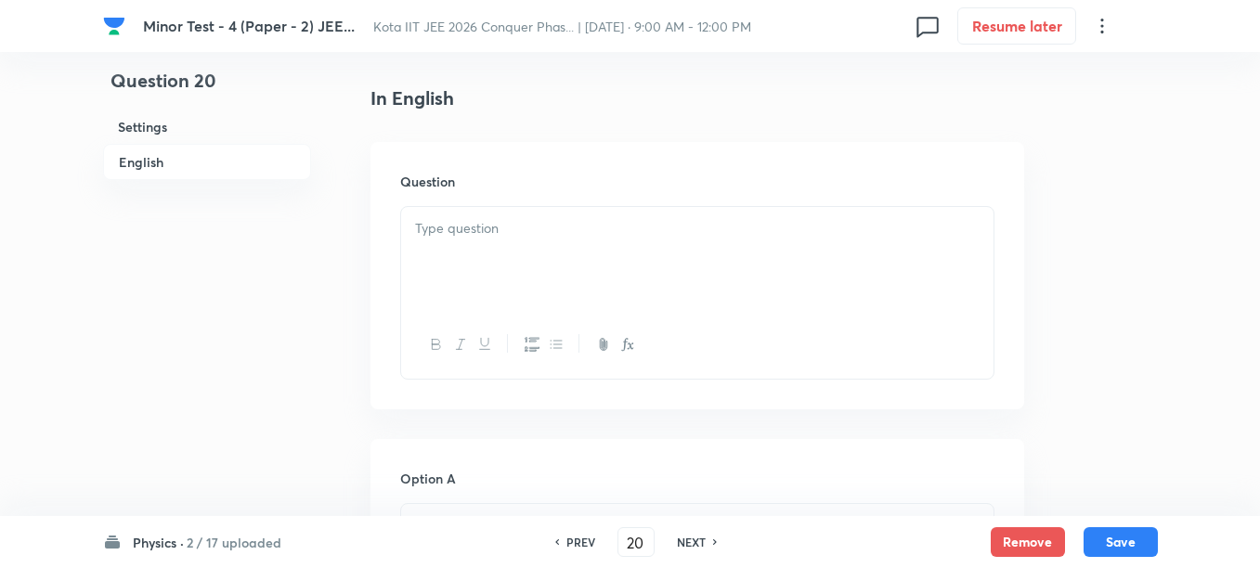
scroll to position [464, 0]
click at [581, 276] on div at bounding box center [697, 256] width 592 height 104
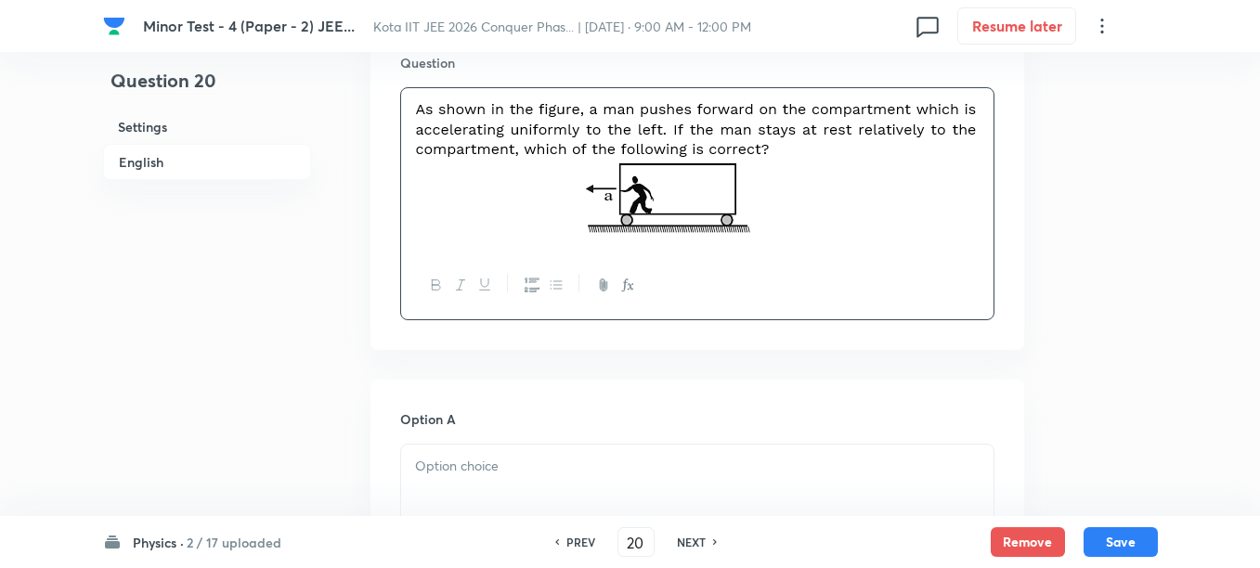
scroll to position [696, 0]
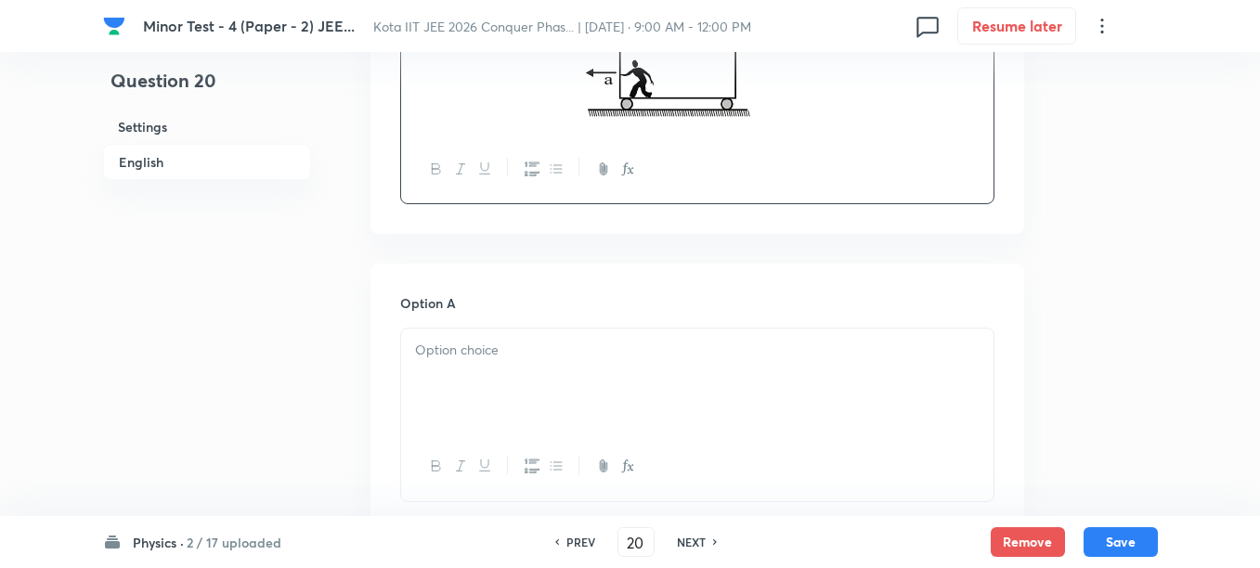
click at [558, 358] on p at bounding box center [697, 350] width 564 height 21
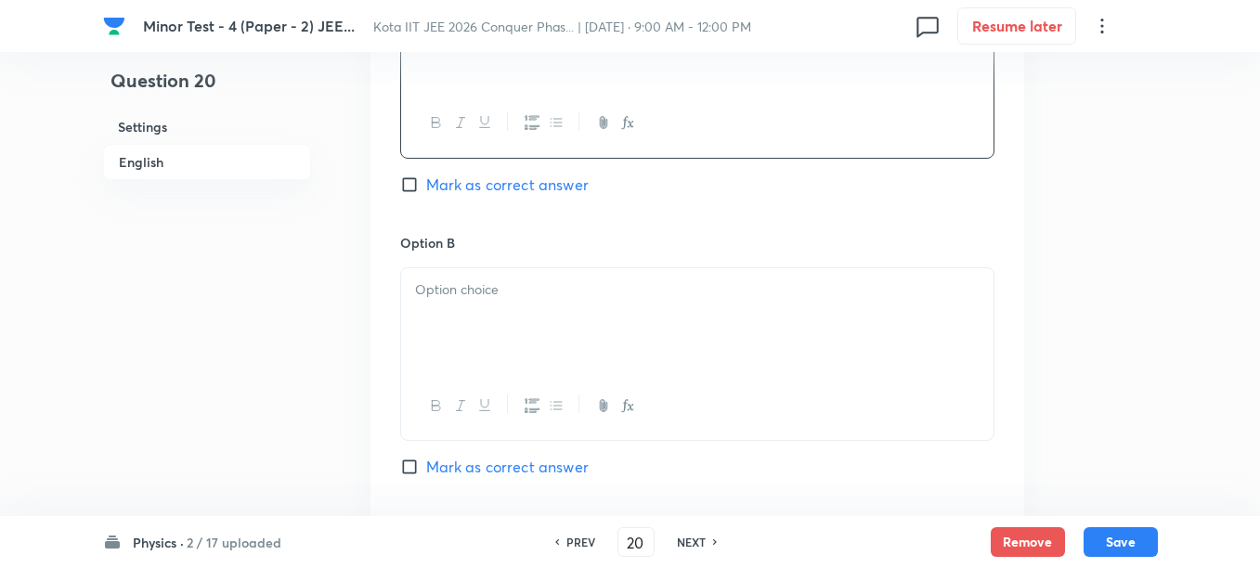
scroll to position [1044, 0]
click at [527, 328] on div at bounding box center [697, 316] width 592 height 104
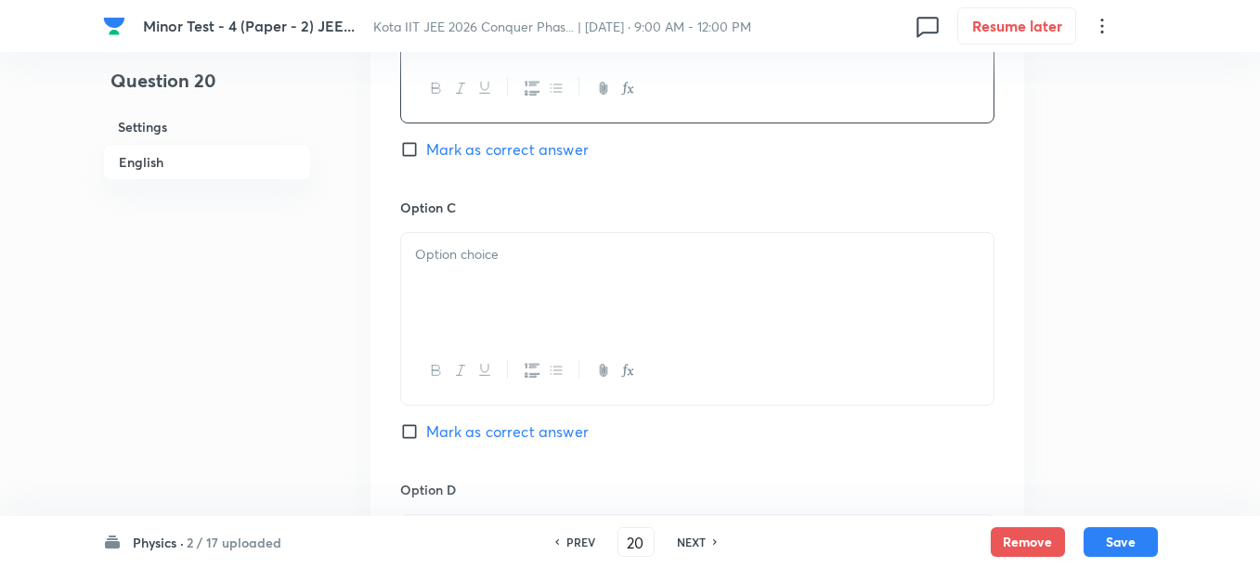
scroll to position [1392, 0]
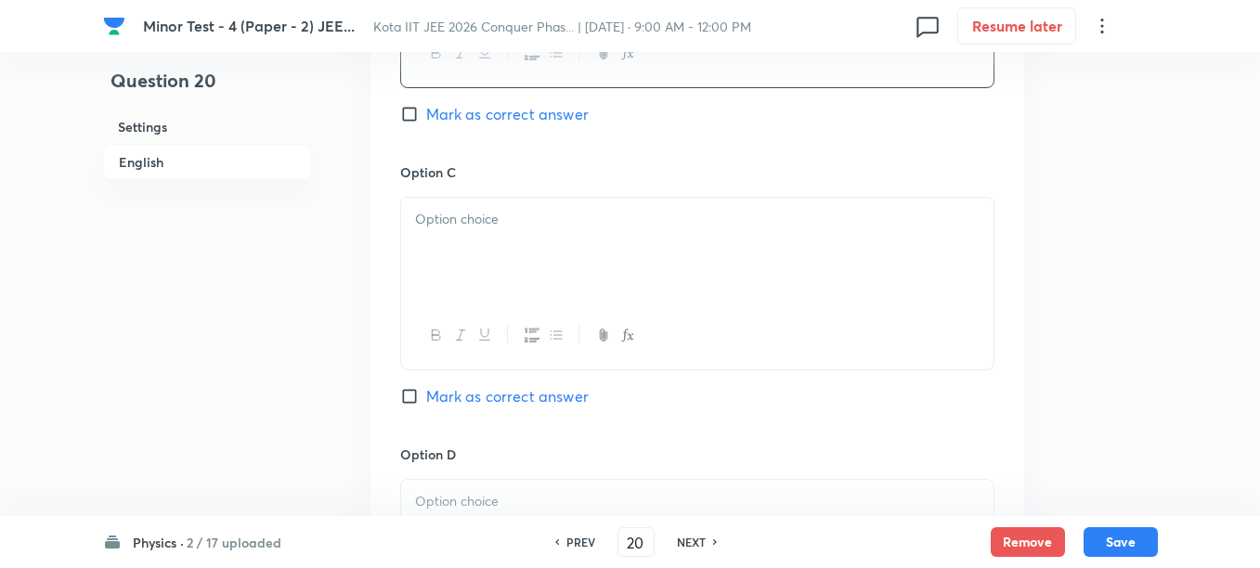
click at [497, 254] on div at bounding box center [697, 250] width 592 height 104
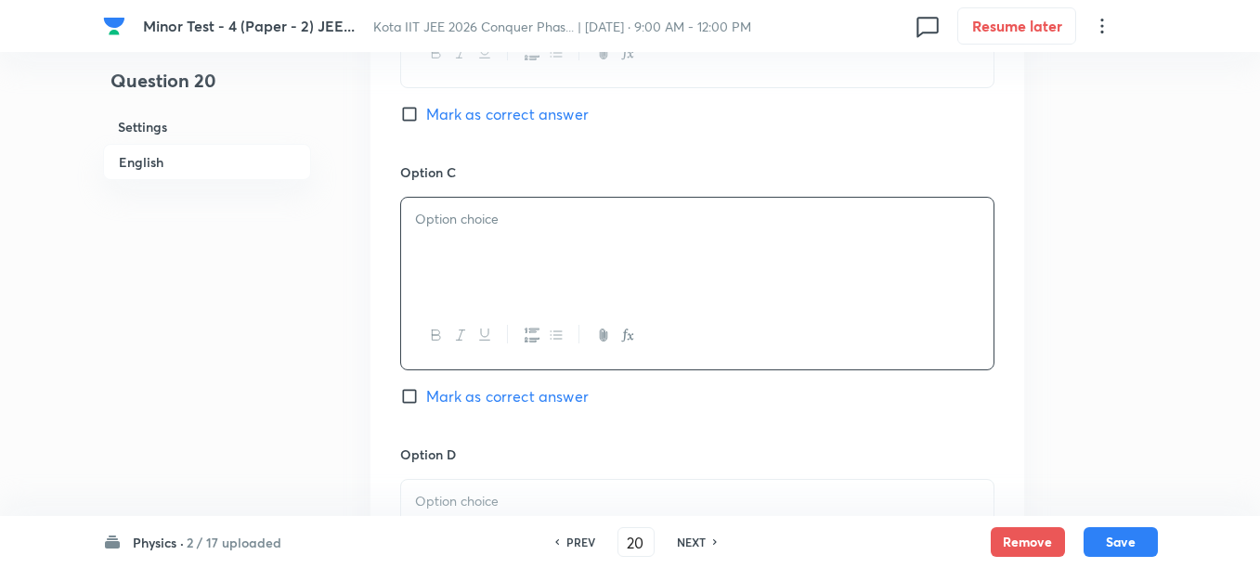
click at [488, 273] on div at bounding box center [697, 250] width 592 height 104
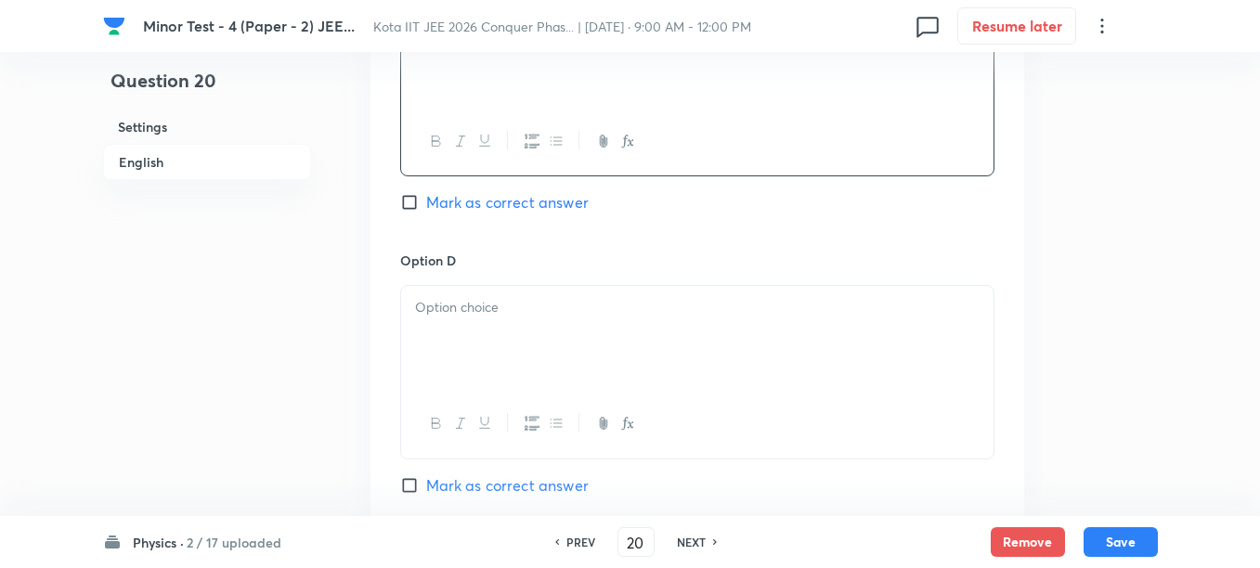
scroll to position [1624, 0]
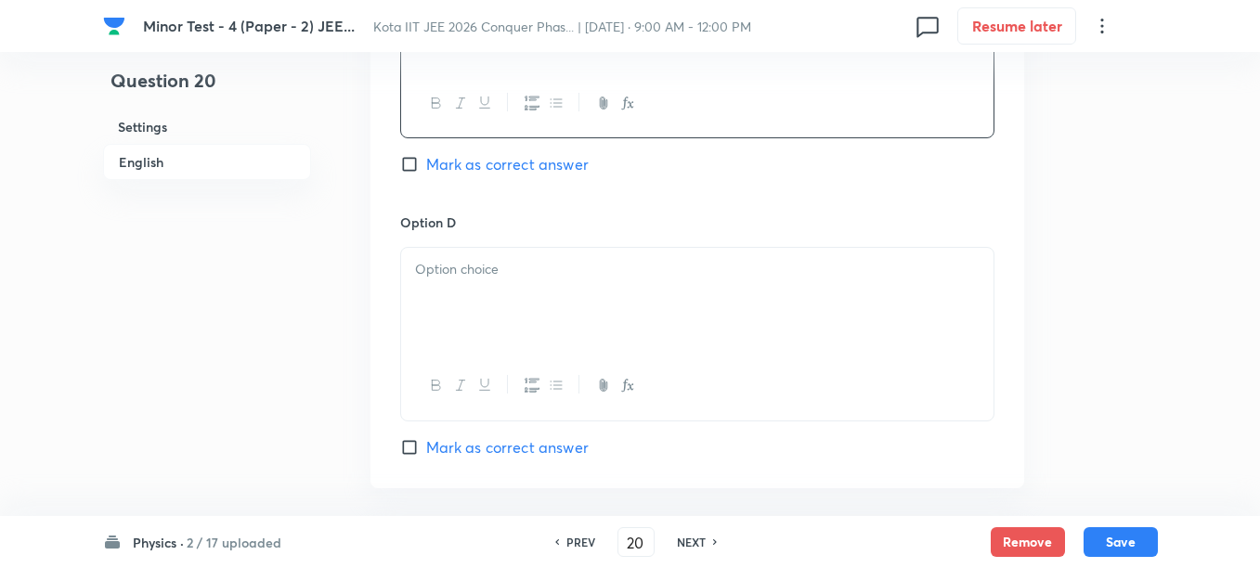
click at [517, 310] on div at bounding box center [697, 300] width 592 height 104
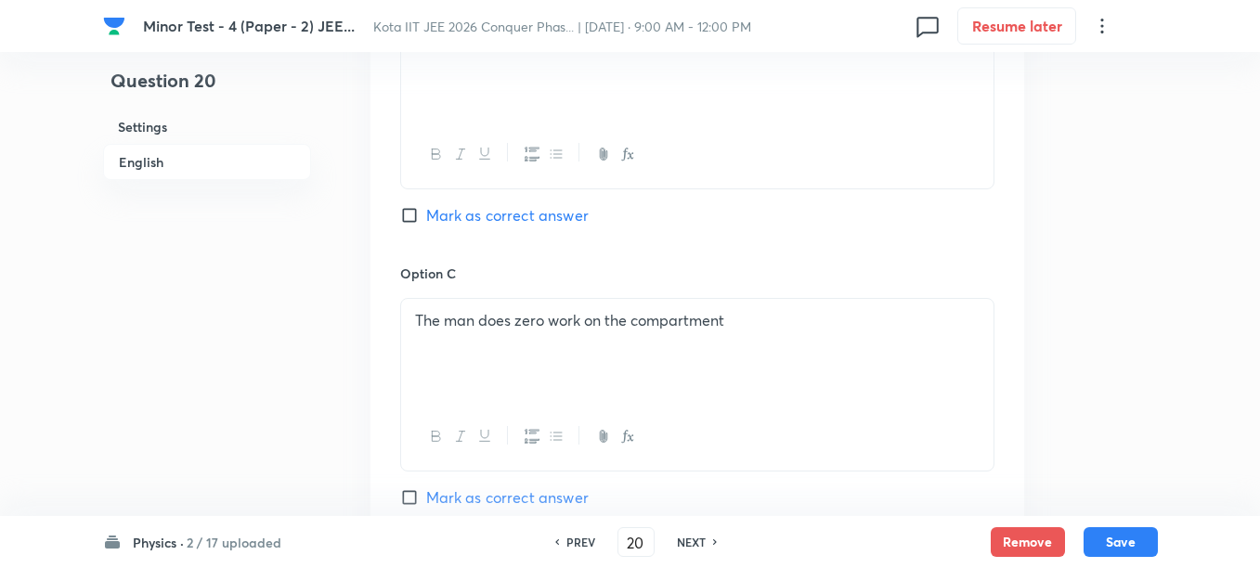
scroll to position [1276, 0]
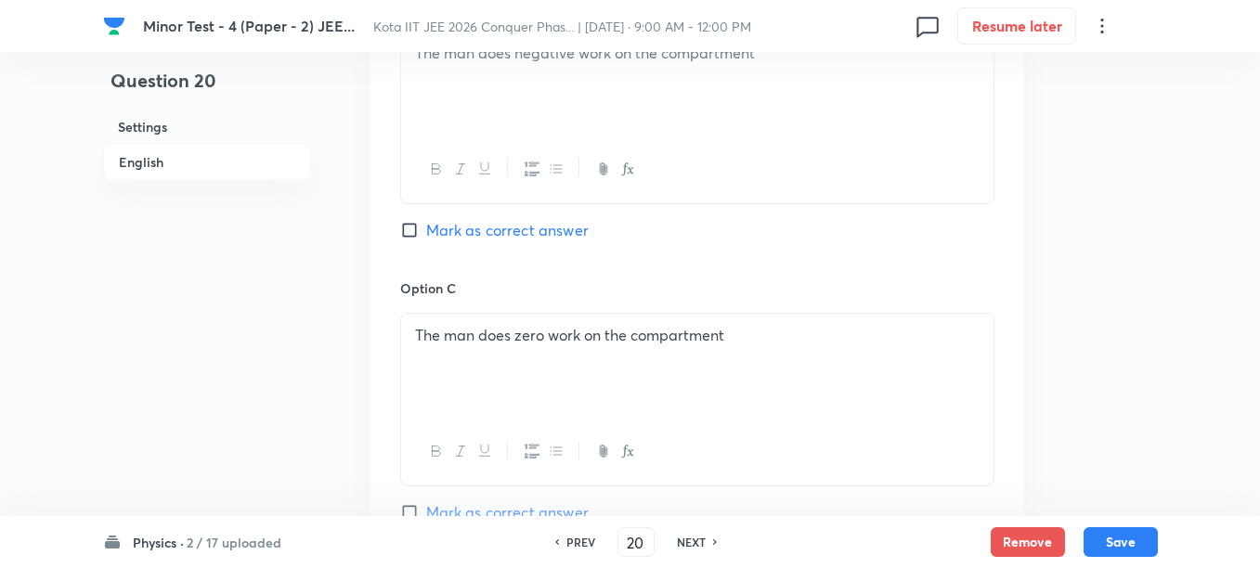
click at [502, 232] on span "Mark as correct answer" at bounding box center [507, 230] width 162 height 22
click at [426, 232] on input "Mark as correct answer" at bounding box center [413, 230] width 26 height 19
checkbox input "true"
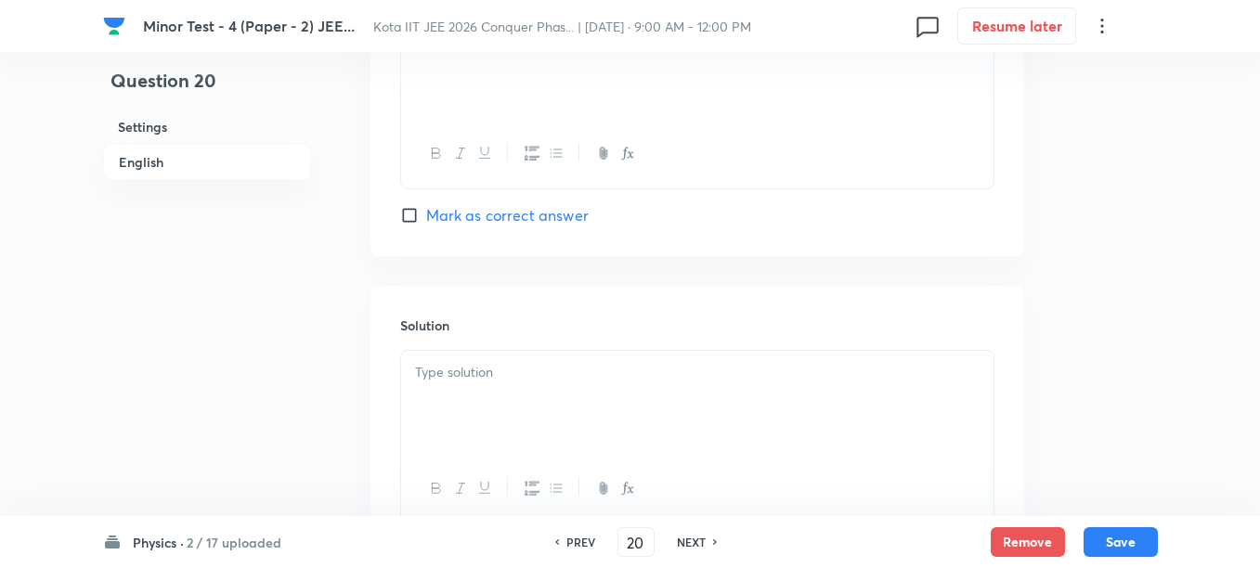
scroll to position [1973, 0]
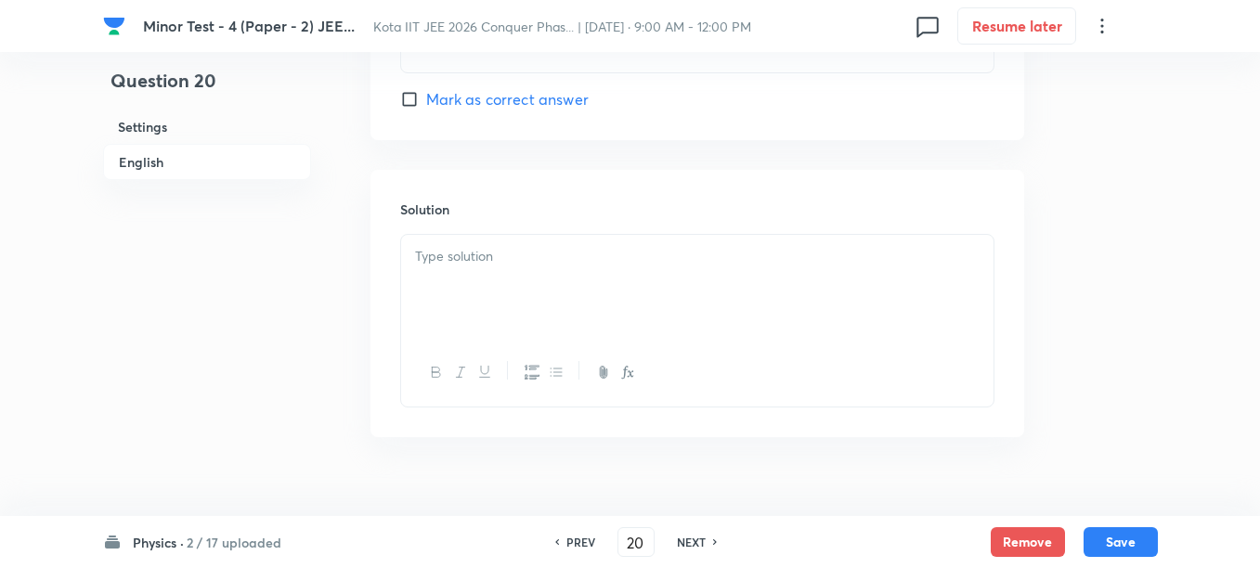
click at [534, 295] on div at bounding box center [697, 287] width 592 height 104
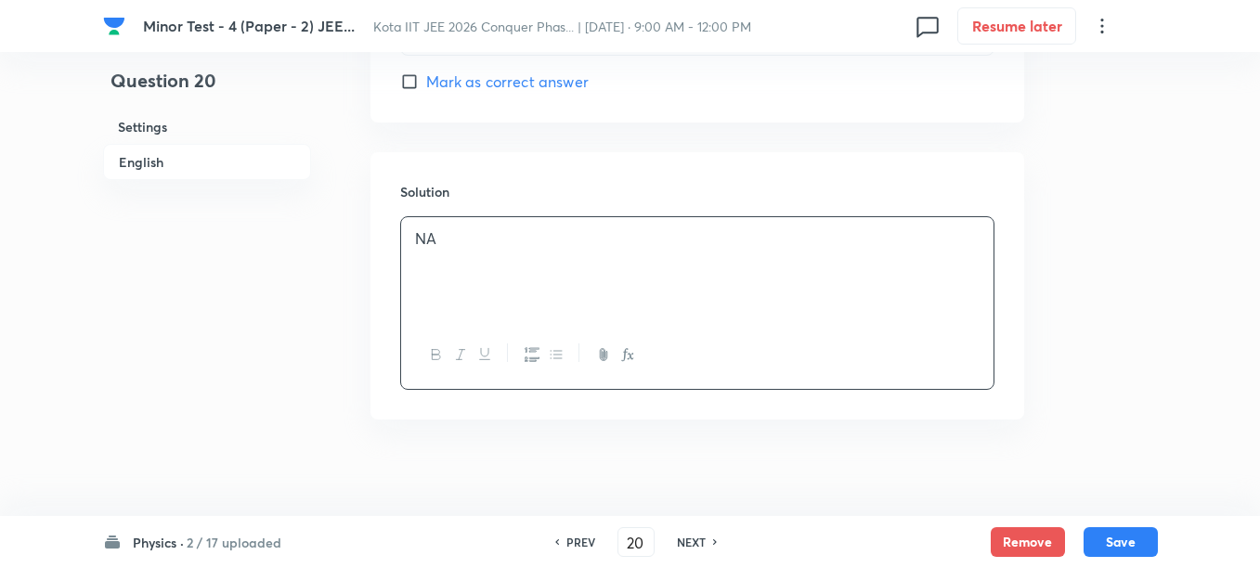
scroll to position [2005, 0]
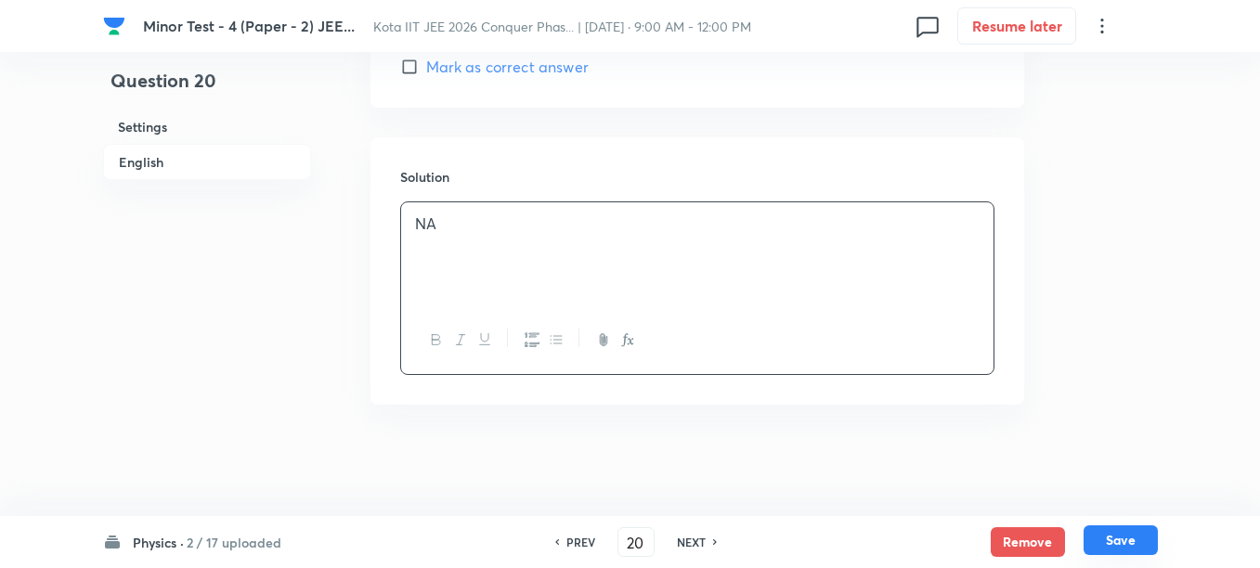
click at [1132, 534] on button "Save" at bounding box center [1120, 540] width 74 height 30
type input "21"
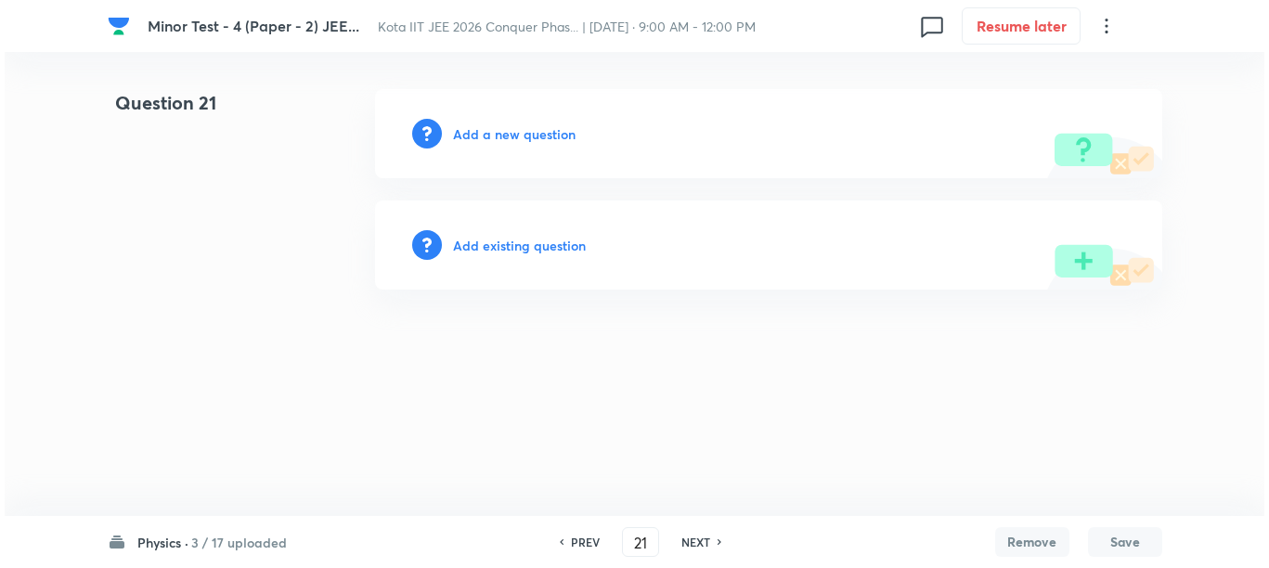
scroll to position [0, 0]
click at [479, 131] on h6 "Add a new question" at bounding box center [514, 133] width 123 height 19
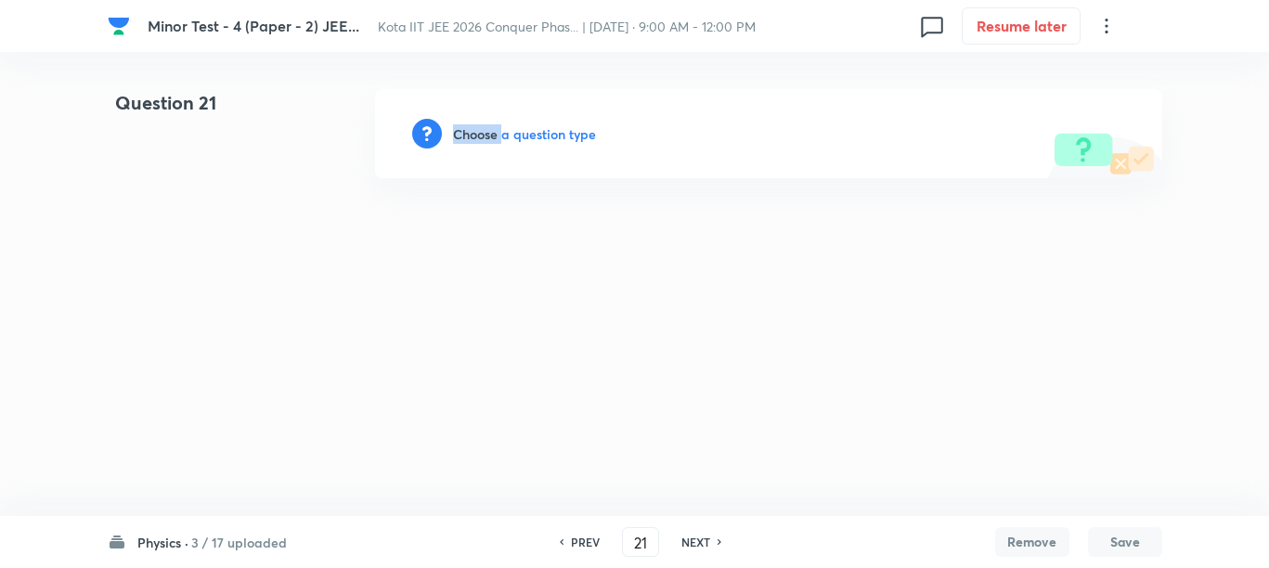
click at [479, 131] on h6 "Choose a question type" at bounding box center [524, 133] width 143 height 19
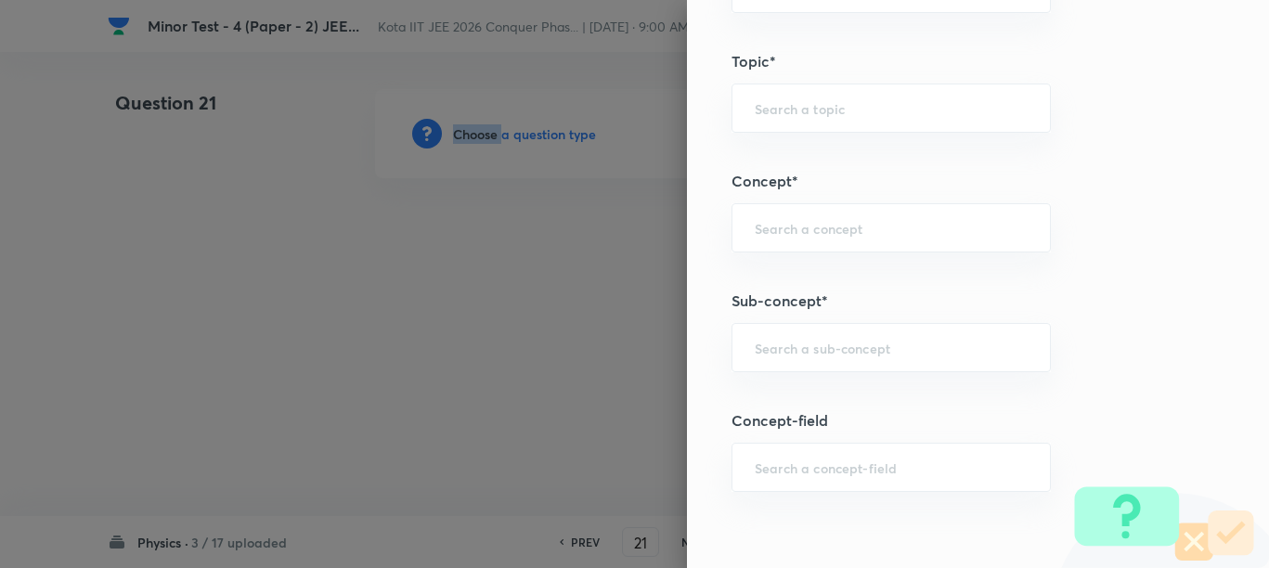
scroll to position [1044, 0]
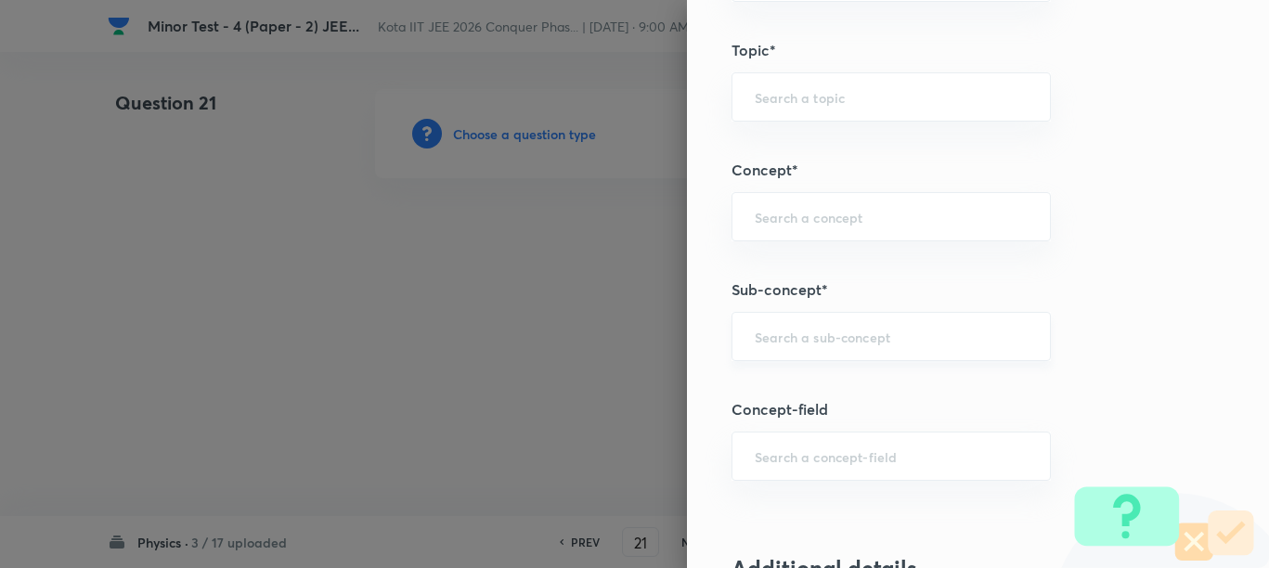
click at [809, 334] on input "text" at bounding box center [891, 337] width 273 height 18
paste input "Concept of Force"
click at [788, 381] on li "Concept of Force" at bounding box center [873, 388] width 317 height 33
type input "Concept of Force"
type input "Physics"
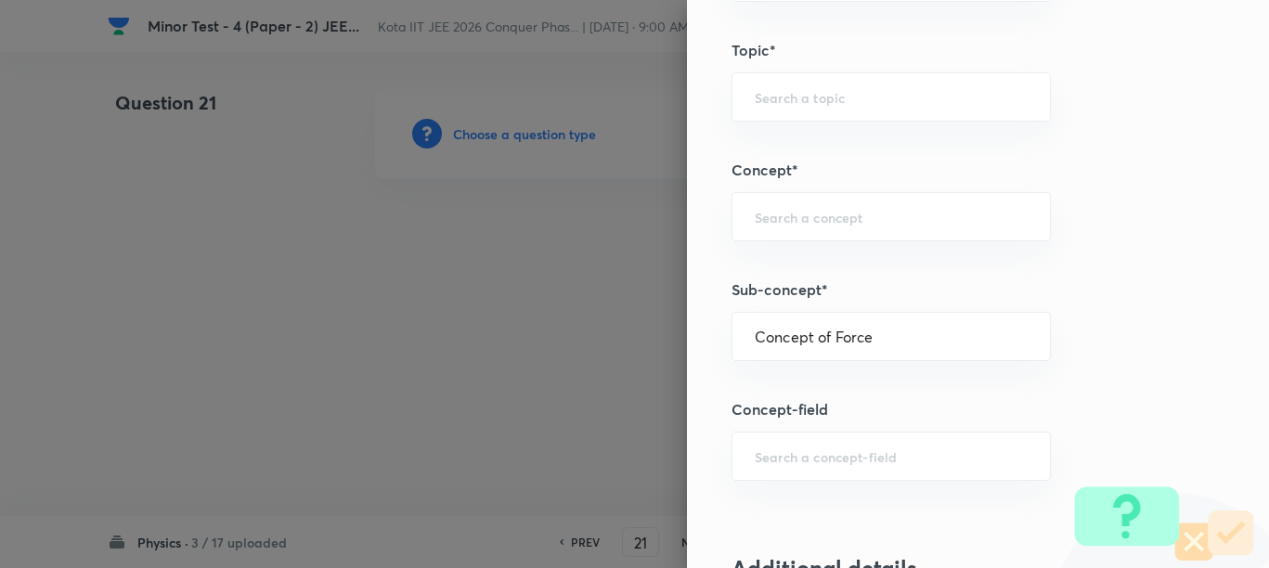
type input "Mechanics"
type input "Laws of Motion & Friction"
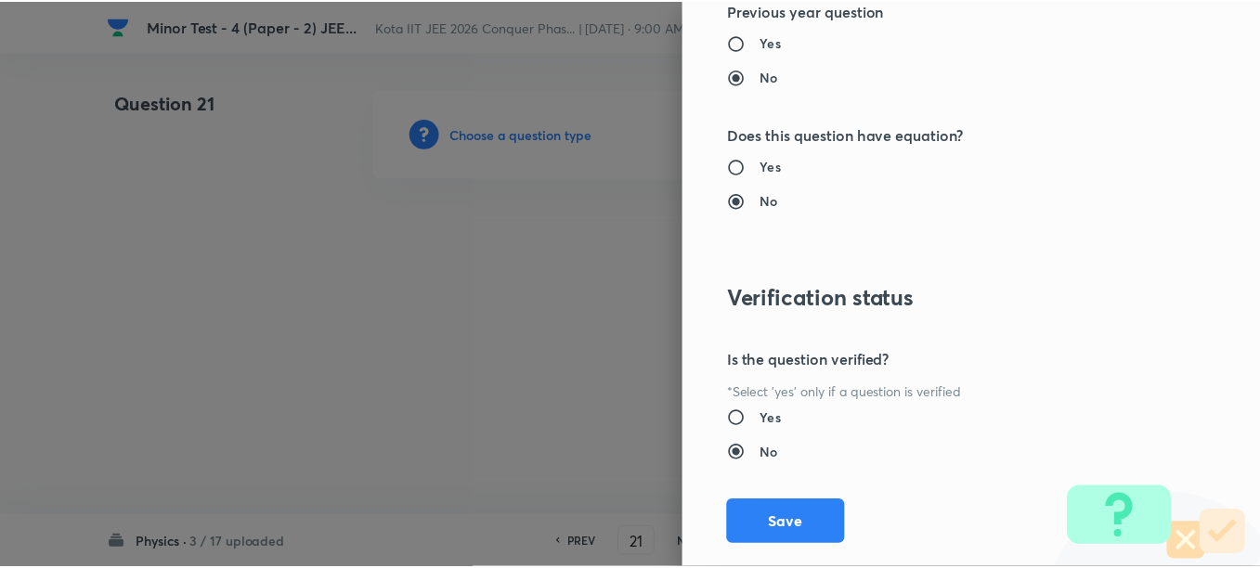
scroll to position [2087, 0]
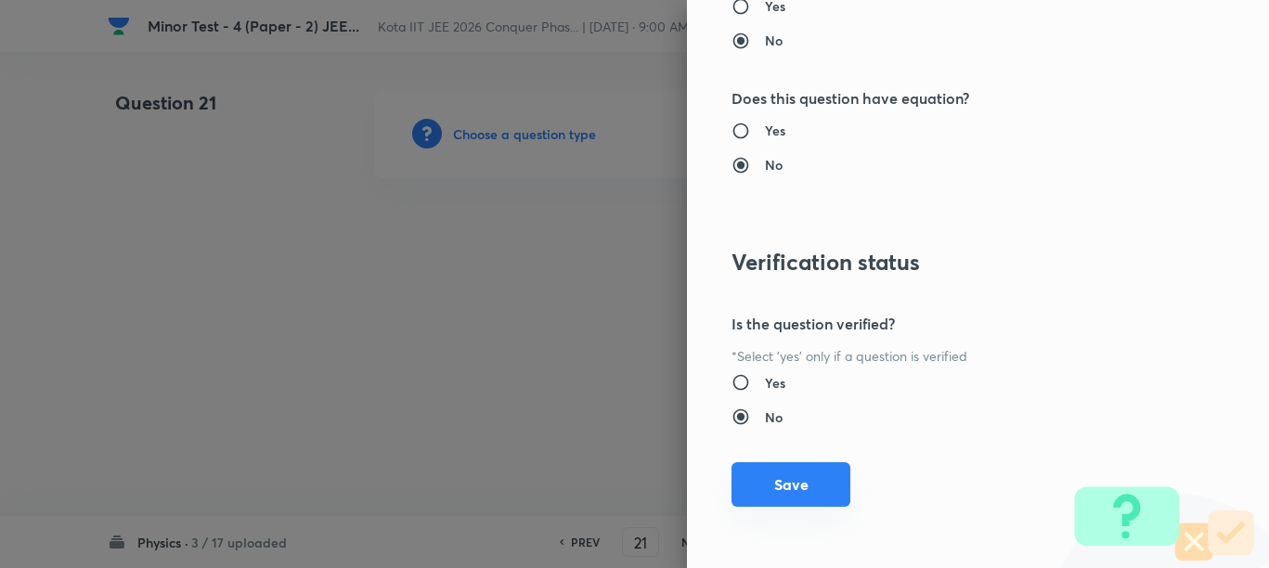
click at [786, 490] on button "Save" at bounding box center [790, 484] width 119 height 45
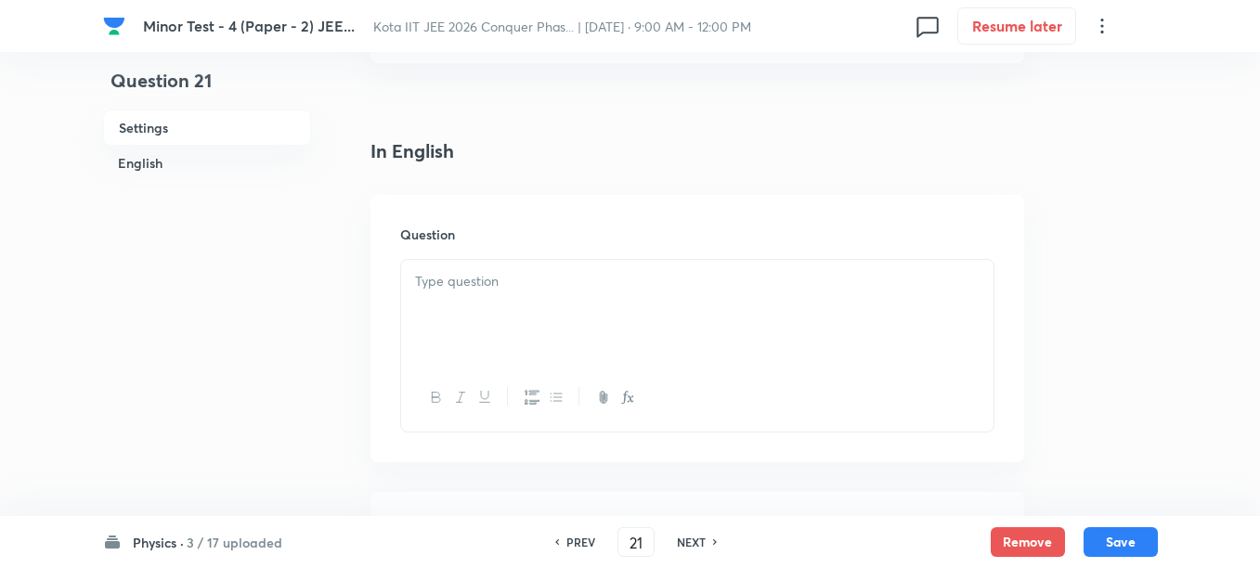
scroll to position [464, 0]
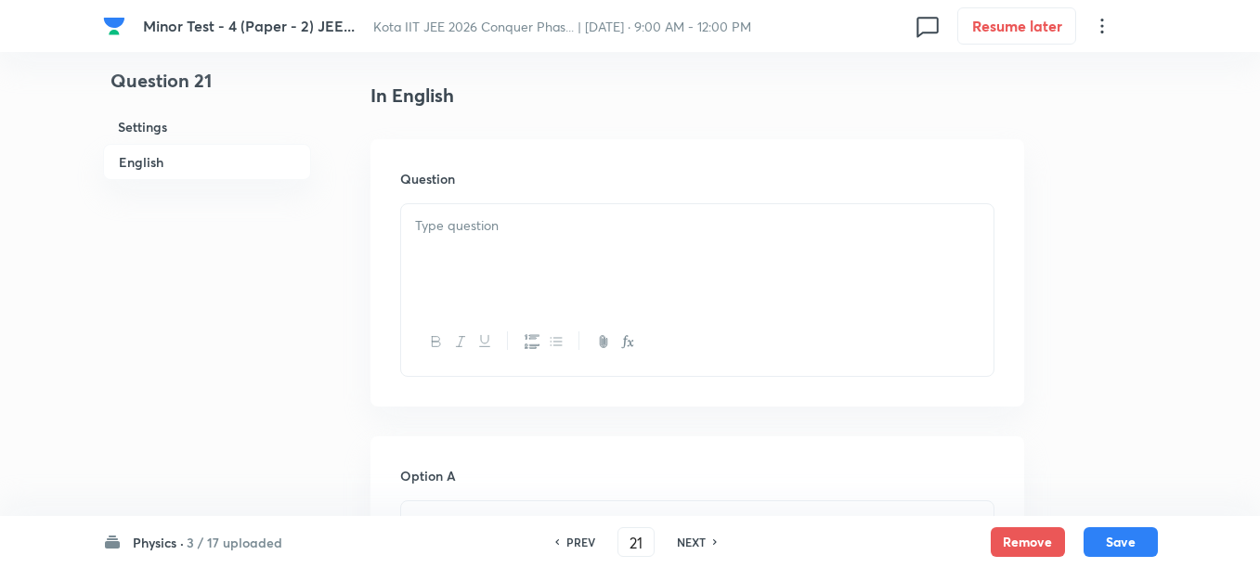
click at [570, 280] on div at bounding box center [697, 256] width 592 height 104
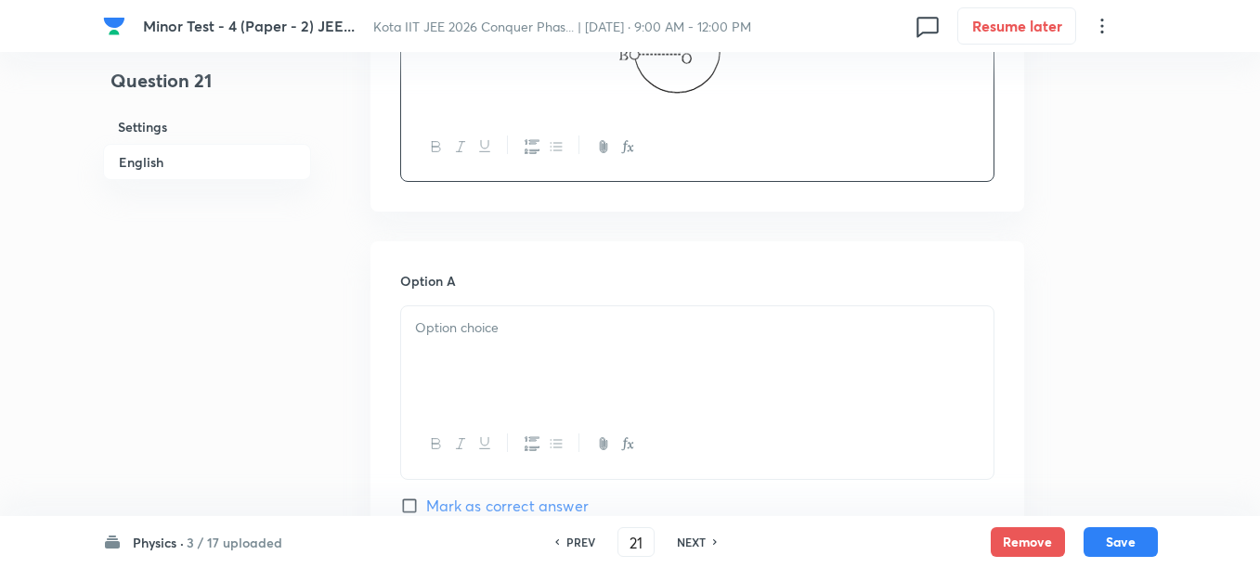
scroll to position [812, 0]
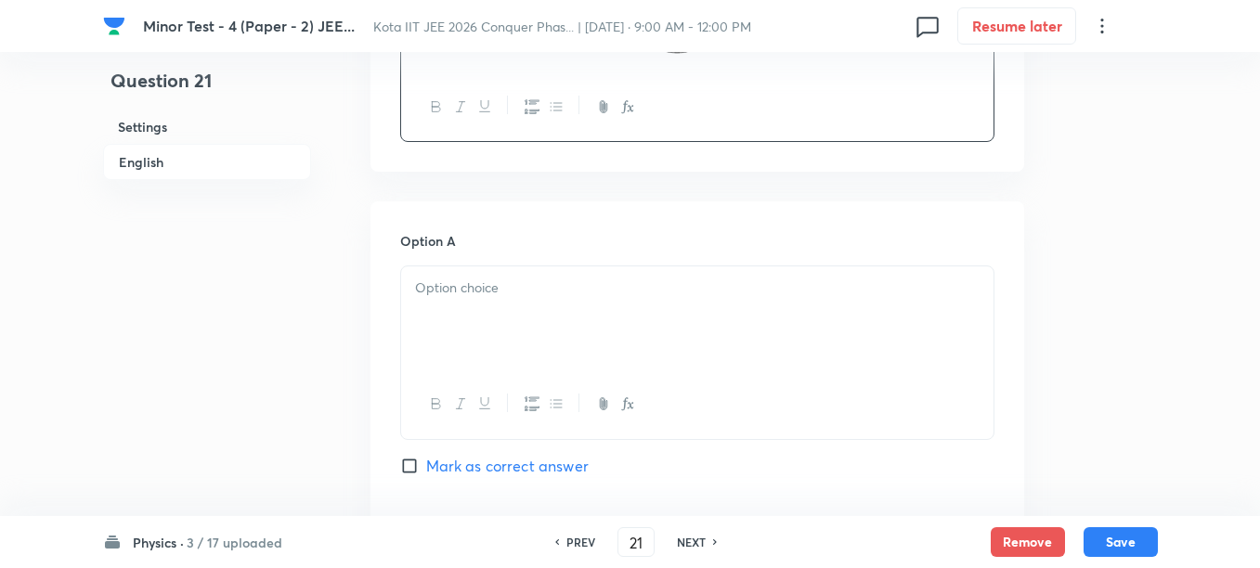
click at [610, 321] on div at bounding box center [697, 318] width 592 height 104
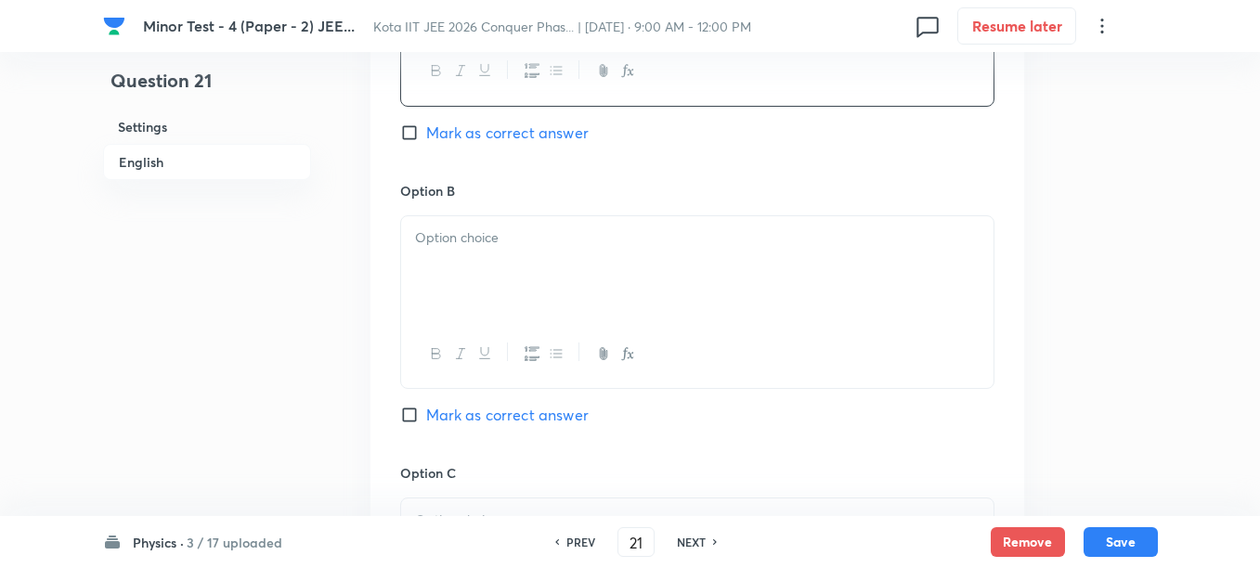
scroll to position [1160, 0]
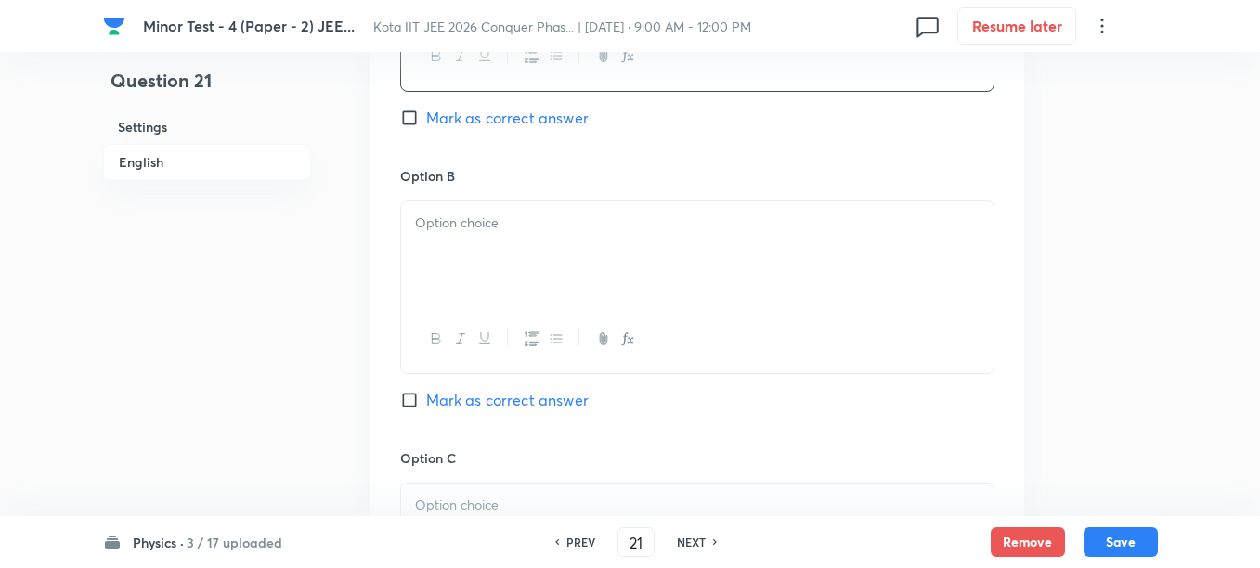
click at [500, 281] on div at bounding box center [697, 253] width 592 height 104
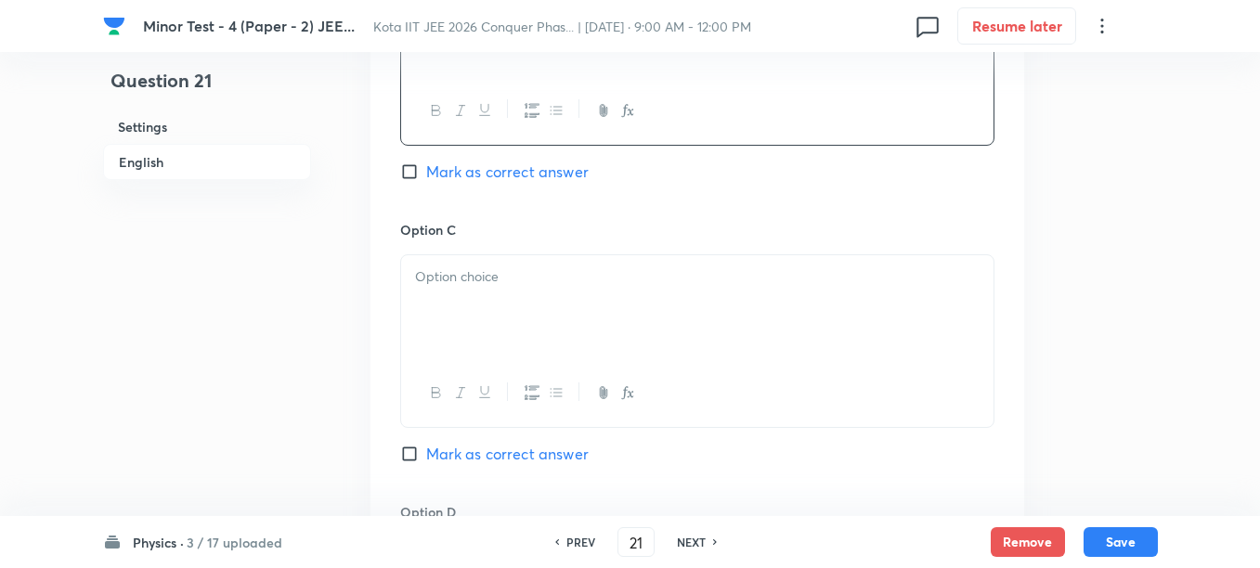
scroll to position [1392, 0]
click at [578, 301] on div at bounding box center [697, 304] width 592 height 104
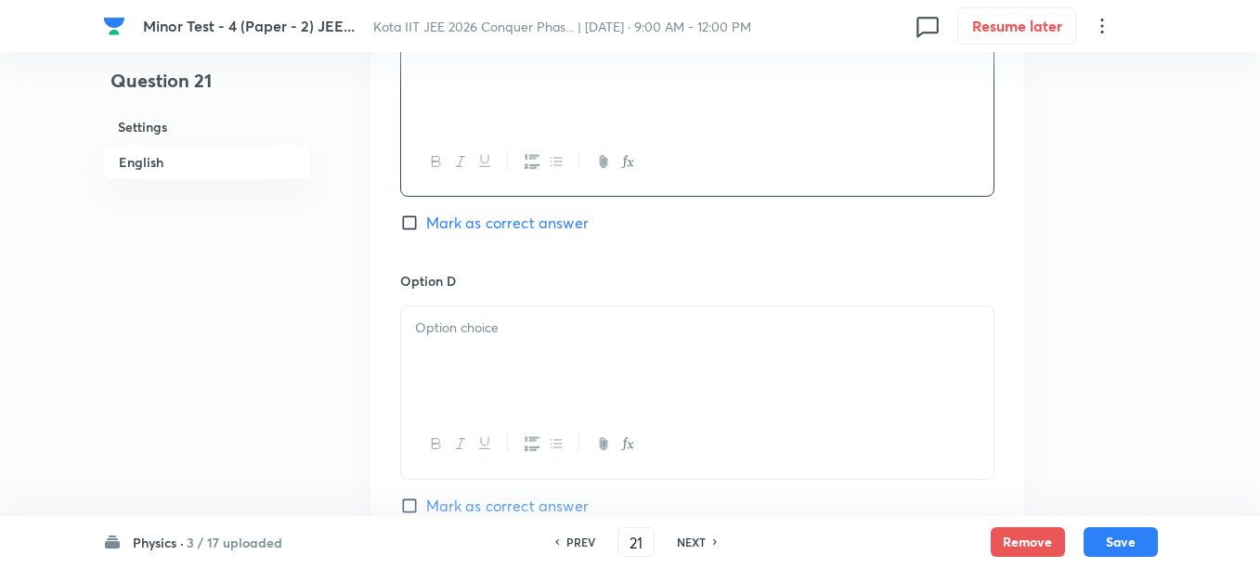
scroll to position [1624, 0]
click at [551, 342] on div at bounding box center [697, 354] width 592 height 104
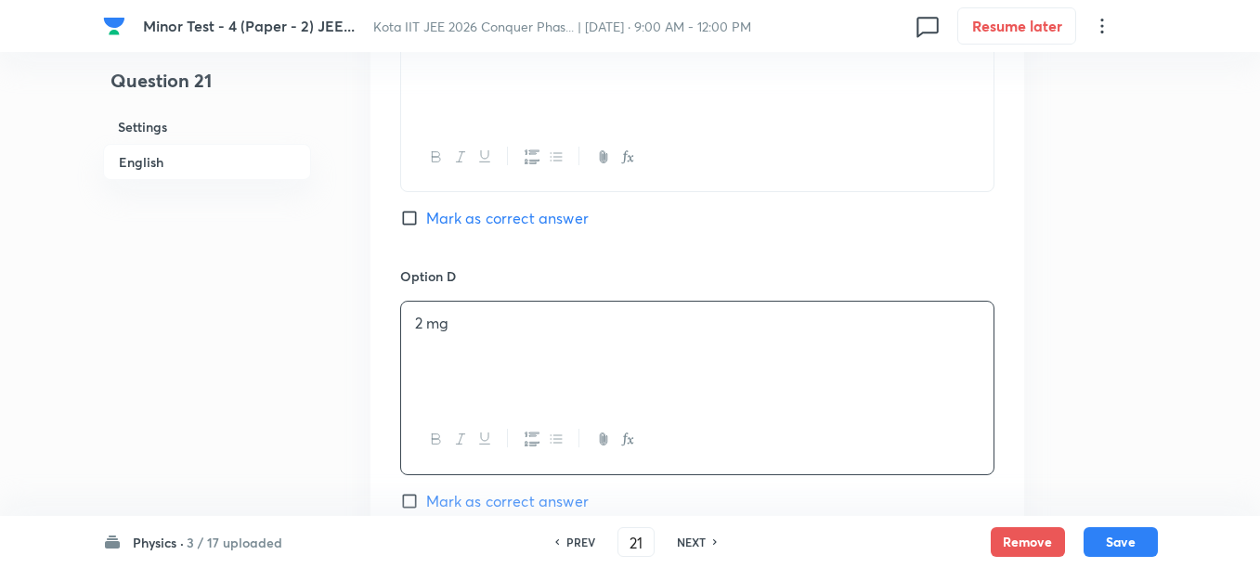
click at [480, 226] on span "Mark as correct answer" at bounding box center [507, 218] width 162 height 22
click at [426, 226] on input "Mark as correct answer" at bounding box center [413, 218] width 26 height 19
checkbox input "true"
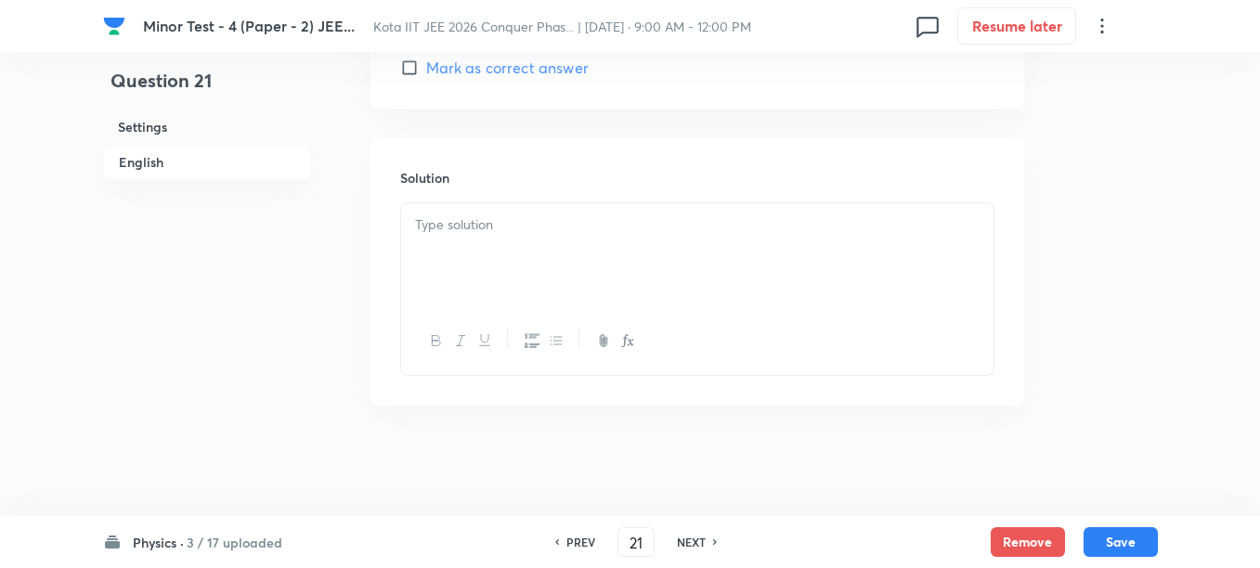
scroll to position [2059, 0]
click at [531, 275] on div at bounding box center [697, 254] width 592 height 104
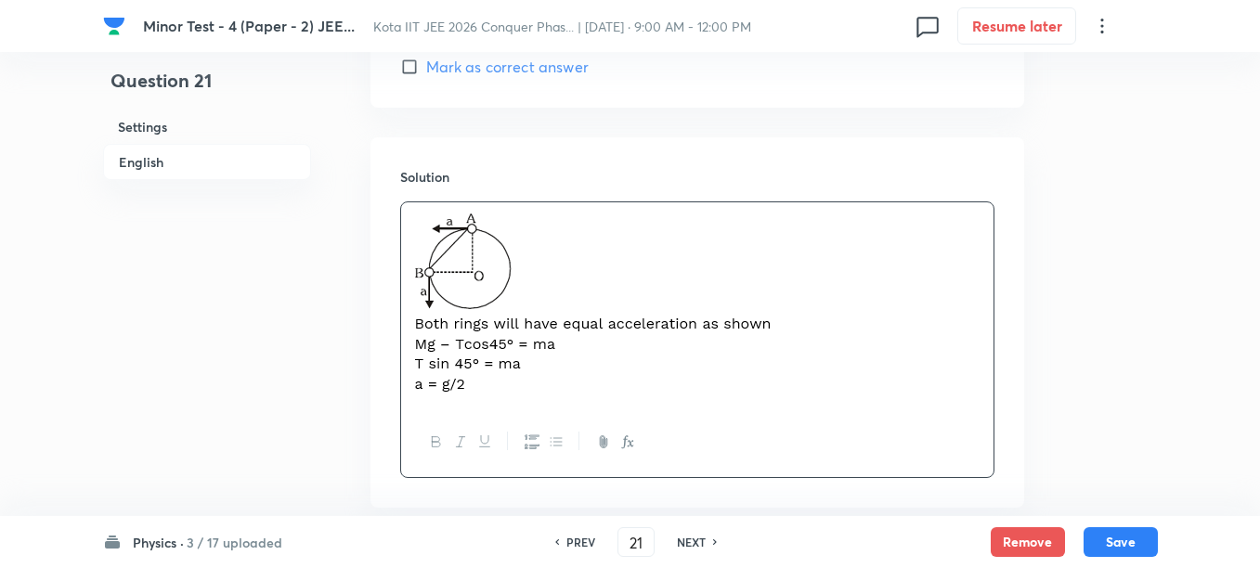
scroll to position [2162, 0]
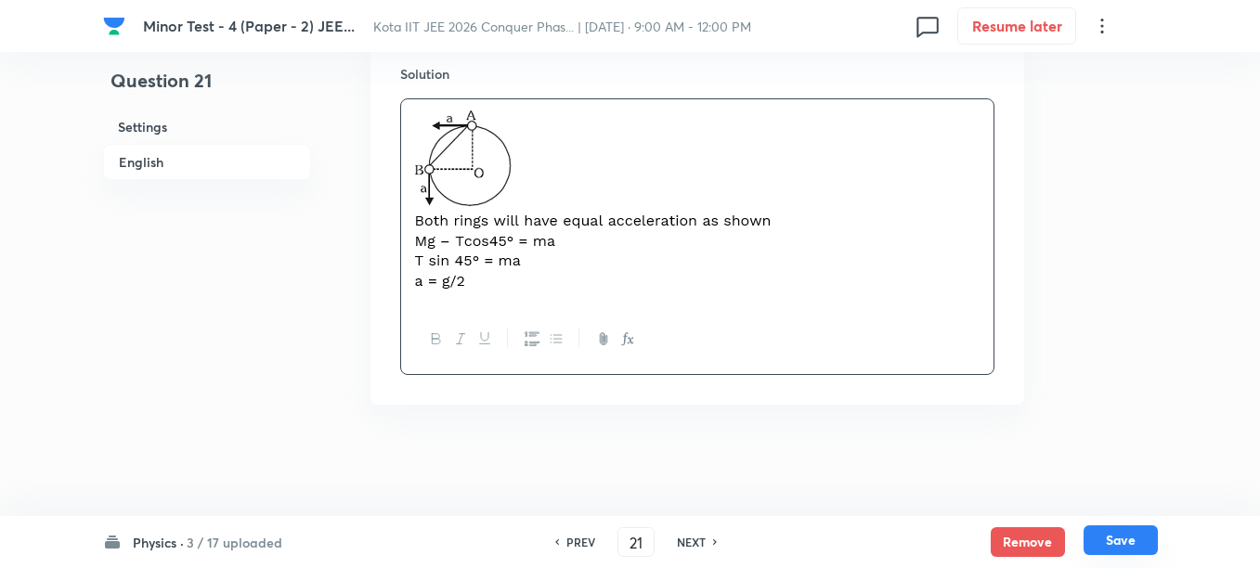
click at [1129, 542] on button "Save" at bounding box center [1120, 540] width 74 height 30
type input "22"
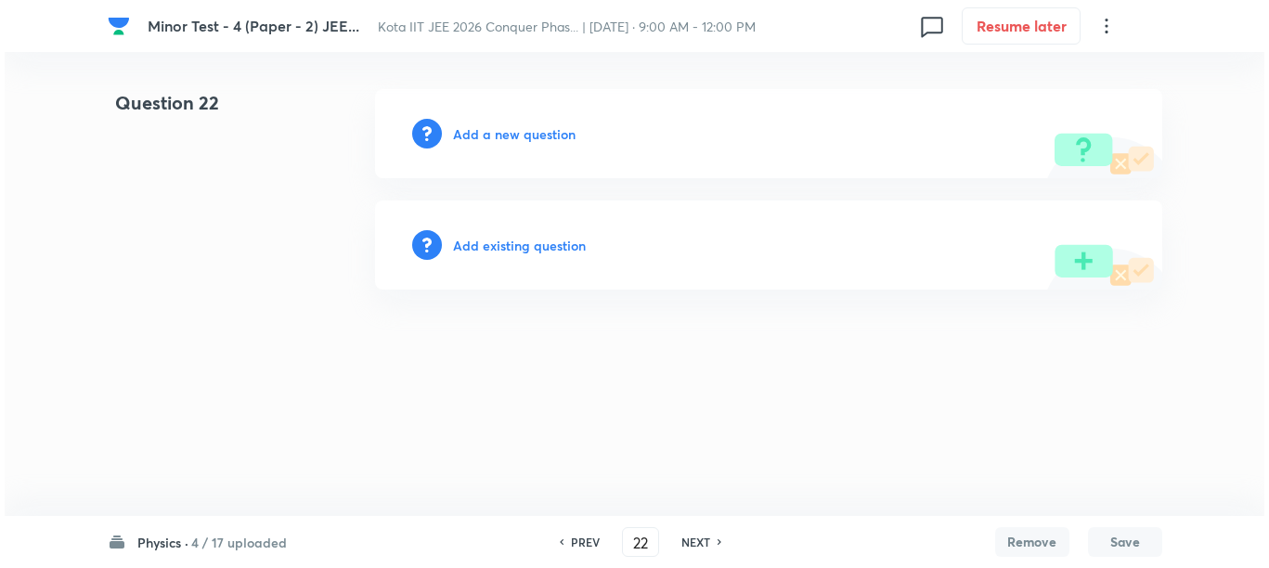
scroll to position [0, 0]
click at [468, 136] on h6 "Add a new question" at bounding box center [514, 133] width 123 height 19
click at [468, 136] on h6 "Choose a question type" at bounding box center [524, 133] width 143 height 19
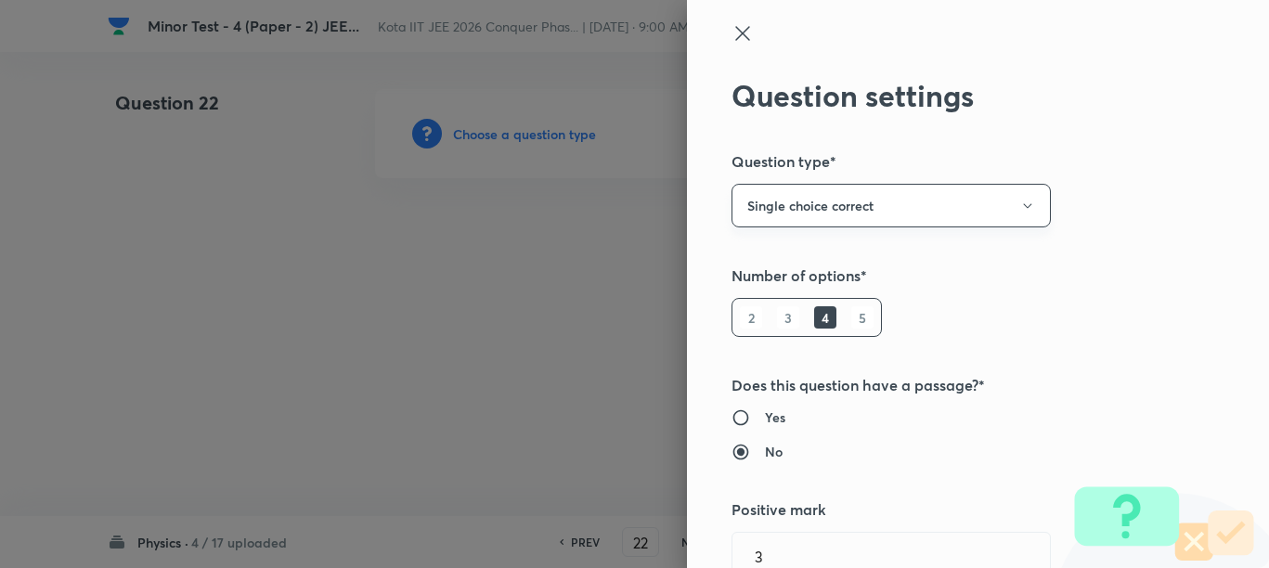
click at [1020, 206] on icon "button" at bounding box center [1027, 206] width 15 height 15
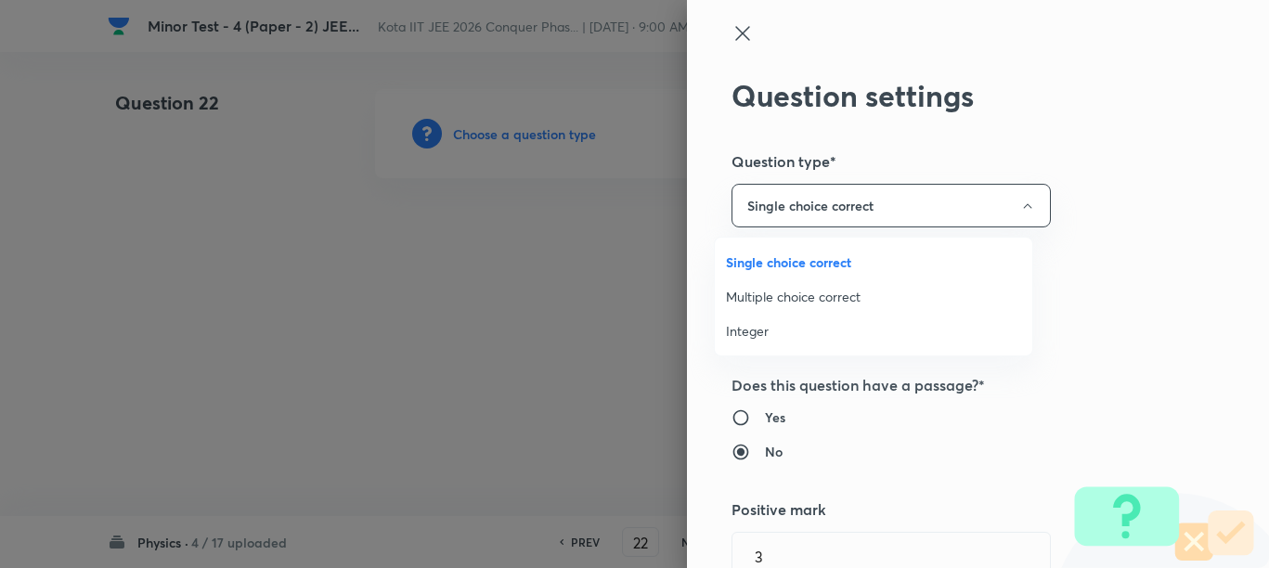
click at [799, 299] on span "Multiple choice correct" at bounding box center [873, 296] width 295 height 19
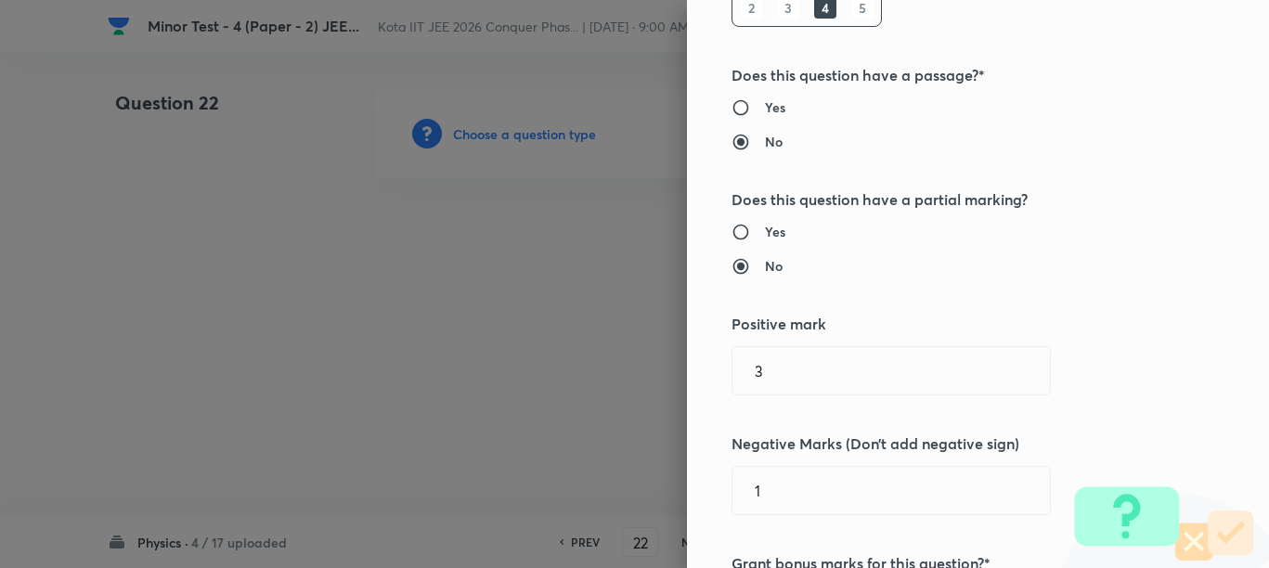
scroll to position [348, 0]
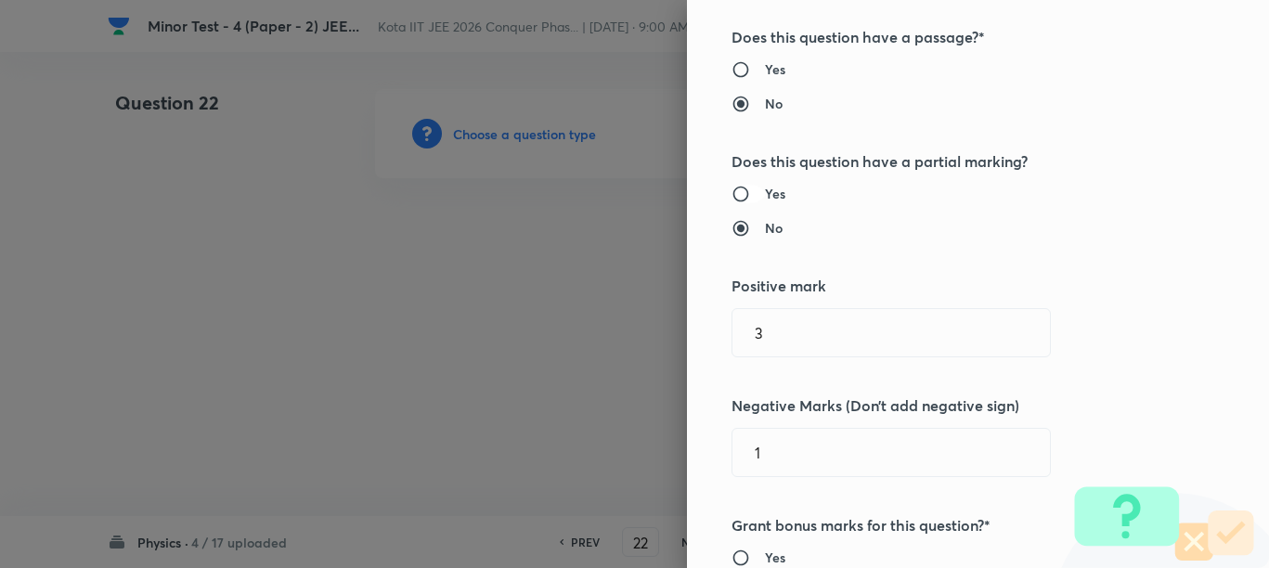
click at [731, 194] on input "Yes" at bounding box center [747, 194] width 33 height 19
radio input "true"
radio input "false"
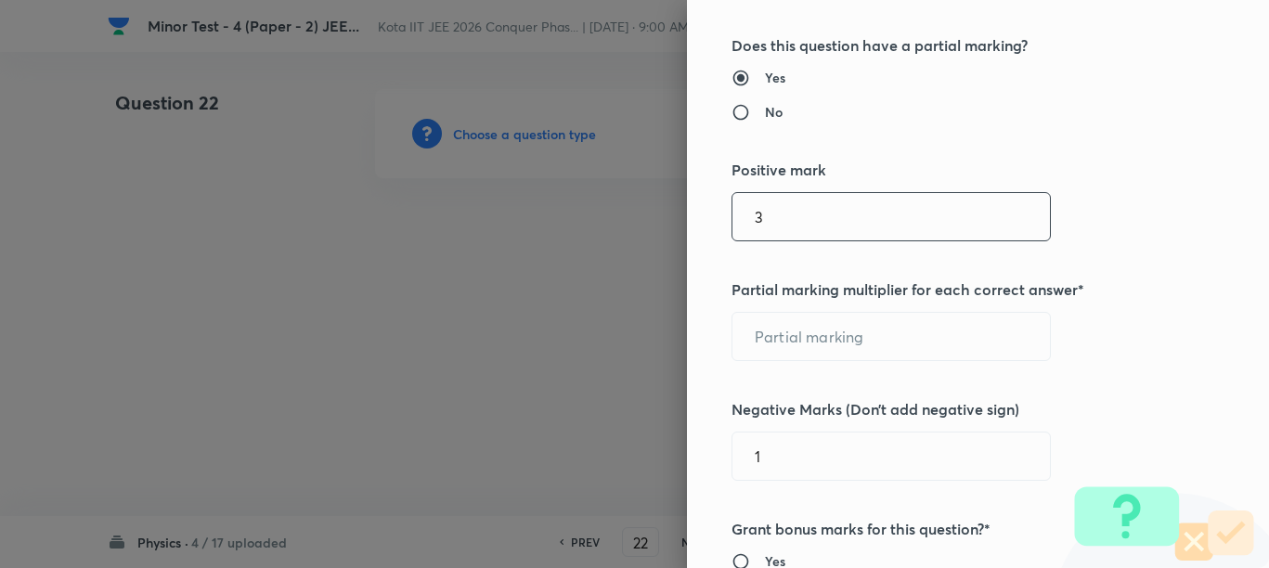
click at [779, 224] on input "3" at bounding box center [890, 216] width 317 height 47
type input "4"
click at [755, 335] on input "text" at bounding box center [890, 336] width 317 height 47
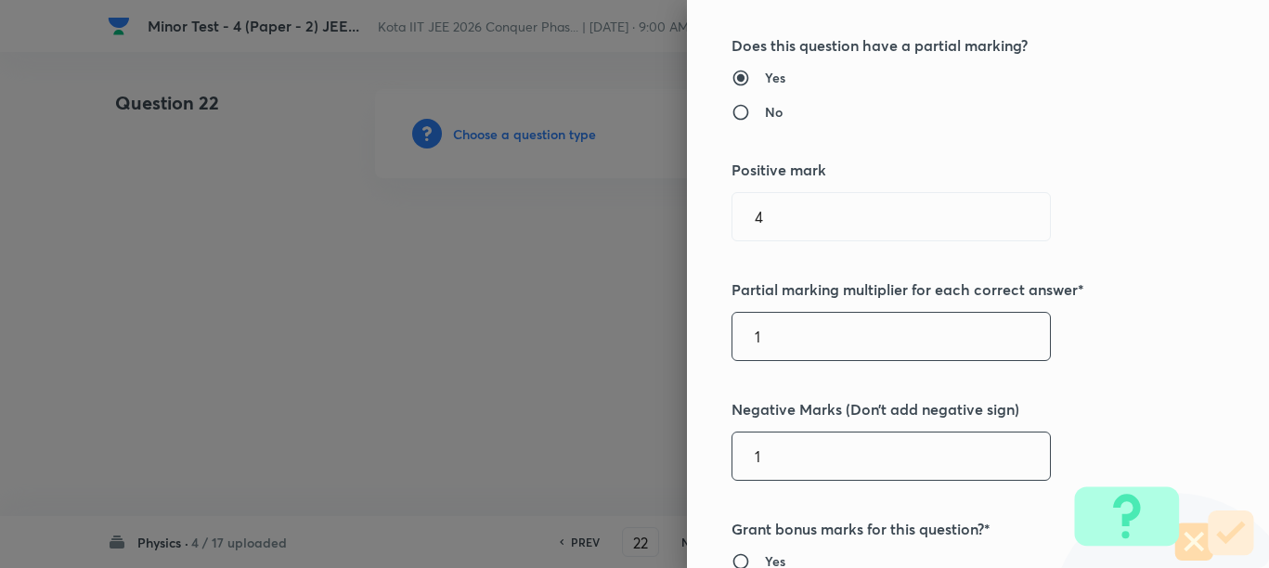
type input "1"
click at [793, 463] on input "1" at bounding box center [890, 456] width 317 height 47
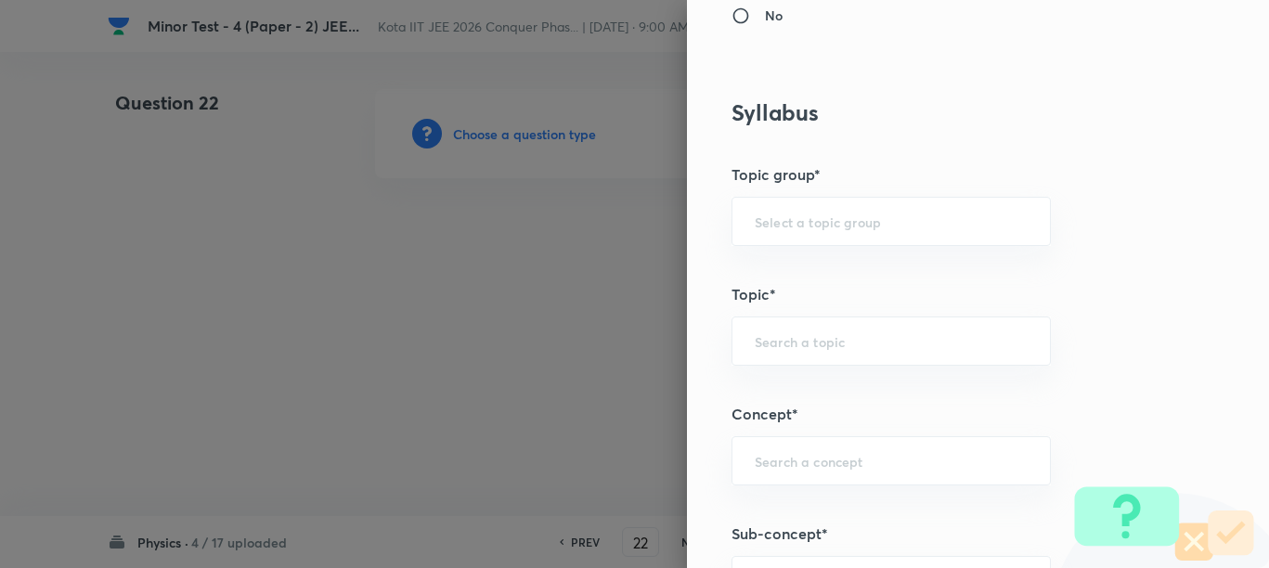
scroll to position [1160, 0]
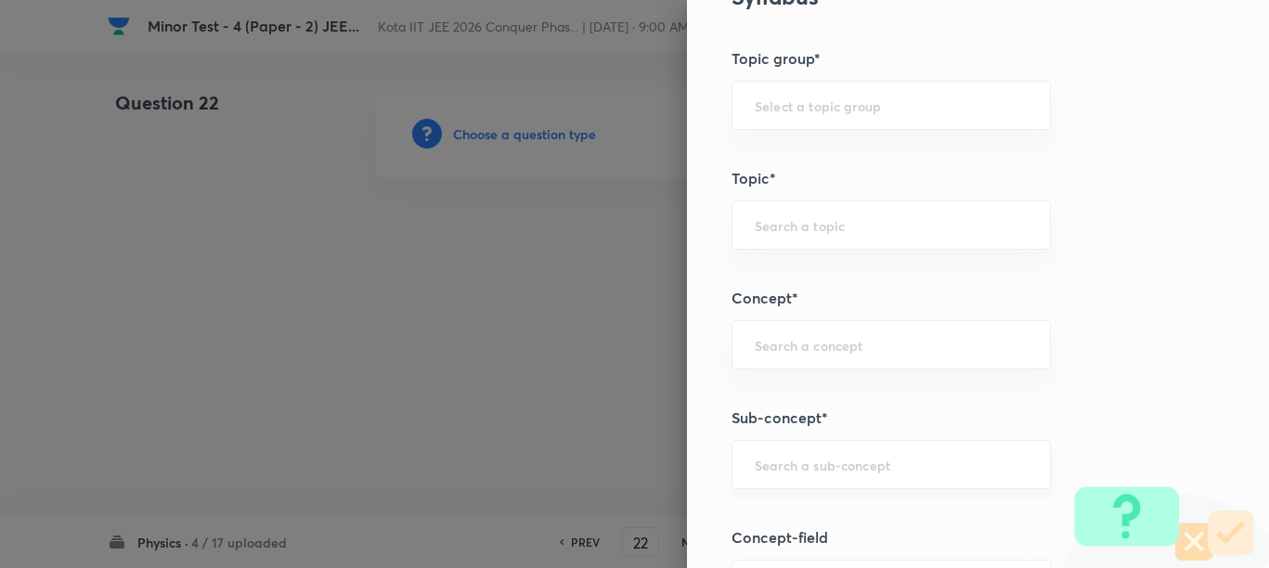
type input "2"
click at [815, 458] on input "text" at bounding box center [891, 465] width 273 height 18
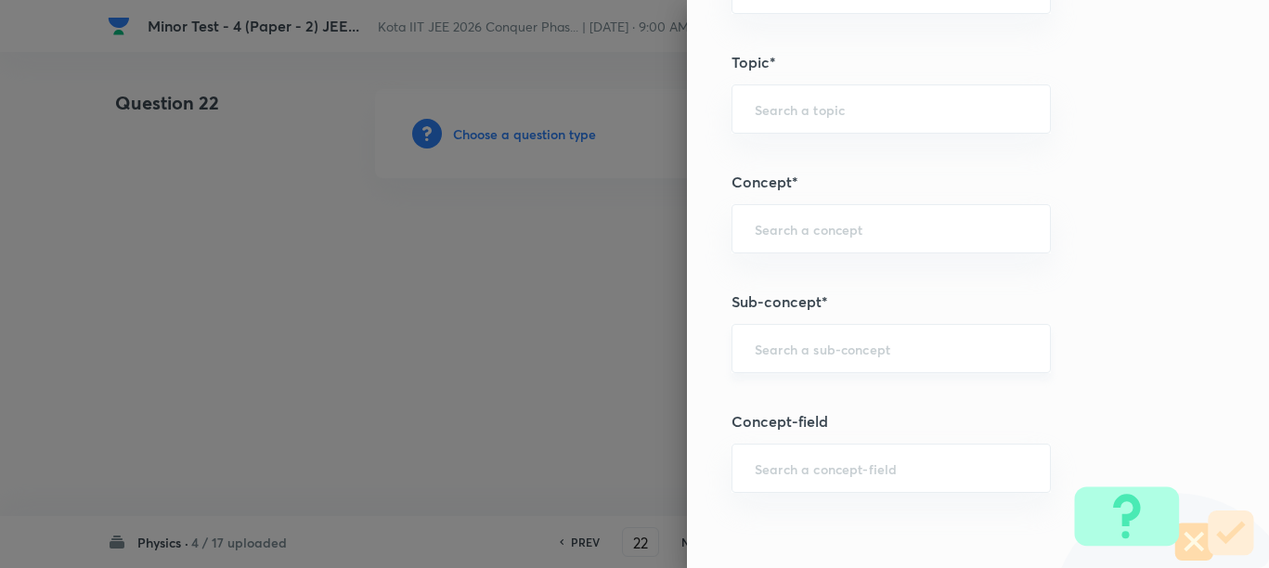
paste input "Kinematics of Circular Motion"
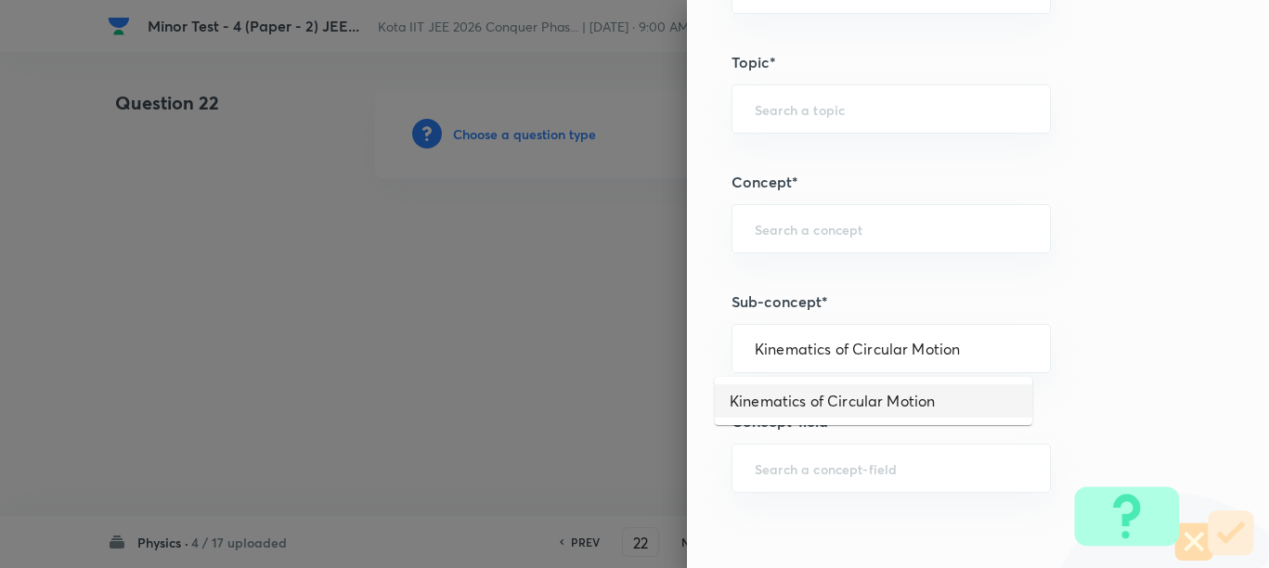
click at [806, 397] on li "Kinematics of Circular Motion" at bounding box center [873, 400] width 317 height 33
type input "Kinematics of Circular Motion"
type input "Physics"
type input "Mechanics"
type input "Circular Motion"
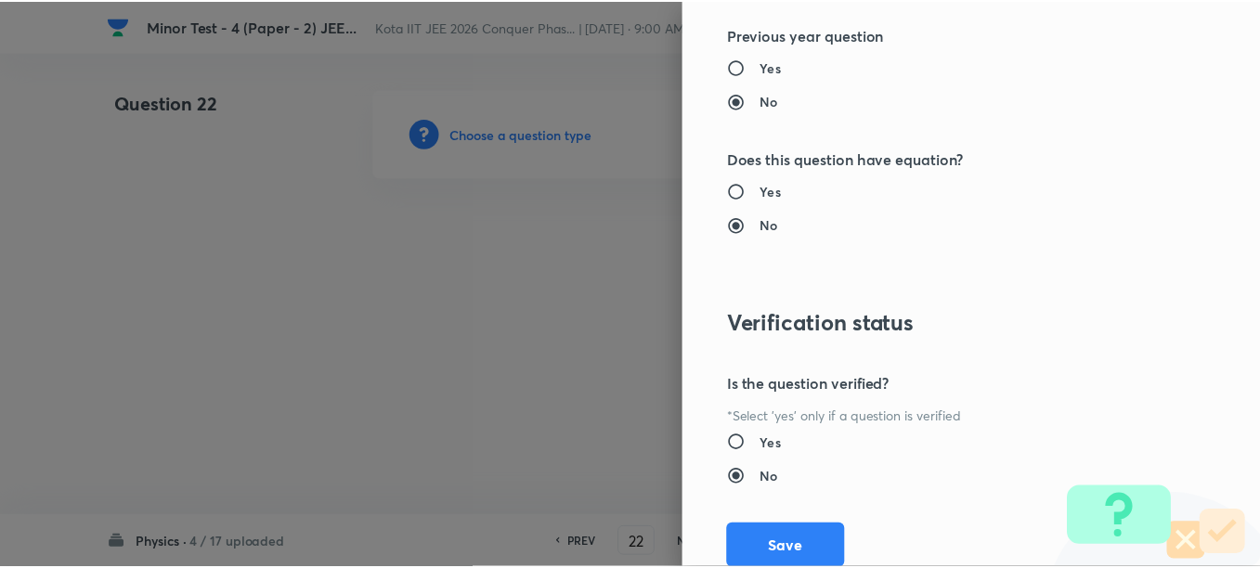
scroll to position [2331, 0]
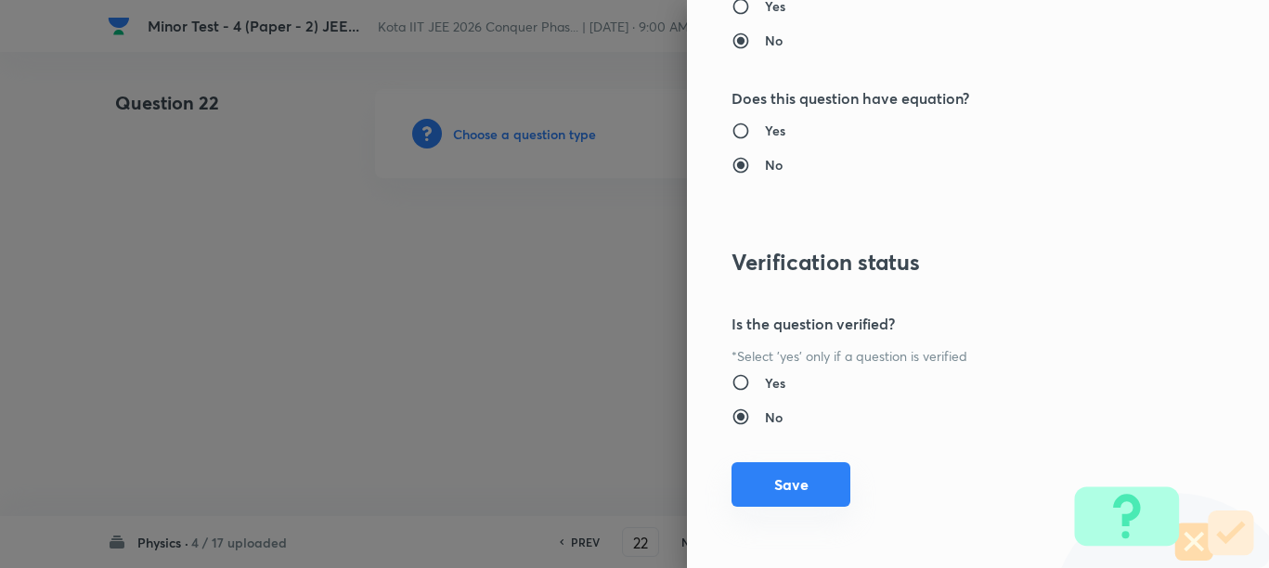
click at [806, 480] on button "Save" at bounding box center [790, 484] width 119 height 45
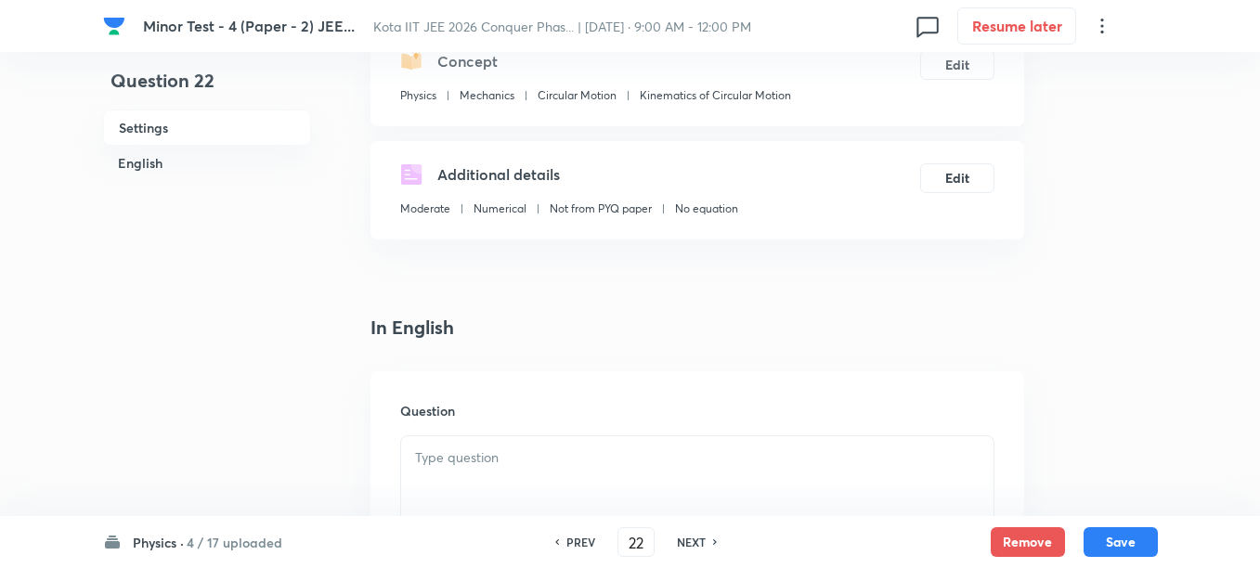
scroll to position [348, 0]
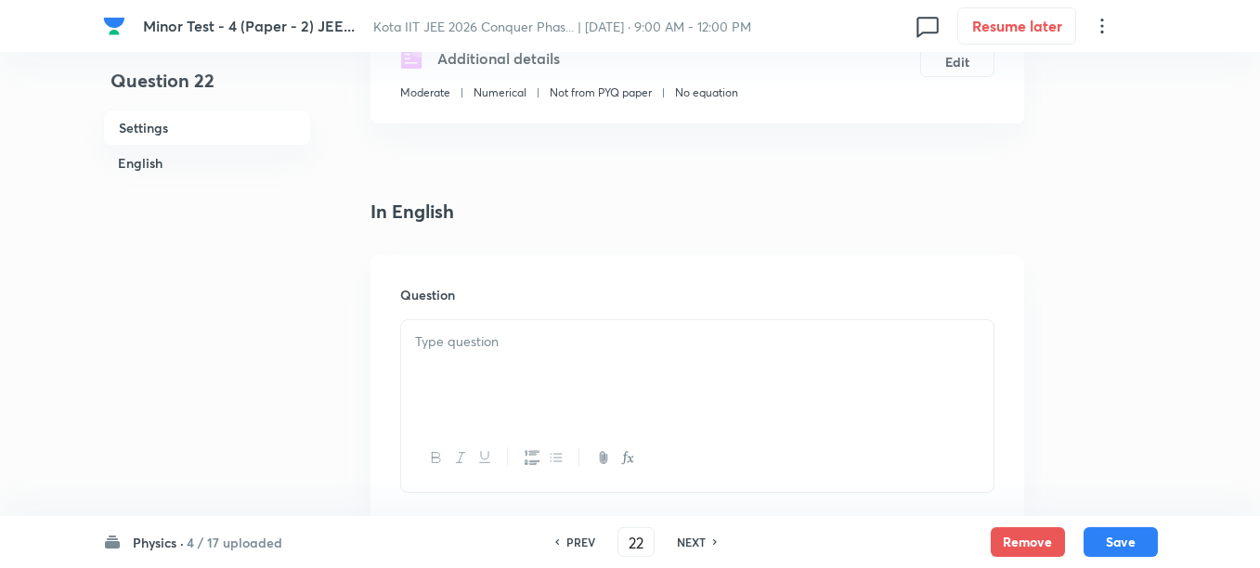
click at [602, 354] on div at bounding box center [697, 372] width 592 height 104
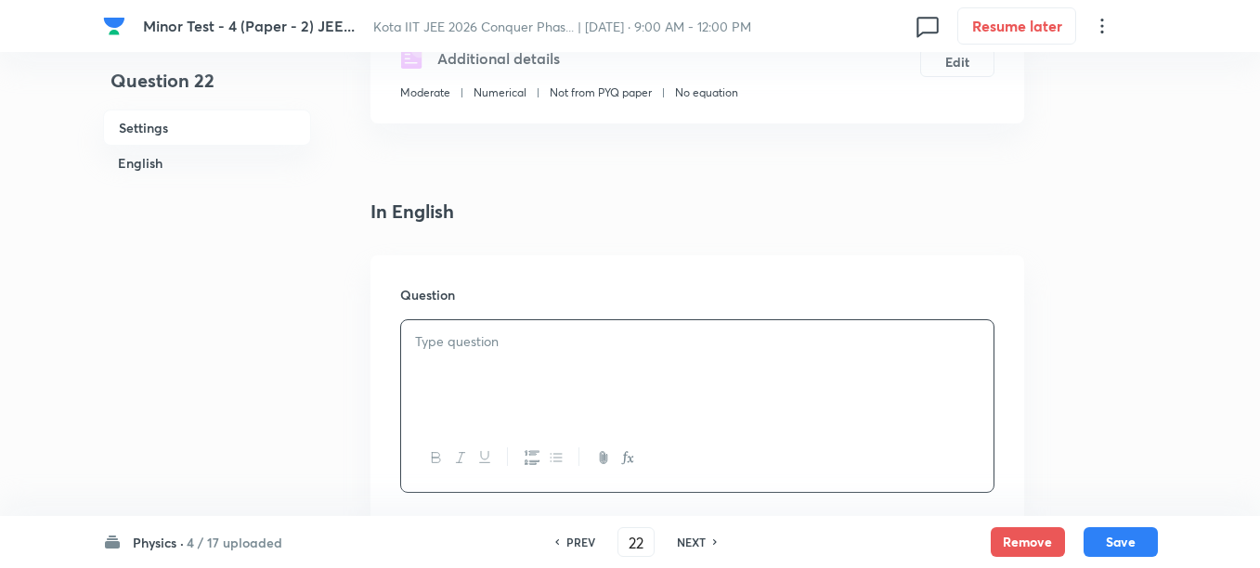
click at [552, 374] on div at bounding box center [697, 372] width 592 height 104
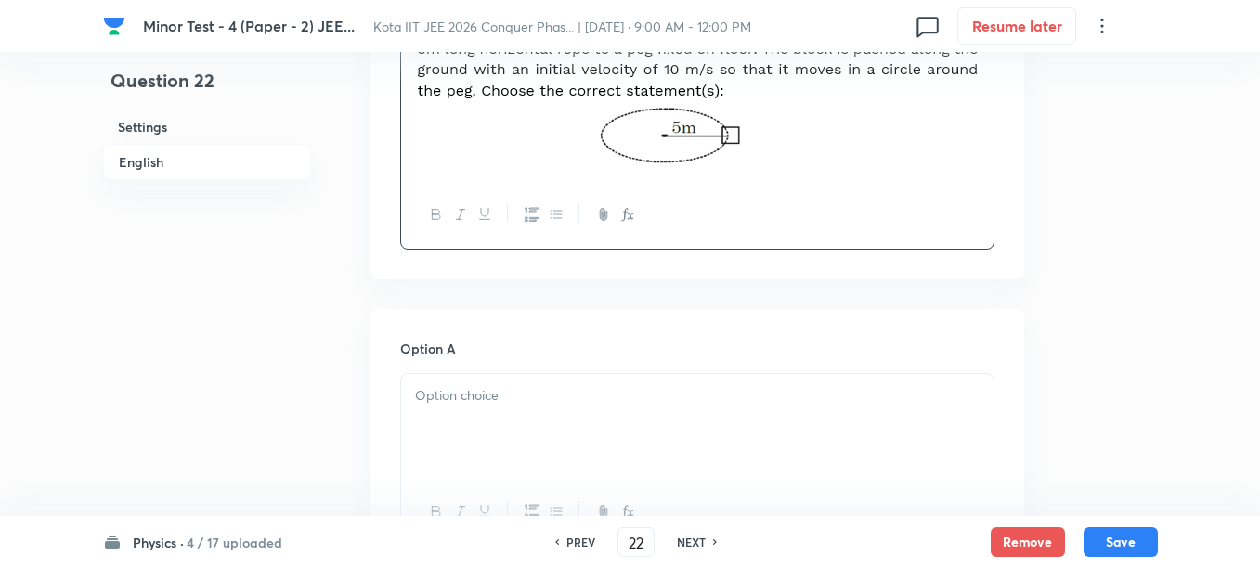
scroll to position [696, 0]
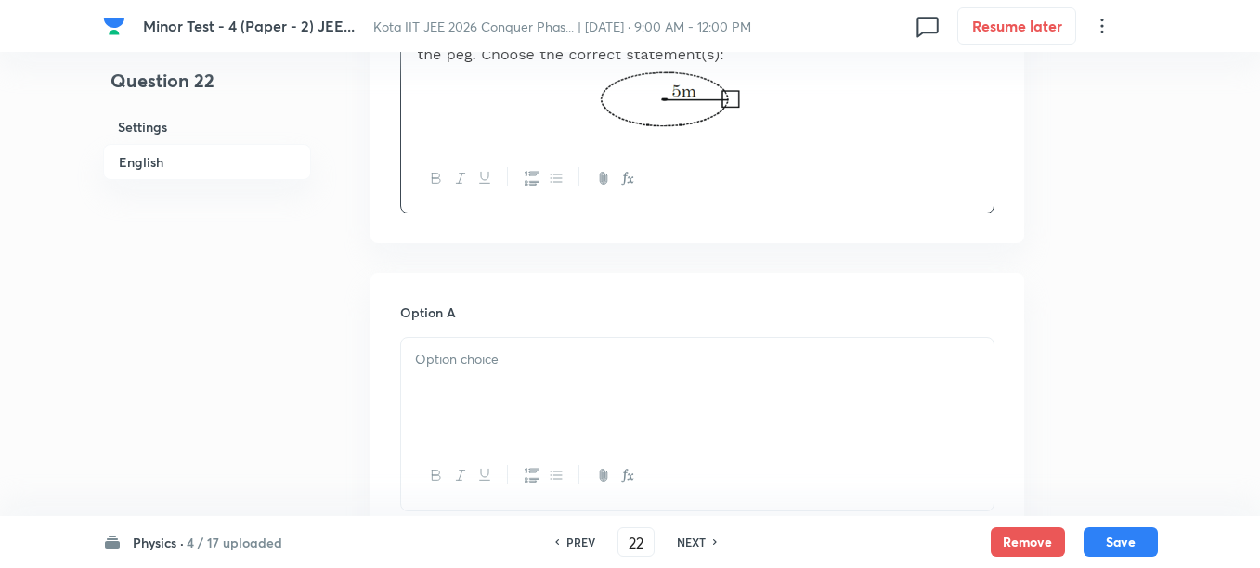
click at [590, 384] on div at bounding box center [697, 390] width 592 height 104
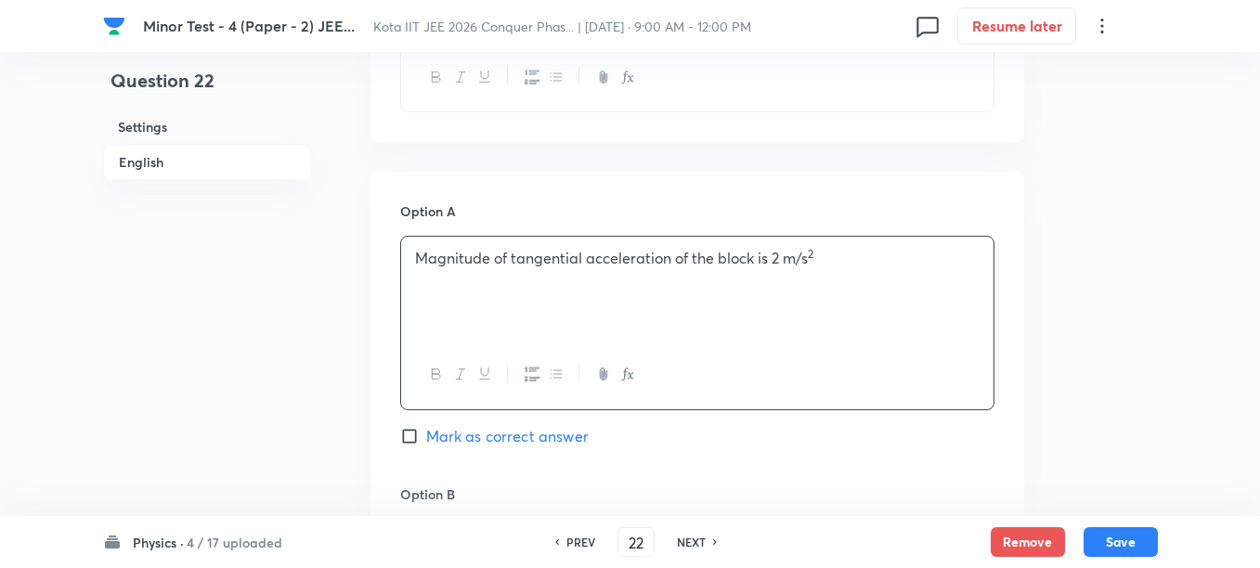
scroll to position [928, 0]
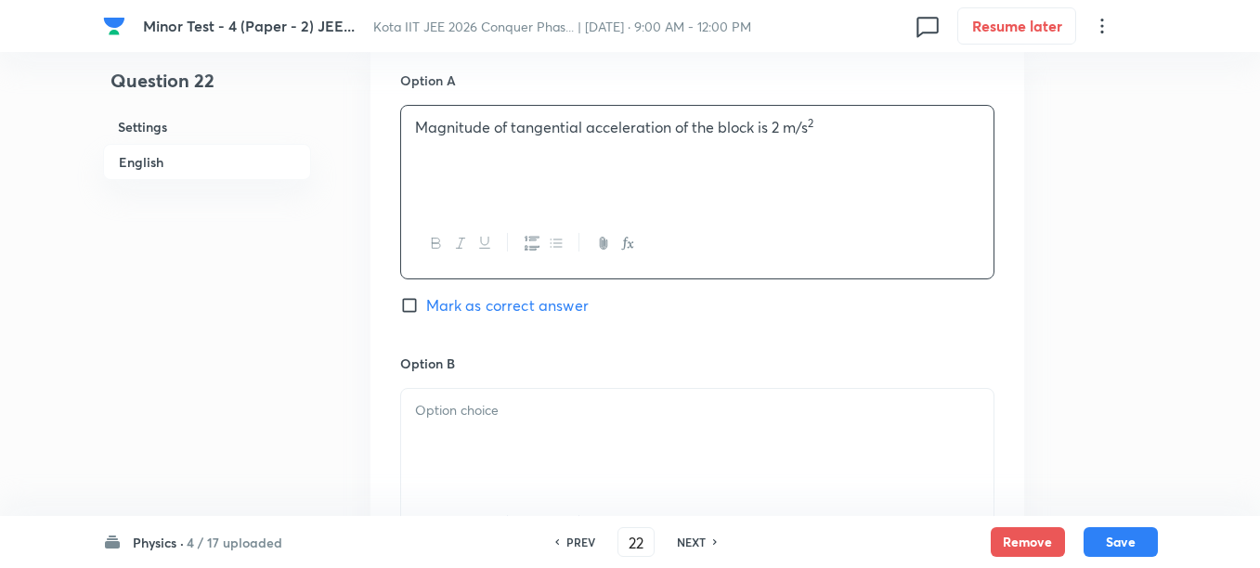
click at [515, 445] on div at bounding box center [697, 441] width 592 height 104
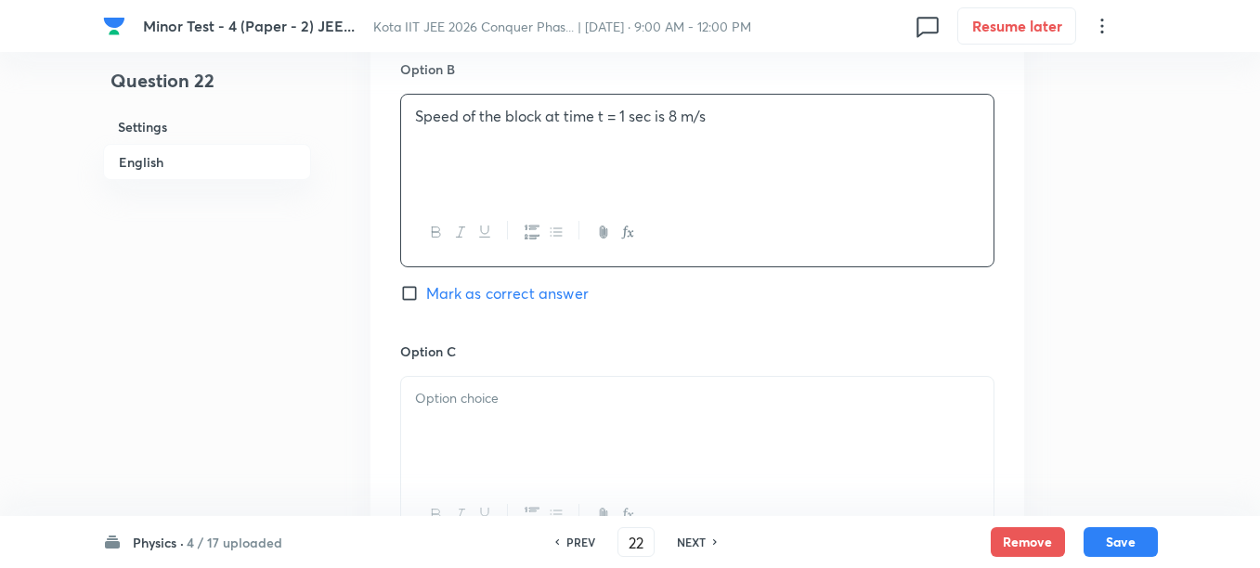
scroll to position [1276, 0]
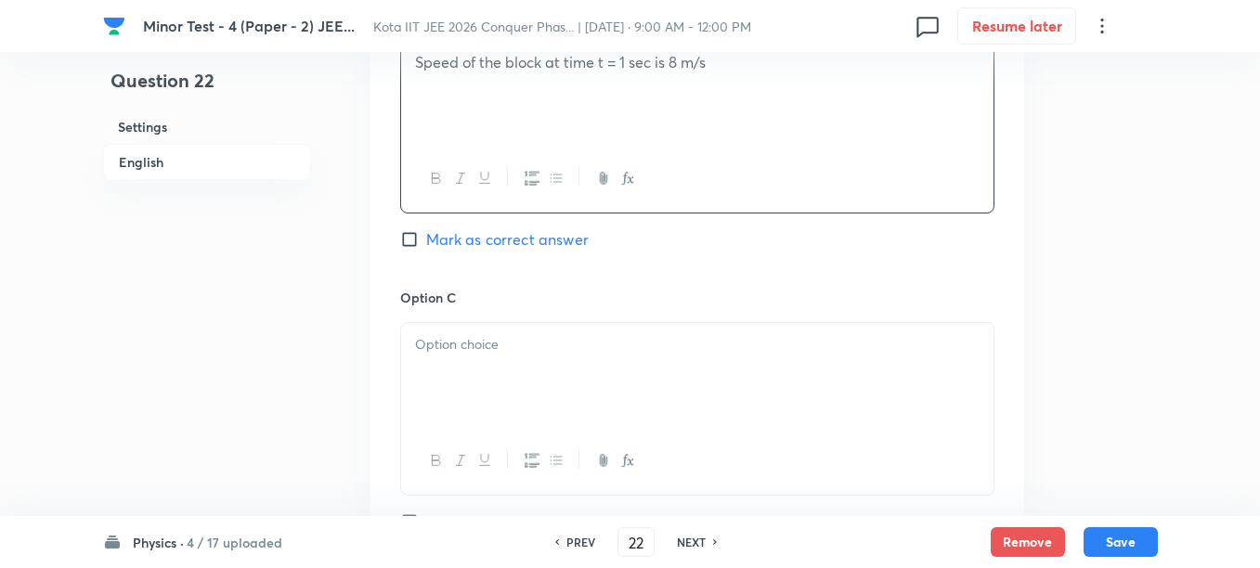
click at [521, 397] on div at bounding box center [697, 375] width 592 height 104
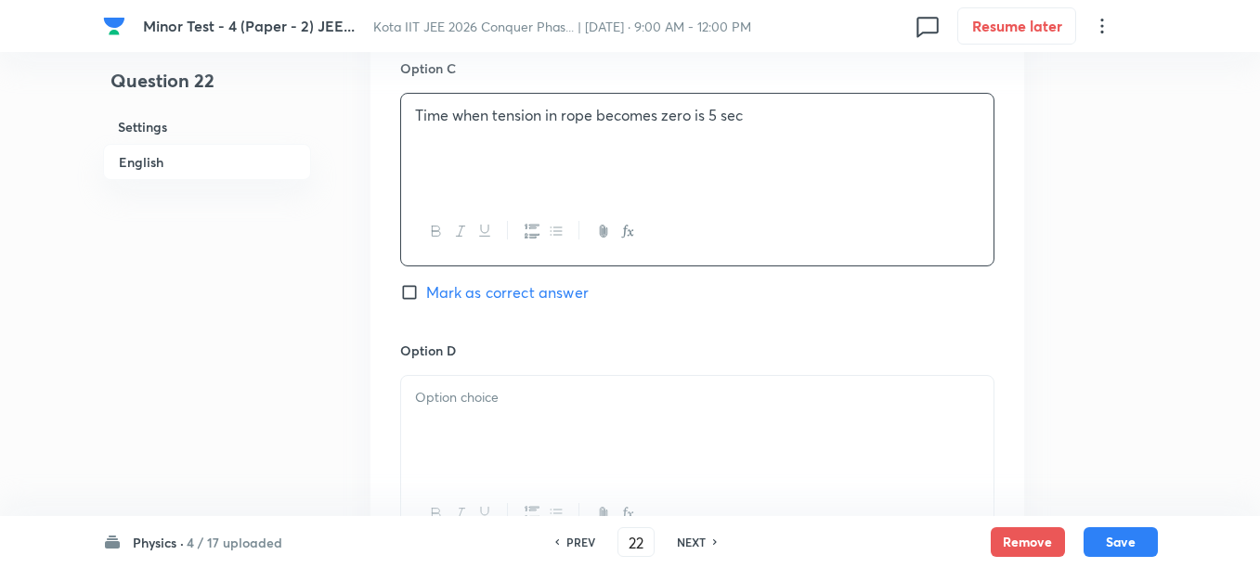
scroll to position [1508, 0]
click at [532, 425] on div at bounding box center [697, 425] width 592 height 104
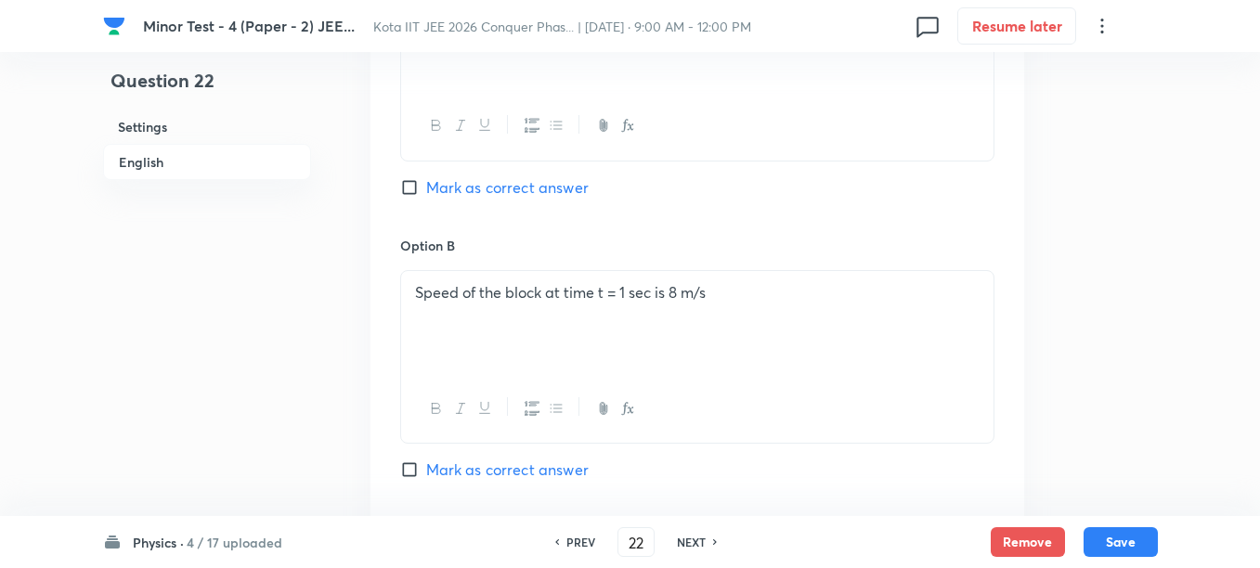
scroll to position [1044, 0]
drag, startPoint x: 468, startPoint y: 197, endPoint x: 501, endPoint y: 240, distance: 55.0
click at [467, 195] on span "Mark as correct answer" at bounding box center [507, 189] width 162 height 22
click at [426, 195] on input "Mark as correct answer" at bounding box center [413, 189] width 26 height 19
checkbox input "true"
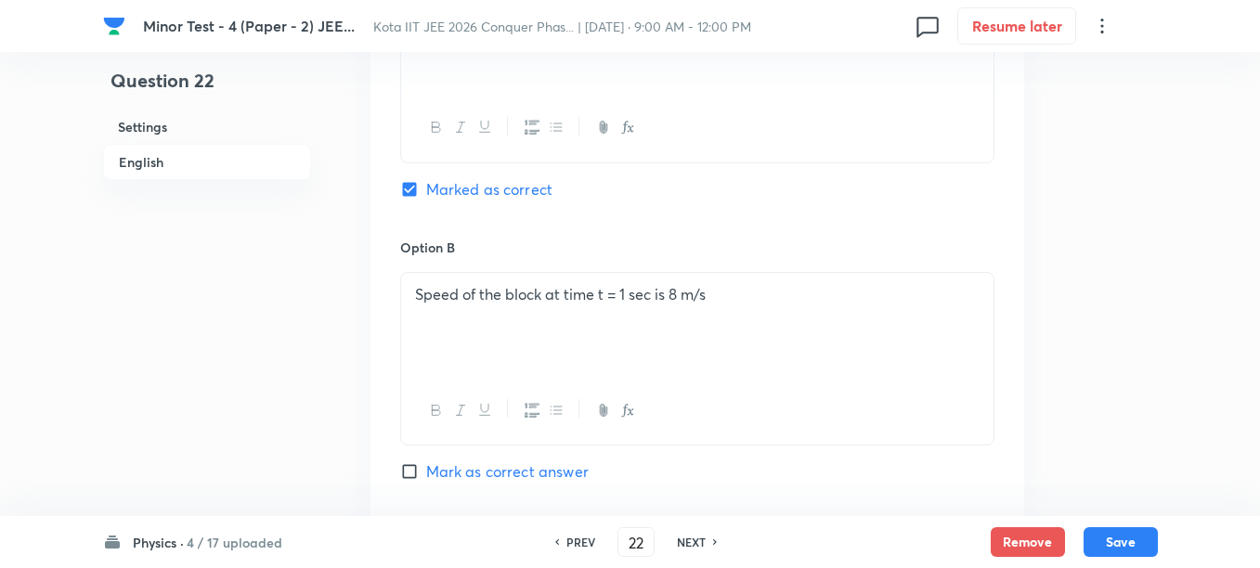
click at [485, 471] on span "Mark as correct answer" at bounding box center [507, 471] width 162 height 22
click at [426, 471] on input "Mark as correct answer" at bounding box center [413, 471] width 26 height 19
checkbox input "true"
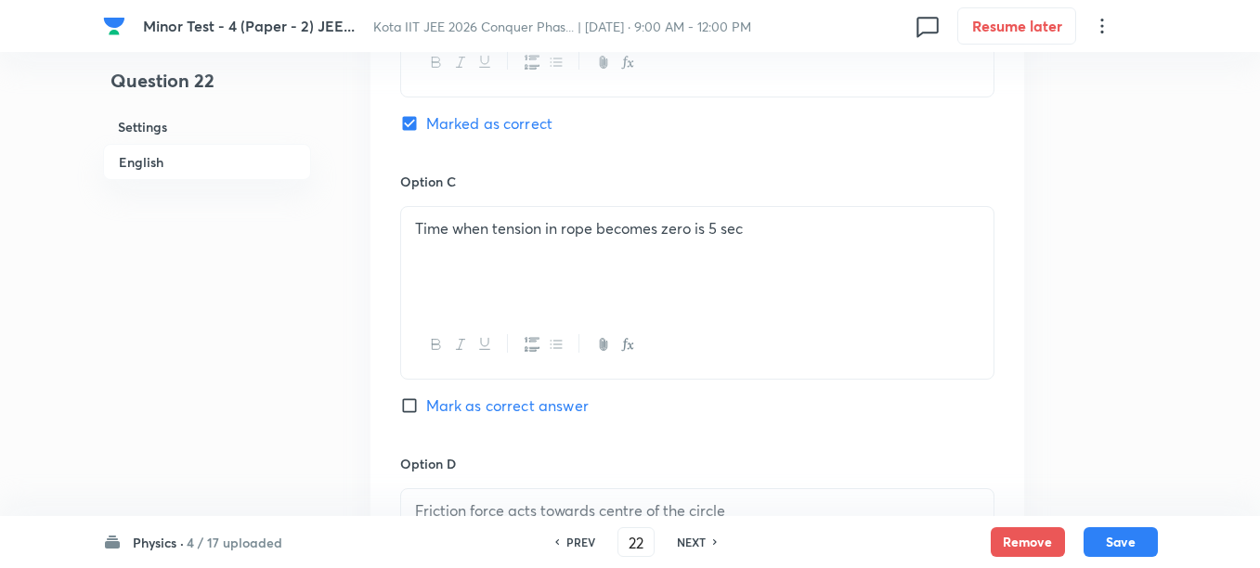
click at [498, 404] on span "Mark as correct answer" at bounding box center [507, 406] width 162 height 22
click at [426, 404] on input "Mark as correct answer" at bounding box center [413, 405] width 26 height 19
checkbox input "true"
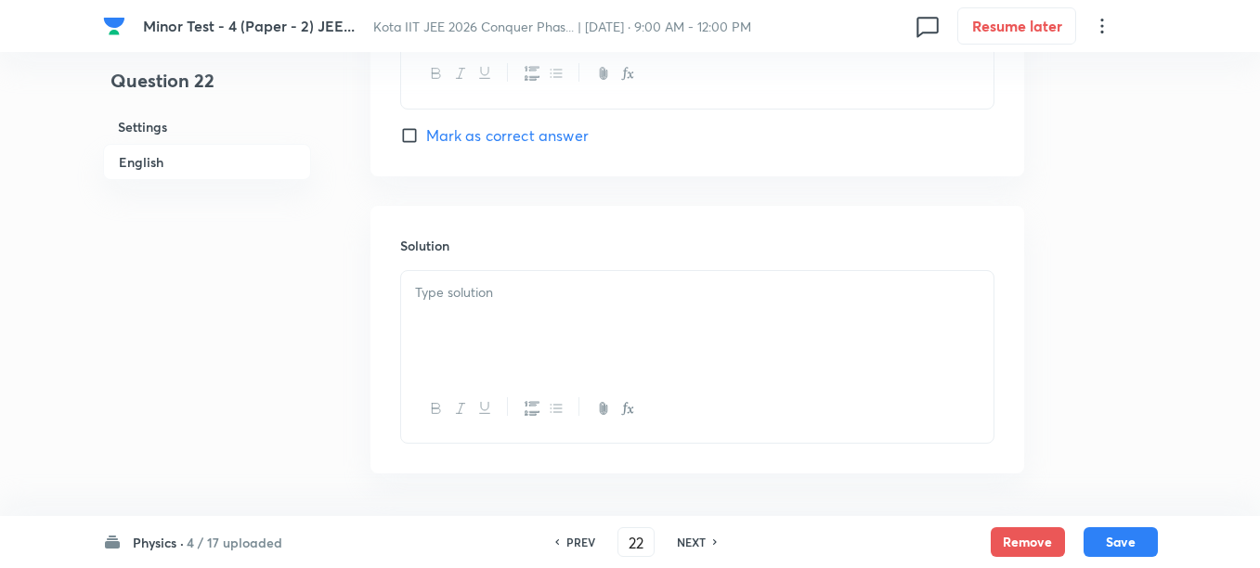
scroll to position [1973, 0]
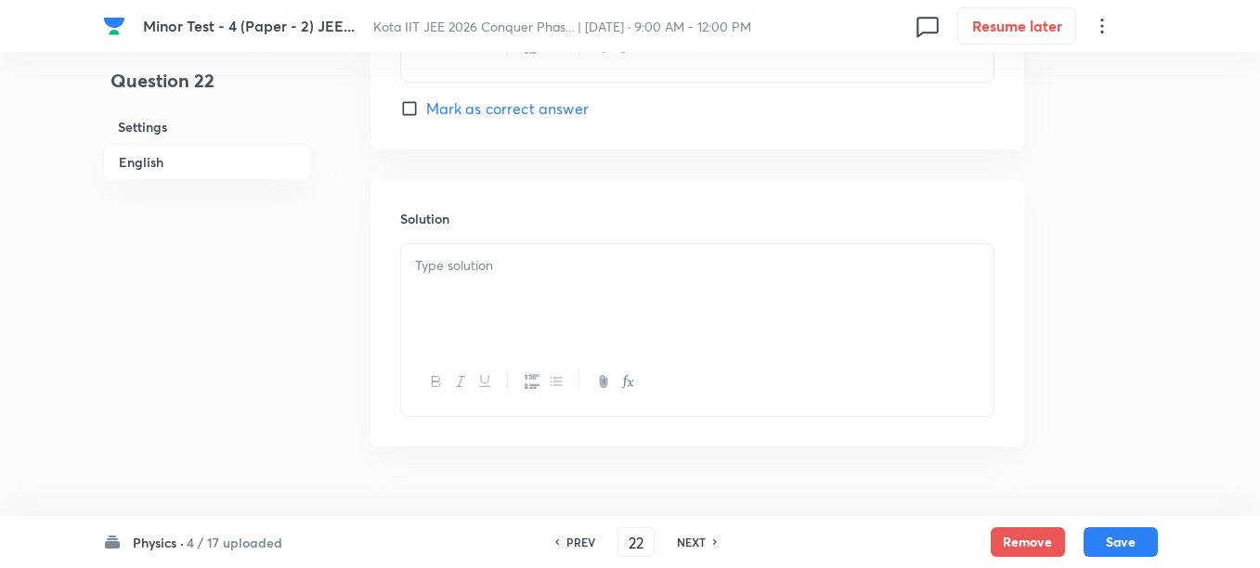
click at [546, 314] on div at bounding box center [697, 296] width 592 height 104
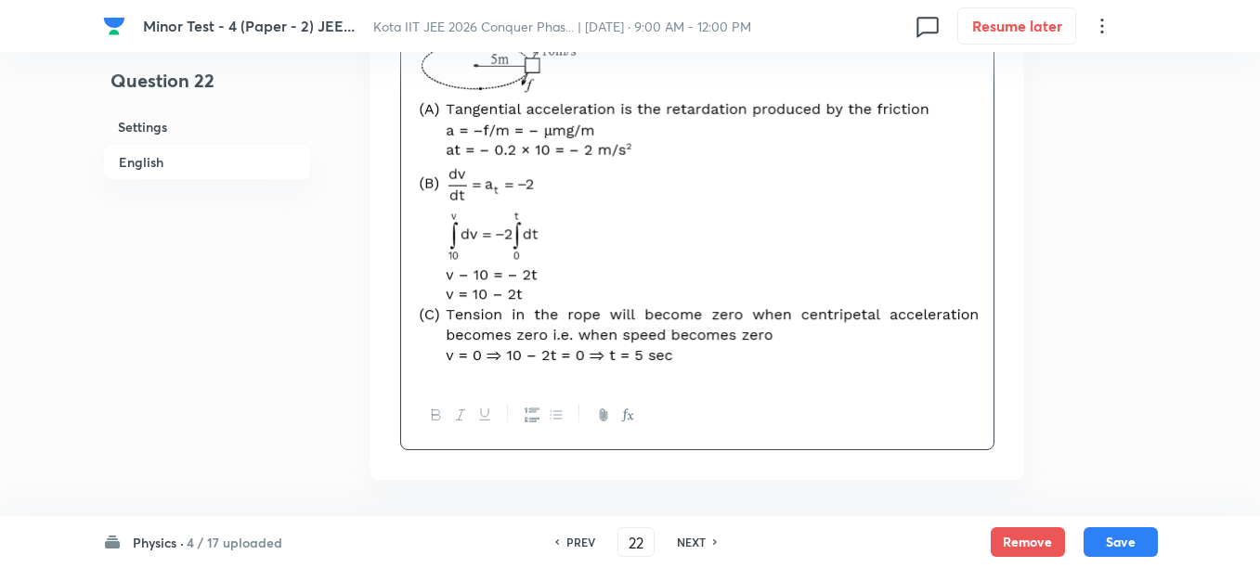
scroll to position [2205, 0]
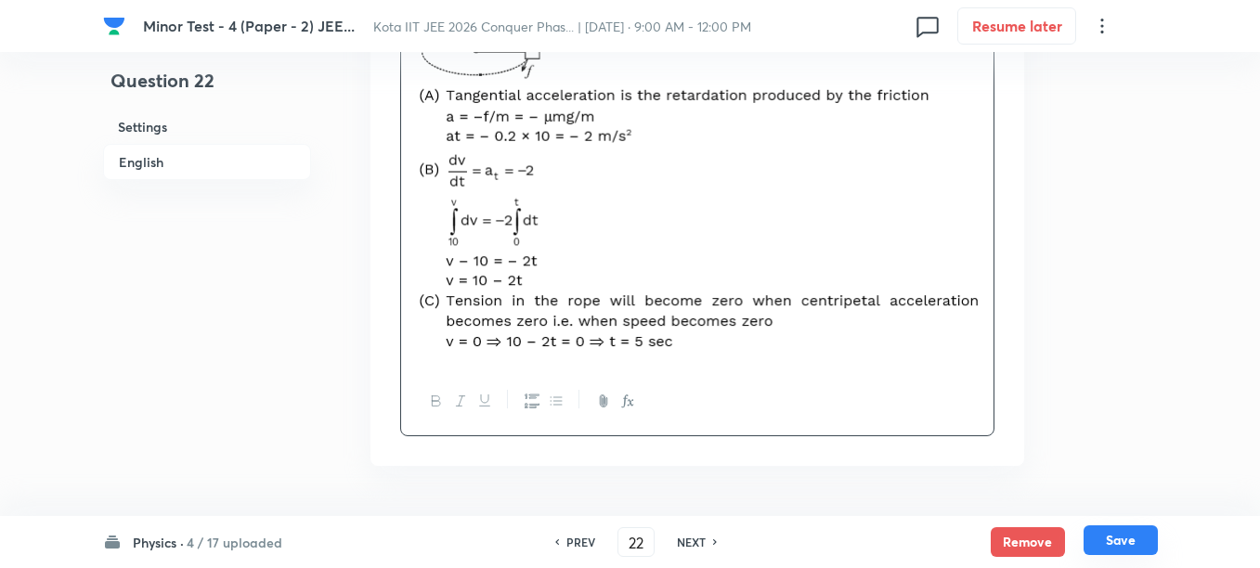
click at [1107, 542] on button "Save" at bounding box center [1120, 540] width 74 height 30
type input "23"
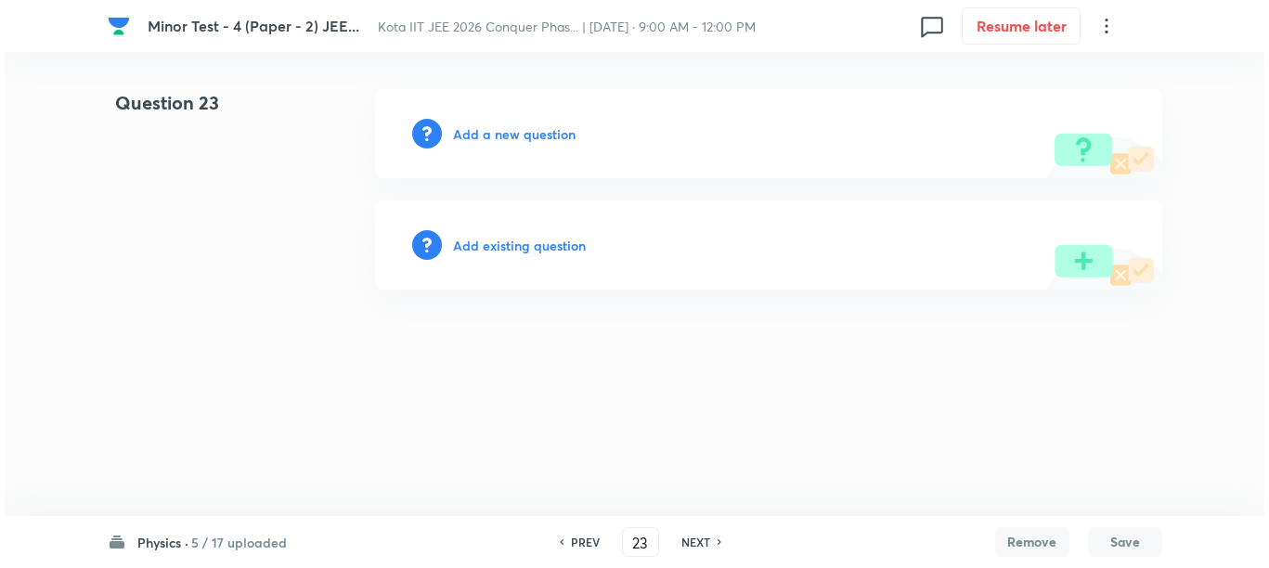
scroll to position [0, 0]
click at [480, 136] on h6 "Add a new question" at bounding box center [514, 133] width 123 height 19
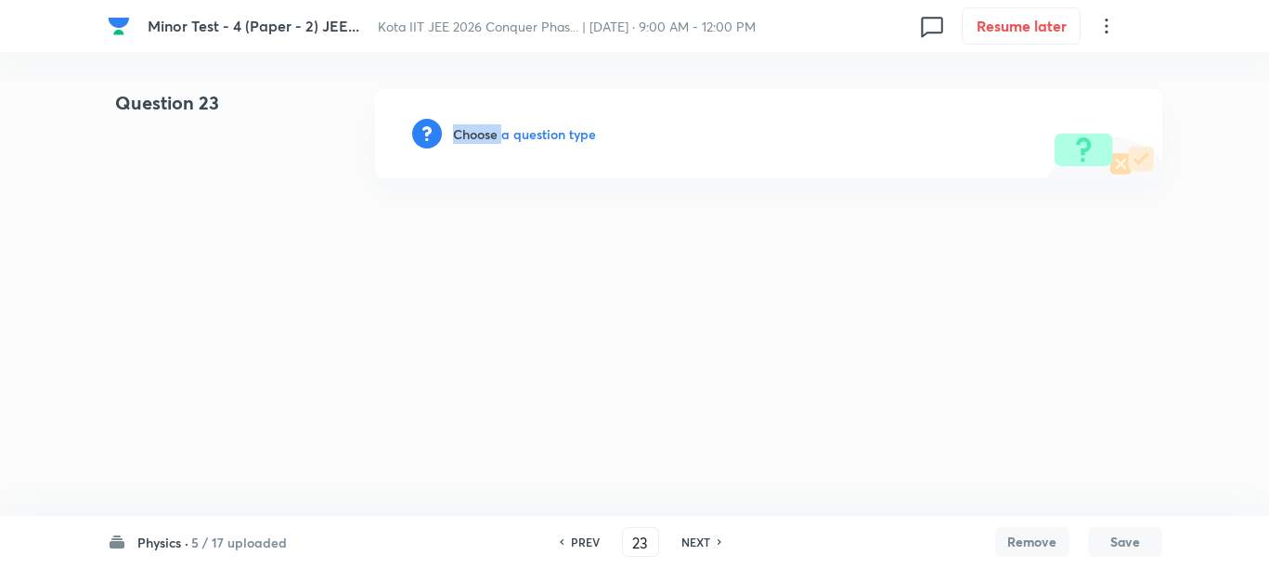
click at [480, 136] on h6 "Choose a question type" at bounding box center [524, 133] width 143 height 19
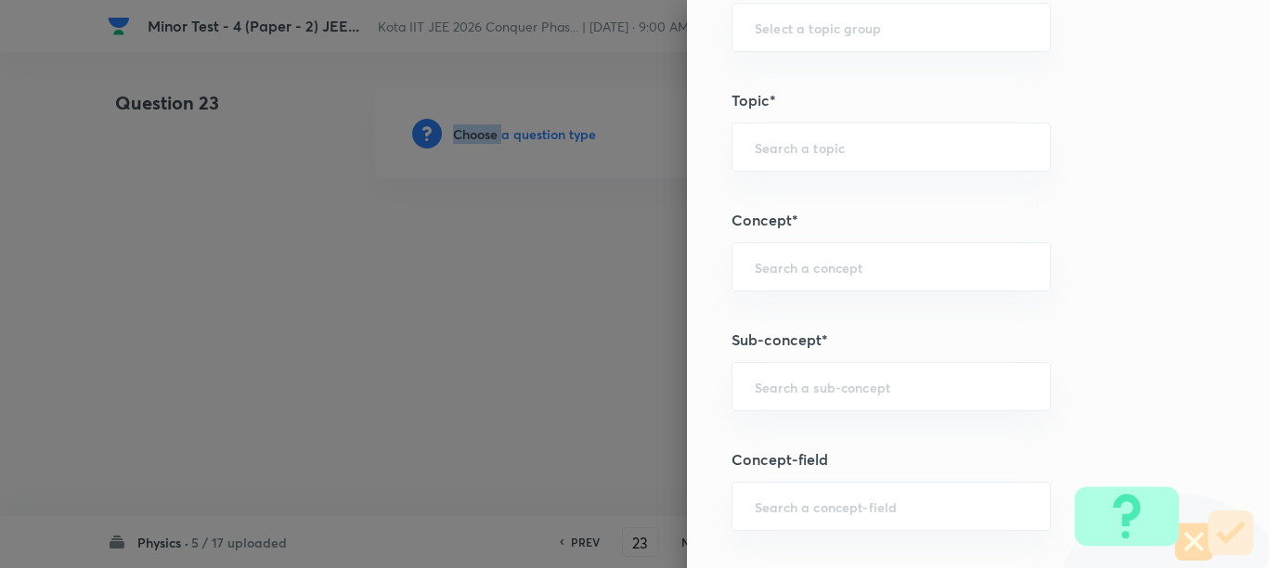
scroll to position [1276, 0]
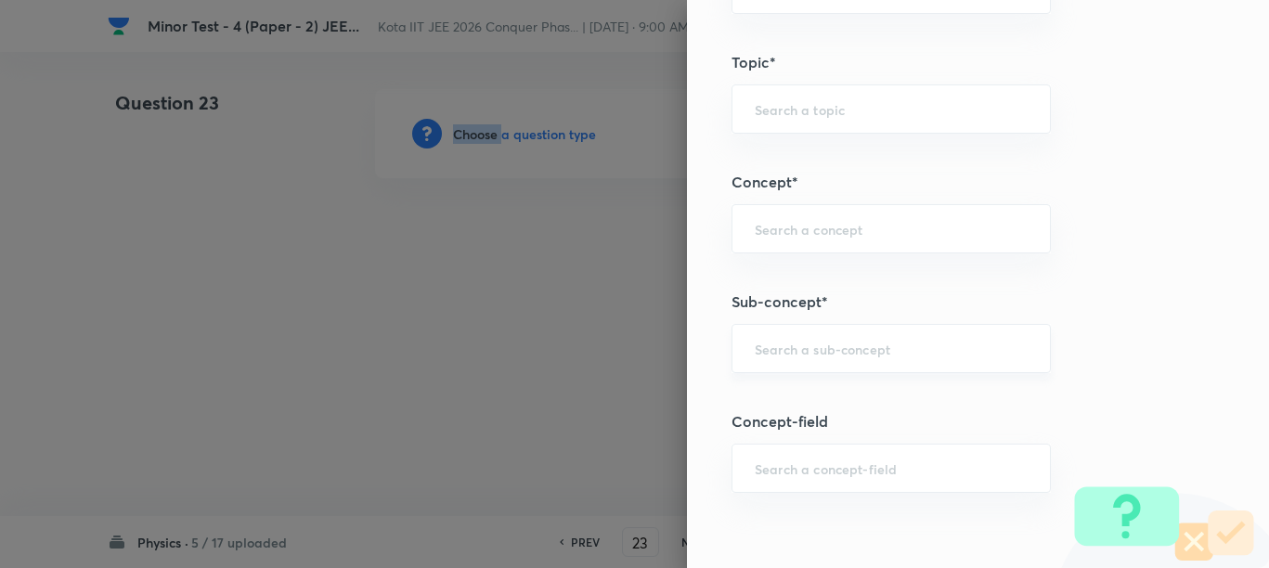
click at [794, 334] on div "​" at bounding box center [890, 348] width 319 height 49
paste input "Periodic Motion"
click at [810, 405] on li "Periodic Motion" at bounding box center [873, 400] width 317 height 33
type input "Periodic Motion"
type input "Physics"
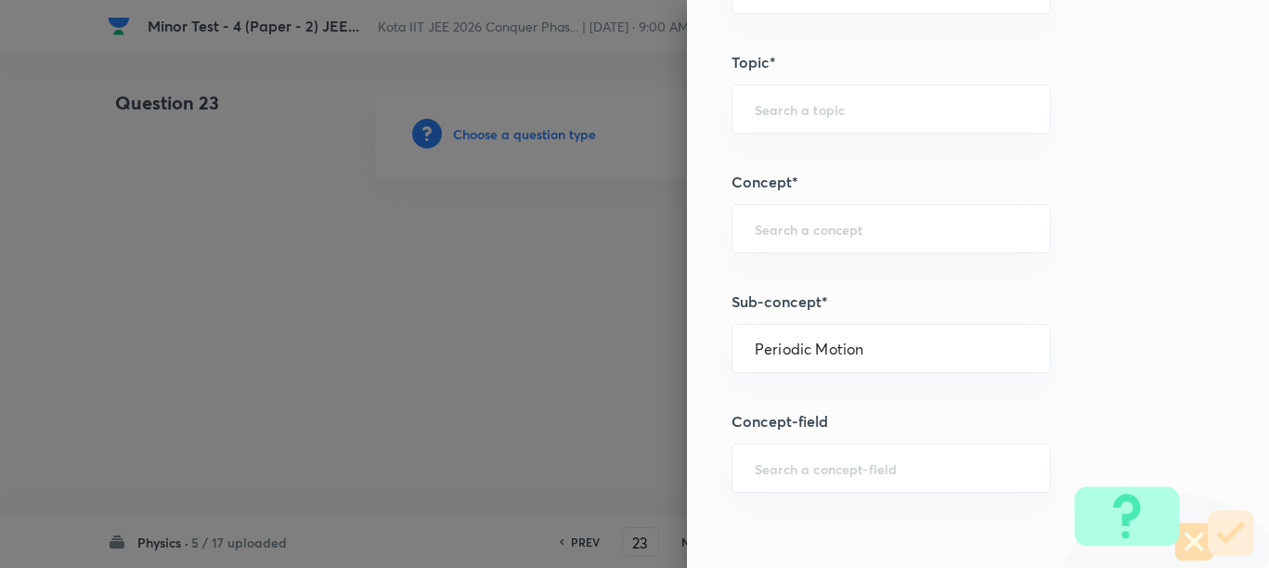
type input "Mechanics"
type input "Simple Harmonic Motion"
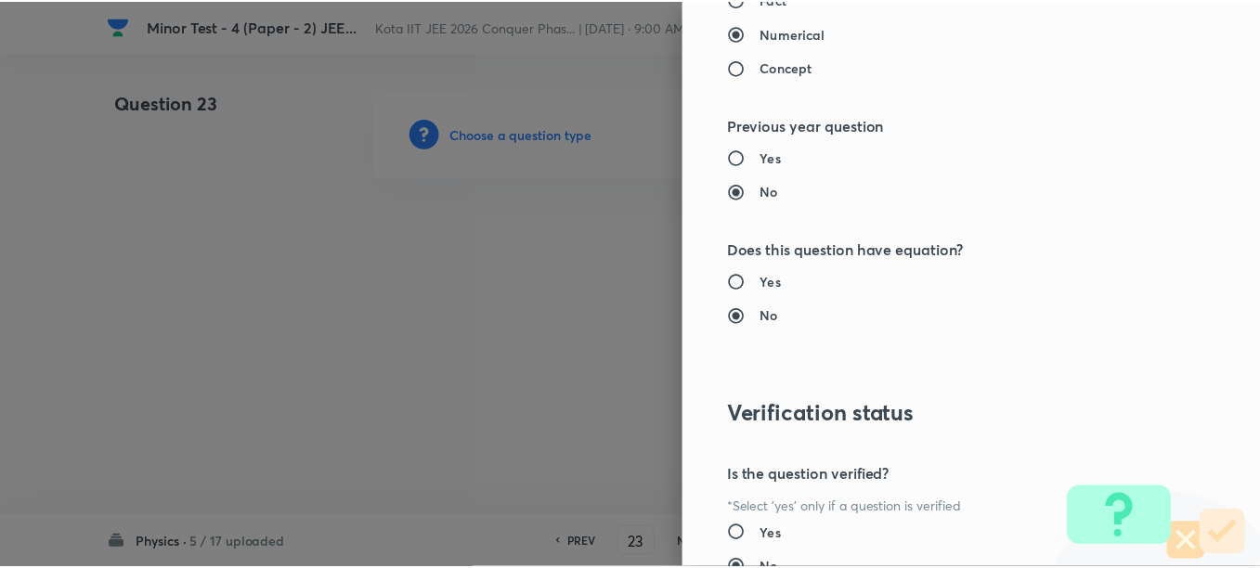
scroll to position [2331, 0]
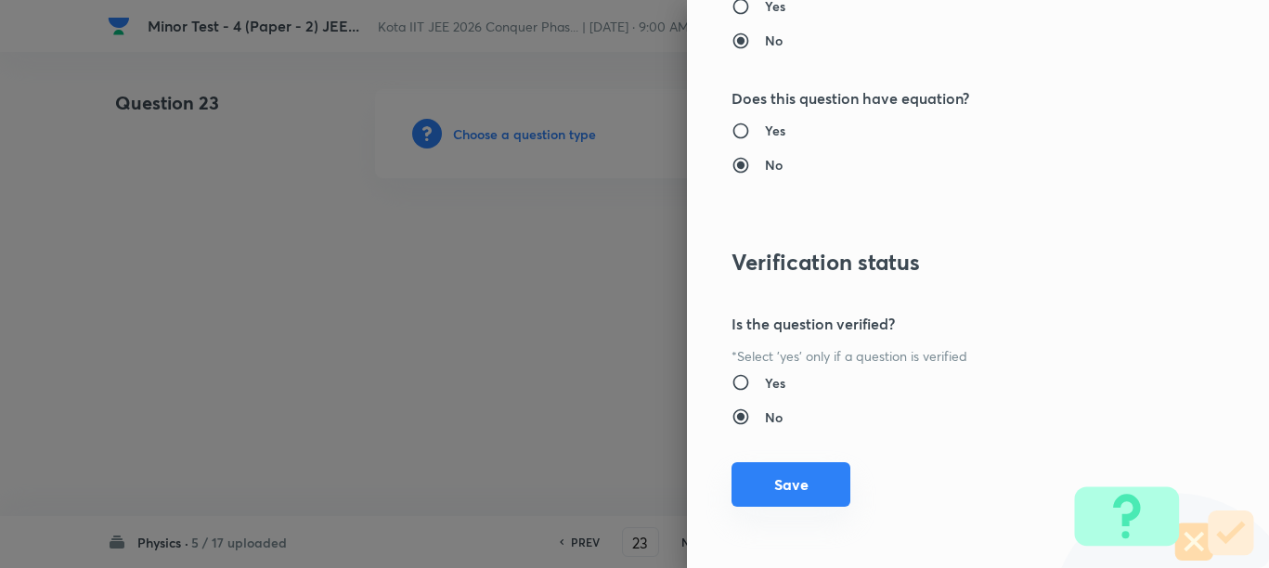
click at [807, 489] on button "Save" at bounding box center [790, 484] width 119 height 45
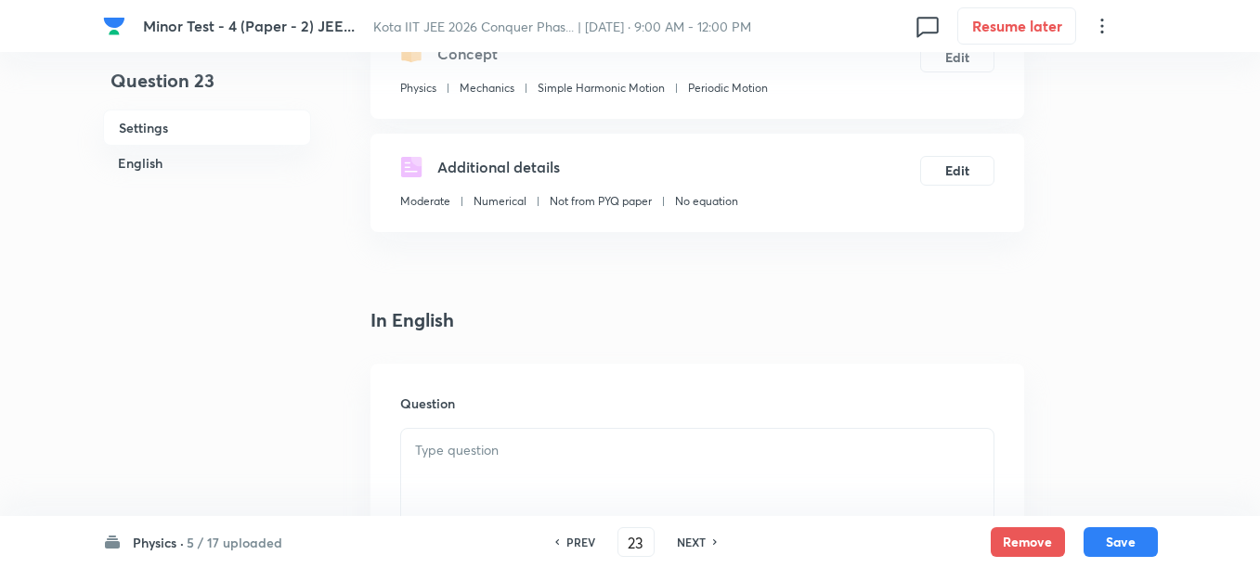
scroll to position [464, 0]
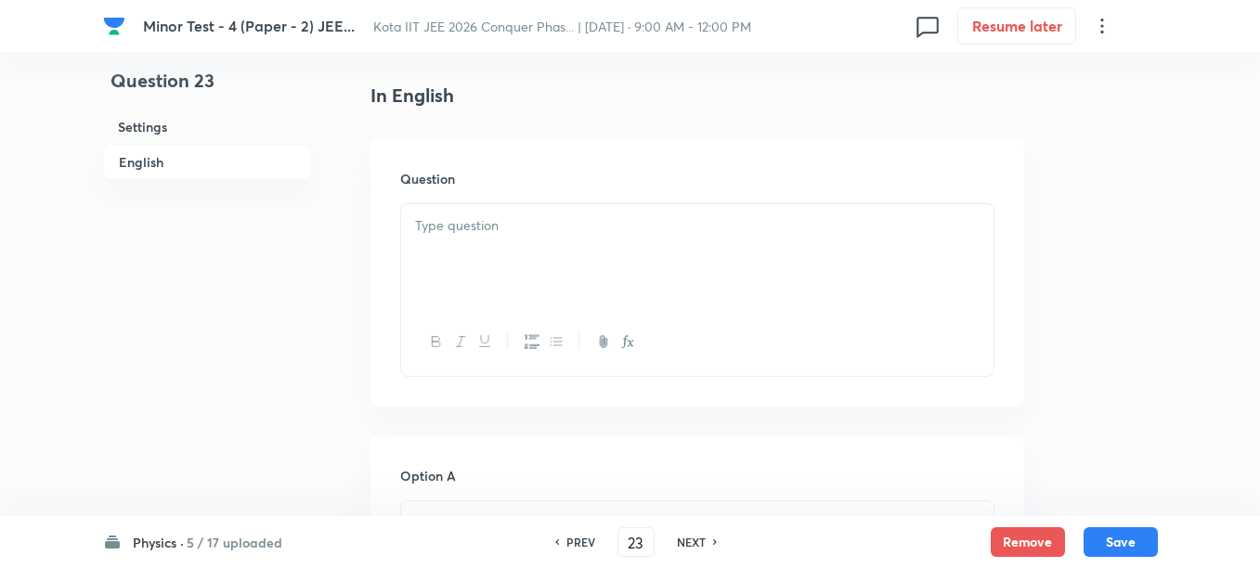
click at [512, 278] on div at bounding box center [697, 256] width 592 height 104
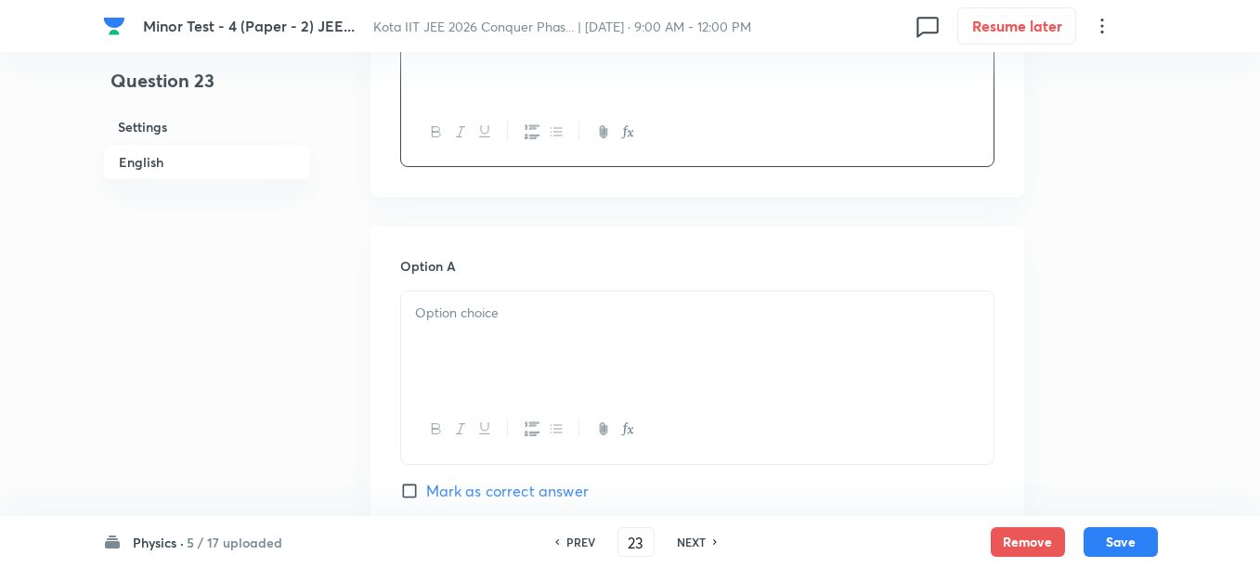
scroll to position [696, 0]
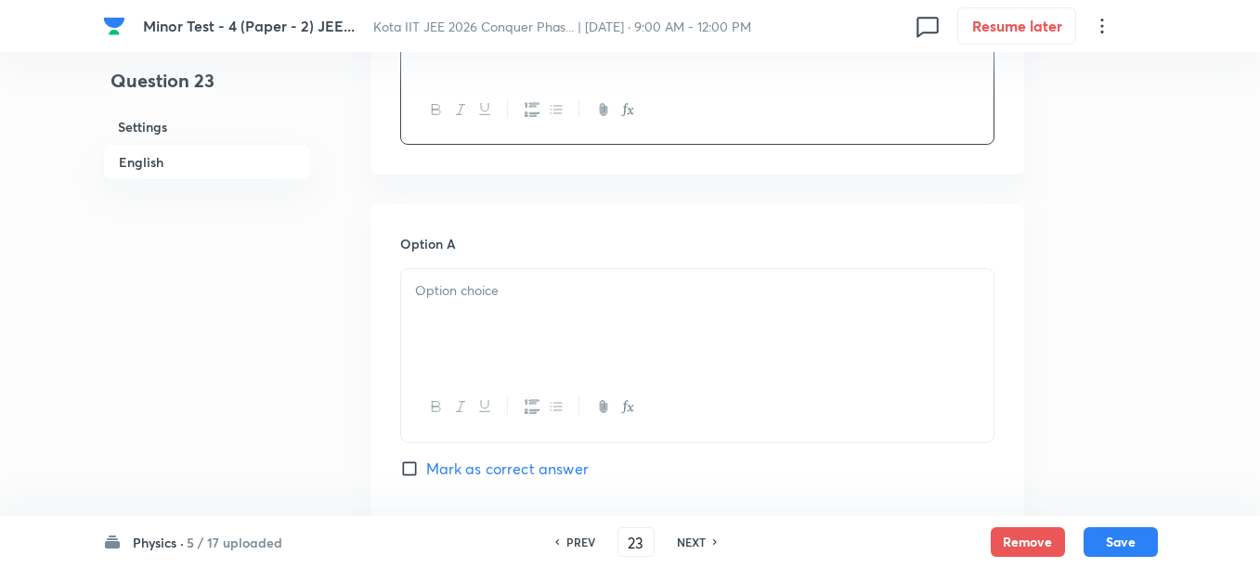
click at [517, 322] on div at bounding box center [697, 321] width 592 height 104
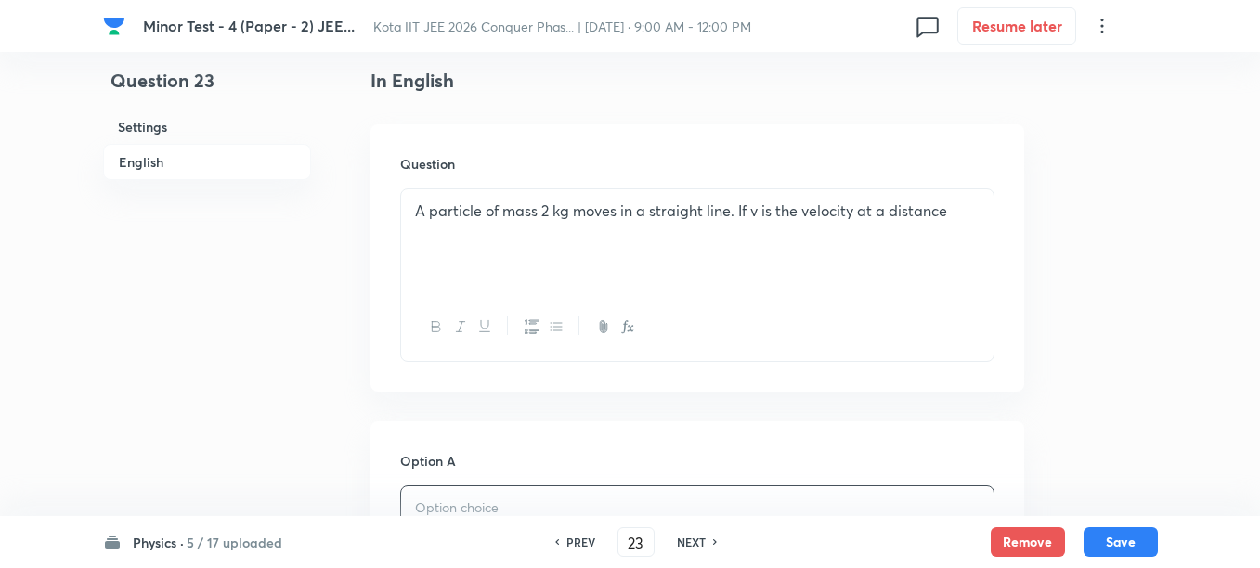
scroll to position [464, 0]
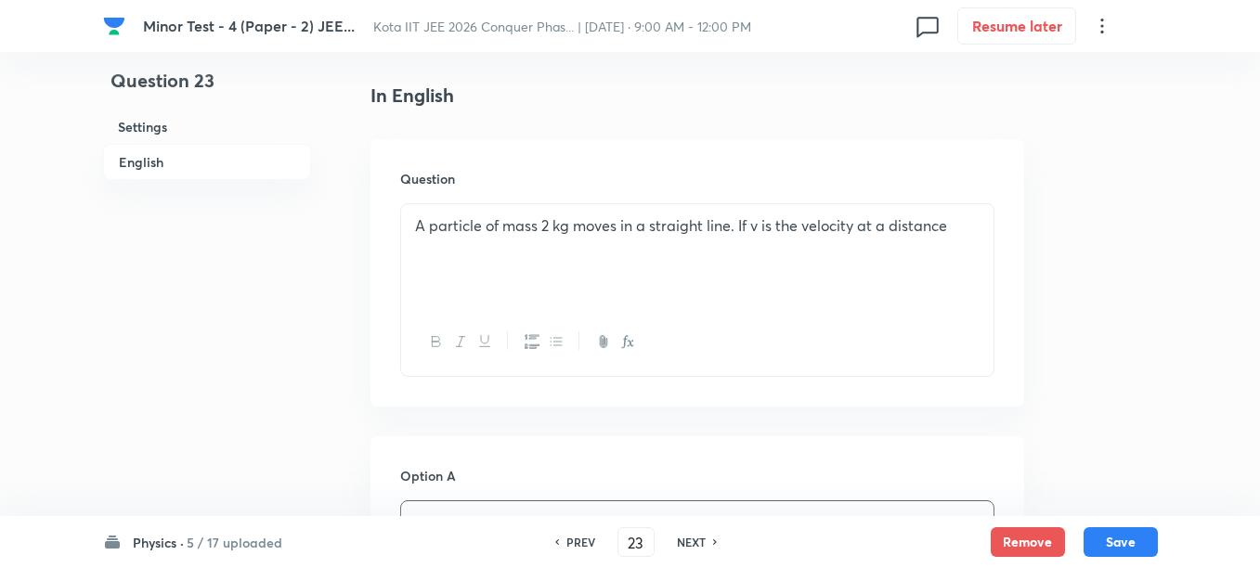
click at [559, 231] on p "A particle of mass 2 kg moves in a straight line. If v is the velocity at a dis…" at bounding box center [697, 225] width 564 height 21
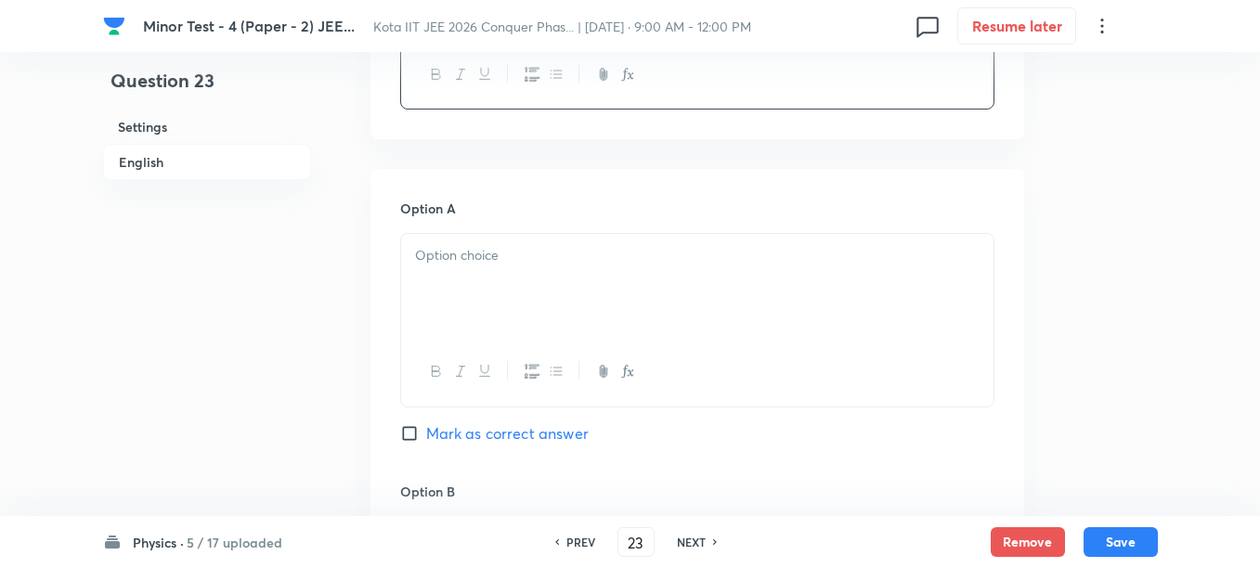
scroll to position [812, 0]
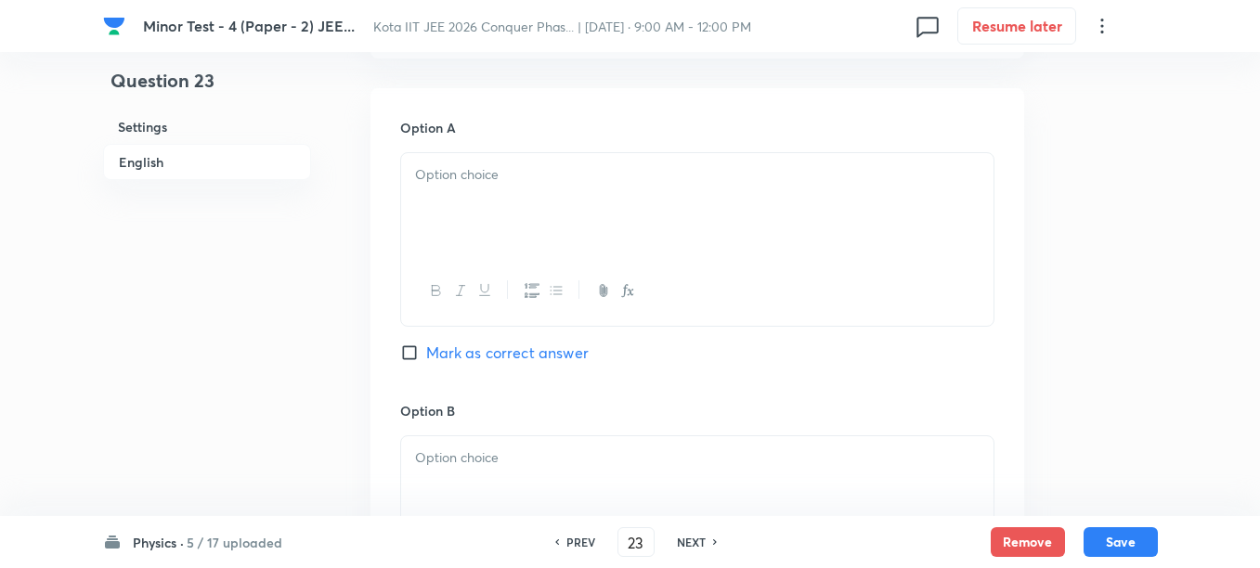
click at [532, 213] on div at bounding box center [697, 205] width 592 height 104
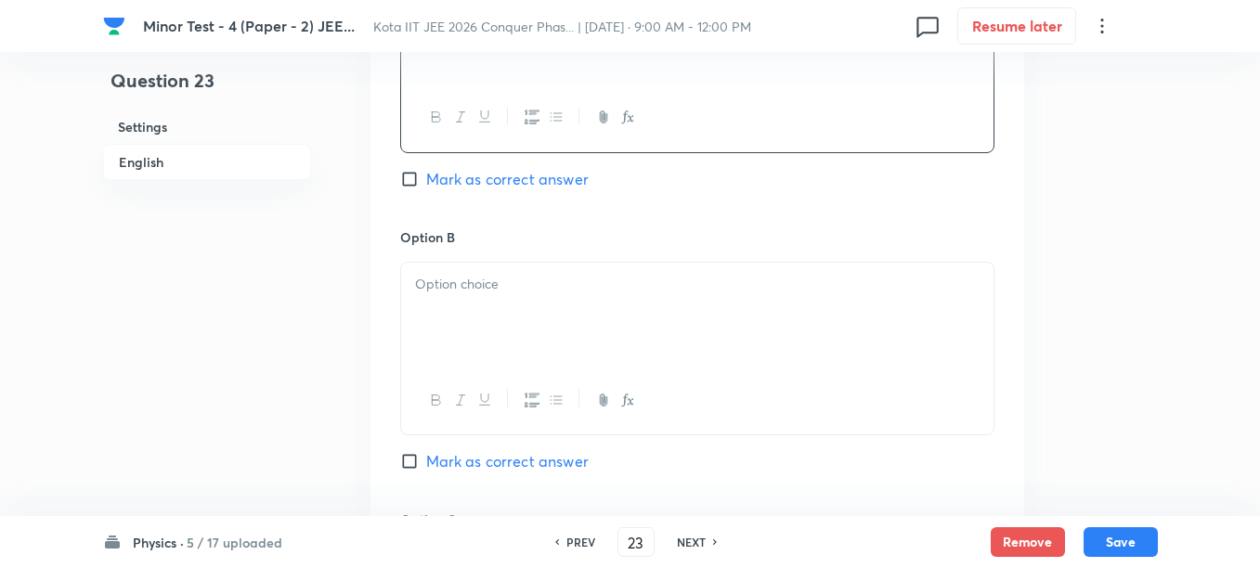
scroll to position [1044, 0]
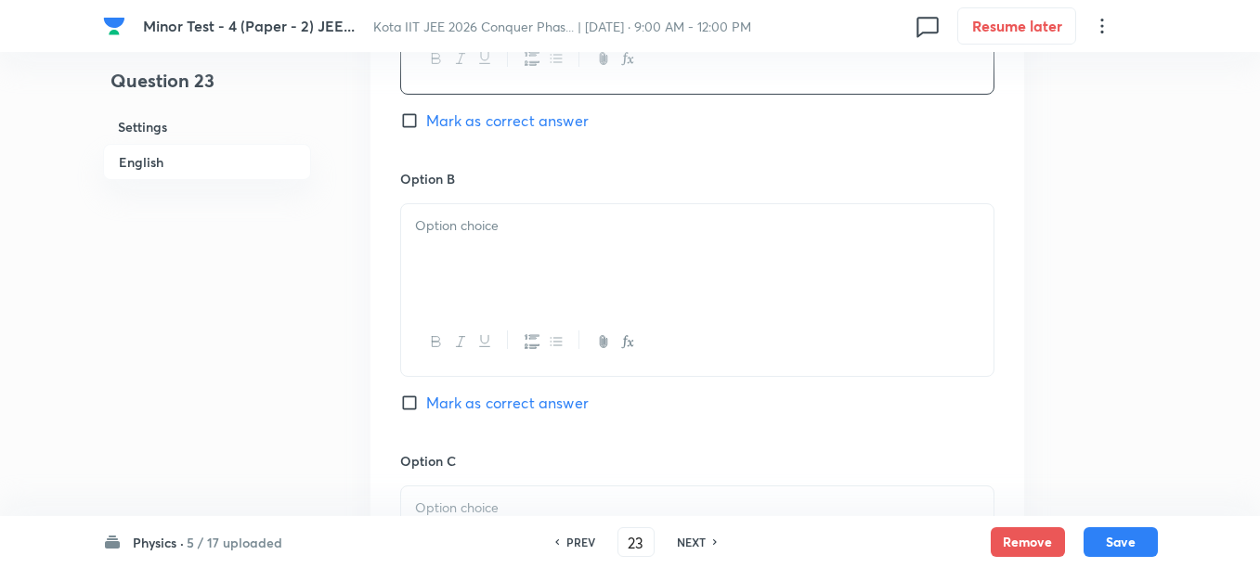
click at [515, 277] on div at bounding box center [697, 256] width 592 height 104
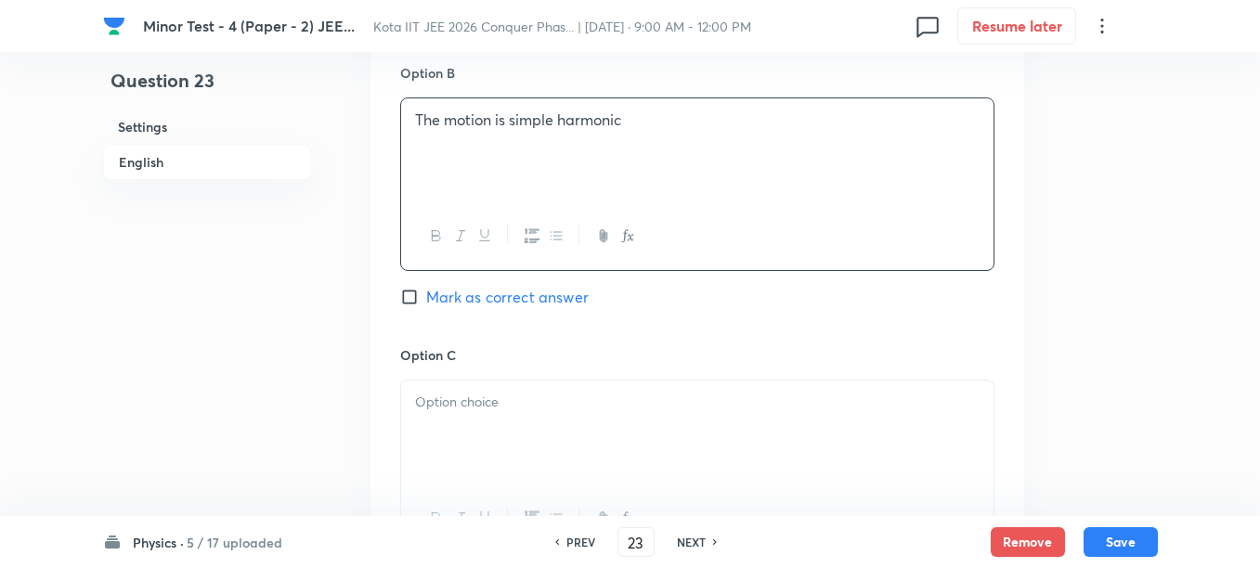
scroll to position [1276, 0]
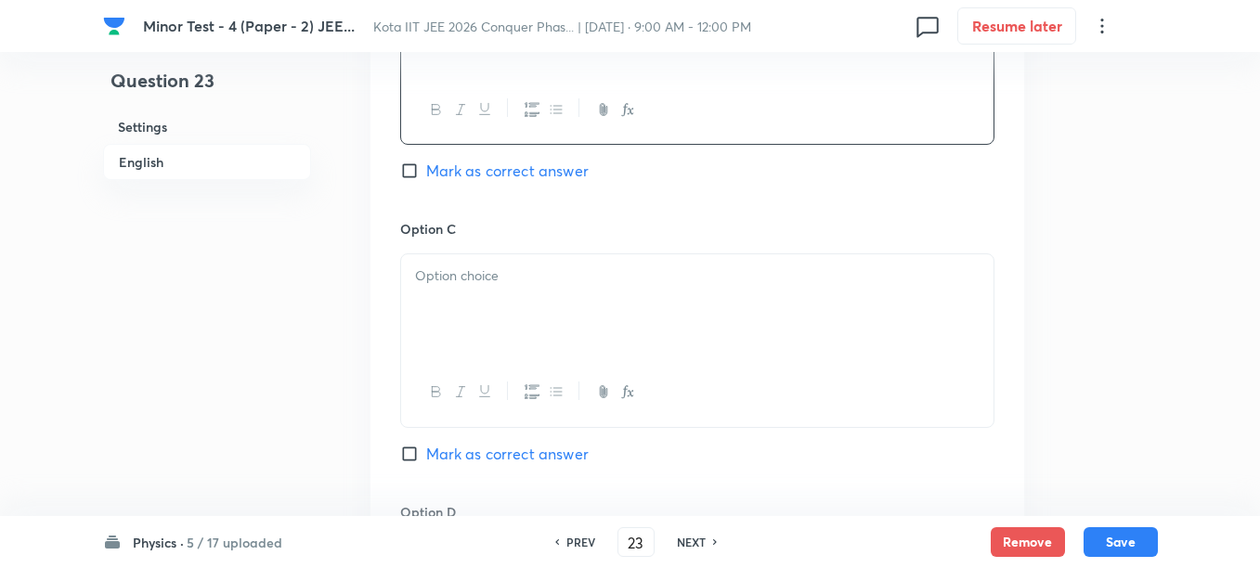
click at [513, 319] on div at bounding box center [697, 306] width 592 height 104
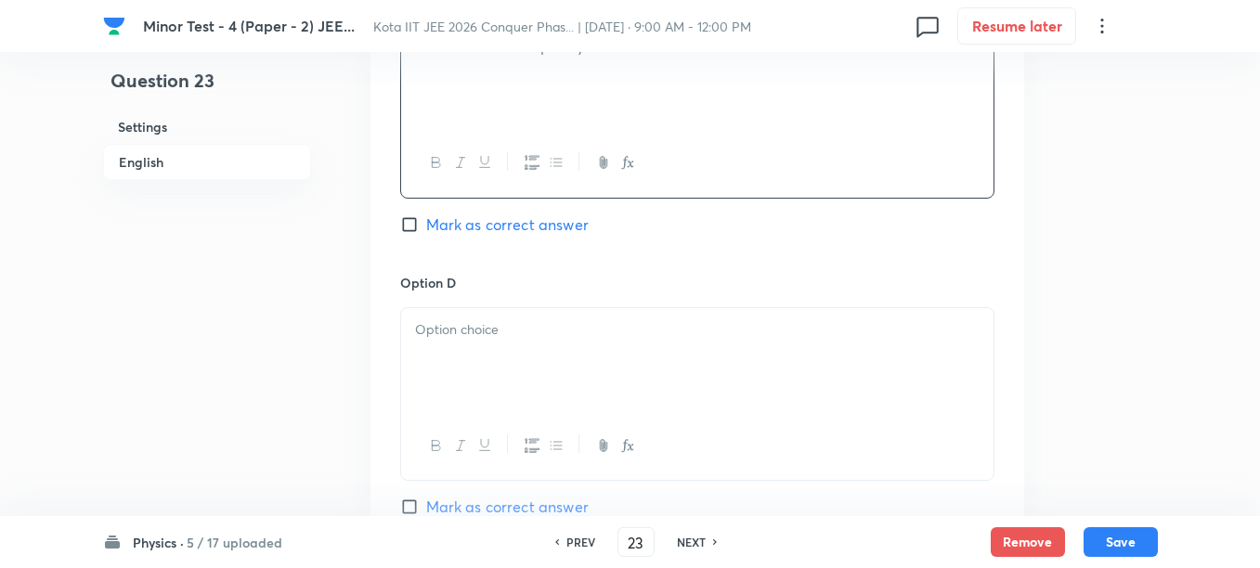
scroll to position [1508, 0]
click at [494, 331] on p at bounding box center [697, 327] width 564 height 21
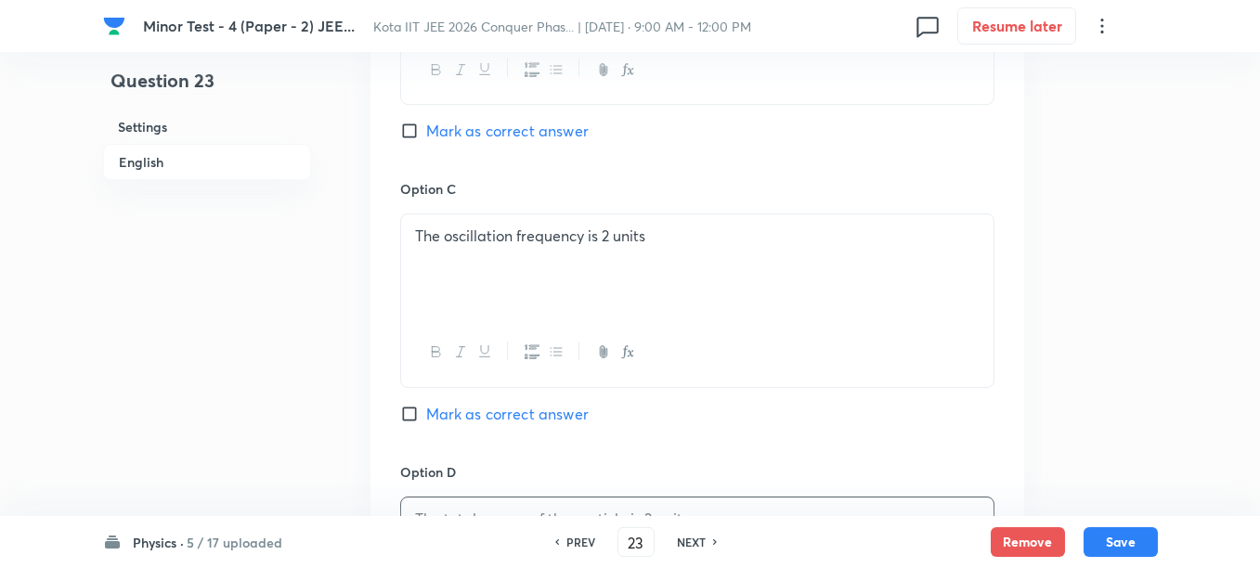
scroll to position [1276, 0]
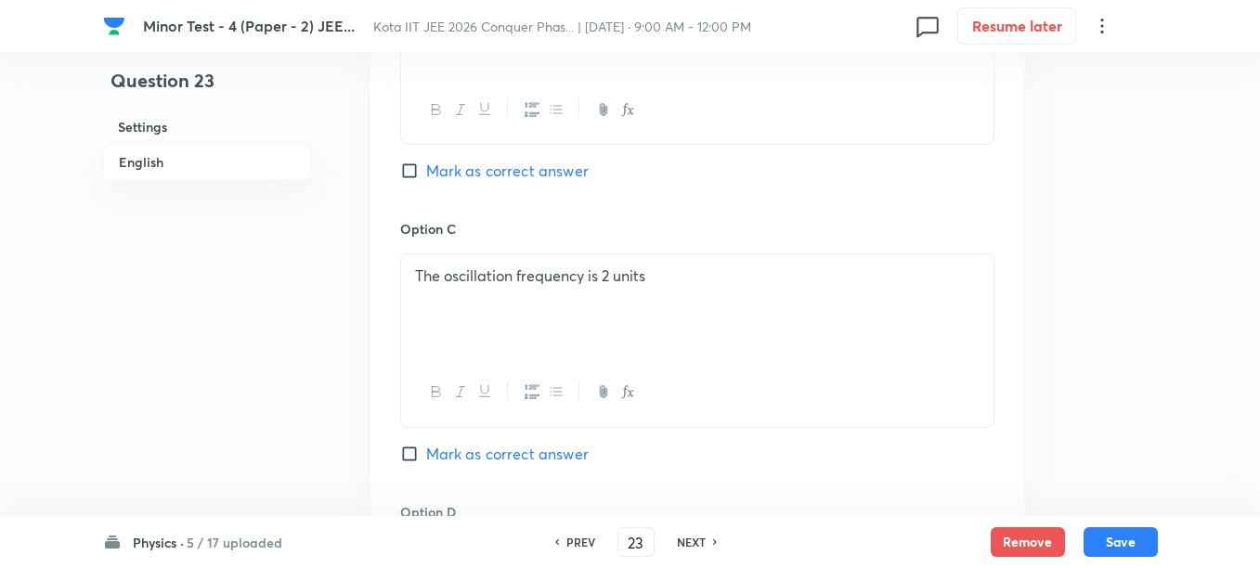
click at [451, 171] on span "Mark as correct answer" at bounding box center [507, 171] width 162 height 22
click at [426, 171] on input "Mark as correct answer" at bounding box center [413, 171] width 26 height 19
checkbox input "true"
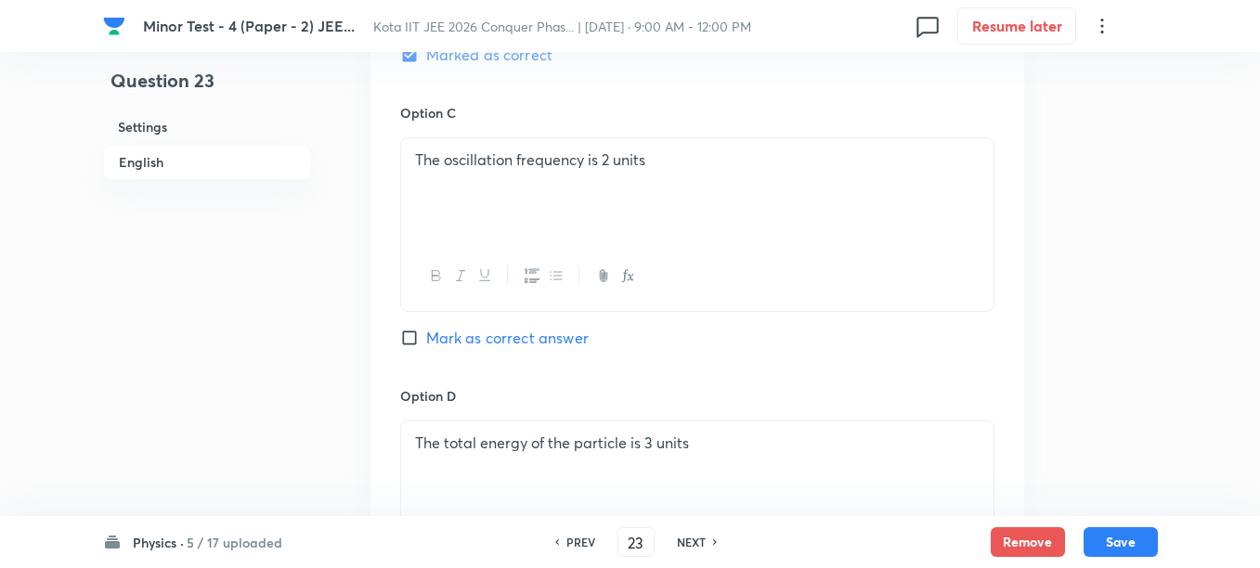
click at [483, 330] on span "Mark as correct answer" at bounding box center [507, 338] width 162 height 22
click at [426, 330] on input "Mark as correct answer" at bounding box center [413, 338] width 26 height 19
checkbox input "true"
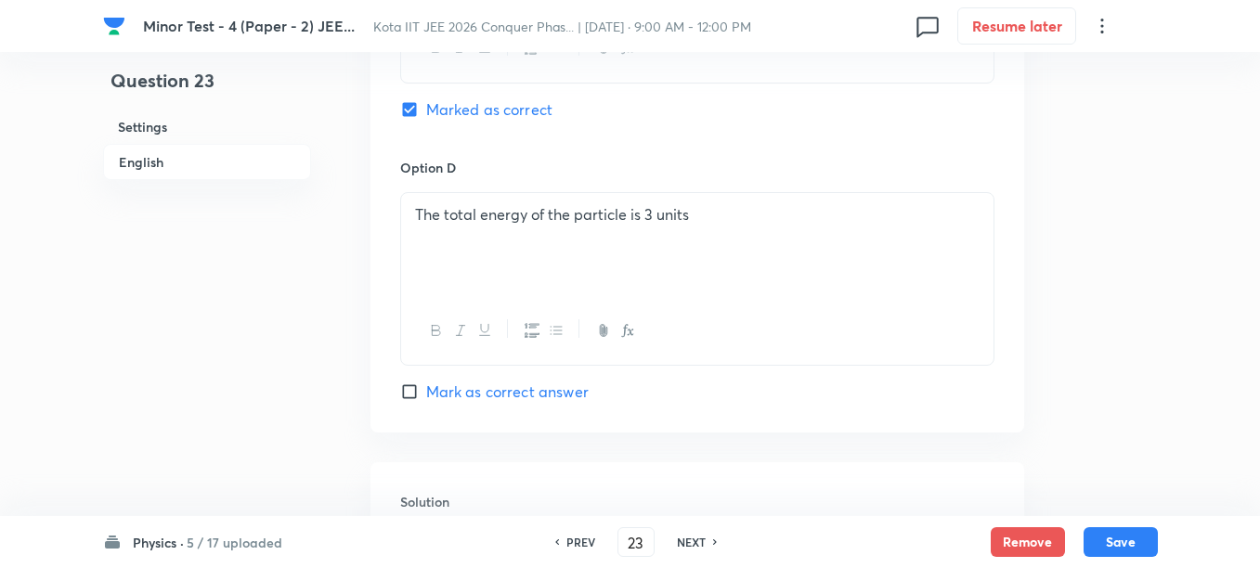
scroll to position [1624, 0]
click at [481, 380] on span "Mark as correct answer" at bounding box center [507, 388] width 162 height 22
click at [426, 380] on input "Mark as correct answer" at bounding box center [413, 388] width 26 height 19
checkbox input "true"
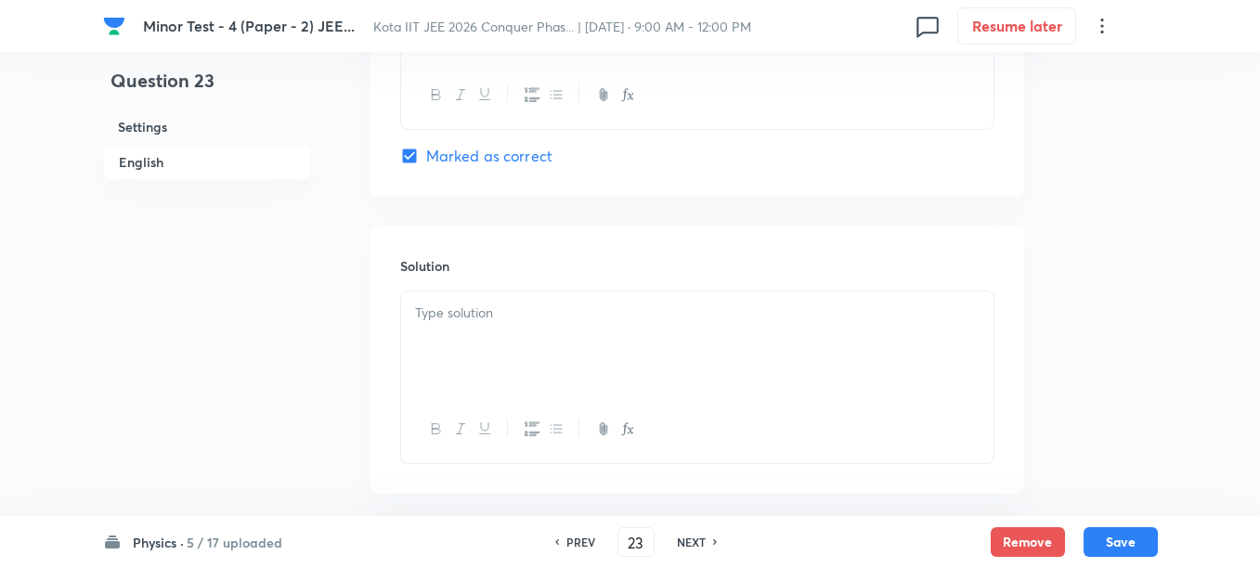
click at [571, 331] on div at bounding box center [697, 343] width 592 height 104
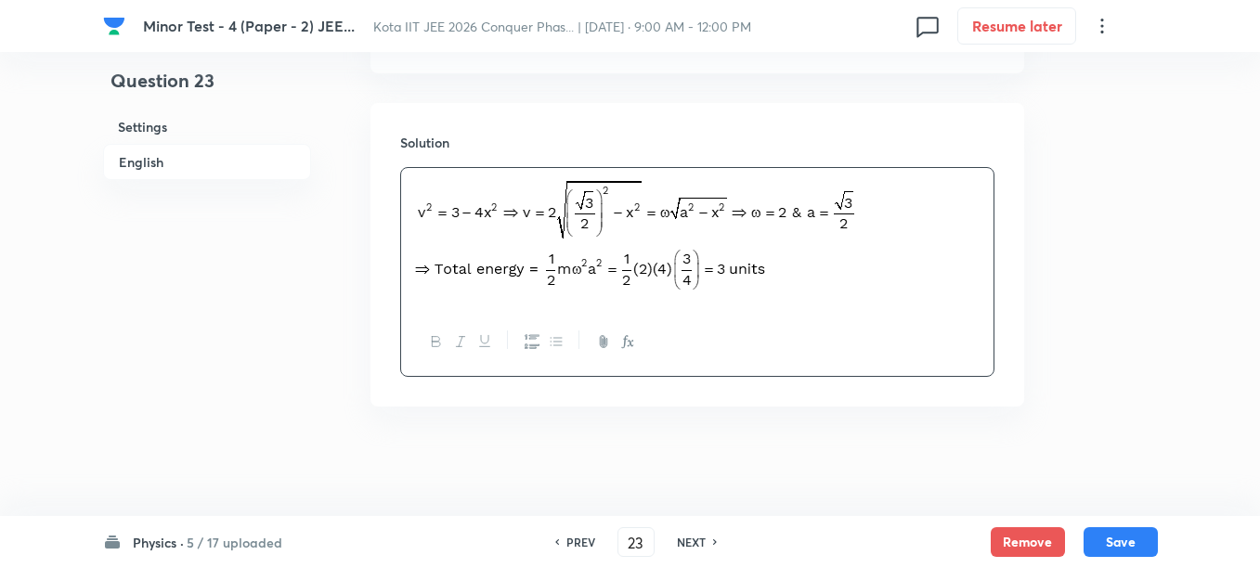
scroll to position [1982, 0]
click at [1113, 542] on button "Save" at bounding box center [1120, 540] width 74 height 30
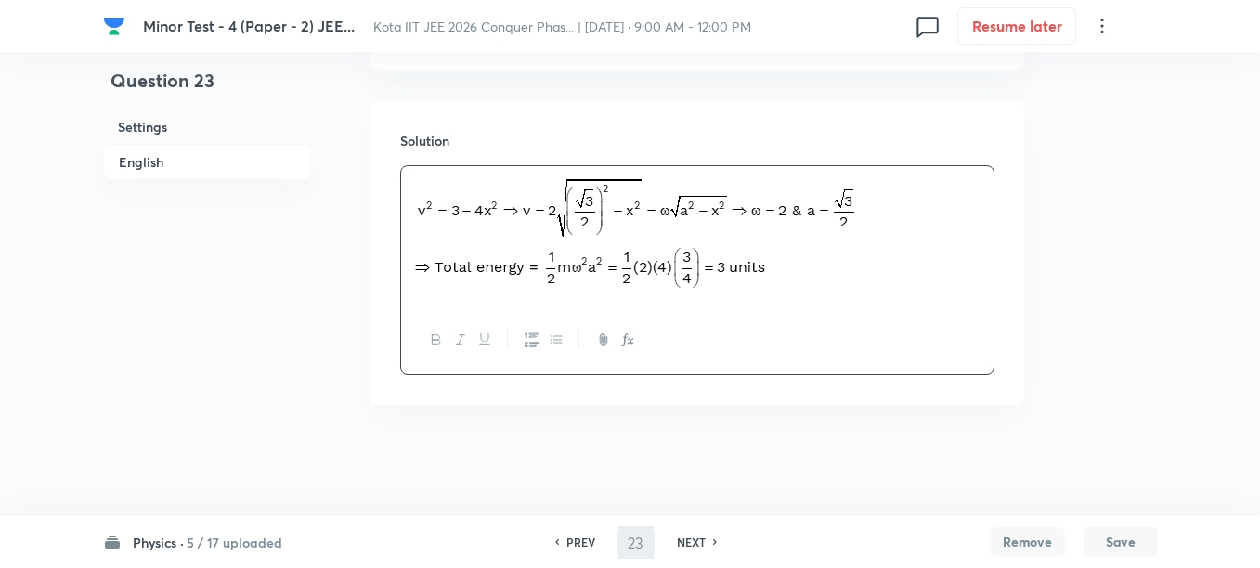
type input "24"
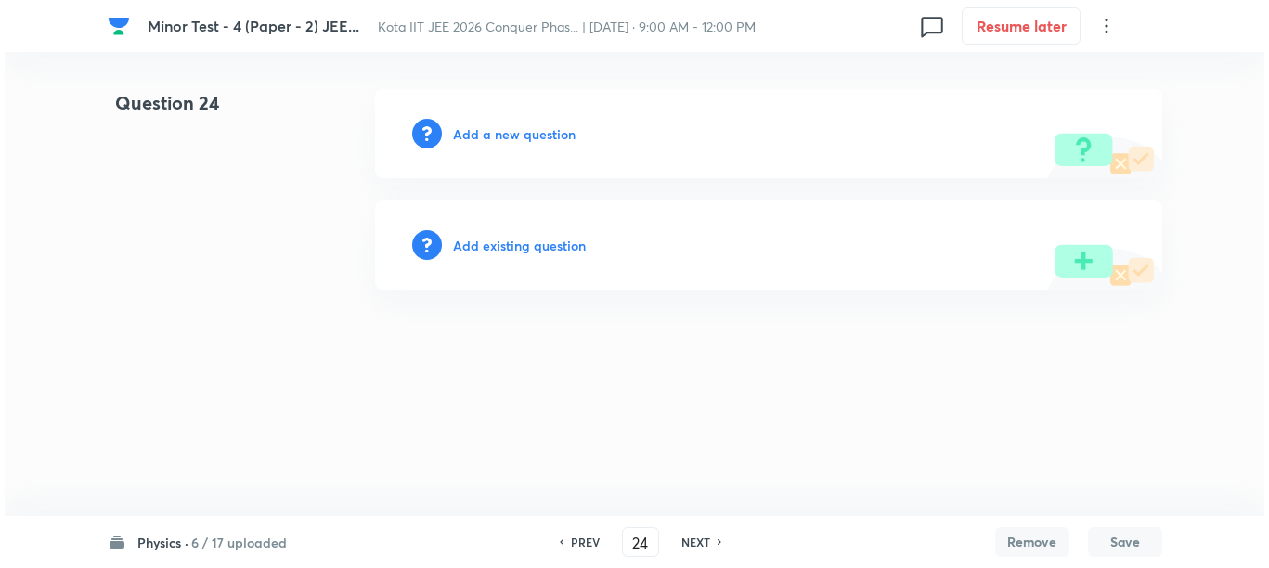
scroll to position [0, 0]
click at [498, 136] on h6 "Add a new question" at bounding box center [514, 133] width 123 height 19
click at [498, 136] on h6 "Choose a question type" at bounding box center [524, 133] width 143 height 19
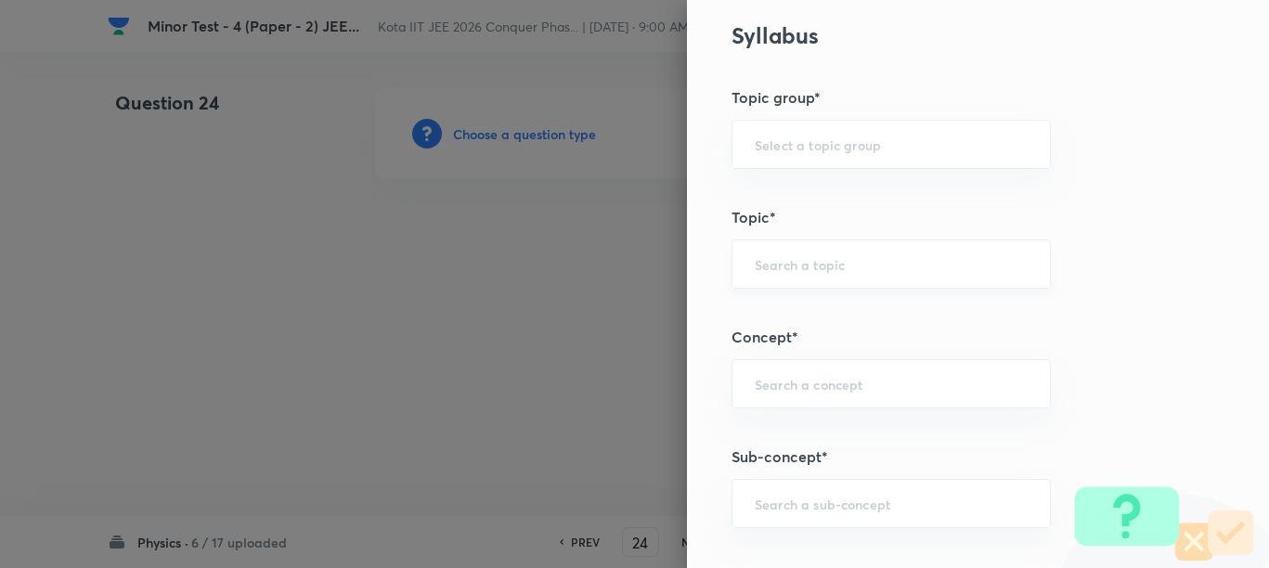
scroll to position [1160, 0]
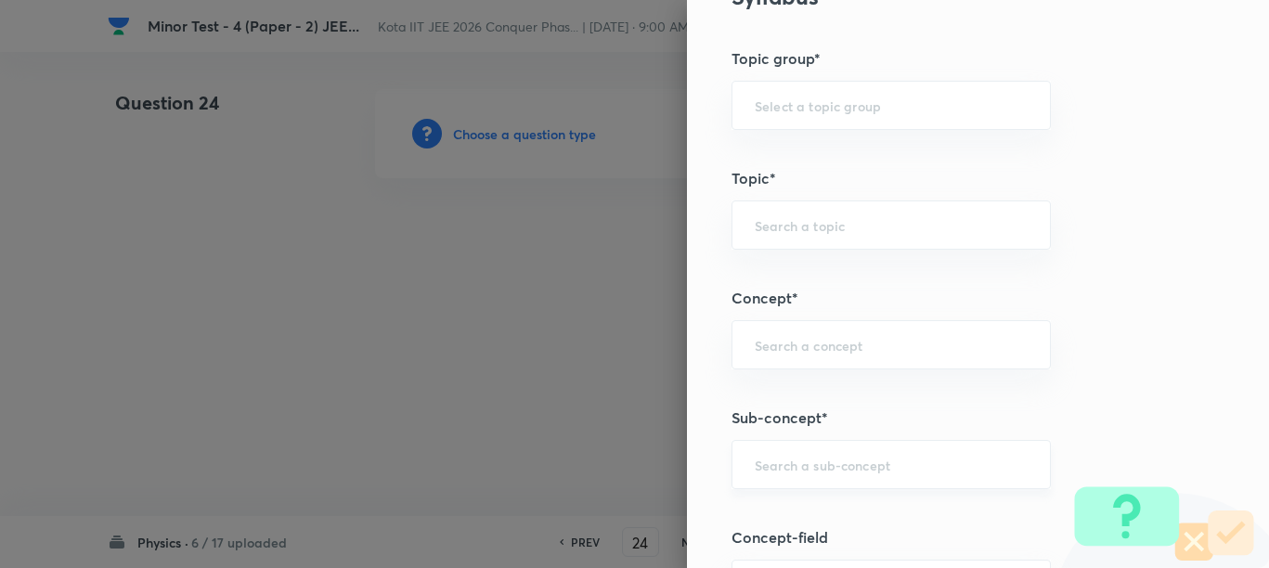
click at [774, 451] on div "​" at bounding box center [890, 464] width 319 height 49
paste input "Prism"
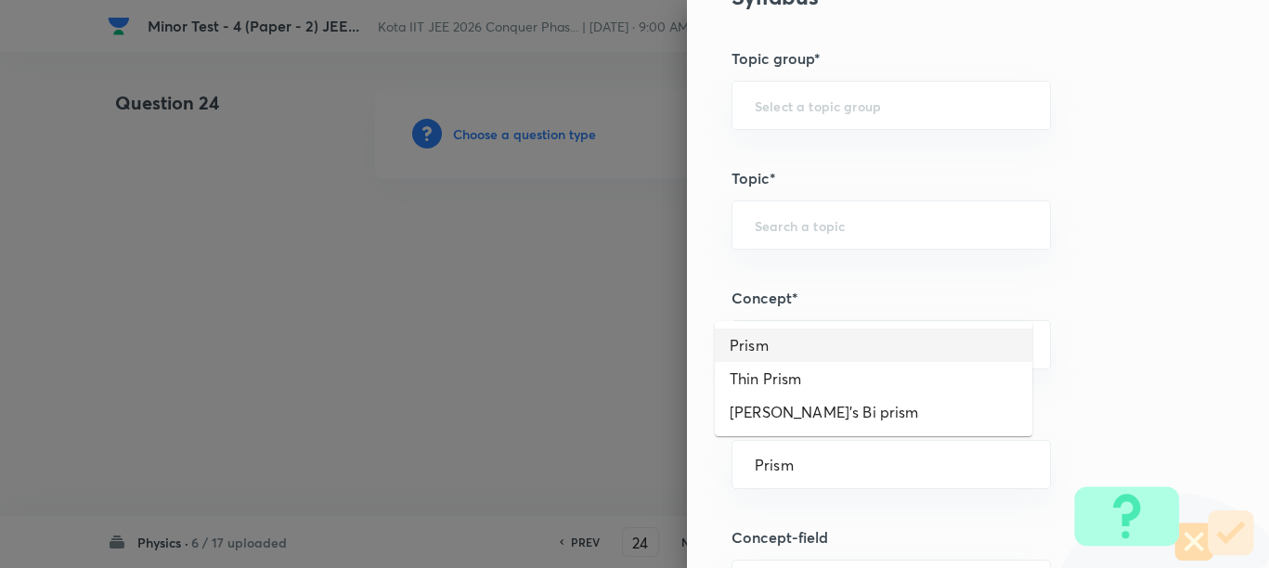
click at [770, 342] on li "Prism" at bounding box center [873, 345] width 317 height 33
type input "Prism"
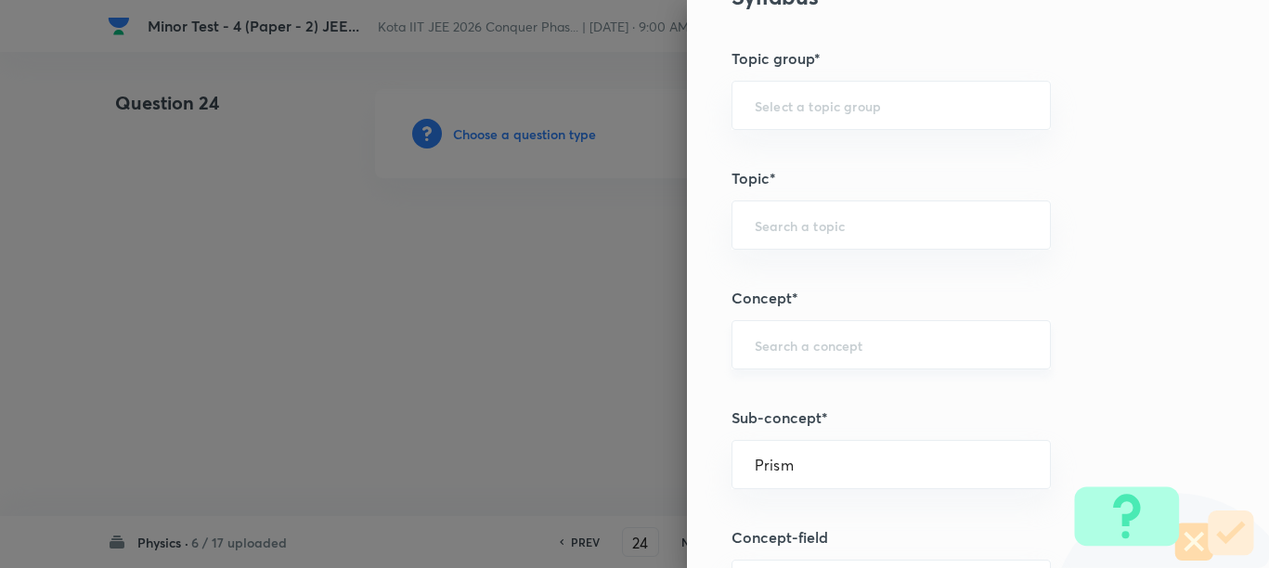
type input "Physics"
type input "Geometrical & Wave Optics"
type input "Prism"
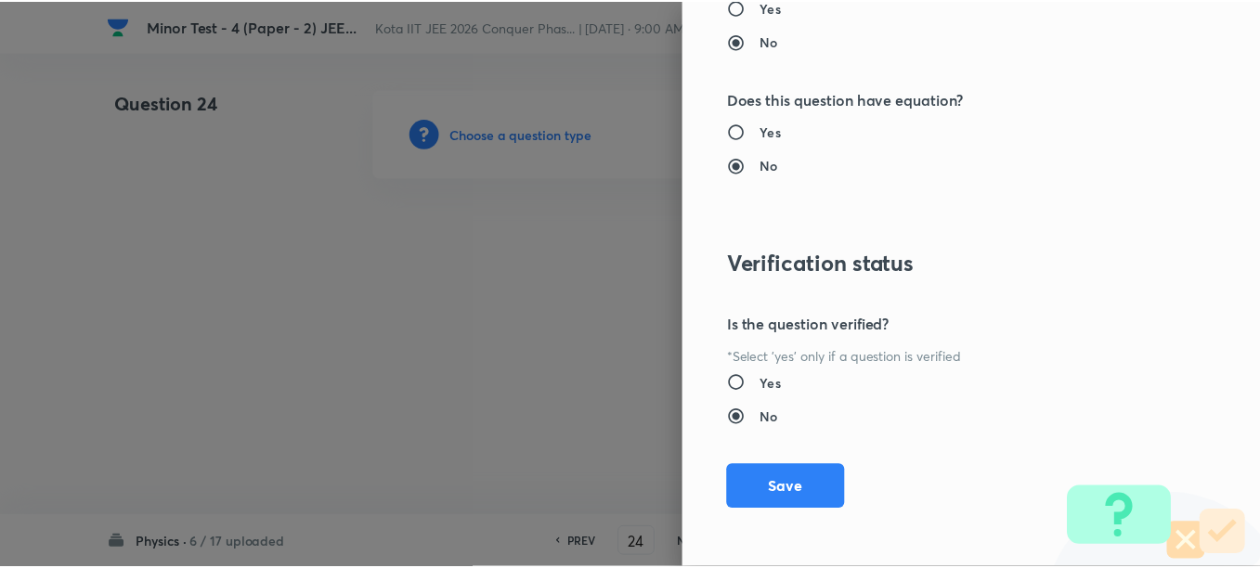
scroll to position [2331, 0]
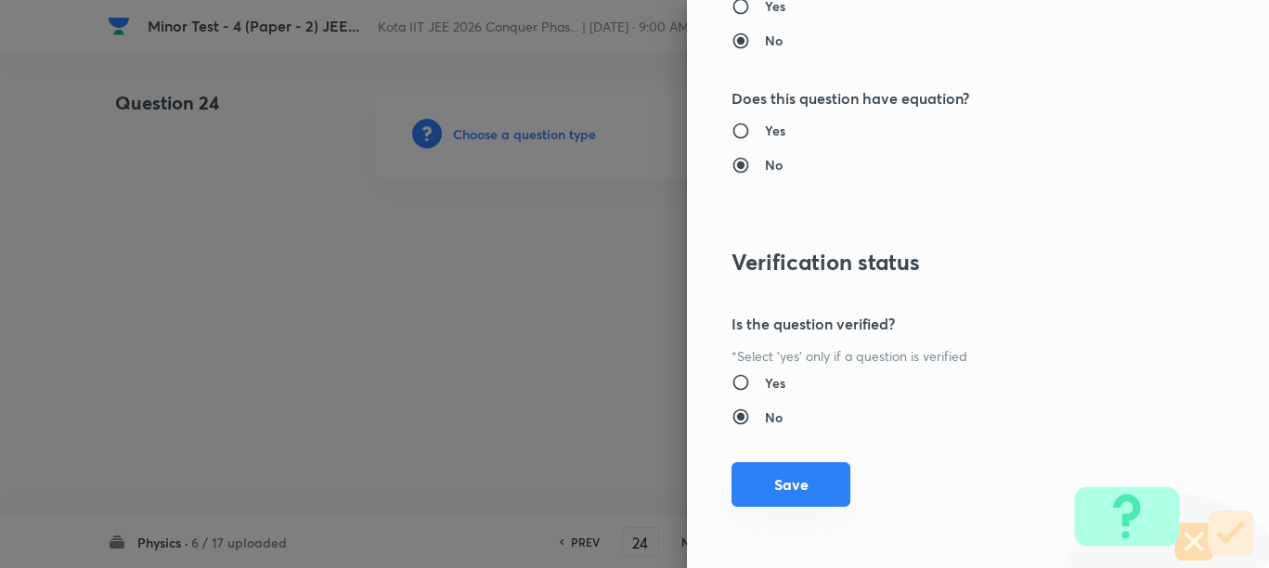
click at [805, 487] on button "Save" at bounding box center [790, 484] width 119 height 45
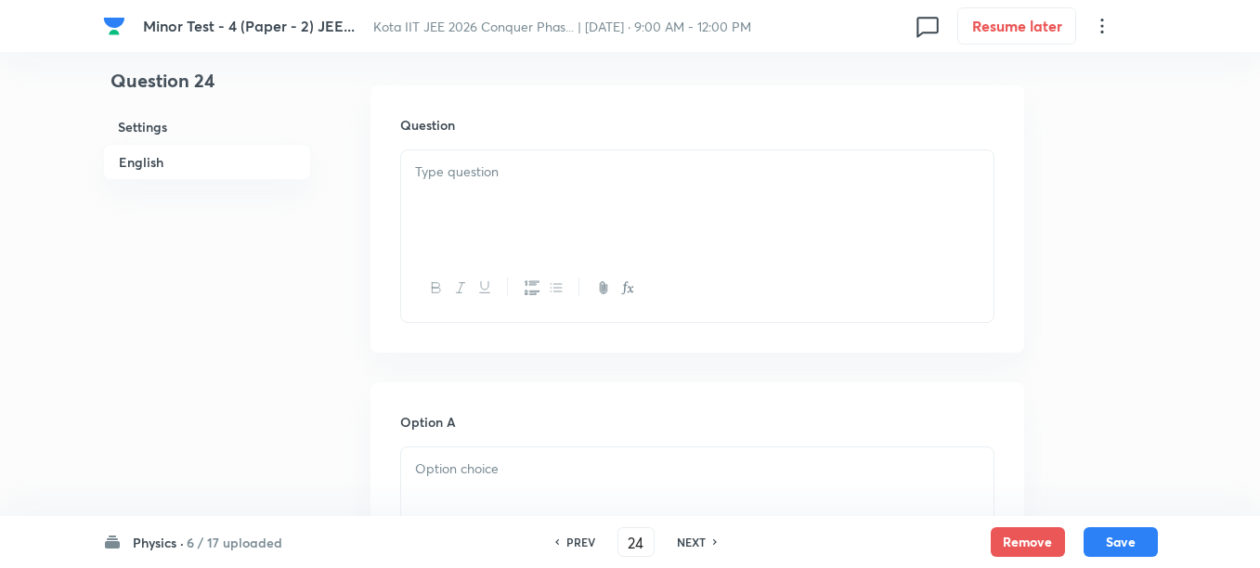
scroll to position [464, 0]
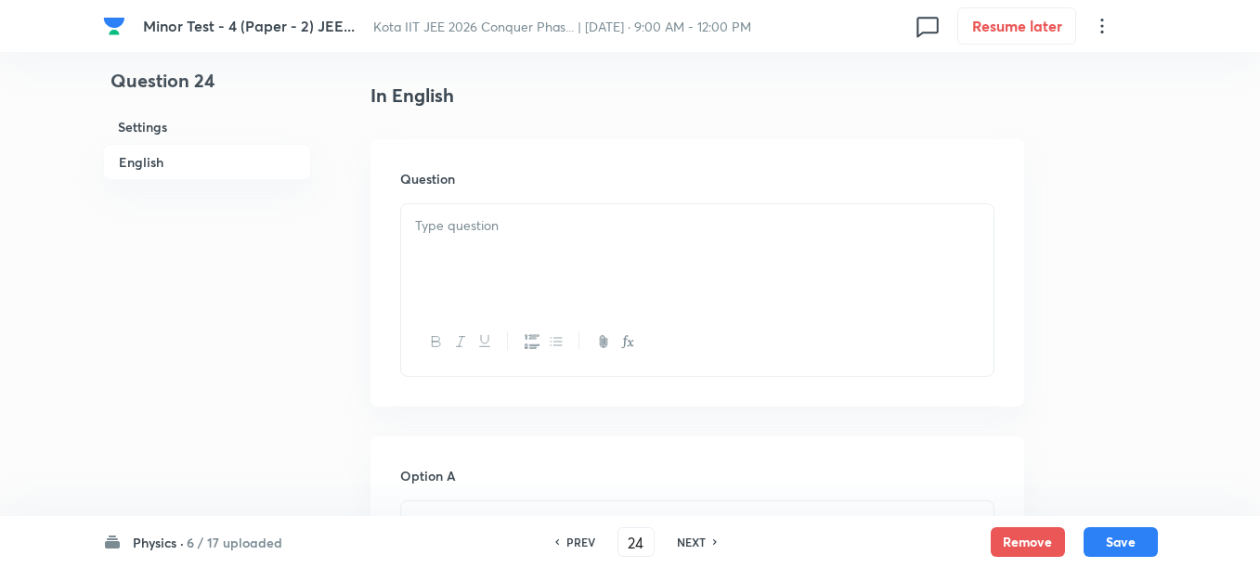
click at [642, 282] on div at bounding box center [697, 256] width 592 height 104
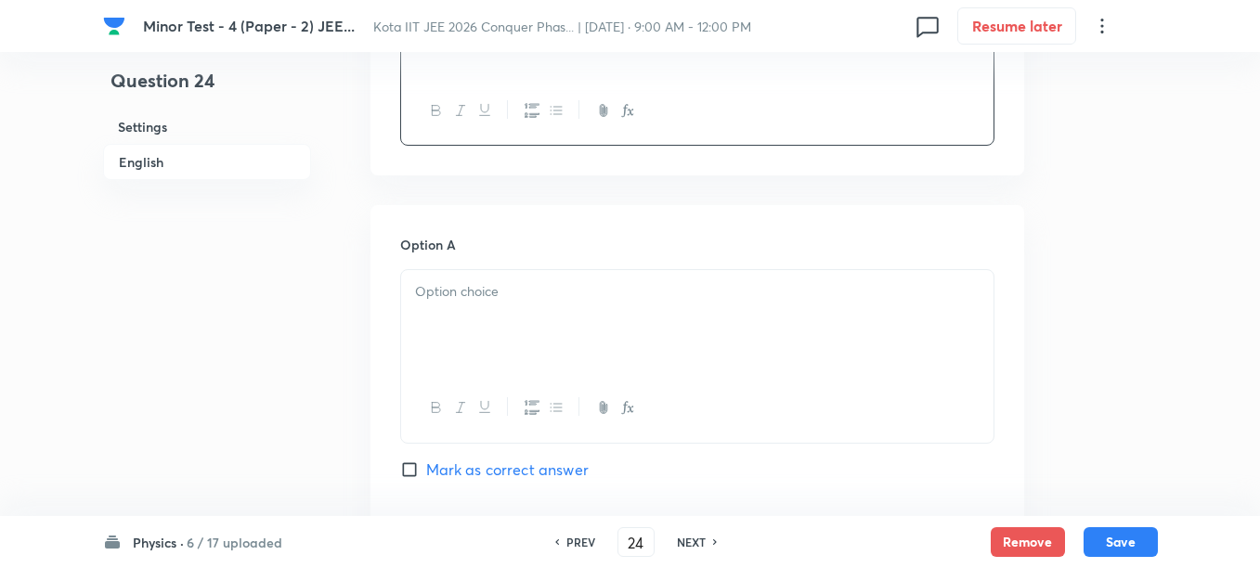
scroll to position [696, 0]
click at [564, 352] on div at bounding box center [697, 321] width 592 height 104
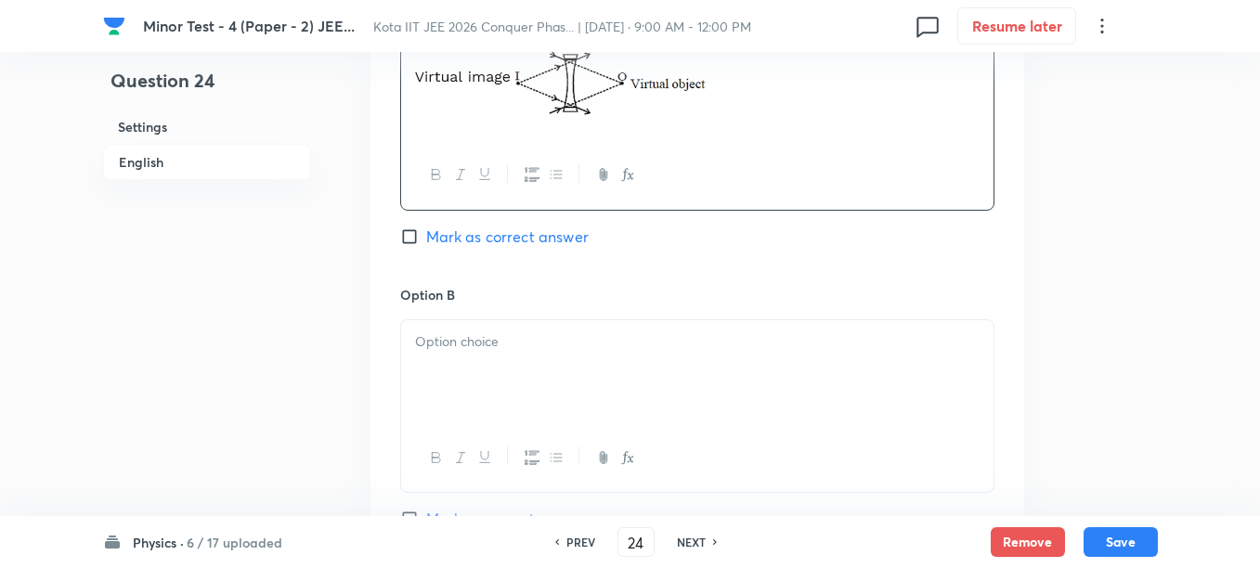
click at [528, 384] on div at bounding box center [697, 372] width 592 height 104
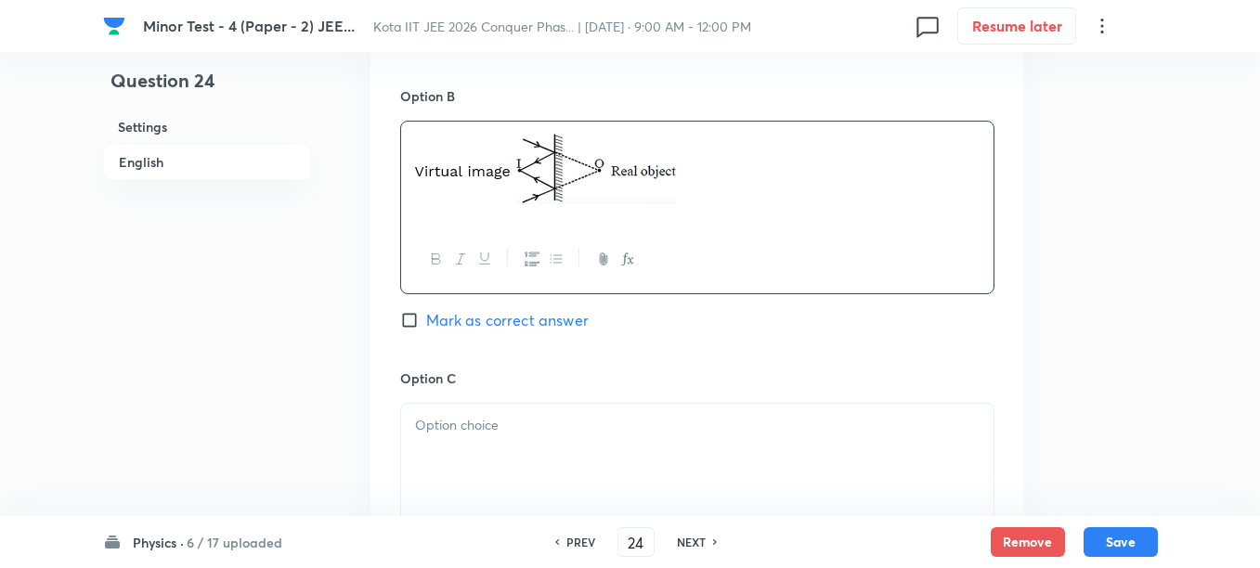
scroll to position [1276, 0]
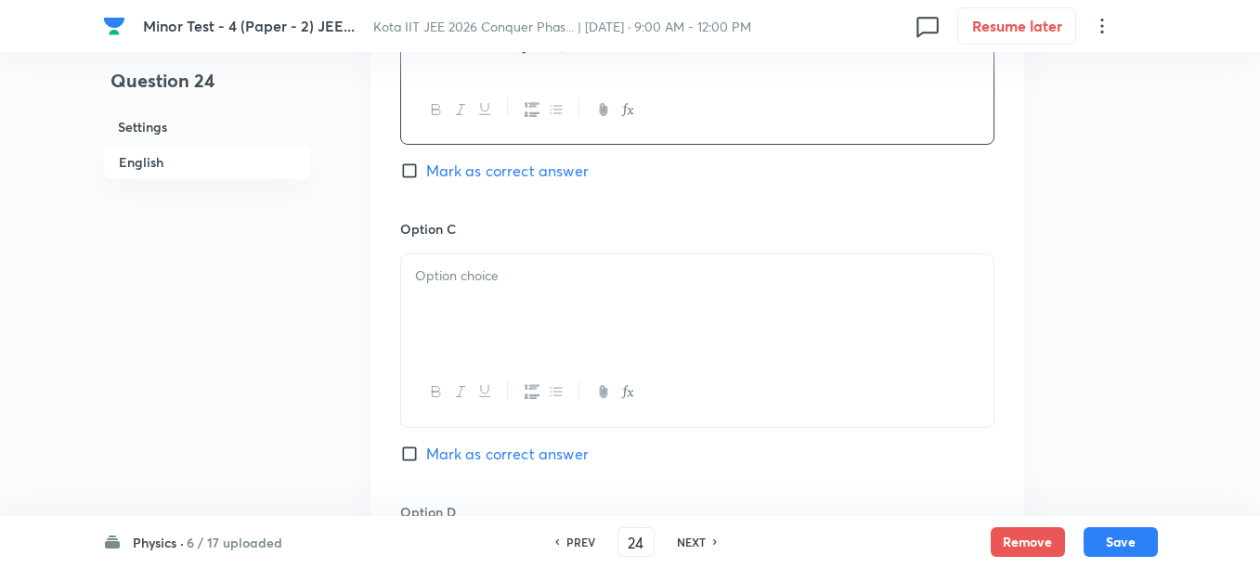
click at [511, 343] on div at bounding box center [697, 306] width 592 height 104
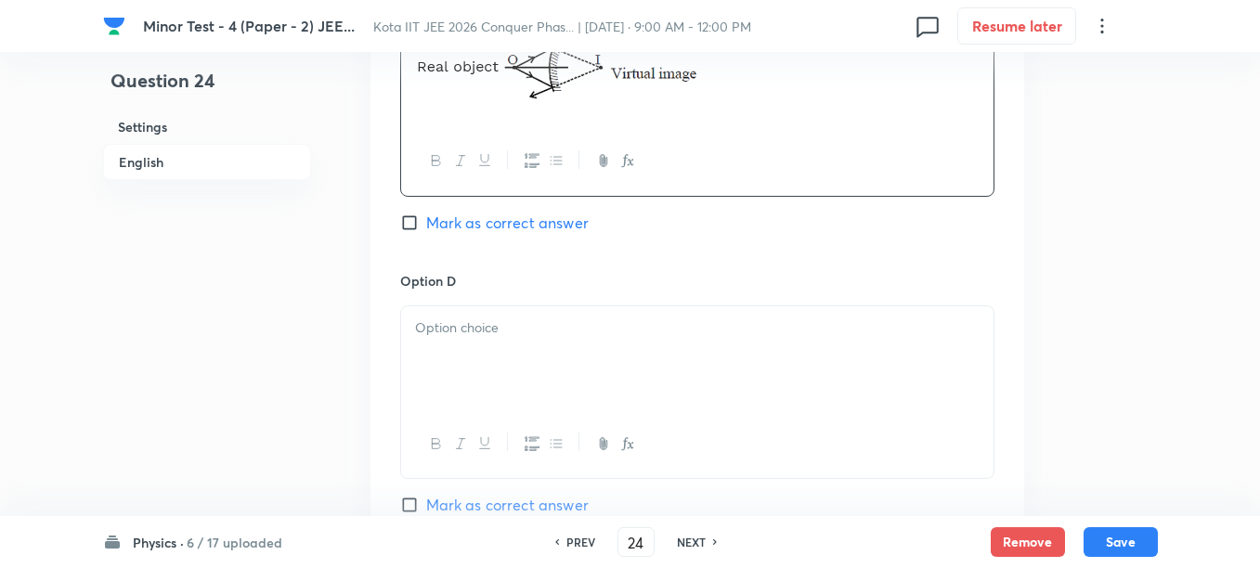
scroll to position [1508, 0]
click at [537, 357] on div at bounding box center [697, 357] width 592 height 104
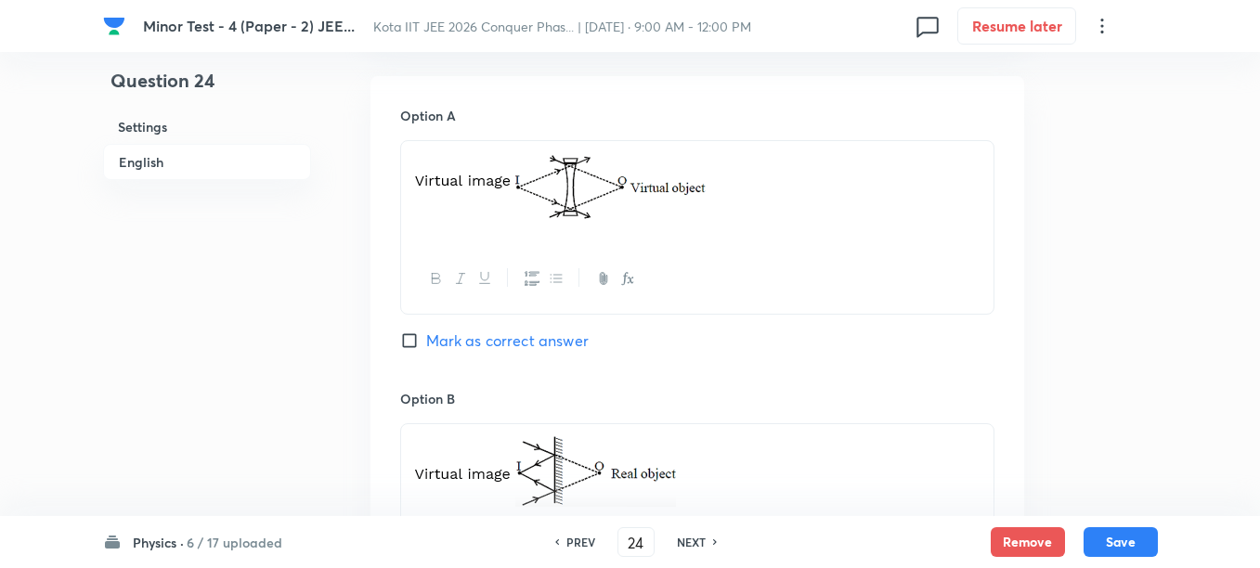
scroll to position [812, 0]
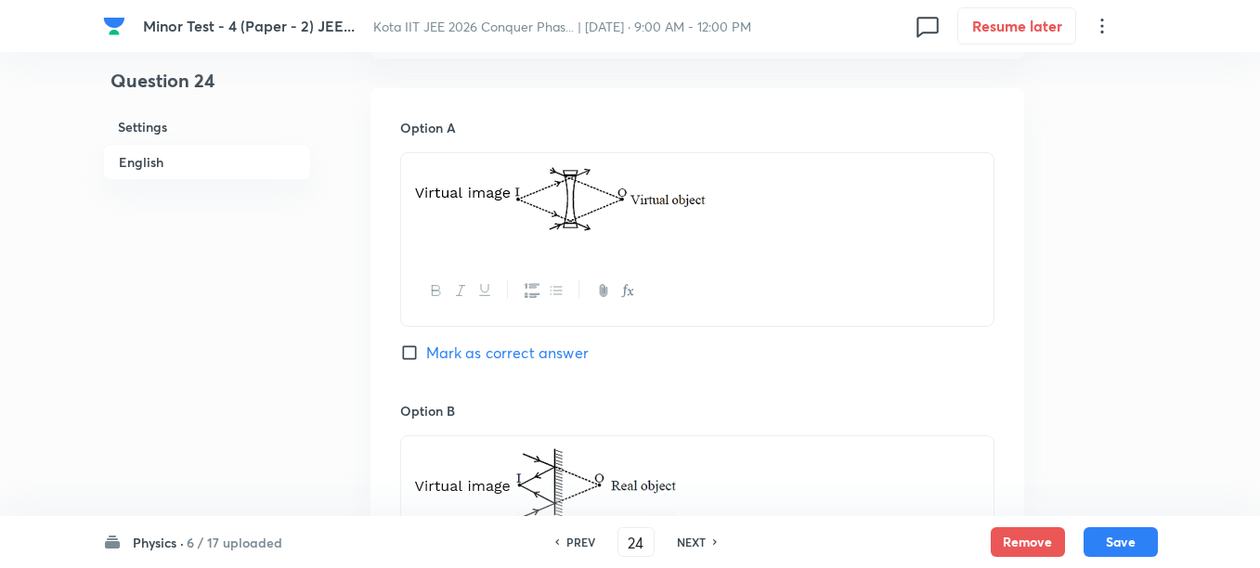
click at [491, 352] on span "Mark as correct answer" at bounding box center [507, 353] width 162 height 22
click at [426, 352] on input "Mark as correct answer" at bounding box center [413, 352] width 26 height 19
checkbox input "true"
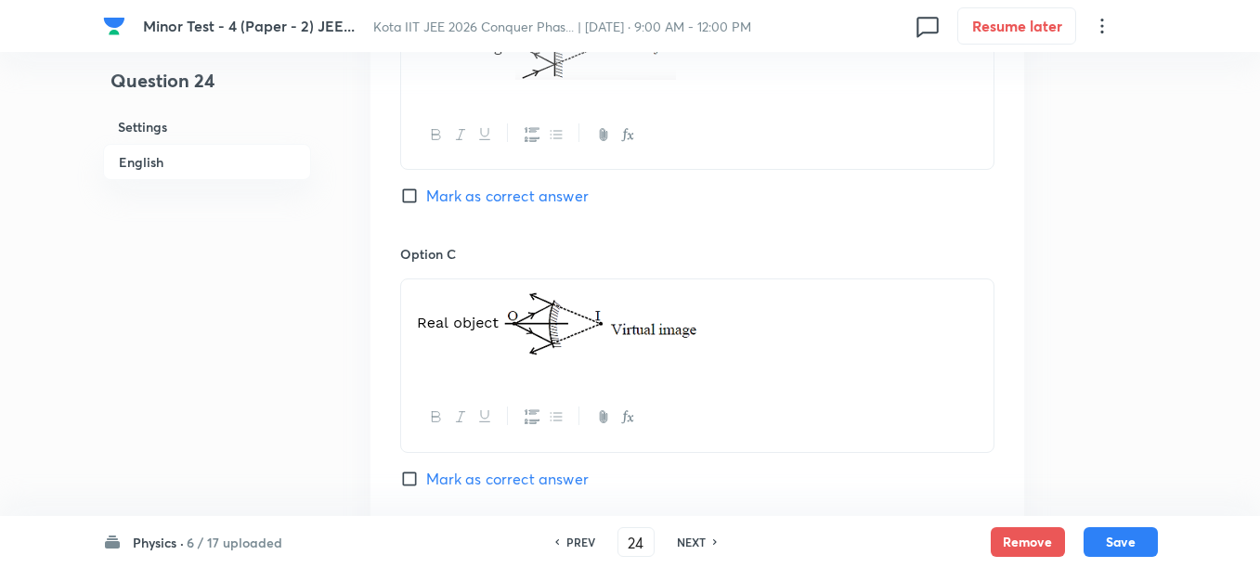
scroll to position [1276, 0]
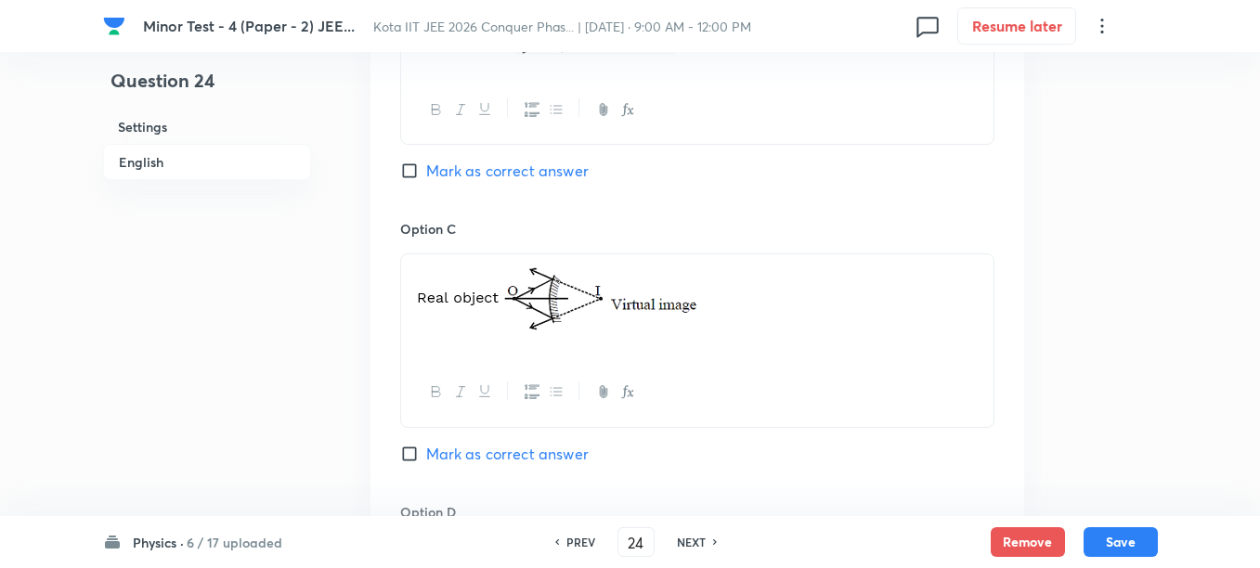
click at [482, 450] on span "Mark as correct answer" at bounding box center [507, 454] width 162 height 22
click at [426, 450] on input "Mark as correct answer" at bounding box center [413, 454] width 26 height 19
checkbox input "true"
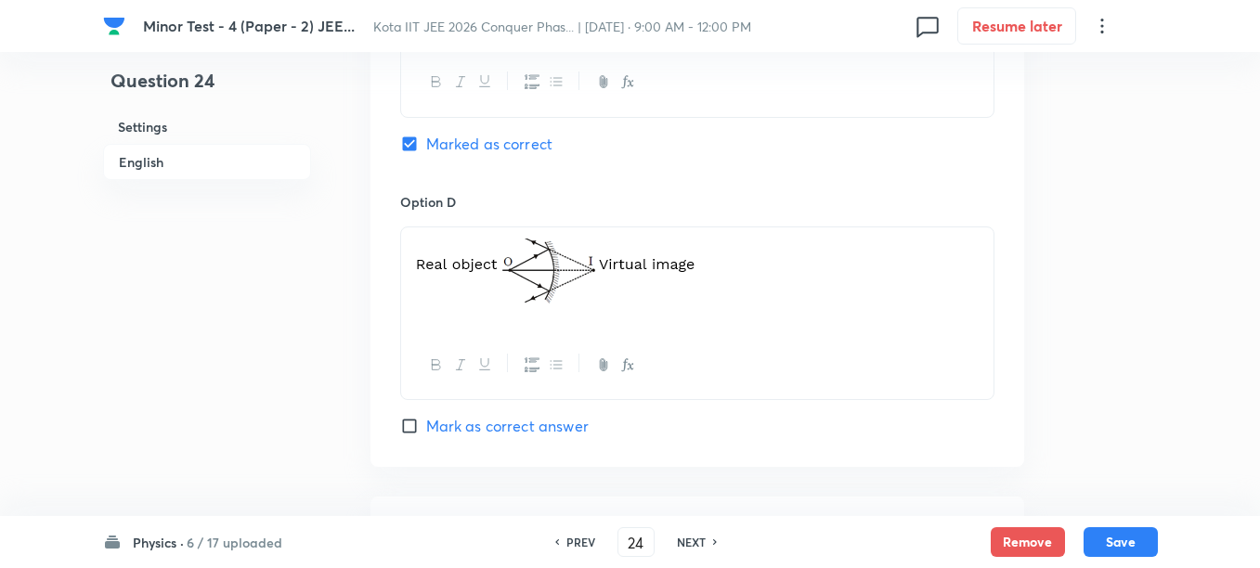
scroll to position [1624, 0]
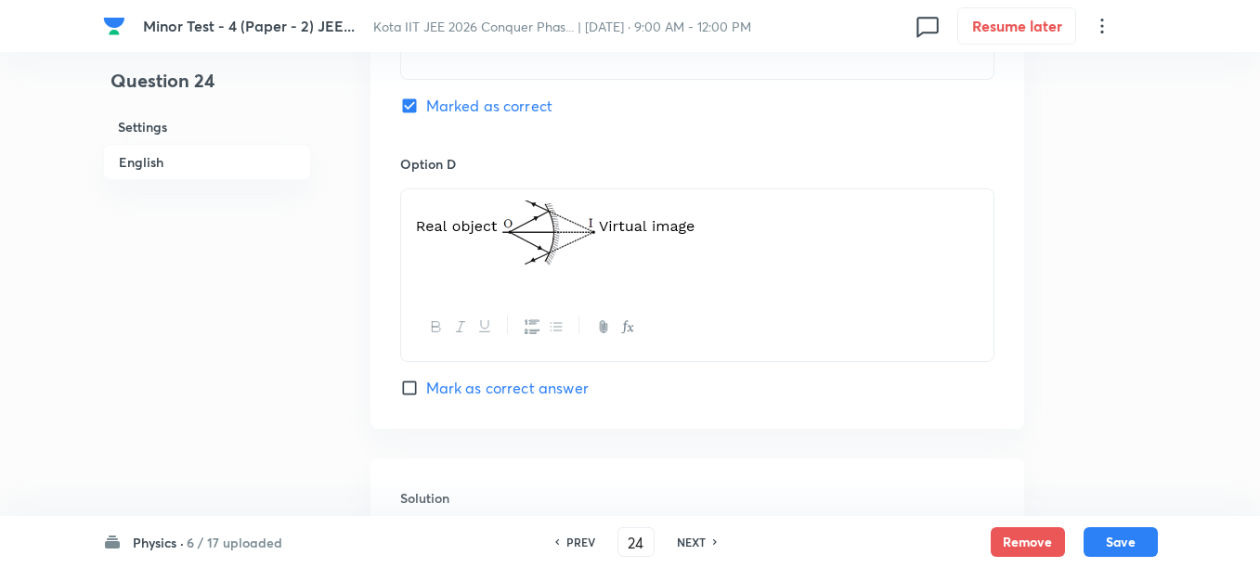
click at [489, 394] on span "Mark as correct answer" at bounding box center [507, 388] width 162 height 22
click at [426, 394] on input "Mark as correct answer" at bounding box center [413, 388] width 26 height 19
checkbox input "true"
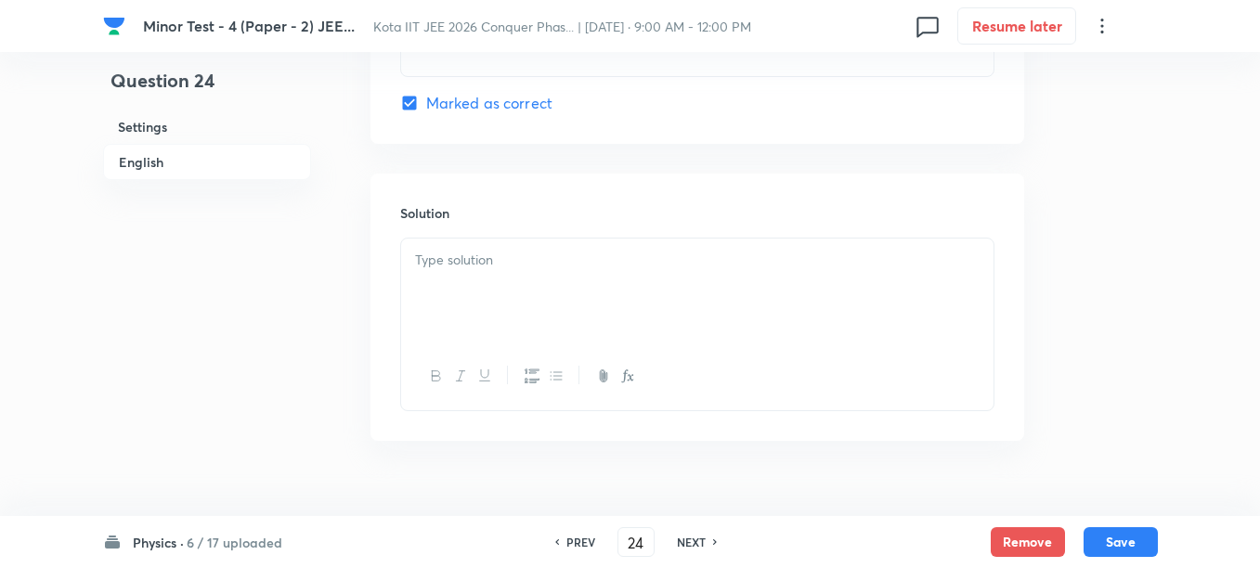
scroll to position [1946, 0]
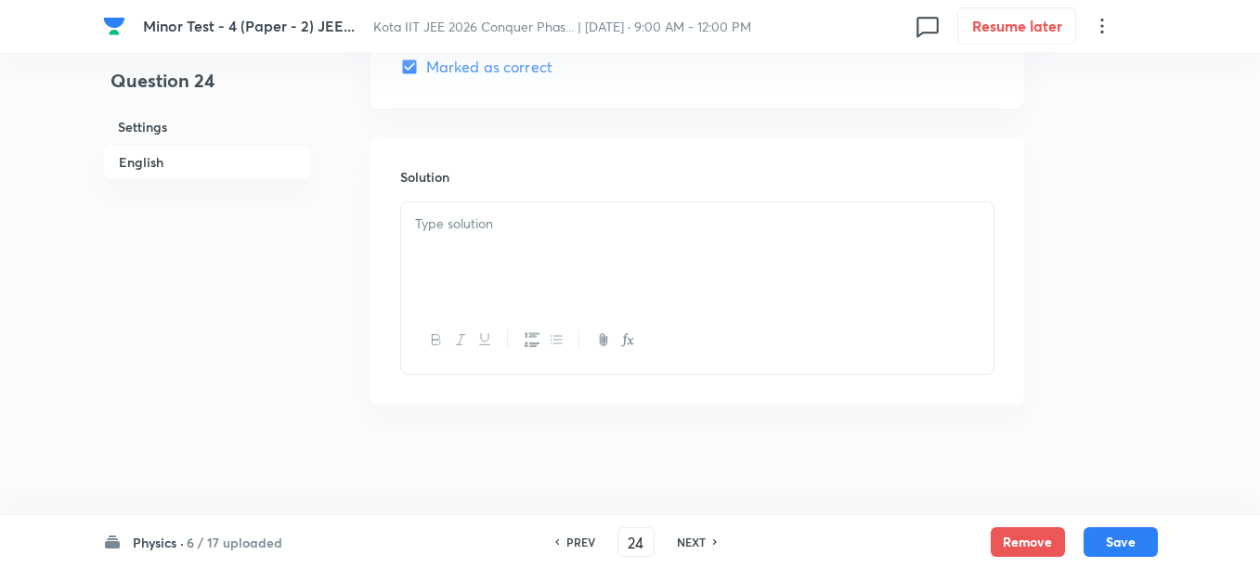
click at [579, 264] on div at bounding box center [697, 254] width 592 height 104
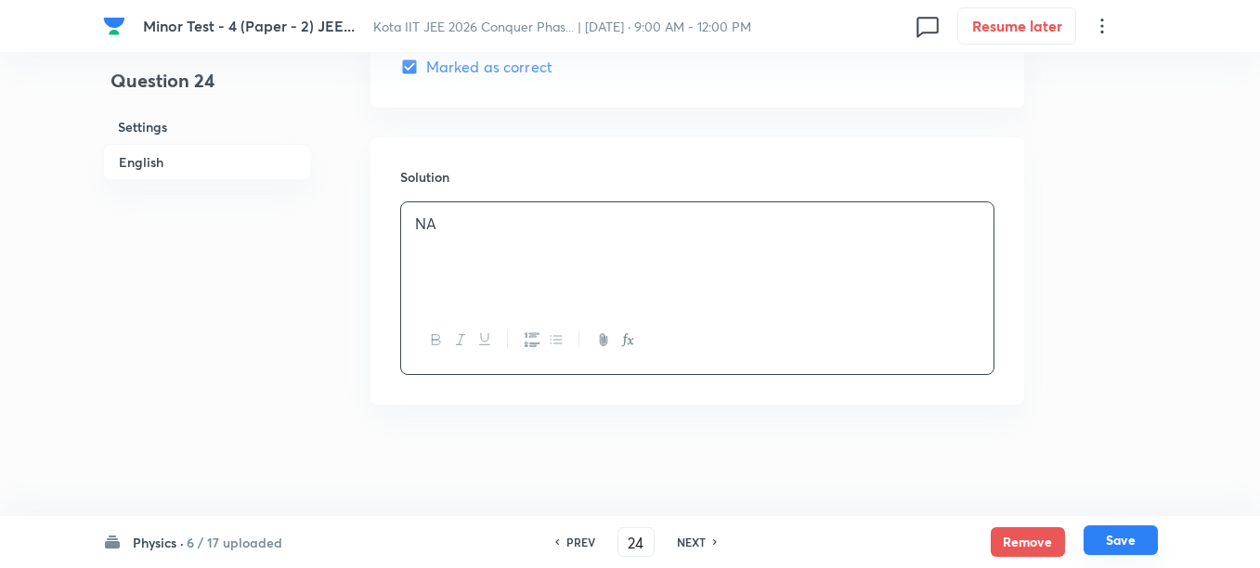
click at [1141, 538] on button "Save" at bounding box center [1120, 540] width 74 height 30
type input "25"
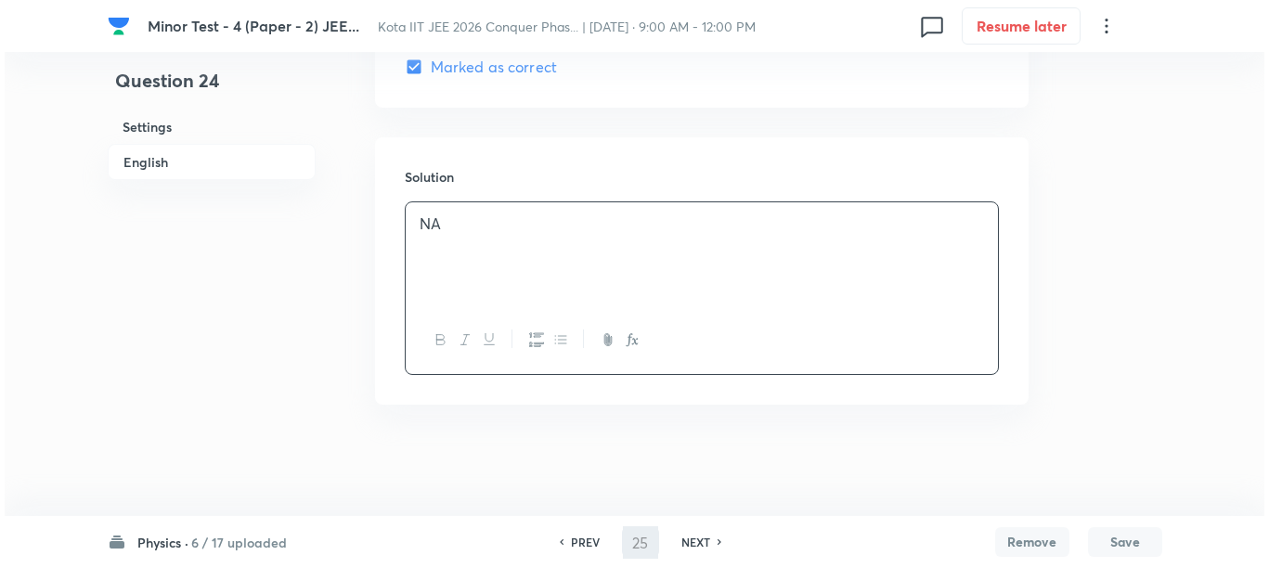
scroll to position [0, 0]
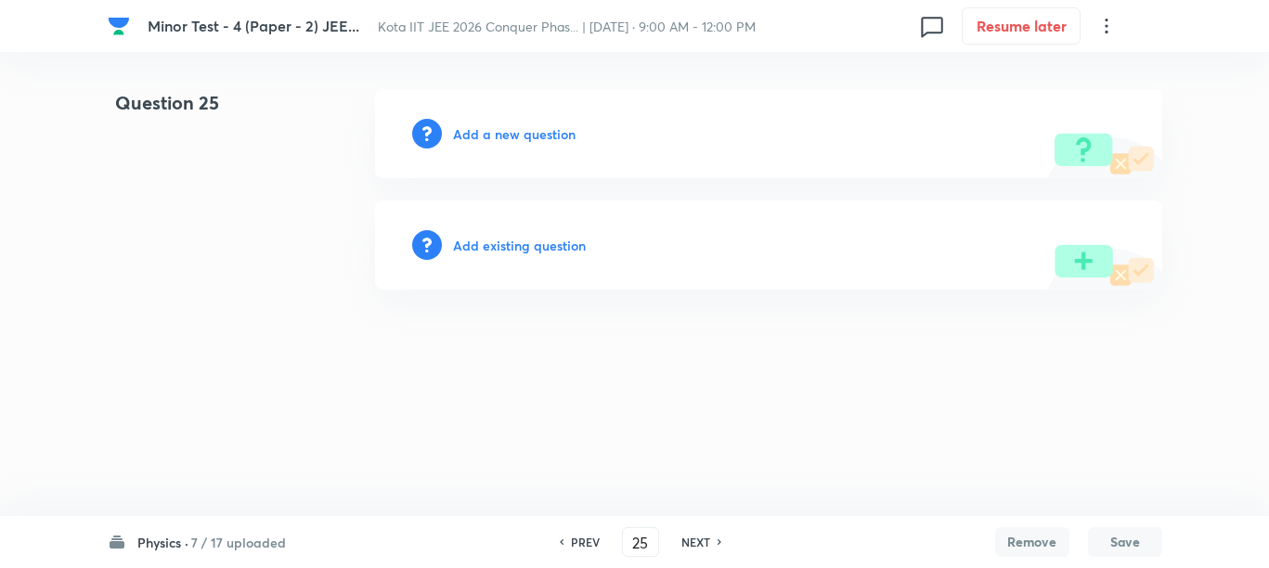
click at [470, 138] on h6 "Add a new question" at bounding box center [514, 133] width 123 height 19
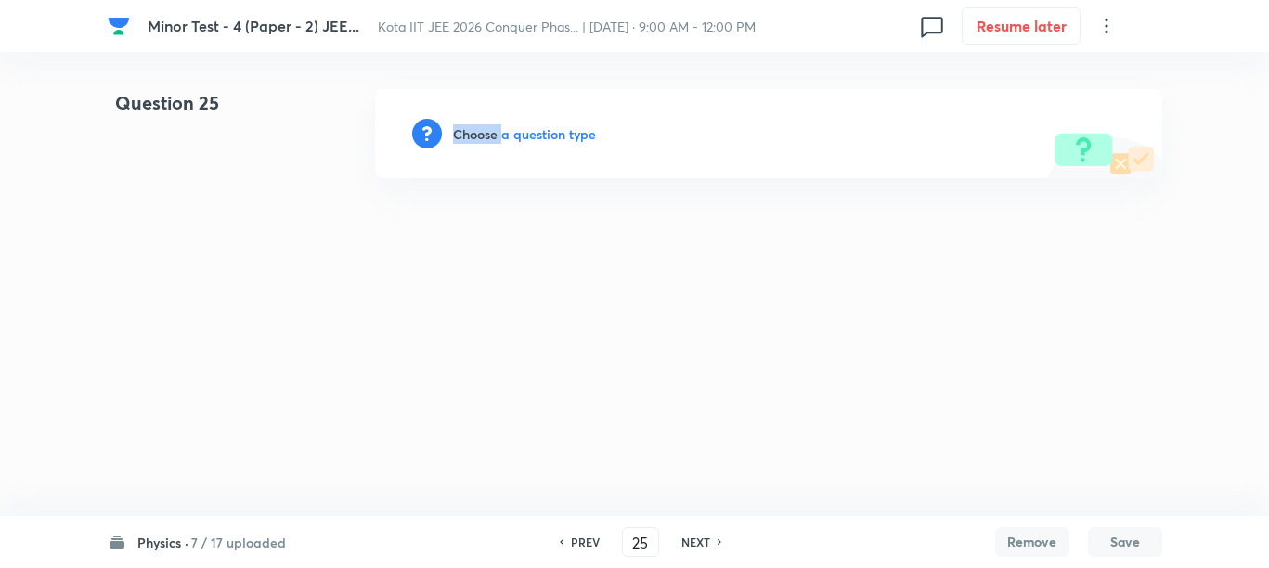
click at [470, 138] on h6 "Choose a question type" at bounding box center [524, 133] width 143 height 19
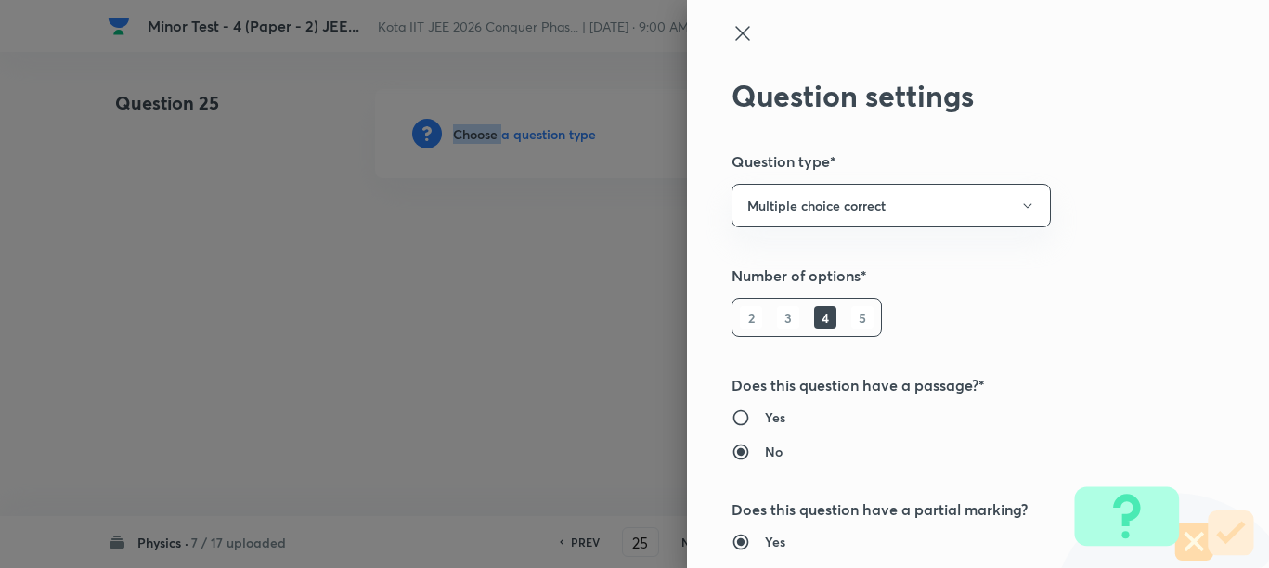
type input "Physics"
type input "Geometrical & Wave Optics"
type input "Prism"
click at [996, 217] on button "Multiple choice correct" at bounding box center [890, 206] width 319 height 44
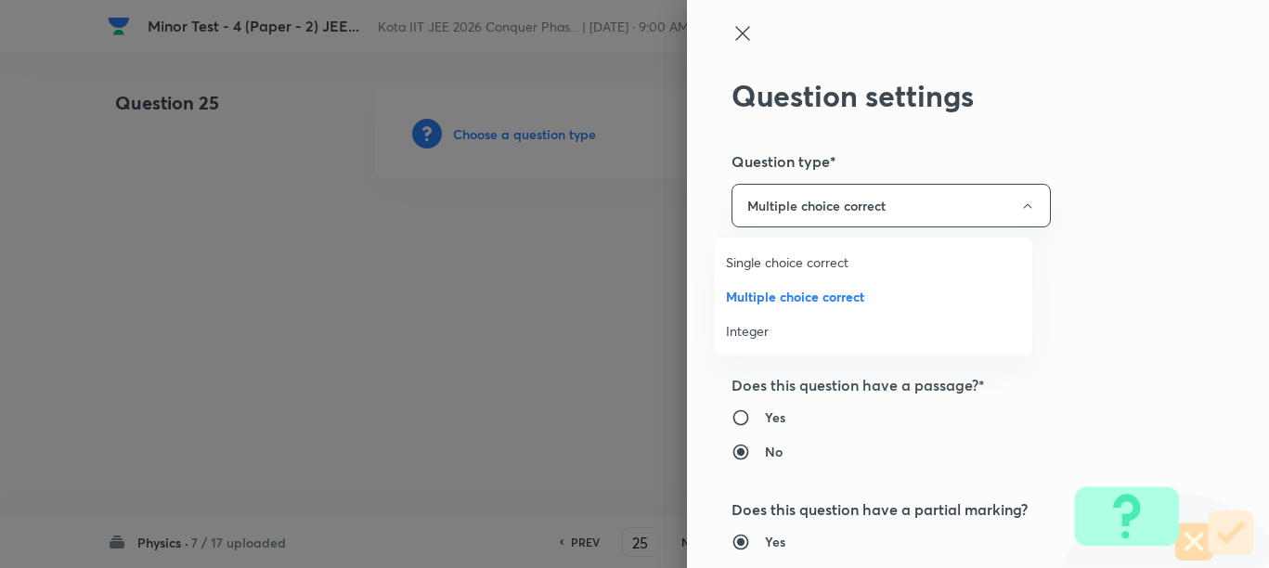
click at [762, 335] on span "Integer" at bounding box center [873, 330] width 295 height 19
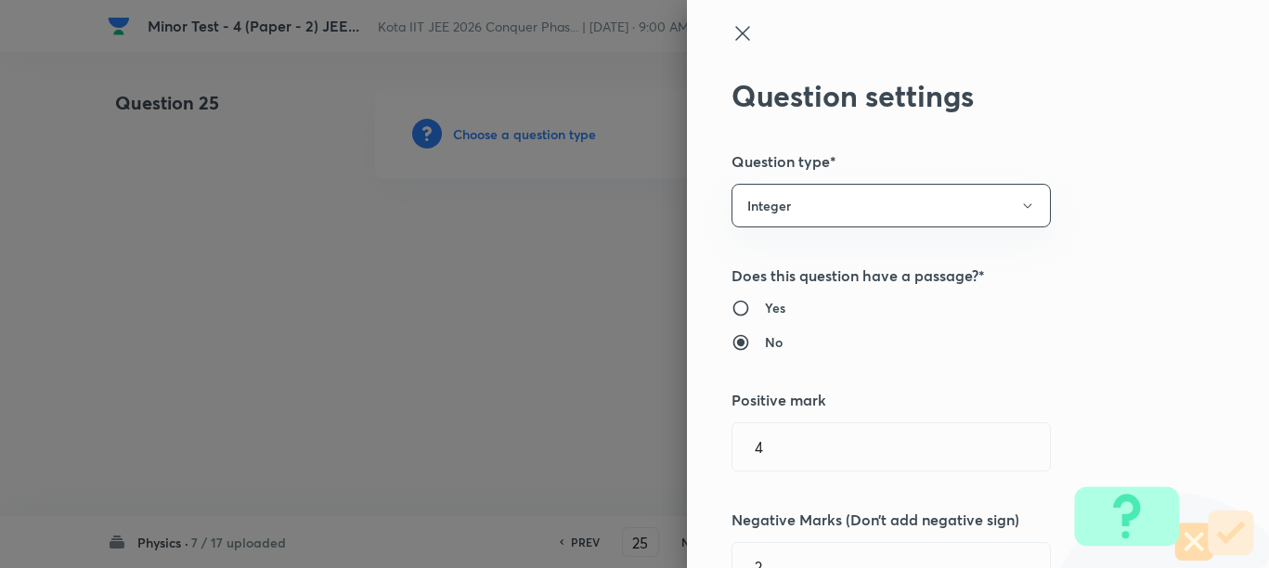
scroll to position [116, 0]
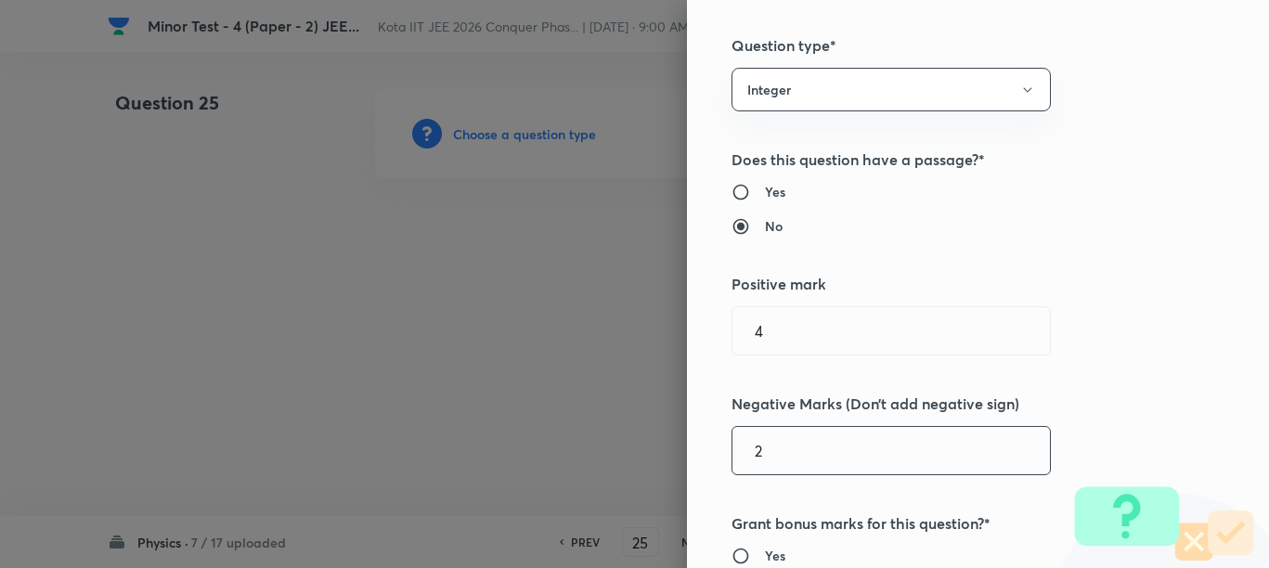
click at [791, 459] on input "2" at bounding box center [890, 450] width 317 height 47
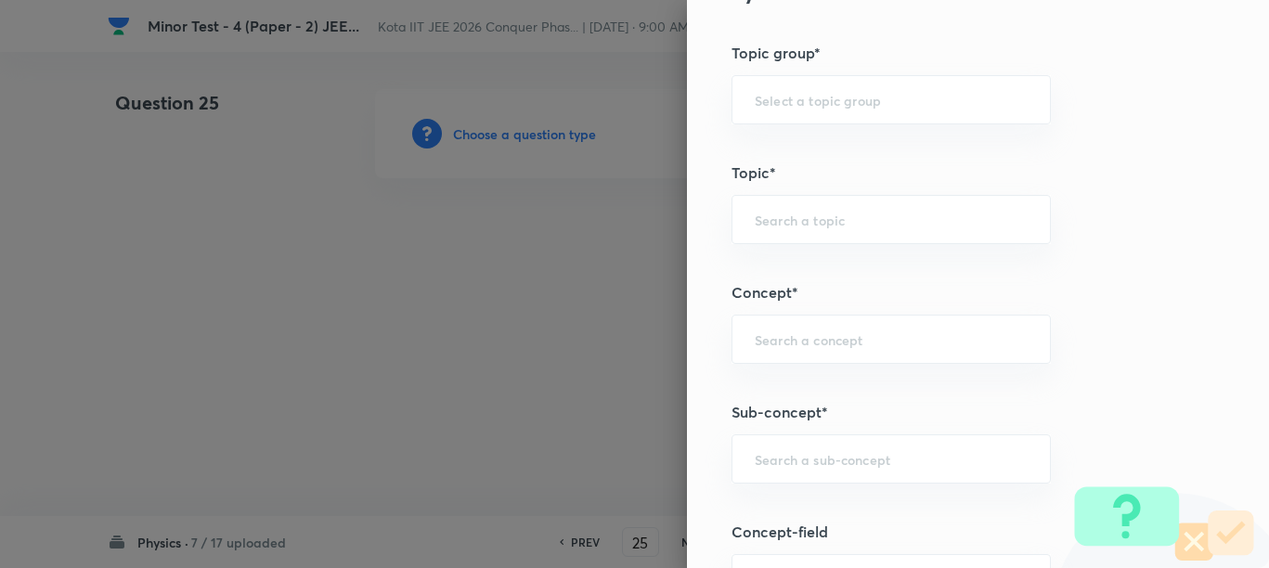
scroll to position [928, 0]
type input "0"
click at [777, 349] on input "text" at bounding box center [891, 343] width 273 height 18
paste input "Periodic Motion"
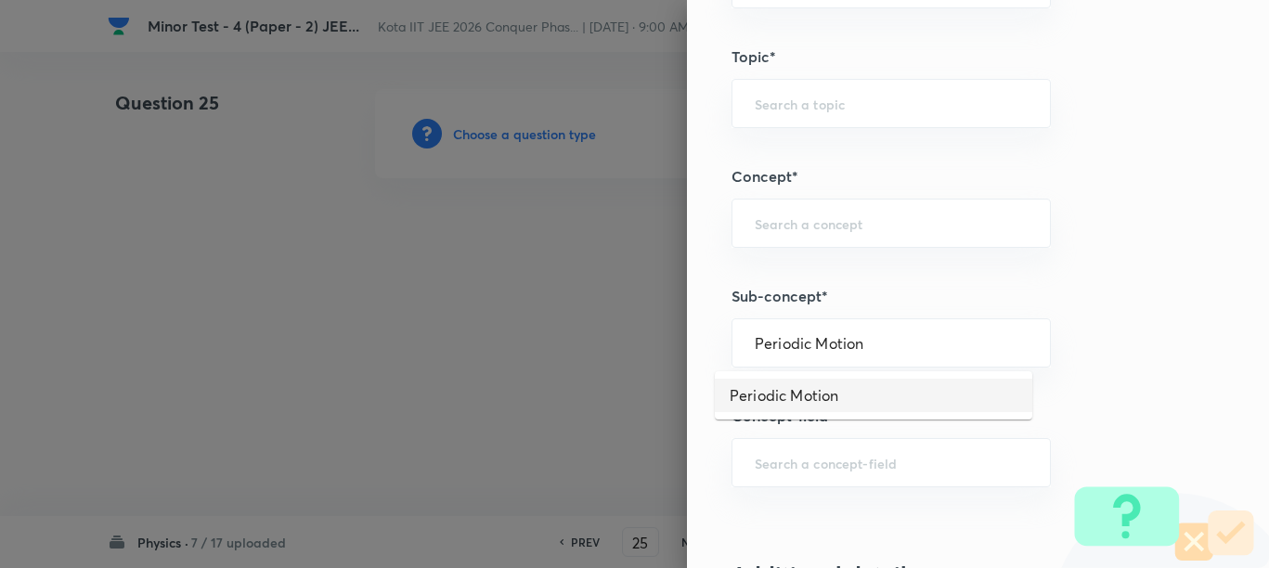
click at [795, 402] on li "Periodic Motion" at bounding box center [873, 395] width 317 height 33
type input "Periodic Motion"
type input "Physics"
type input "Mechanics"
type input "Simple Harmonic Motion"
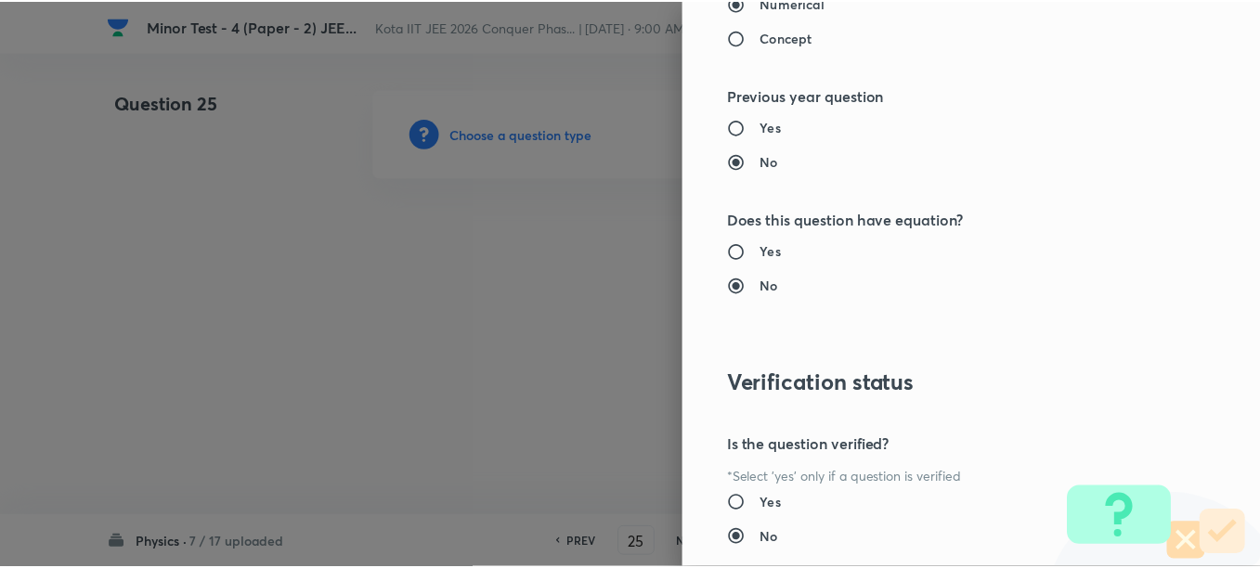
scroll to position [1977, 0]
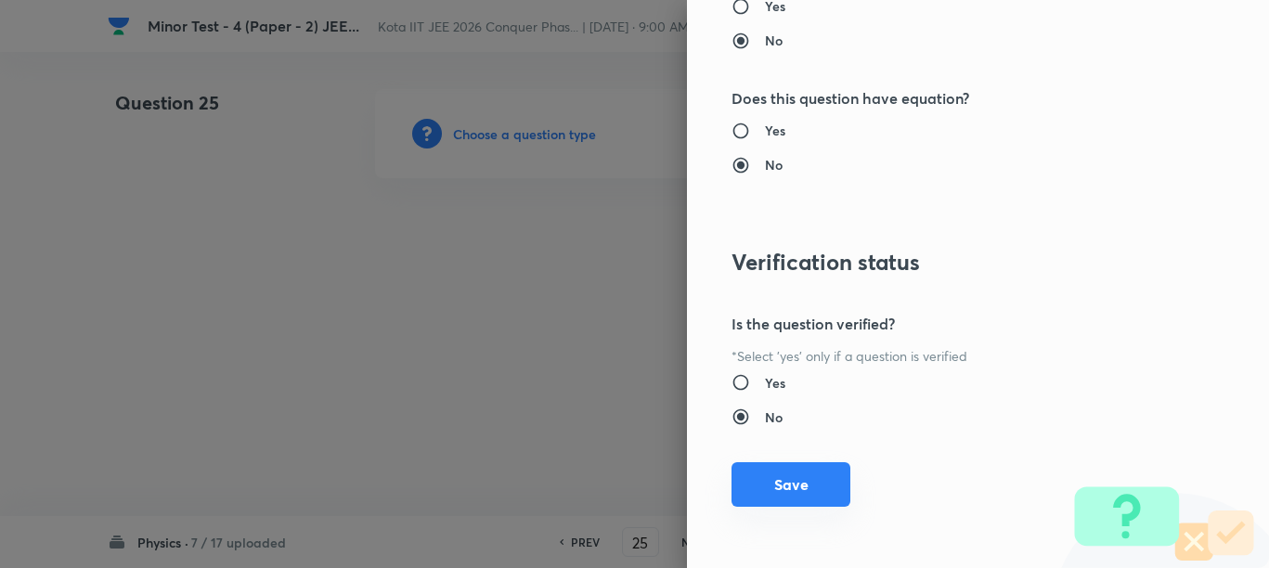
click at [787, 487] on button "Save" at bounding box center [790, 484] width 119 height 45
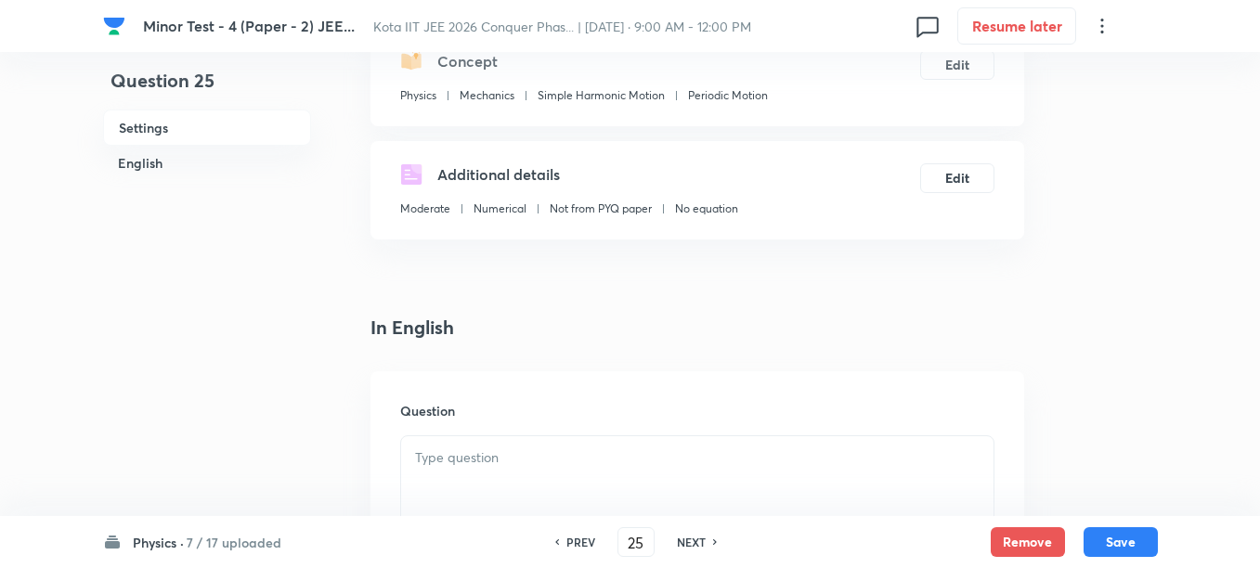
scroll to position [464, 0]
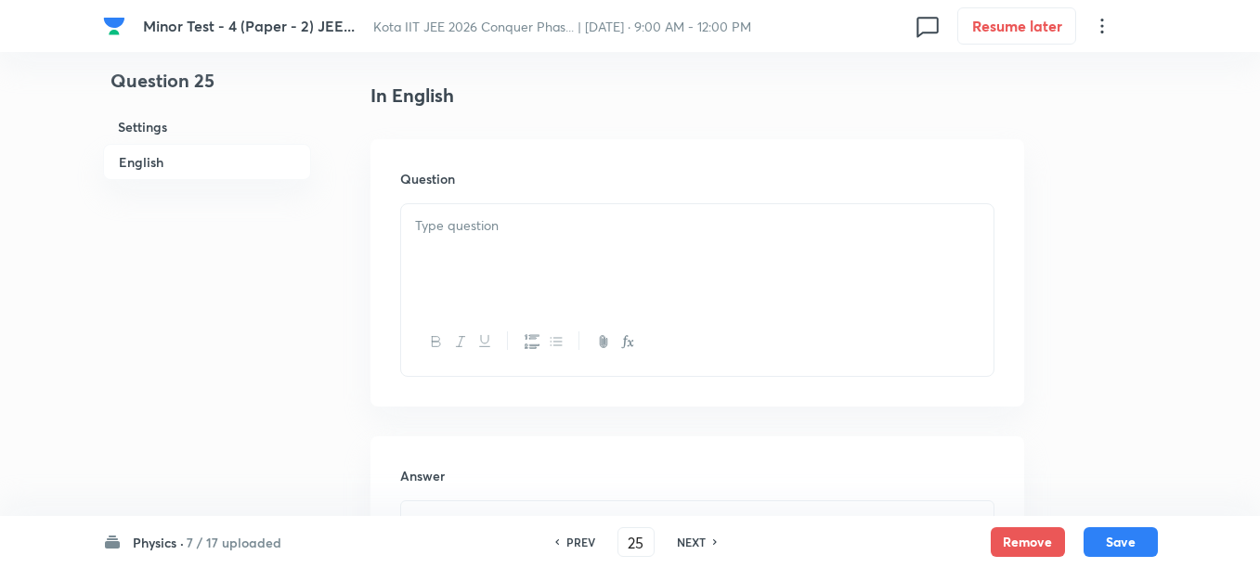
click at [576, 281] on div at bounding box center [697, 256] width 592 height 104
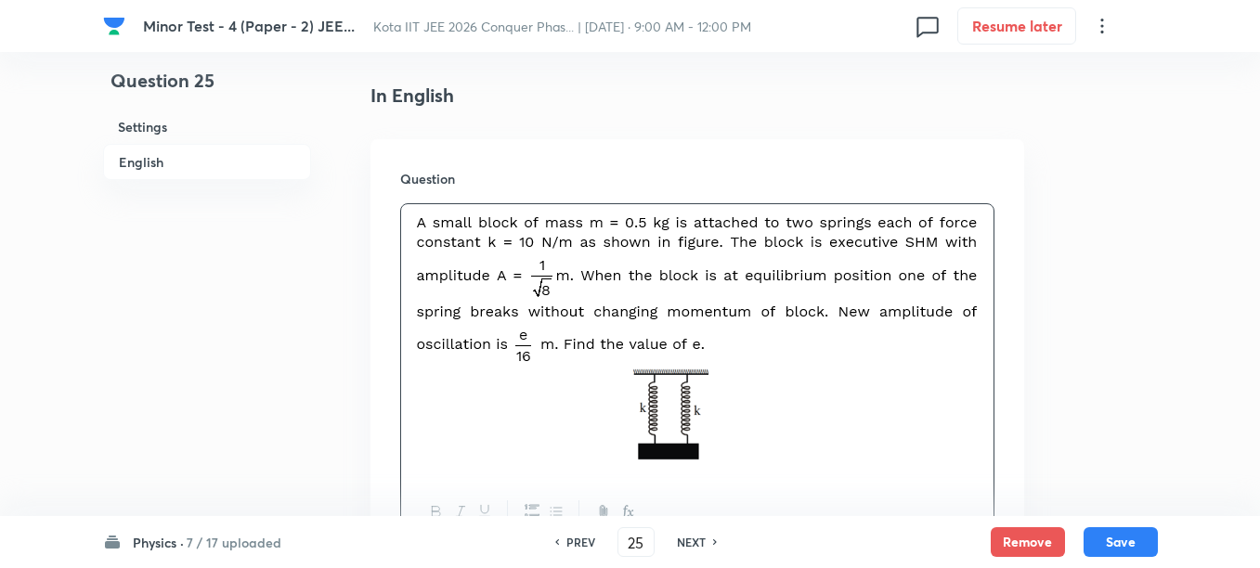
scroll to position [812, 0]
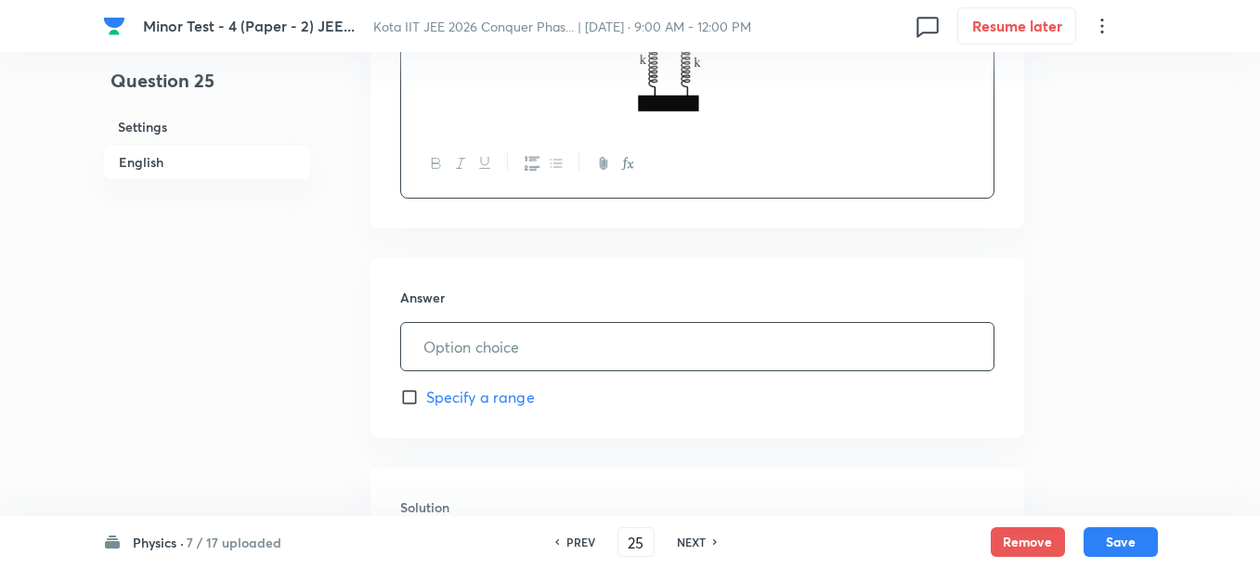
click at [496, 347] on input "text" at bounding box center [697, 346] width 592 height 47
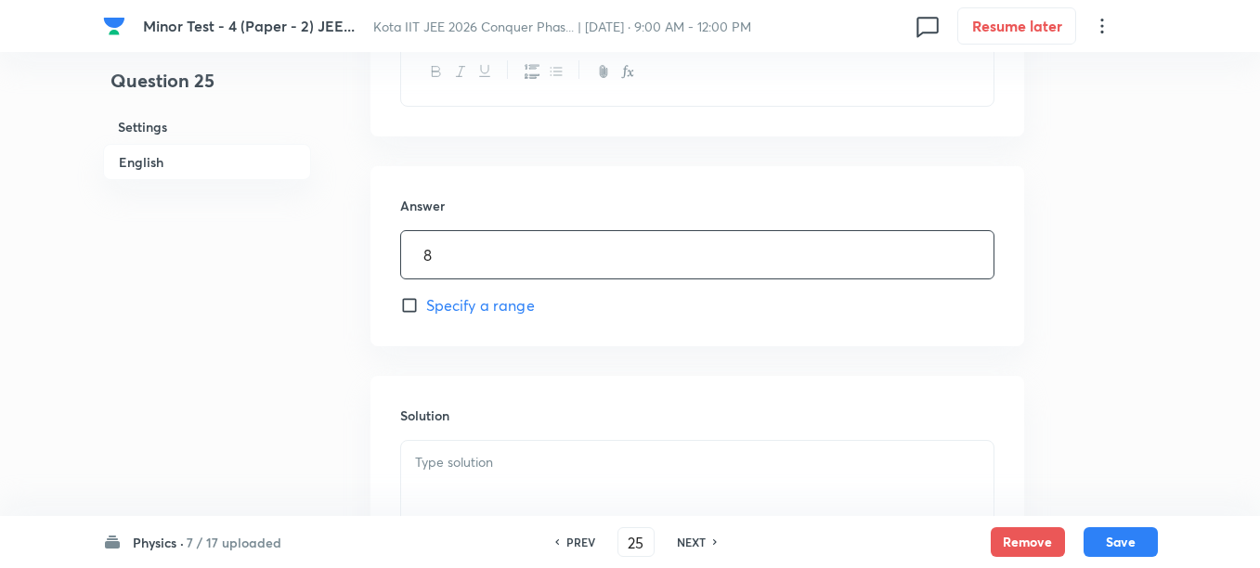
scroll to position [1044, 0]
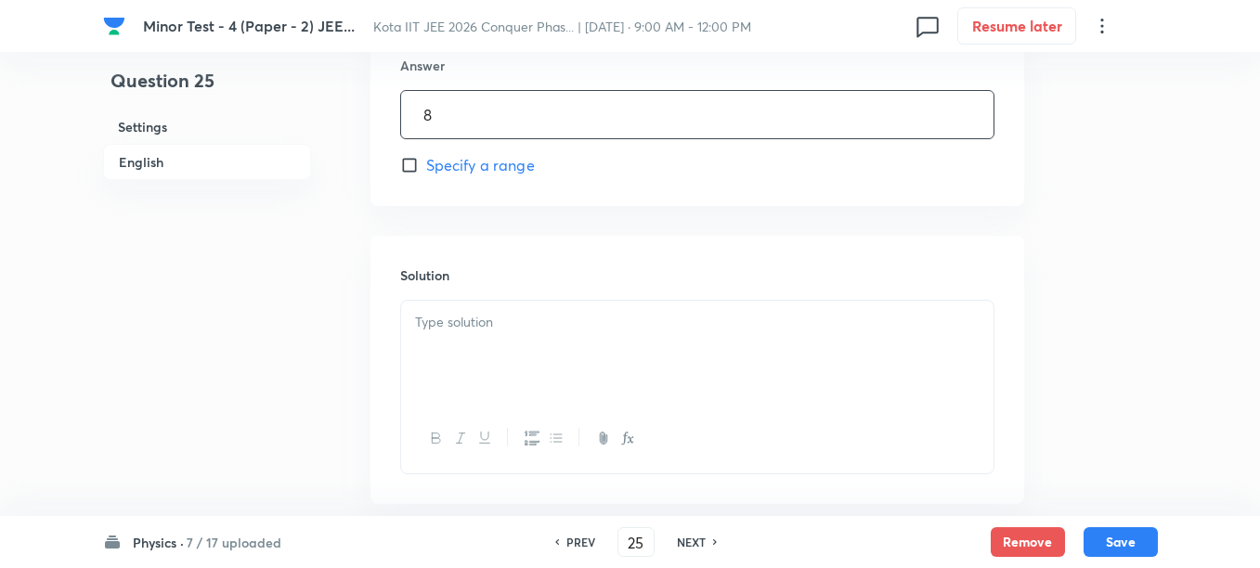
type input "8"
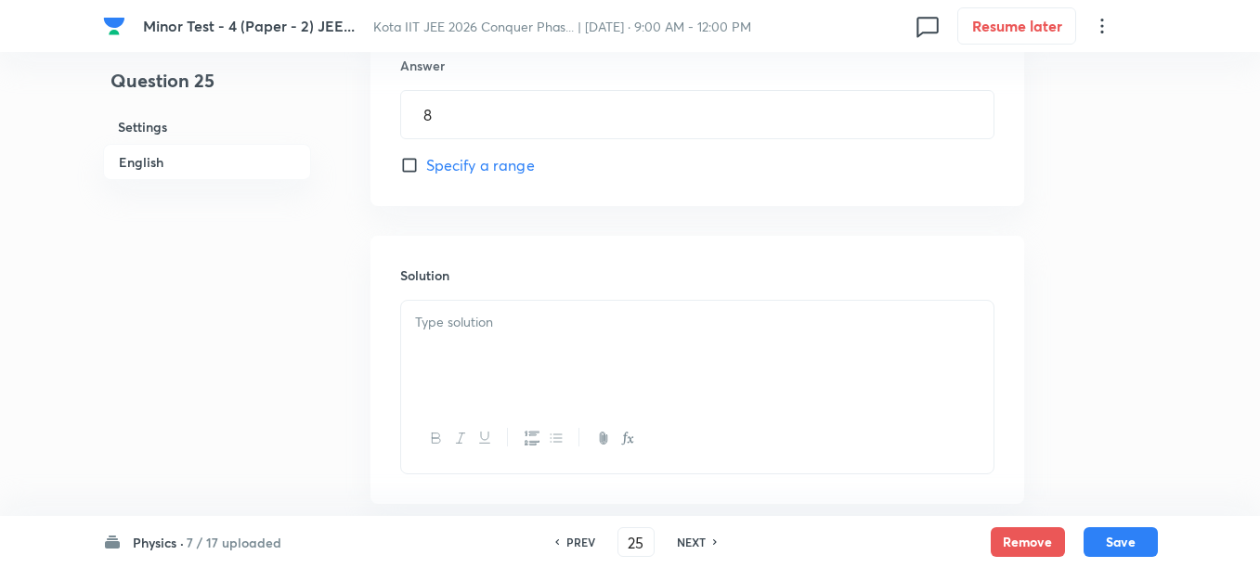
click at [527, 328] on p at bounding box center [697, 322] width 564 height 21
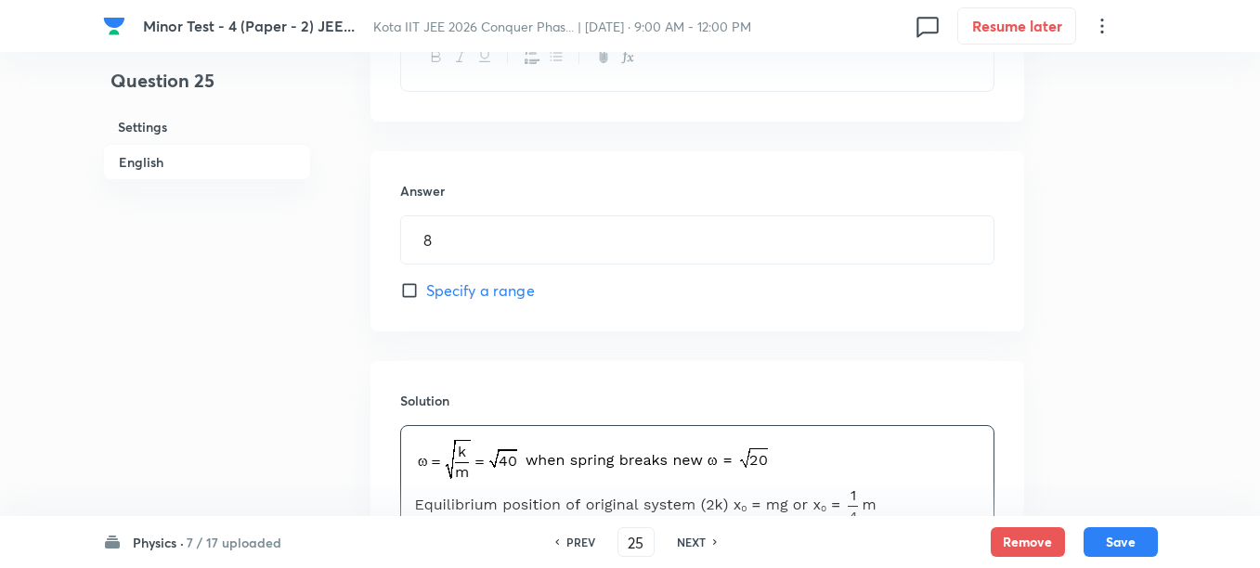
scroll to position [1267, 0]
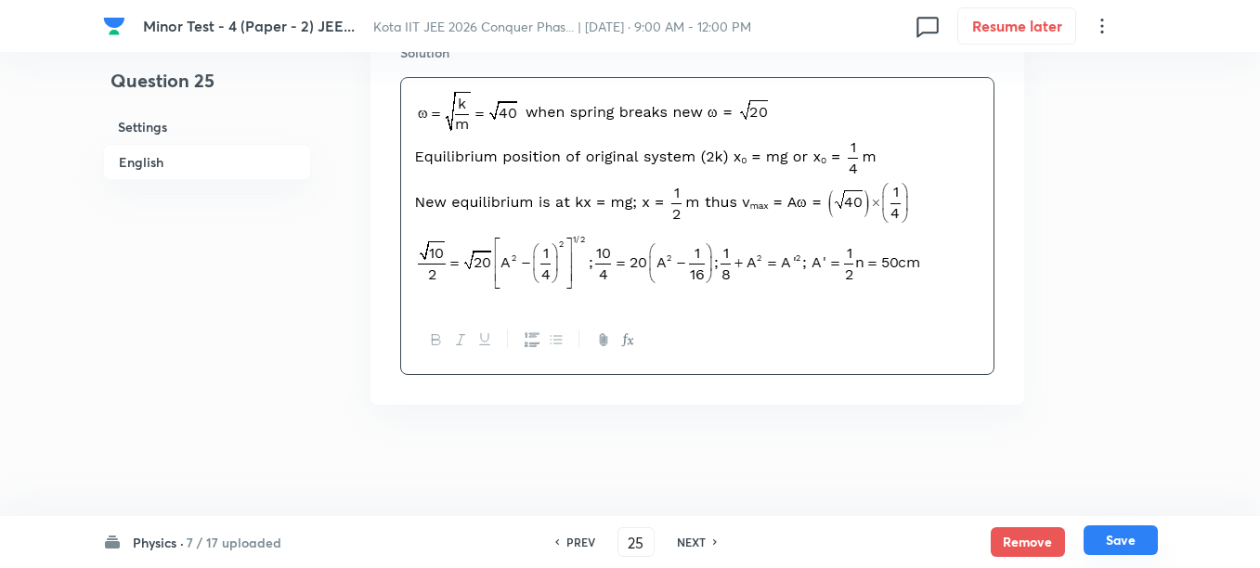
click at [1112, 543] on button "Save" at bounding box center [1120, 540] width 74 height 30
type input "26"
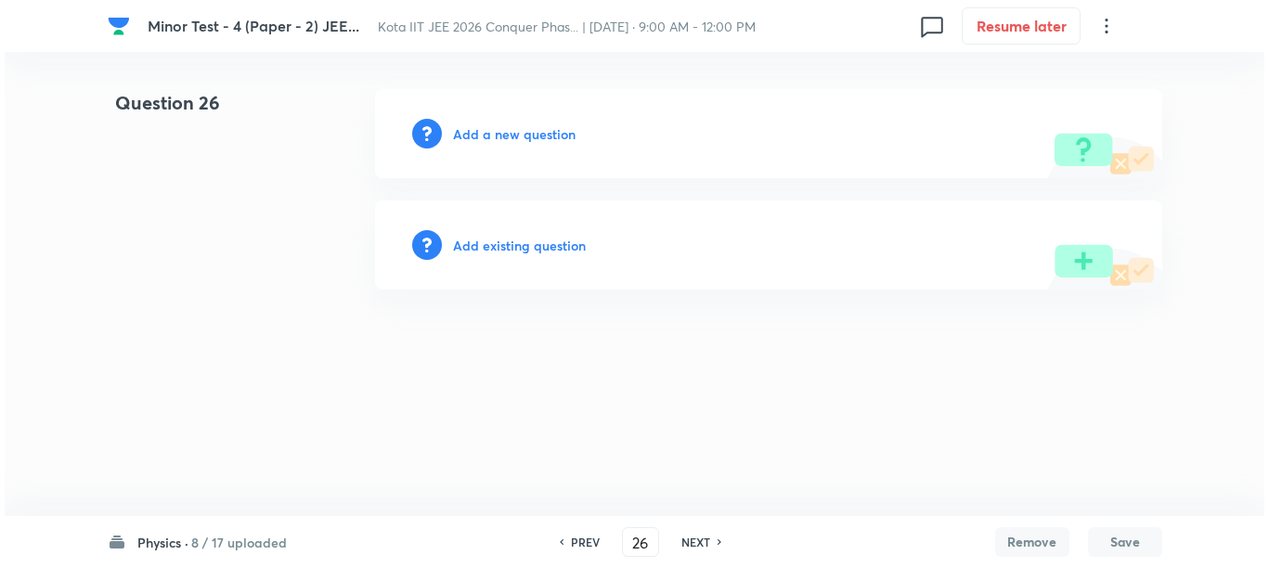
scroll to position [0, 0]
click at [475, 132] on h6 "Add a new question" at bounding box center [514, 133] width 123 height 19
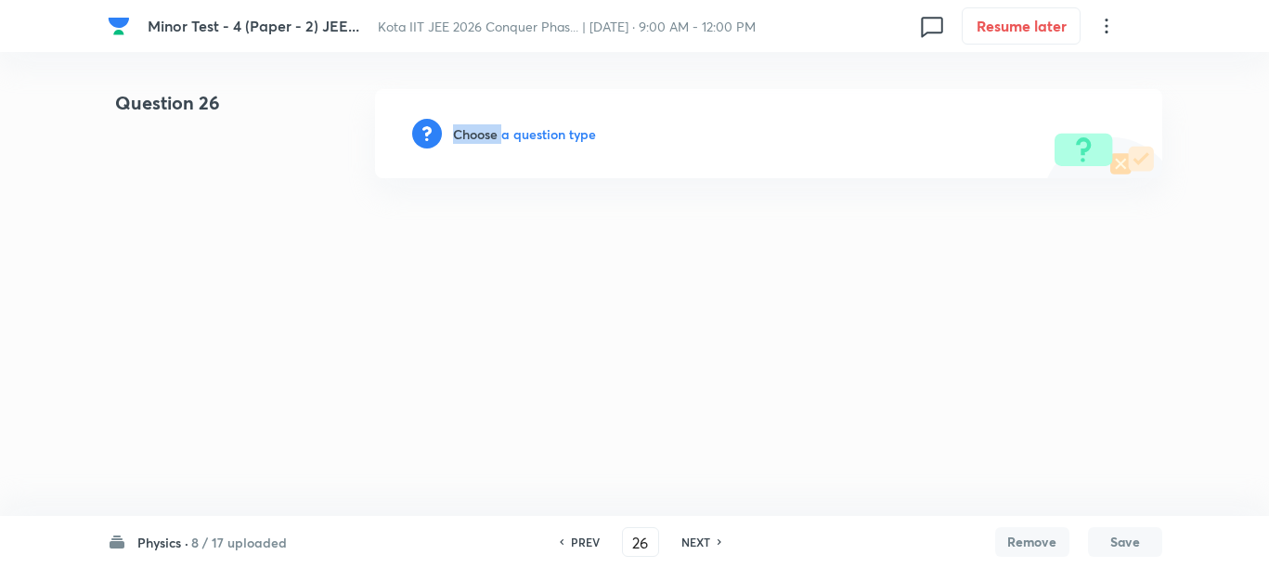
click at [475, 132] on h6 "Choose a question type" at bounding box center [524, 133] width 143 height 19
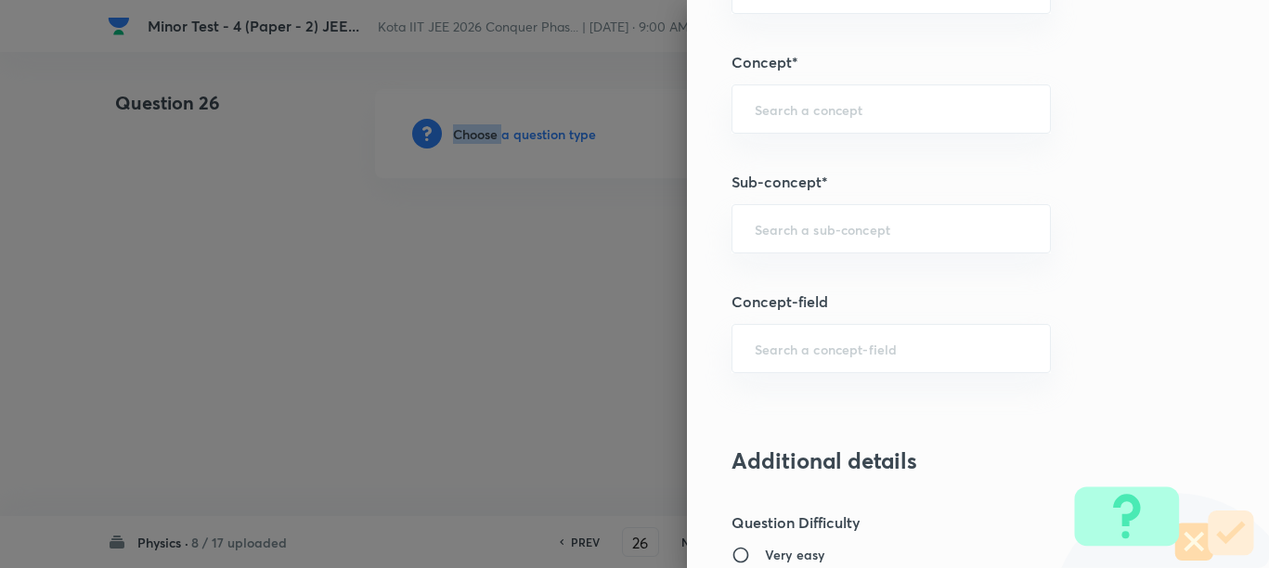
scroll to position [1044, 0]
click at [813, 220] on input "text" at bounding box center [891, 227] width 273 height 18
paste input "Prism"
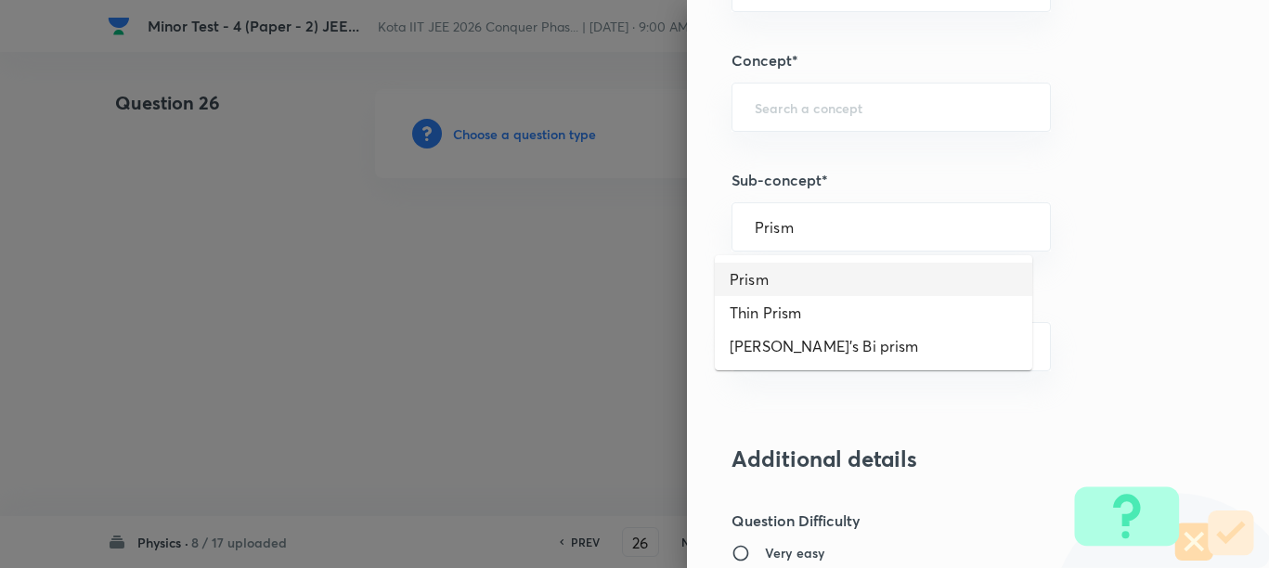
click at [796, 279] on li "Prism" at bounding box center [873, 279] width 317 height 33
type input "Prism"
type input "Physics"
type input "Geometrical & Wave Optics"
type input "Prism"
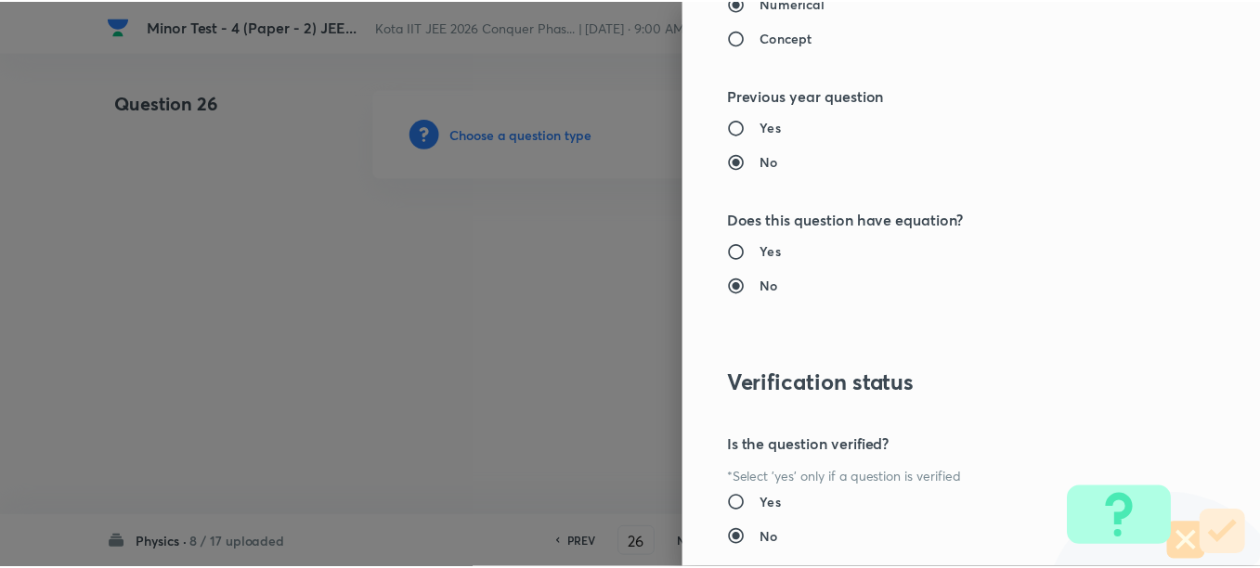
scroll to position [1977, 0]
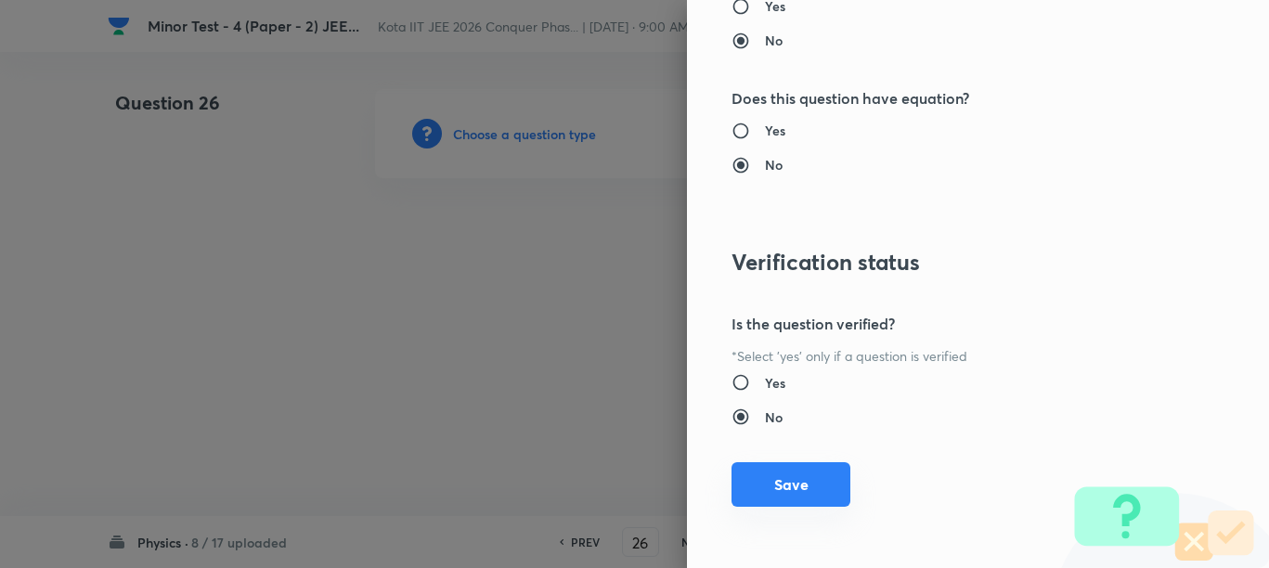
click at [809, 472] on button "Save" at bounding box center [790, 484] width 119 height 45
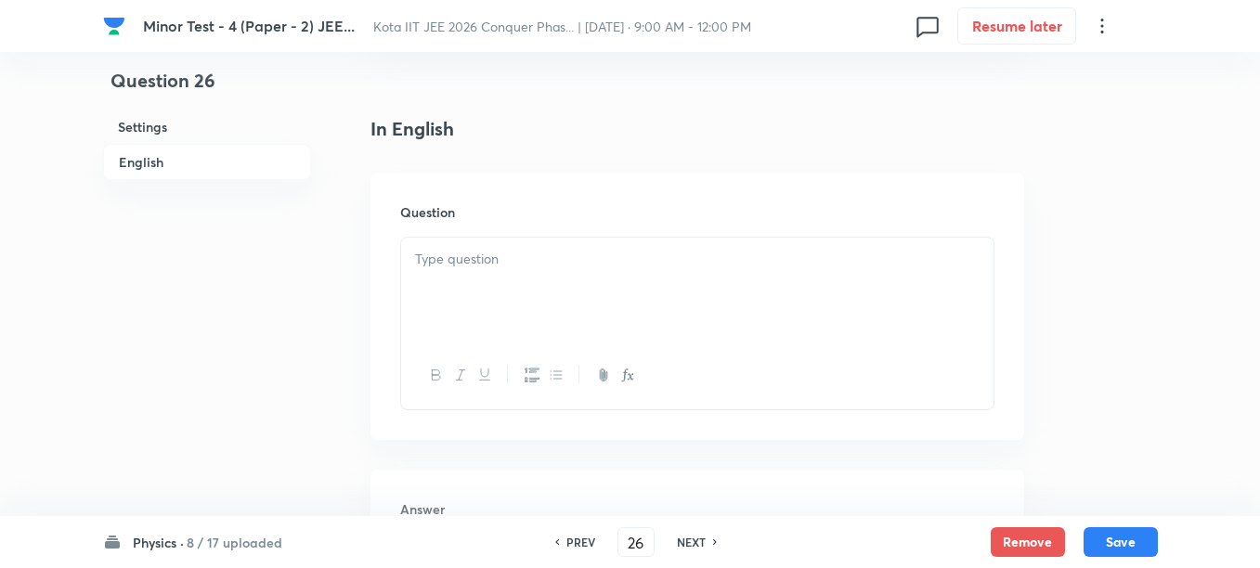
scroll to position [464, 0]
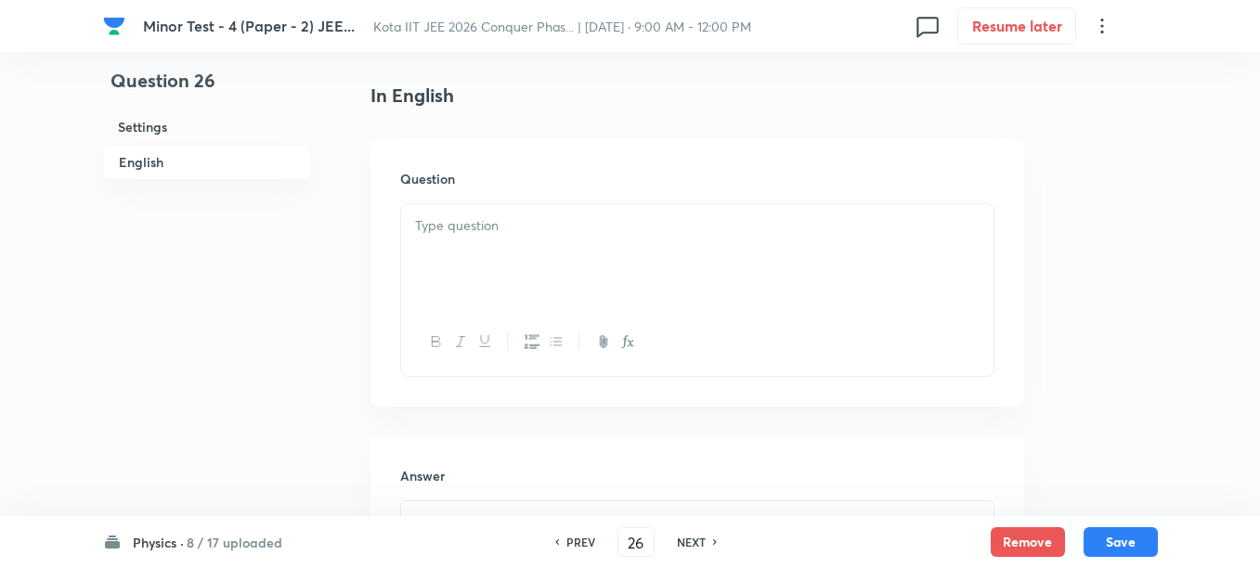
click at [690, 245] on div at bounding box center [697, 256] width 592 height 104
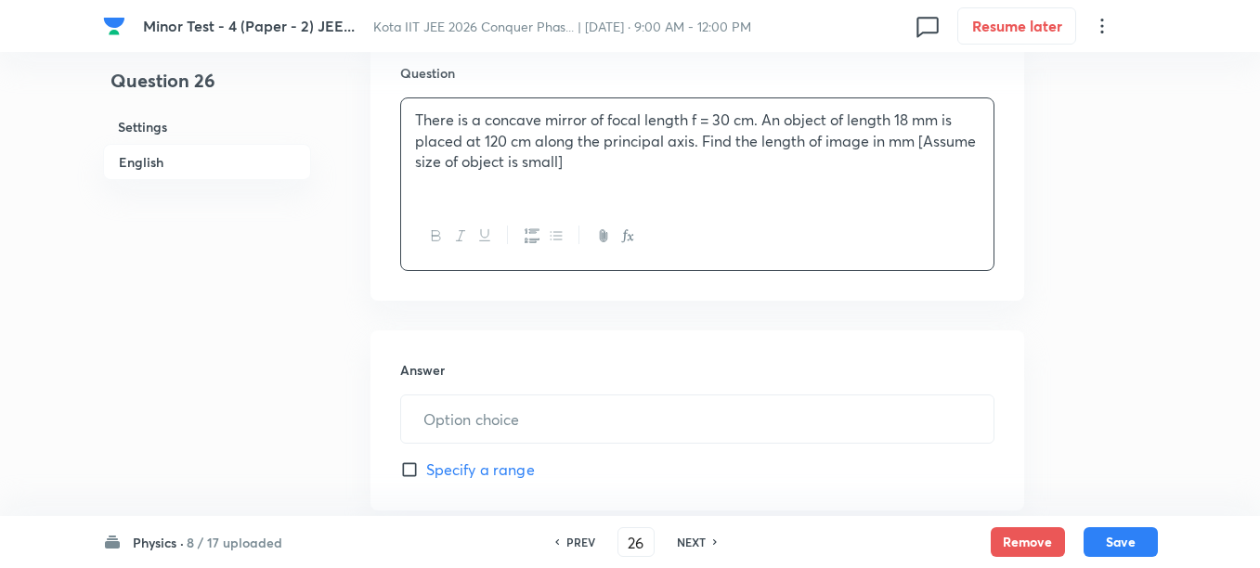
scroll to position [696, 0]
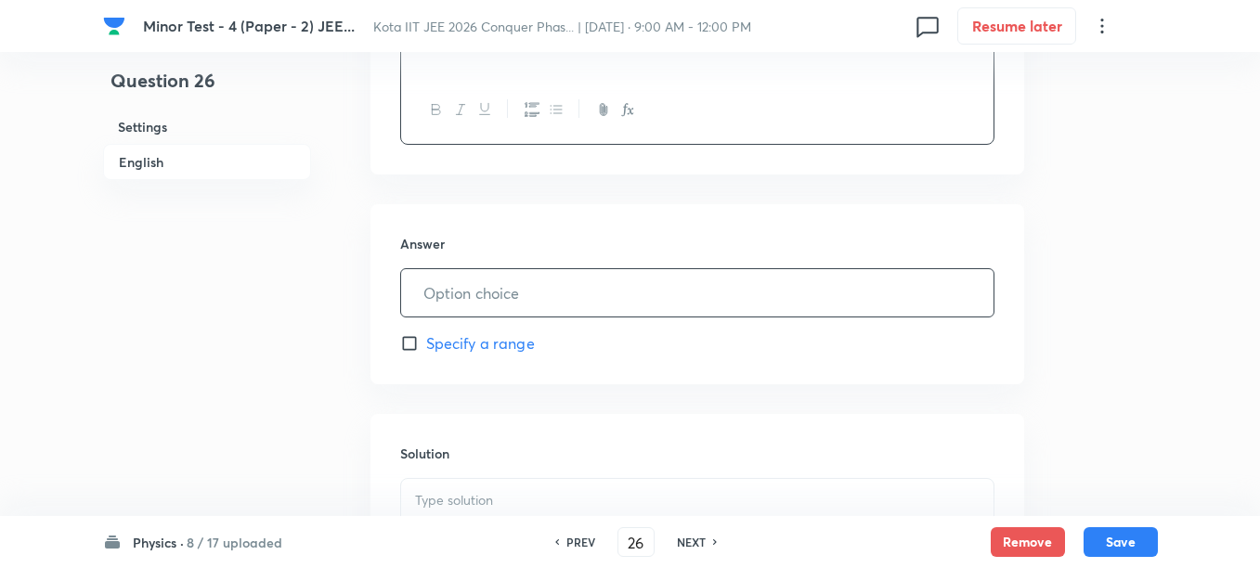
click at [512, 287] on input "text" at bounding box center [697, 292] width 592 height 47
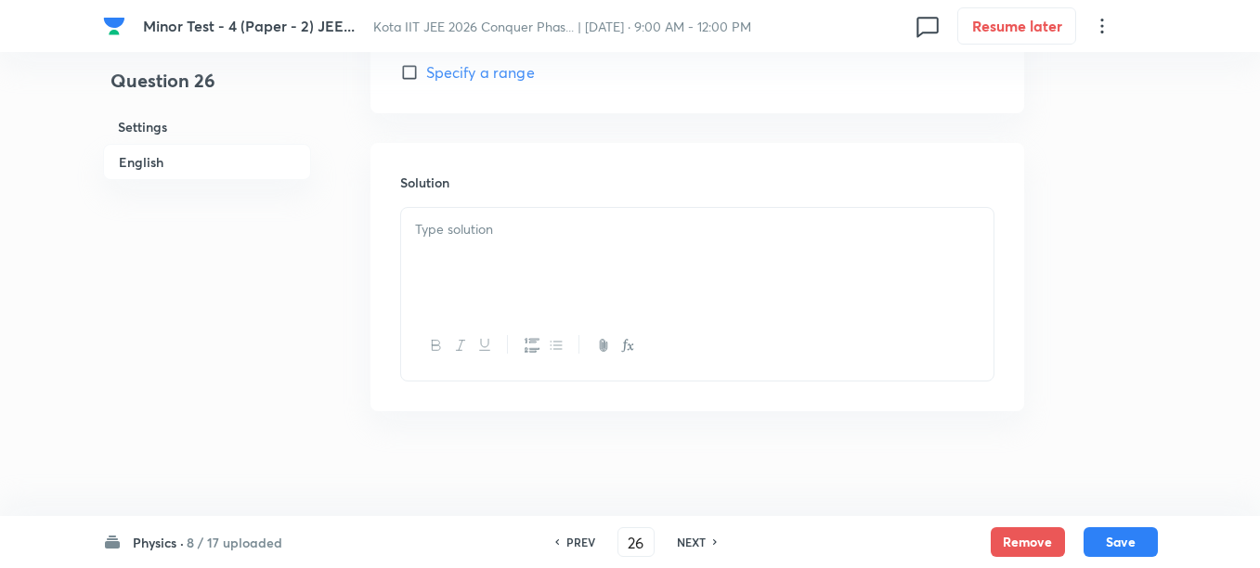
scroll to position [974, 0]
type input "2"
click at [517, 235] on div at bounding box center [697, 253] width 592 height 104
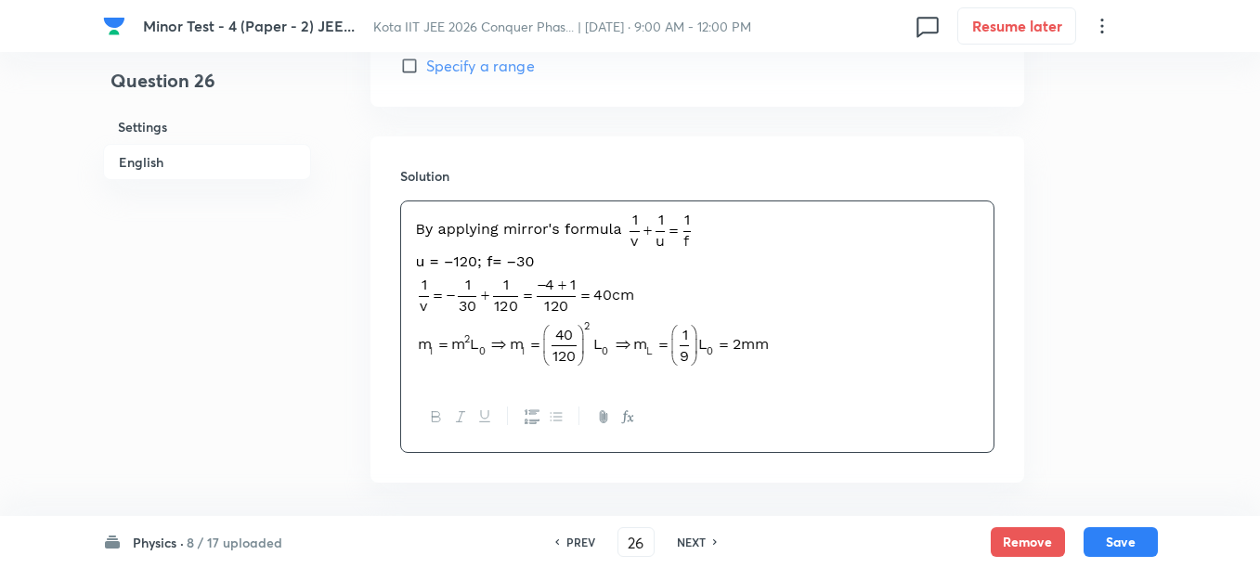
scroll to position [1052, 0]
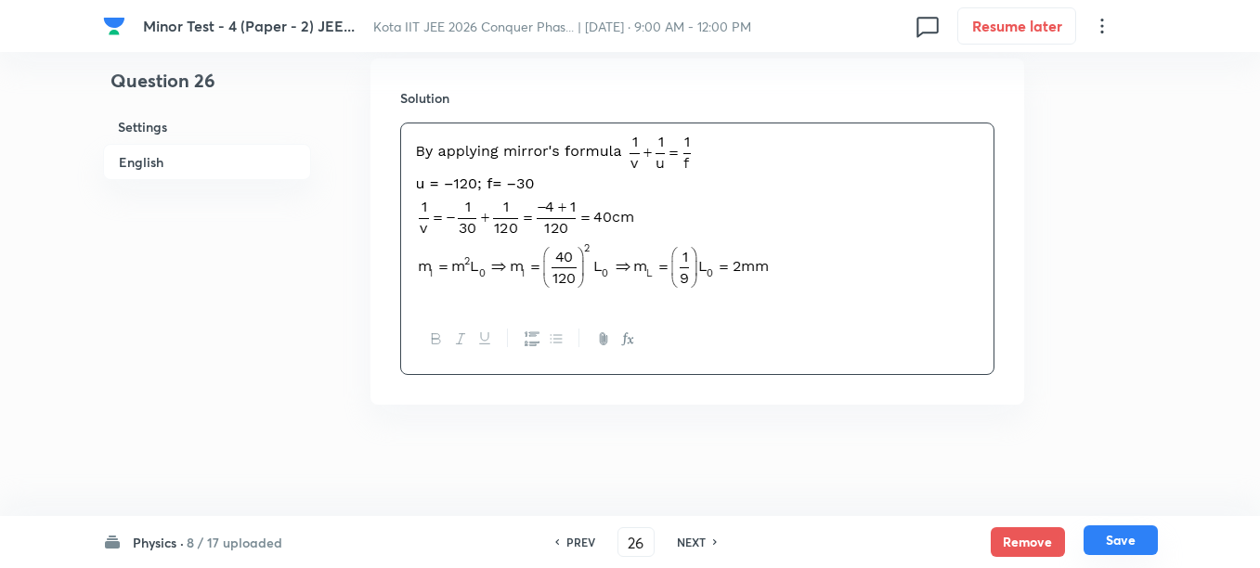
click at [1097, 541] on button "Save" at bounding box center [1120, 540] width 74 height 30
type input "27"
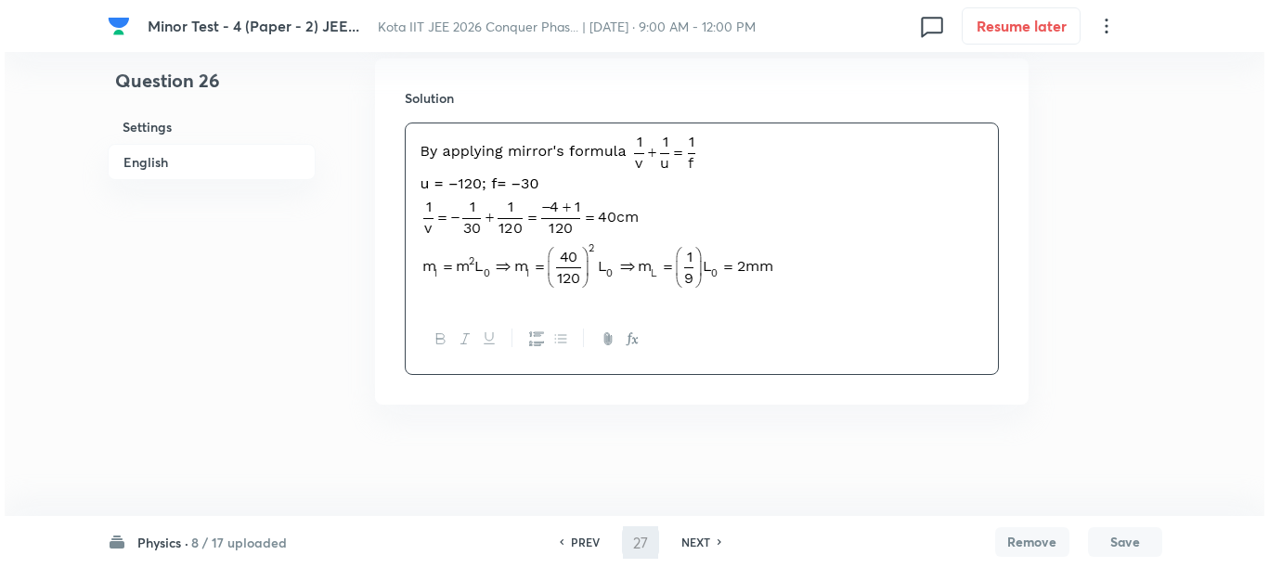
scroll to position [0, 0]
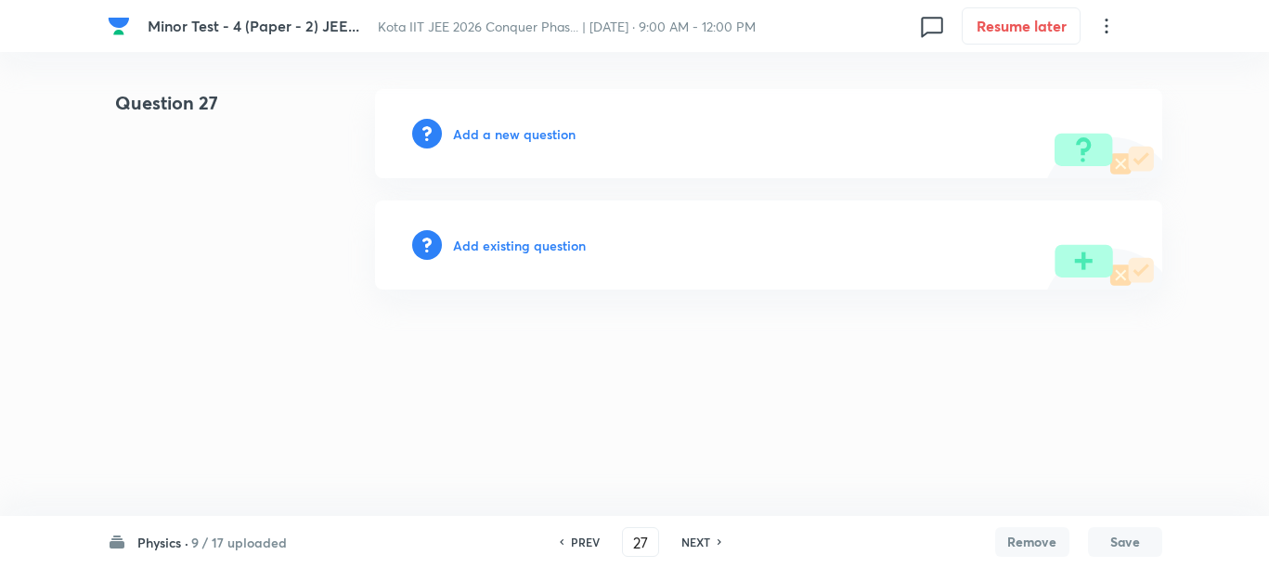
click at [472, 138] on h6 "Add a new question" at bounding box center [514, 133] width 123 height 19
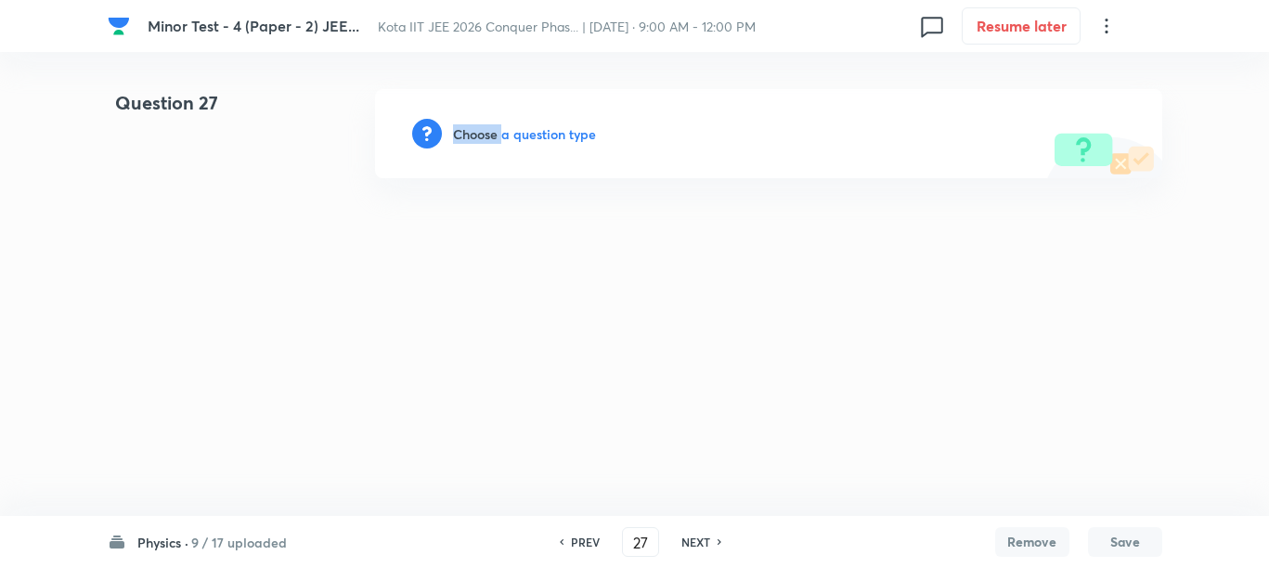
click at [472, 138] on h6 "Choose a question type" at bounding box center [524, 133] width 143 height 19
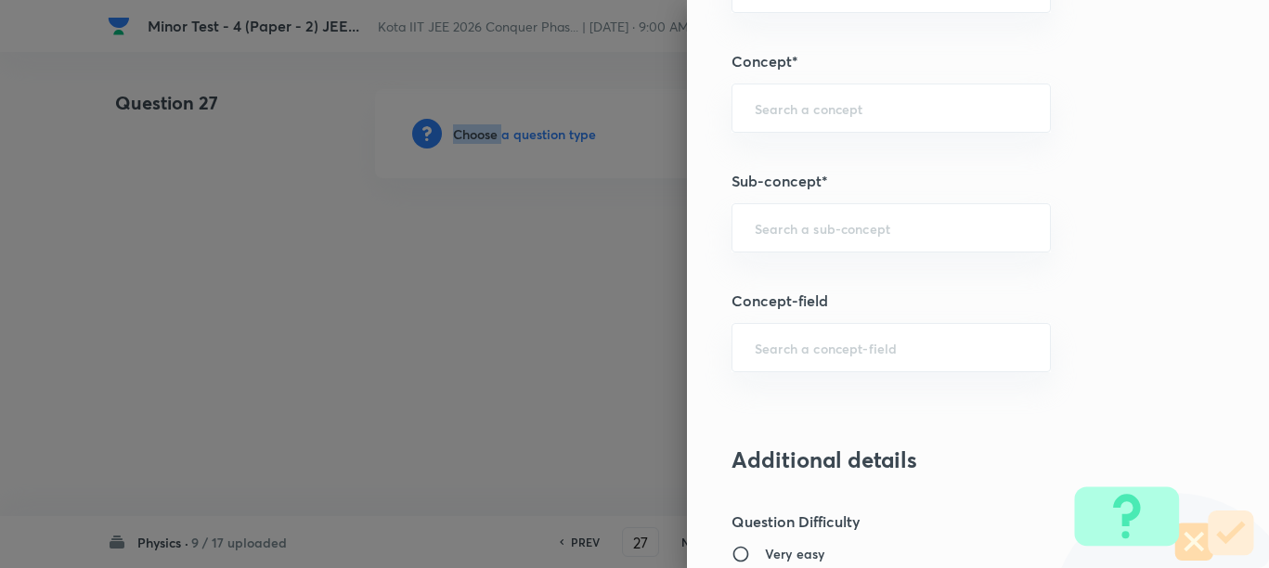
scroll to position [1044, 0]
click at [792, 233] on input "text" at bounding box center [891, 227] width 273 height 18
paste input "Prism"
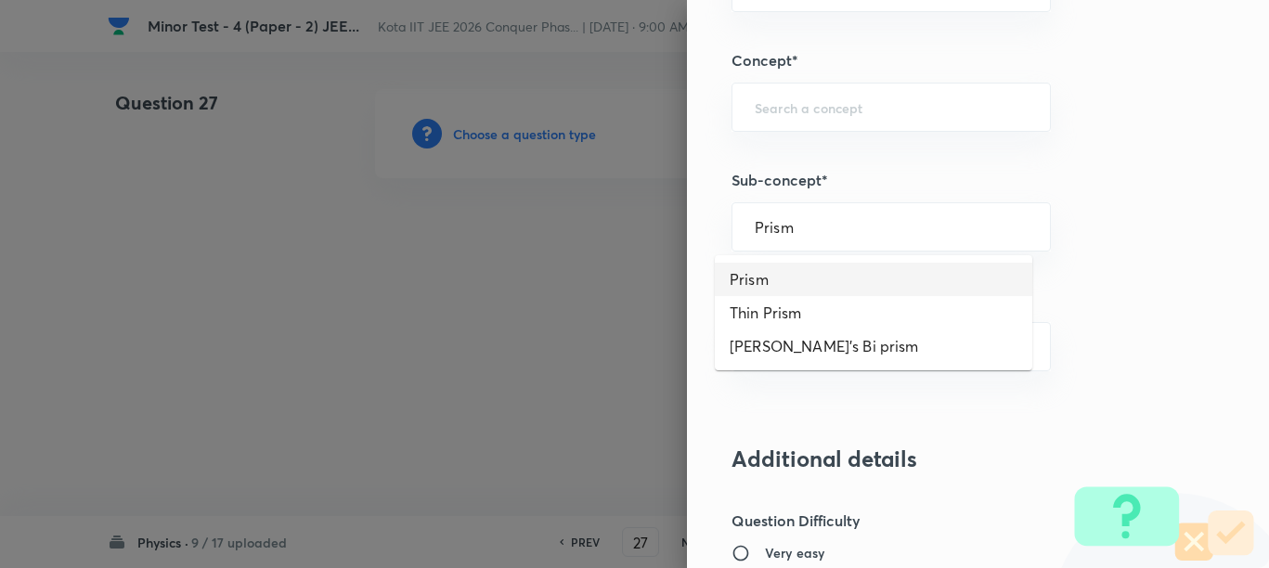
click at [776, 280] on li "Prism" at bounding box center [873, 279] width 317 height 33
type input "Prism"
type input "Physics"
type input "Geometrical & Wave Optics"
type input "Prism"
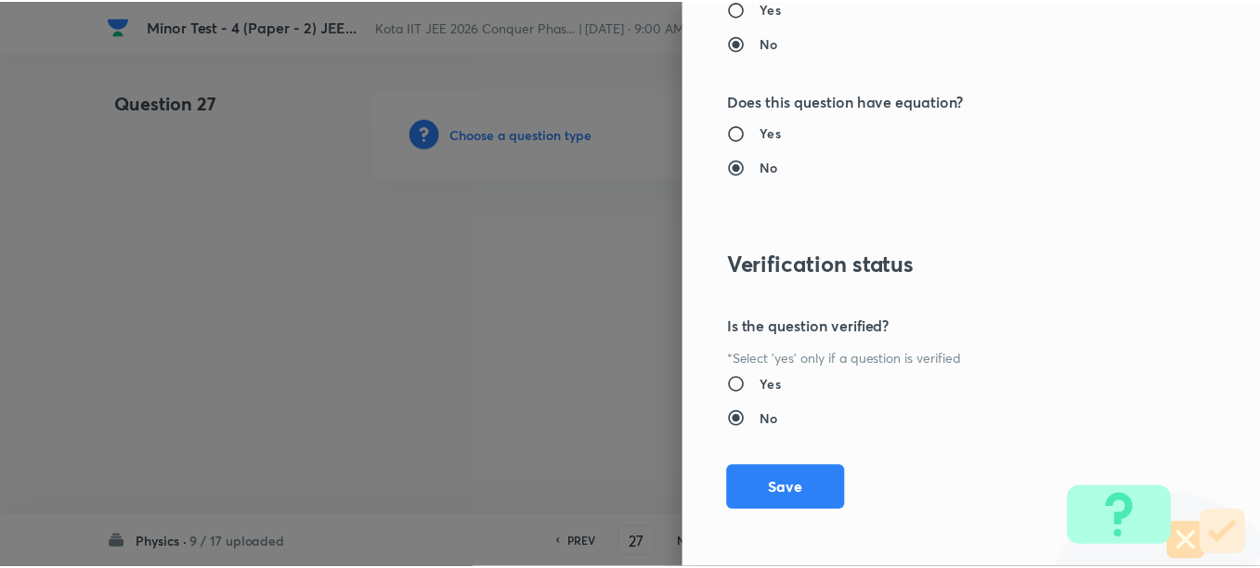
scroll to position [1977, 0]
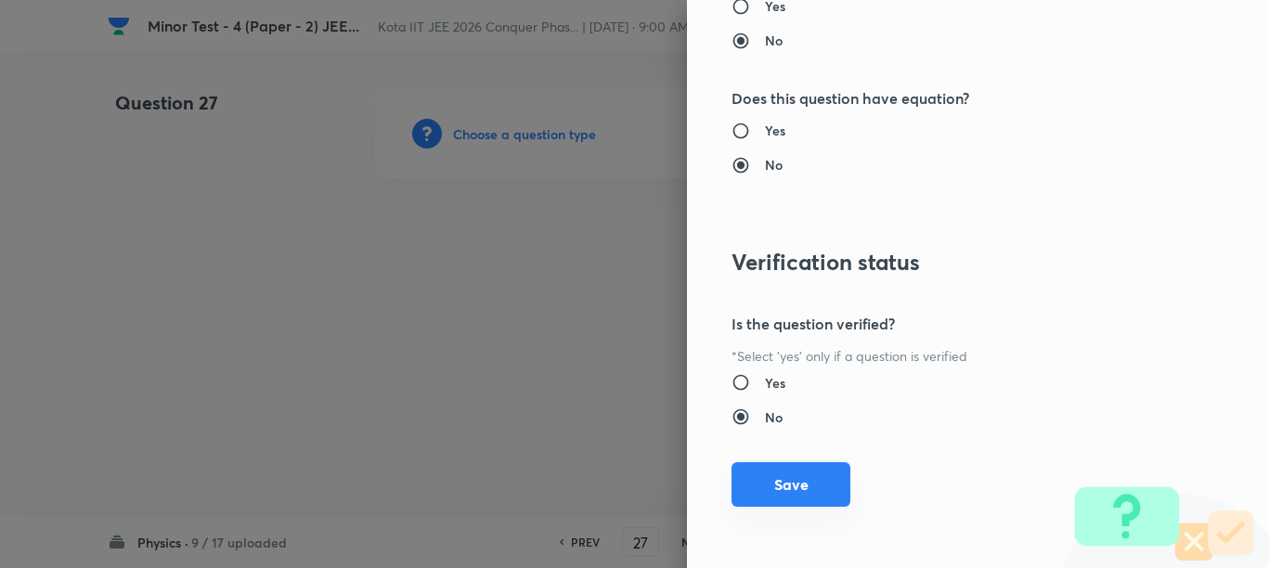
click at [795, 486] on button "Save" at bounding box center [790, 484] width 119 height 45
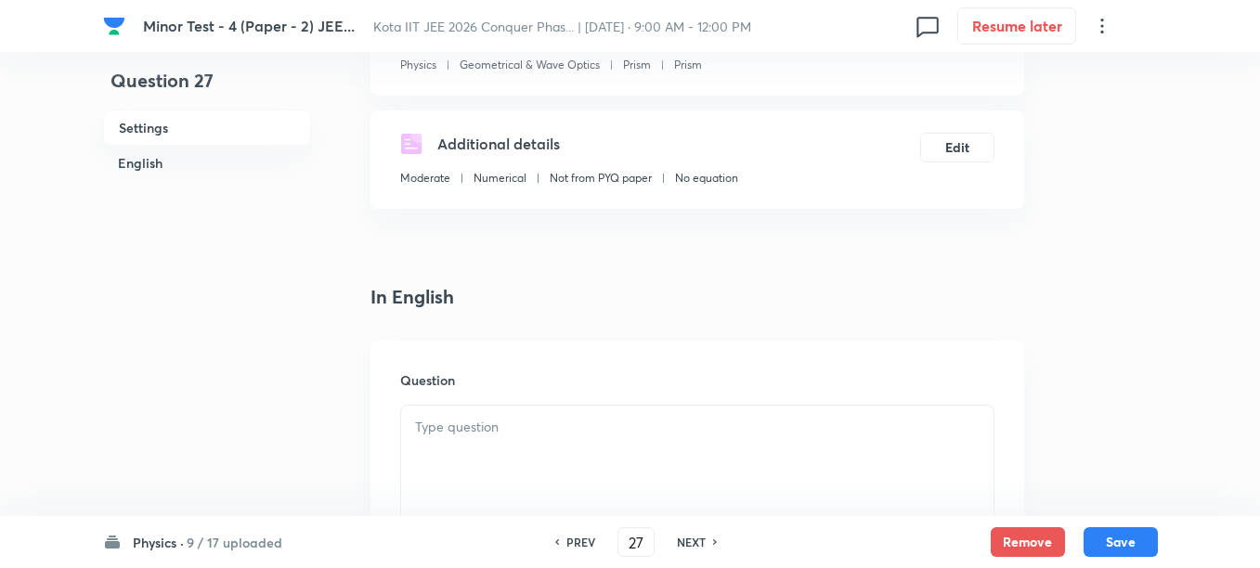
scroll to position [464, 0]
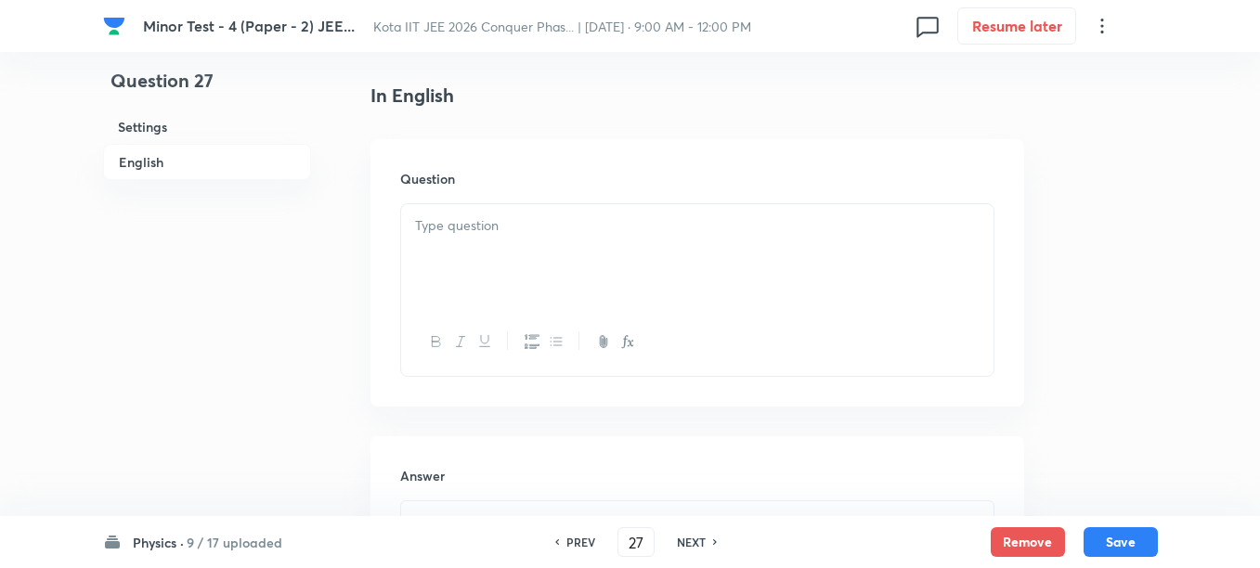
click at [617, 253] on div at bounding box center [697, 256] width 592 height 104
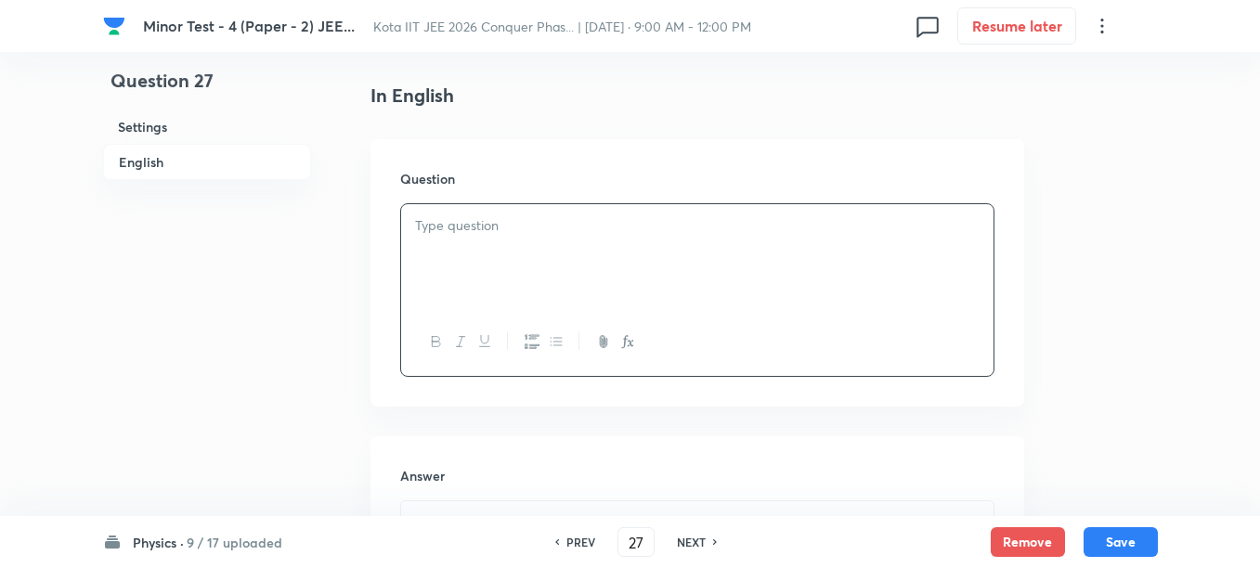
click at [559, 283] on div at bounding box center [697, 256] width 592 height 104
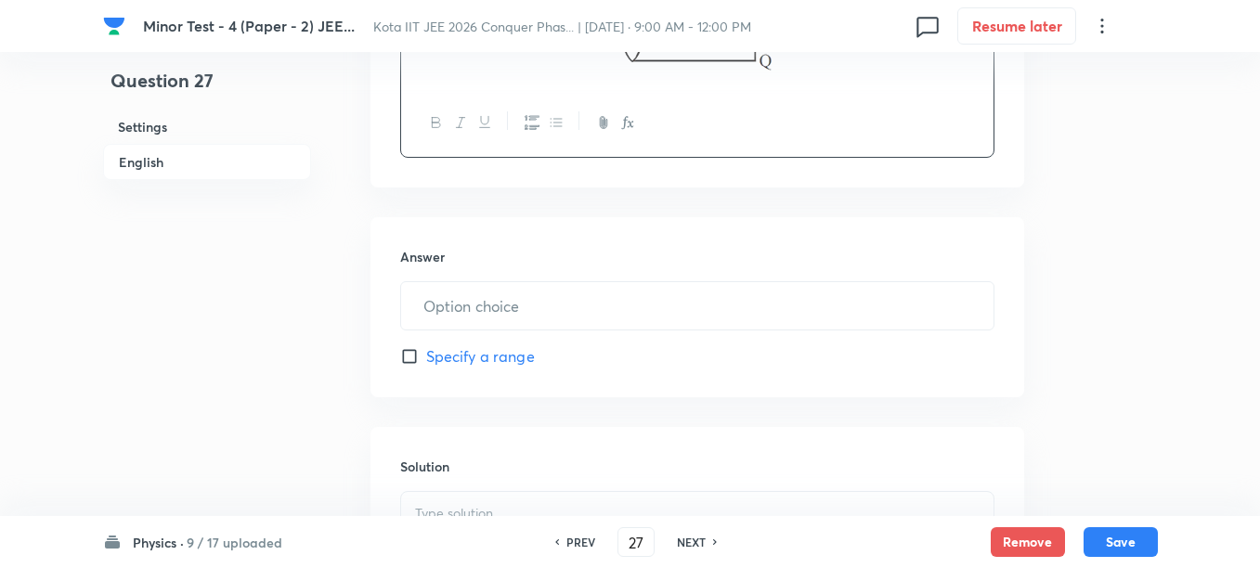
scroll to position [812, 0]
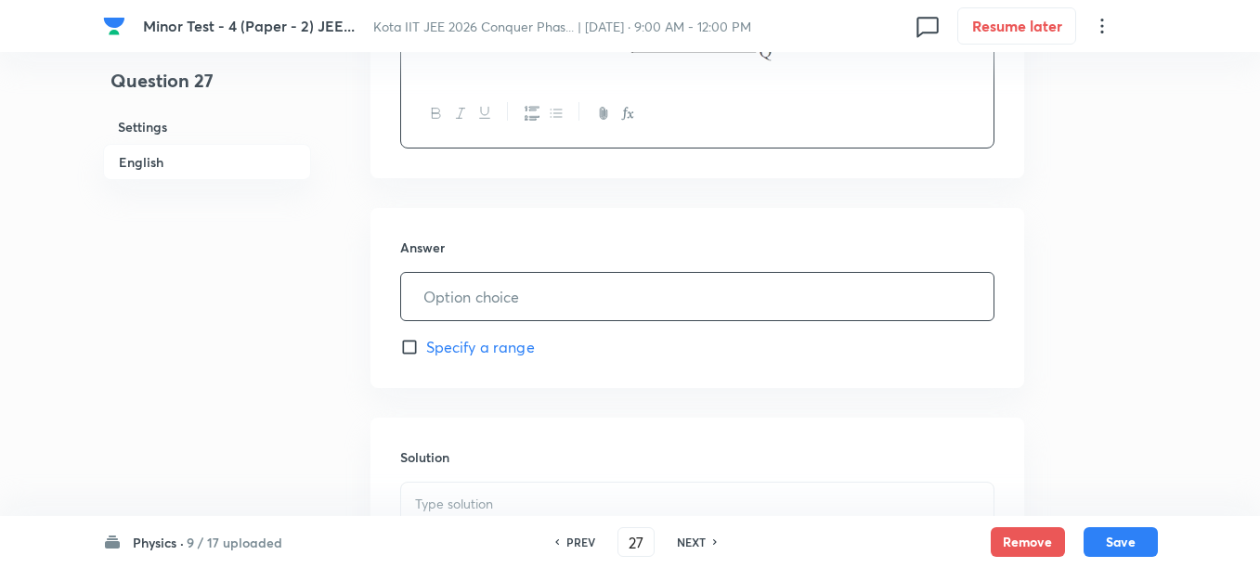
click at [502, 299] on input "text" at bounding box center [697, 296] width 592 height 47
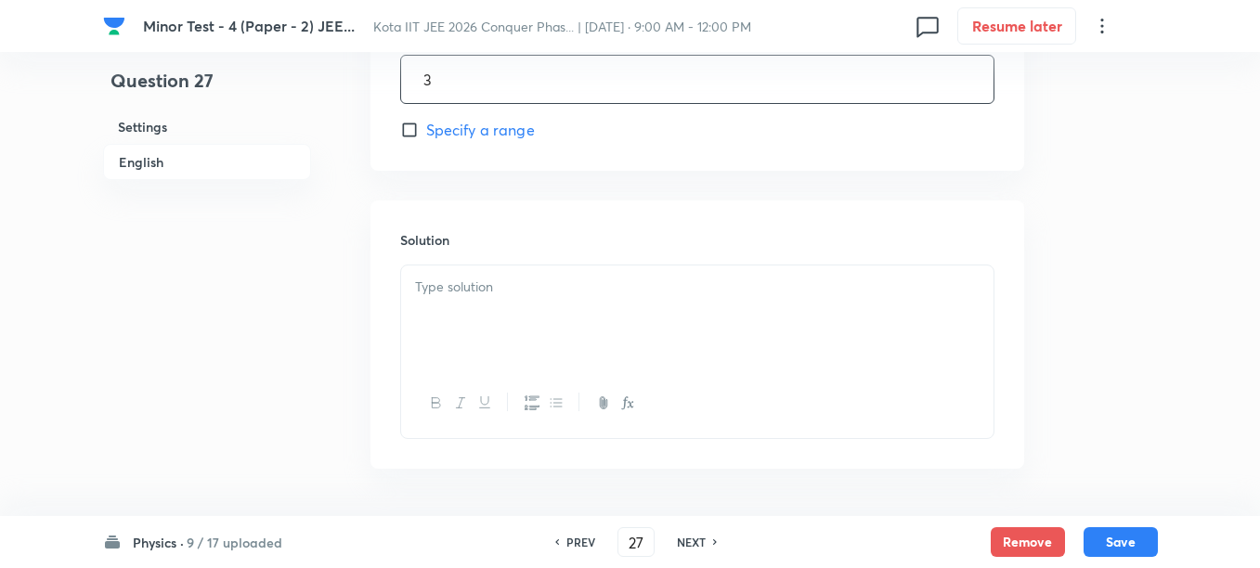
scroll to position [1044, 0]
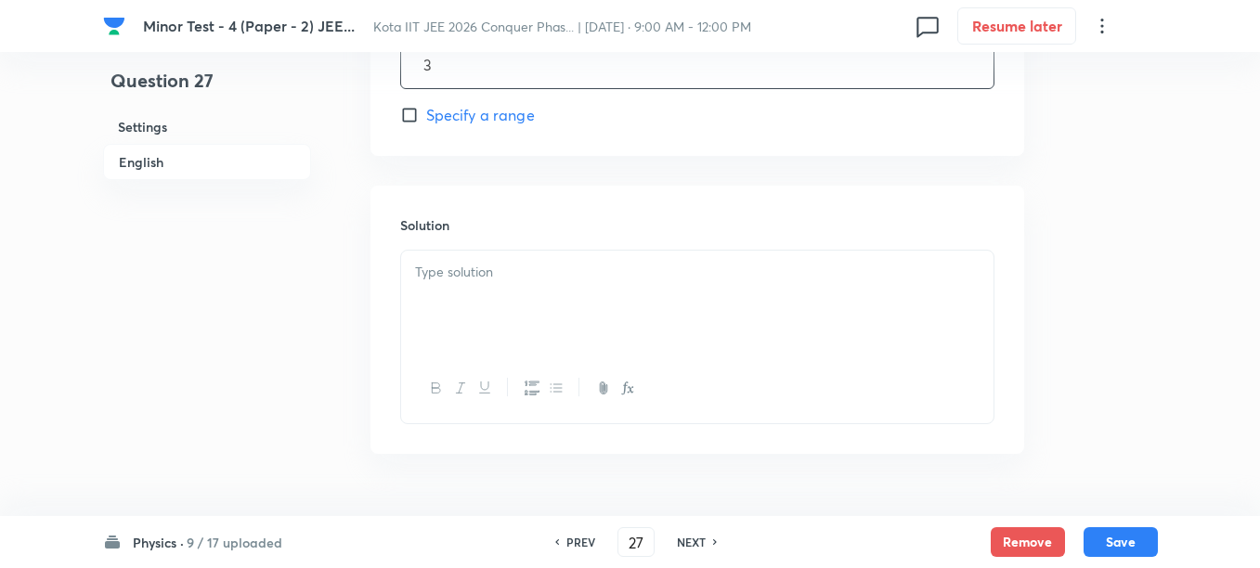
type input "3"
click at [486, 335] on div at bounding box center [697, 303] width 592 height 104
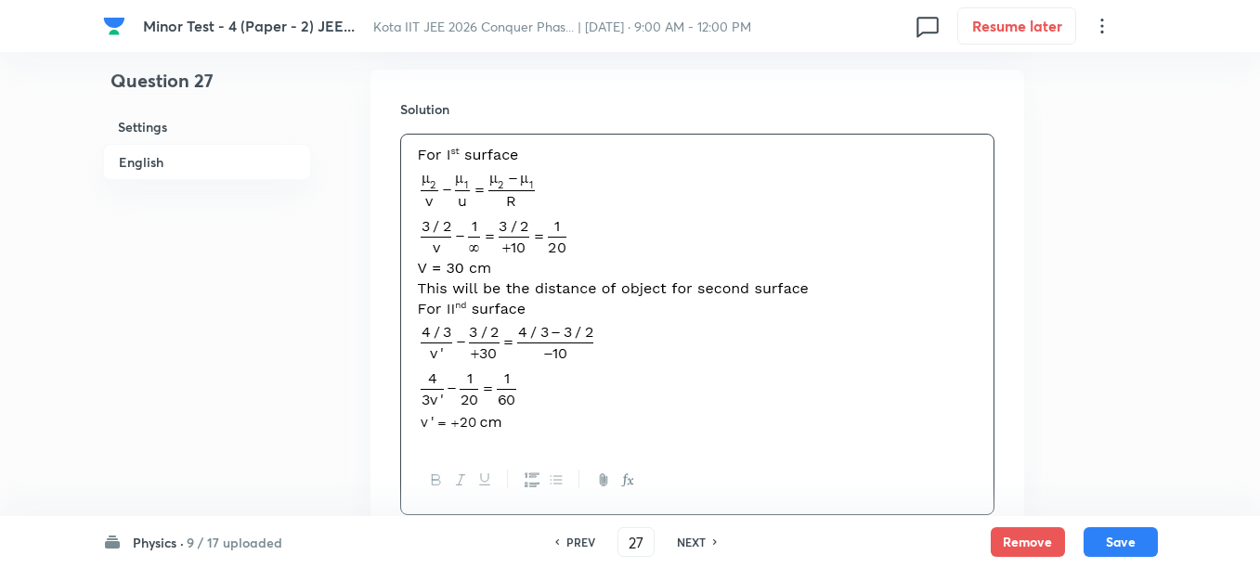
scroll to position [1301, 0]
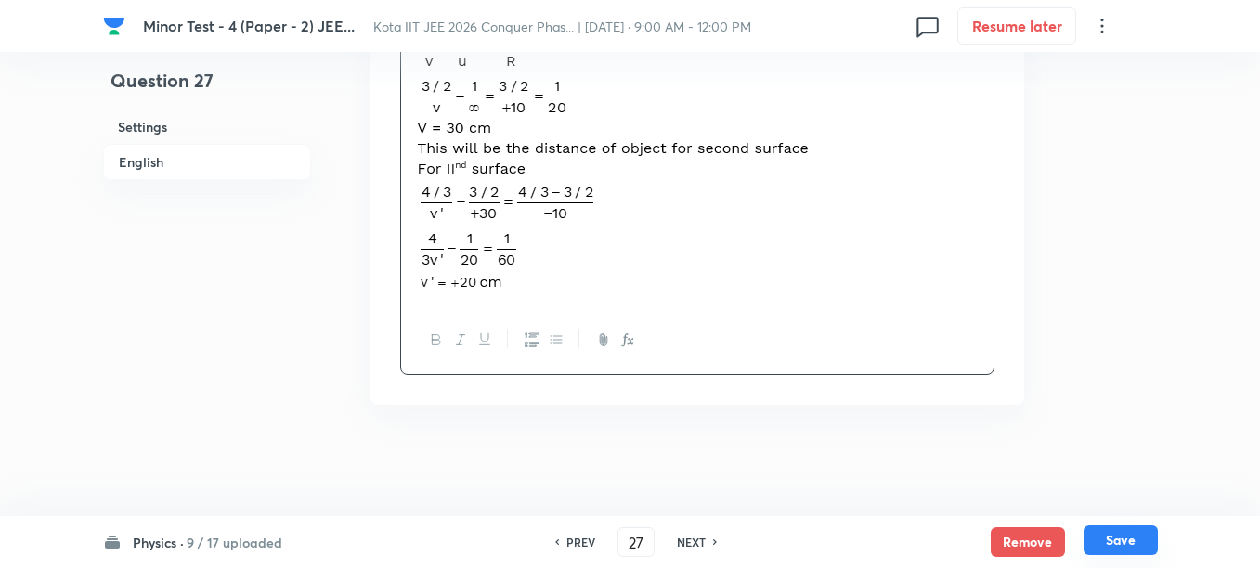
click at [1110, 535] on button "Save" at bounding box center [1120, 540] width 74 height 30
type input "28"
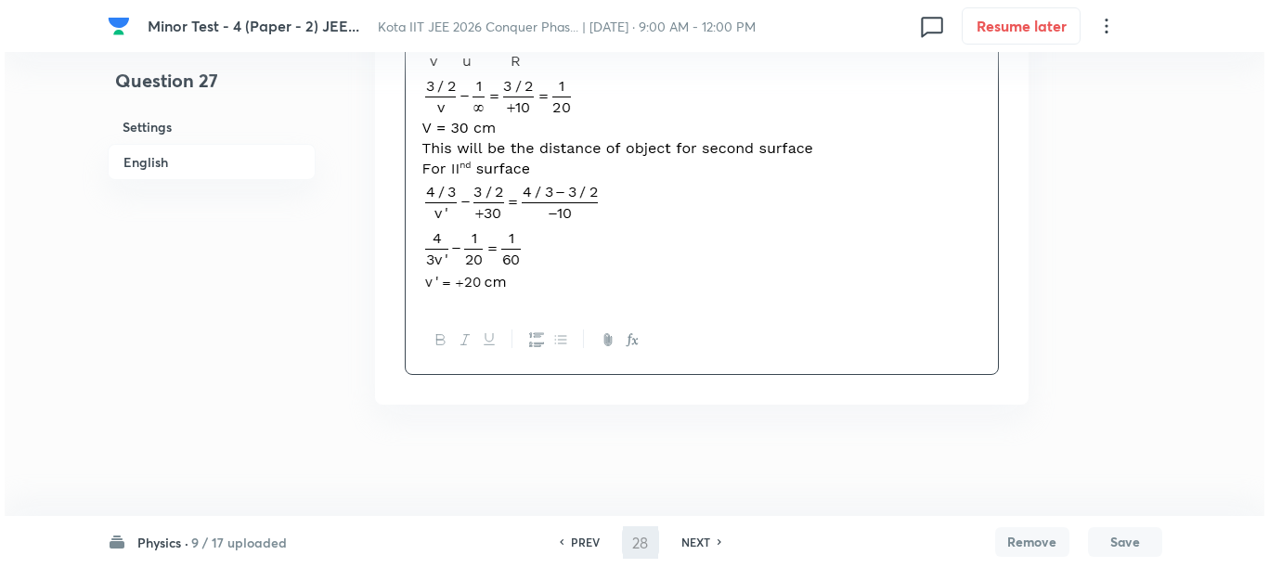
scroll to position [0, 0]
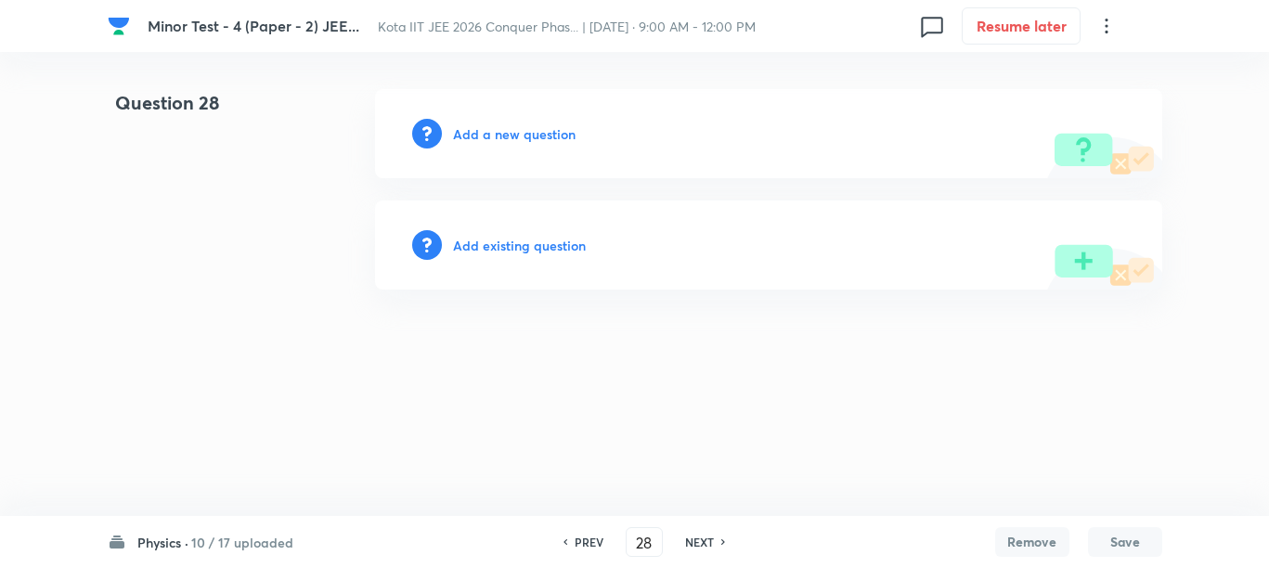
click at [474, 135] on h6 "Add a new question" at bounding box center [514, 133] width 123 height 19
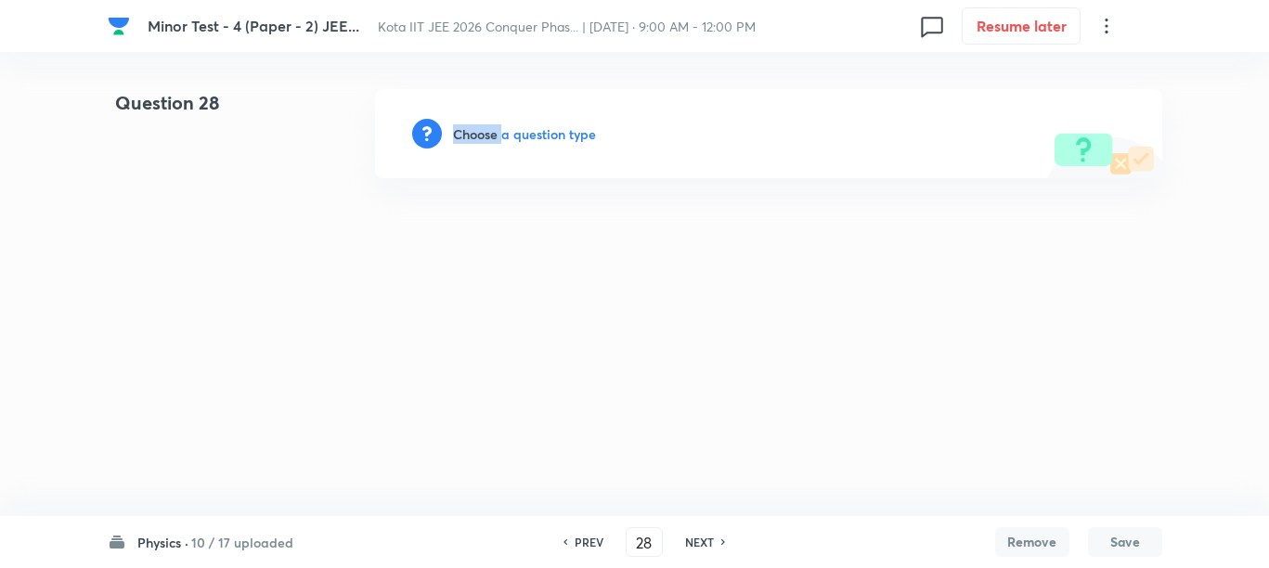
click at [474, 135] on h6 "Choose a question type" at bounding box center [524, 133] width 143 height 19
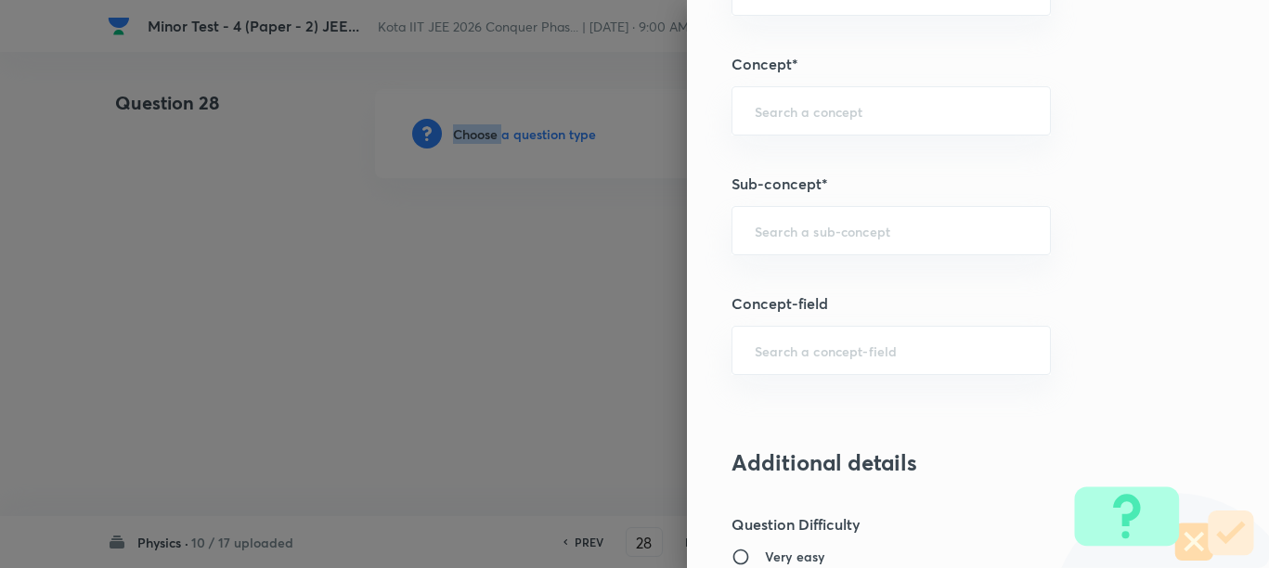
scroll to position [1044, 0]
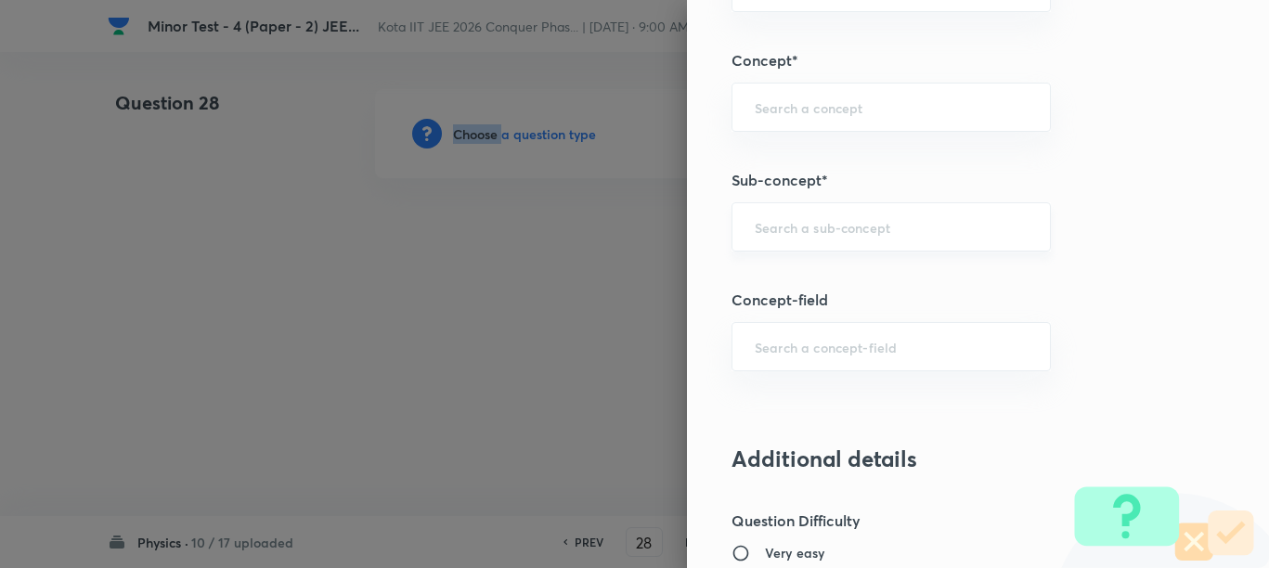
click at [779, 239] on div "​" at bounding box center [890, 226] width 319 height 49
paste input "Motion in a Straight Line"
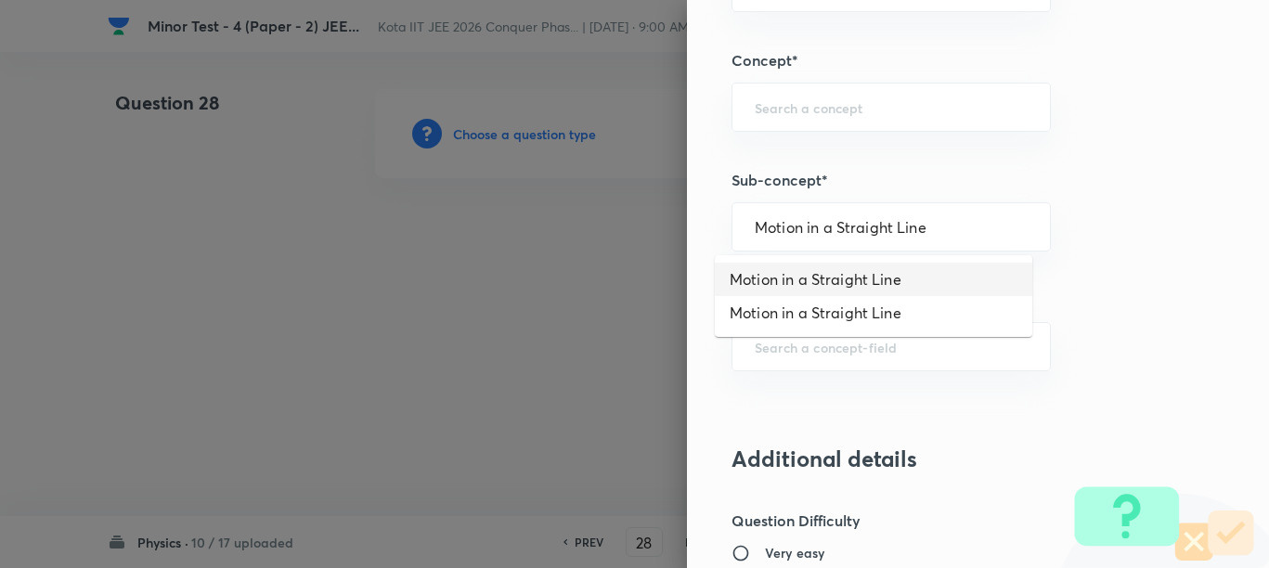
click at [791, 286] on li "Motion in a Straight Line" at bounding box center [873, 279] width 317 height 33
type input "Motion in a Straight Line"
type input "Physics"
type input "Mechanics"
type input "Kinematics"
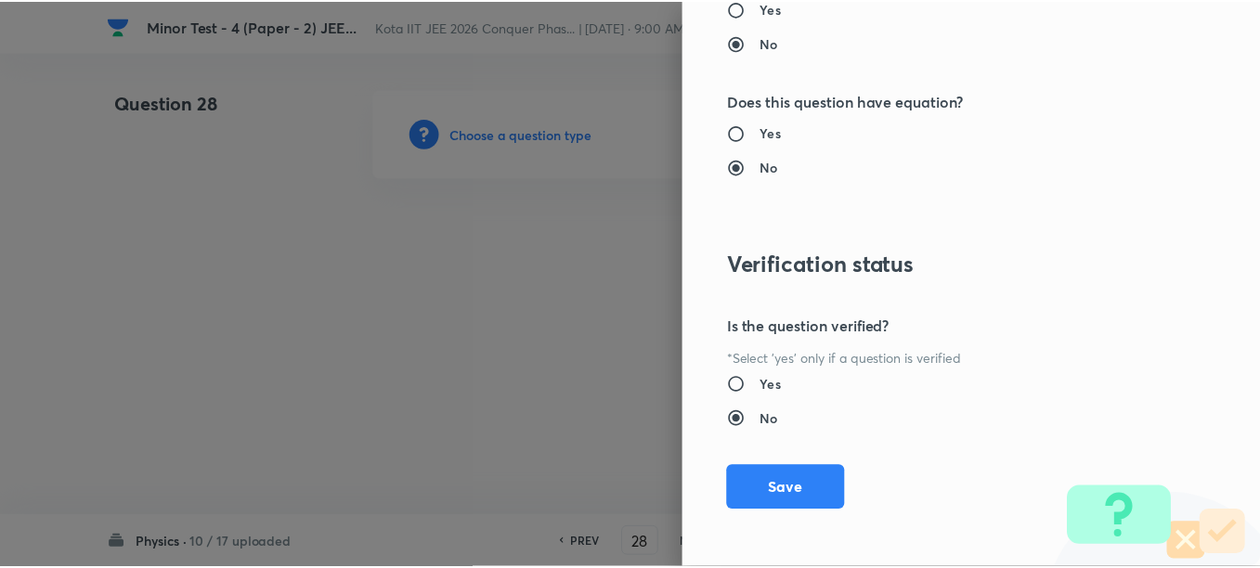
scroll to position [1977, 0]
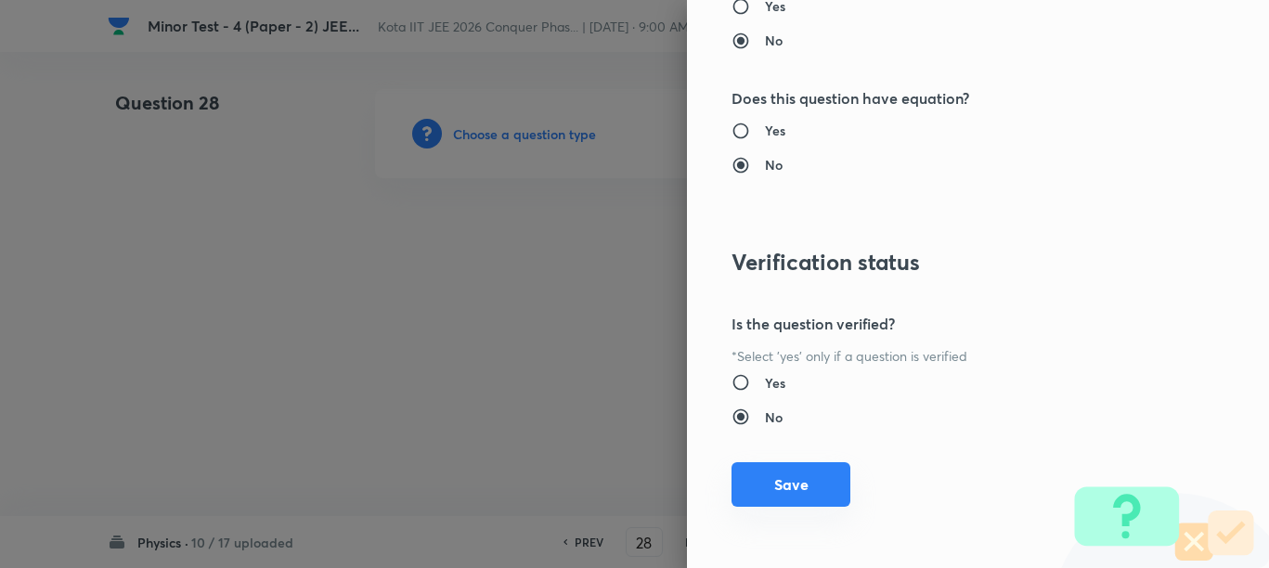
click at [811, 485] on button "Save" at bounding box center [790, 484] width 119 height 45
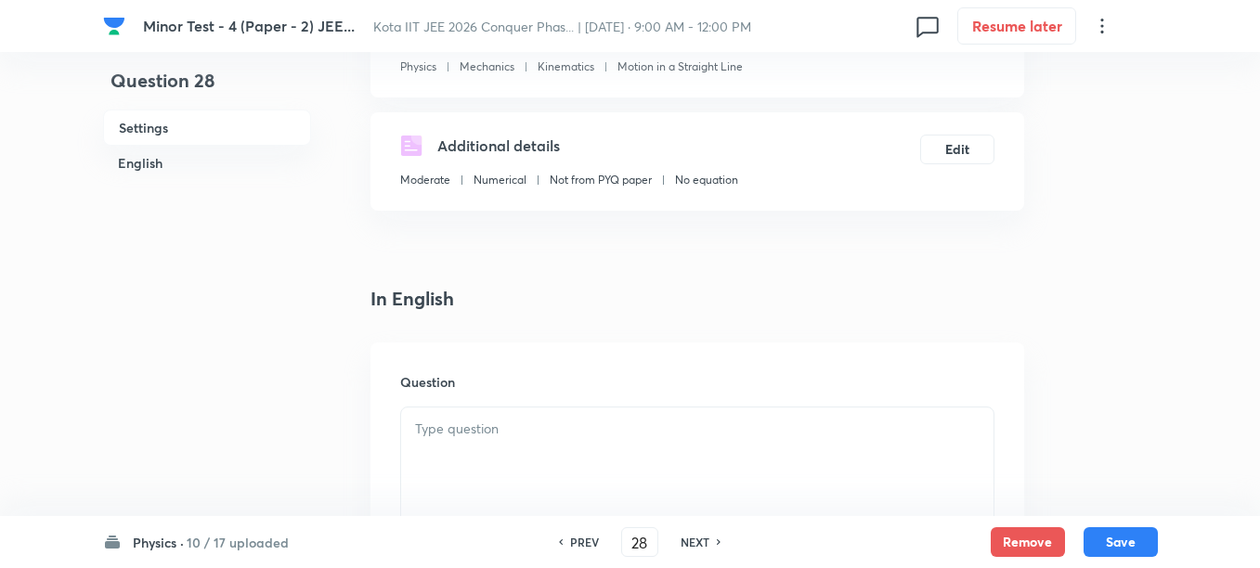
scroll to position [464, 0]
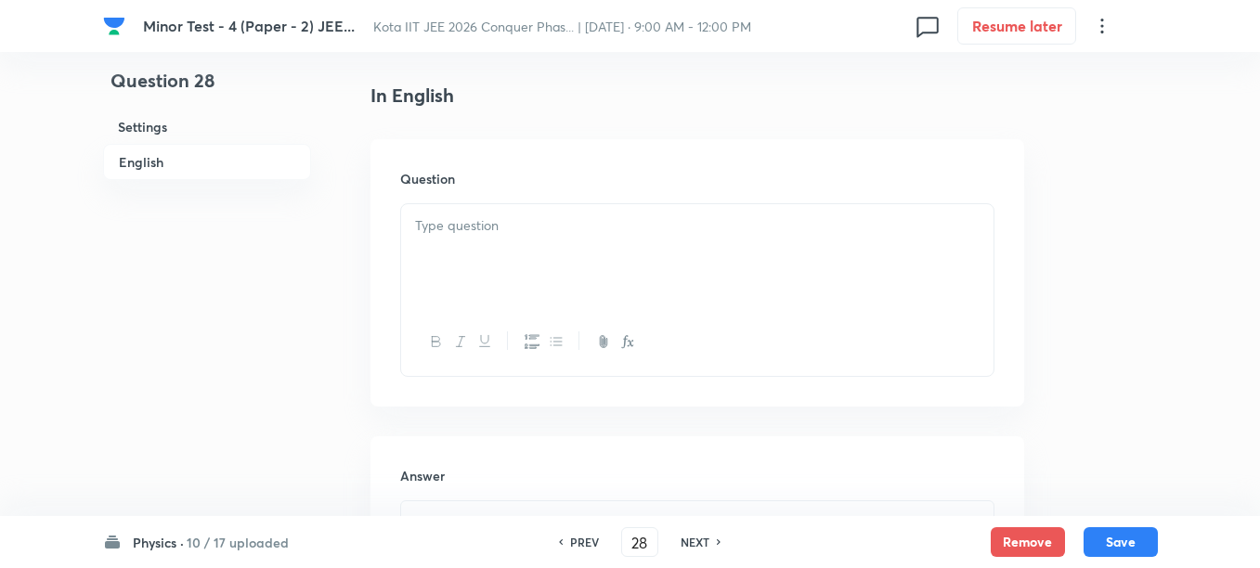
click at [608, 295] on div at bounding box center [697, 256] width 592 height 104
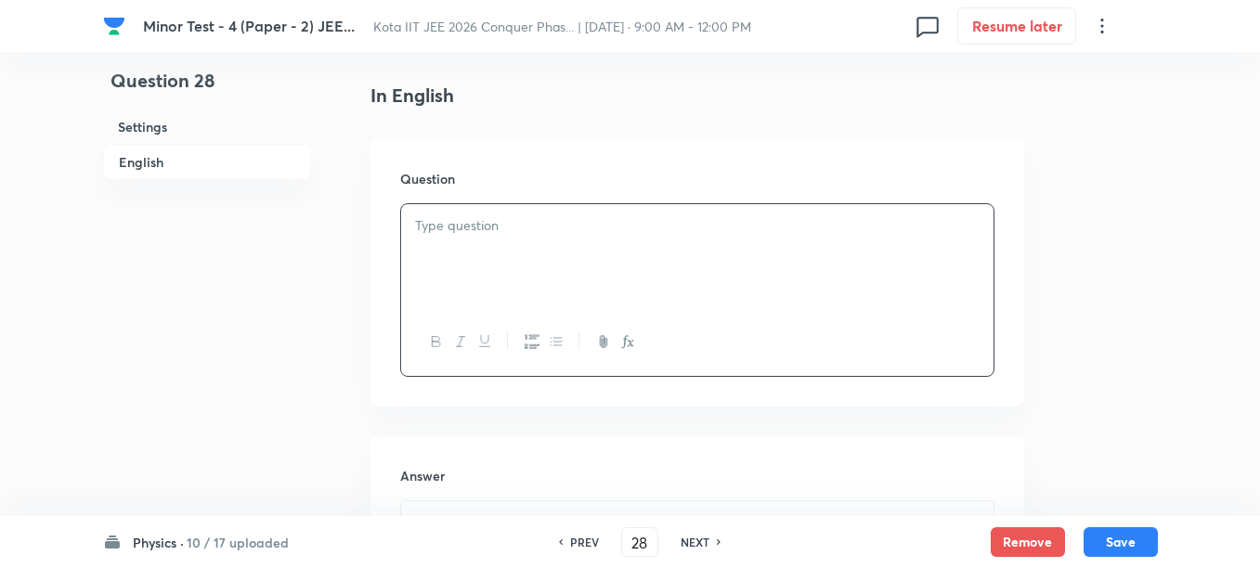
click at [604, 285] on div at bounding box center [697, 256] width 592 height 104
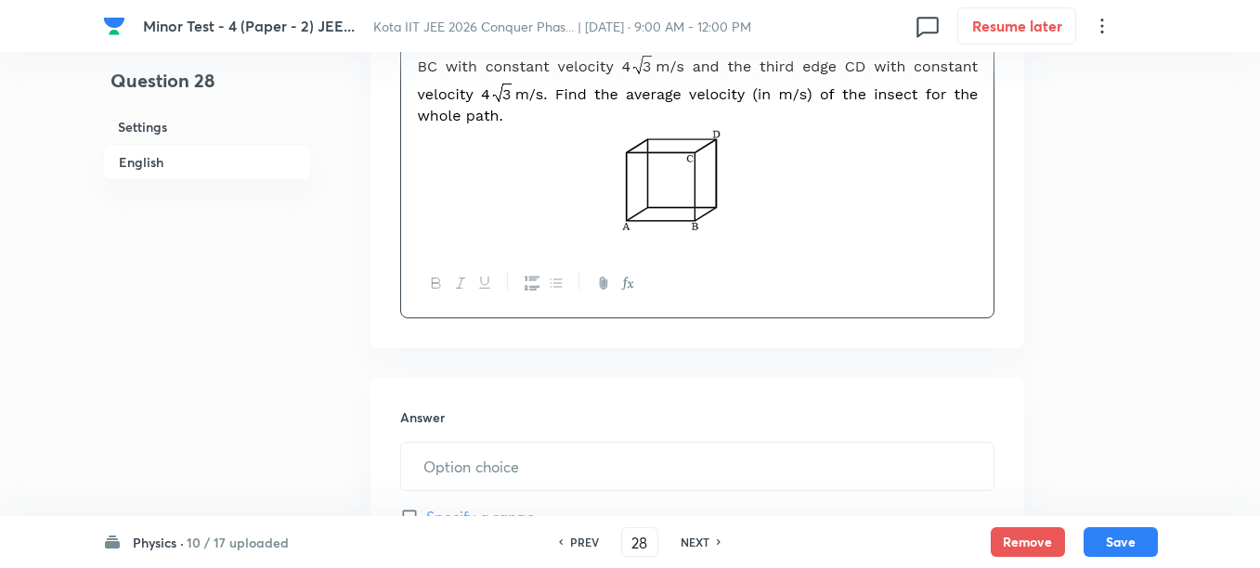
scroll to position [812, 0]
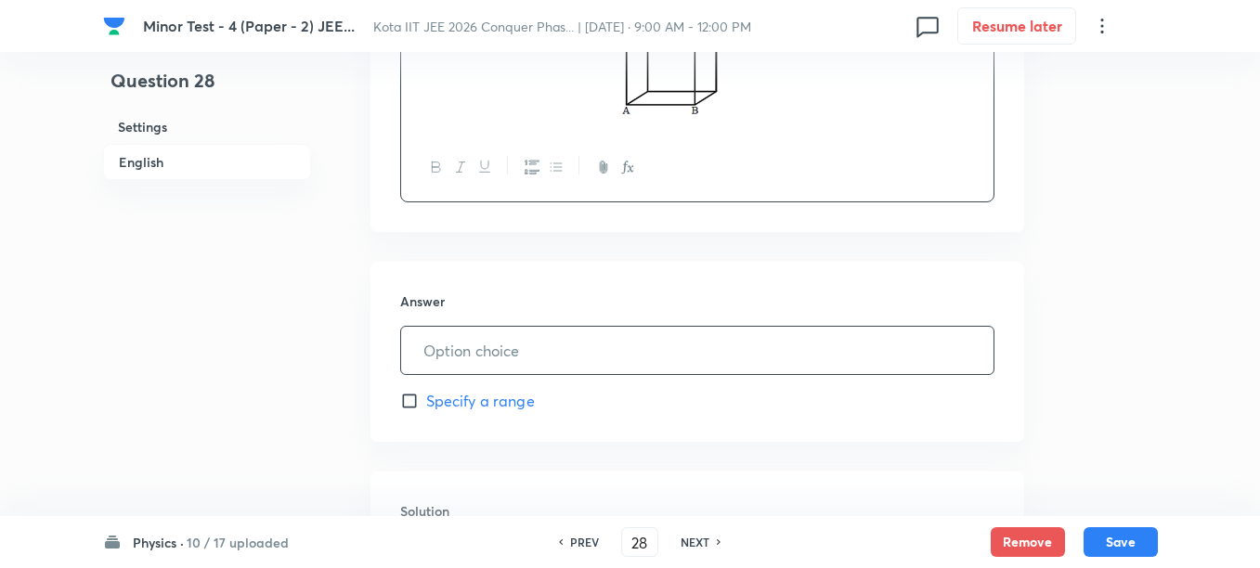
click at [487, 353] on input "text" at bounding box center [697, 350] width 592 height 47
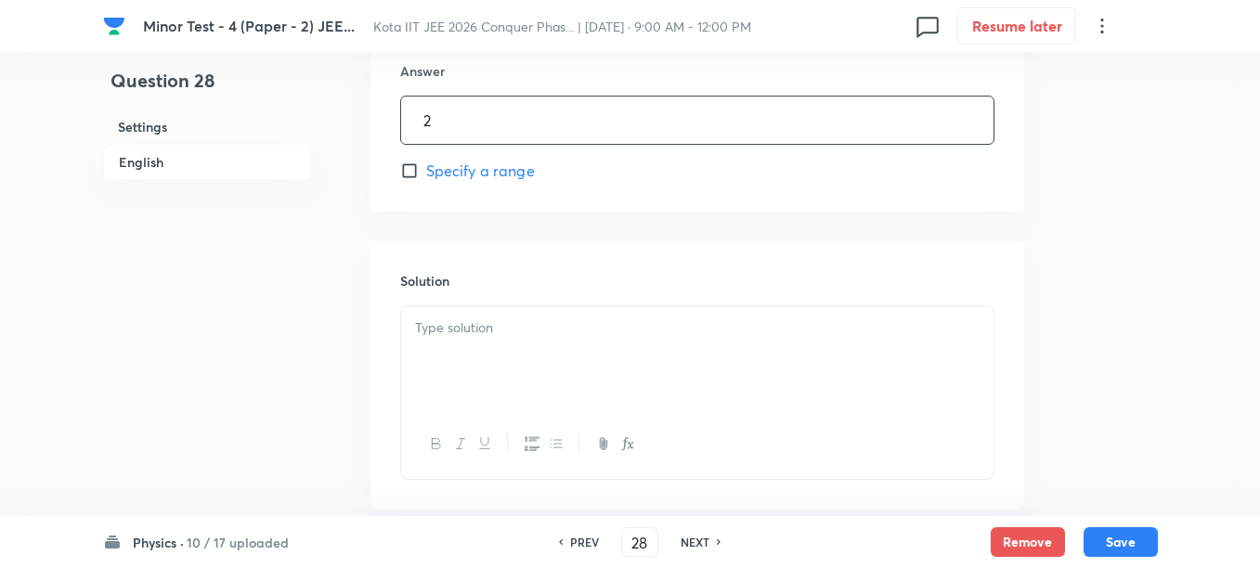
scroll to position [1044, 0]
type input "2"
click at [495, 350] on div at bounding box center [697, 356] width 592 height 104
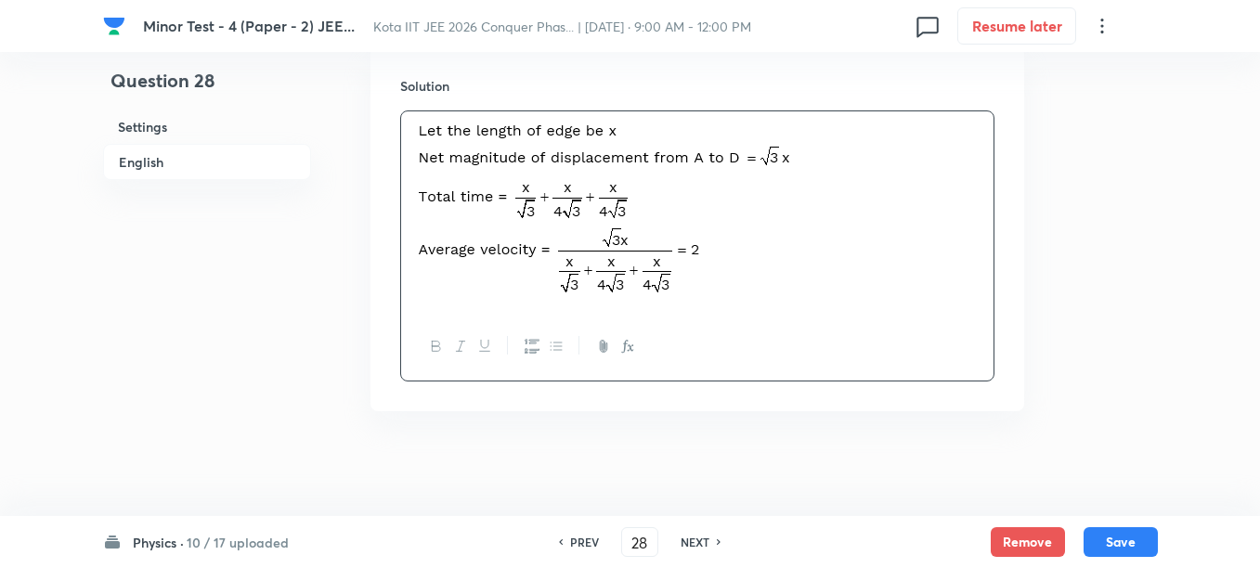
scroll to position [1244, 0]
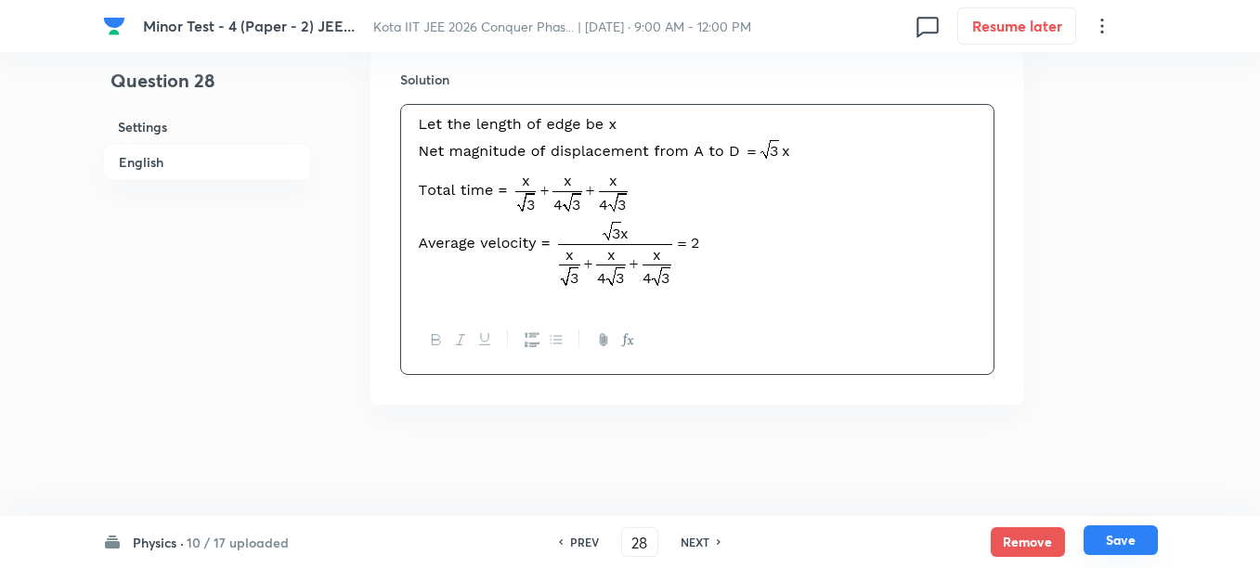
click at [1115, 536] on button "Save" at bounding box center [1120, 540] width 74 height 30
type input "29"
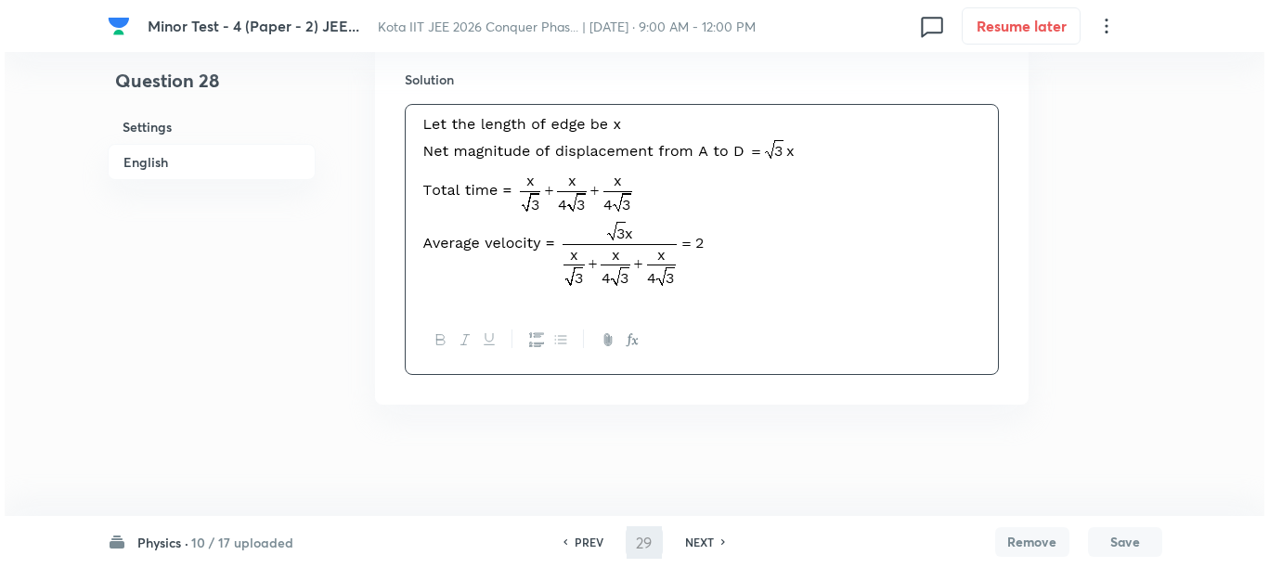
scroll to position [0, 0]
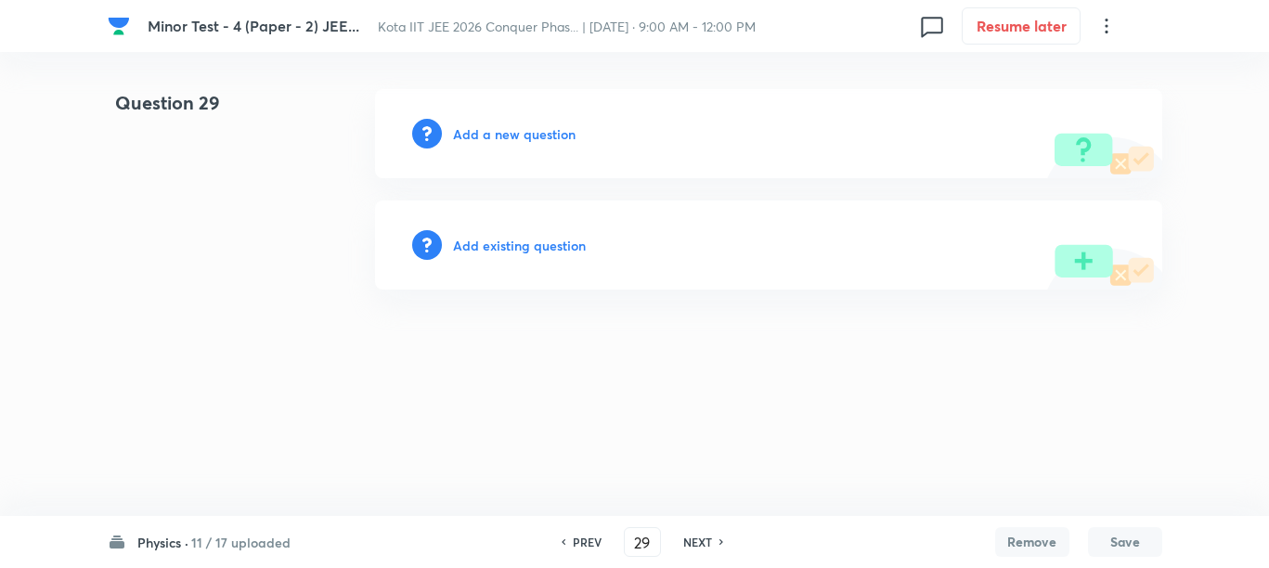
click at [485, 125] on h6 "Add a new question" at bounding box center [514, 133] width 123 height 19
click at [482, 130] on h6 "Choose a question type" at bounding box center [524, 133] width 143 height 19
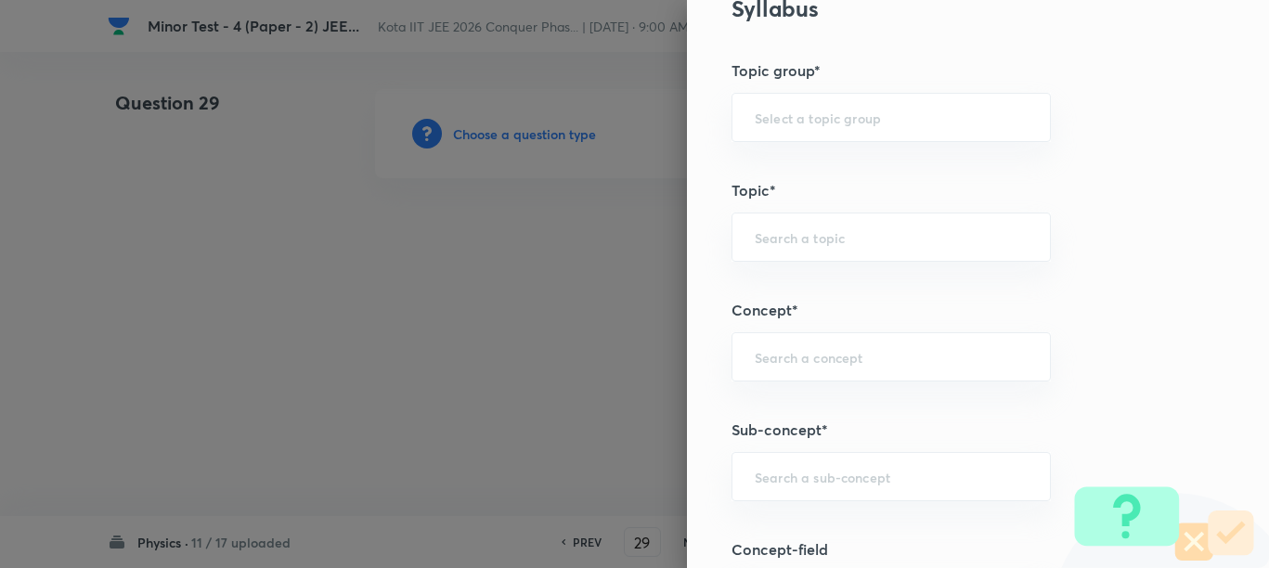
scroll to position [928, 0]
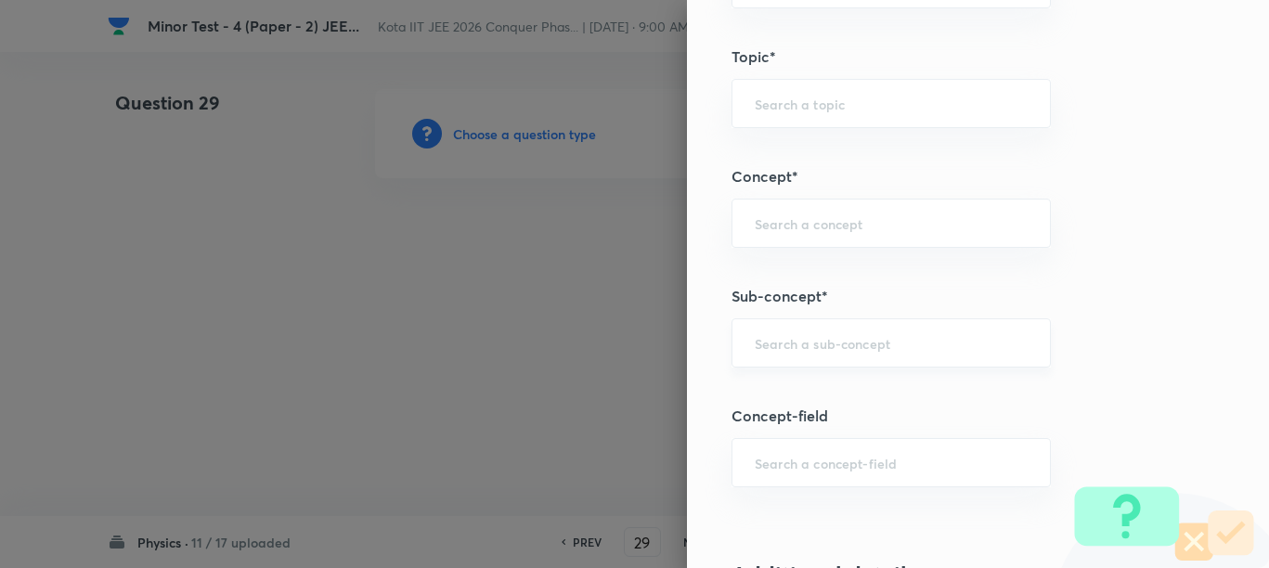
click at [802, 345] on input "text" at bounding box center [891, 343] width 273 height 18
paste input "Work"
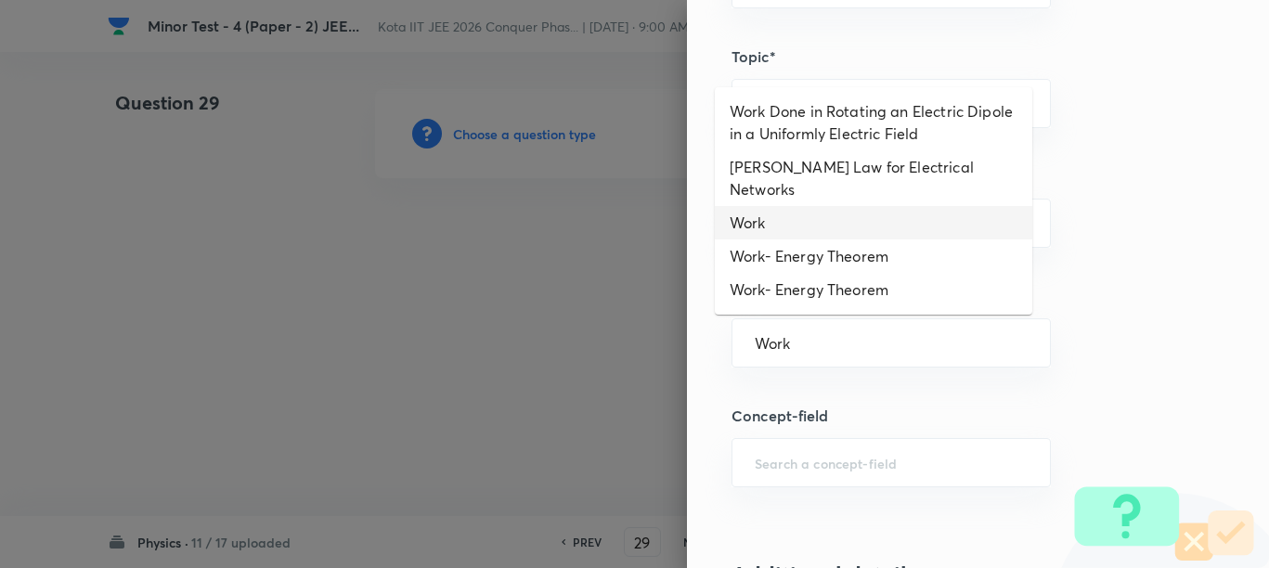
click at [759, 206] on li "Work" at bounding box center [873, 222] width 317 height 33
type input "Work"
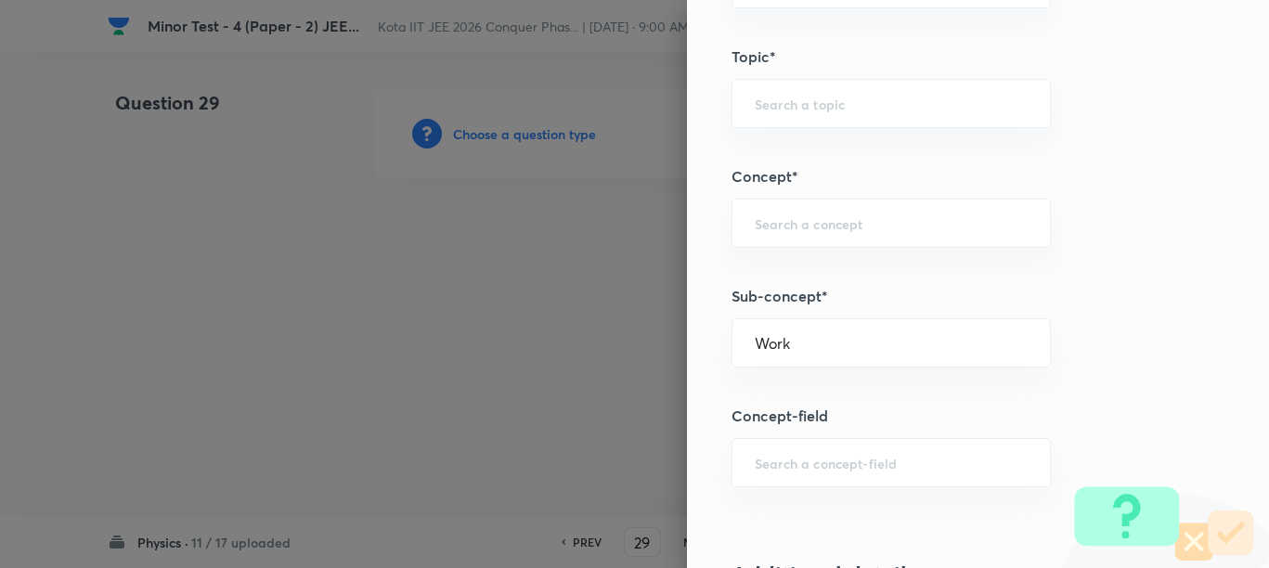
type input "Physics"
type input "Mechanics"
type input "Work, Energy & Power"
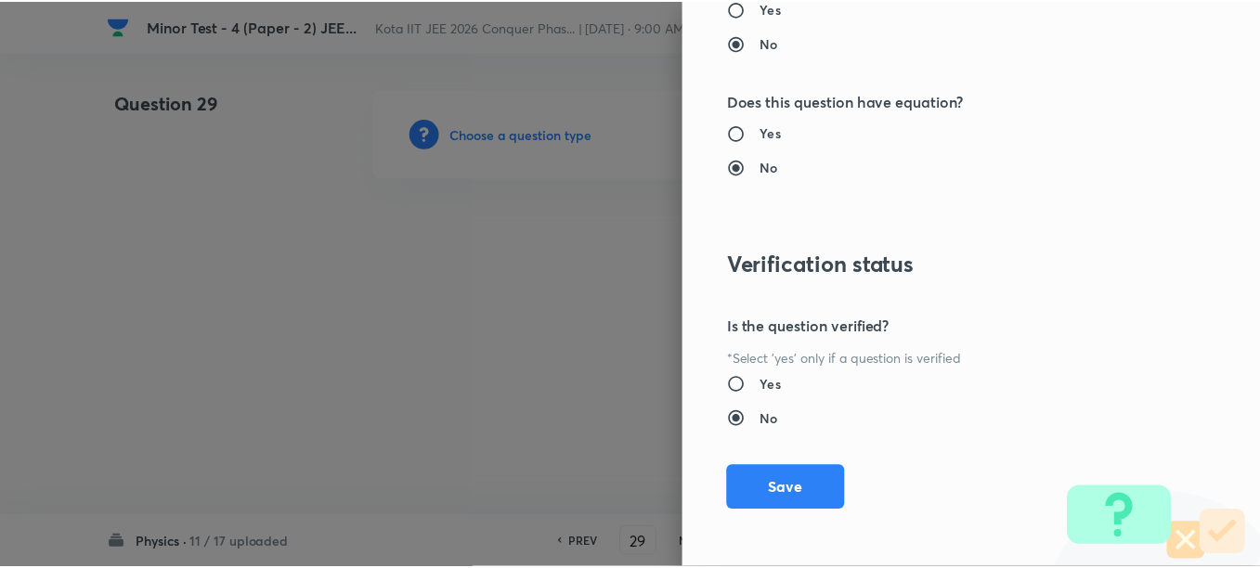
scroll to position [1977, 0]
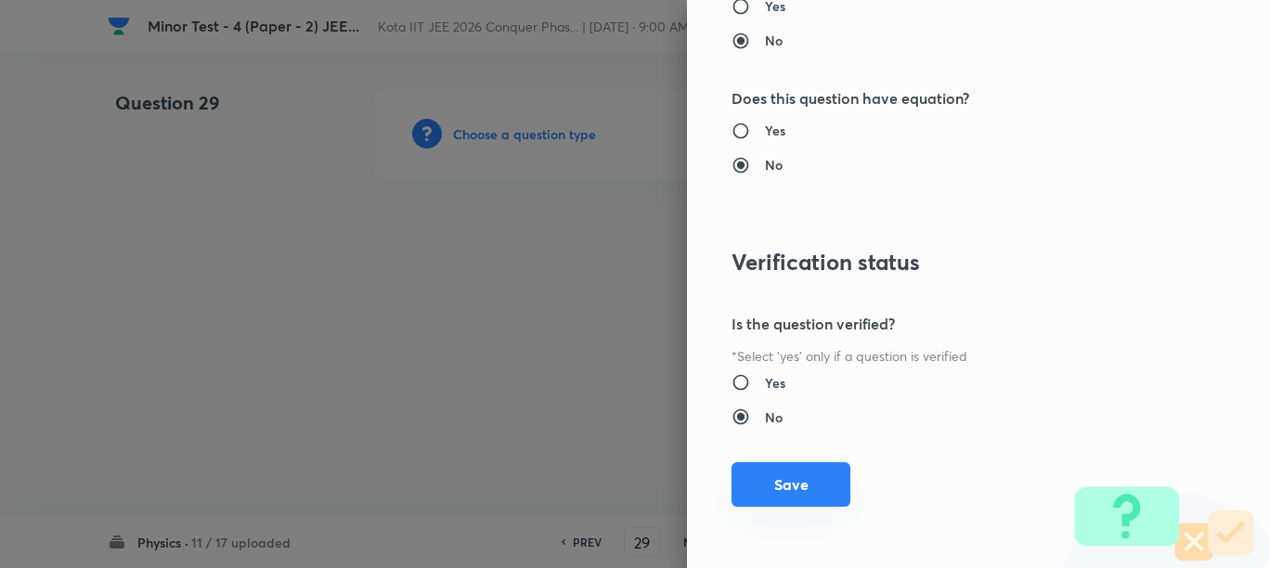
click at [807, 478] on button "Save" at bounding box center [790, 484] width 119 height 45
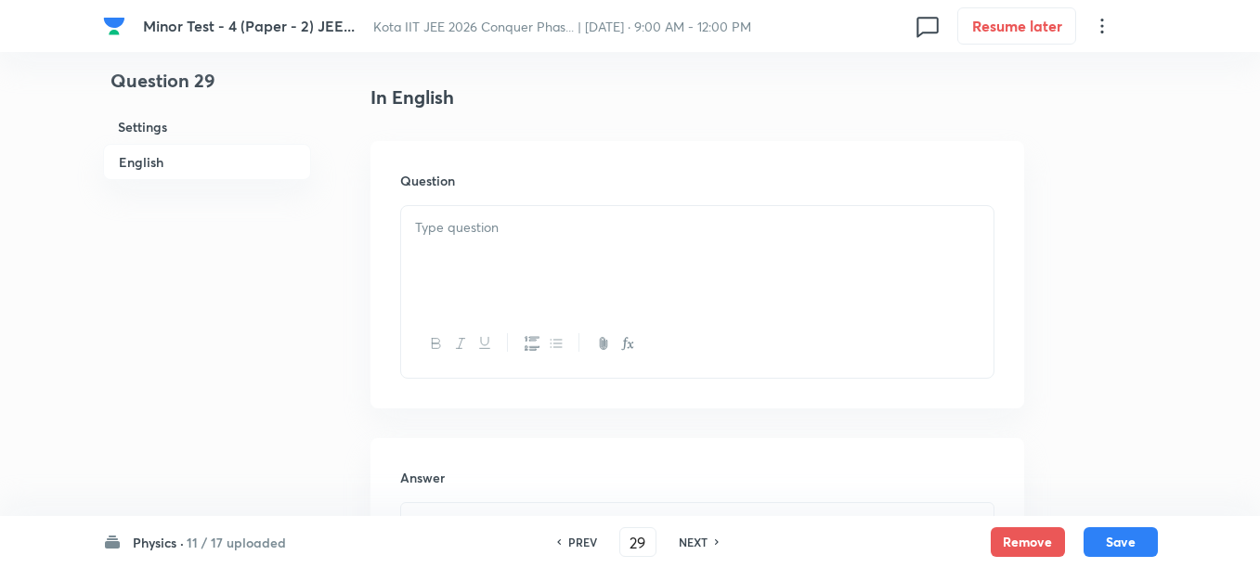
scroll to position [464, 0]
click at [594, 283] on div at bounding box center [697, 256] width 592 height 104
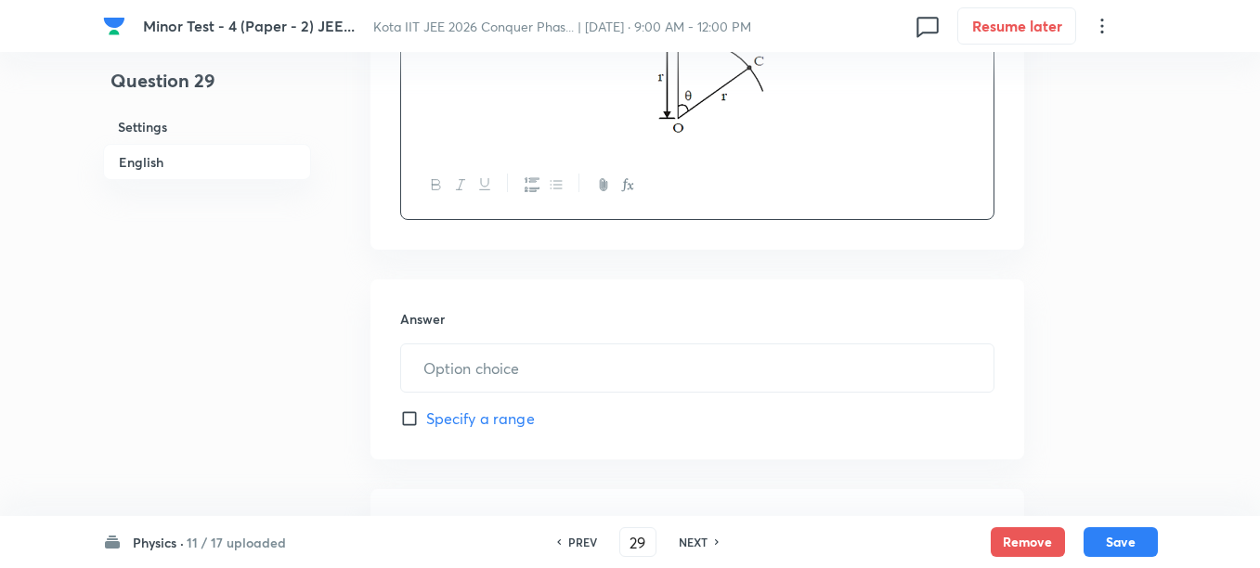
scroll to position [812, 0]
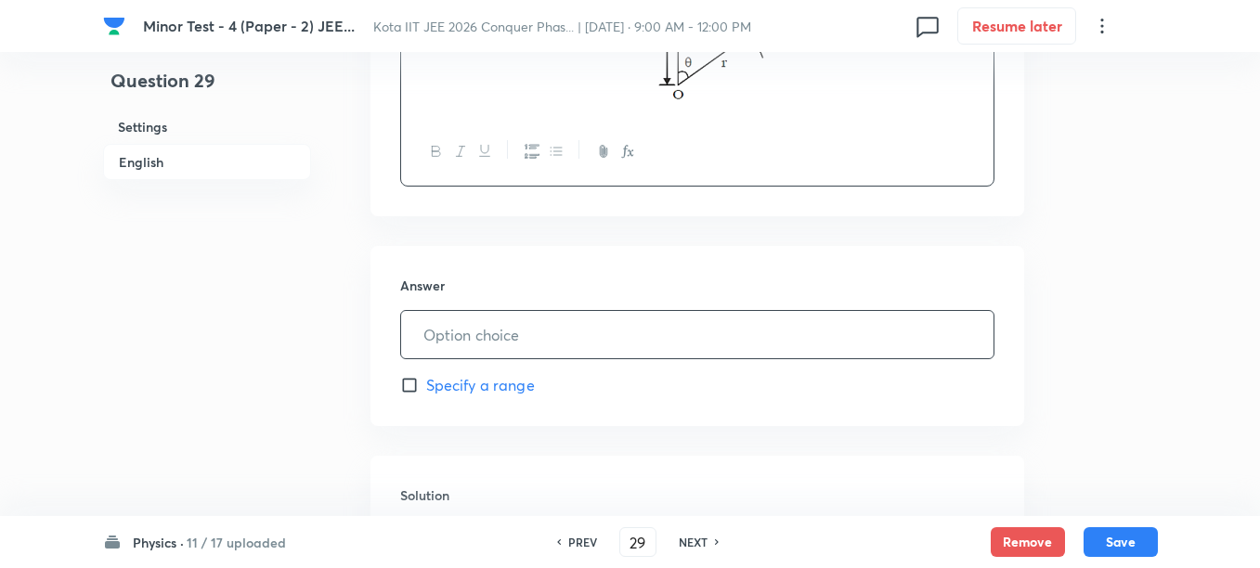
click at [528, 335] on input "text" at bounding box center [697, 334] width 592 height 47
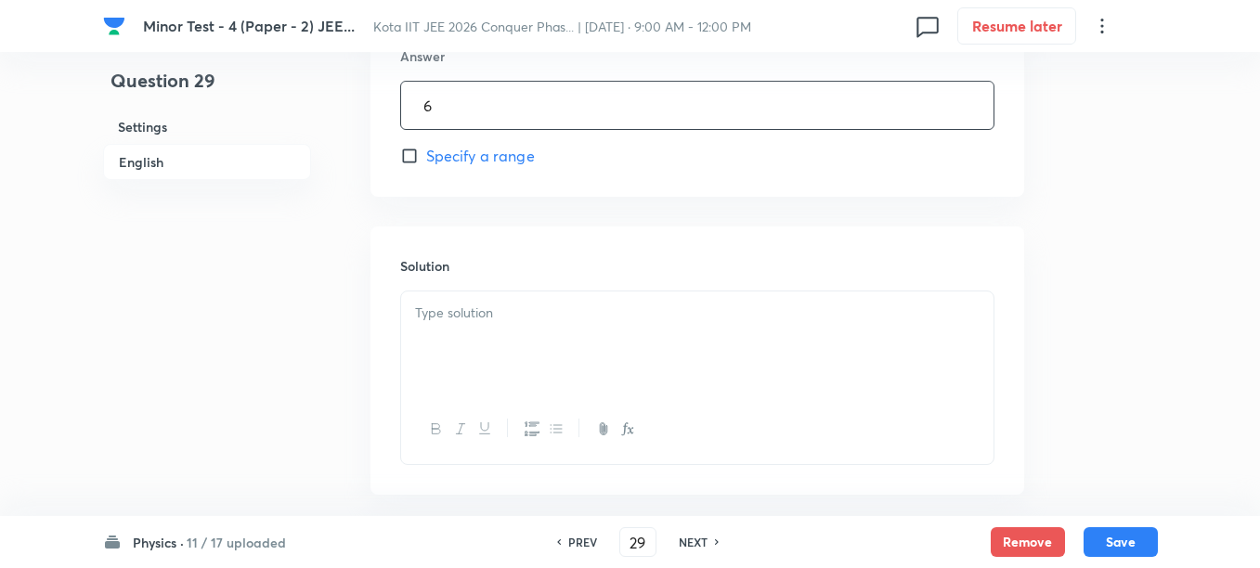
scroll to position [1044, 0]
type input "6"
click at [515, 355] on div at bounding box center [697, 341] width 592 height 104
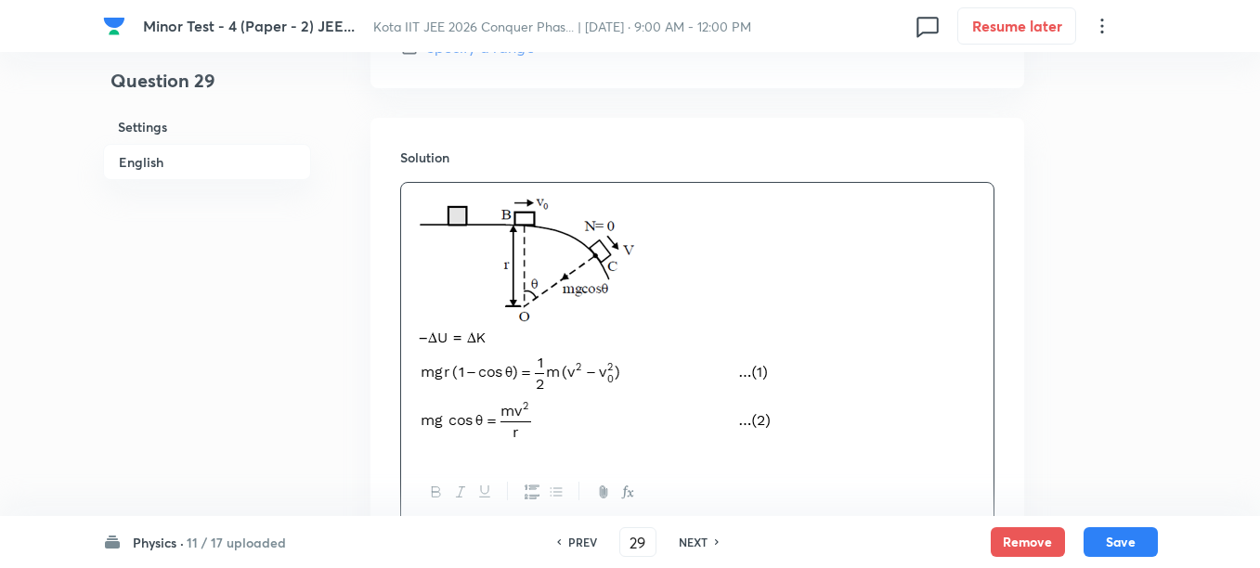
scroll to position [1276, 0]
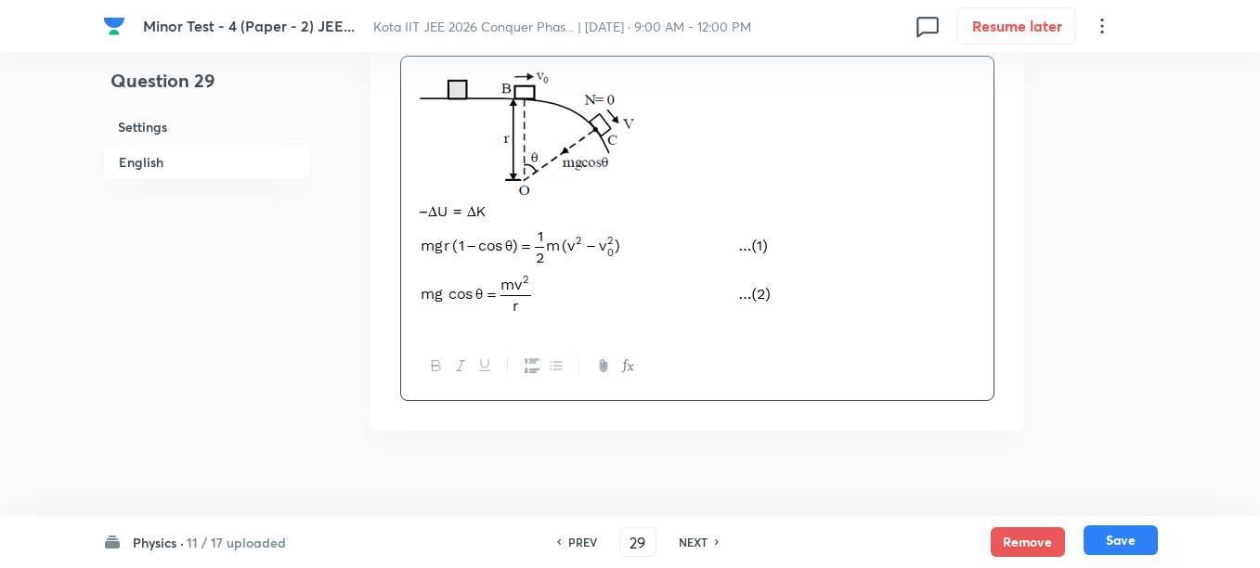
click at [1109, 545] on button "Save" at bounding box center [1120, 540] width 74 height 30
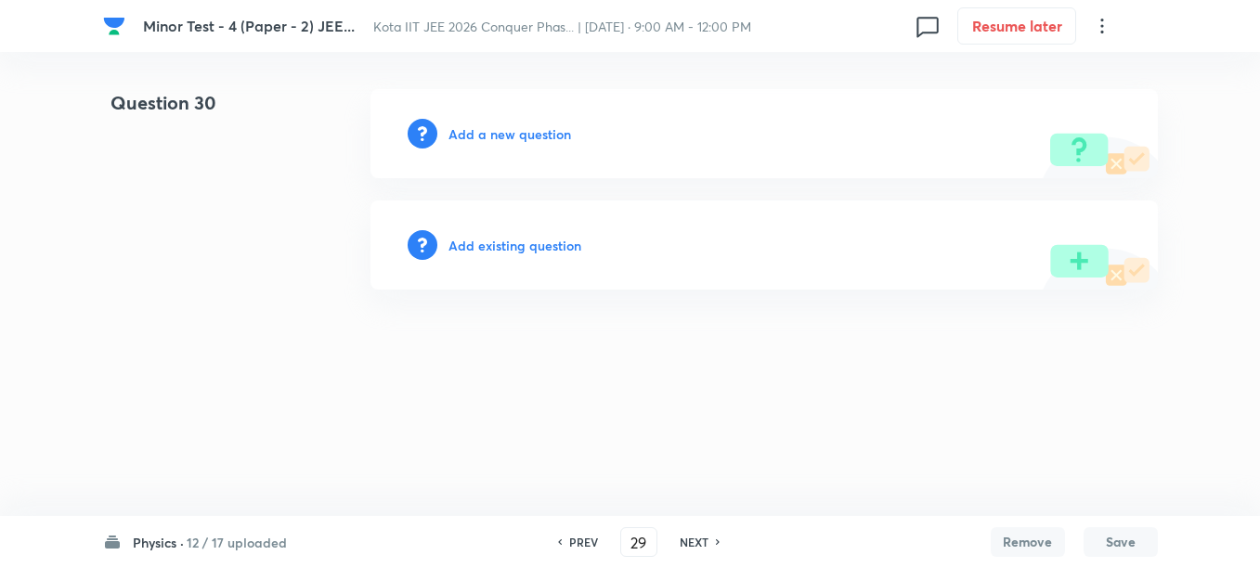
type input "30"
click at [485, 140] on h6 "Add a new question" at bounding box center [514, 133] width 123 height 19
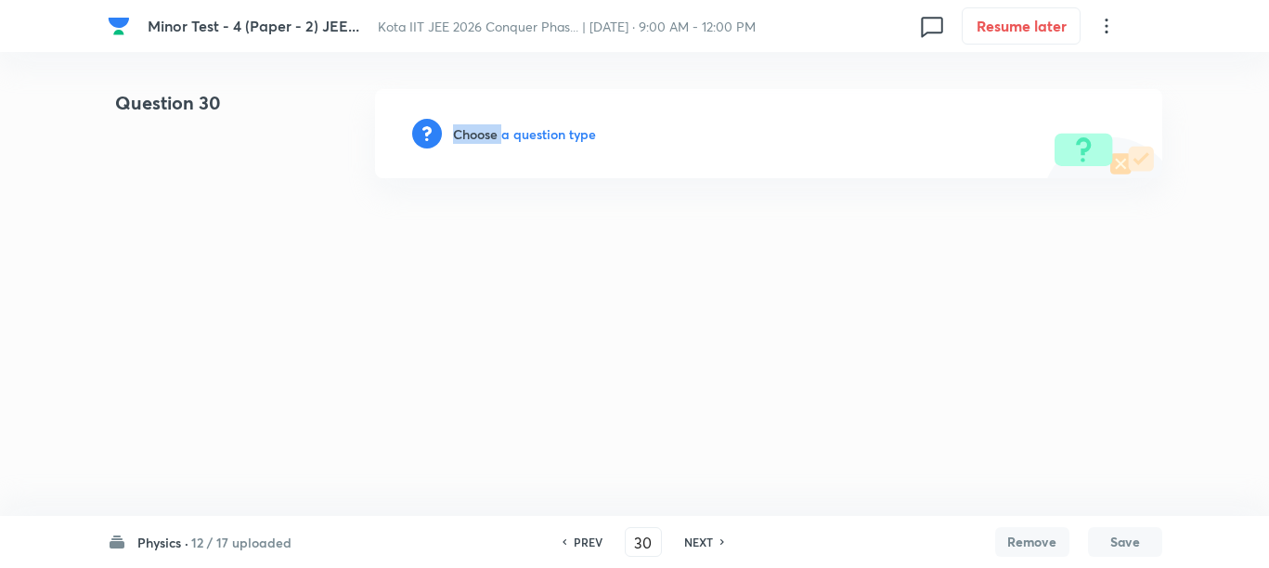
click at [485, 140] on h6 "Choose a question type" at bounding box center [524, 133] width 143 height 19
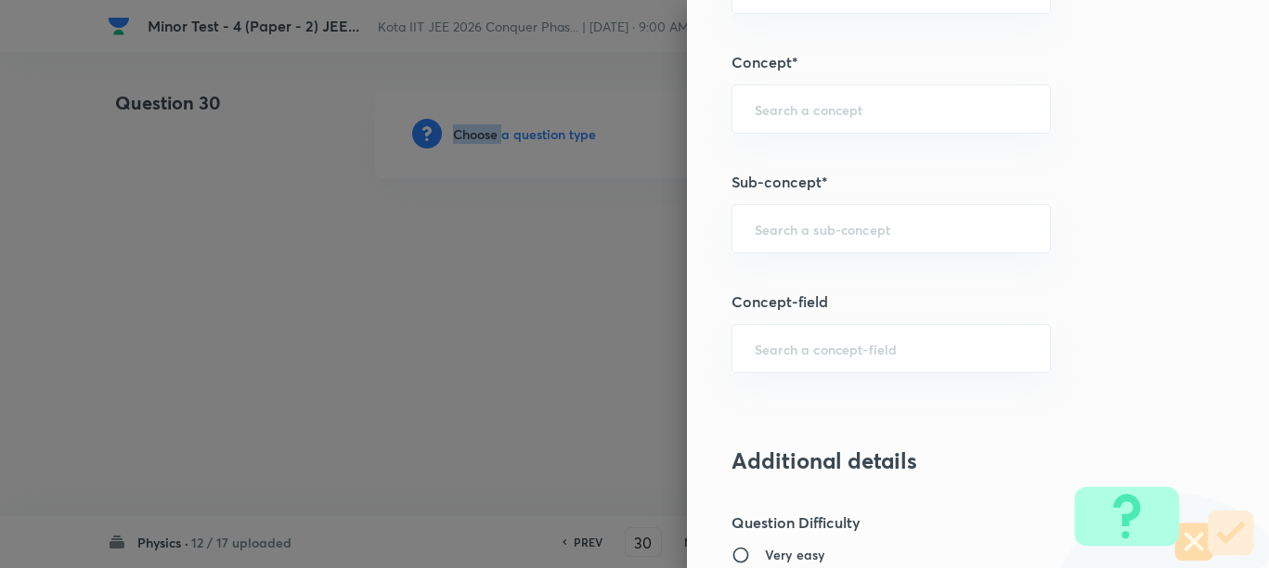
scroll to position [1044, 0]
click at [763, 225] on input "text" at bounding box center [891, 227] width 273 height 18
paste input "Concept of Force"
click at [793, 278] on li "Concept of Force" at bounding box center [873, 279] width 317 height 33
type input "Concept of Force"
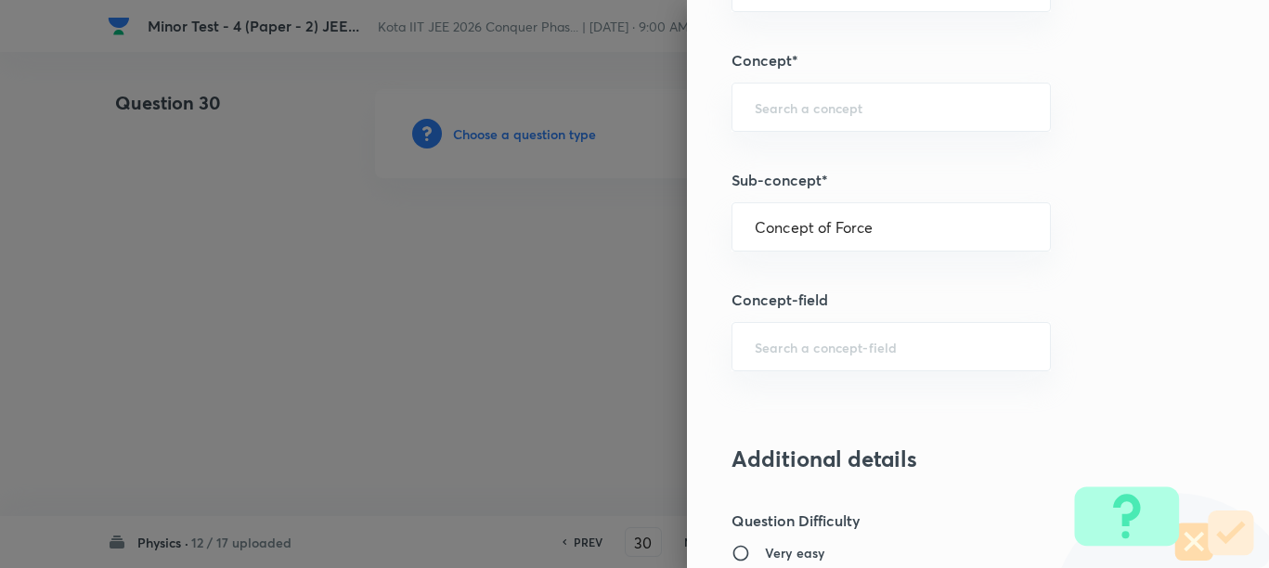
type input "Physics"
type input "Mechanics"
type input "Laws of Motion & Friction"
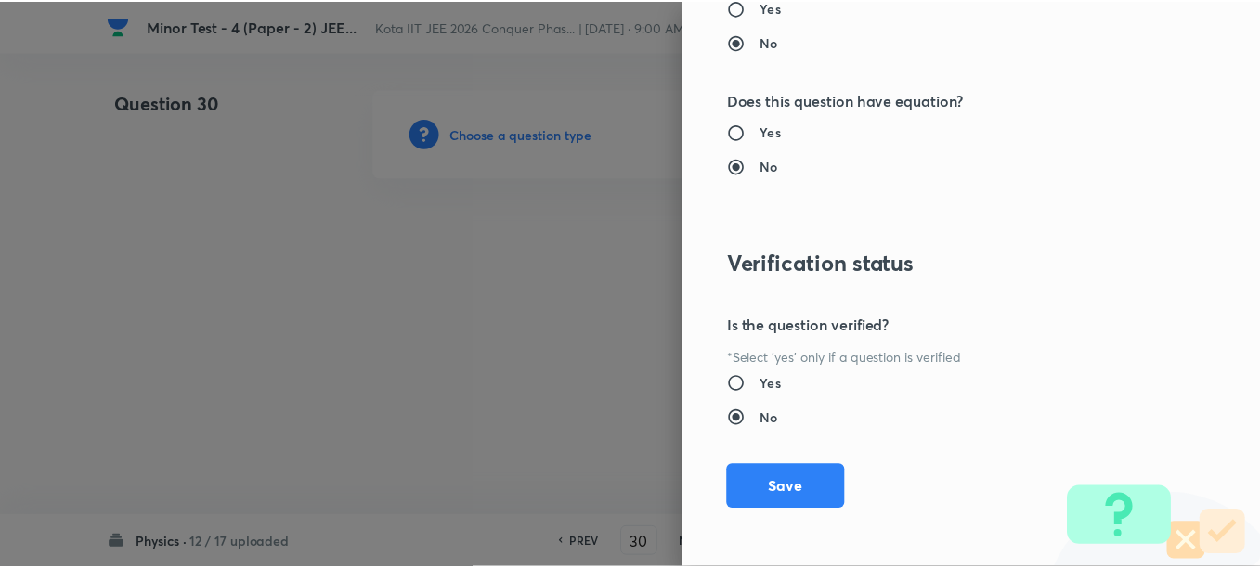
scroll to position [1977, 0]
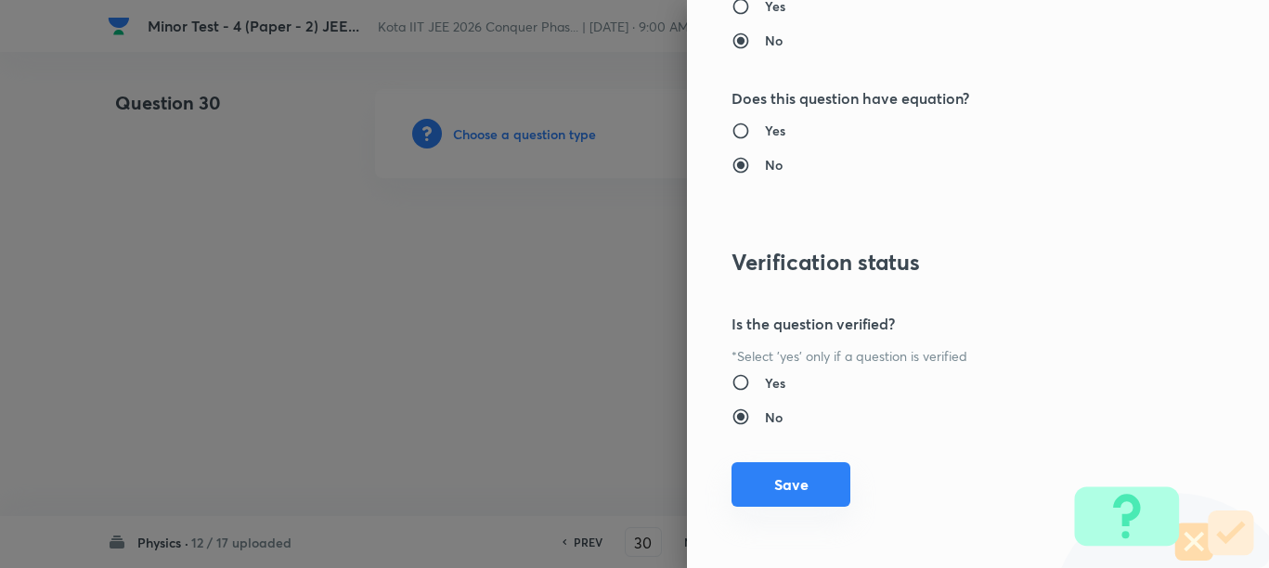
click at [796, 480] on button "Save" at bounding box center [790, 484] width 119 height 45
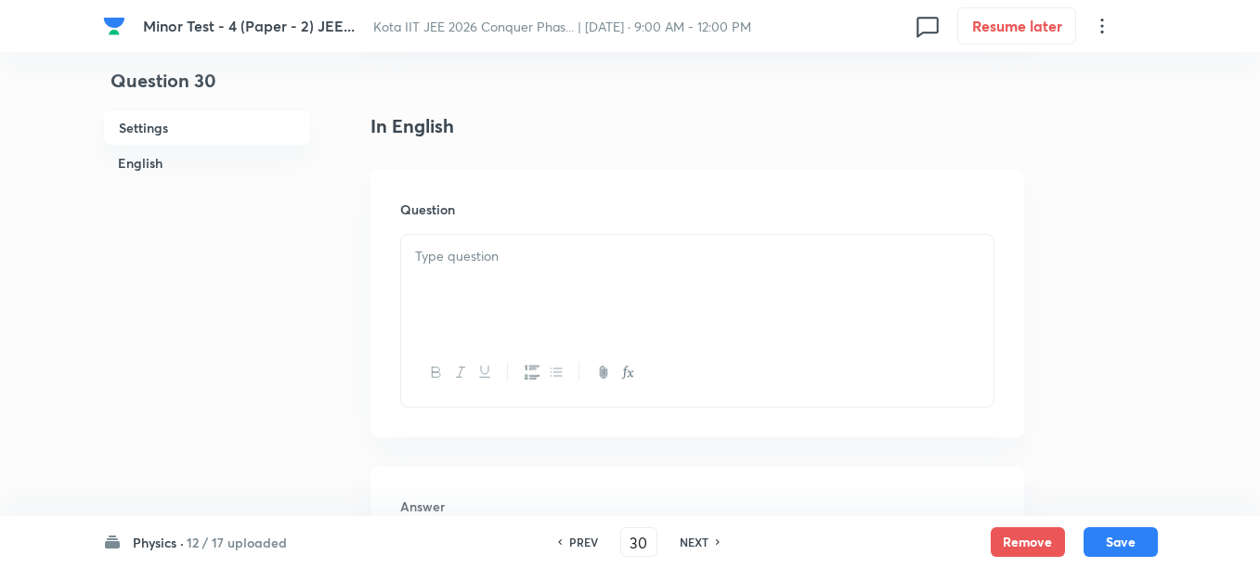
scroll to position [464, 0]
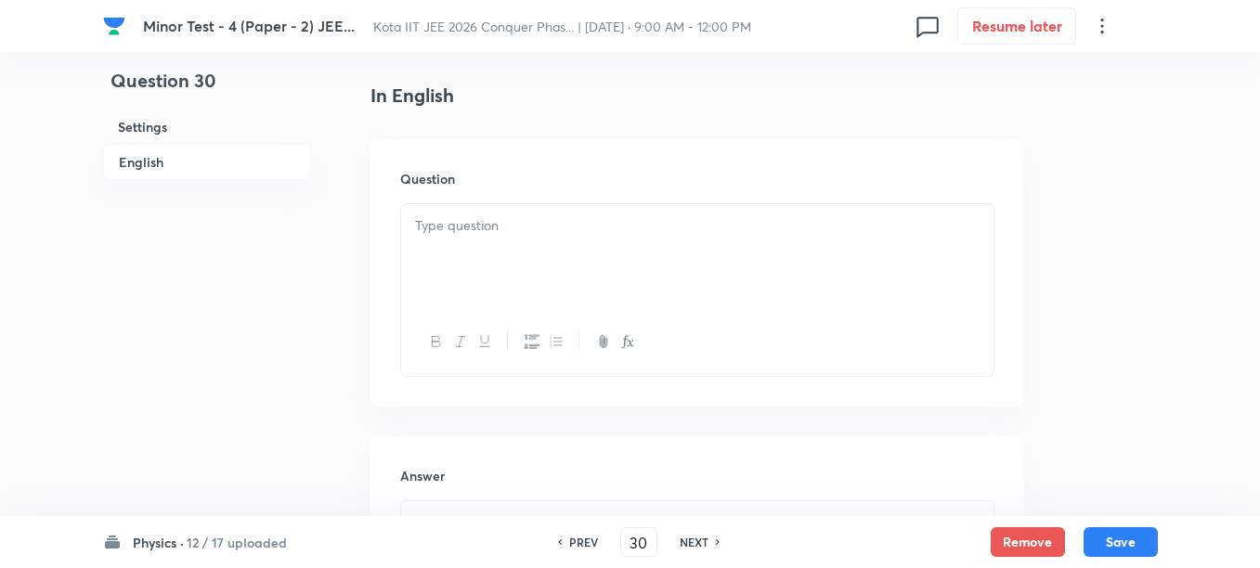
click at [624, 289] on div at bounding box center [697, 256] width 592 height 104
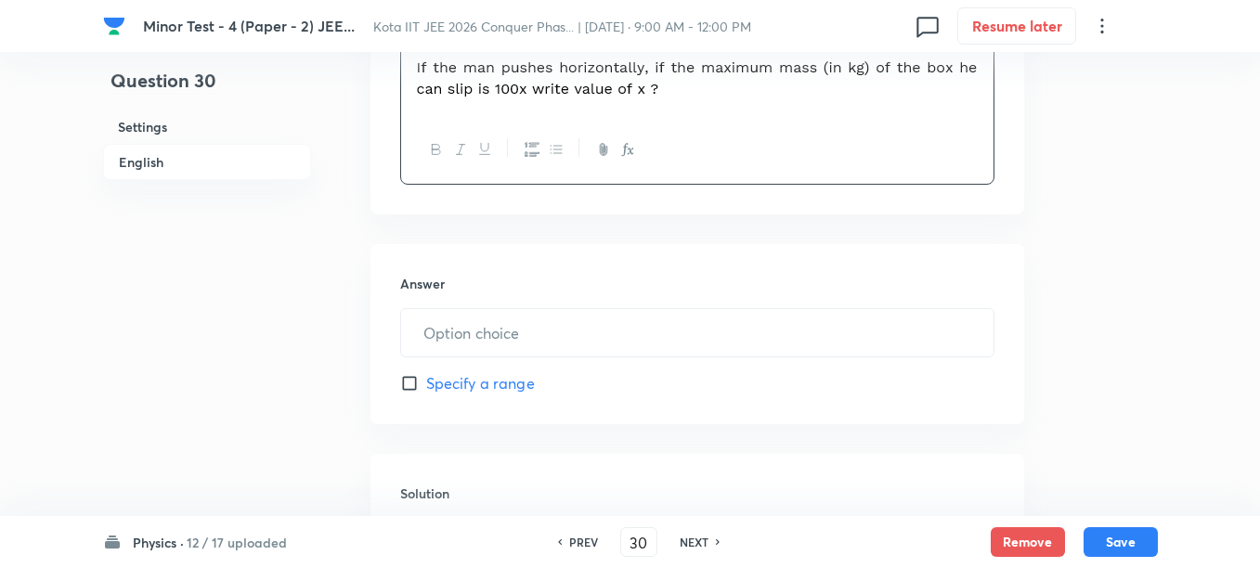
scroll to position [696, 0]
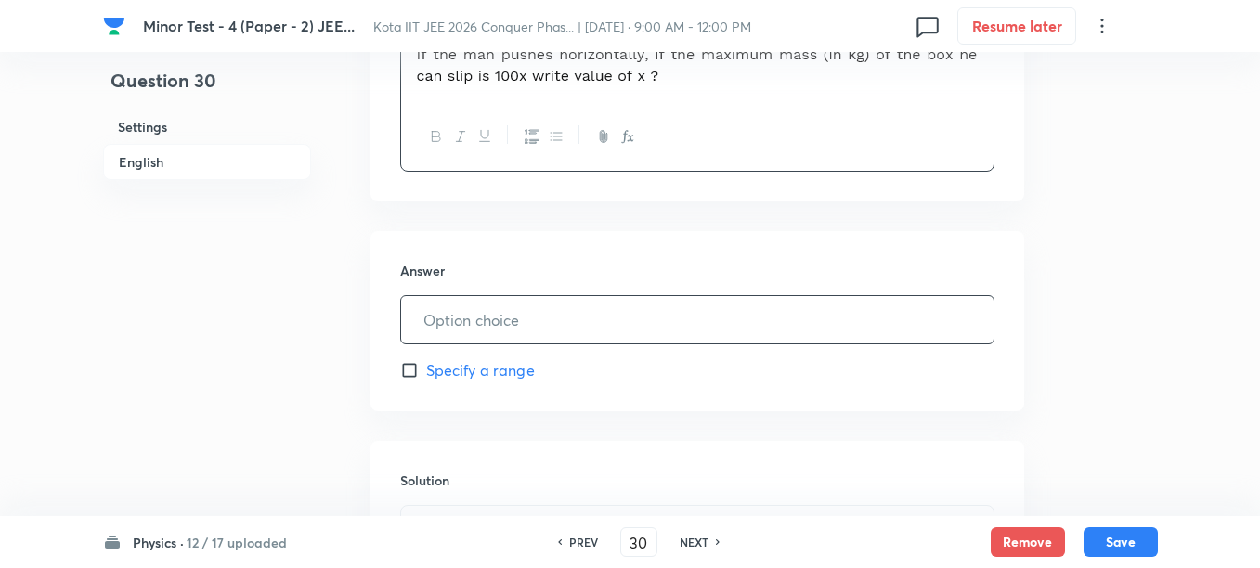
click at [524, 317] on input "text" at bounding box center [697, 319] width 592 height 47
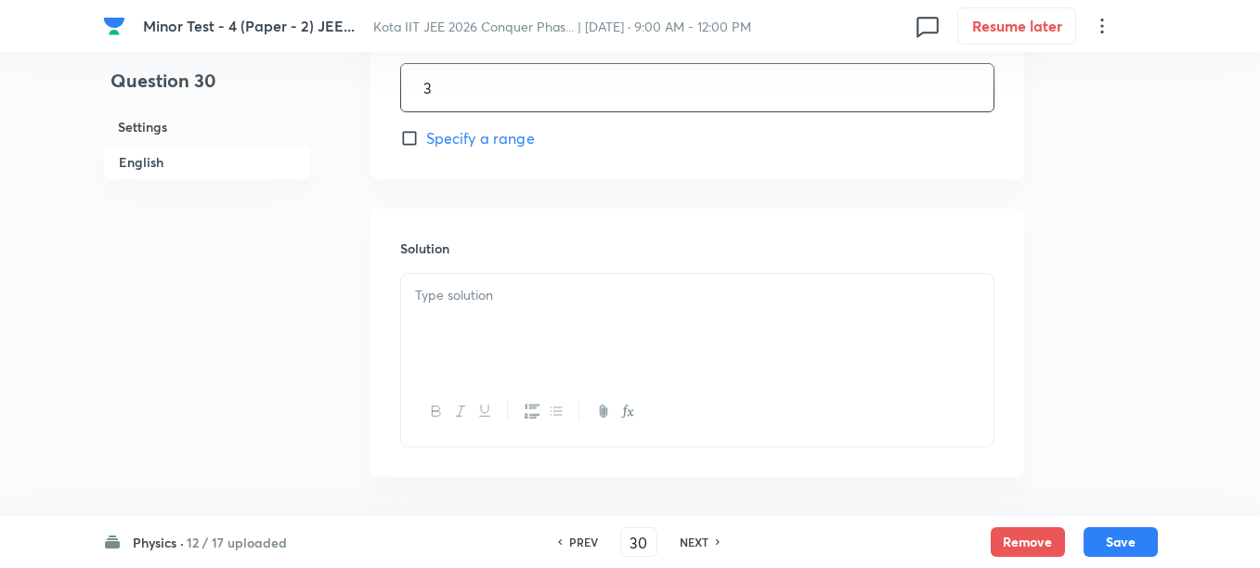
type input "3"
click at [521, 319] on div at bounding box center [697, 326] width 592 height 104
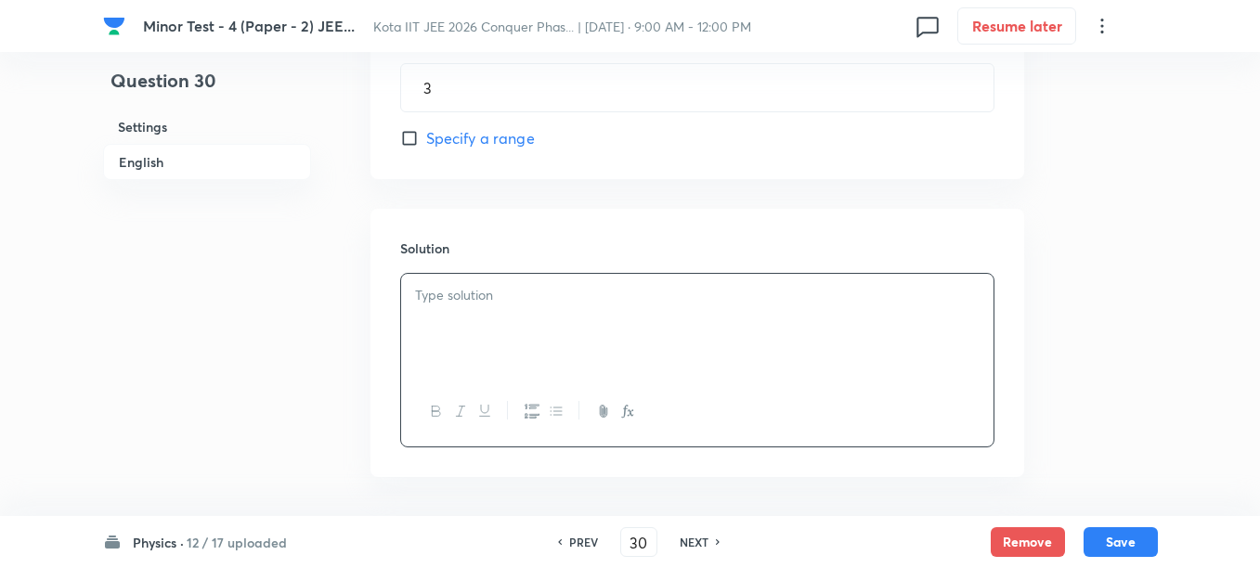
click at [511, 317] on div at bounding box center [697, 326] width 592 height 104
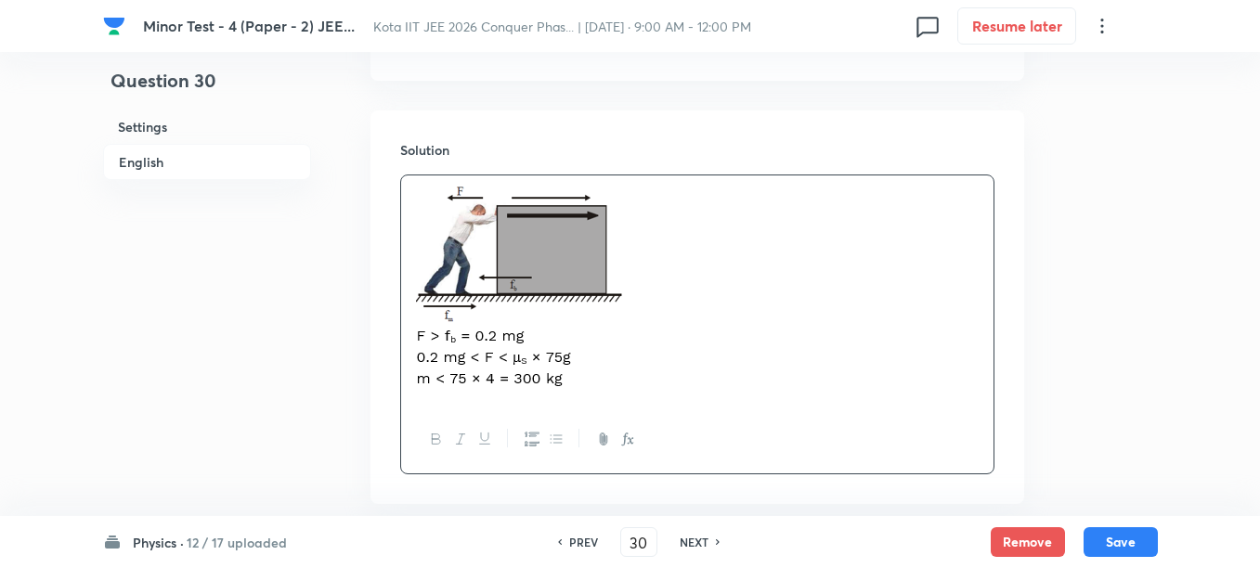
scroll to position [1126, 0]
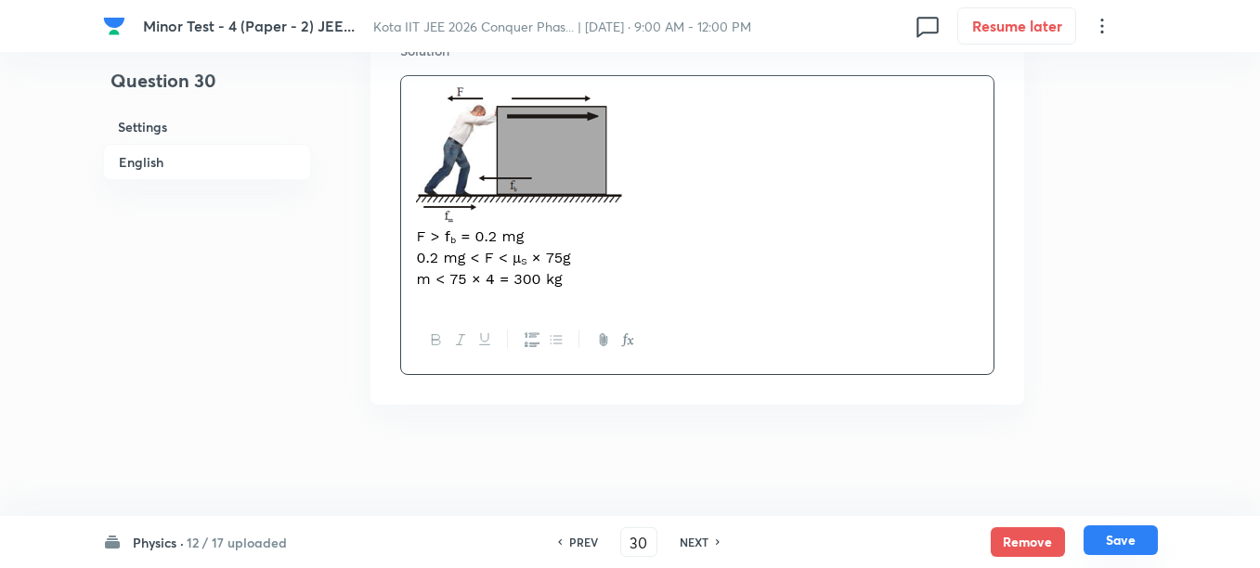
click at [1104, 542] on button "Save" at bounding box center [1120, 540] width 74 height 30
type input "31"
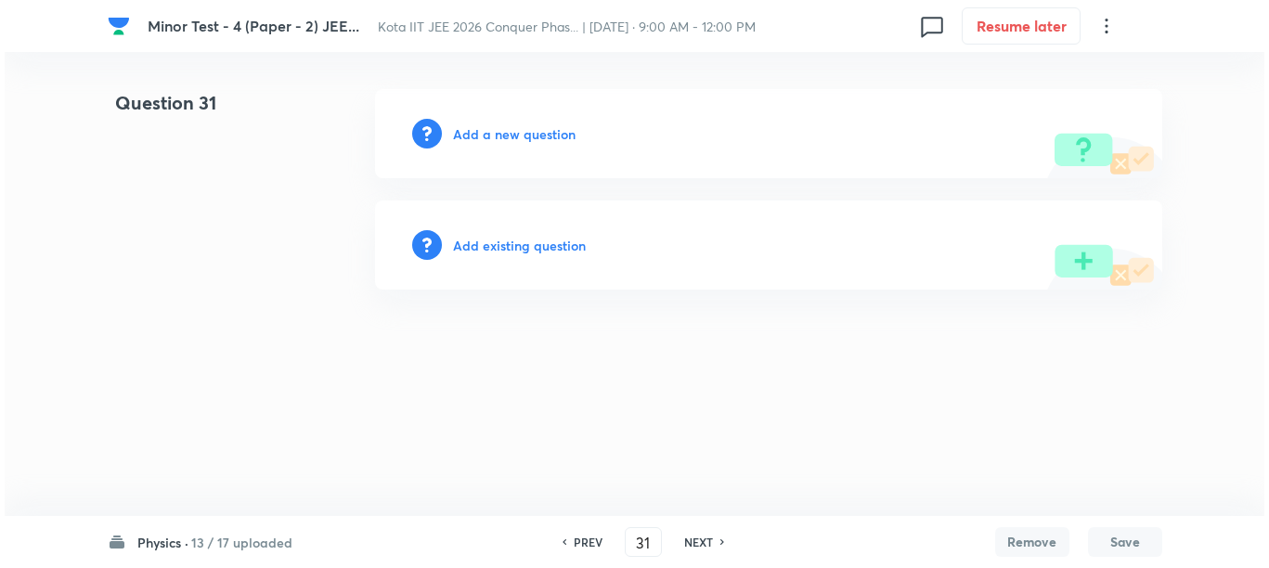
scroll to position [0, 0]
click at [463, 132] on h6 "Add a new question" at bounding box center [514, 133] width 123 height 19
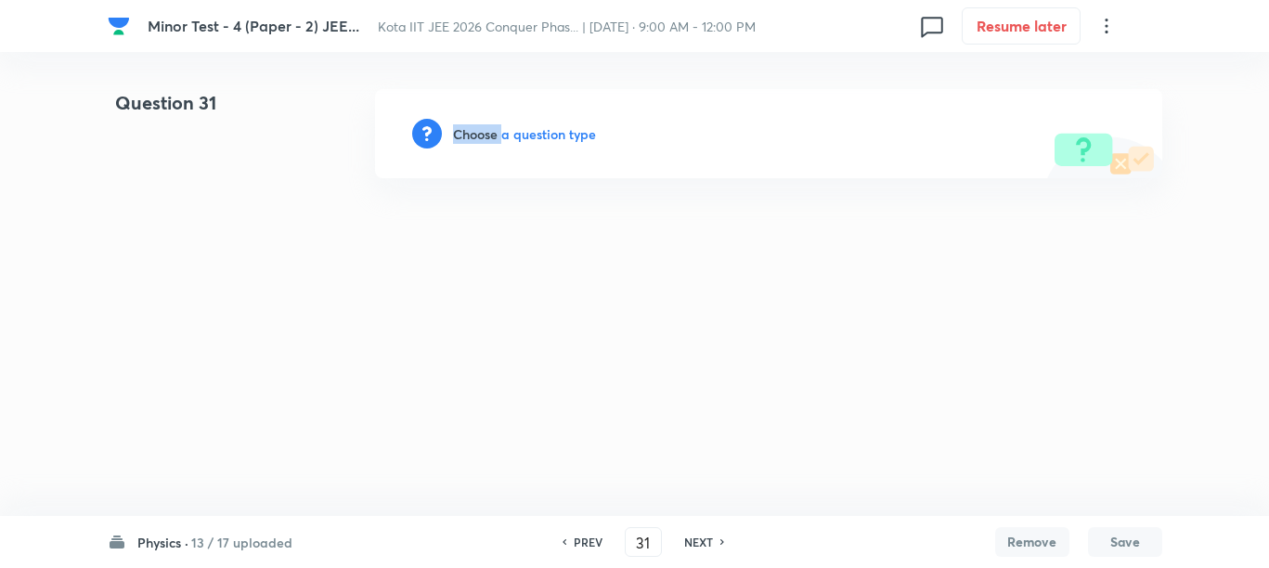
click at [463, 132] on h6 "Choose a question type" at bounding box center [524, 133] width 143 height 19
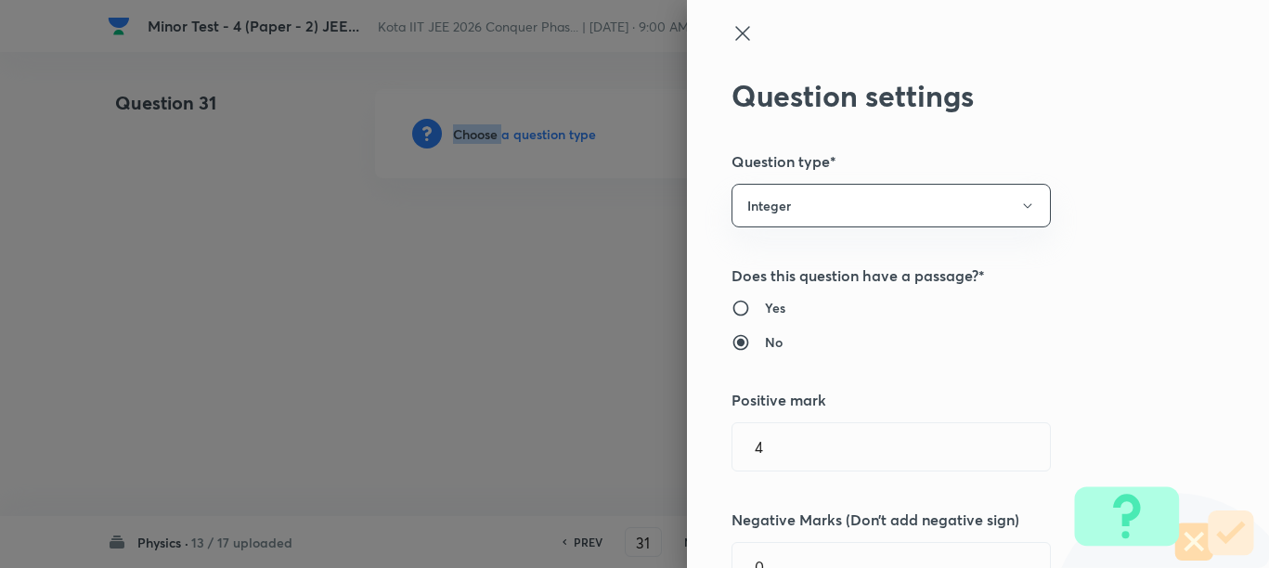
scroll to position [116, 0]
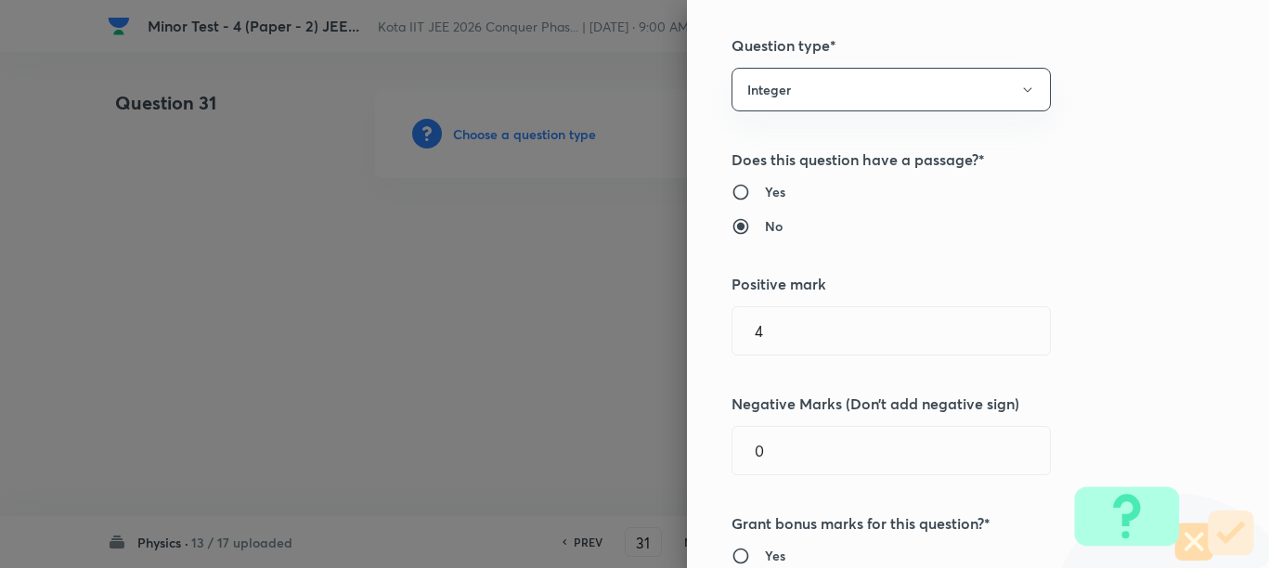
click at [765, 189] on h6 "Yes" at bounding box center [775, 191] width 20 height 19
click at [759, 189] on input "Yes" at bounding box center [747, 192] width 33 height 19
radio input "true"
radio input "false"
click at [803, 326] on input "4" at bounding box center [890, 330] width 317 height 47
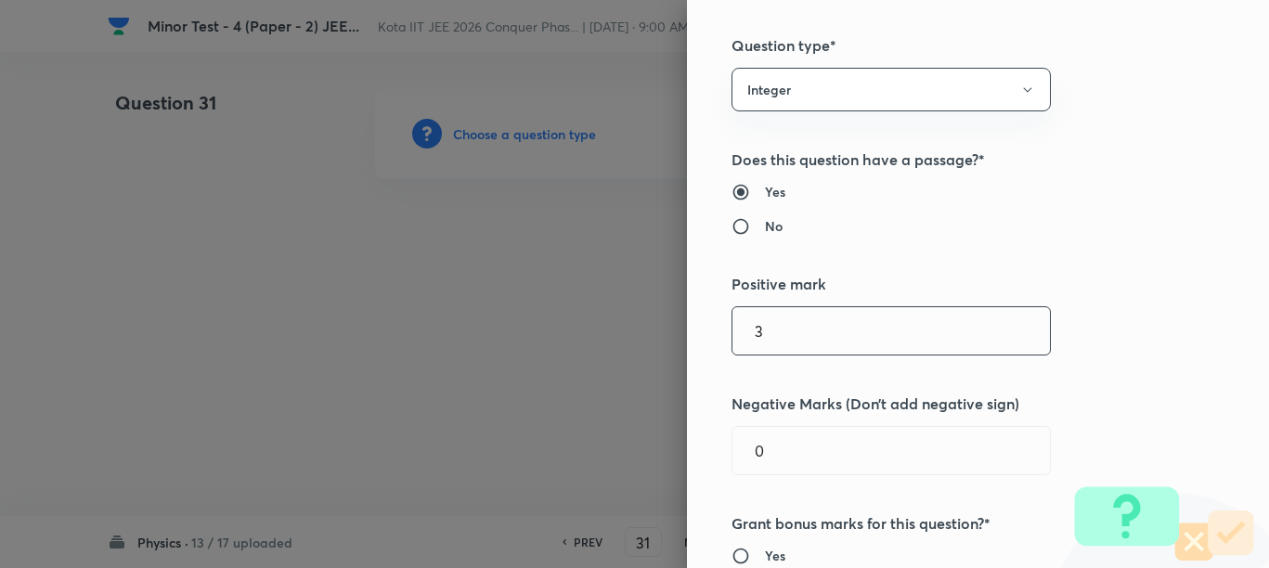
type input "3"
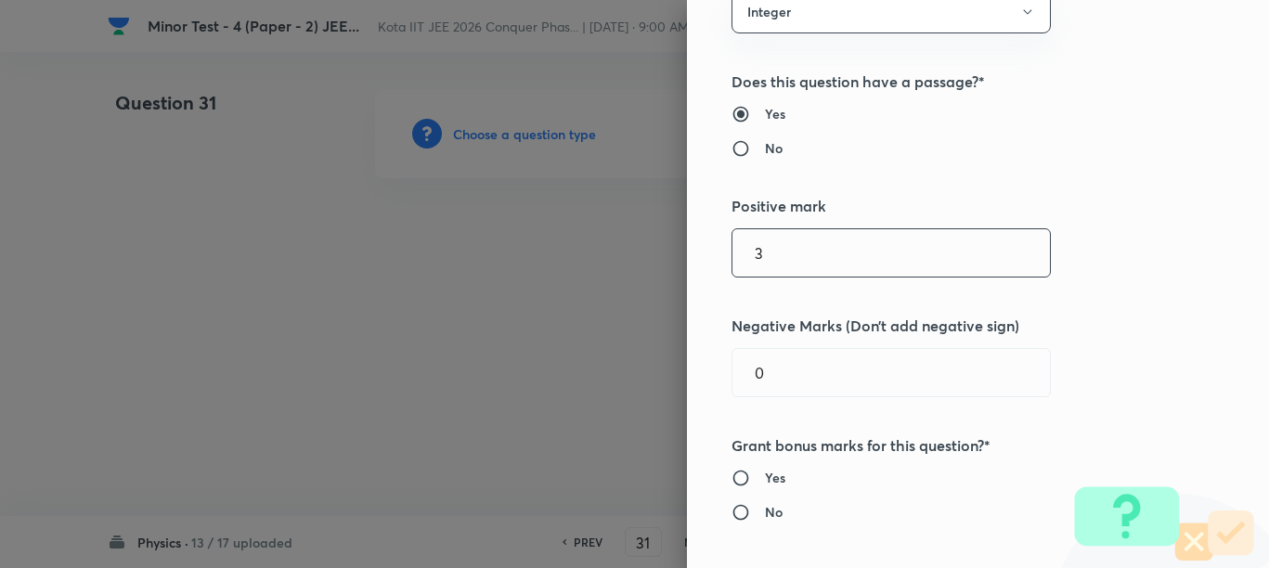
scroll to position [232, 0]
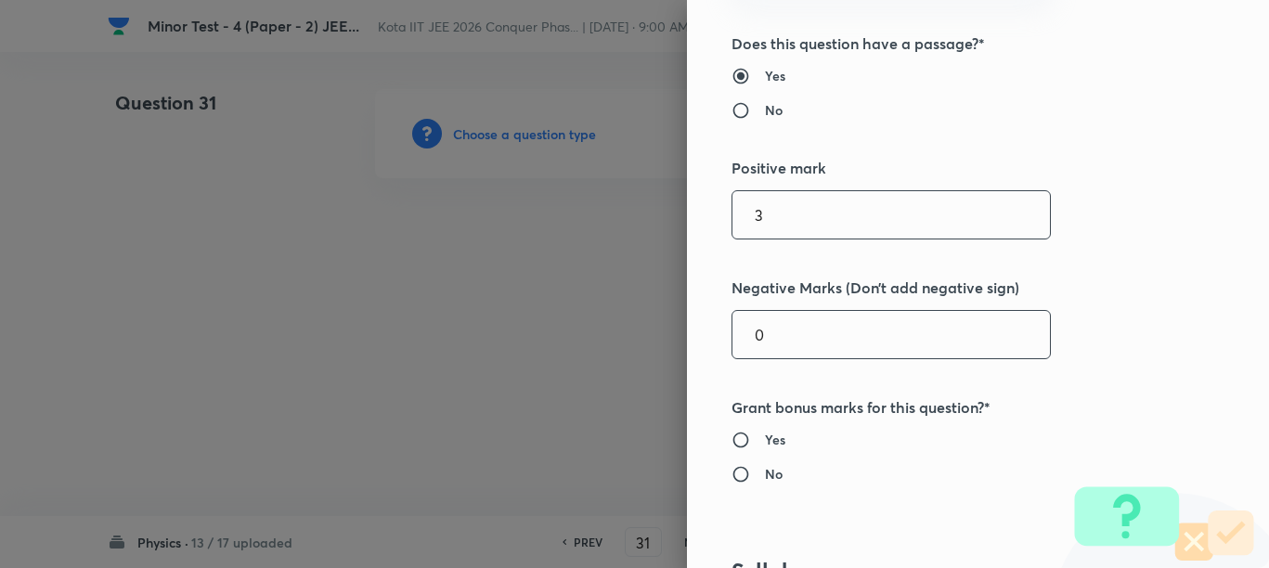
click at [778, 338] on input "0" at bounding box center [890, 334] width 317 height 47
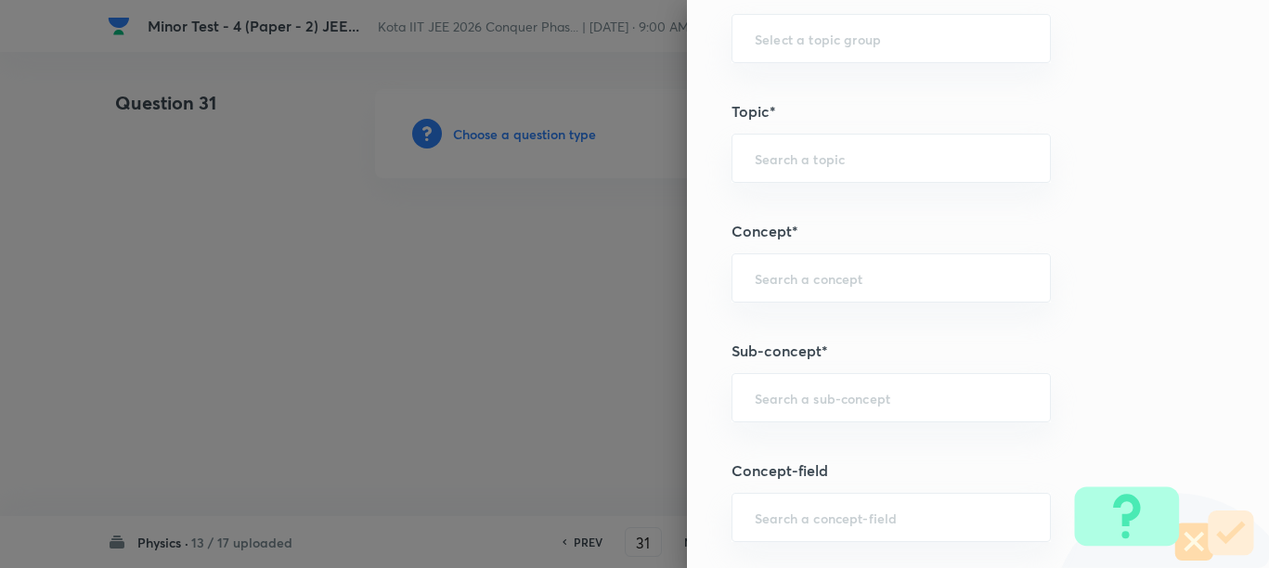
scroll to position [928, 0]
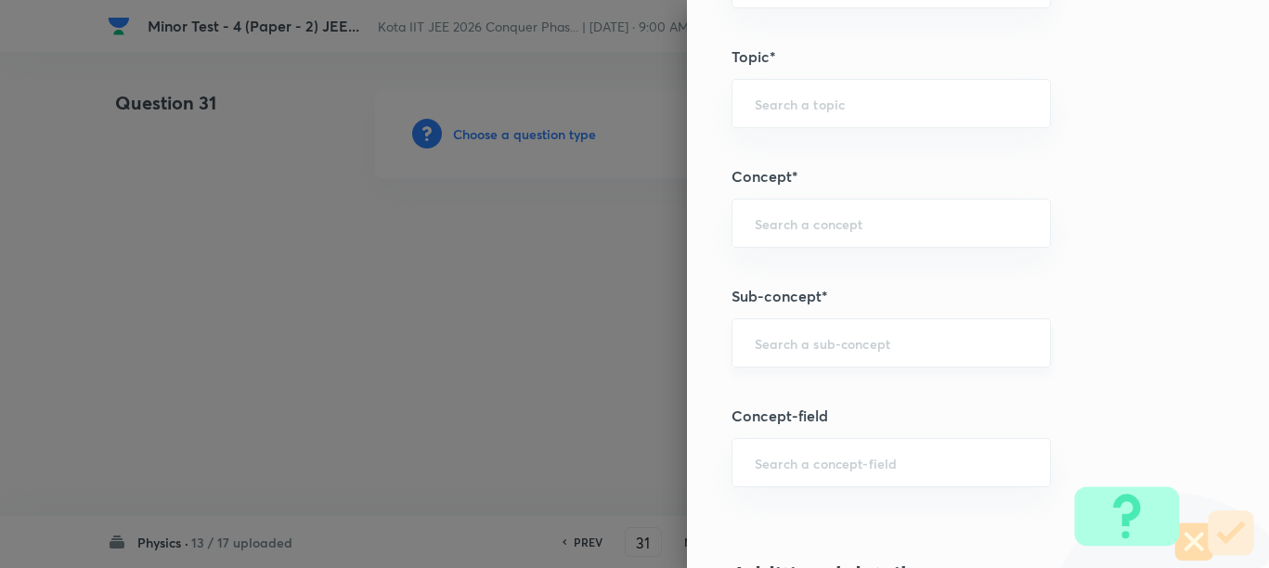
click at [794, 346] on input "text" at bounding box center [891, 343] width 273 height 18
paste input "Periodic Motion"
click at [814, 400] on li "Periodic Motion" at bounding box center [873, 395] width 317 height 33
type input "Periodic Motion"
type input "Physics"
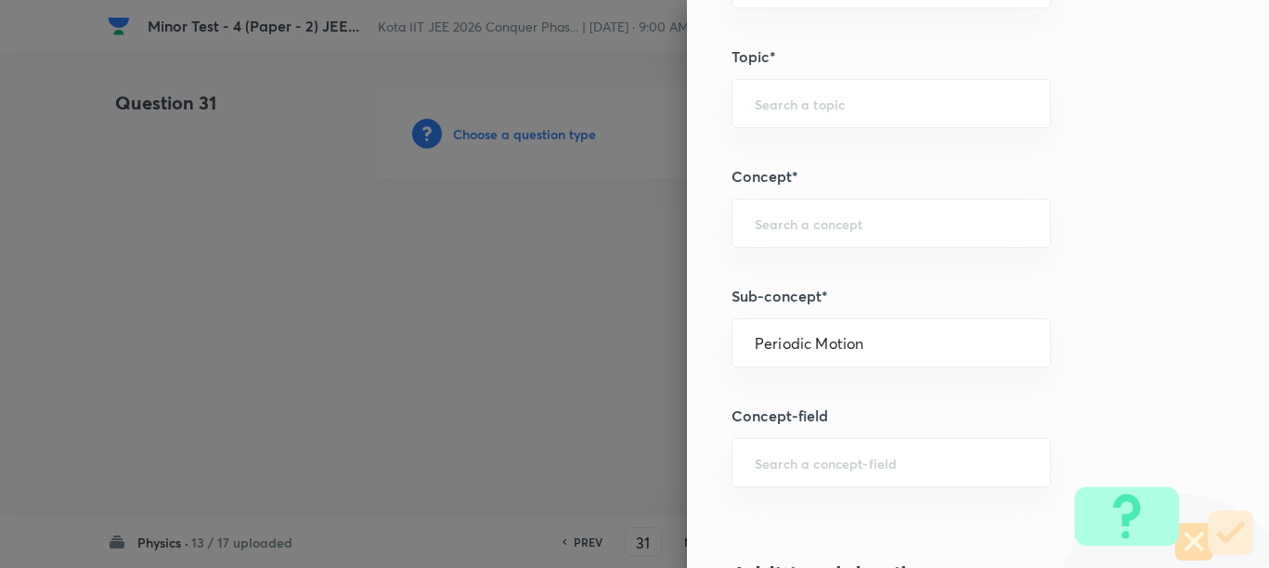
type input "Mechanics"
type input "Simple Harmonic Motion"
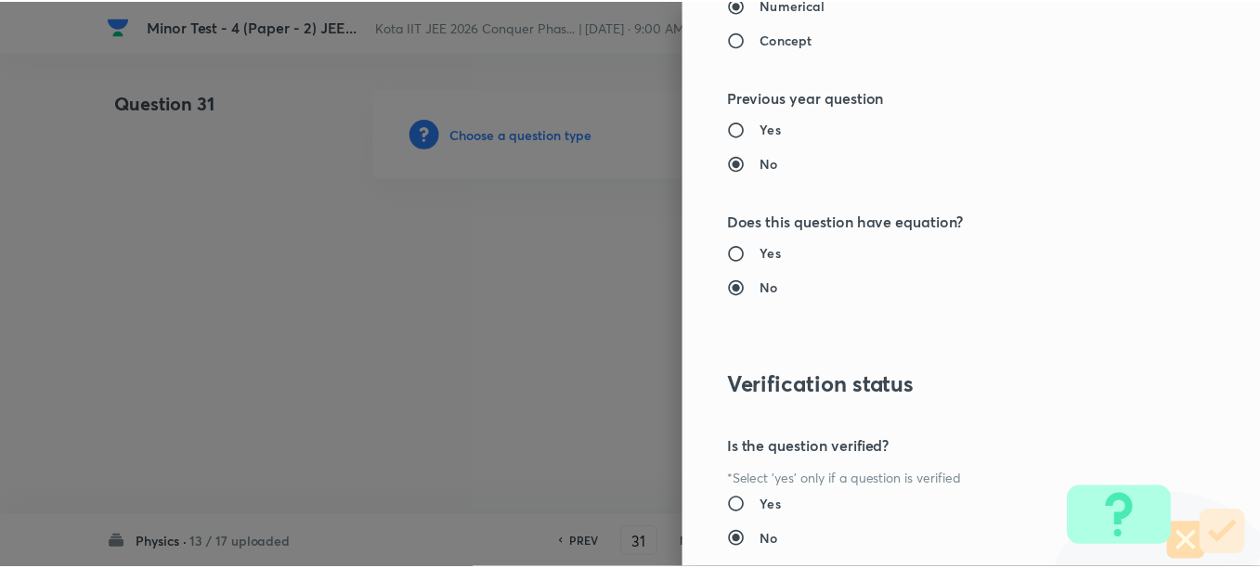
scroll to position [1977, 0]
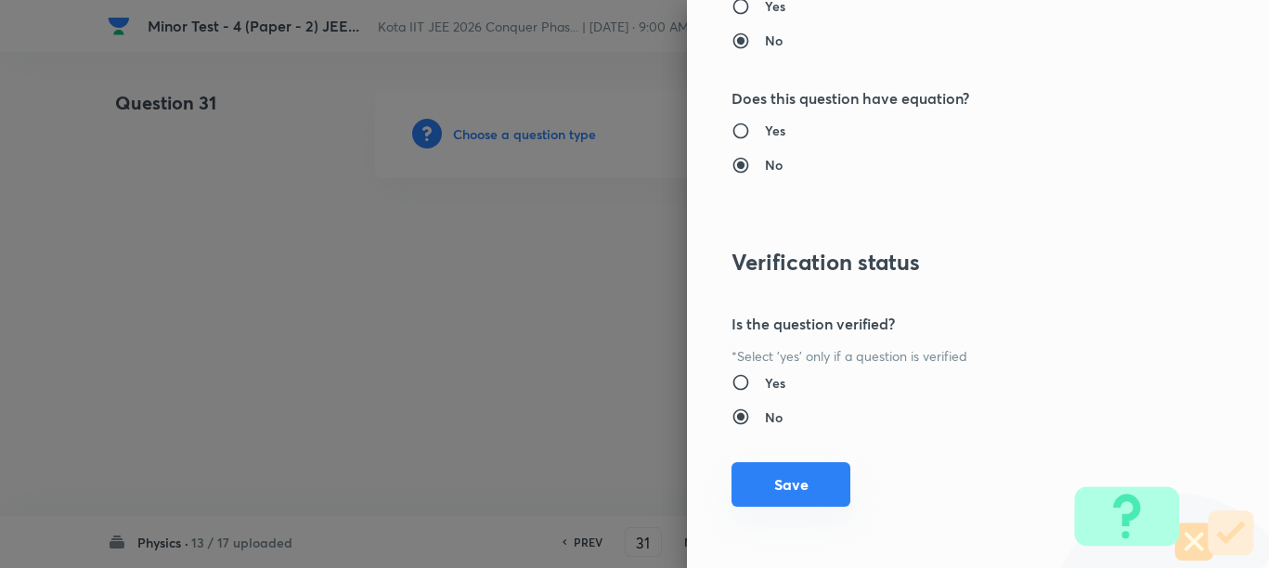
click at [796, 485] on button "Save" at bounding box center [790, 484] width 119 height 45
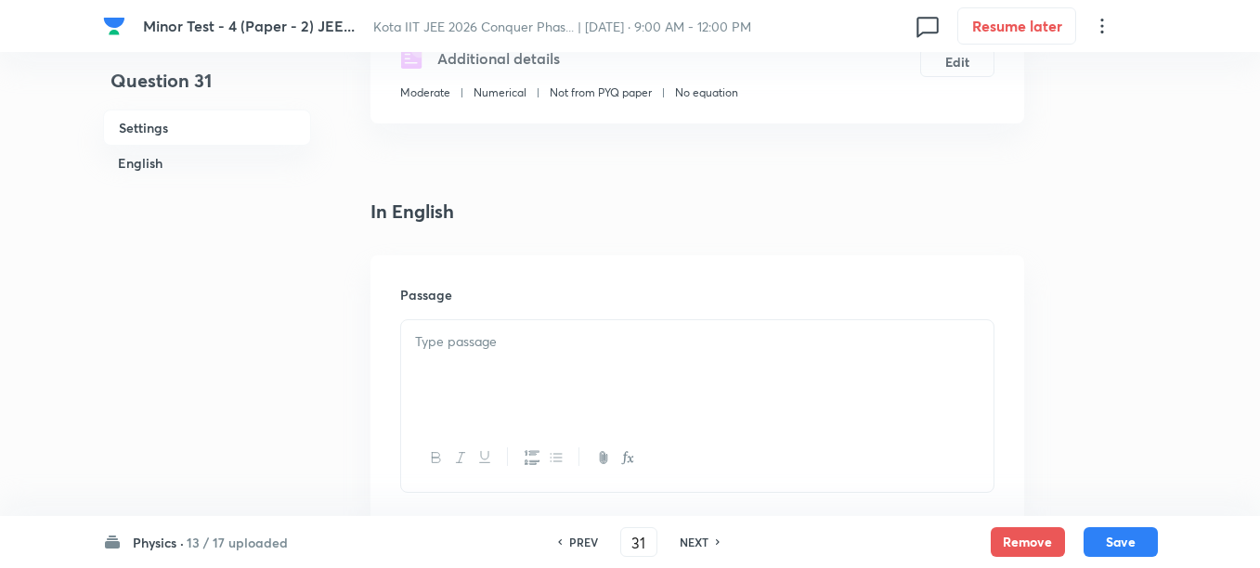
click at [597, 358] on div at bounding box center [697, 372] width 592 height 104
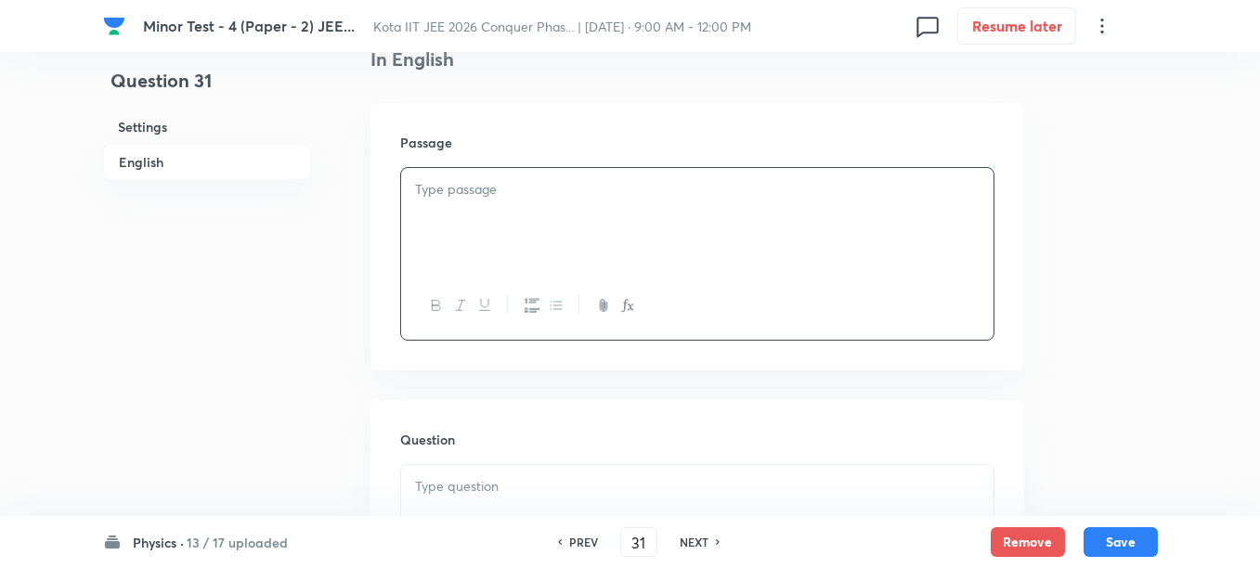
scroll to position [464, 0]
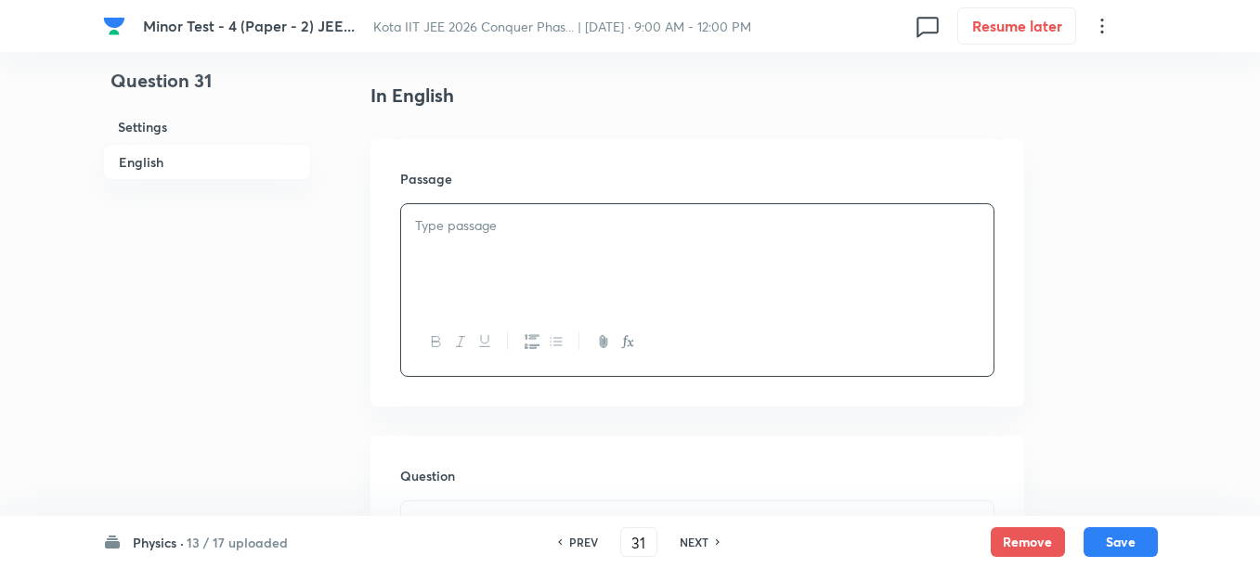
click at [612, 308] on div at bounding box center [697, 342] width 592 height 68
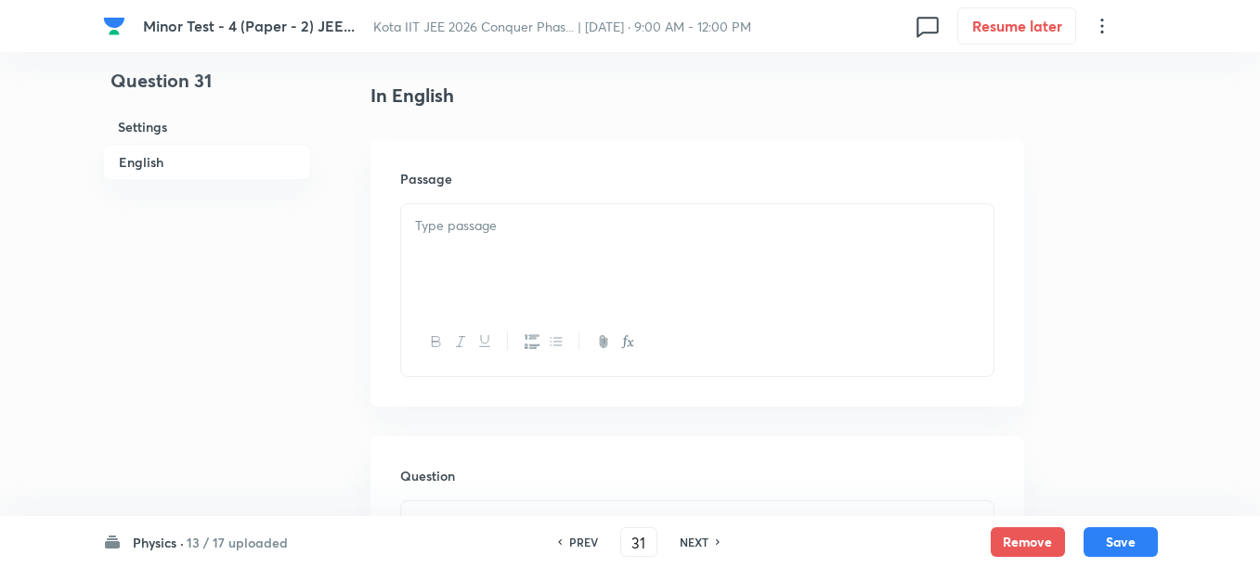
click at [497, 266] on div at bounding box center [697, 256] width 592 height 104
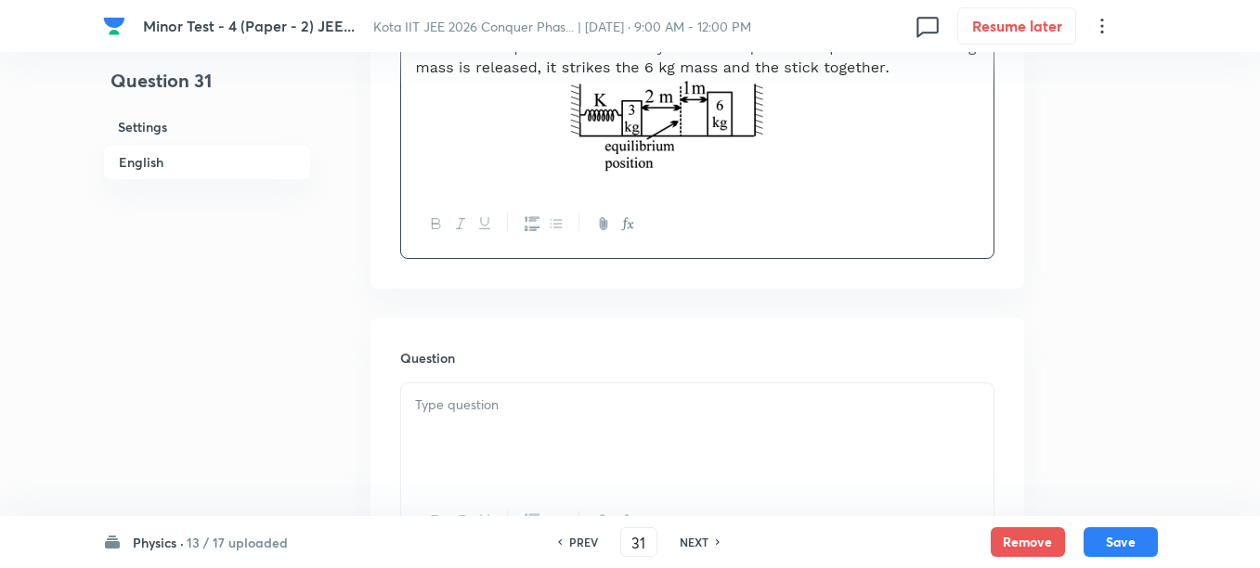
scroll to position [812, 0]
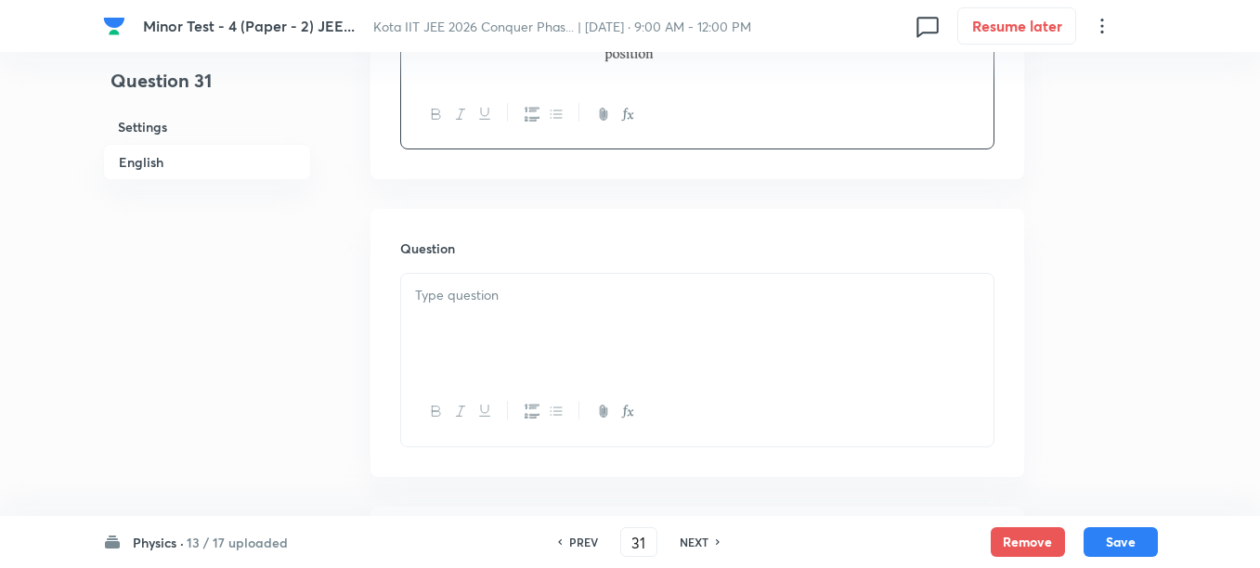
click at [497, 310] on div at bounding box center [697, 326] width 592 height 104
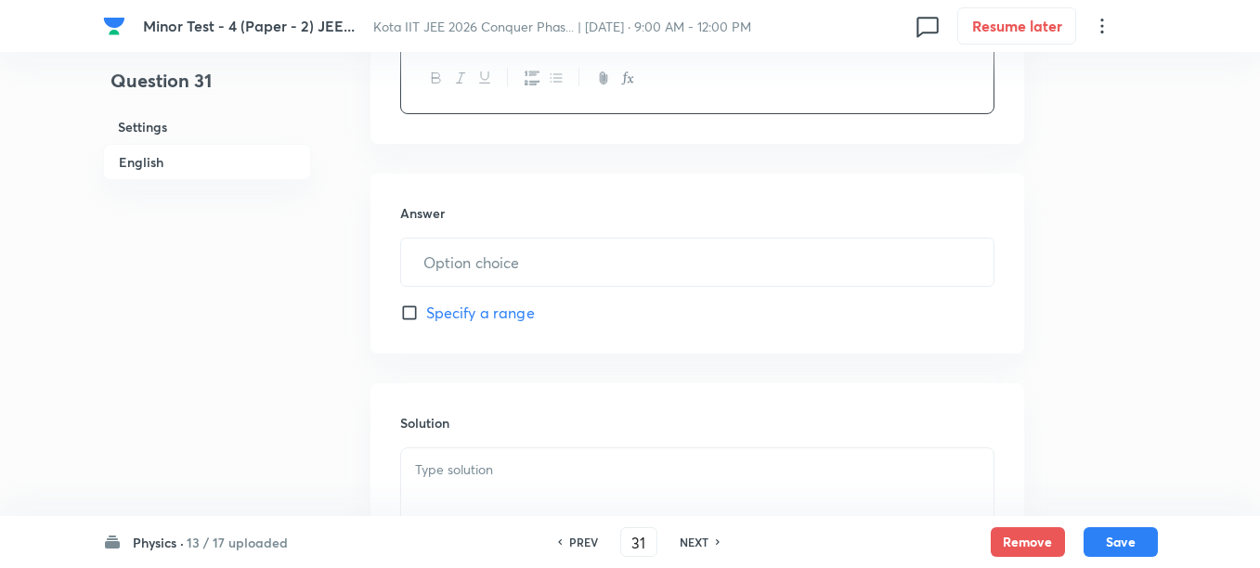
scroll to position [1160, 0]
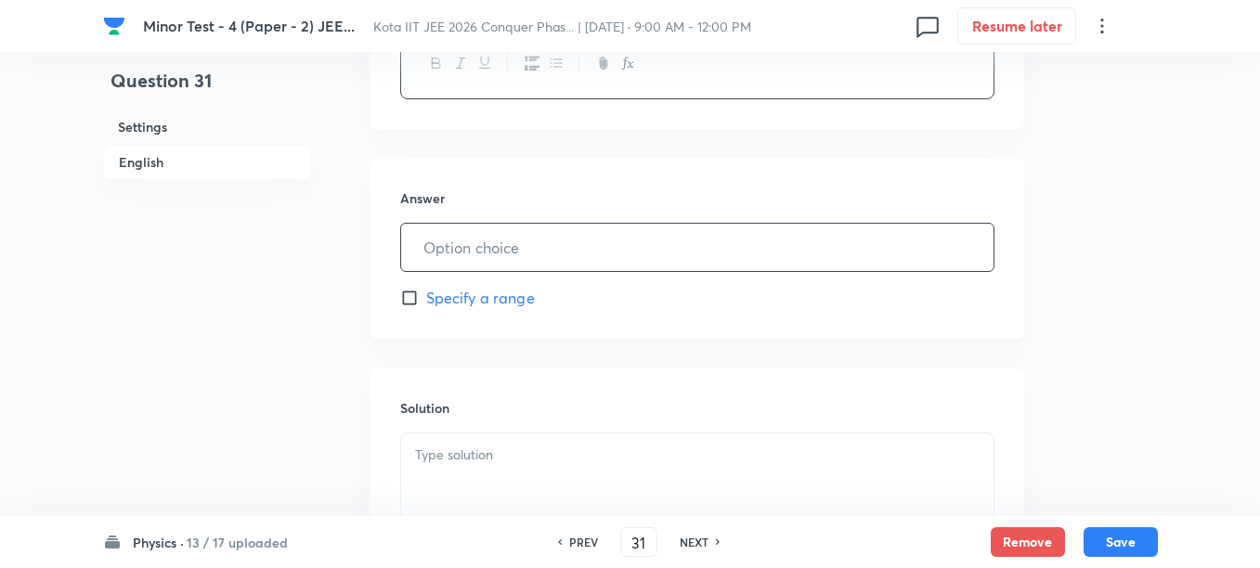
click at [481, 250] on input "text" at bounding box center [697, 247] width 592 height 47
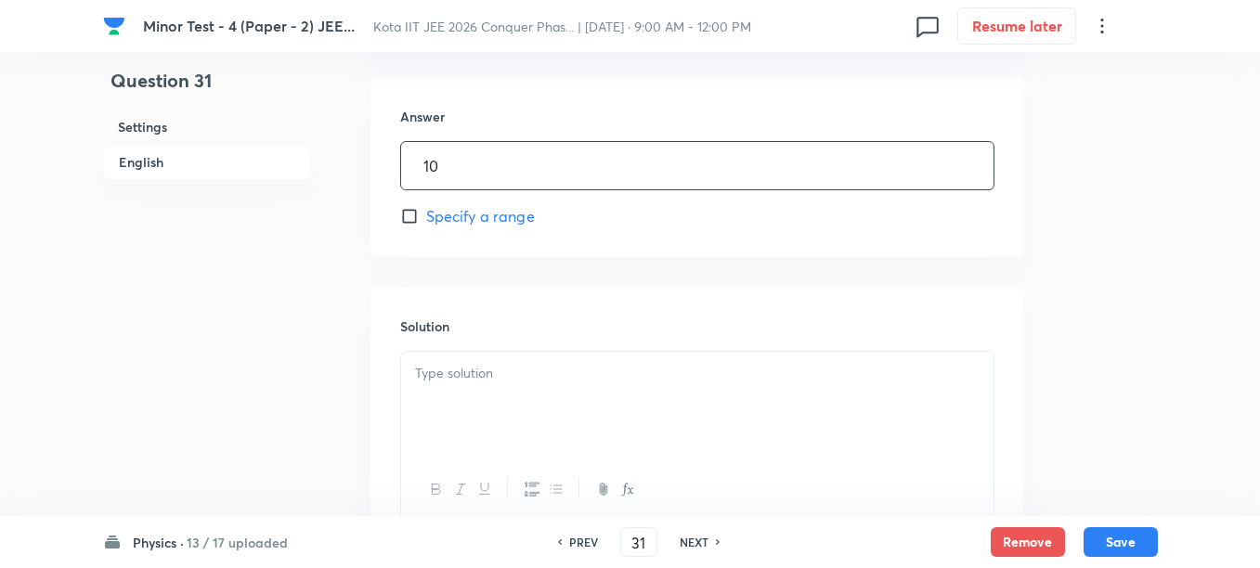
scroll to position [1276, 0]
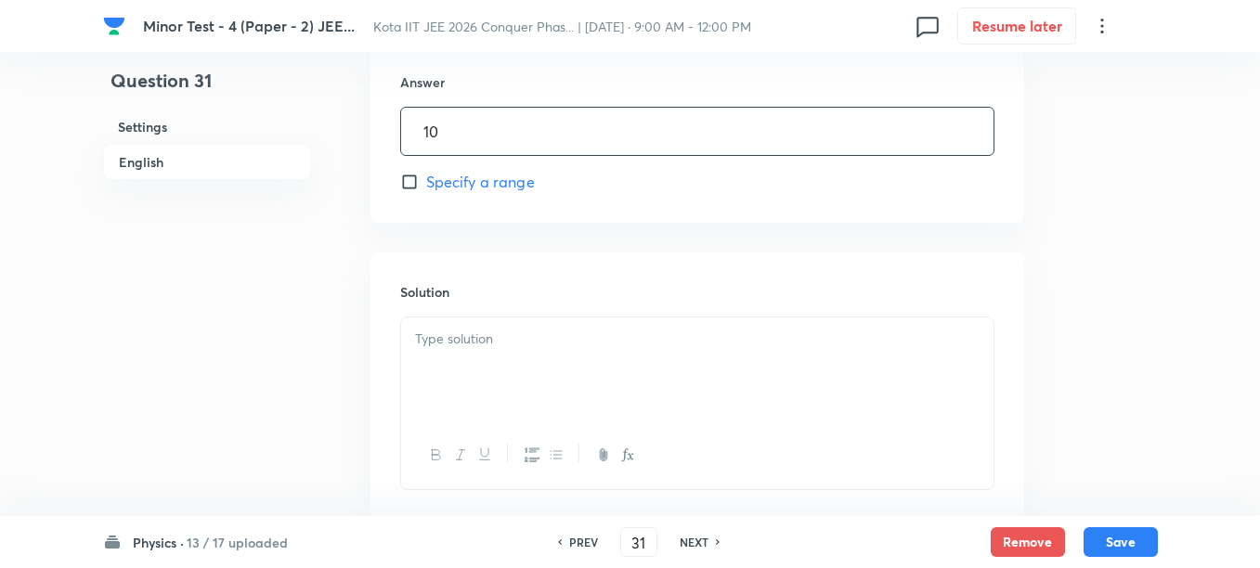
type input "10"
click at [492, 369] on div at bounding box center [697, 369] width 592 height 104
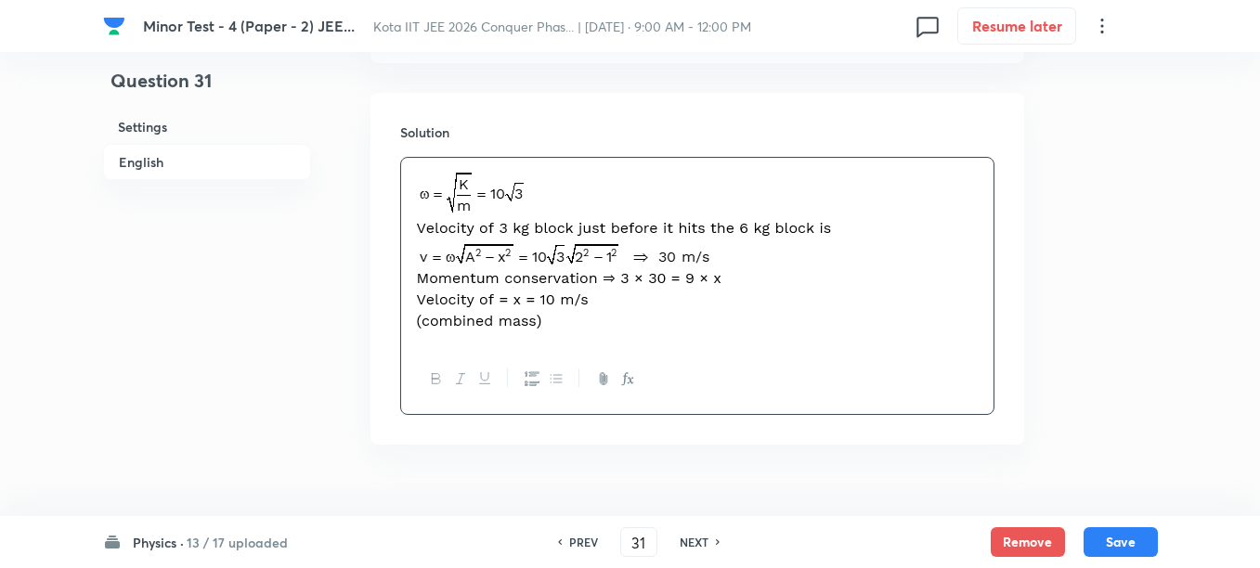
scroll to position [1476, 0]
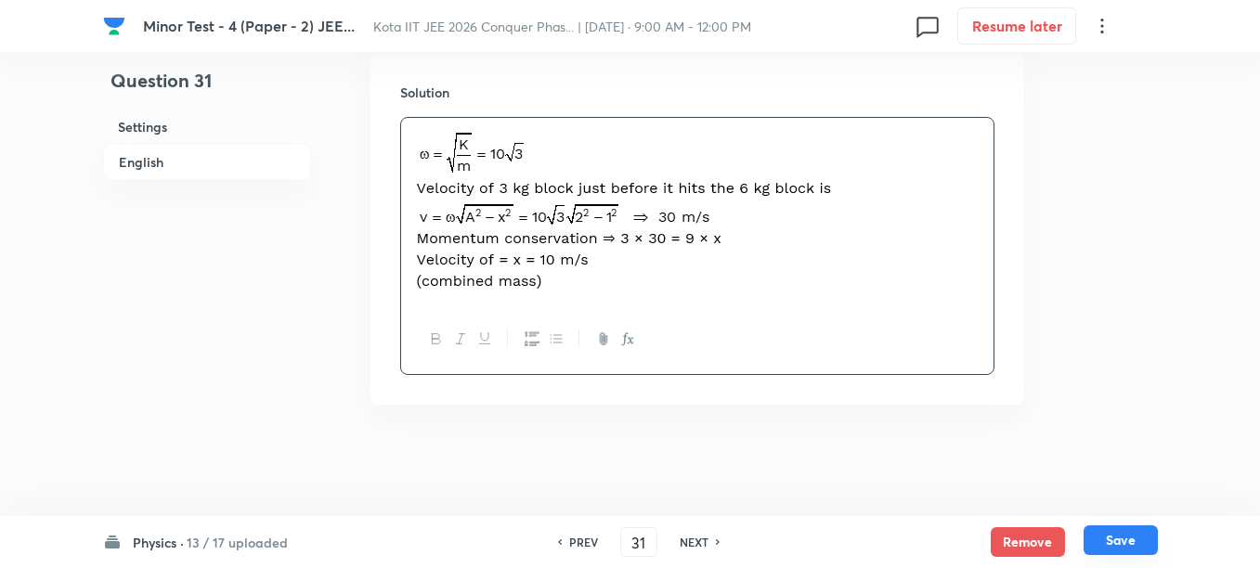
click at [1106, 549] on button "Save" at bounding box center [1120, 540] width 74 height 30
type input "32"
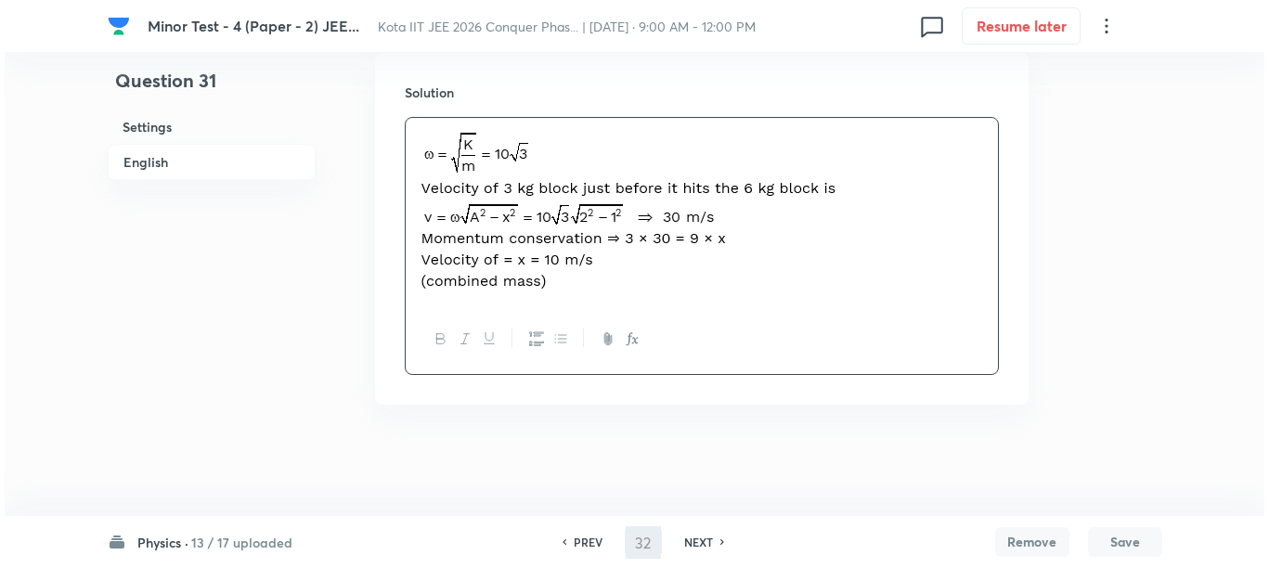
scroll to position [0, 0]
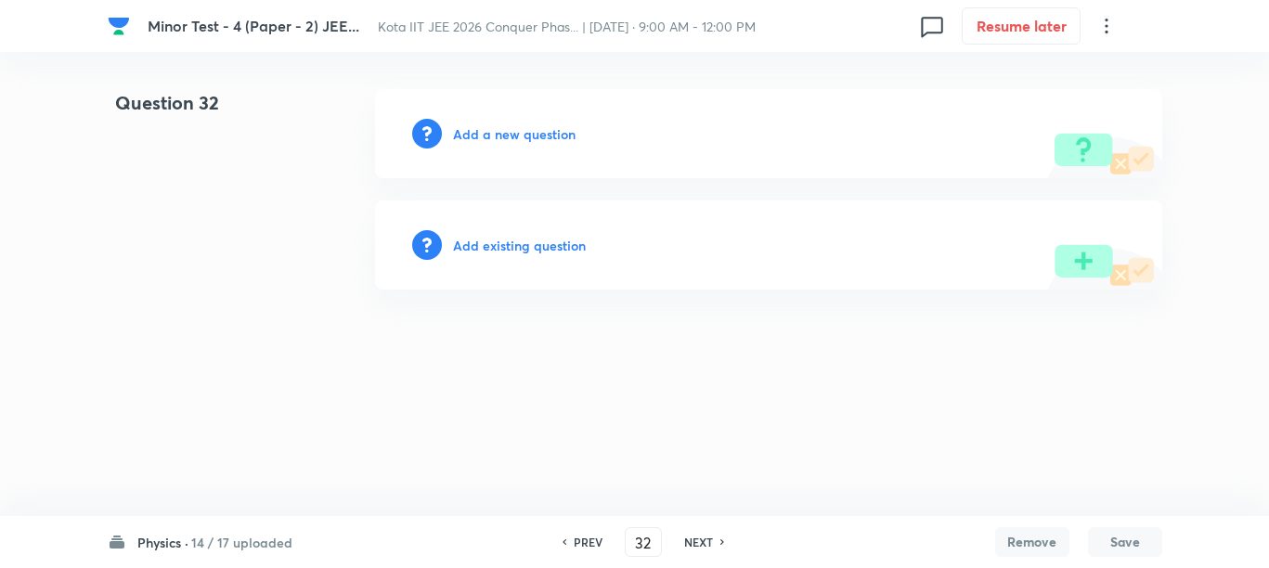
click at [459, 133] on h6 "Add a new question" at bounding box center [514, 133] width 123 height 19
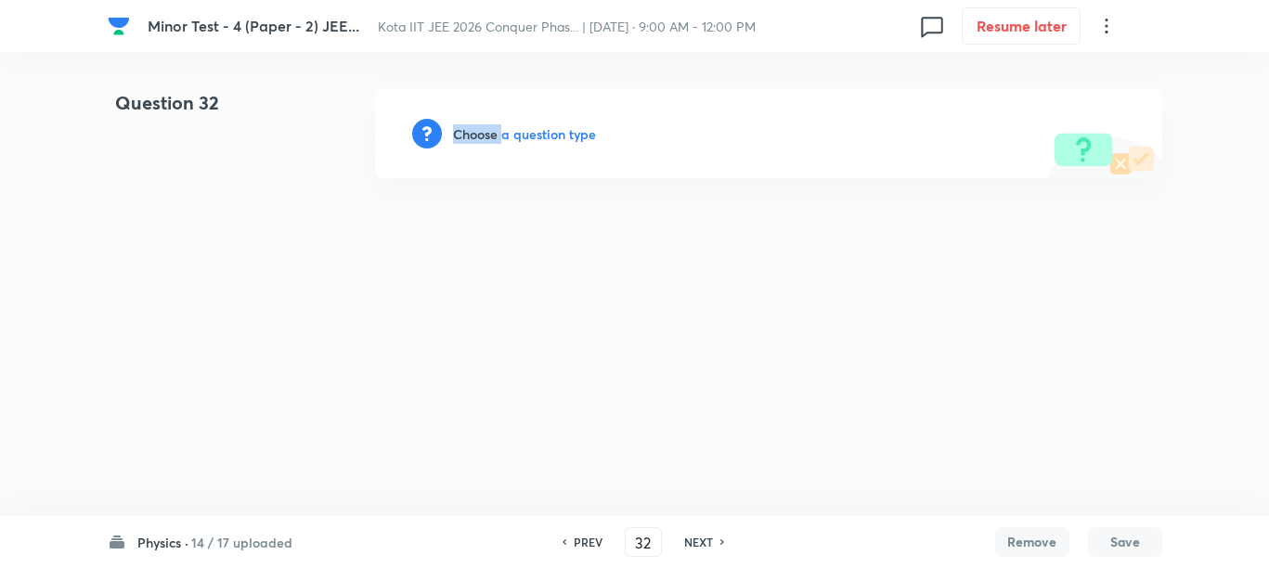
click at [459, 133] on h6 "Choose a question type" at bounding box center [524, 133] width 143 height 19
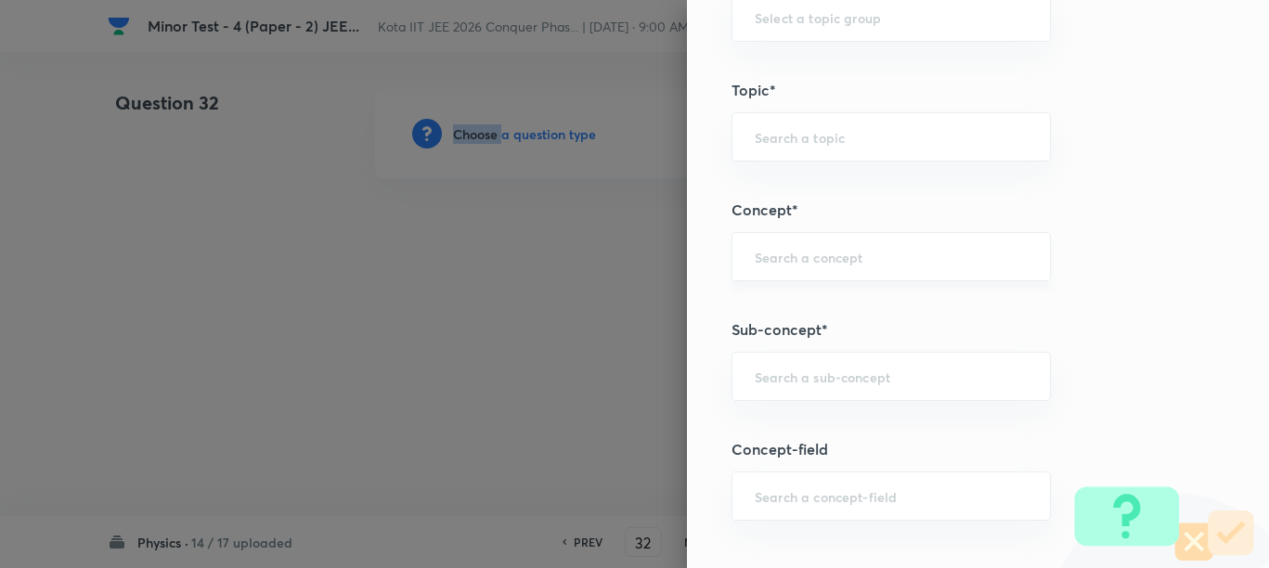
scroll to position [928, 0]
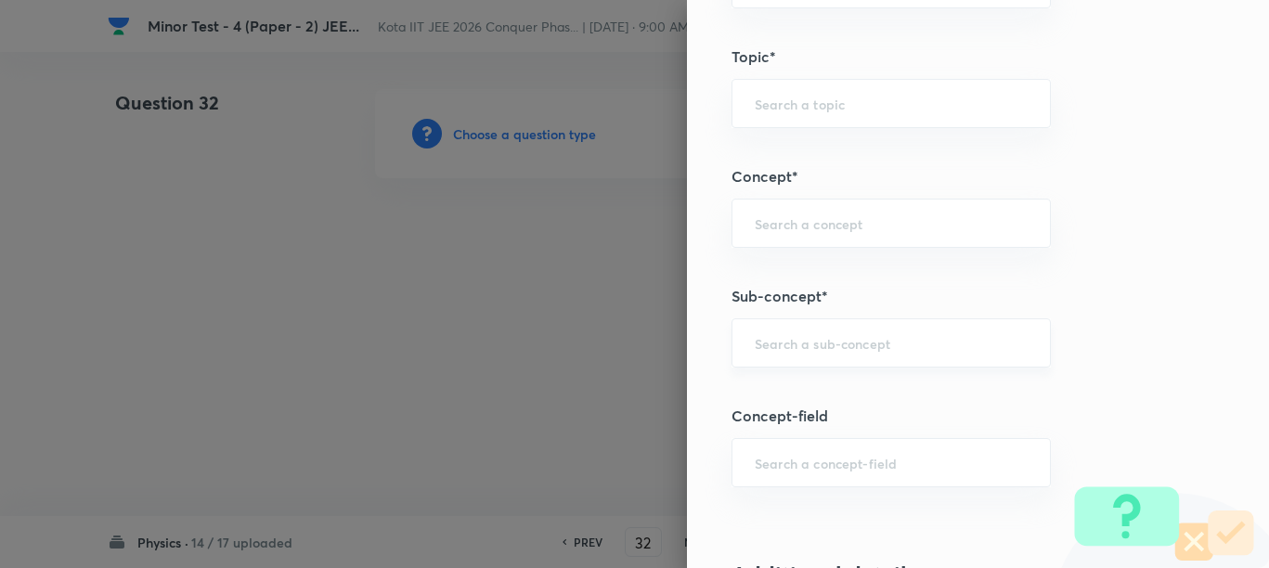
click at [786, 346] on input "text" at bounding box center [891, 343] width 273 height 18
paste input "Periodic Motion"
click at [779, 392] on li "Periodic Motion" at bounding box center [873, 395] width 317 height 33
type input "Periodic Motion"
type input "Physics"
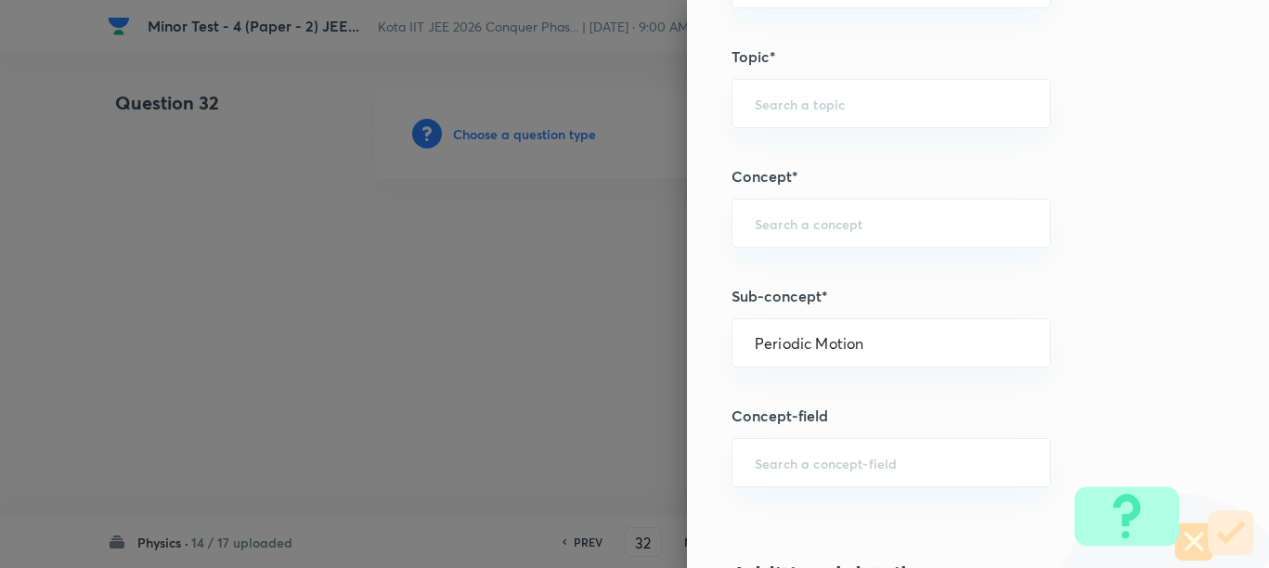
type input "Mechanics"
type input "Simple Harmonic Motion"
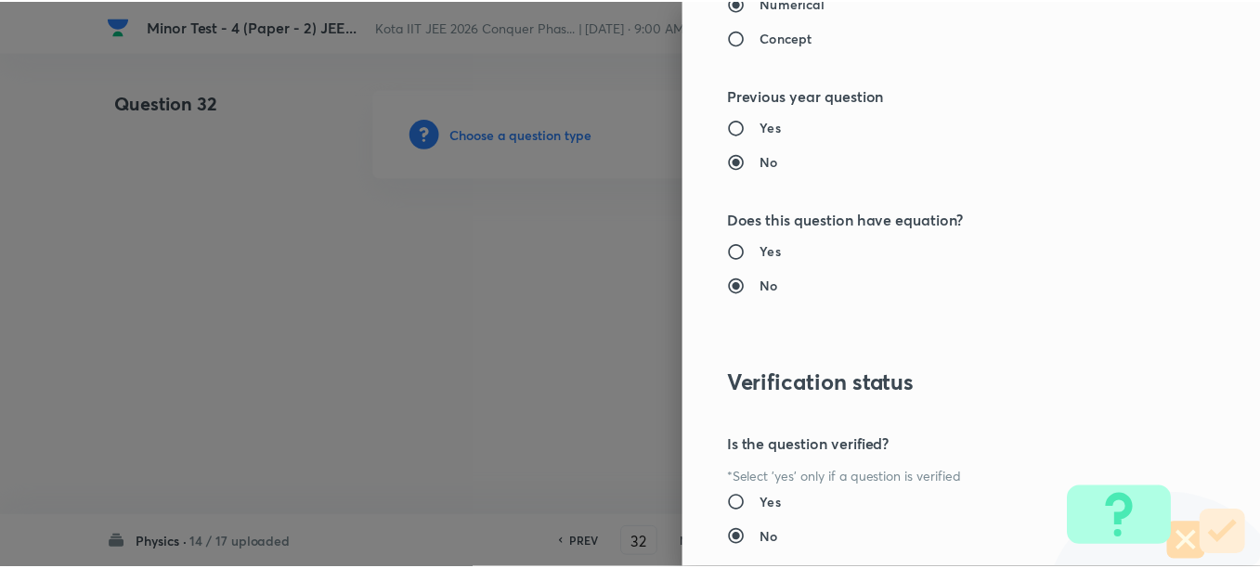
scroll to position [1977, 0]
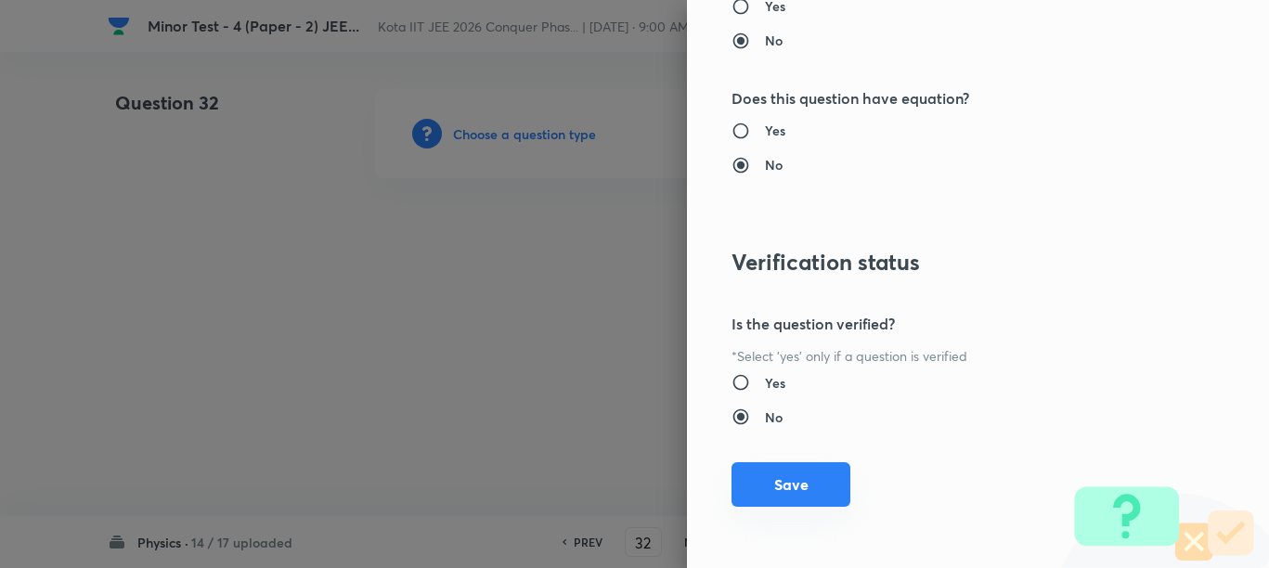
click at [793, 488] on button "Save" at bounding box center [790, 484] width 119 height 45
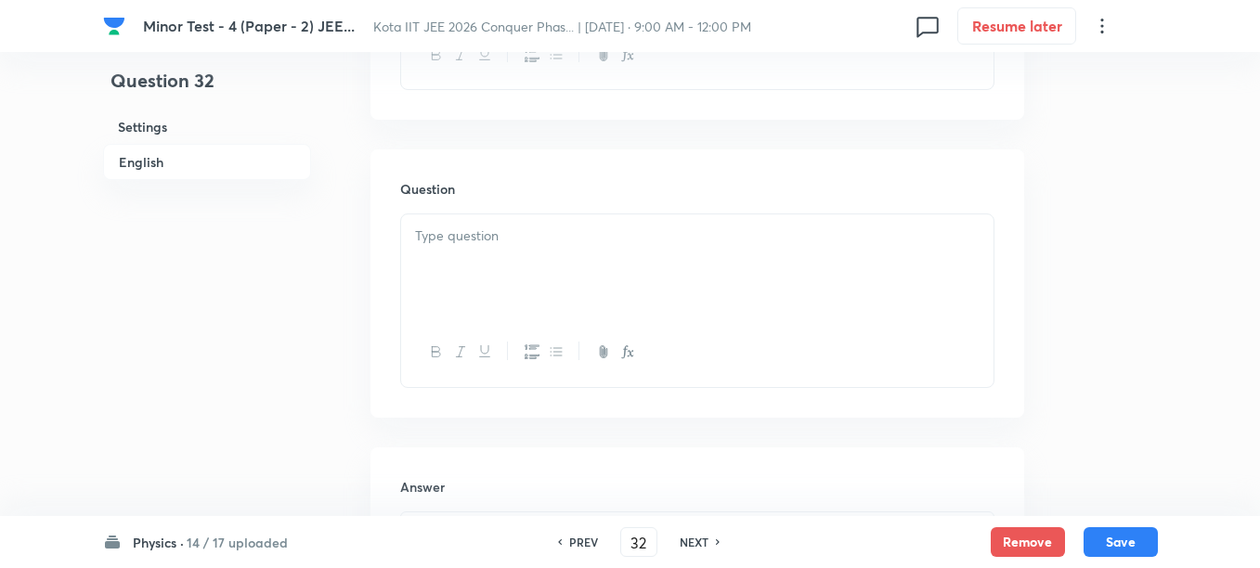
scroll to position [928, 0]
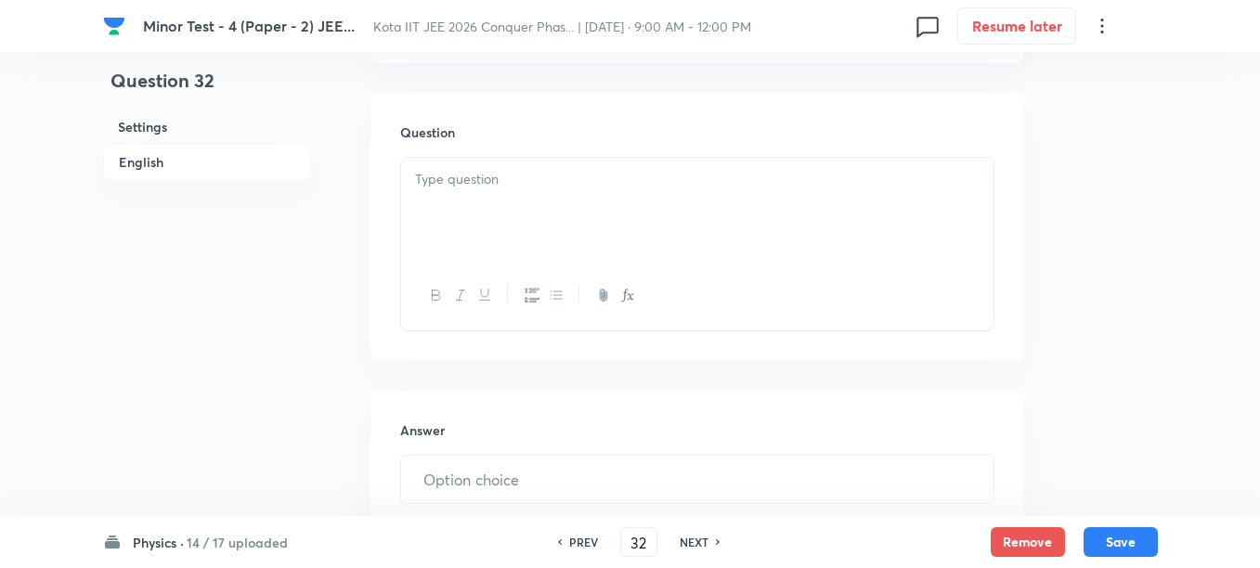
click at [577, 249] on div at bounding box center [697, 210] width 592 height 104
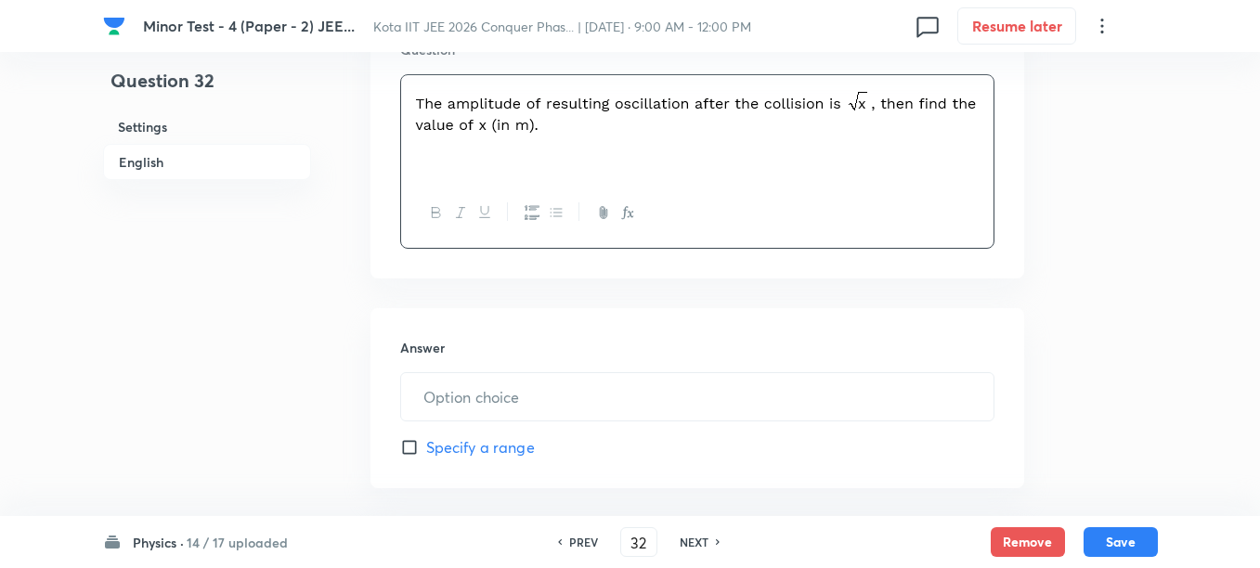
scroll to position [1160, 0]
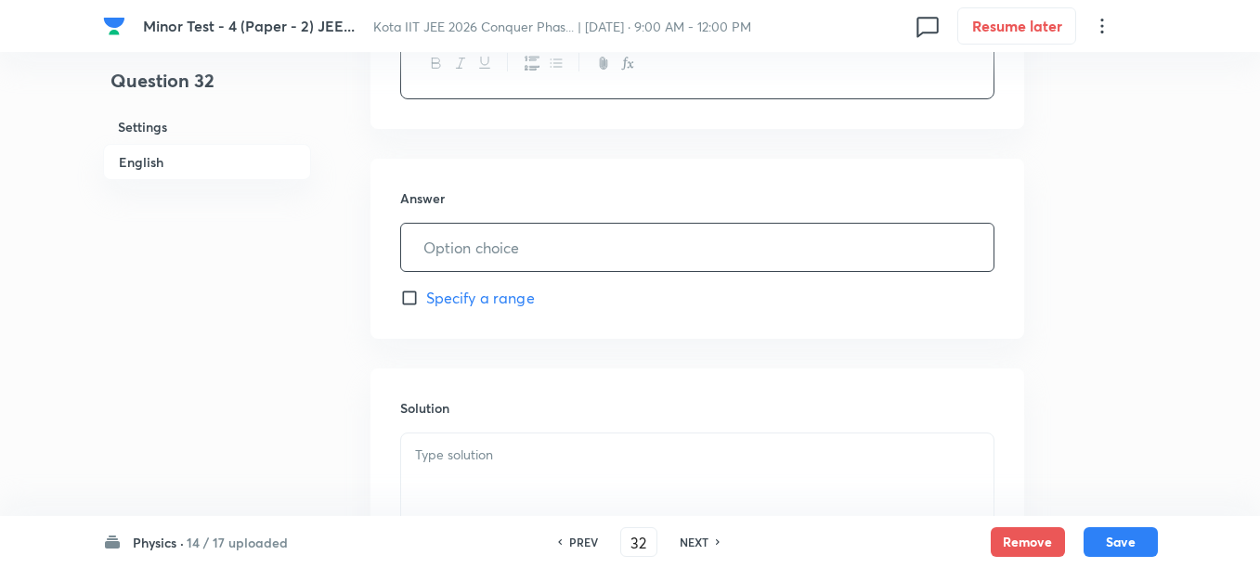
click at [544, 253] on input "text" at bounding box center [697, 247] width 592 height 47
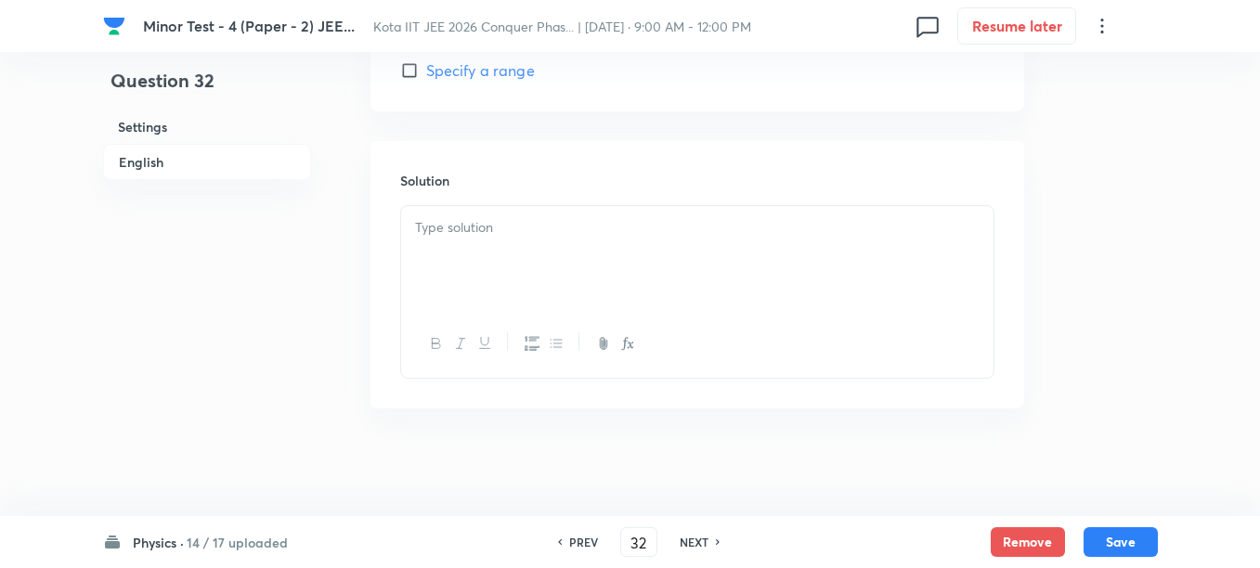
scroll to position [1391, 0]
type input "2"
click at [546, 268] on div at bounding box center [697, 254] width 592 height 104
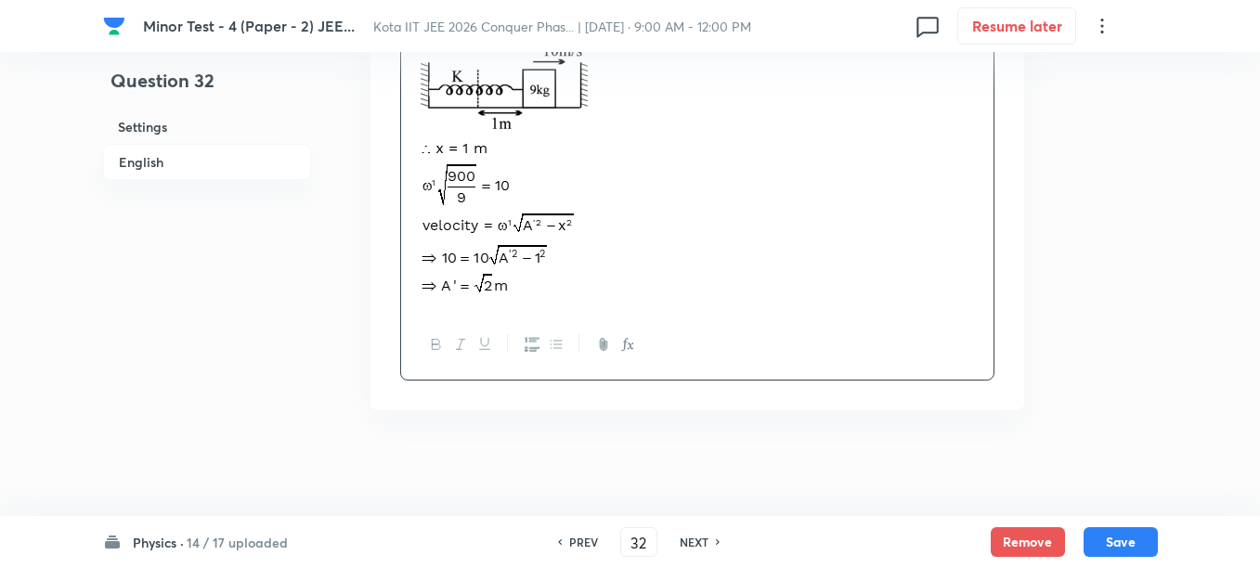
scroll to position [1569, 0]
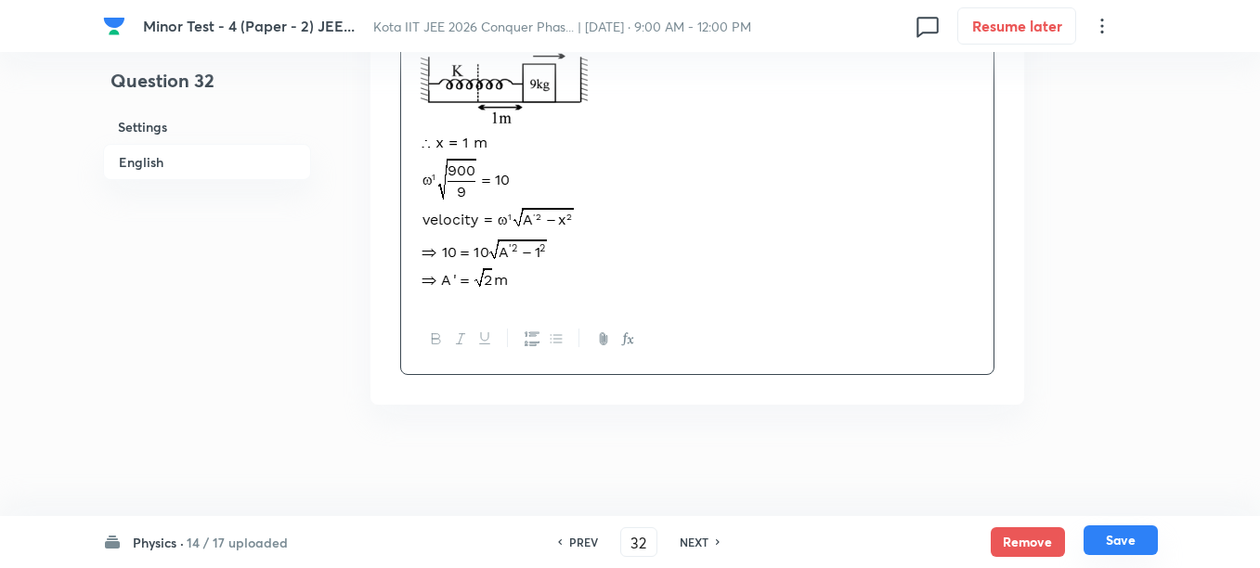
click at [1110, 538] on button "Save" at bounding box center [1120, 540] width 74 height 30
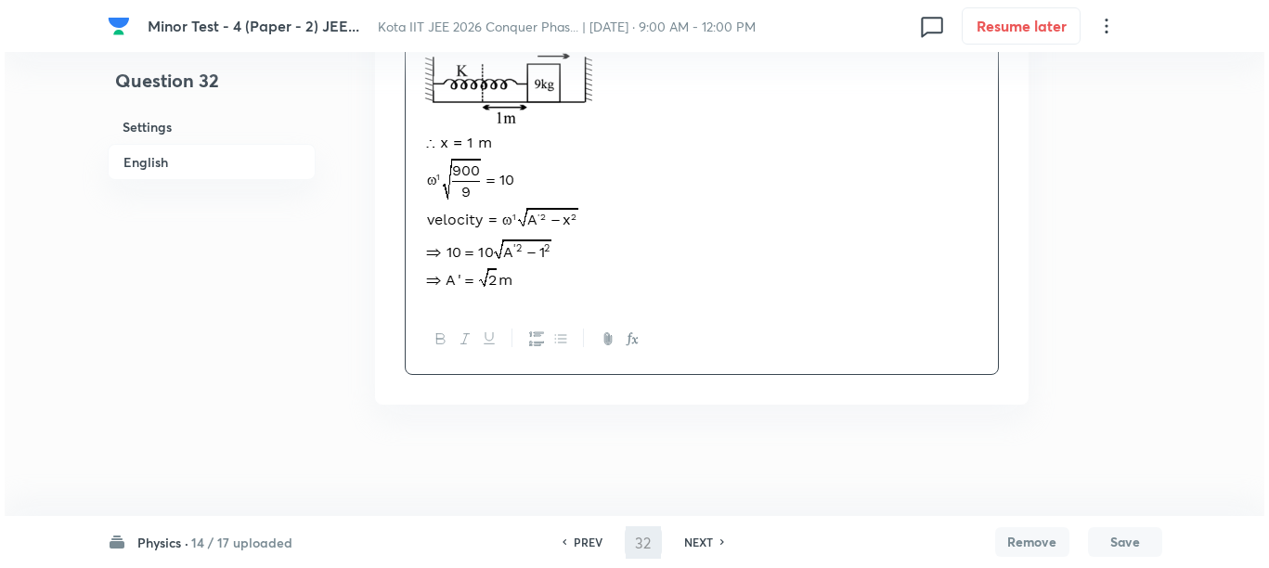
scroll to position [0, 0]
type input "33"
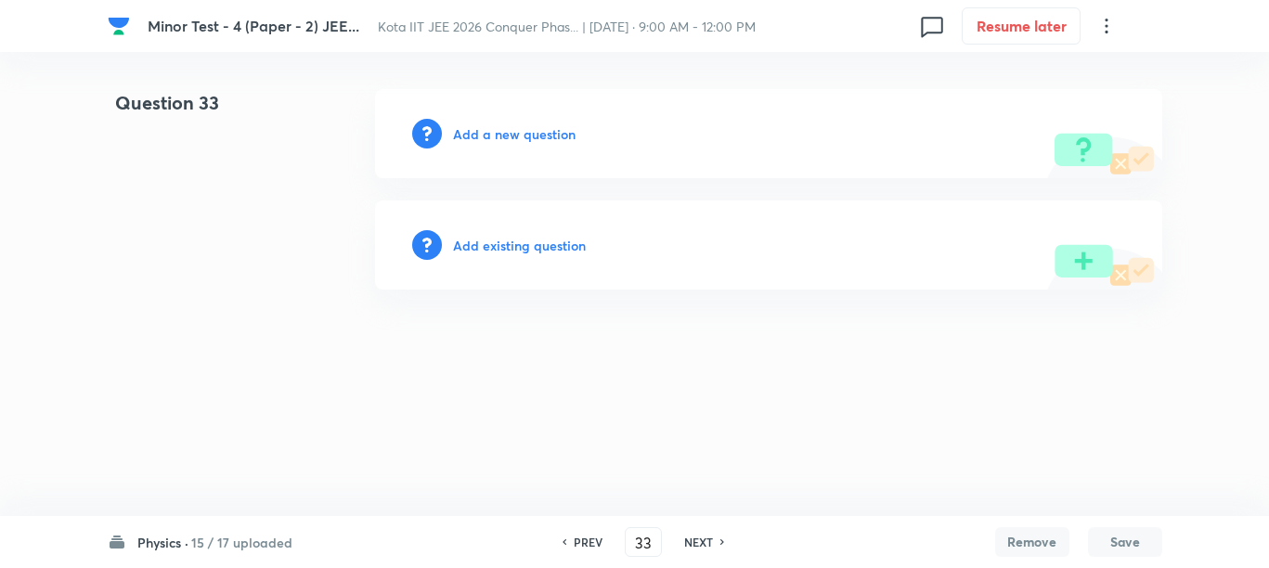
click at [477, 133] on h6 "Add a new question" at bounding box center [514, 133] width 123 height 19
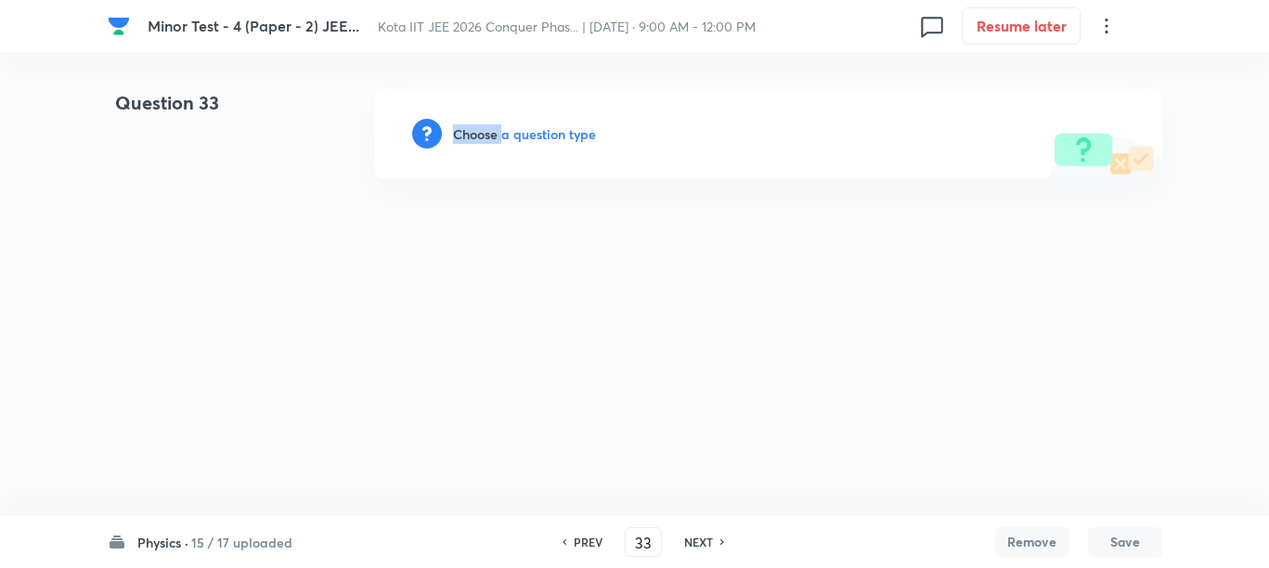
click at [477, 133] on h6 "Choose a question type" at bounding box center [524, 133] width 143 height 19
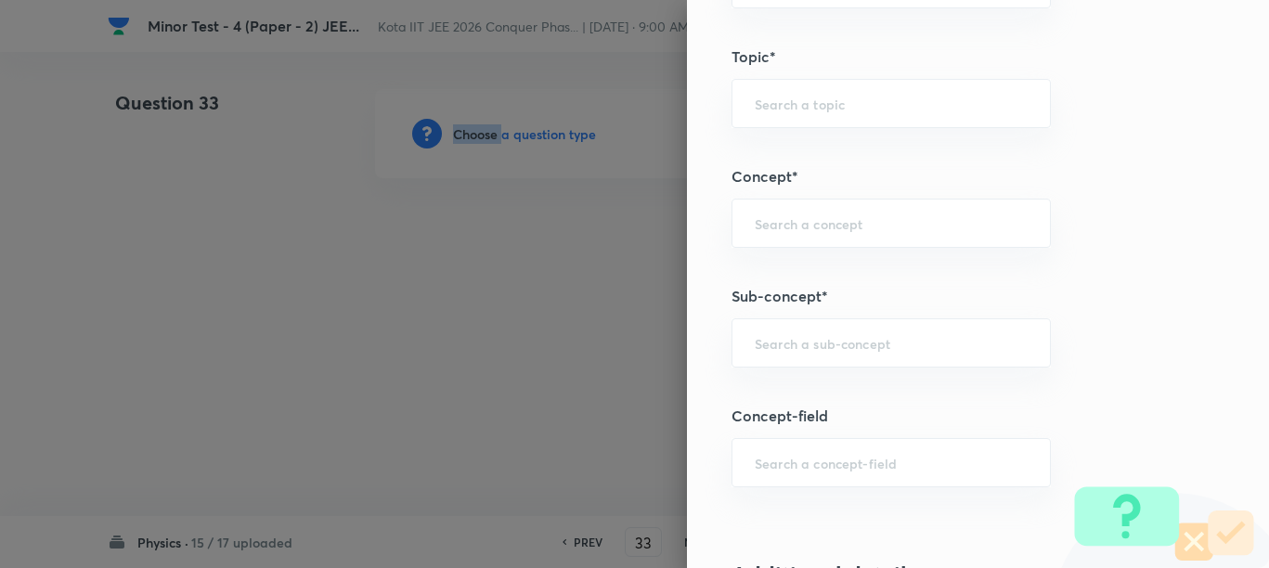
scroll to position [1044, 0]
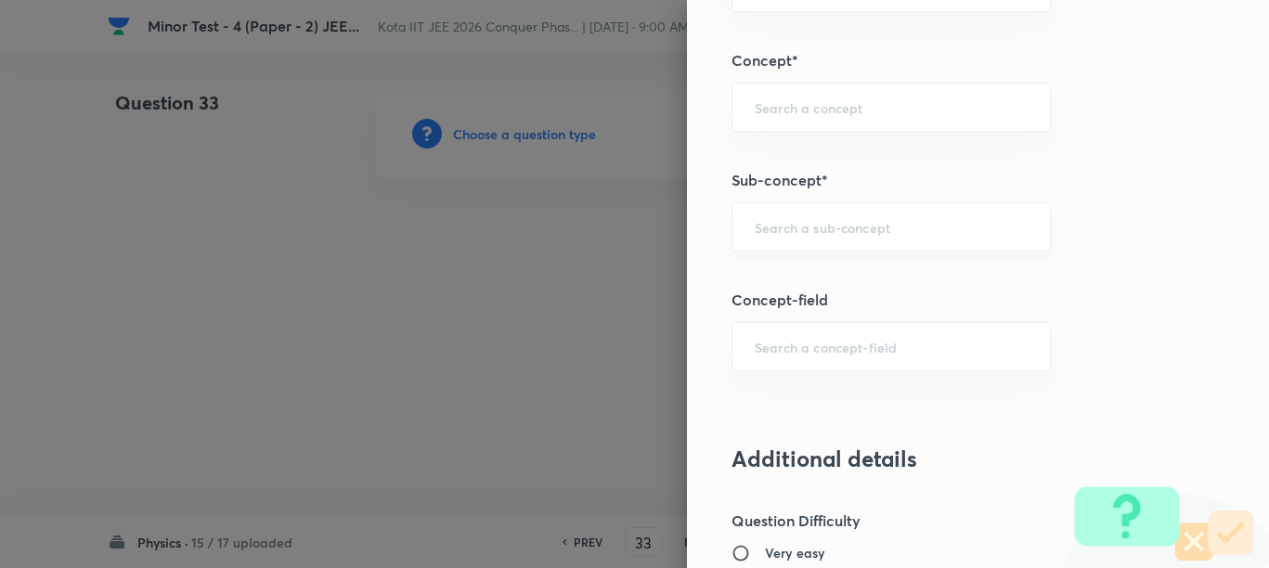
click at [809, 227] on input "text" at bounding box center [891, 227] width 273 height 18
paste input "Kinematics of Circular Motion"
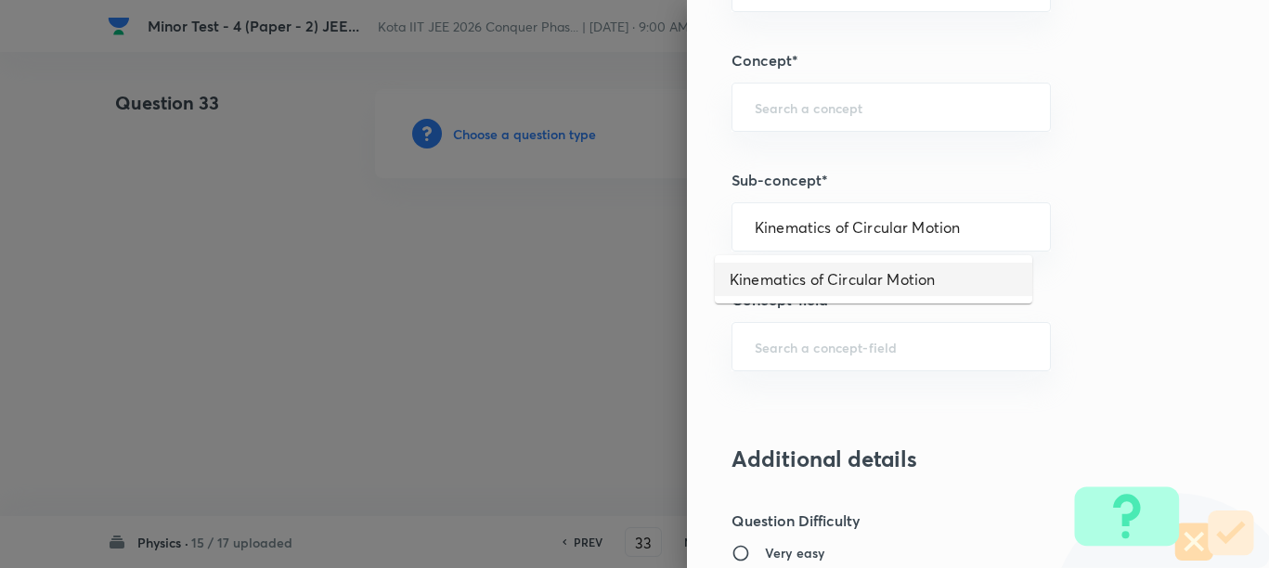
click at [820, 281] on li "Kinematics of Circular Motion" at bounding box center [873, 279] width 317 height 33
type input "Kinematics of Circular Motion"
type input "Physics"
type input "Mechanics"
type input "Circular Motion"
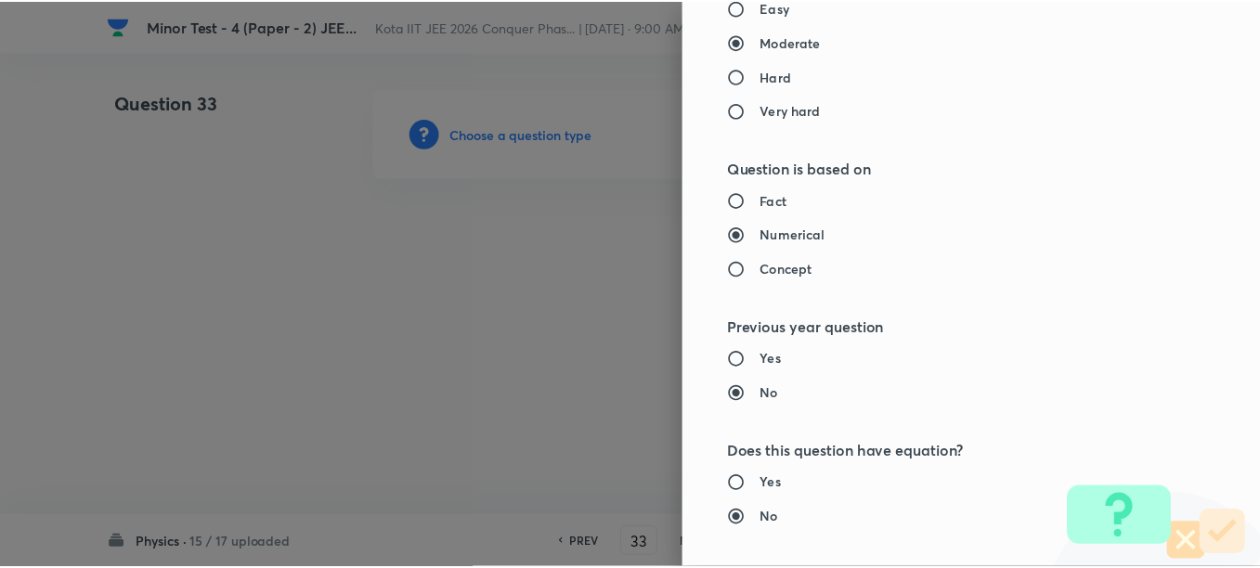
scroll to position [1977, 0]
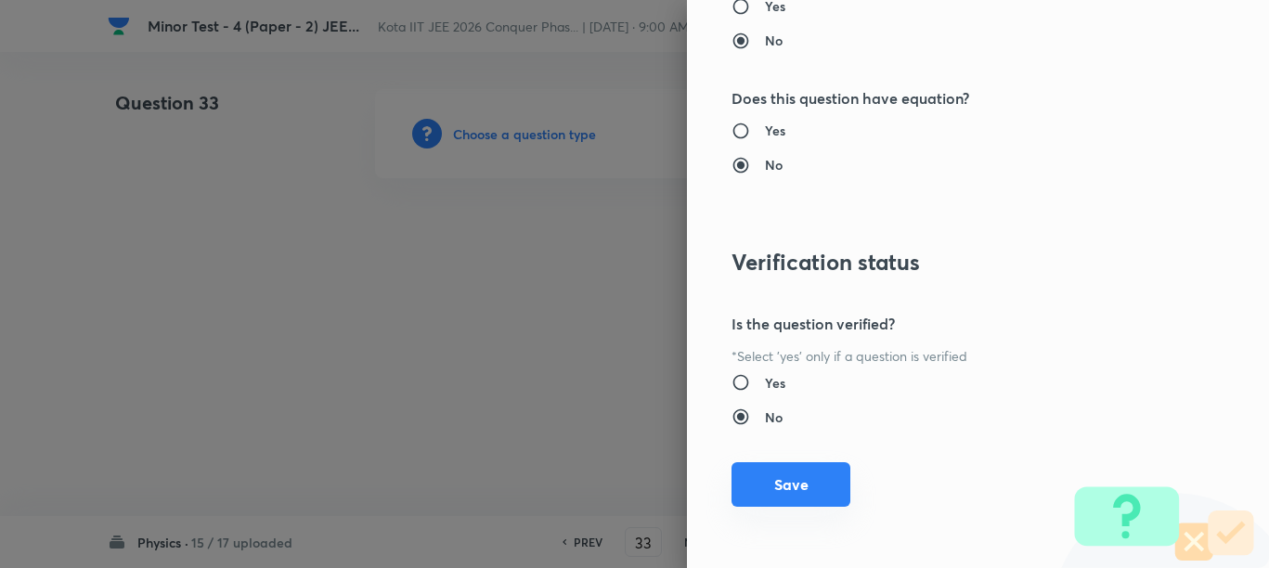
click at [813, 476] on button "Save" at bounding box center [790, 484] width 119 height 45
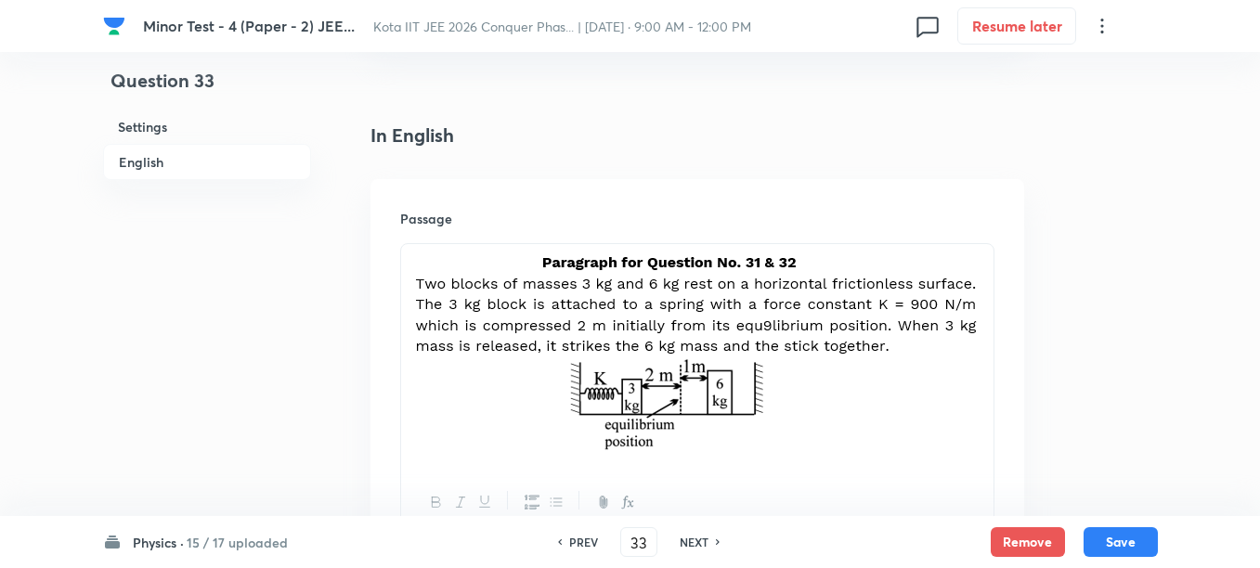
scroll to position [464, 0]
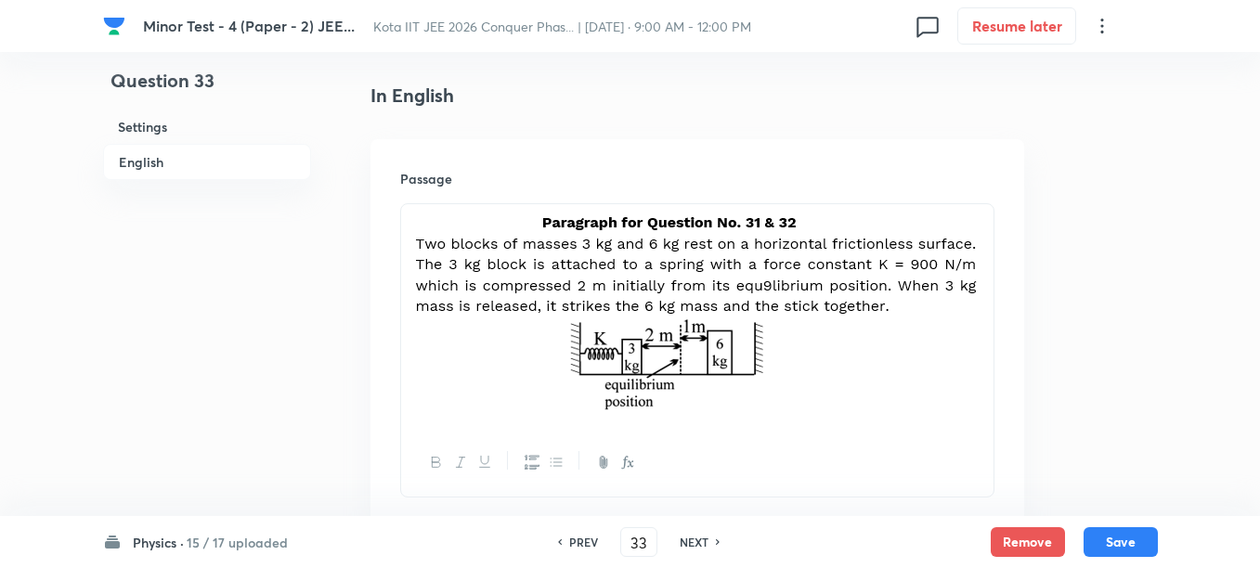
click at [977, 291] on p at bounding box center [697, 316] width 564 height 202
click at [977, 276] on p at bounding box center [697, 316] width 564 height 202
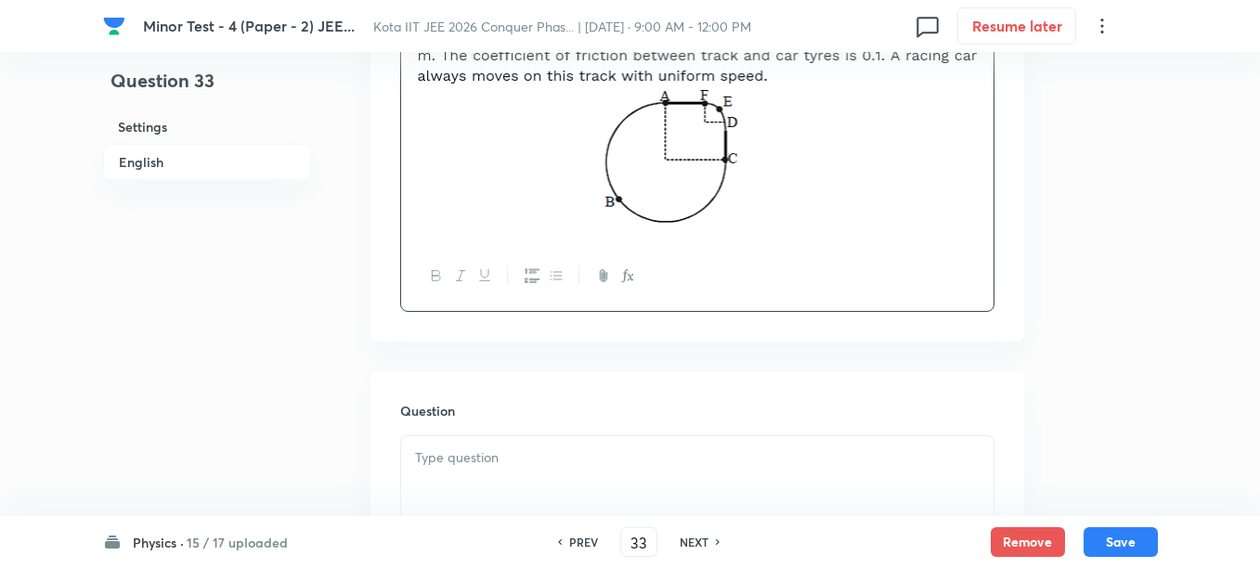
scroll to position [812, 0]
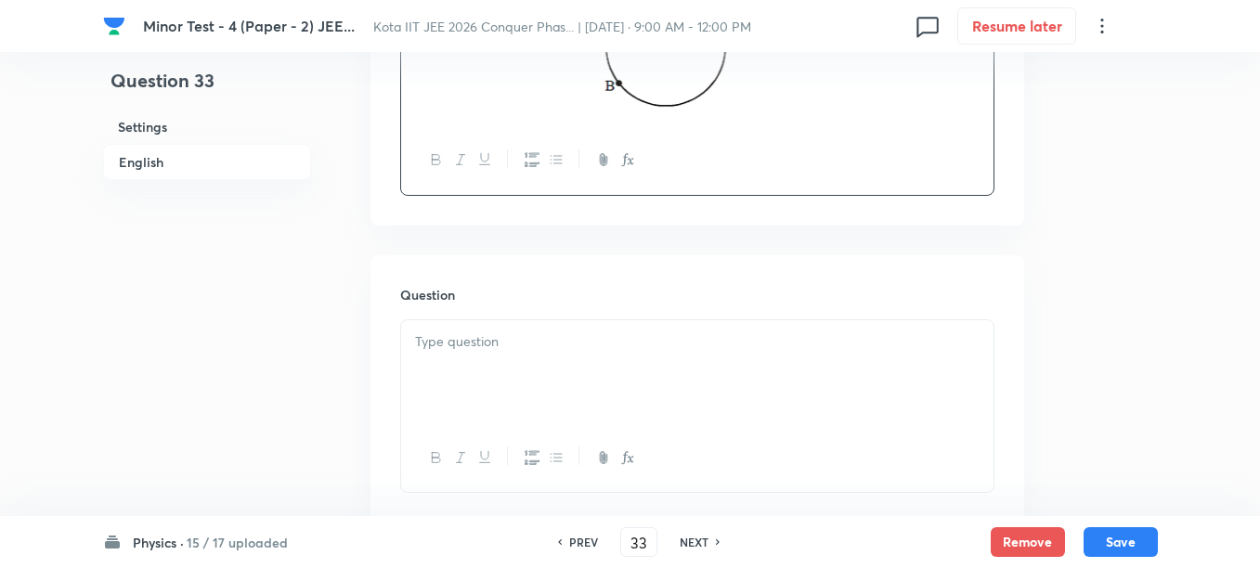
click at [541, 352] on p at bounding box center [697, 341] width 564 height 21
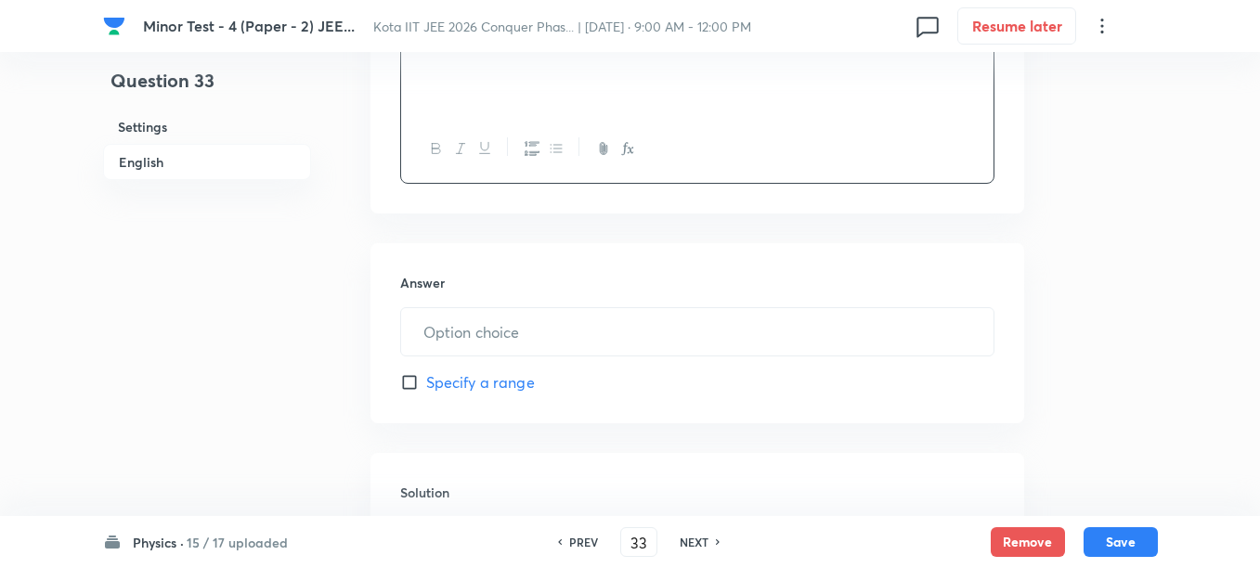
scroll to position [1160, 0]
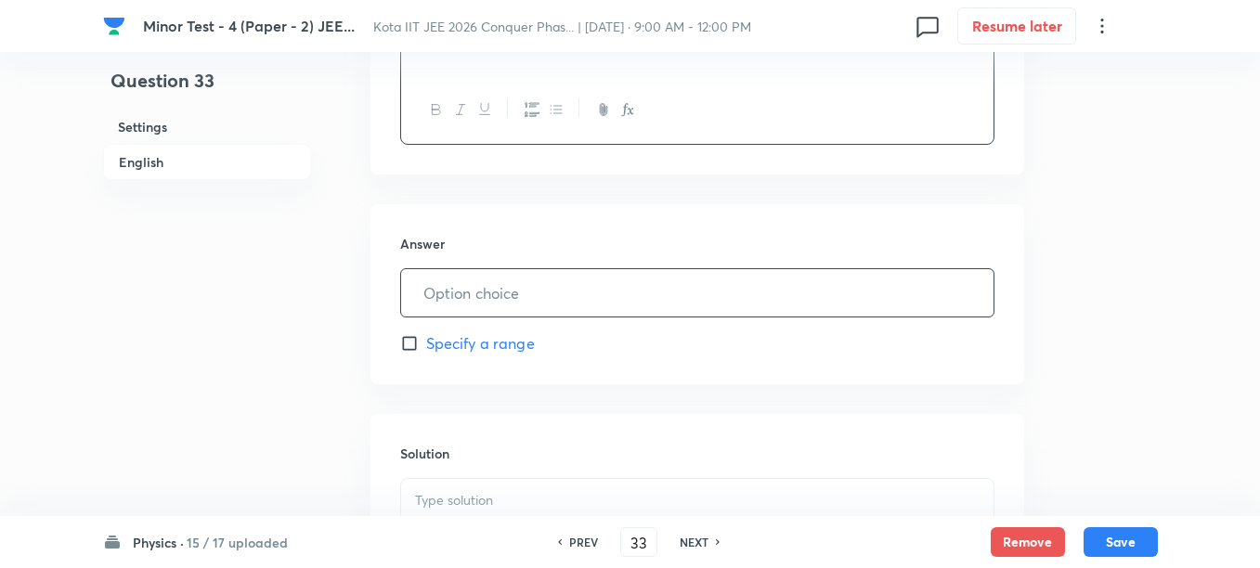
click at [552, 299] on input "text" at bounding box center [697, 292] width 592 height 47
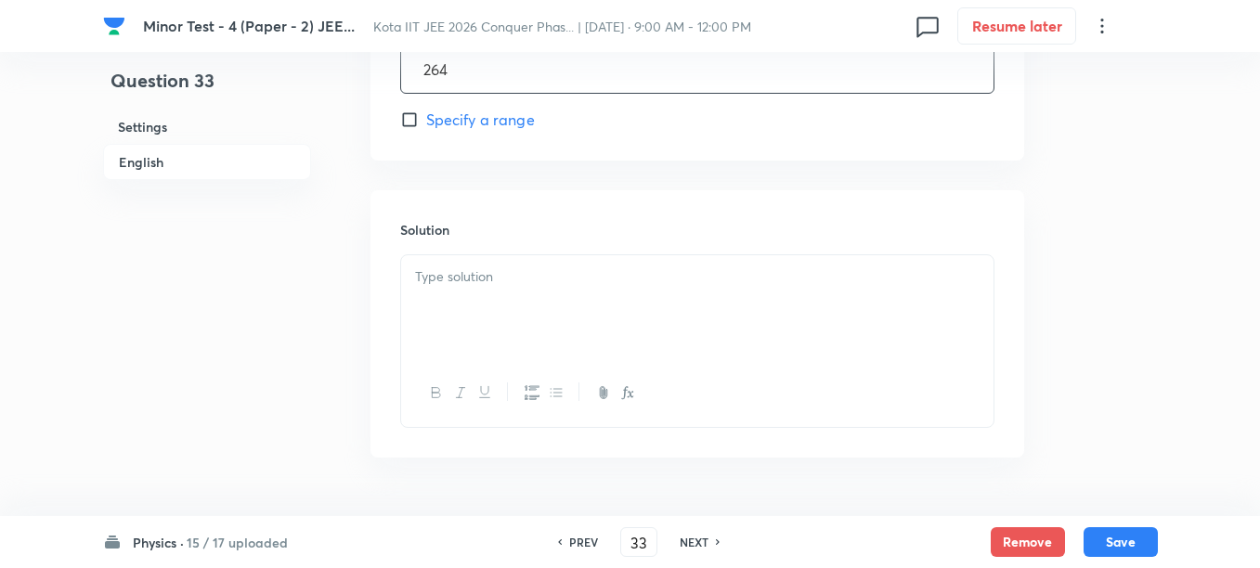
scroll to position [1392, 0]
type input "264"
click at [543, 306] on div at bounding box center [697, 299] width 592 height 104
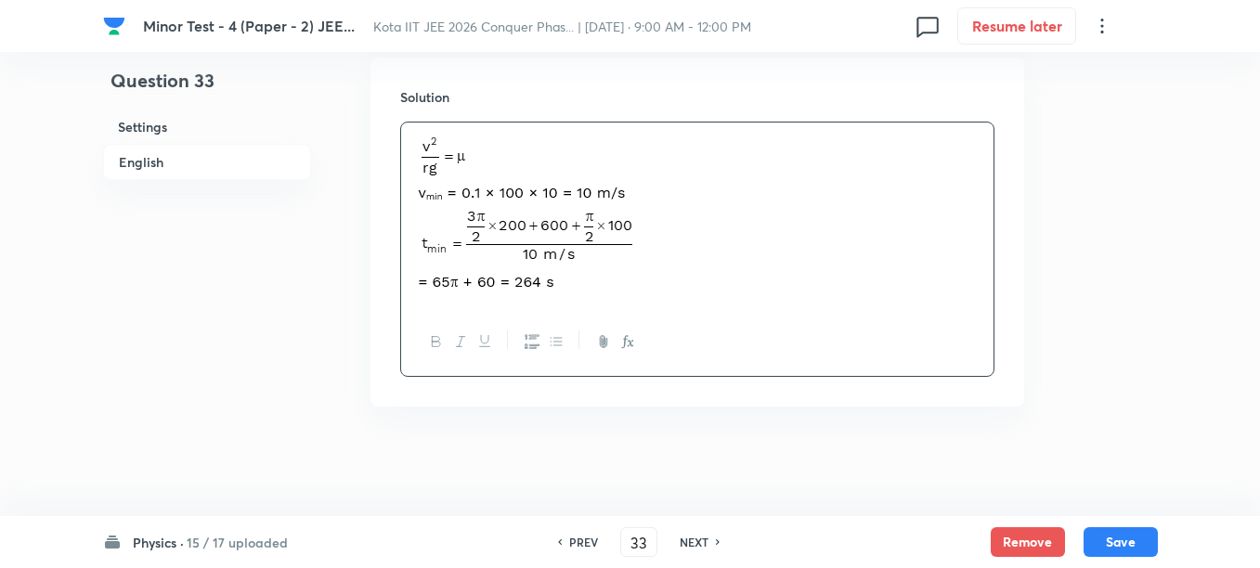
scroll to position [1519, 0]
click at [1121, 541] on button "Save" at bounding box center [1120, 540] width 74 height 30
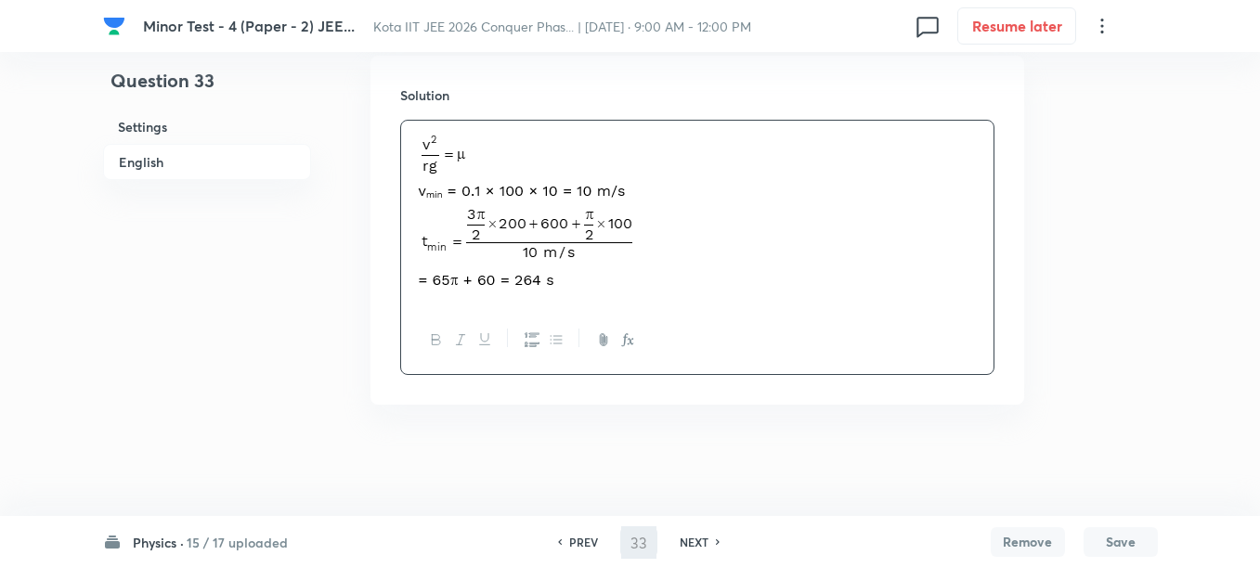
type input "34"
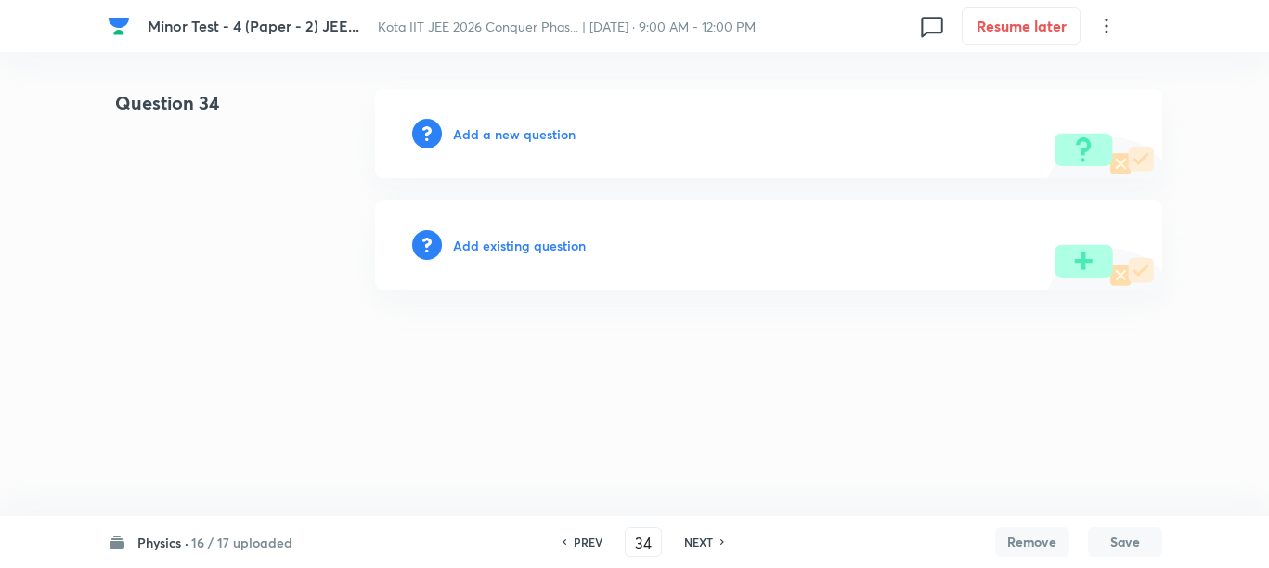
click at [480, 137] on h6 "Add a new question" at bounding box center [514, 133] width 123 height 19
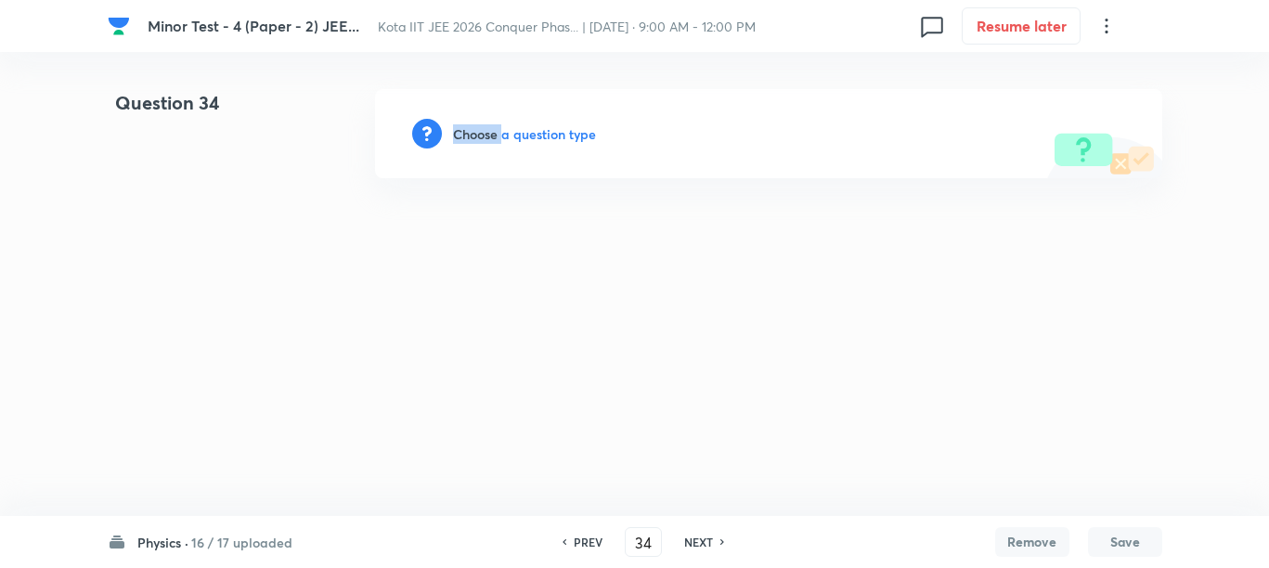
click at [480, 137] on h6 "Choose a question type" at bounding box center [524, 133] width 143 height 19
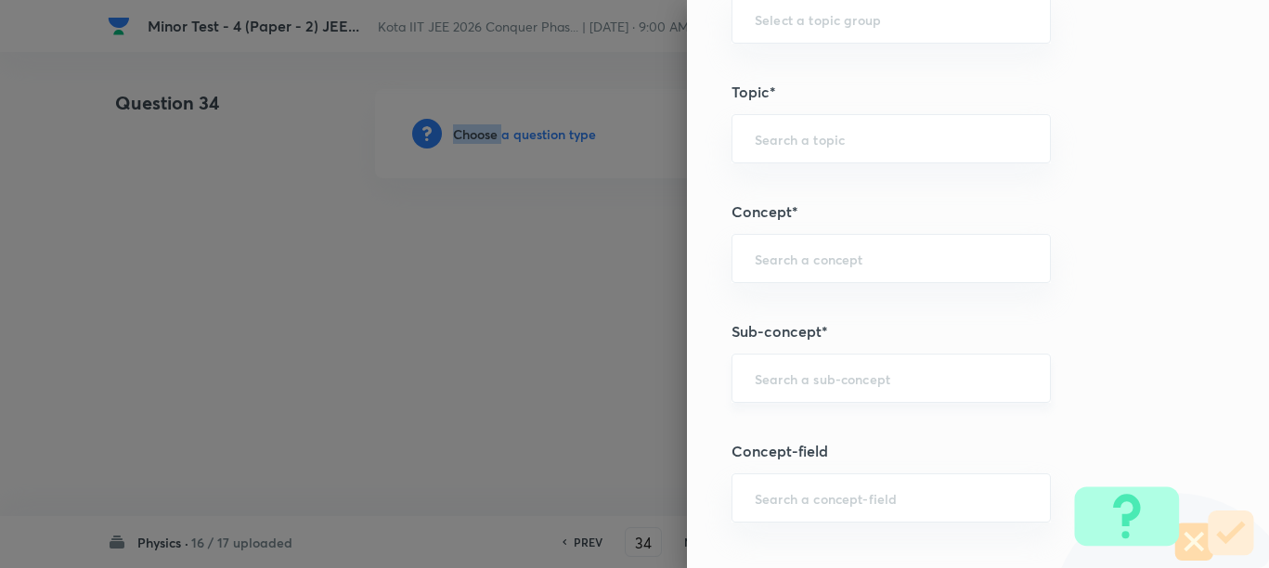
scroll to position [928, 0]
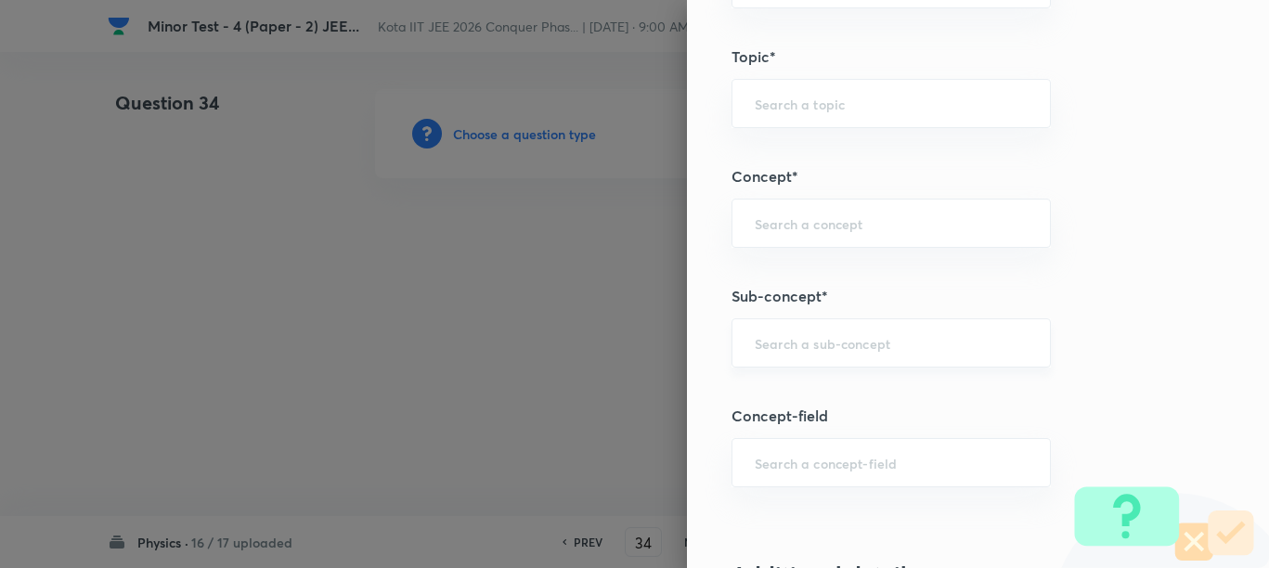
click at [771, 343] on input "text" at bounding box center [891, 343] width 273 height 18
paste input "Kinematics of Circular Motion"
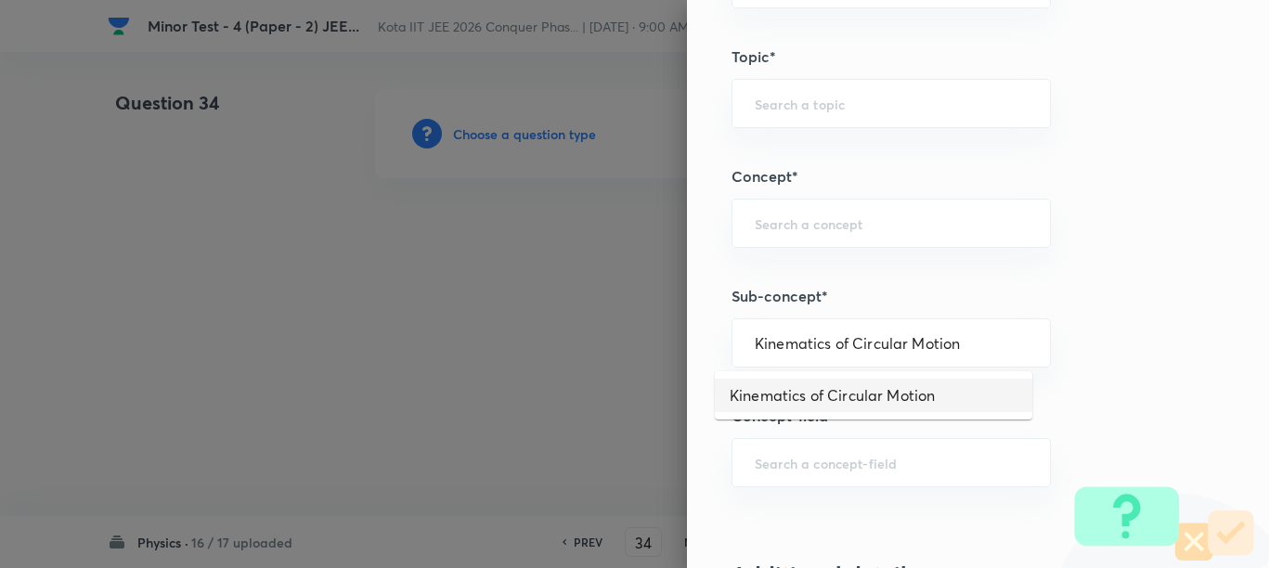
click at [811, 392] on li "Kinematics of Circular Motion" at bounding box center [873, 395] width 317 height 33
type input "Kinematics of Circular Motion"
type input "Physics"
type input "Mechanics"
type input "Circular Motion"
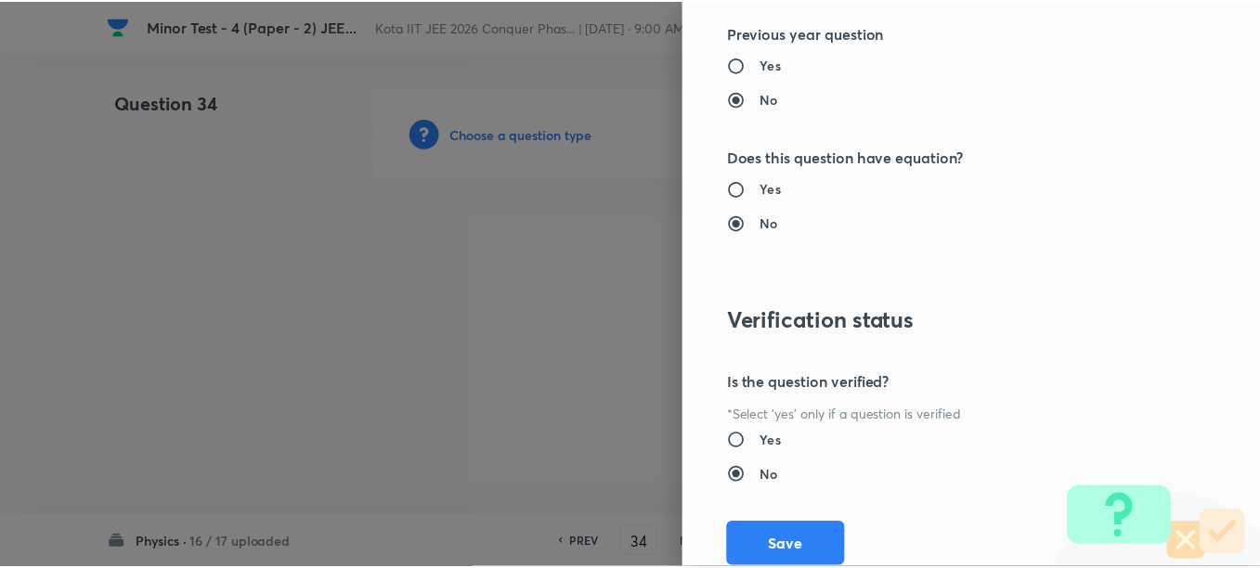
scroll to position [1977, 0]
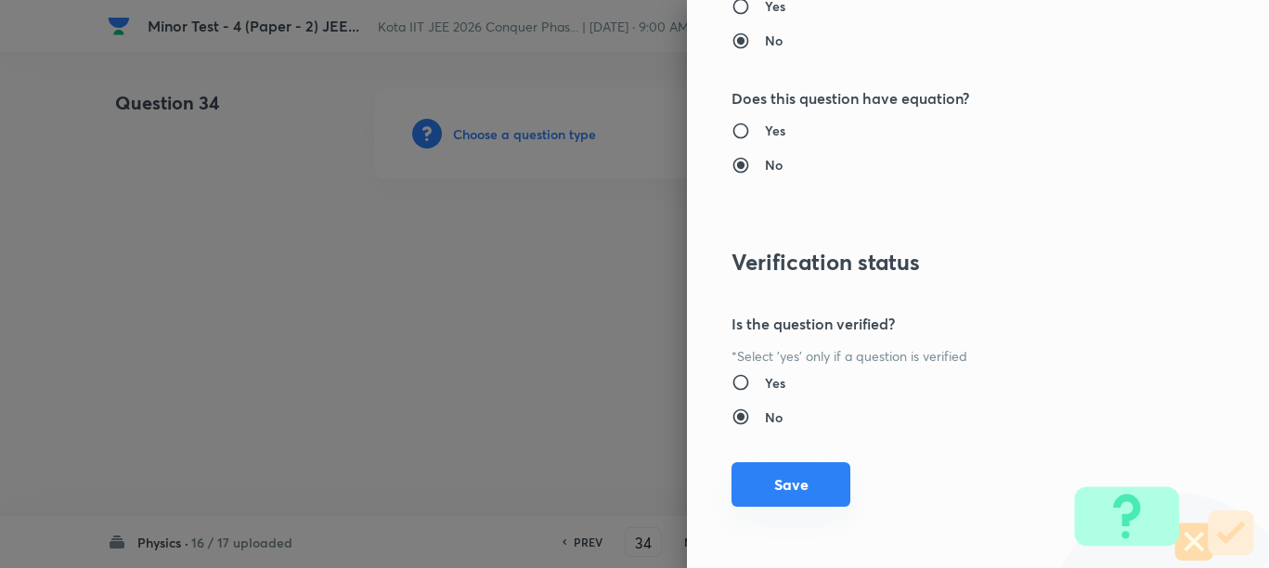
click at [790, 478] on button "Save" at bounding box center [790, 484] width 119 height 45
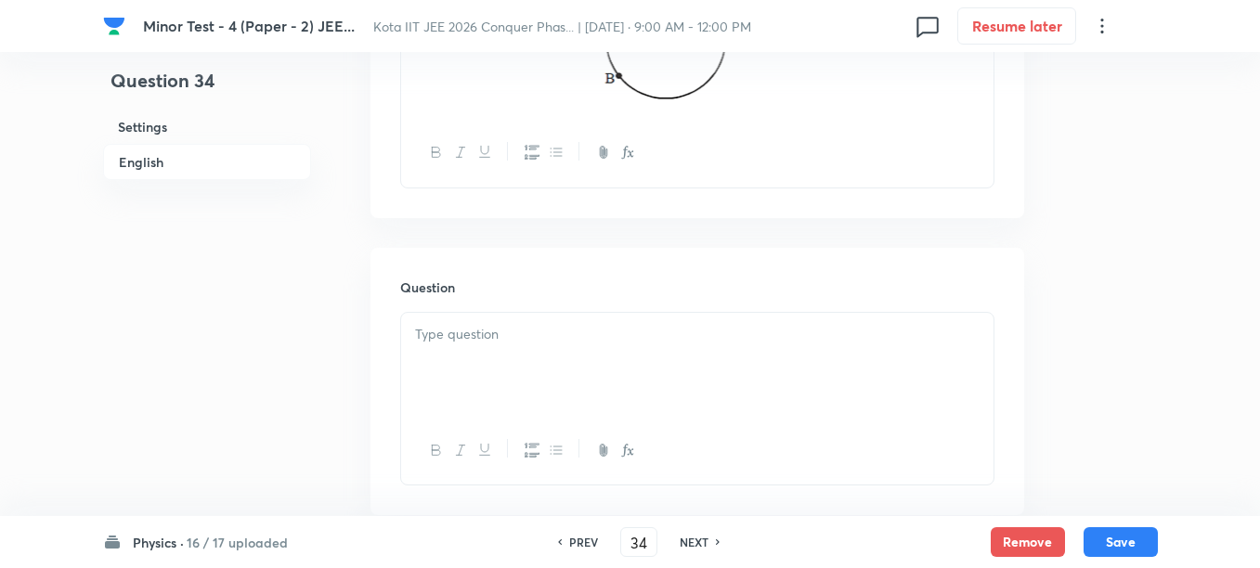
scroll to position [1044, 0]
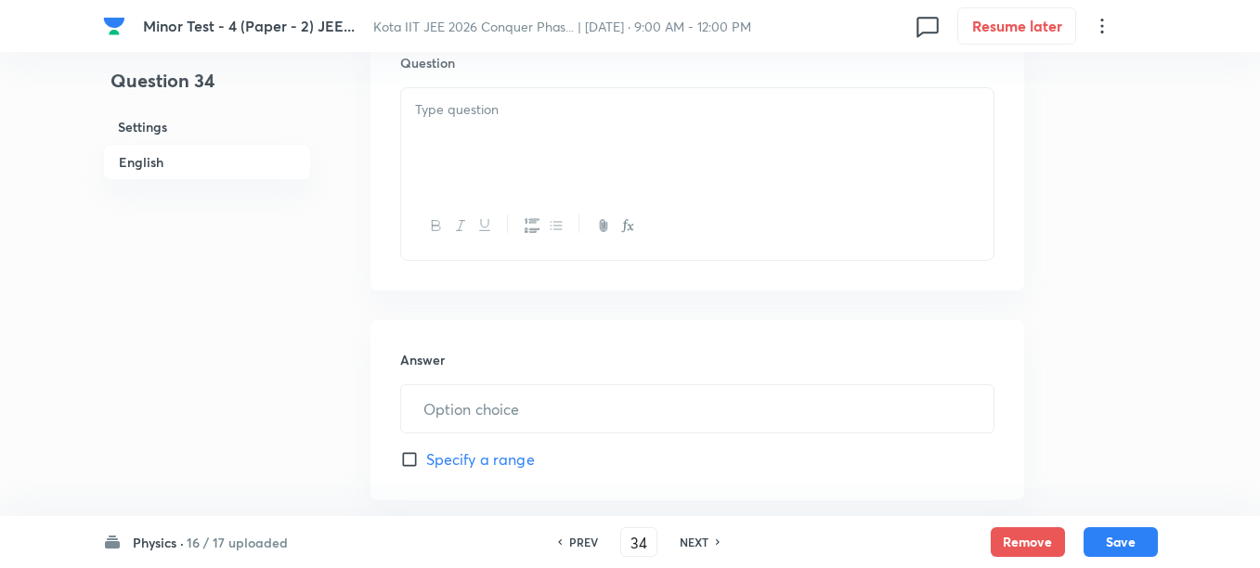
click at [624, 153] on div at bounding box center [697, 140] width 592 height 104
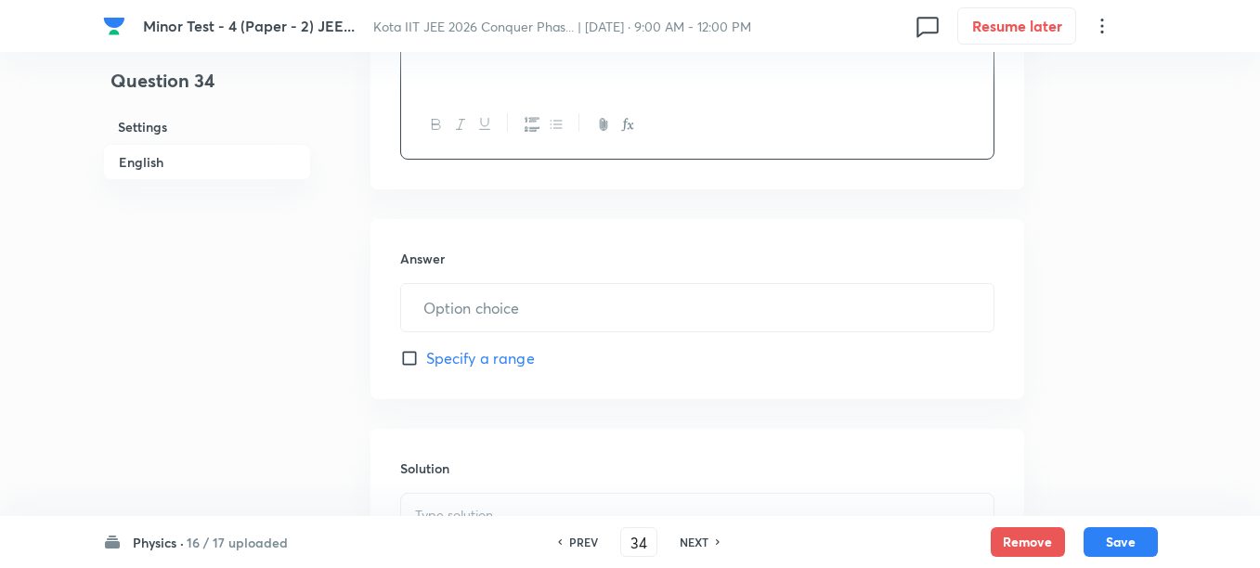
scroll to position [1160, 0]
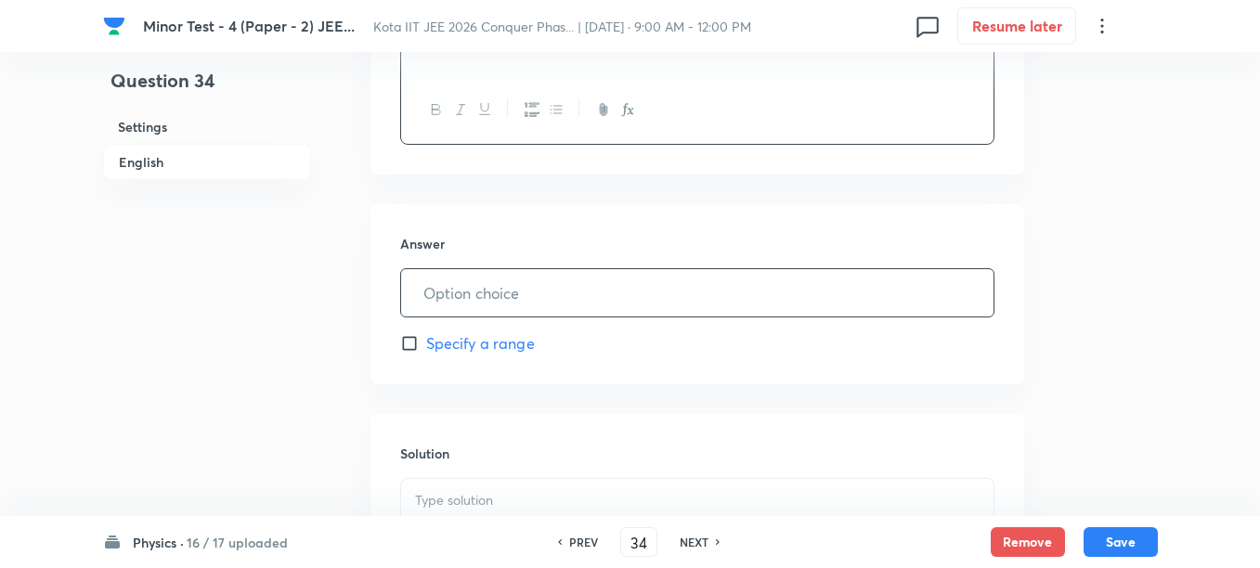
click at [547, 293] on input "text" at bounding box center [697, 292] width 592 height 47
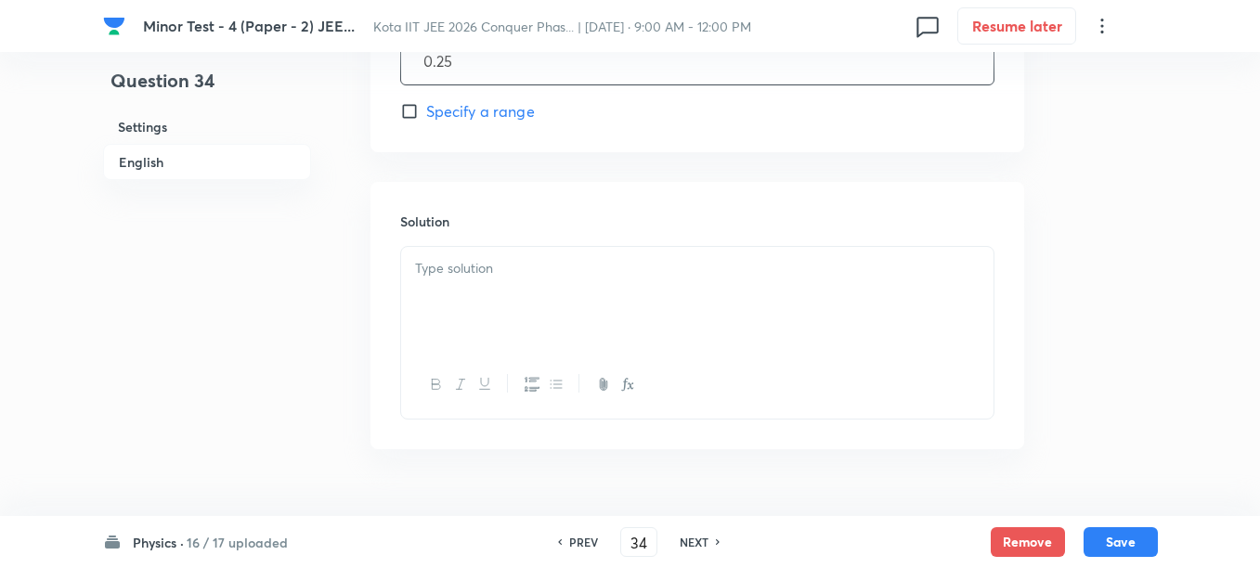
type input "0.25"
click at [536, 321] on div at bounding box center [697, 299] width 592 height 104
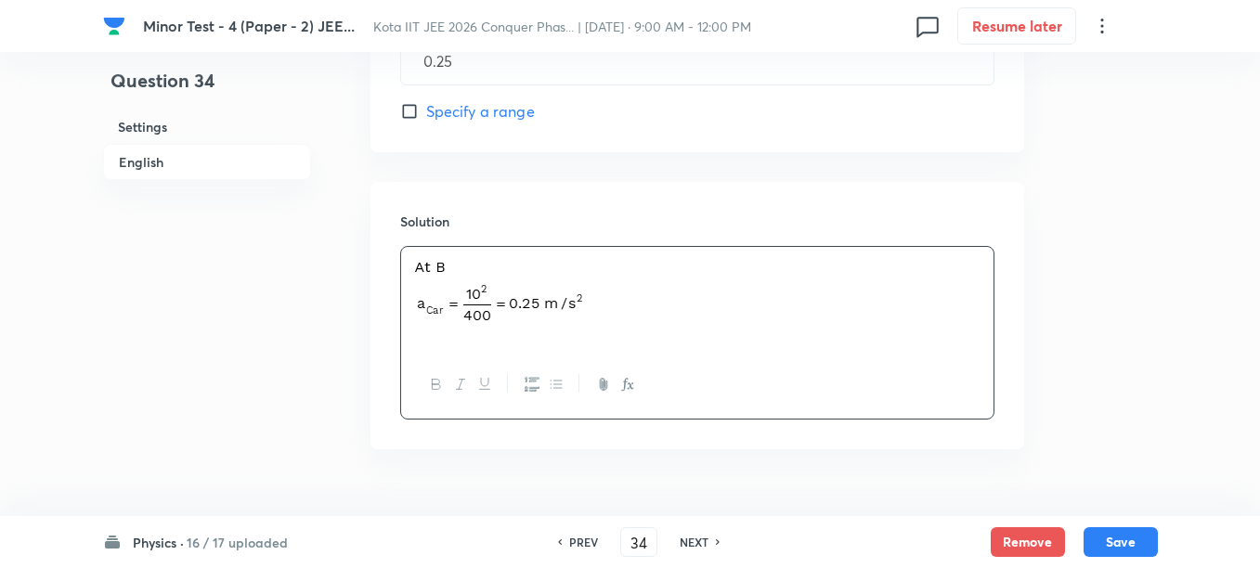
scroll to position [1437, 0]
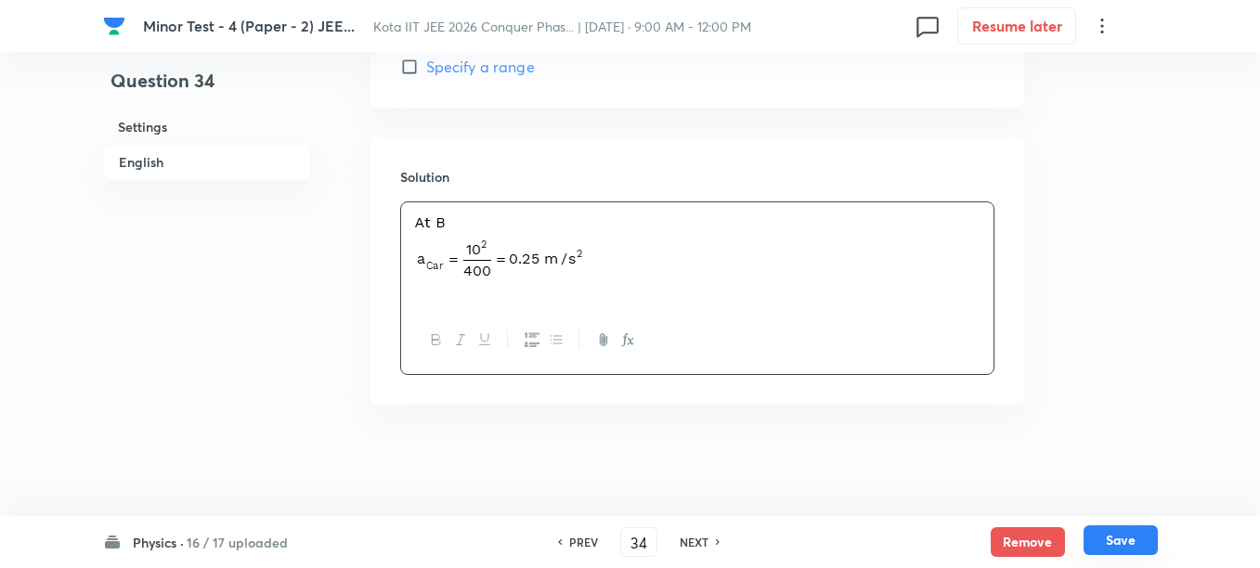
click at [1111, 540] on button "Save" at bounding box center [1120, 540] width 74 height 30
type input "35"
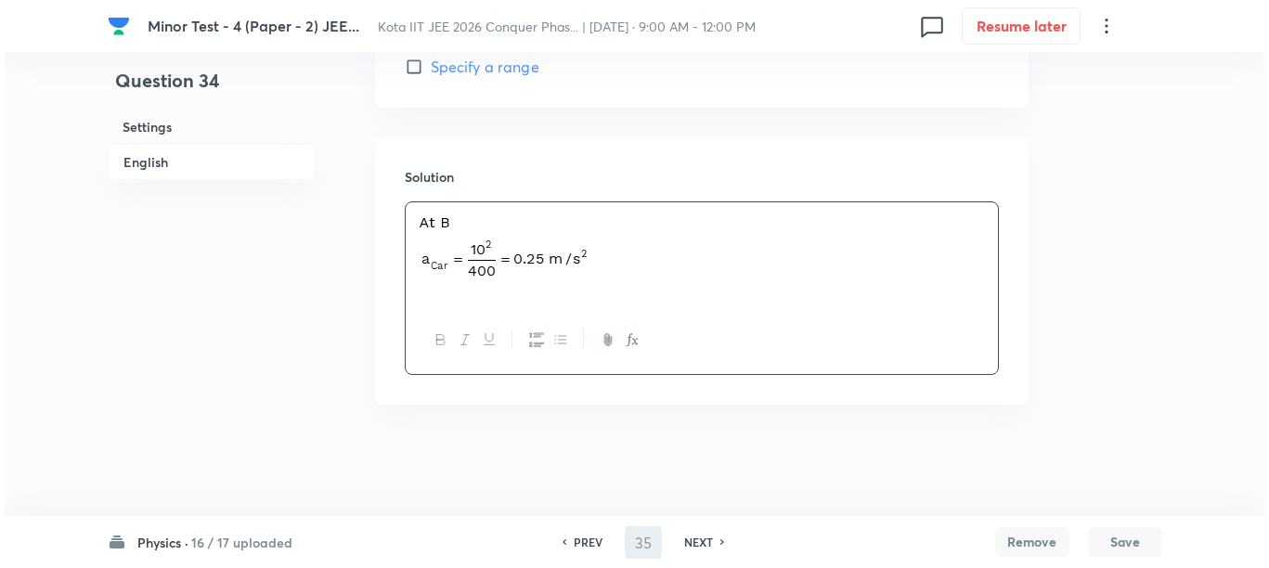
scroll to position [0, 0]
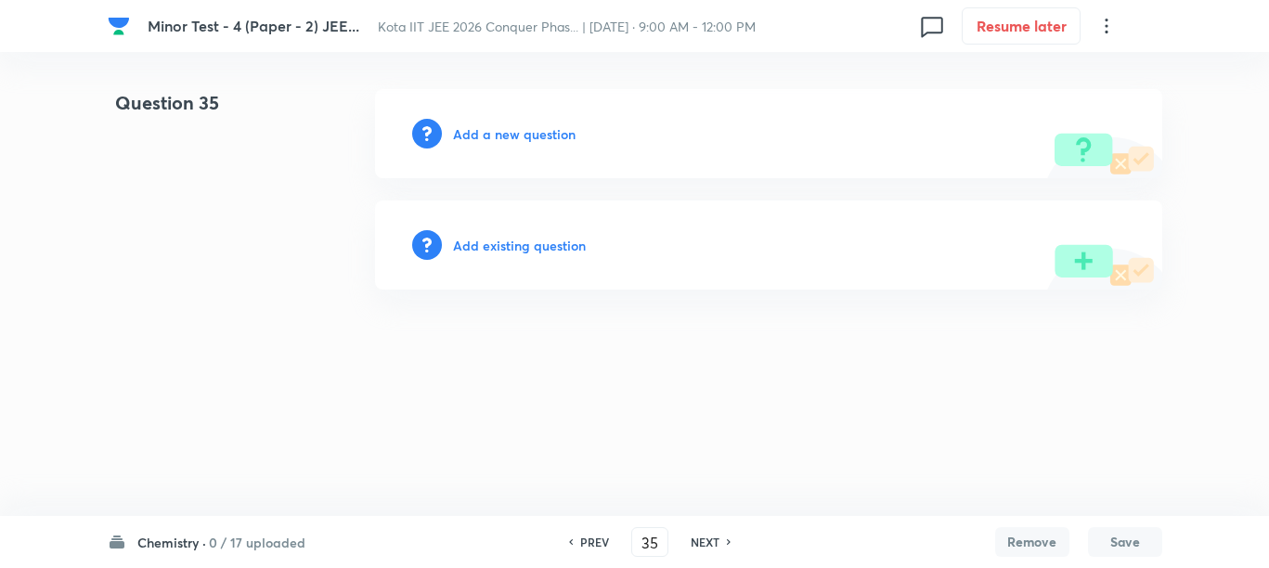
click at [188, 541] on h6 "Chemistry ·" at bounding box center [171, 542] width 69 height 19
click at [628, 379] on html "Minor Test - 4 (Paper - 2) JEE... Kota IIT JEE 2026 Conquer Phas... | Sep 1, 20…" at bounding box center [634, 189] width 1269 height 379
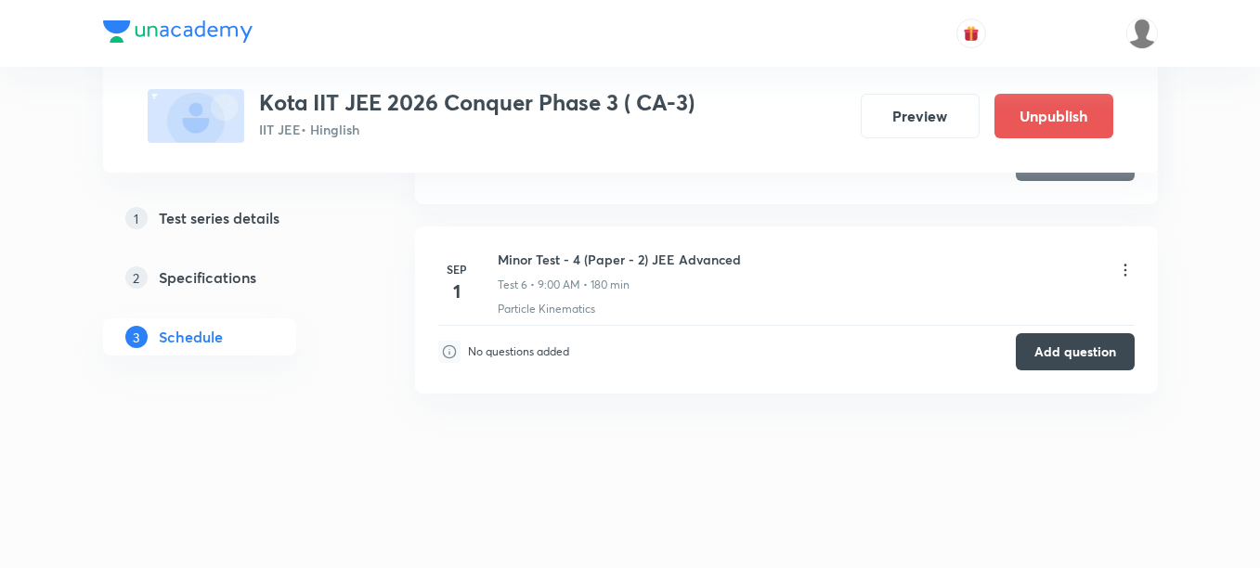
scroll to position [2139, 0]
